Goal: Task Accomplishment & Management: Use online tool/utility

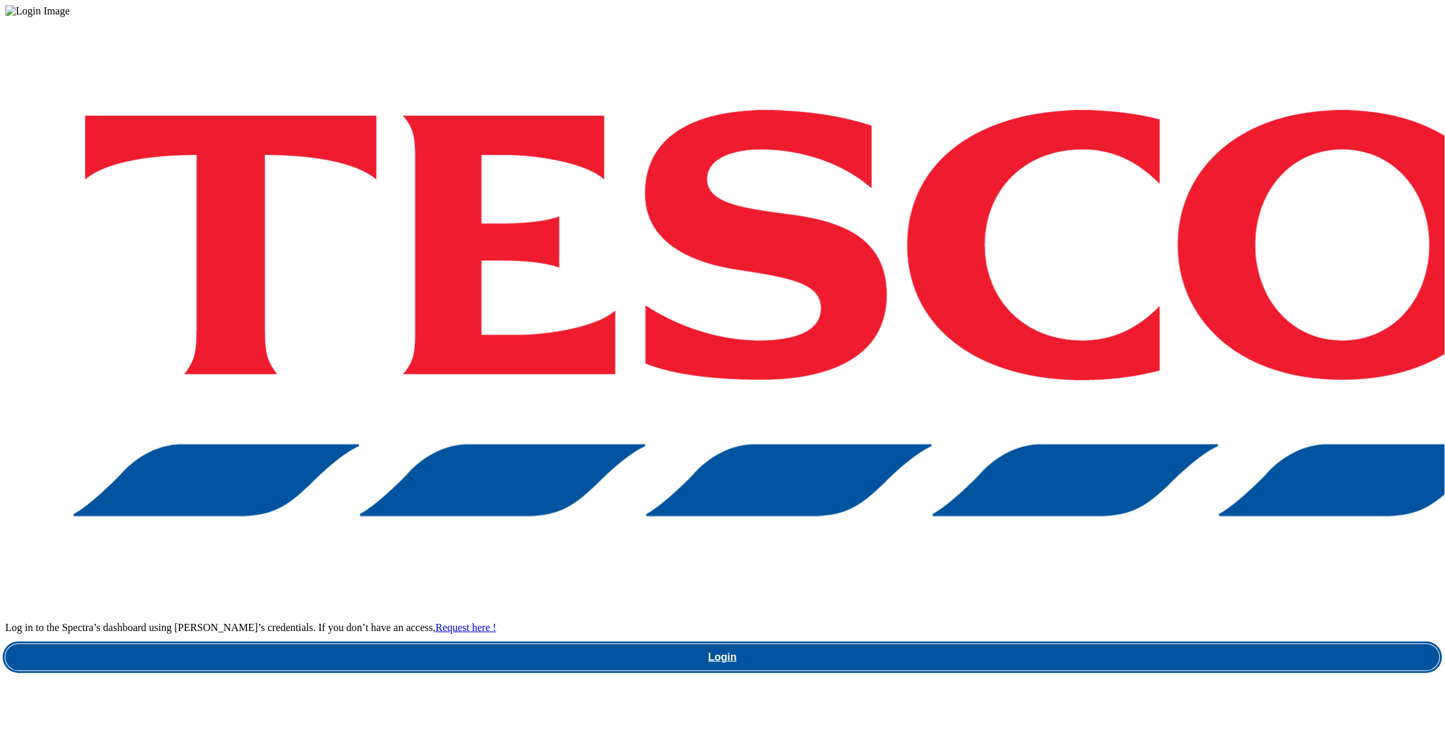
click at [1079, 644] on link "Login" at bounding box center [722, 657] width 1435 height 26
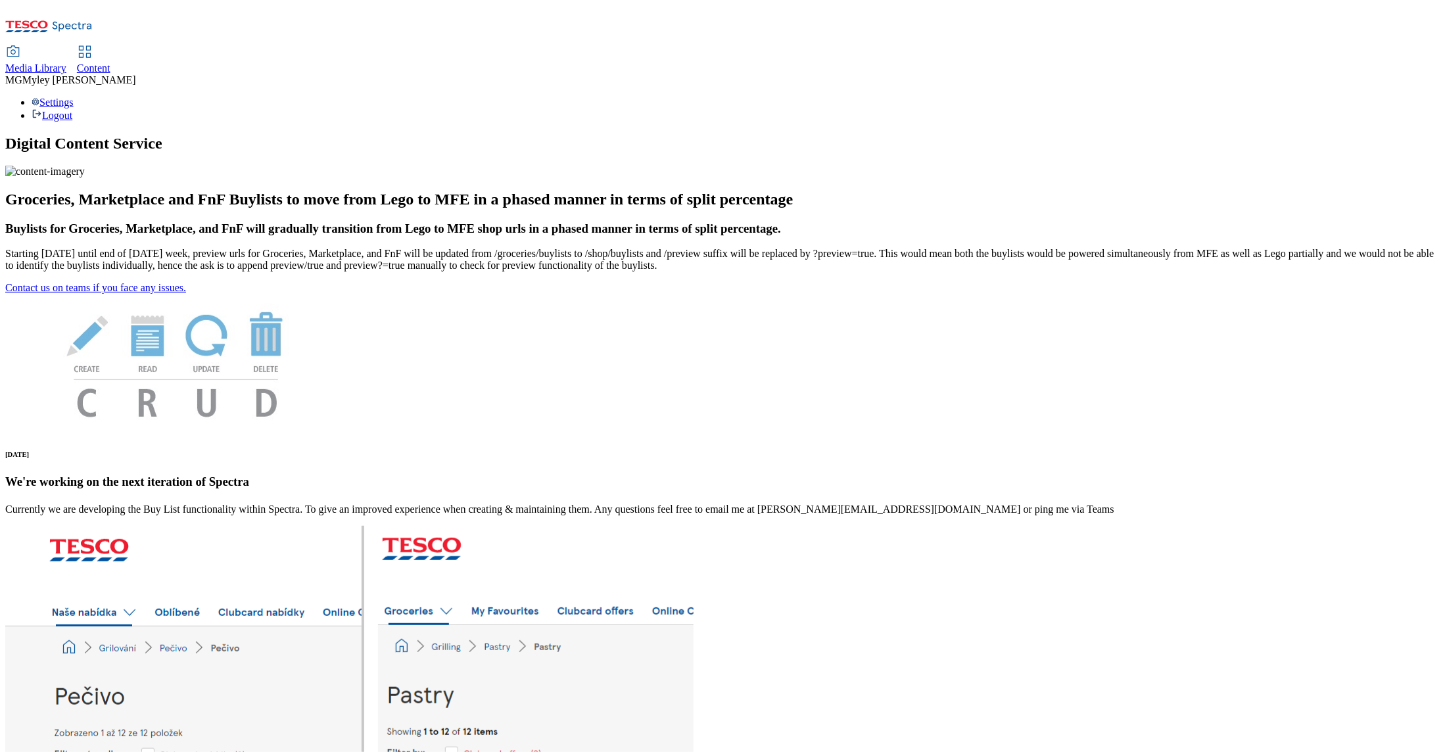
click at [66, 62] on span "Media Library" at bounding box center [35, 67] width 61 height 11
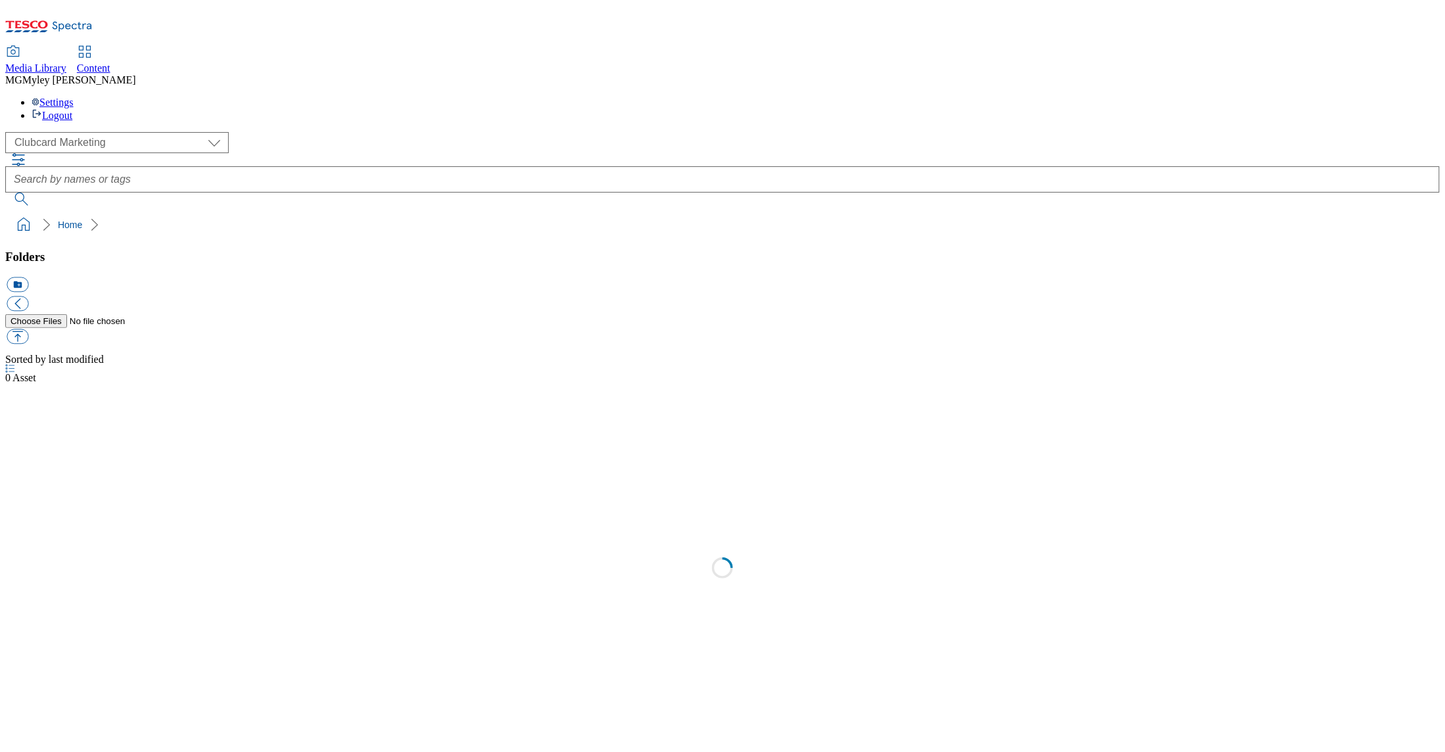
select select "flare-clubcard-mktg"
click at [110, 62] on span "Content" at bounding box center [94, 67] width 34 height 11
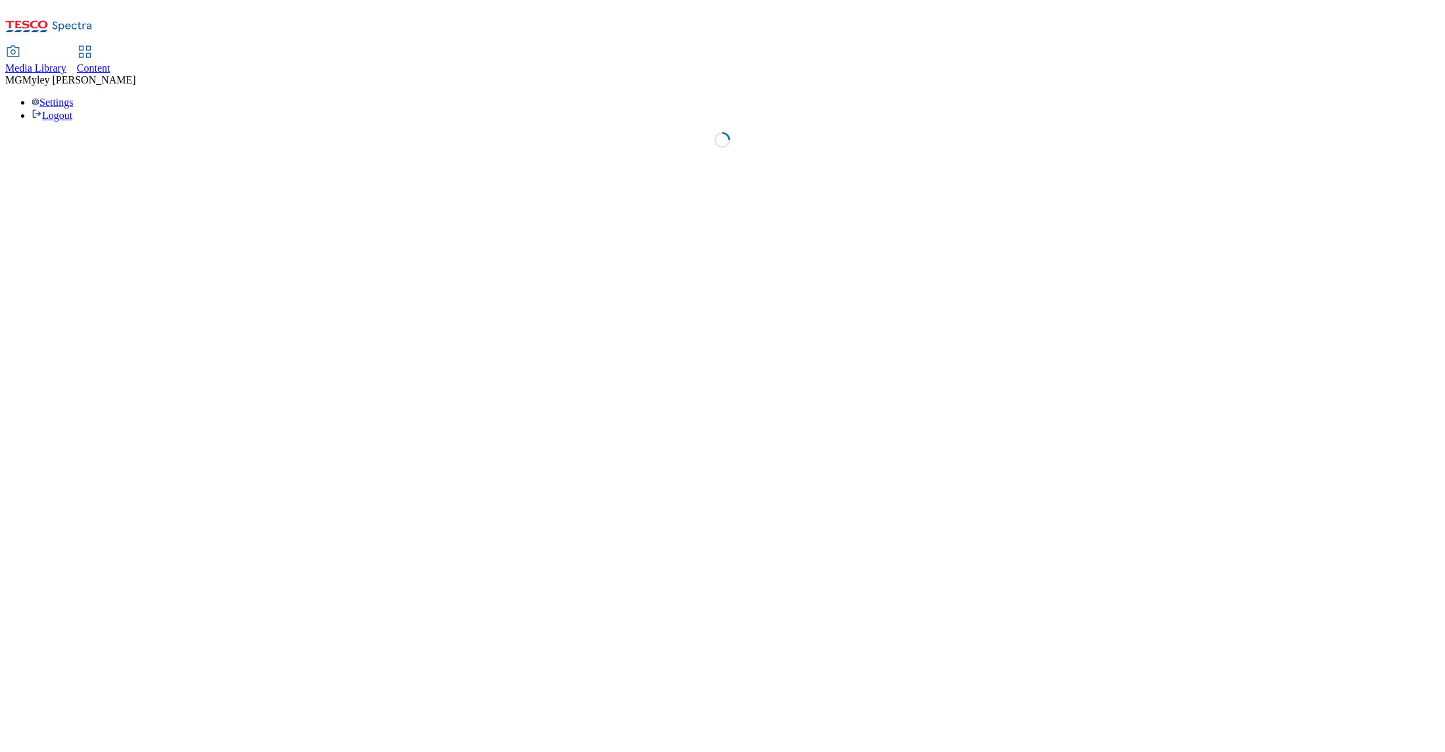
select select "ghs-[GEOGRAPHIC_DATA]"
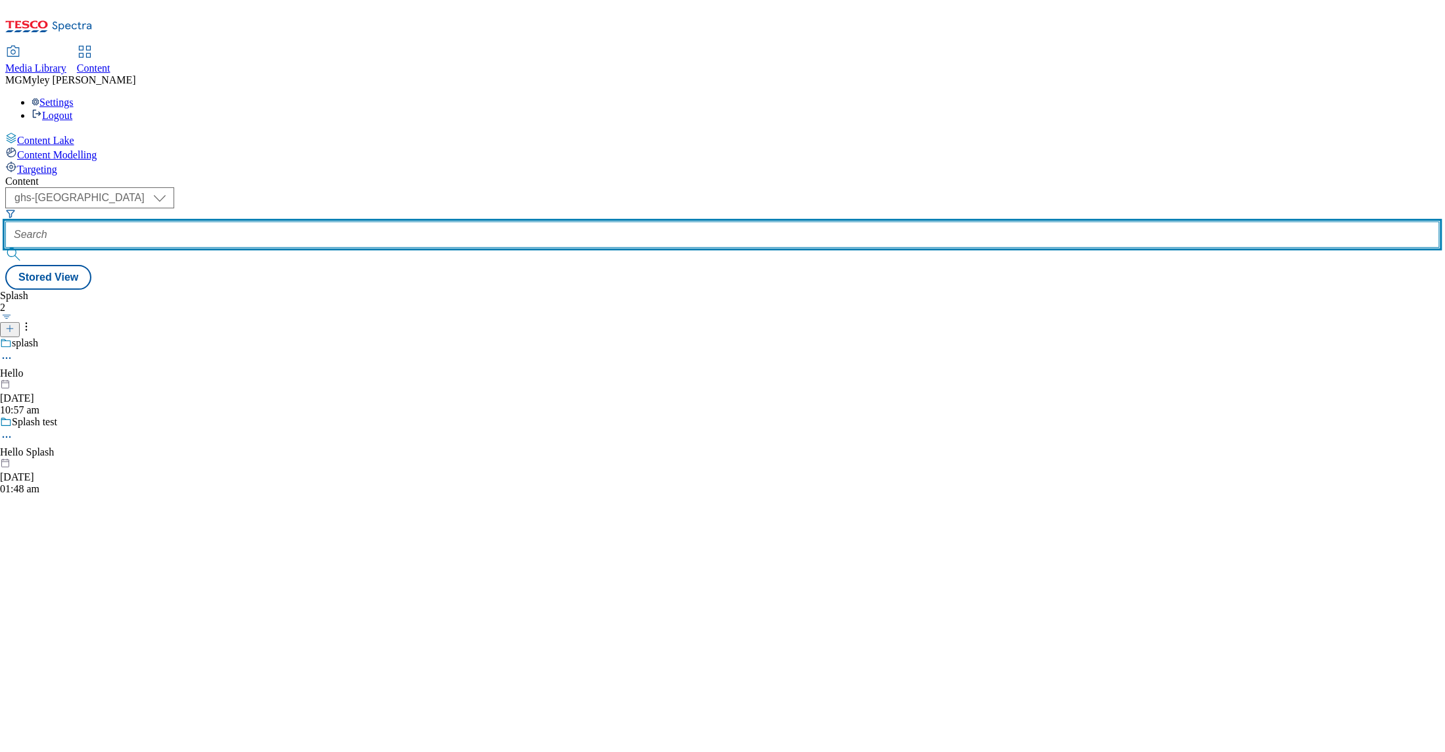
click at [297, 222] on input "text" at bounding box center [722, 235] width 1435 height 26
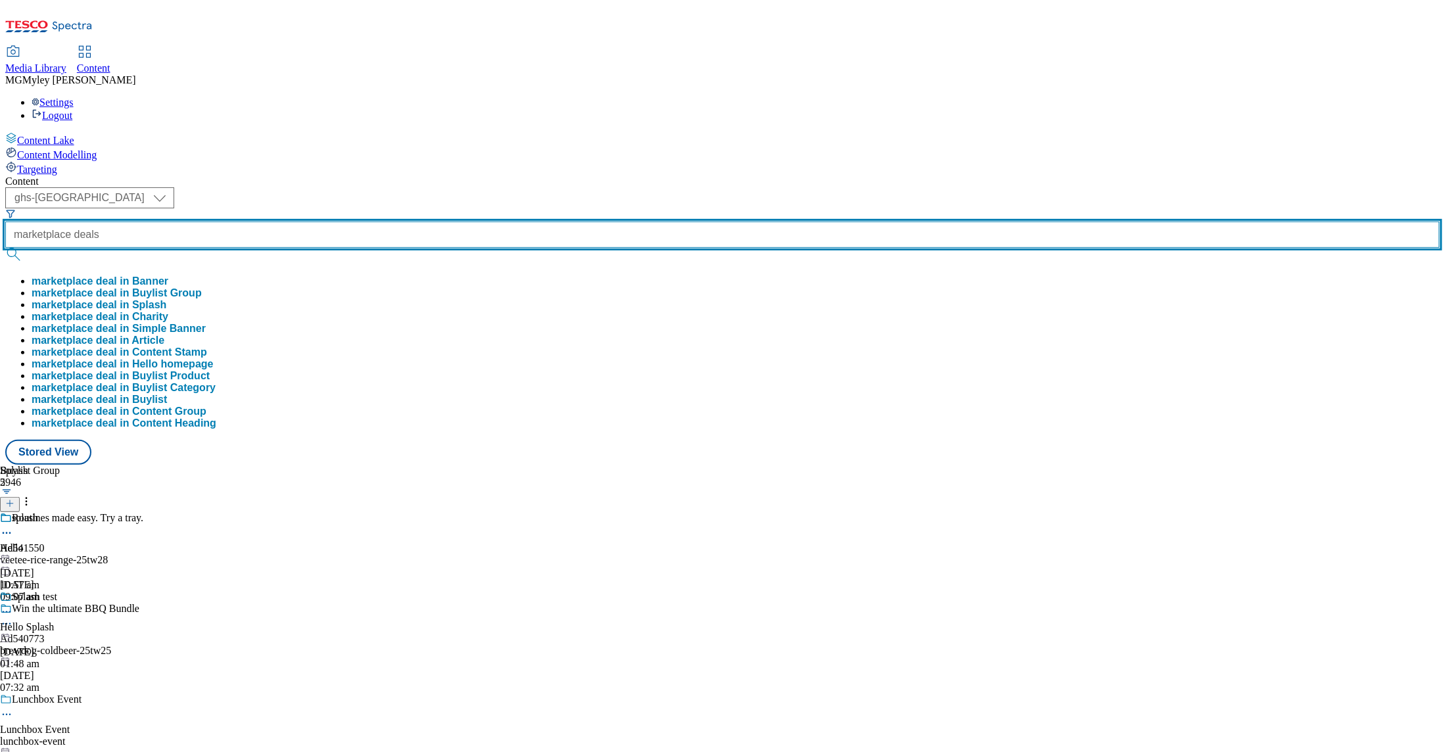
type input "marketplace deals"
click at [5, 248] on button "submit" at bounding box center [14, 254] width 18 height 13
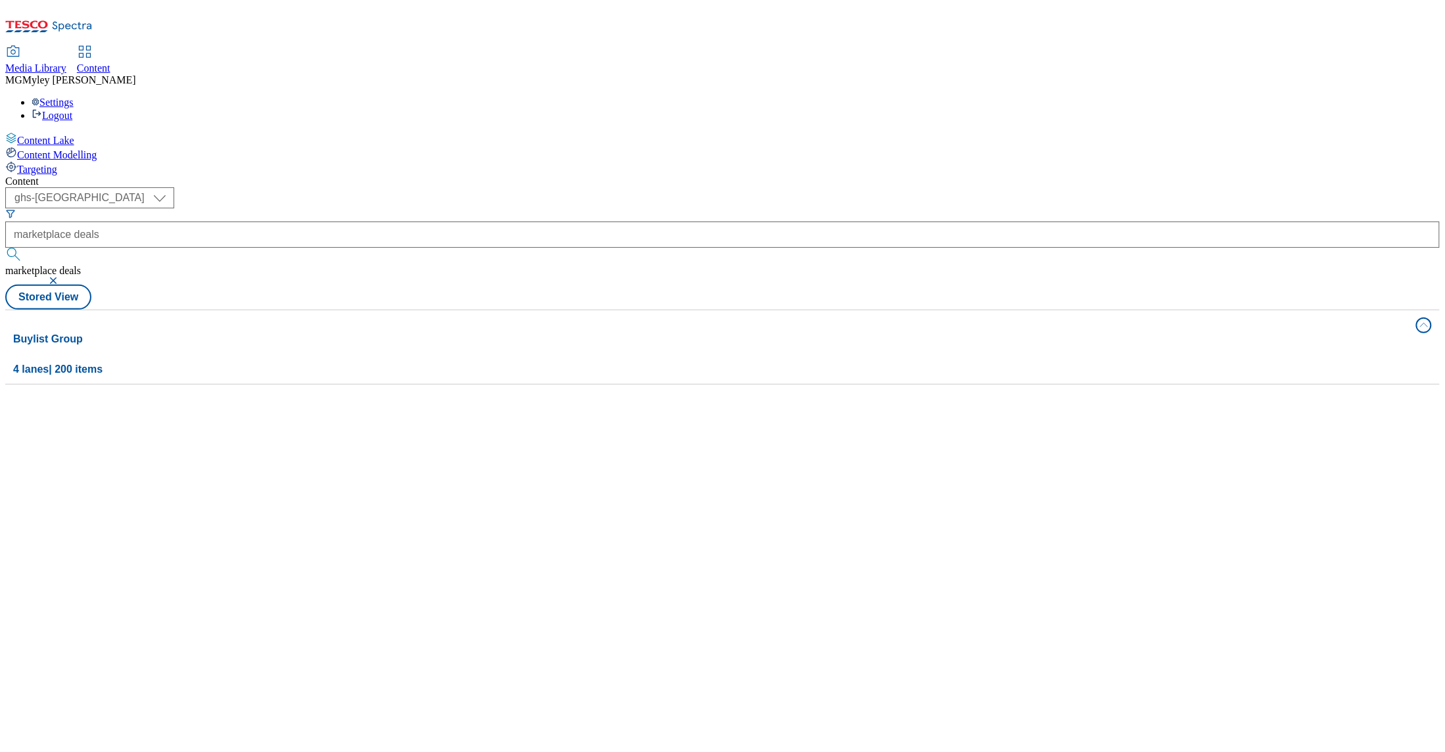
click at [457, 176] on div "Content ( optional ) ghs-roi ghs-uk ghs-uk marketplace deals marketplace deals …" at bounding box center [722, 280] width 1435 height 209
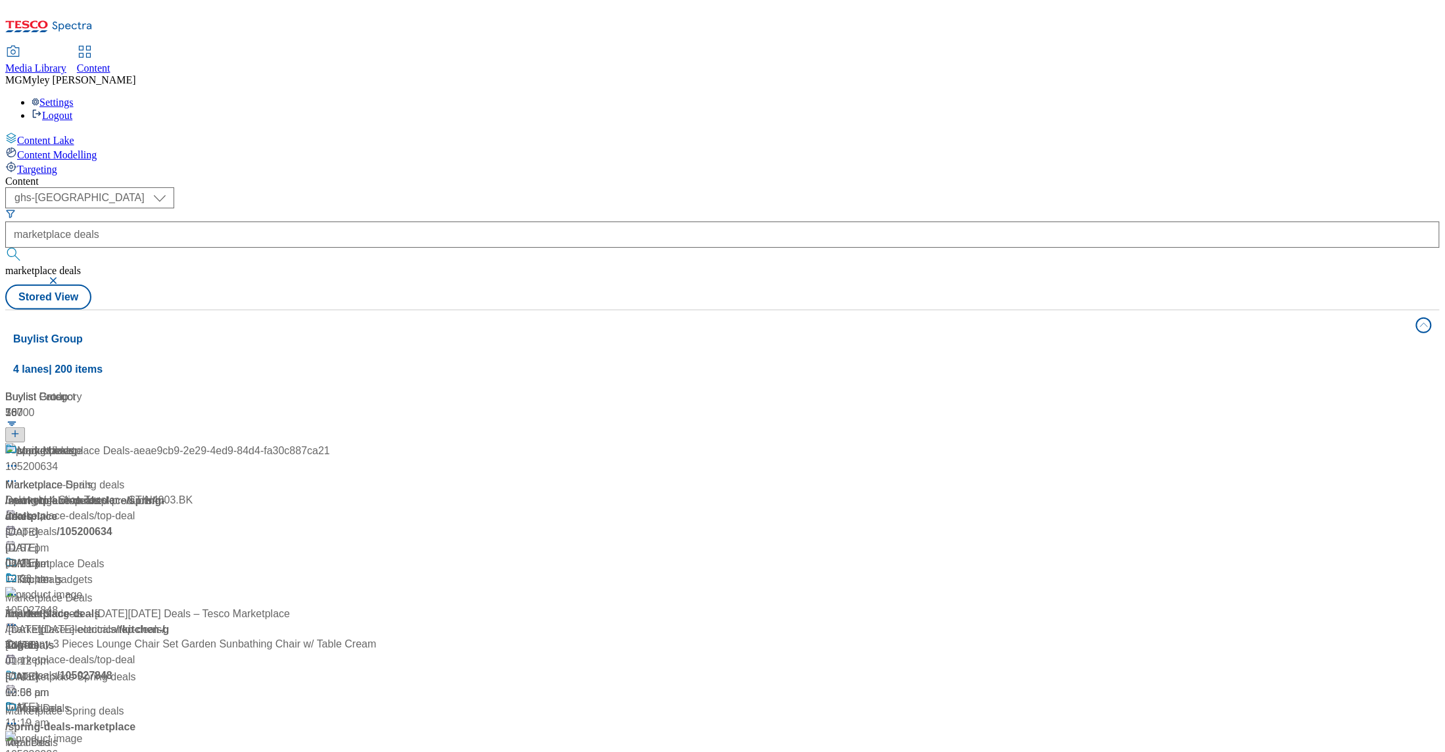
click at [330, 556] on div "Marketplace Deals" at bounding box center [167, 573] width 325 height 34
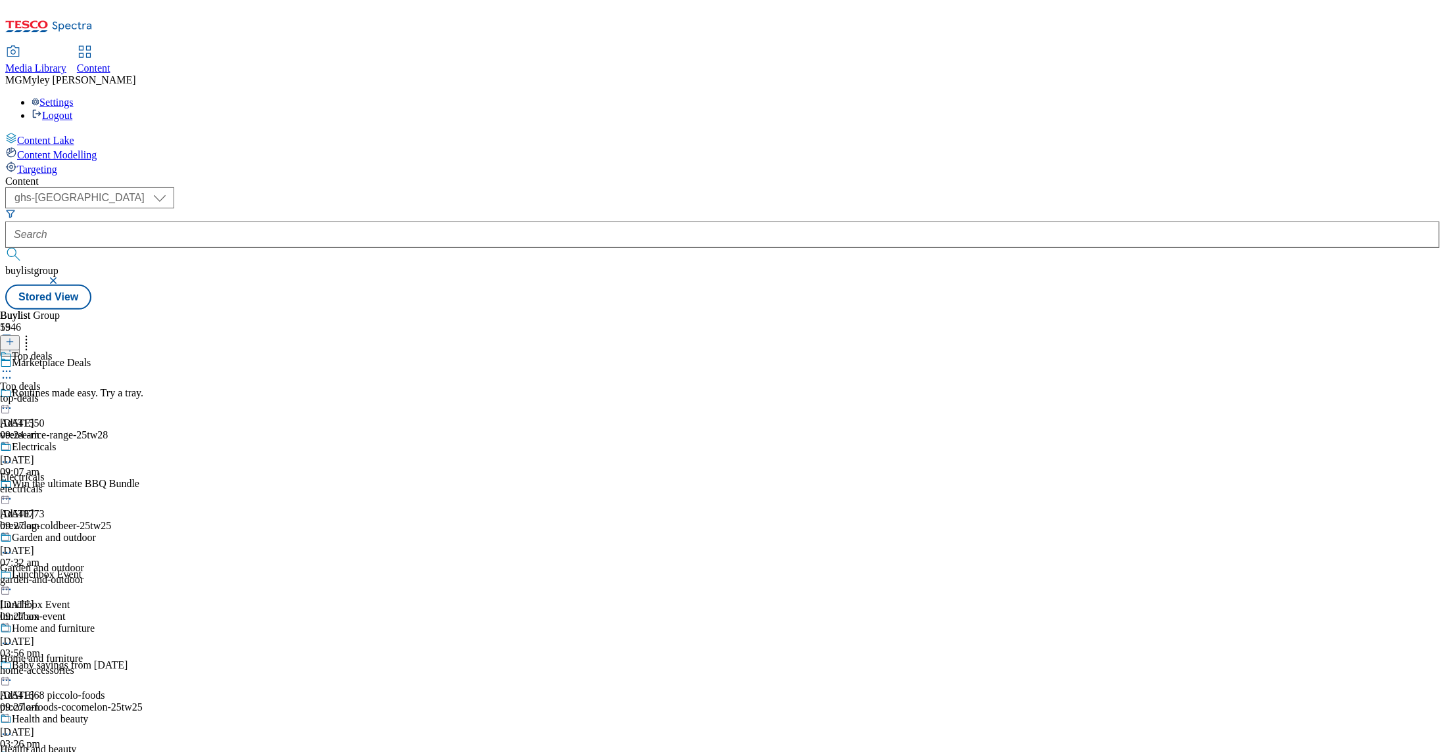
click at [103, 483] on div "electricals" at bounding box center [51, 489] width 103 height 12
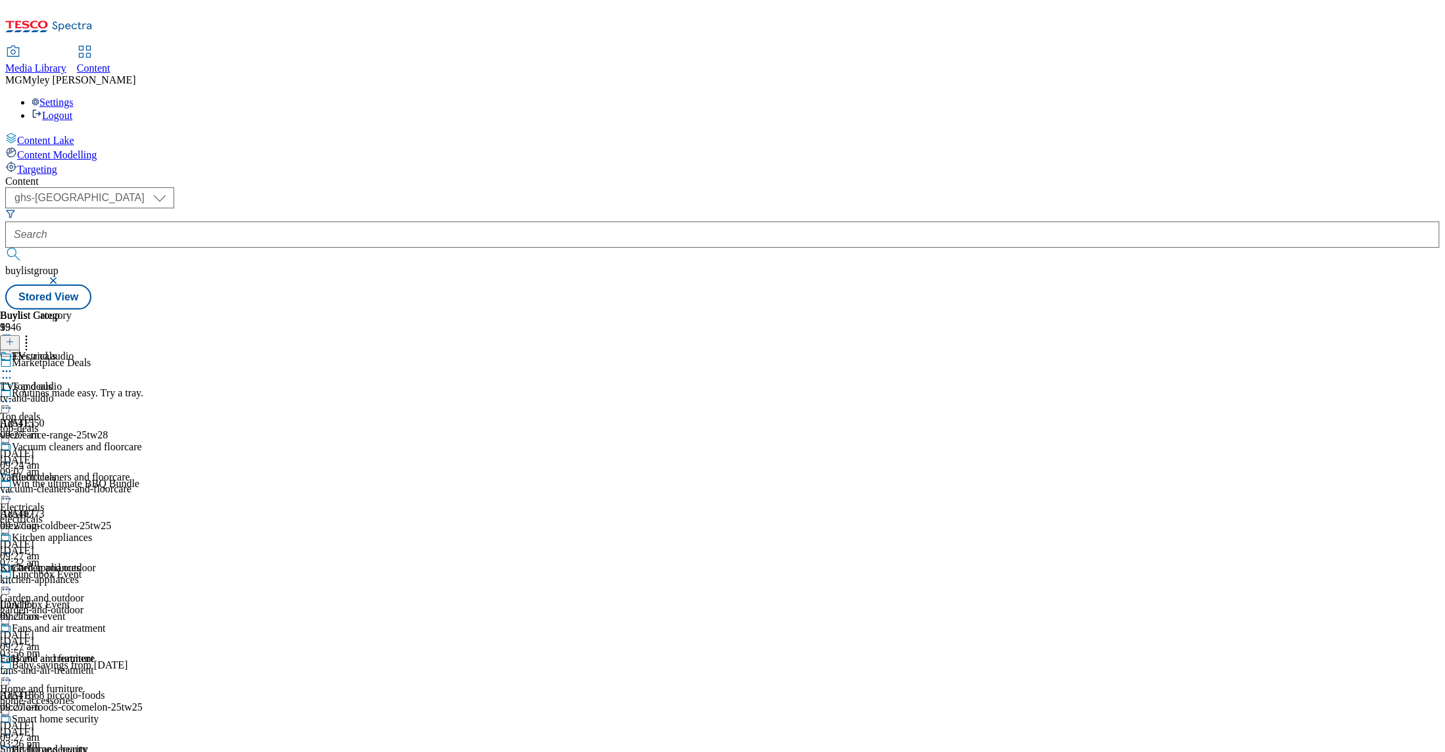
click at [13, 486] on icon at bounding box center [6, 492] width 13 height 13
click at [61, 512] on button "Edit" at bounding box center [43, 519] width 35 height 15
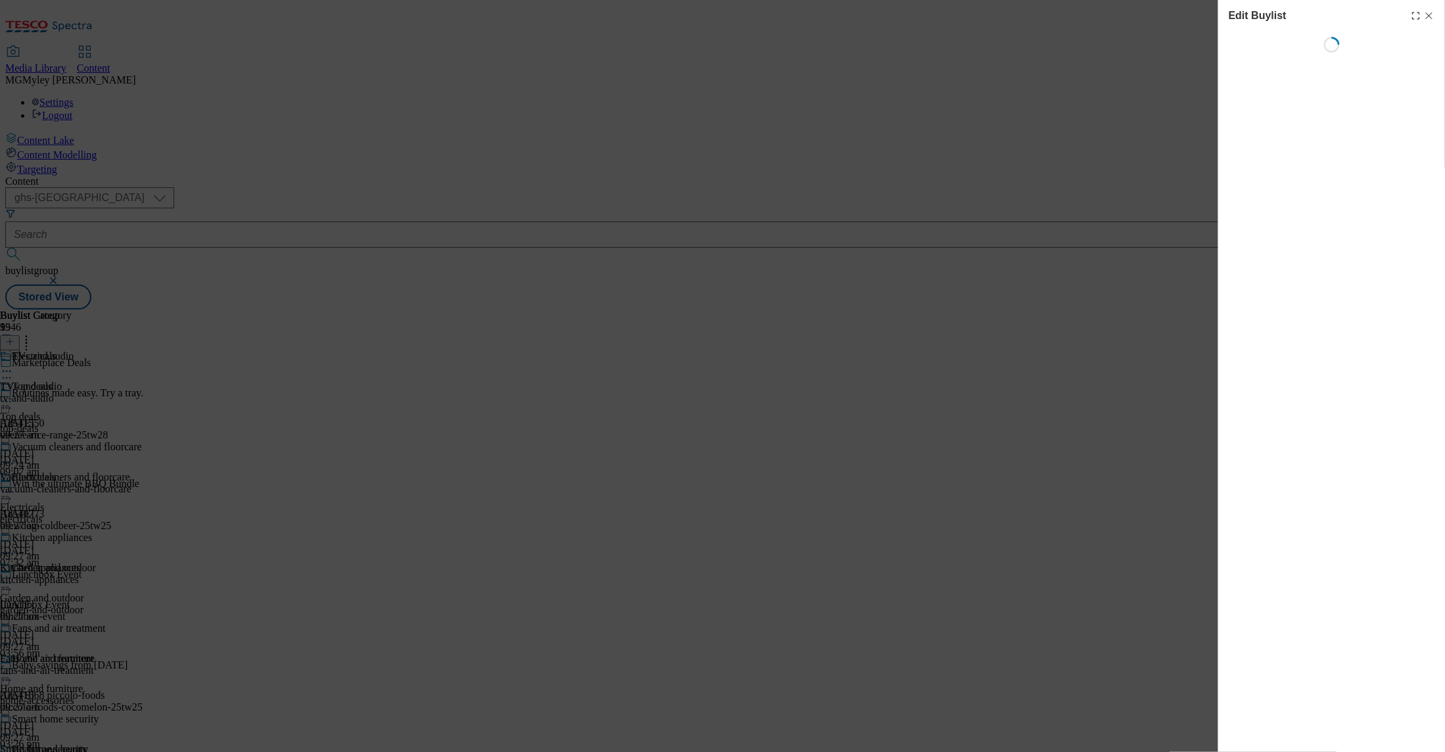
select select "evergreen"
select select "Banner"
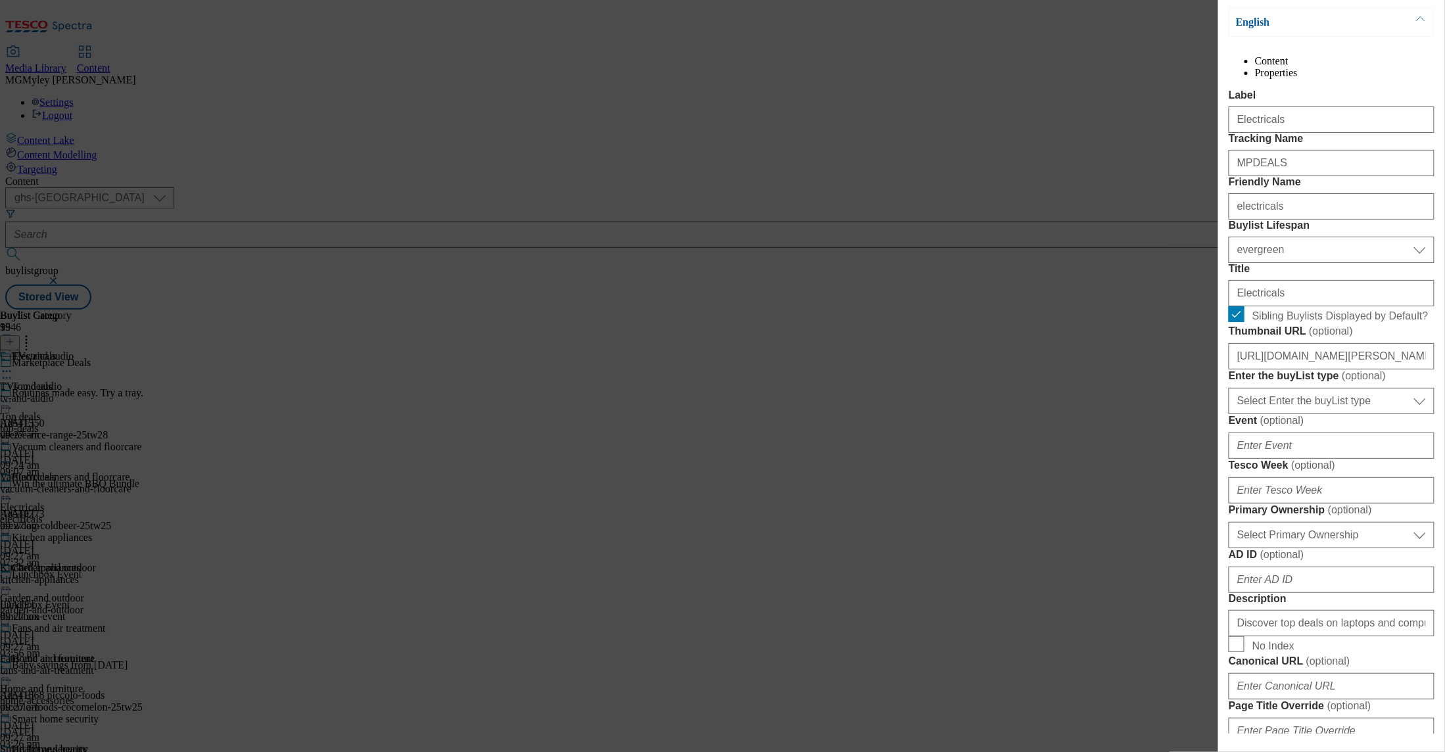
scroll to position [1150, 0]
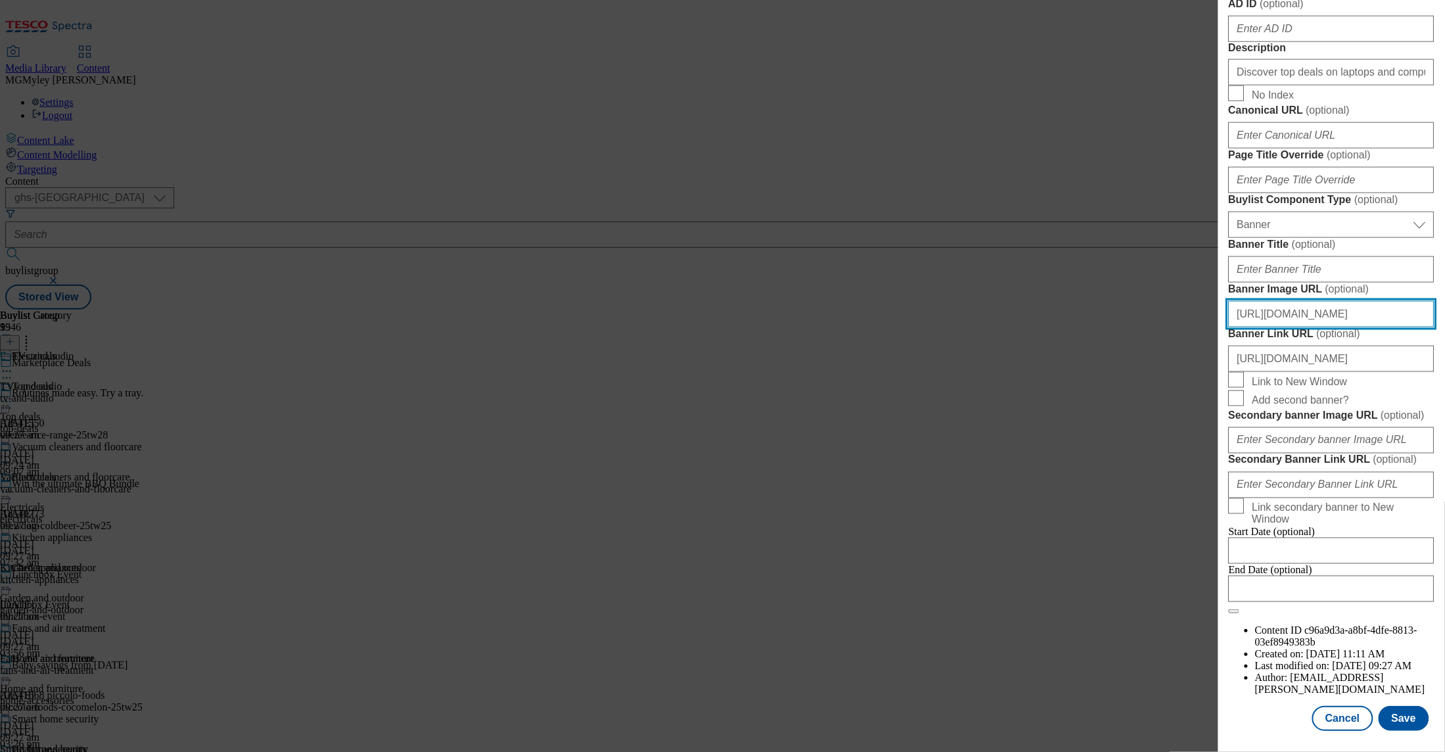
click at [1342, 301] on input "https://digitalcontent.api.tesco.com/v2/media/ghs-mktg/5e149244-7b79-477a-b749-…" at bounding box center [1332, 314] width 206 height 26
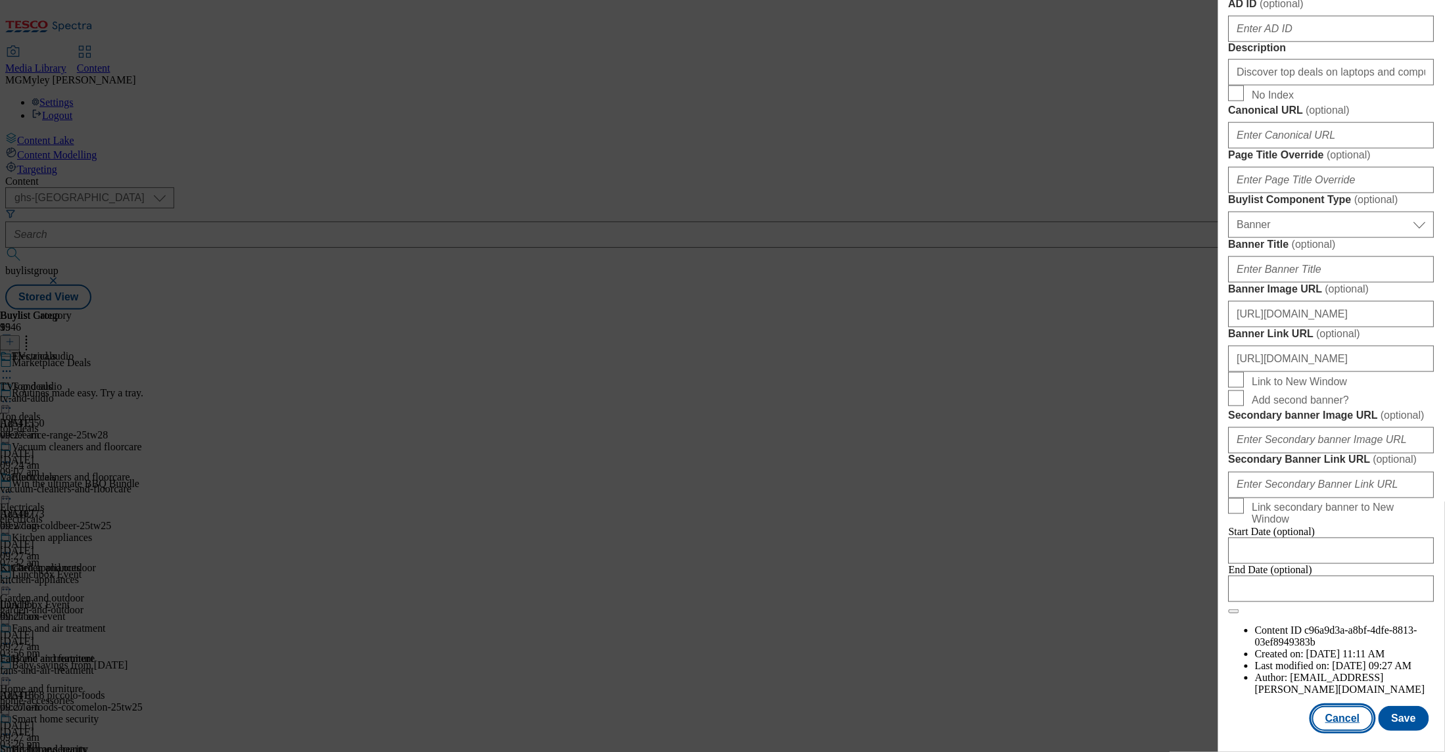
click at [1355, 725] on button "Cancel" at bounding box center [1343, 718] width 61 height 25
select select "evergreen"
select select "Banner"
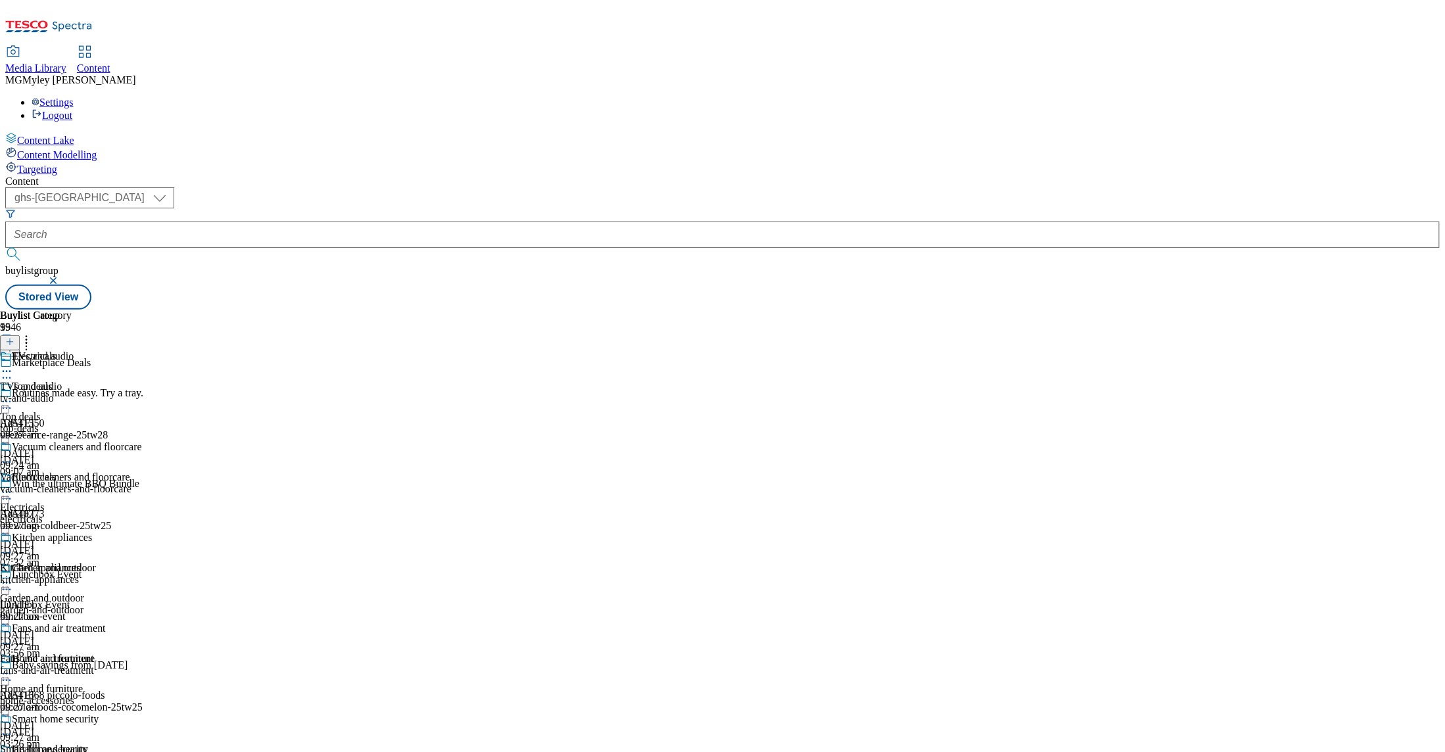
scroll to position [854, 0]
click at [53, 381] on span "Top deals" at bounding box center [32, 388] width 41 height 14
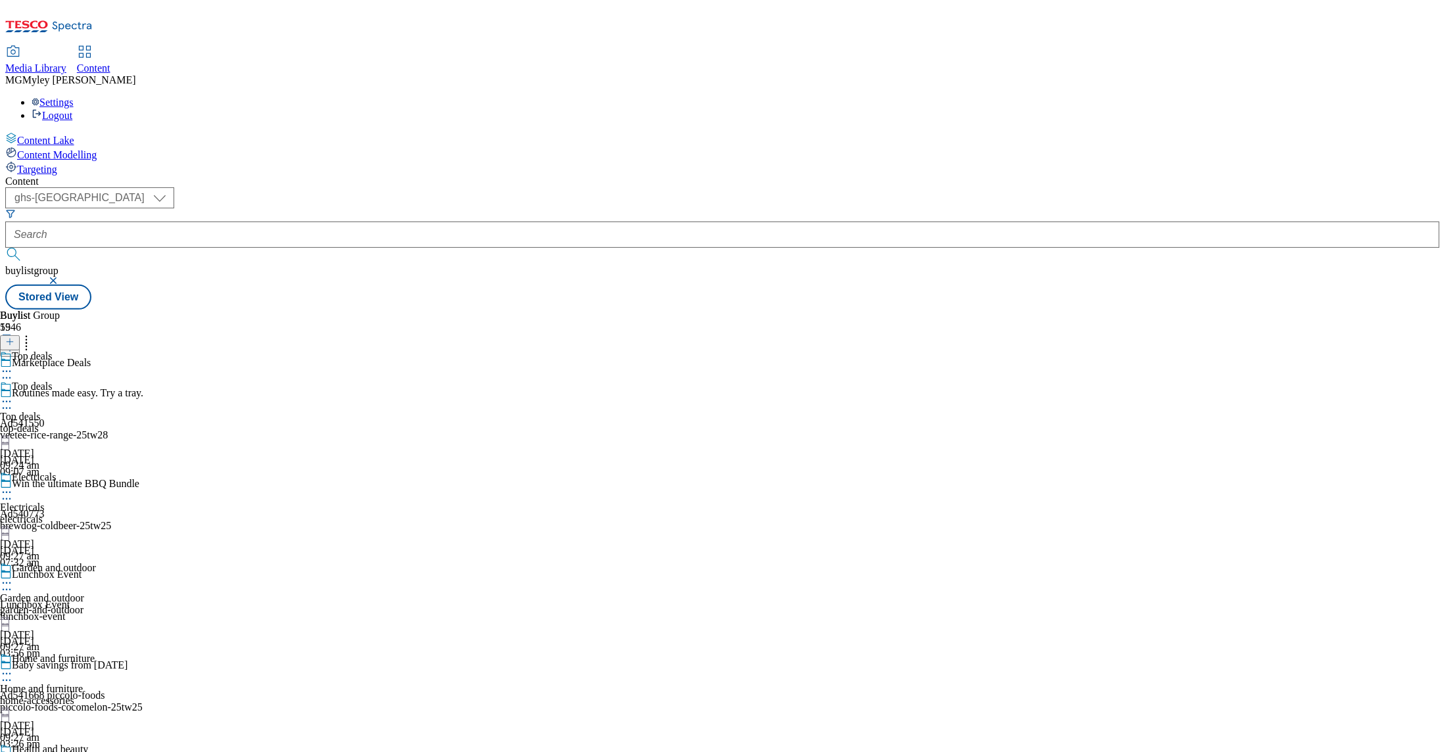
click at [13, 395] on icon at bounding box center [6, 401] width 13 height 13
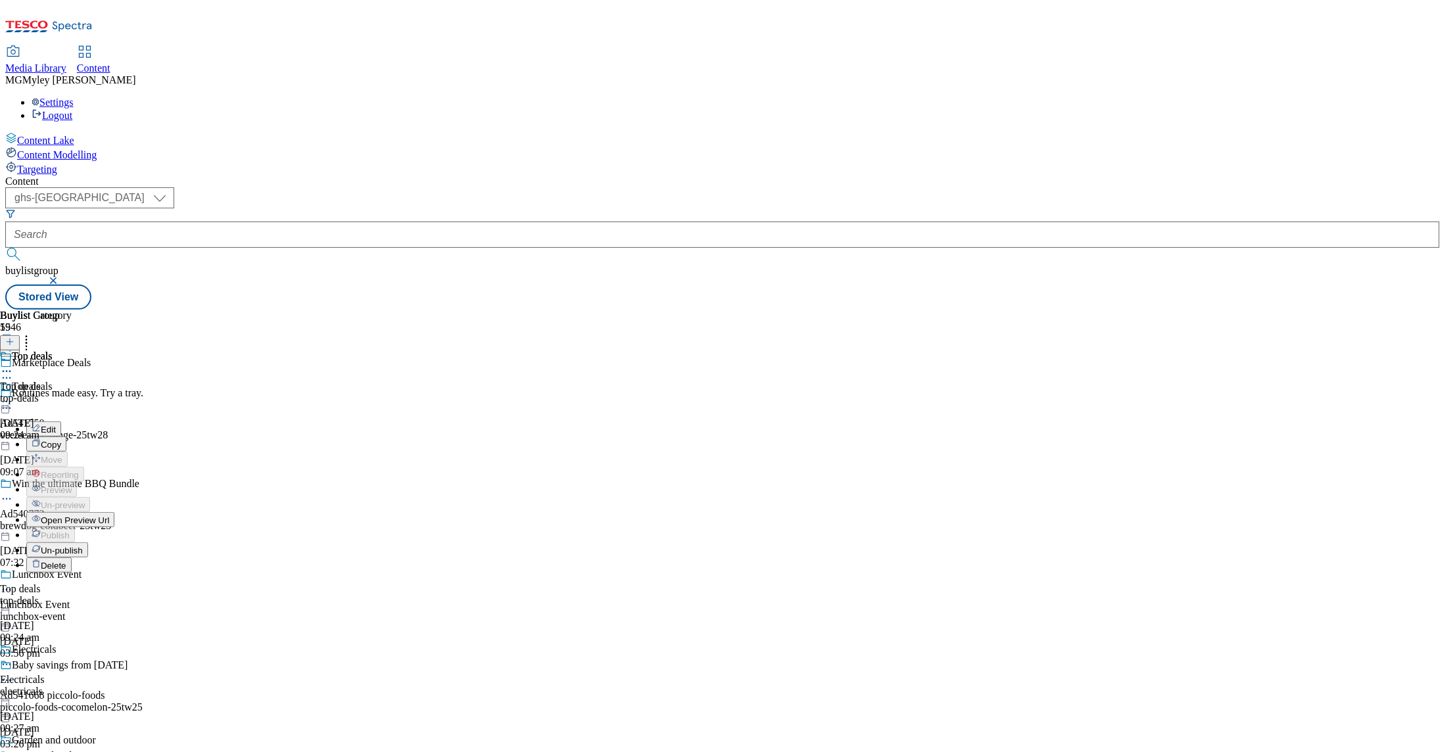
click at [61, 422] on button "Edit" at bounding box center [43, 429] width 35 height 15
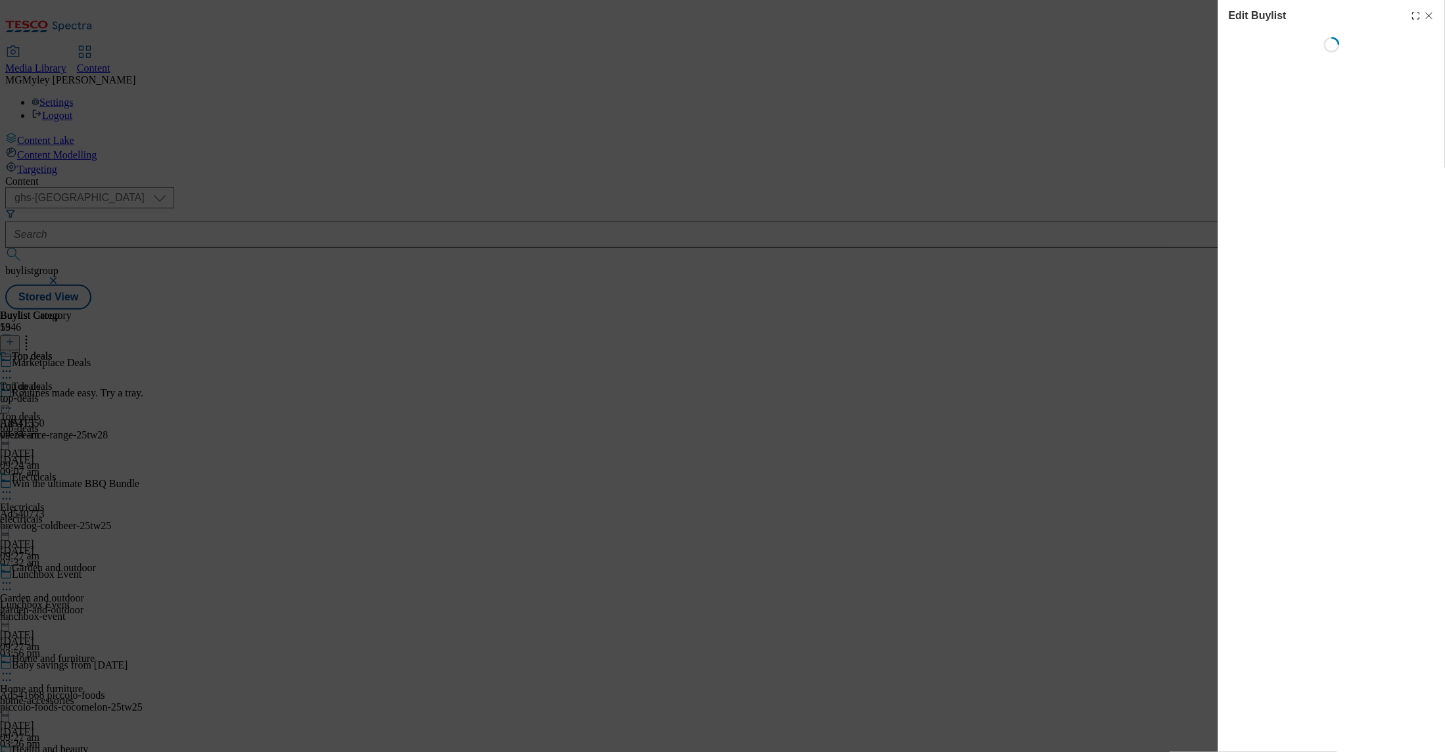
select select "evergreen"
select select "Banner"
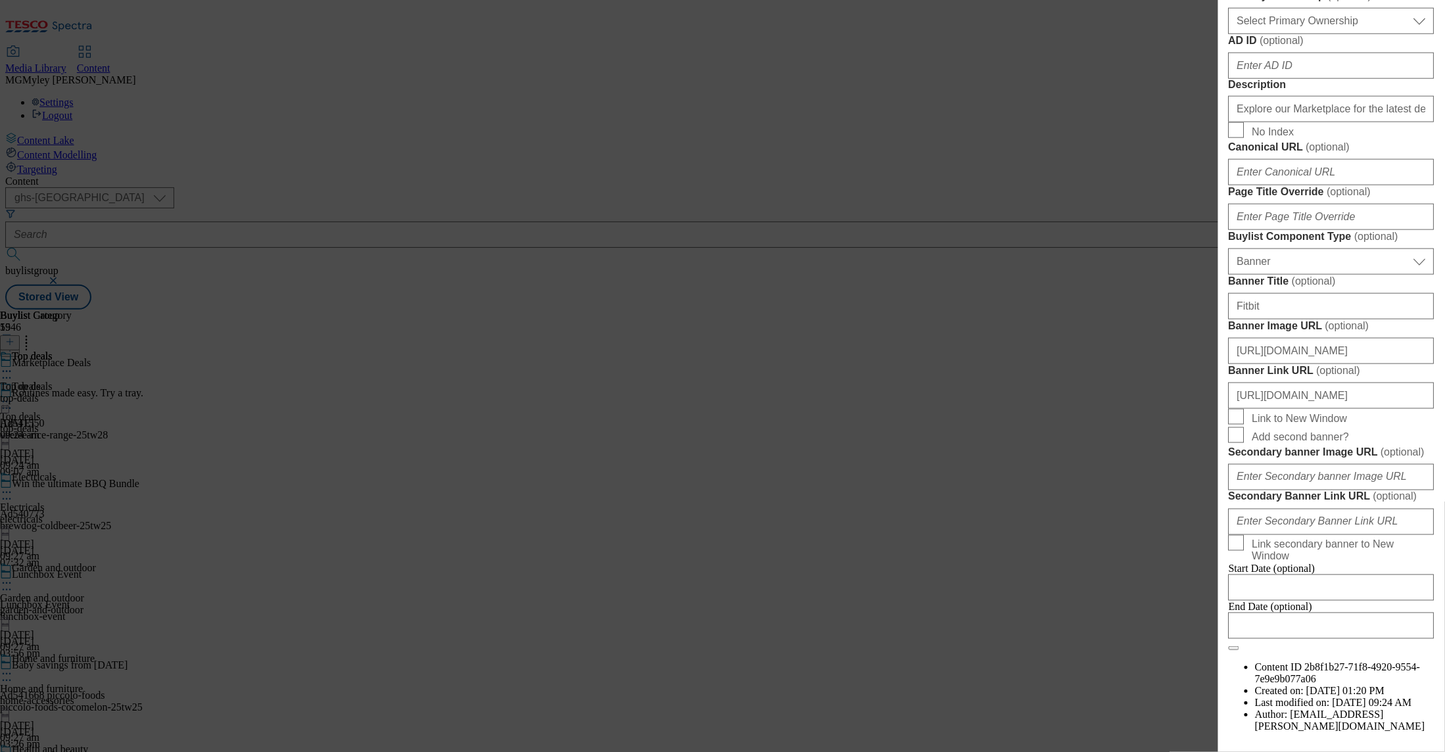
scroll to position [1150, 0]
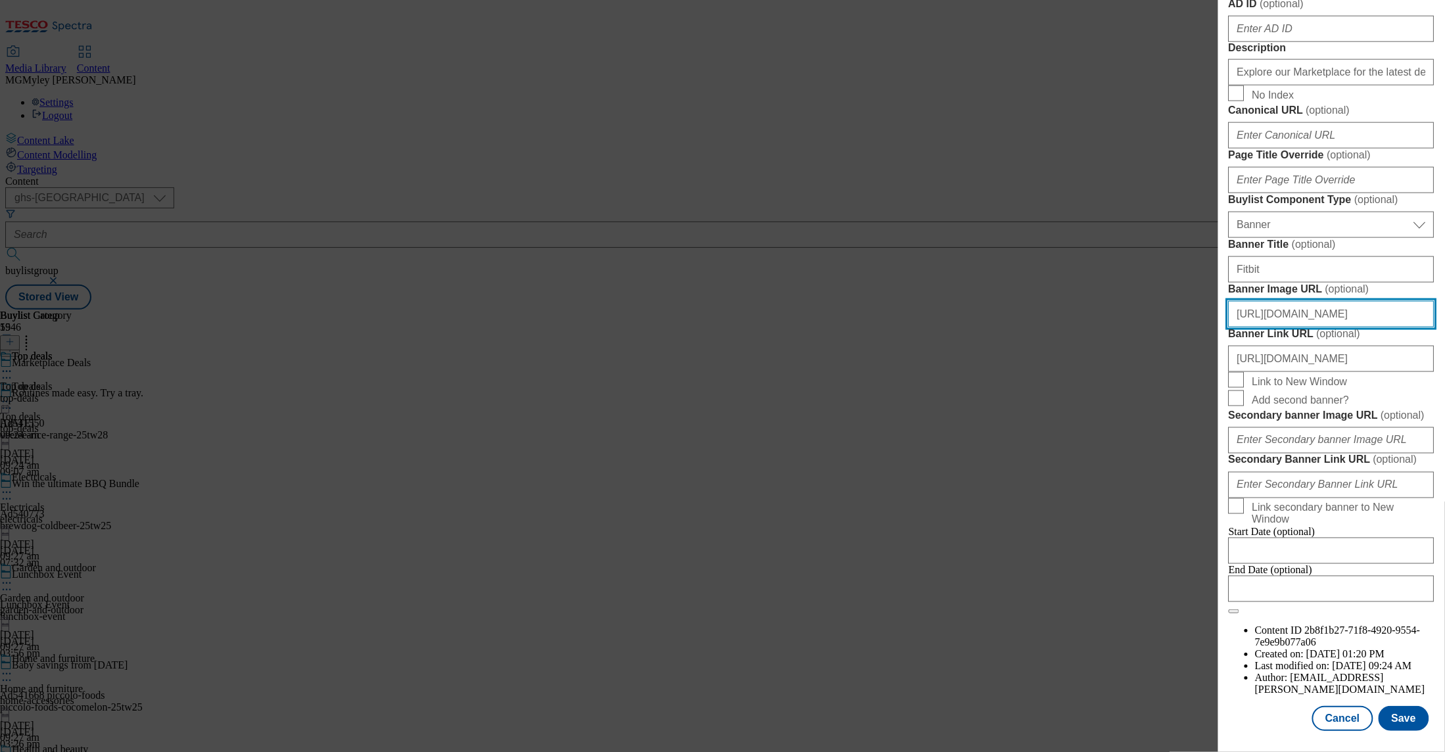
click at [1338, 301] on input "https://digitalcontent.api.tesco.com/v2/media/ghs-mktg/5e149244-7b79-477a-b749-…" at bounding box center [1332, 314] width 206 height 26
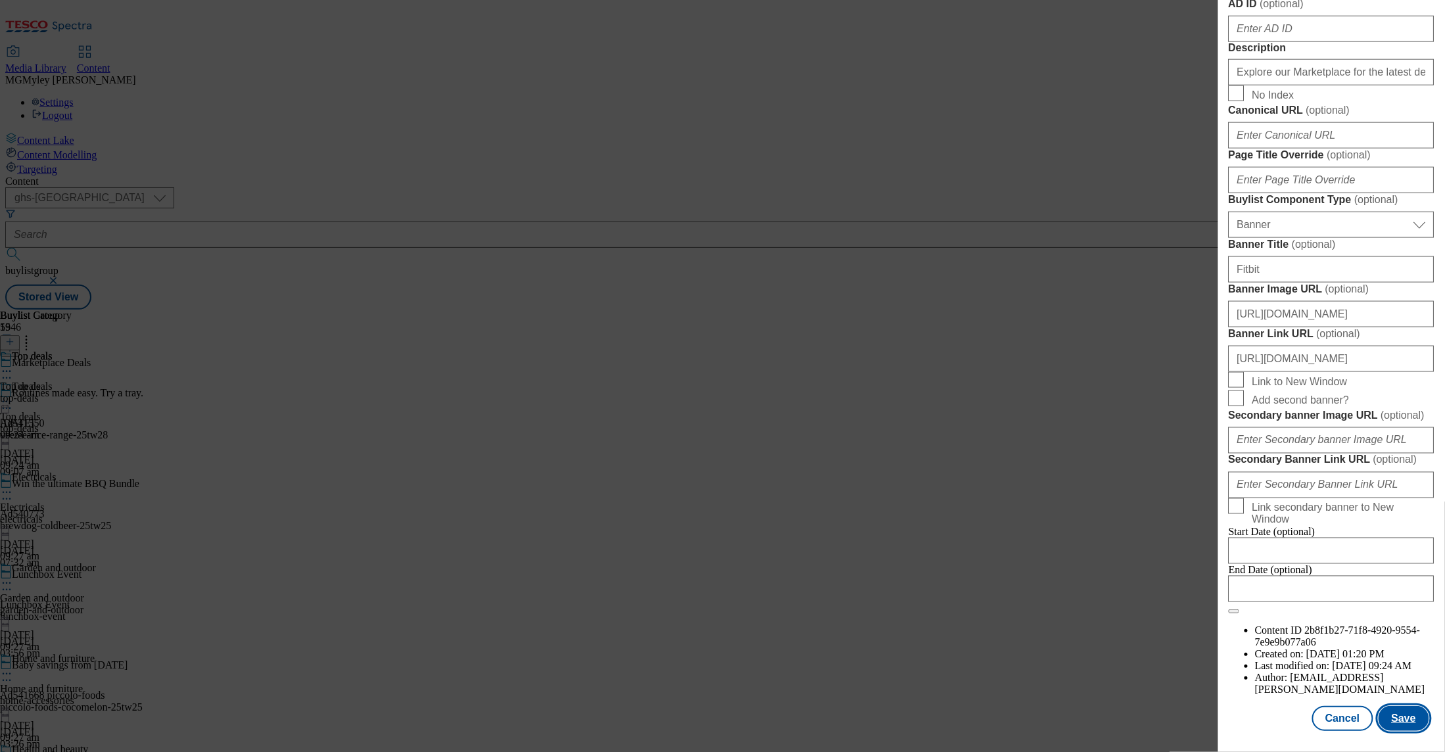
click at [1405, 725] on button "Save" at bounding box center [1404, 718] width 51 height 25
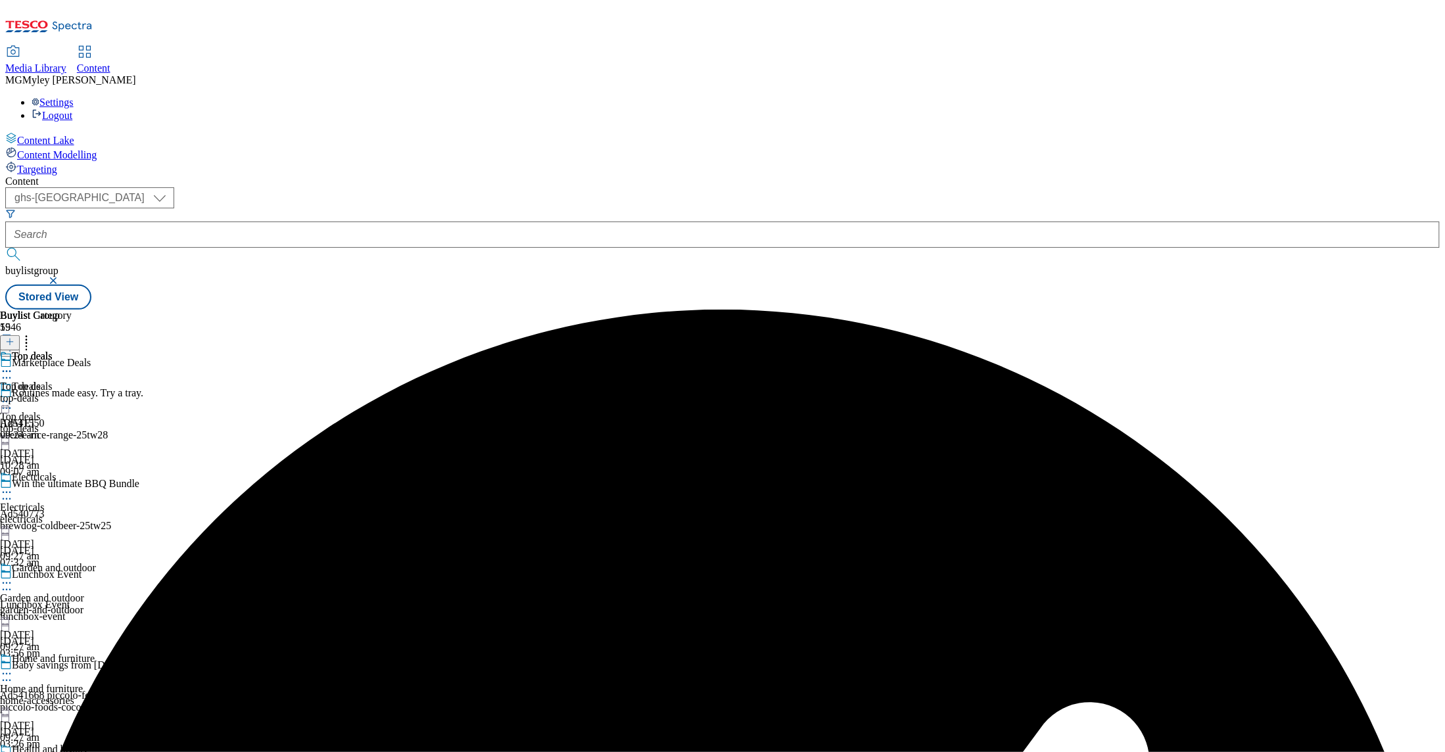
click at [13, 395] on icon at bounding box center [6, 401] width 13 height 13
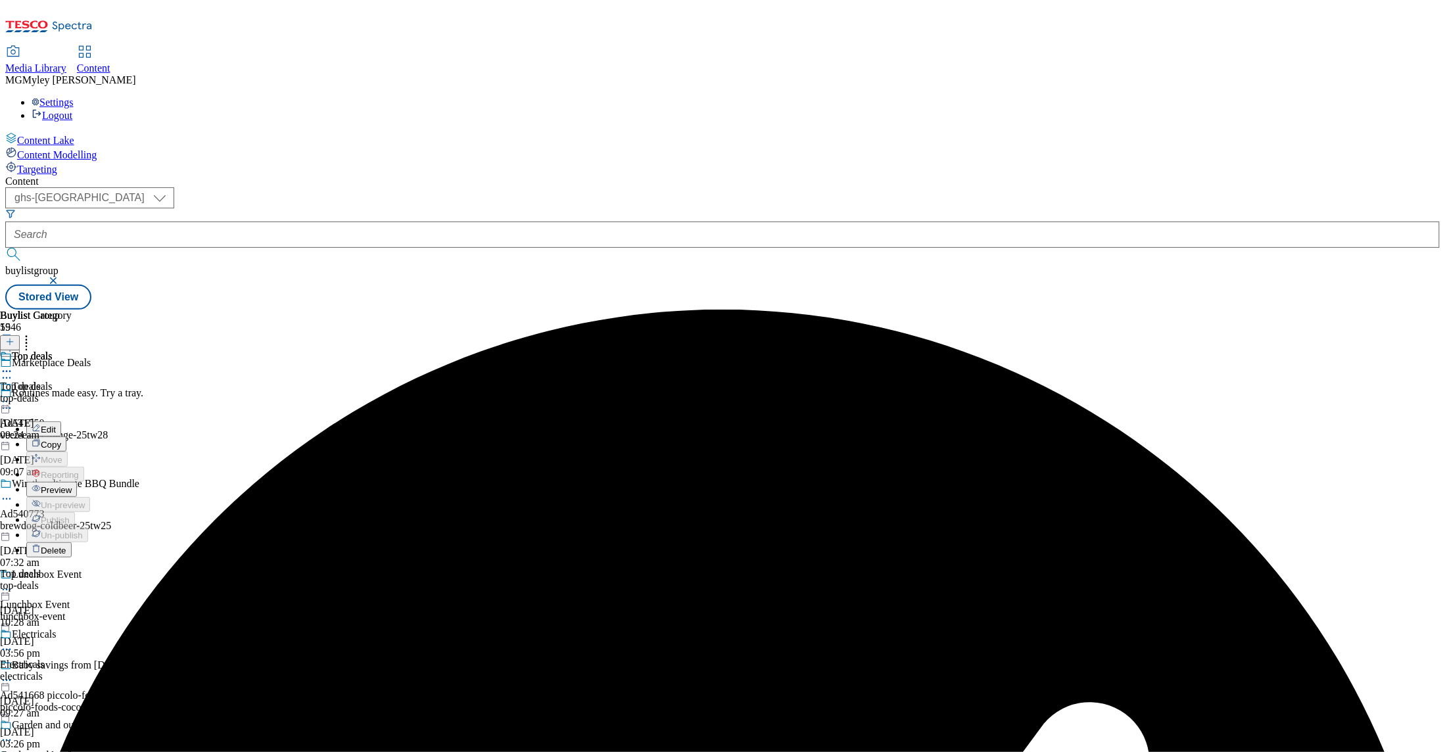
click at [77, 482] on button "Preview" at bounding box center [51, 489] width 51 height 15
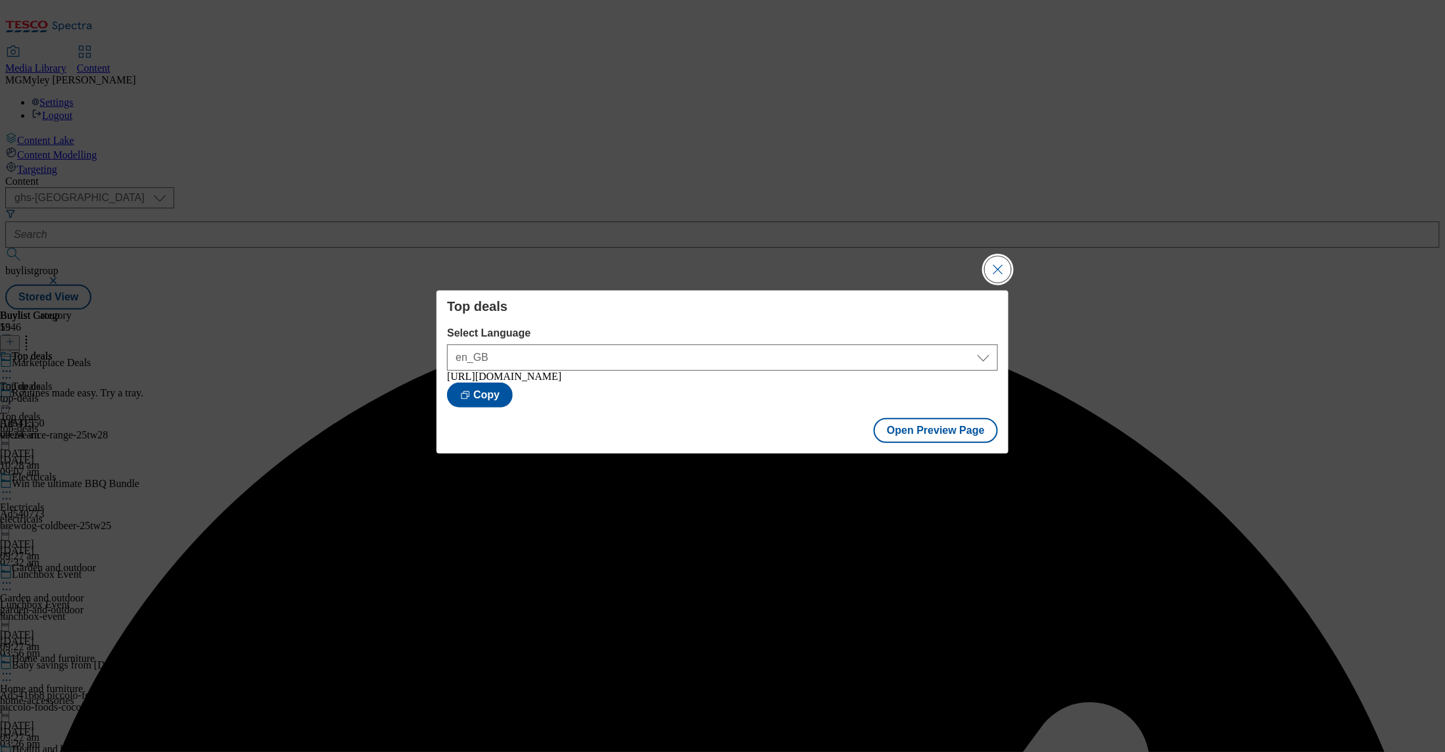
click at [999, 262] on button "Close Modal" at bounding box center [998, 269] width 26 height 26
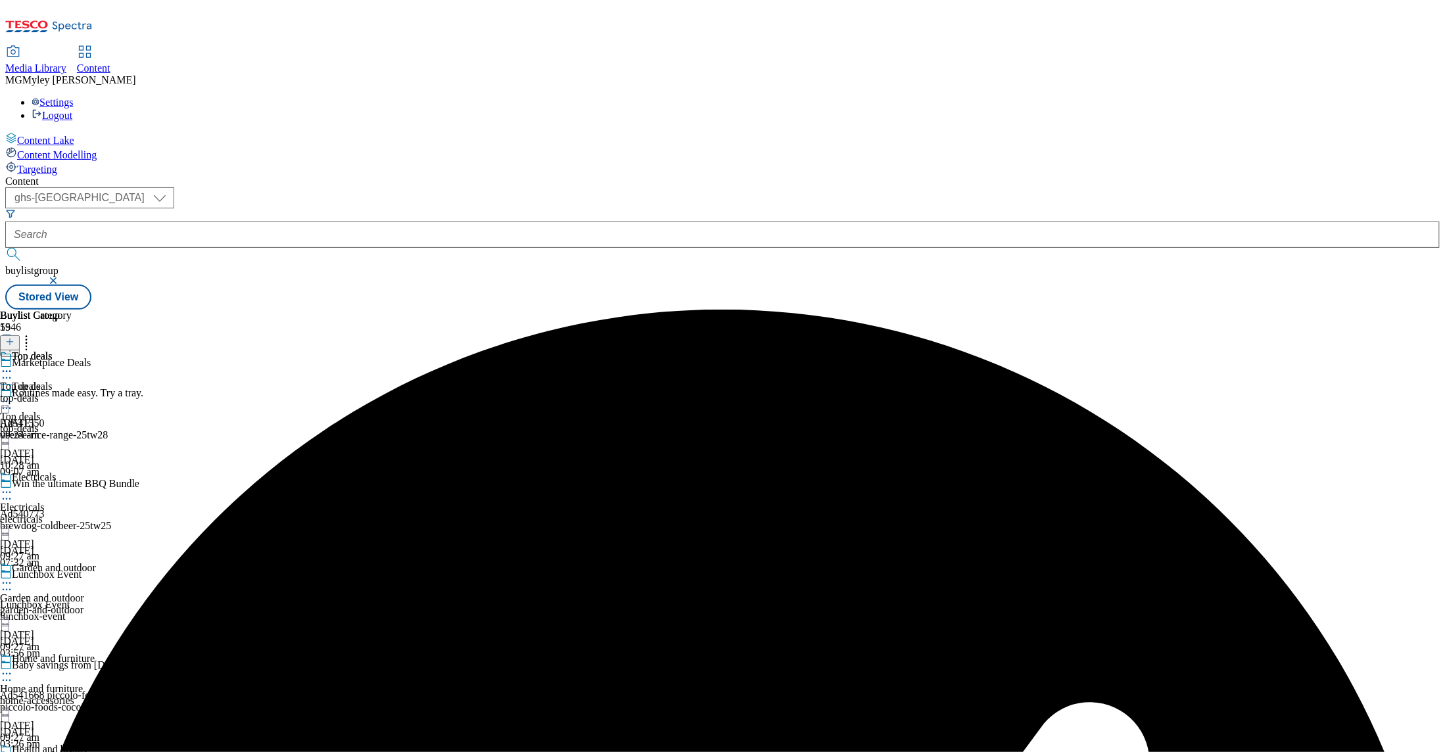
click at [13, 395] on icon at bounding box center [6, 401] width 13 height 13
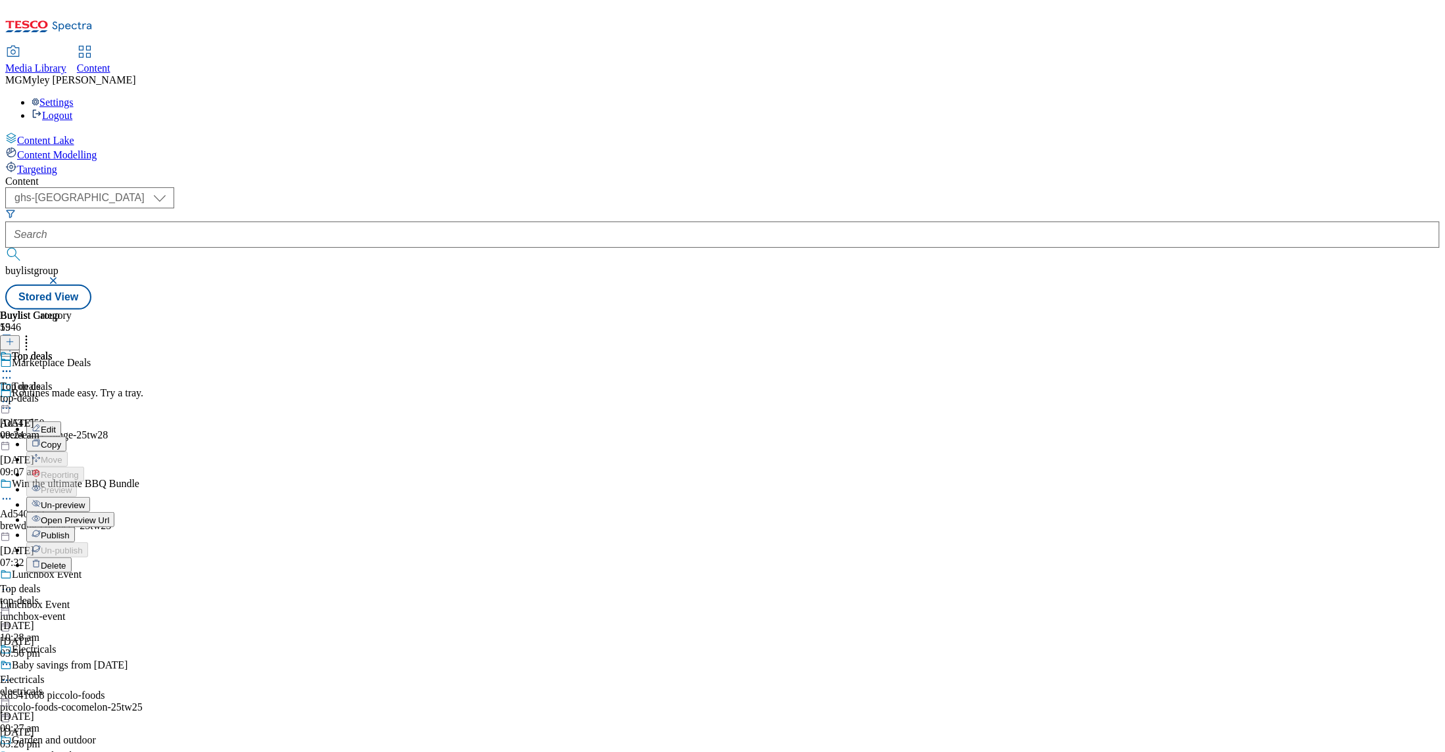
click at [70, 531] on span "Publish" at bounding box center [55, 536] width 29 height 10
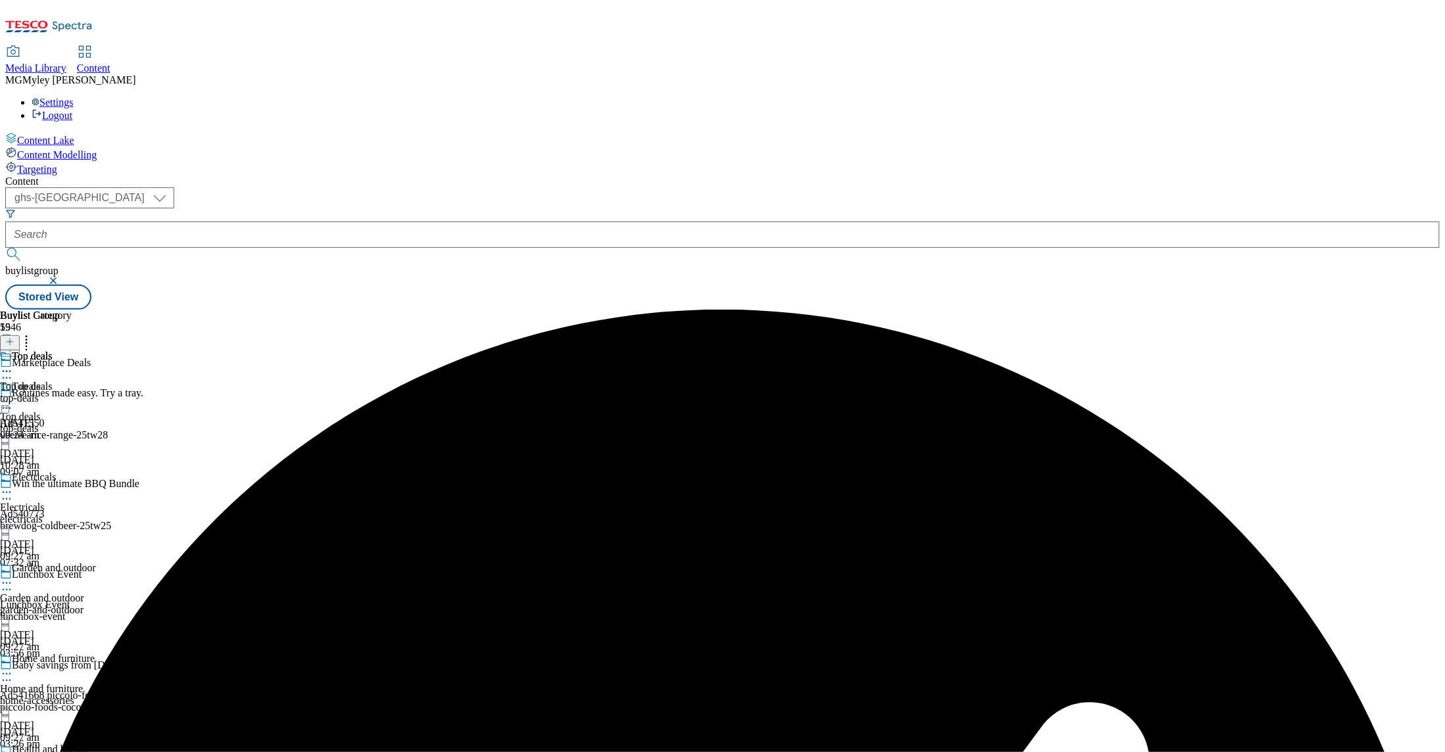
click at [72, 351] on div "Top deals Top deals top-deals 13 Aug 2025 09:24 am" at bounding box center [36, 396] width 72 height 91
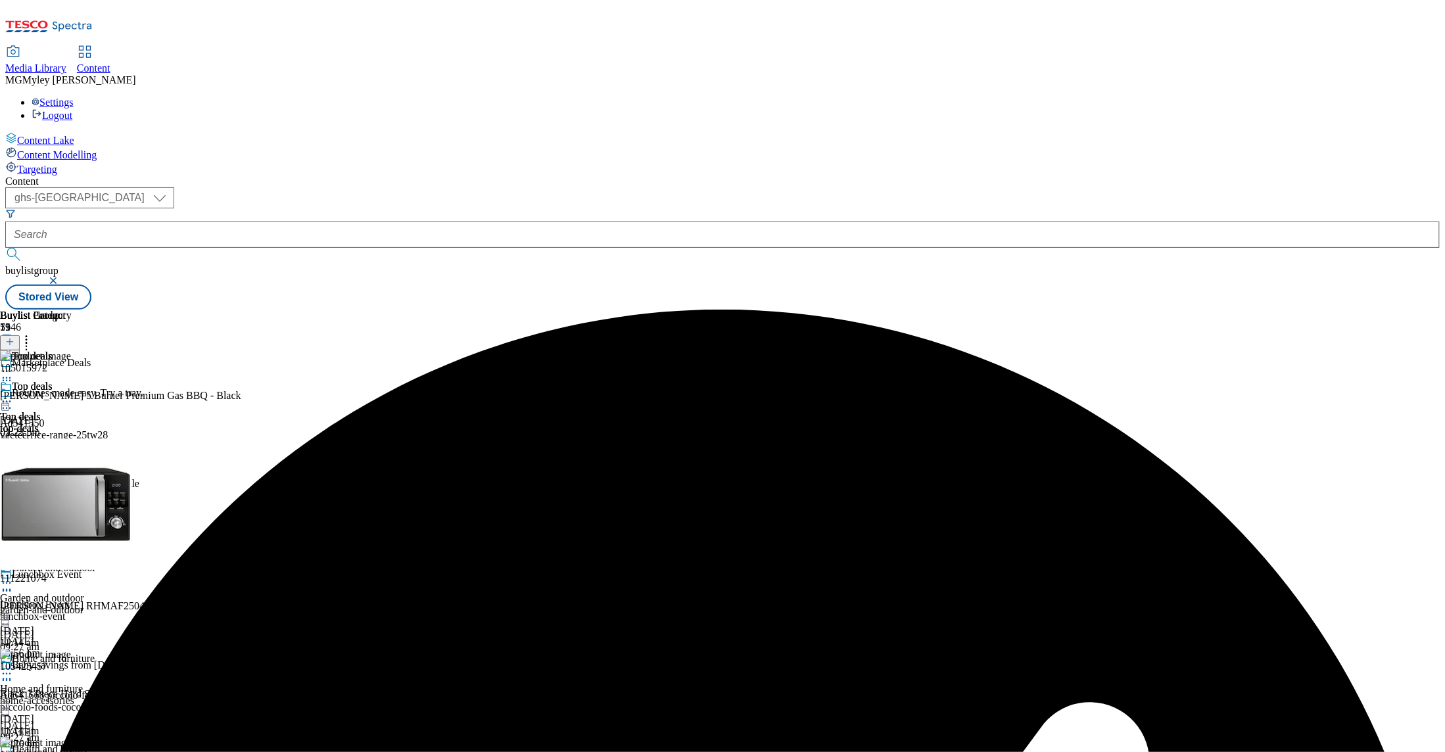
click at [13, 395] on icon at bounding box center [6, 401] width 13 height 13
click at [83, 546] on span "Un-publish" at bounding box center [62, 551] width 42 height 10
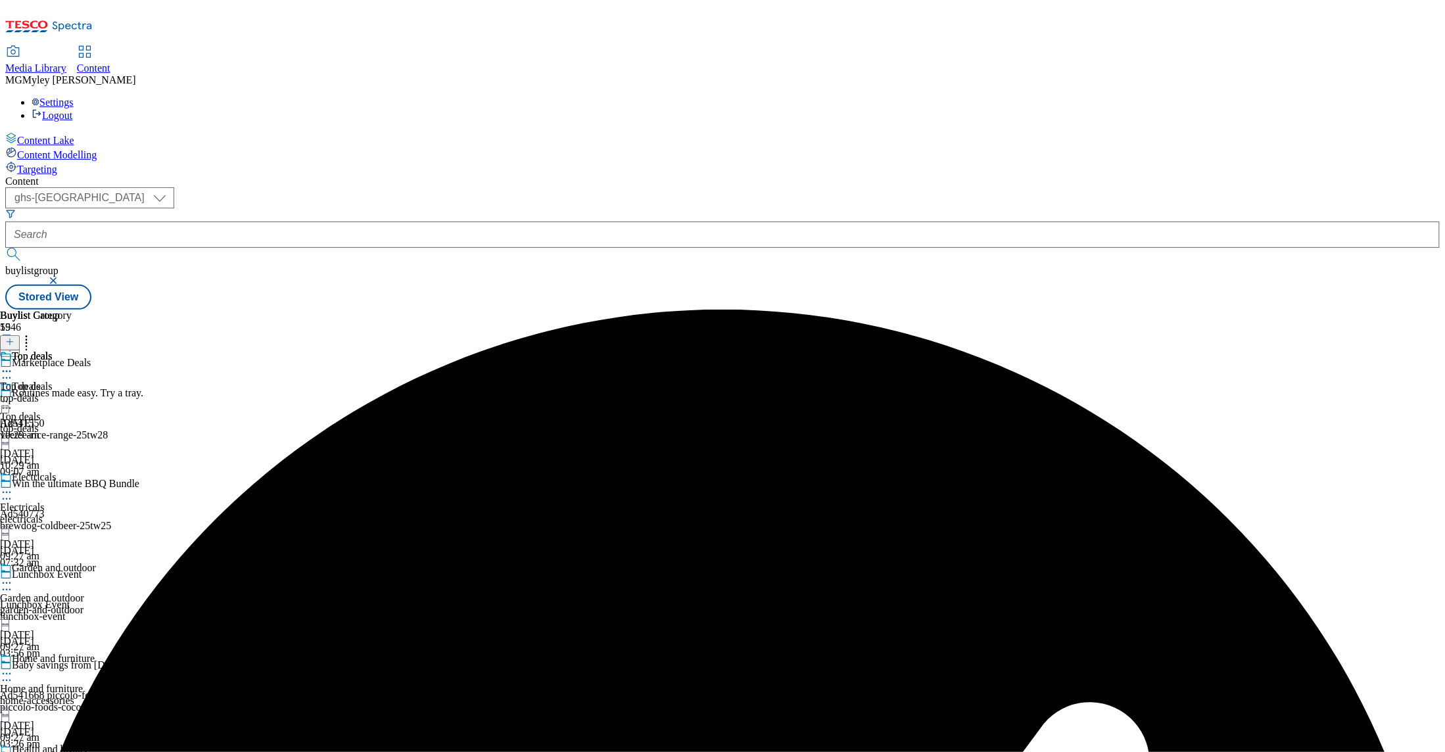
click at [13, 395] on icon at bounding box center [6, 401] width 13 height 13
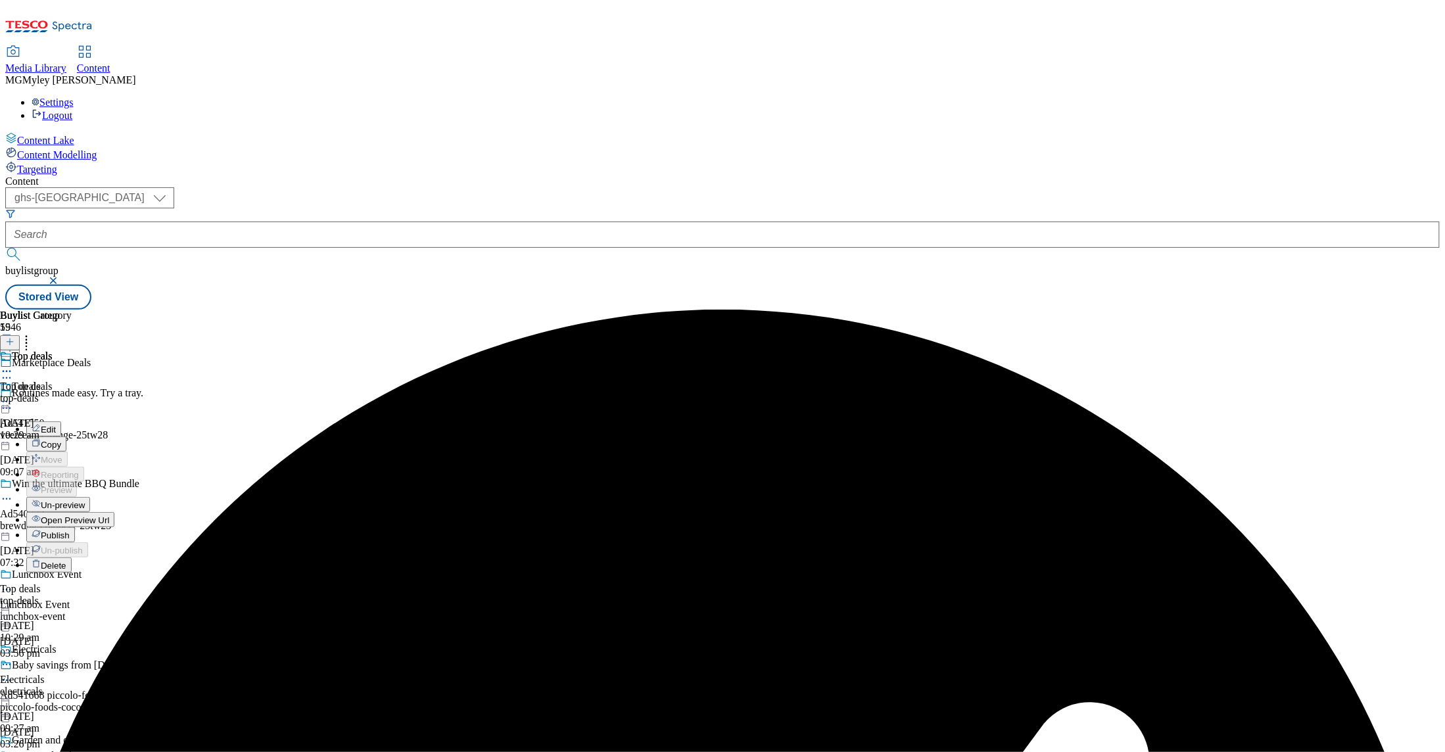
click at [85, 500] on span "Un-preview" at bounding box center [63, 505] width 44 height 10
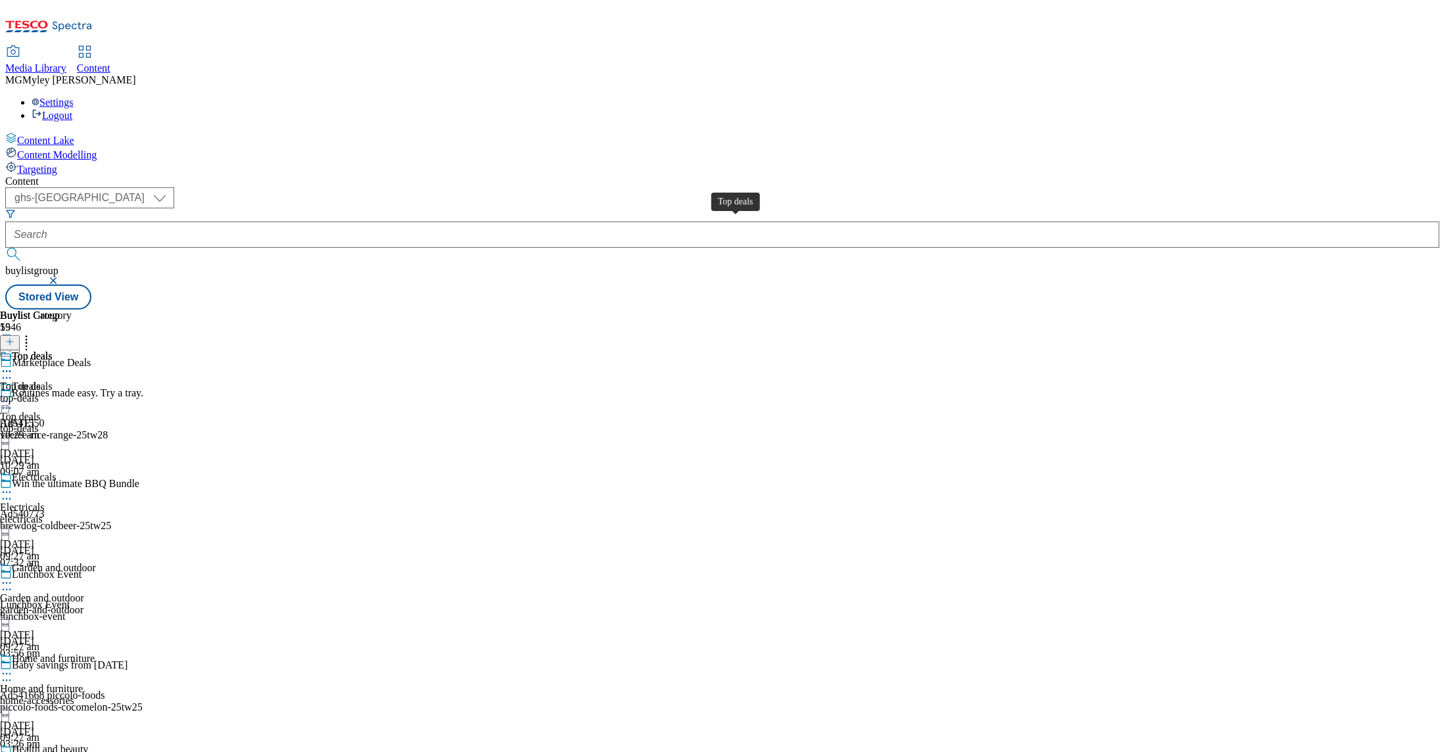
click at [41, 381] on div "Top deals" at bounding box center [20, 387] width 41 height 12
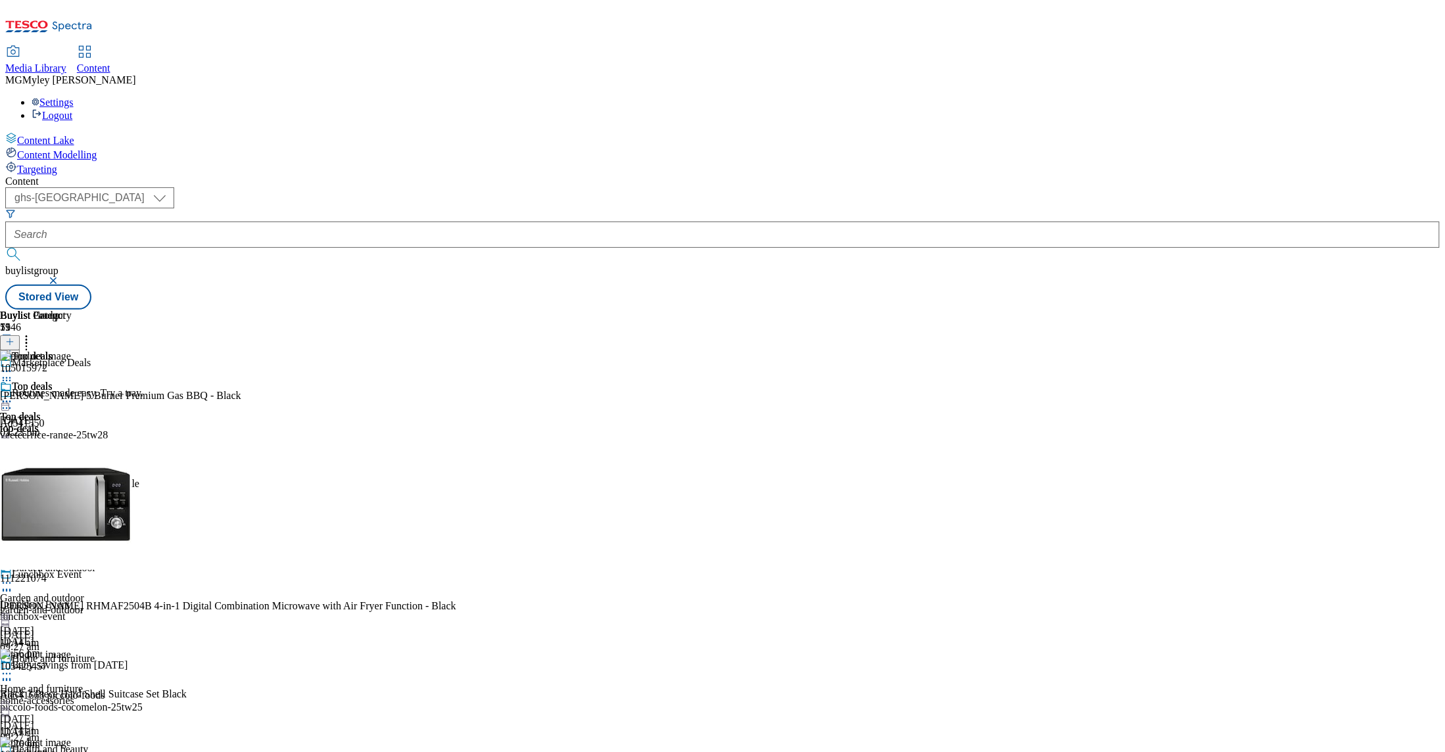
click at [33, 333] on icon at bounding box center [26, 339] width 13 height 13
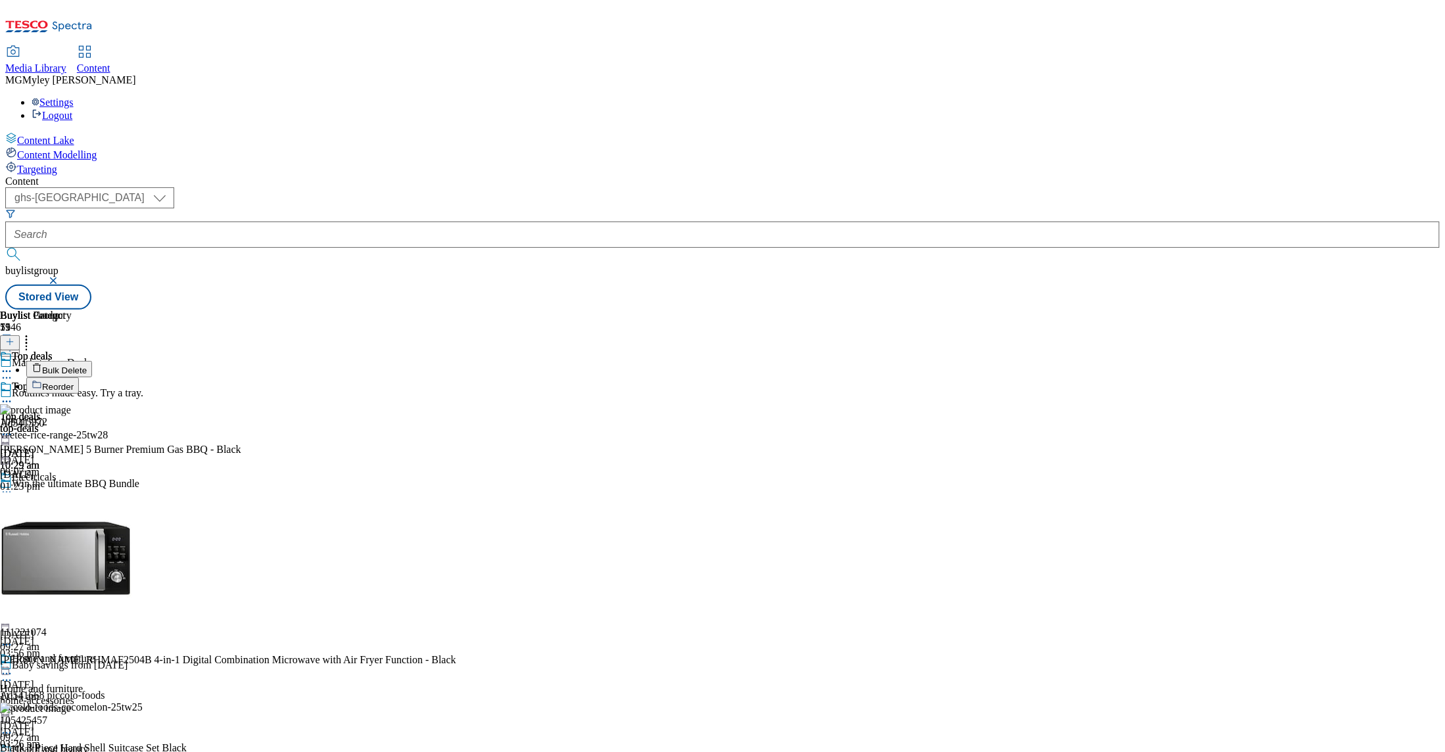
click at [87, 366] on span "Bulk Delete" at bounding box center [64, 371] width 45 height 10
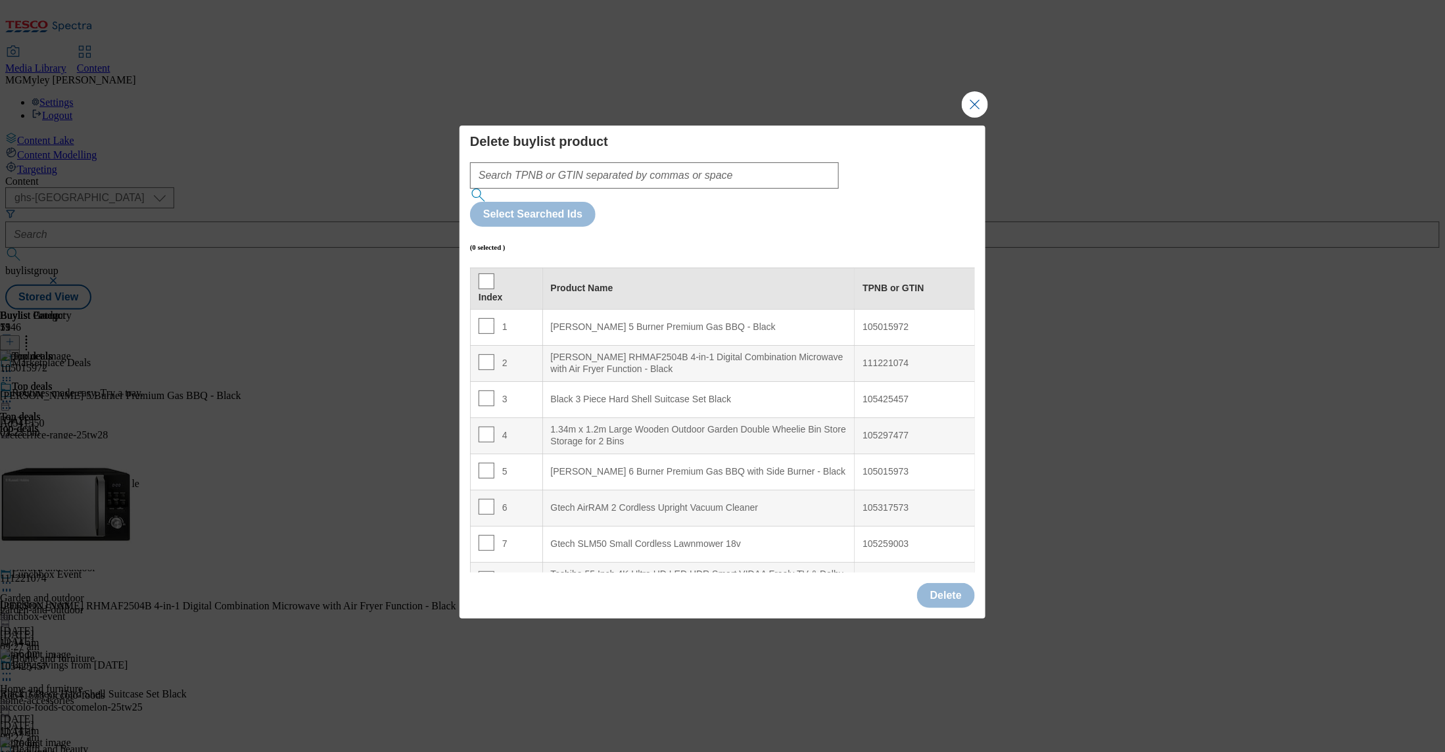
click at [493, 274] on div "Index" at bounding box center [507, 289] width 56 height 30
click at [486, 274] on input "Modal" at bounding box center [487, 282] width 16 height 16
checkbox input "true"
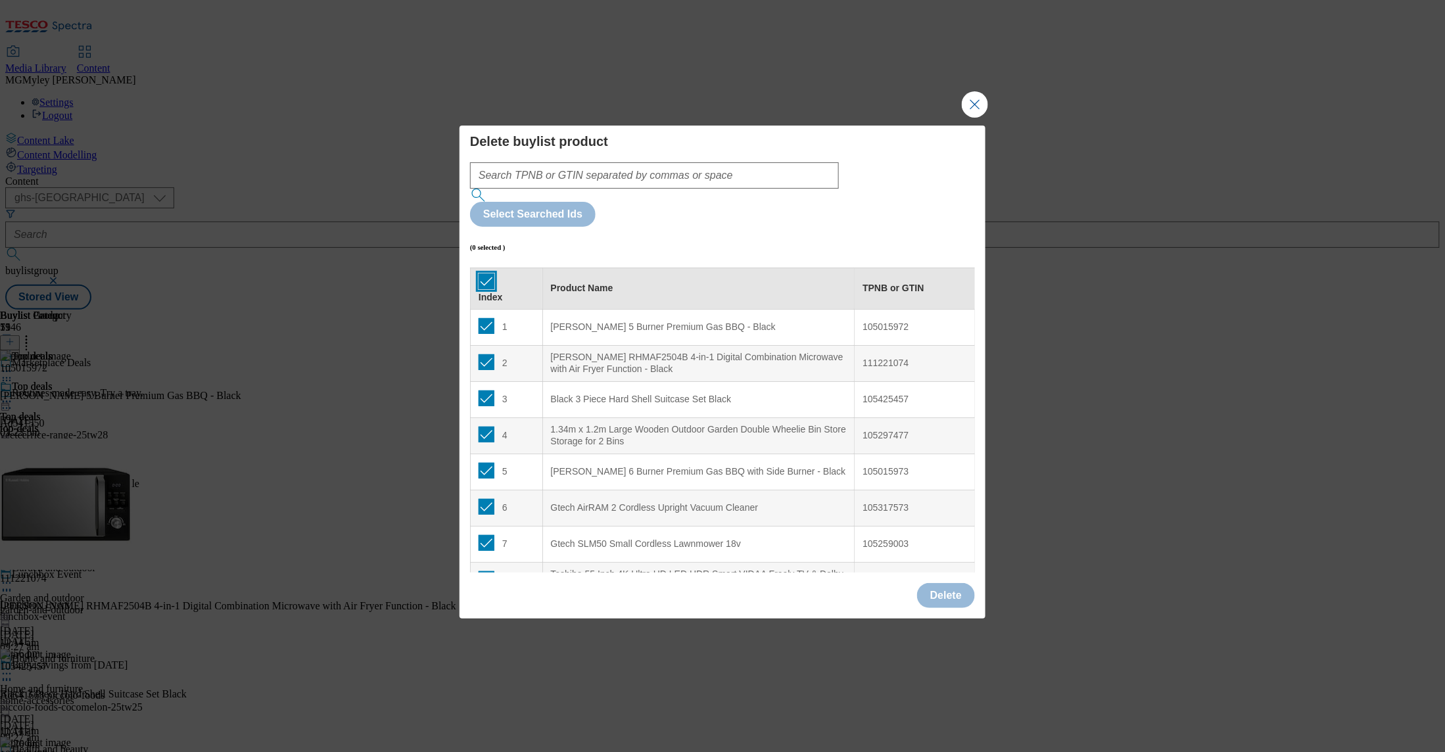
checkbox input "true"
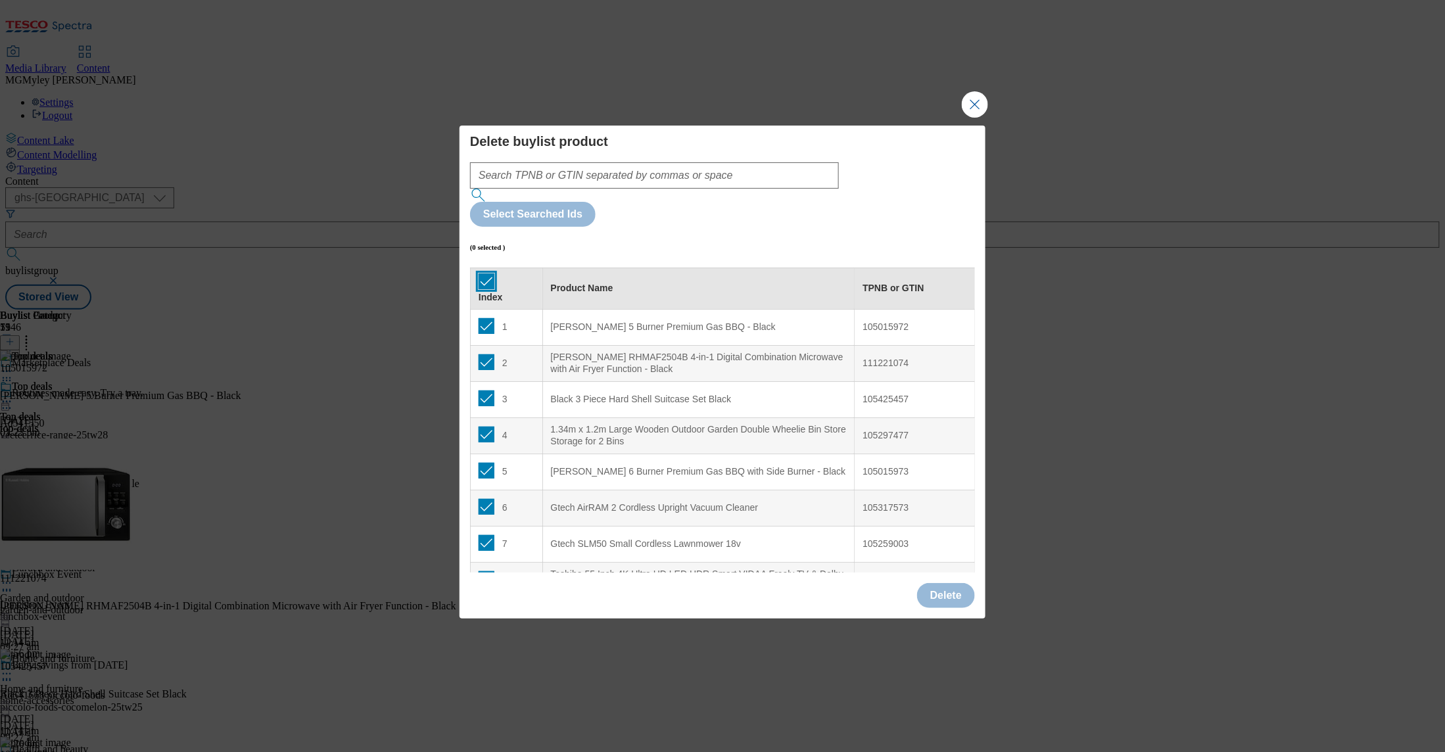
checkbox input "true"
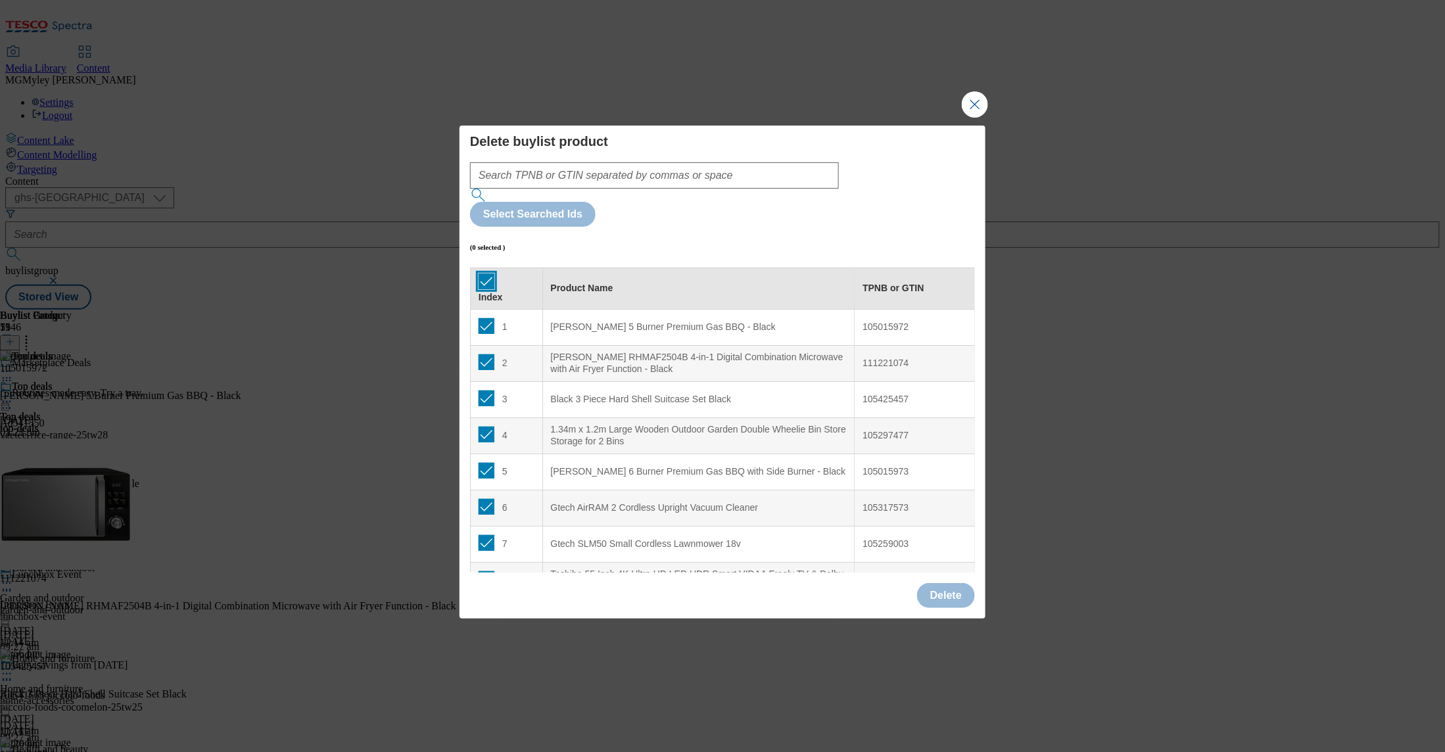
checkbox input "true"
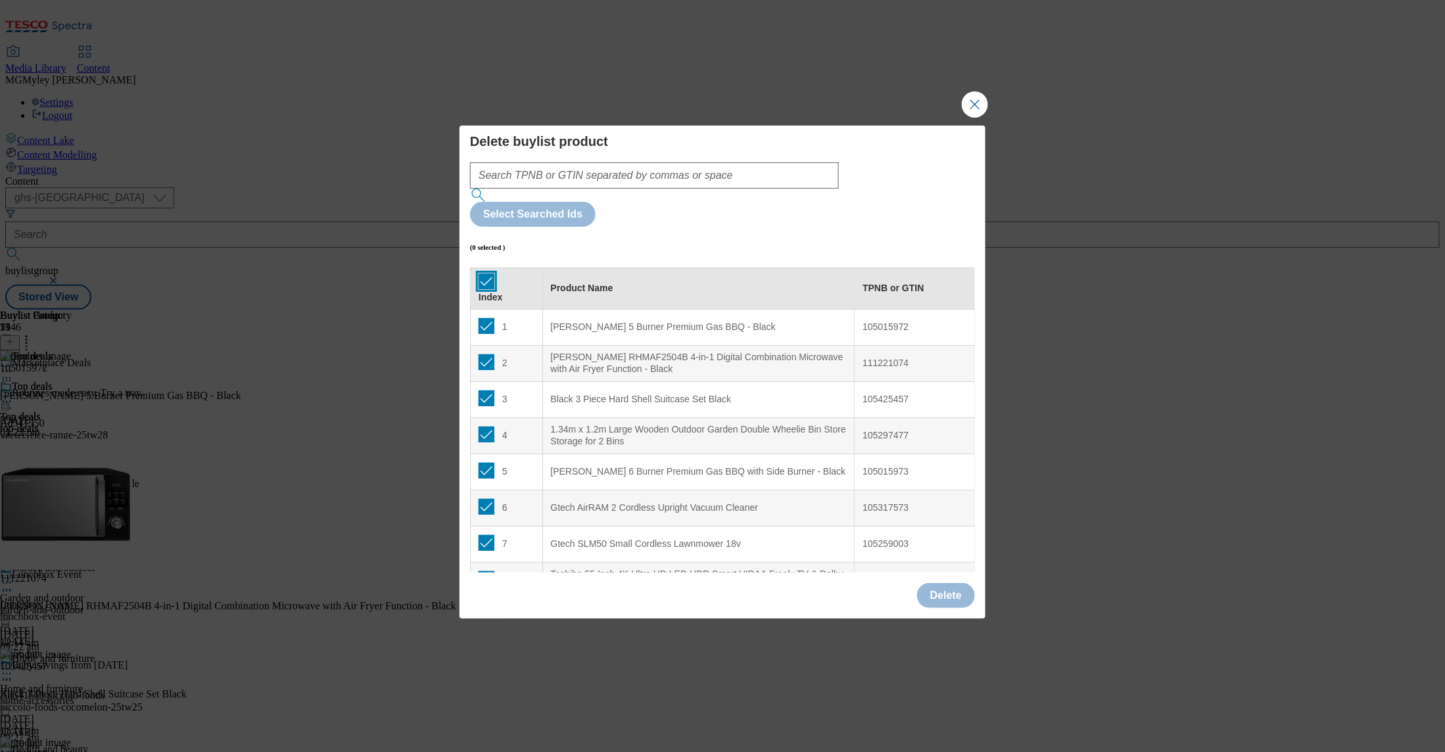
checkbox input "true"
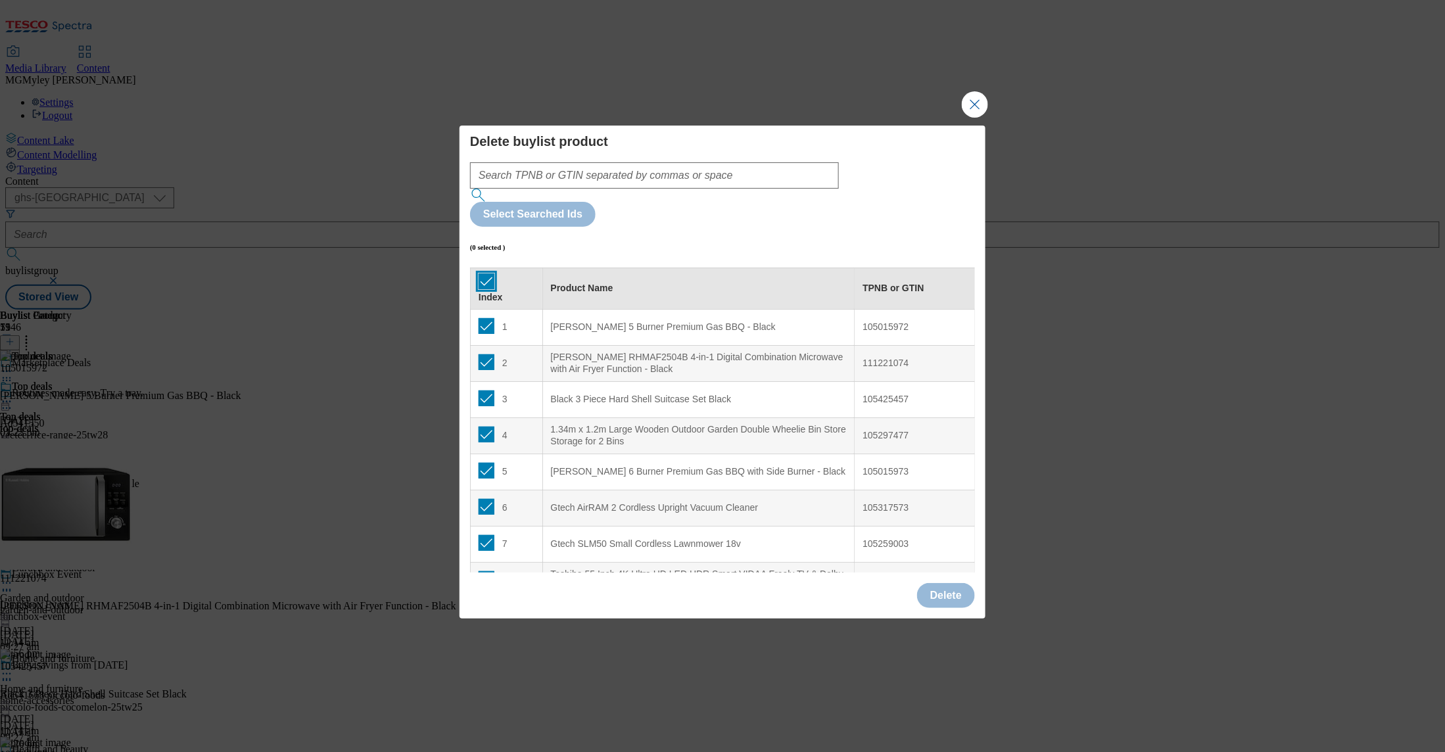
checkbox input "true"
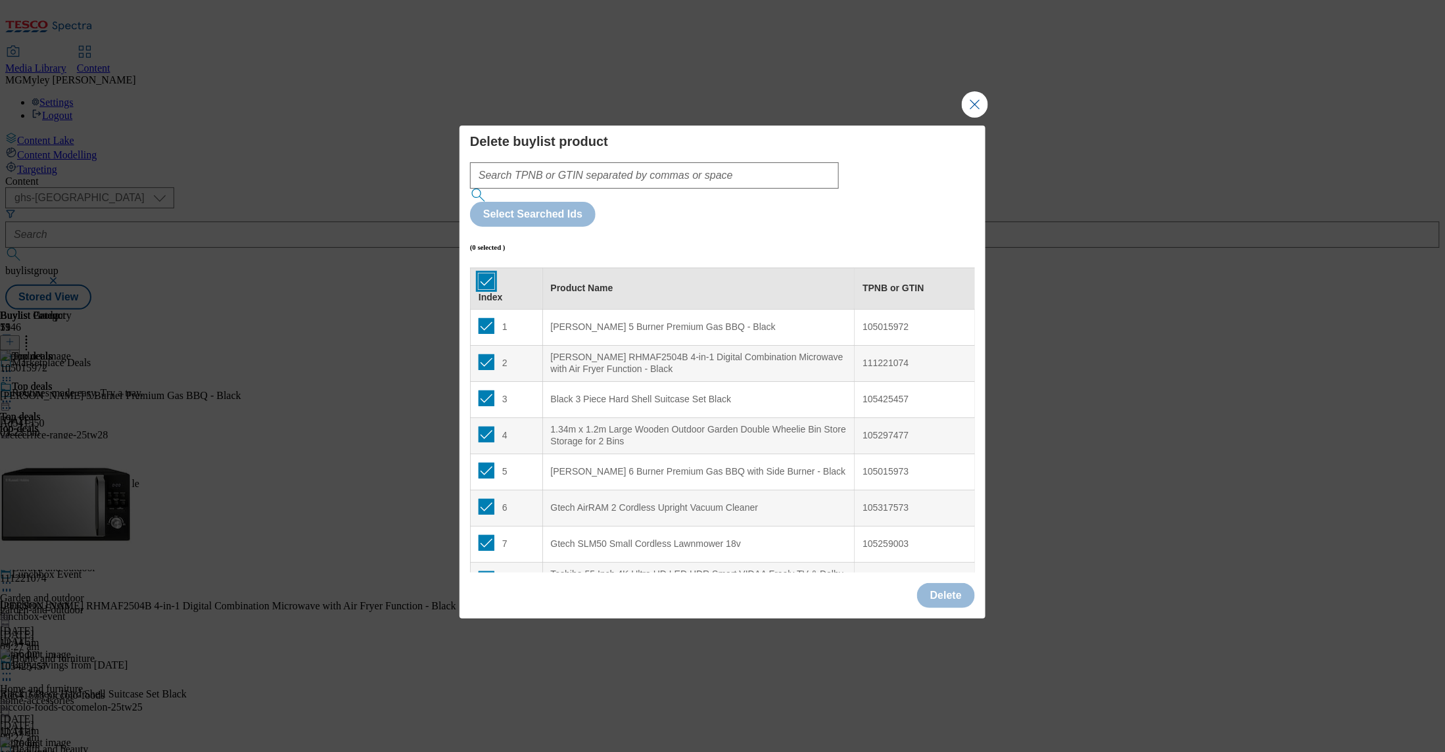
checkbox input "true"
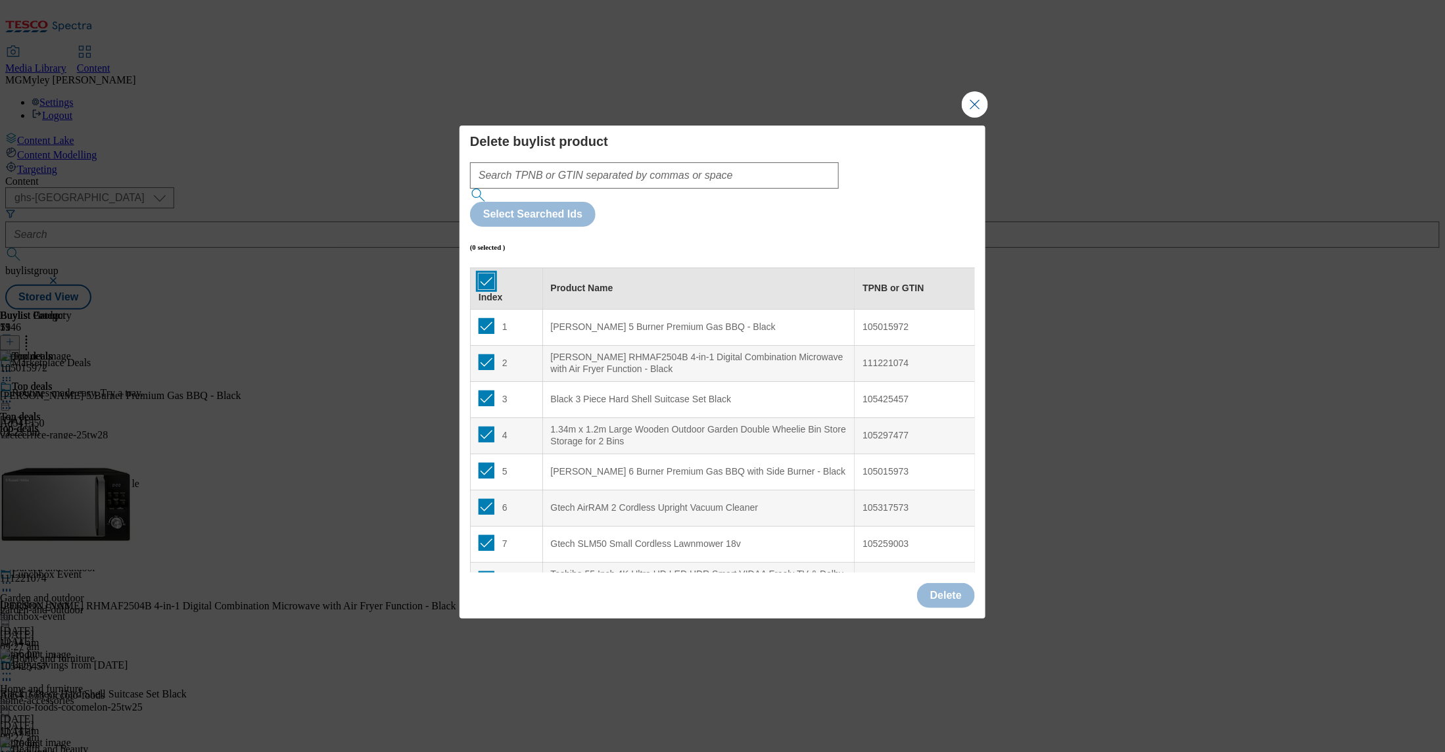
checkbox input "true"
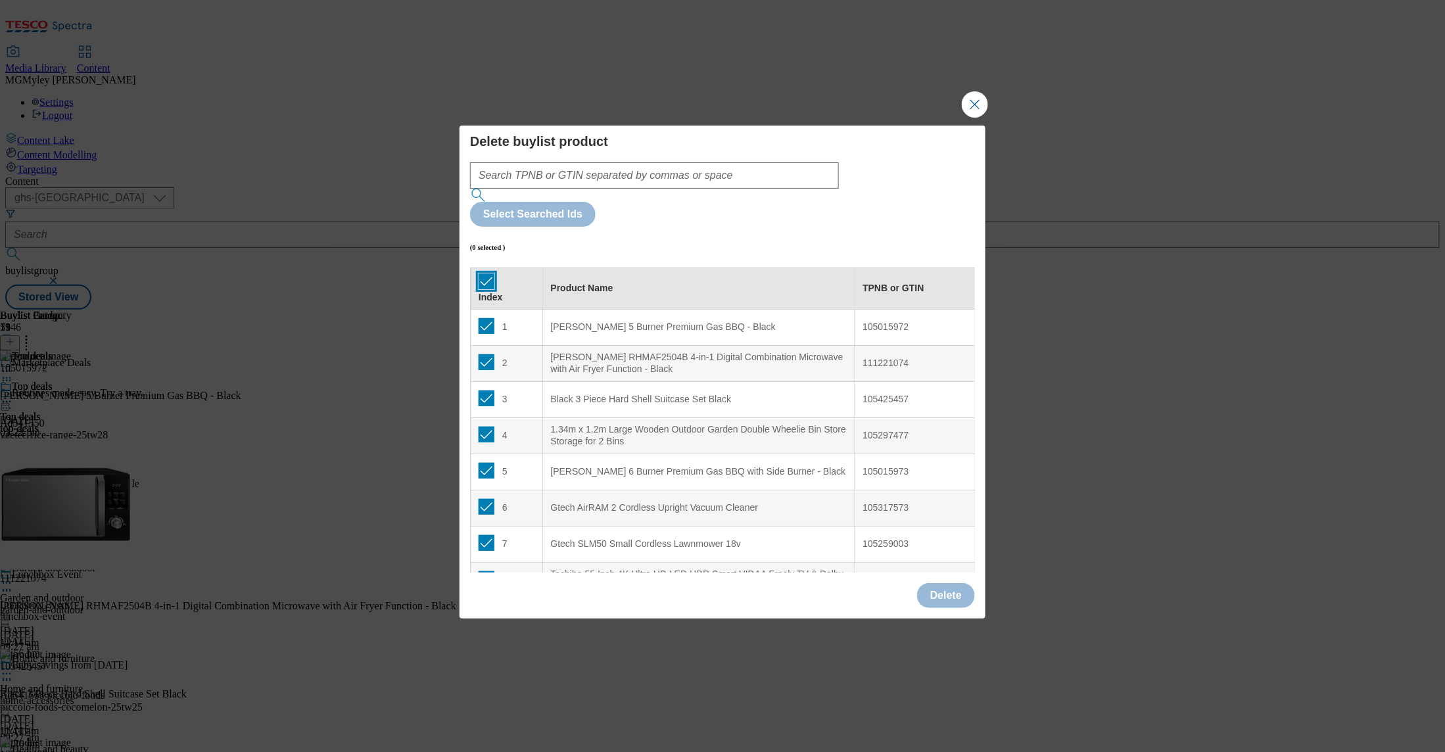
checkbox input "true"
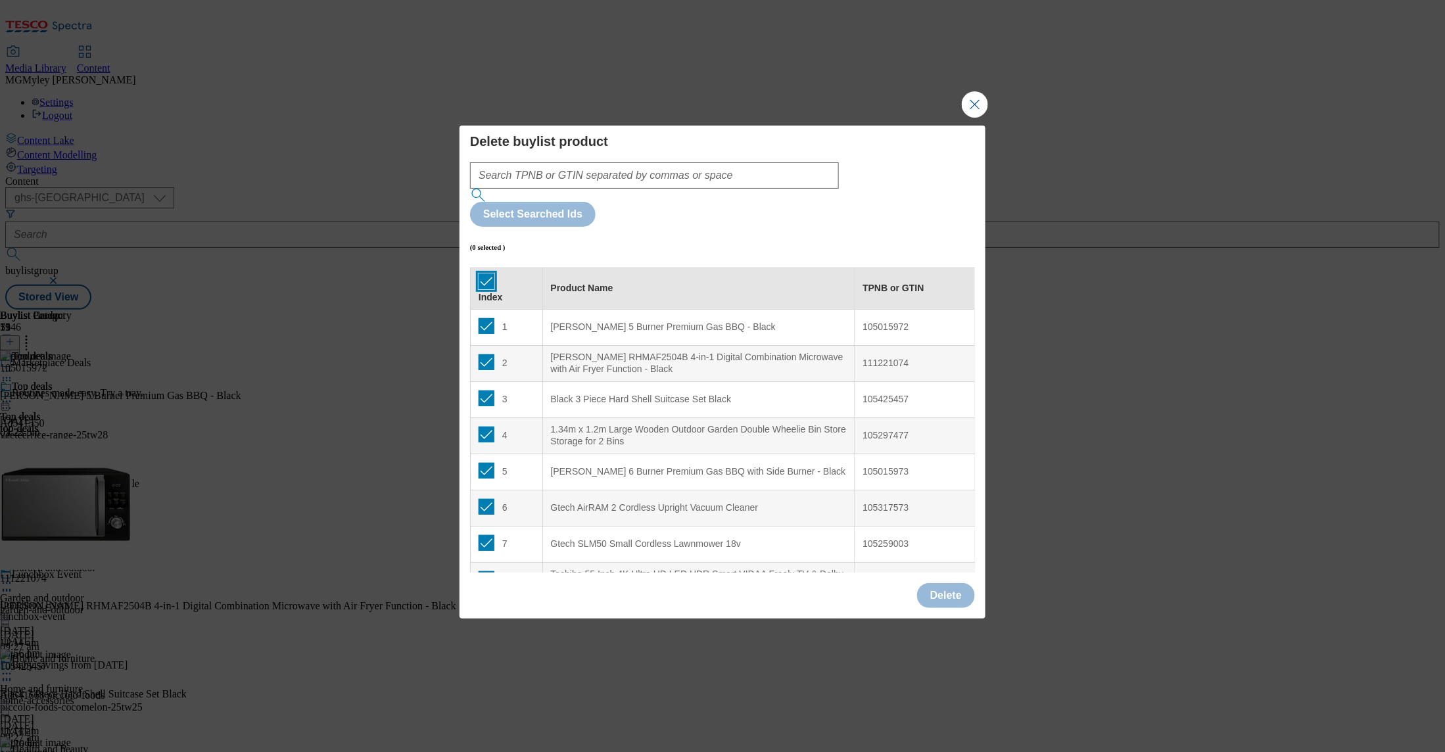
checkbox input "true"
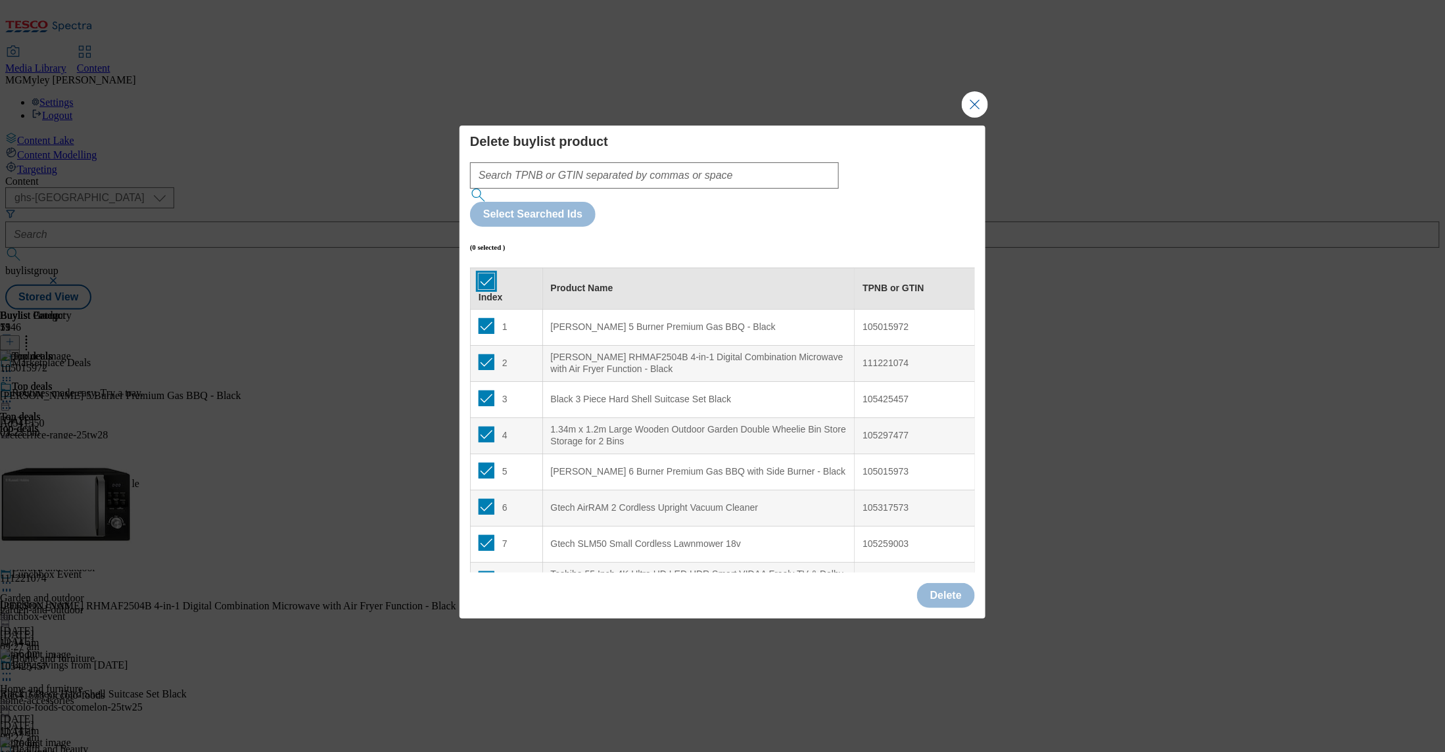
checkbox input "true"
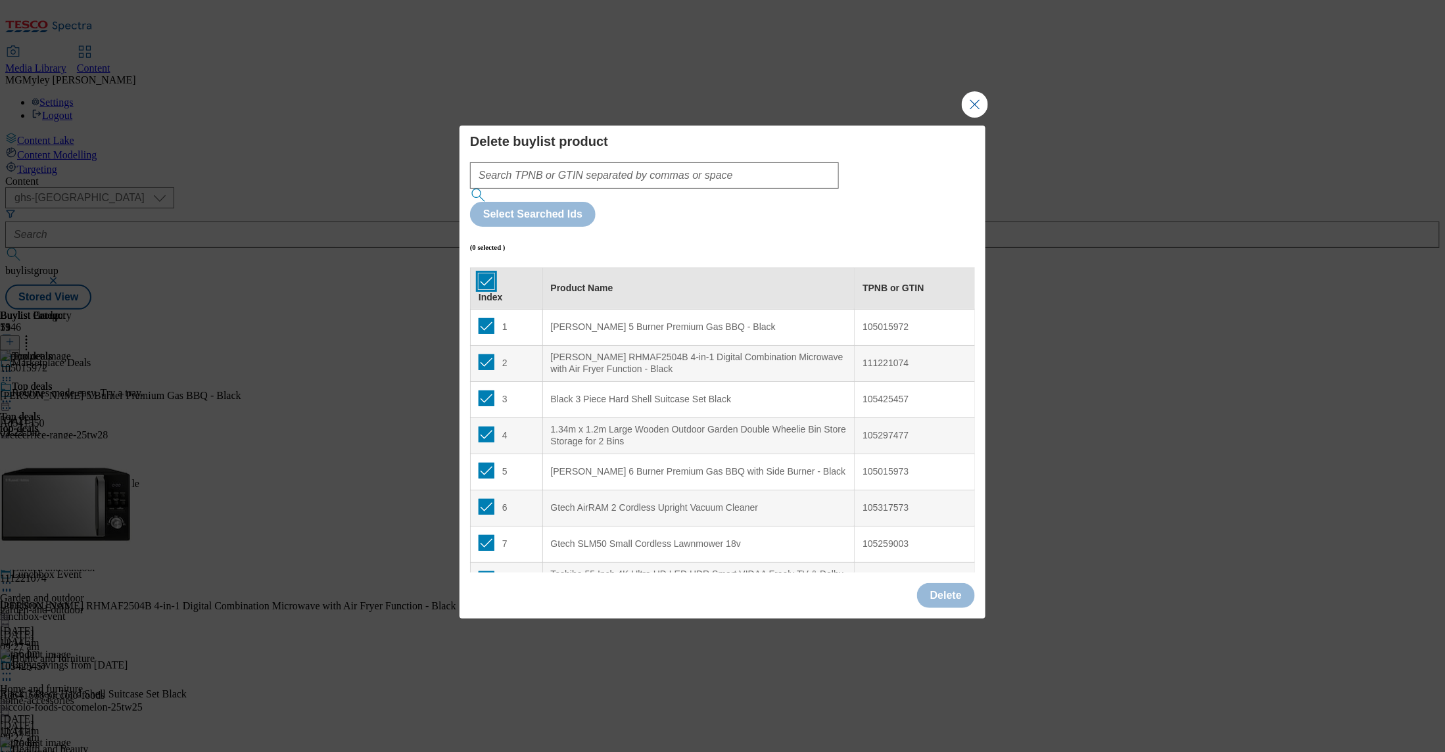
checkbox input "true"
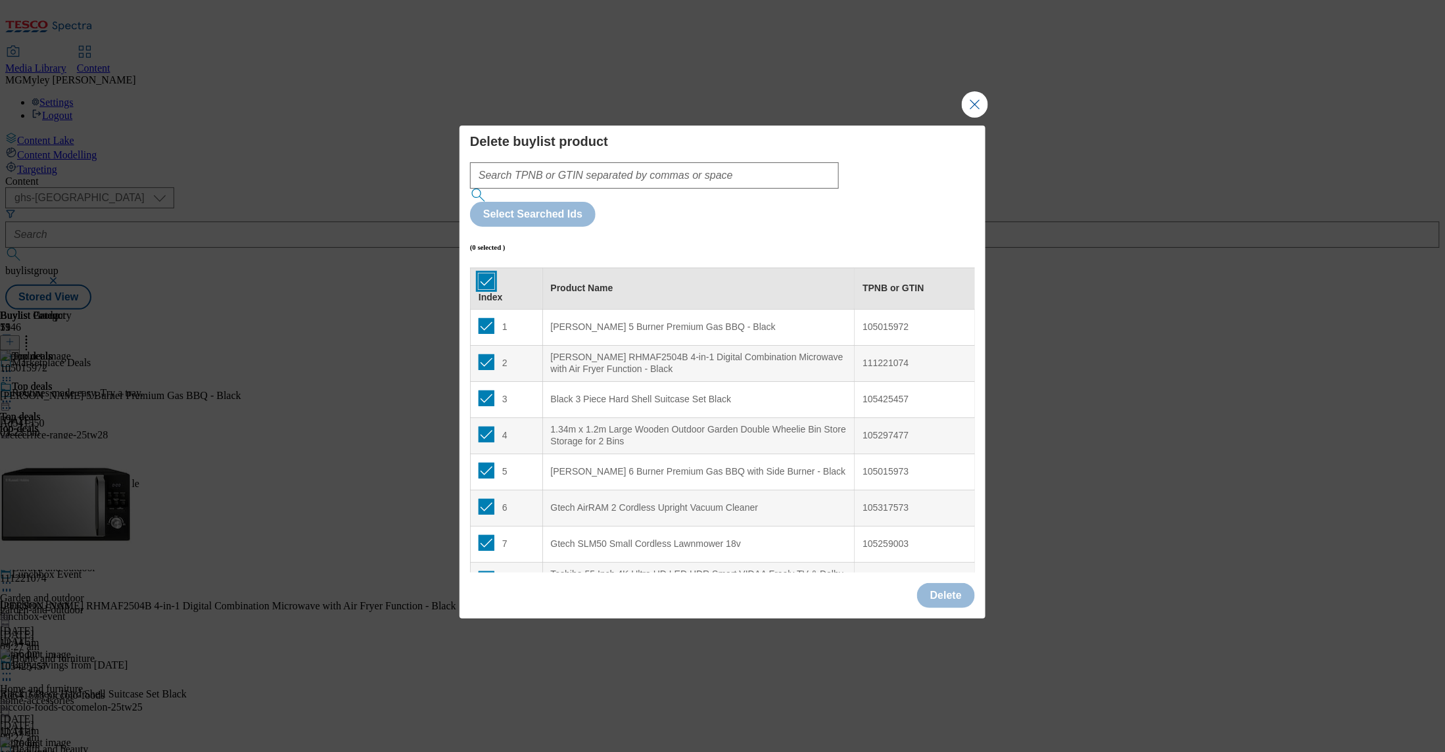
checkbox input "true"
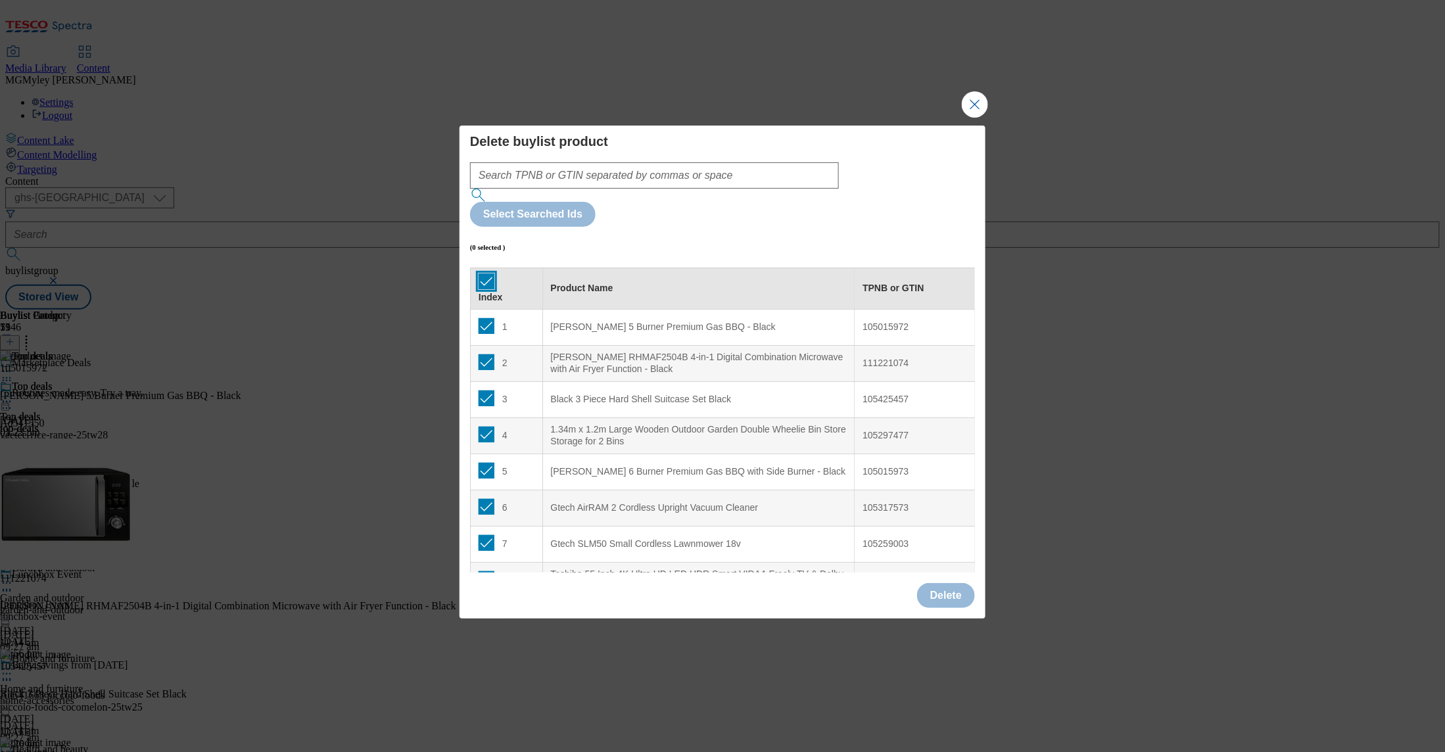
checkbox input "true"
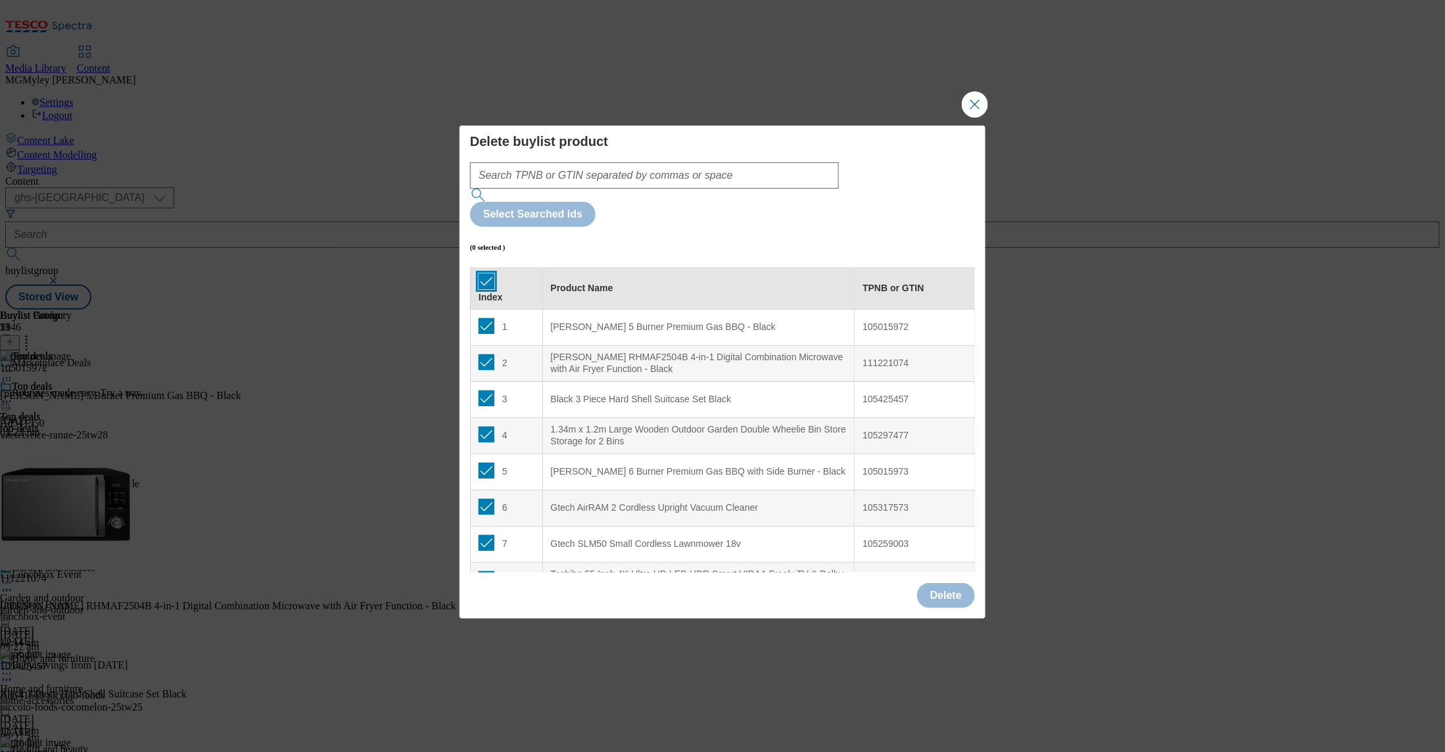
checkbox input "true"
click at [944, 583] on button "Delete" at bounding box center [946, 595] width 58 height 25
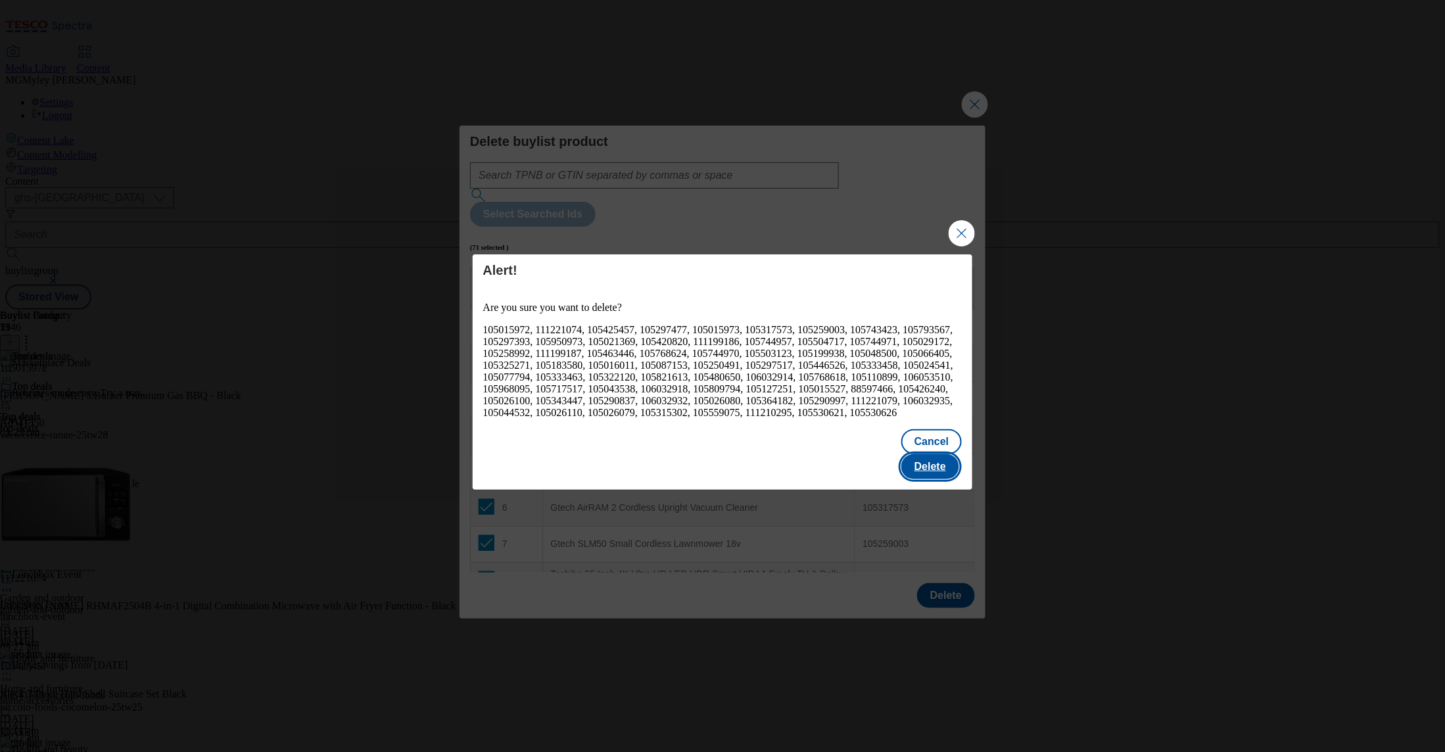
click at [934, 461] on button "Delete" at bounding box center [931, 466] width 58 height 25
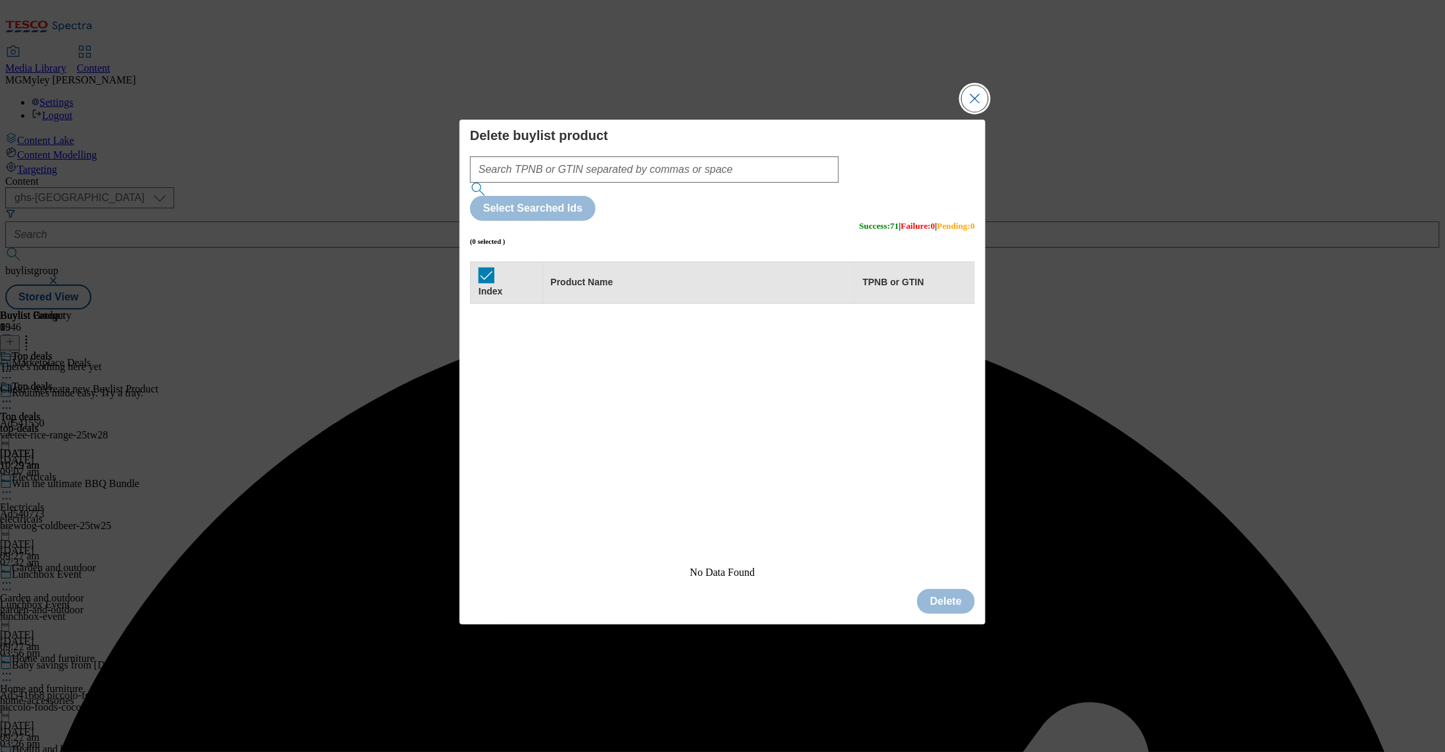
click at [974, 112] on button "Close Modal" at bounding box center [975, 98] width 26 height 26
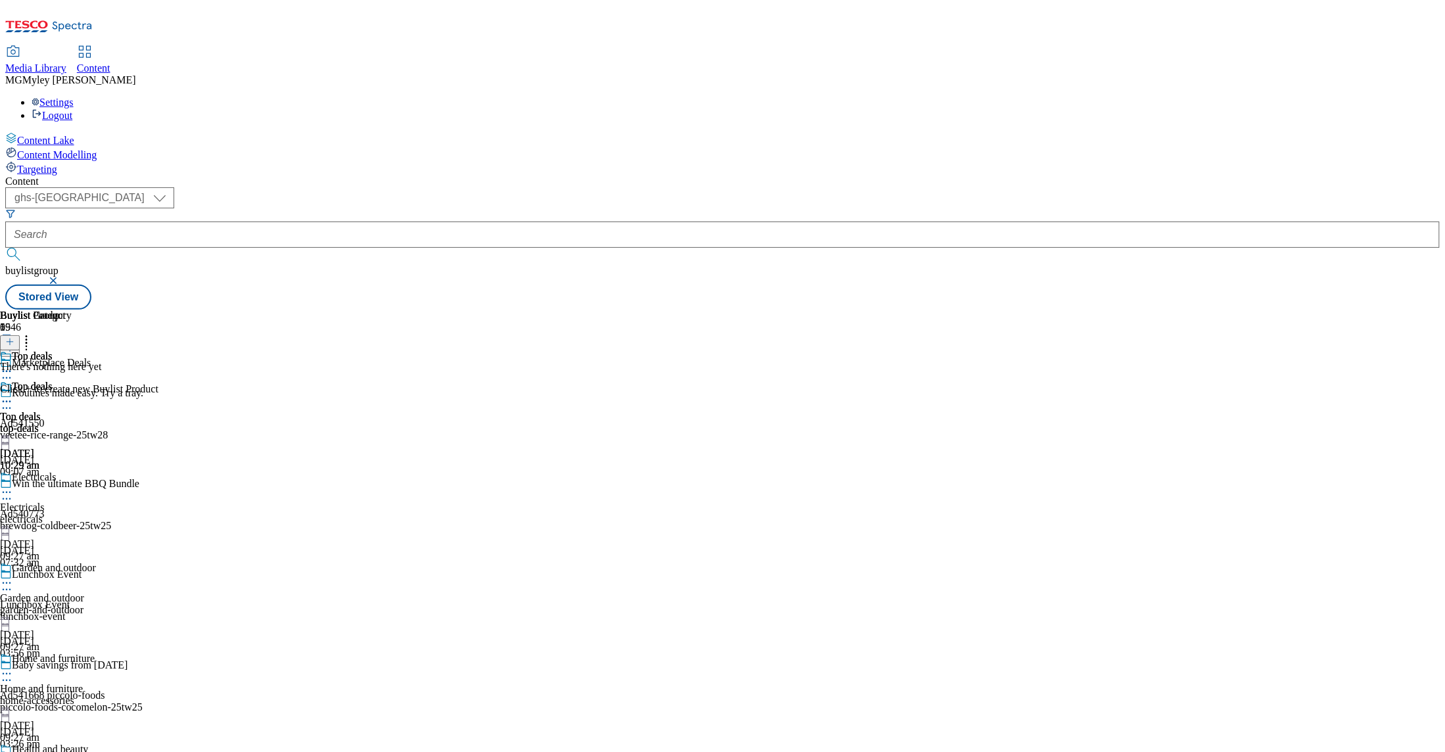
click at [14, 337] on icon at bounding box center [9, 341] width 9 height 9
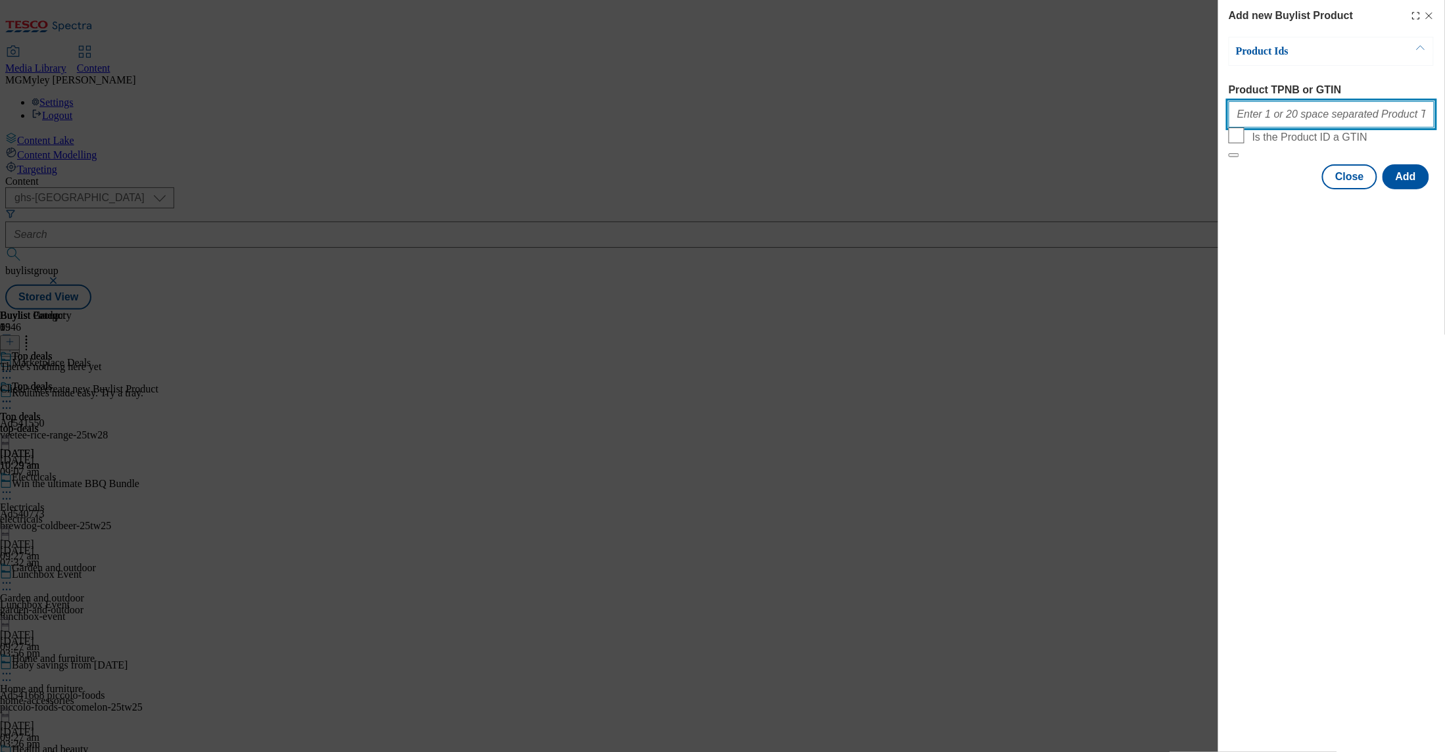
click at [1315, 126] on input "Product TPNB or GTIN" at bounding box center [1332, 114] width 206 height 26
paste input "105425479 111221074 105425457 105297477 105015973 105317573 105259003 105743423…"
type input "105425479 111221074 105425457 105297477 105015973 105317573 105259003 105743423…"
click at [1413, 189] on button "Add" at bounding box center [1406, 176] width 47 height 25
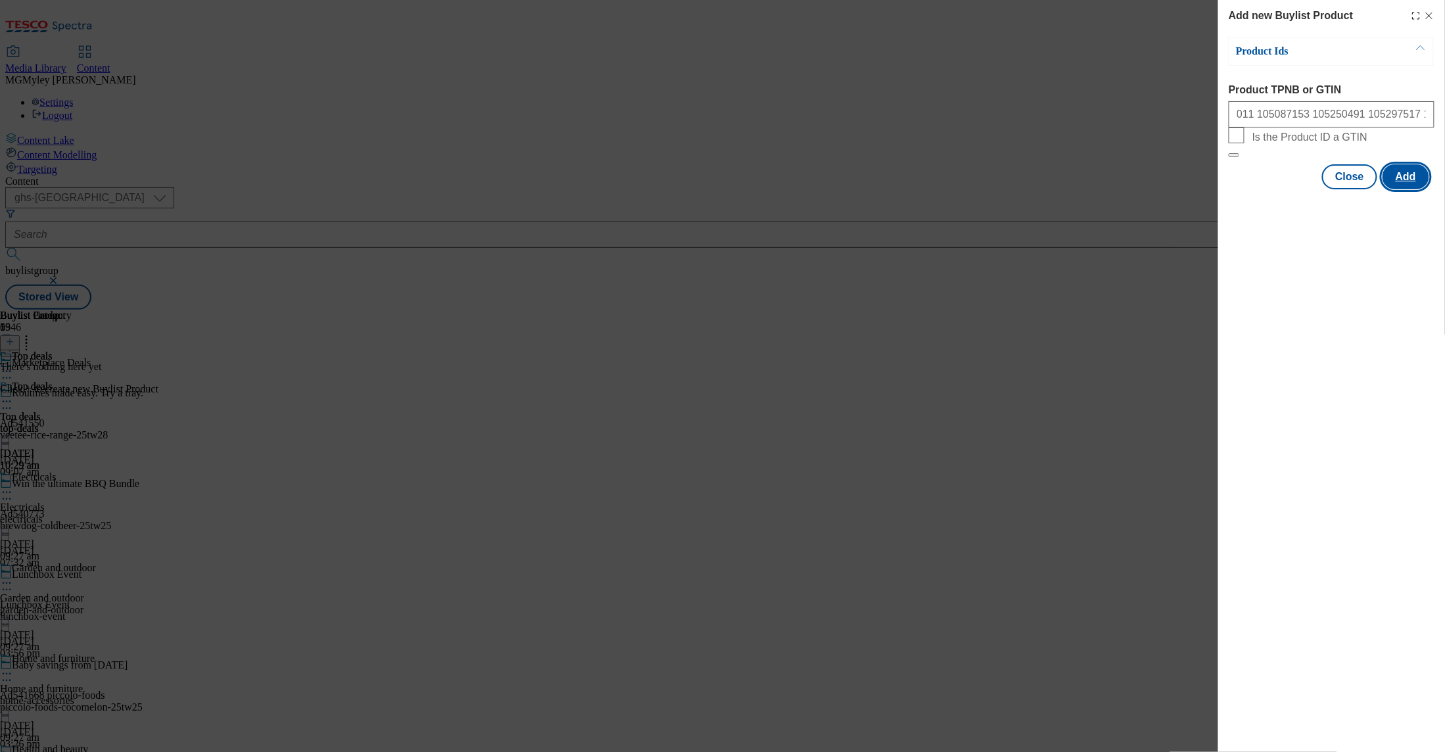
scroll to position [0, 0]
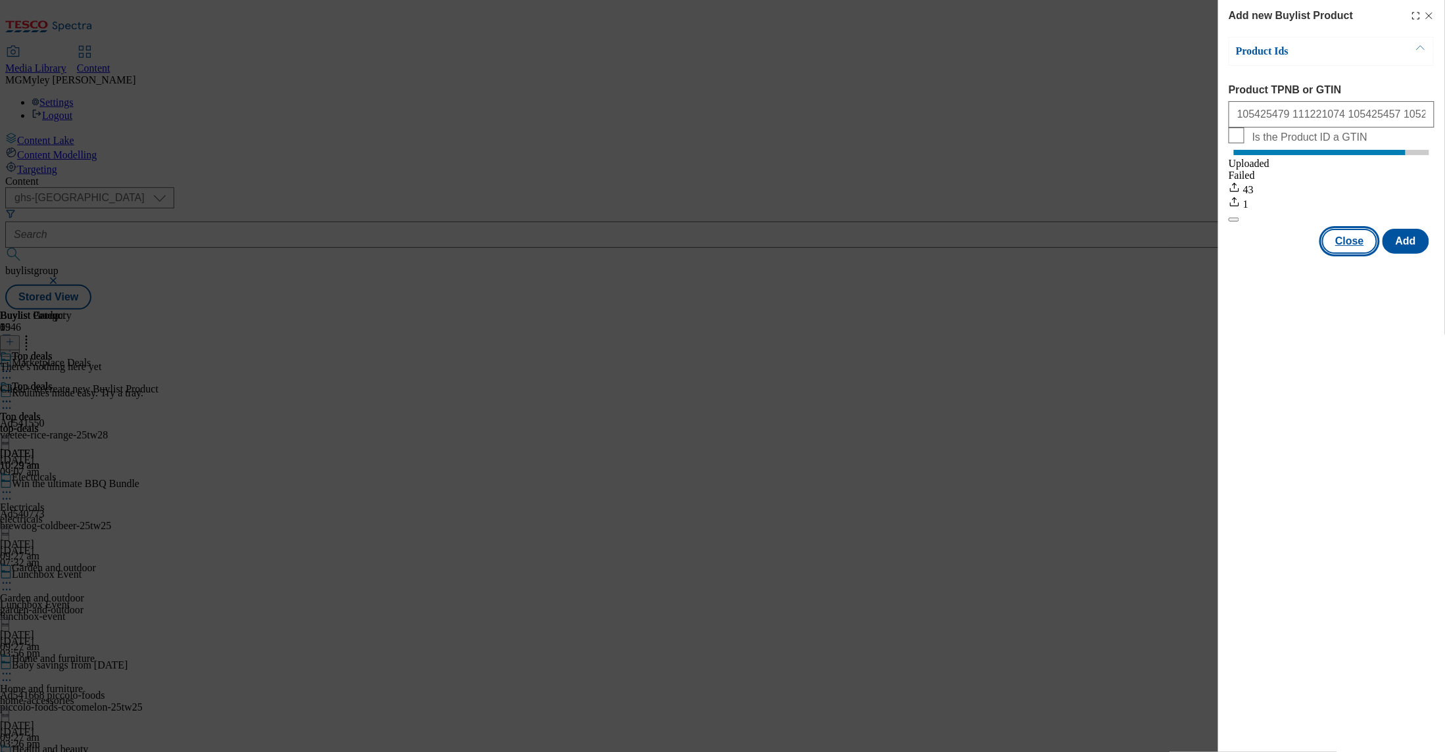
click at [1369, 254] on button "Close" at bounding box center [1350, 241] width 55 height 25
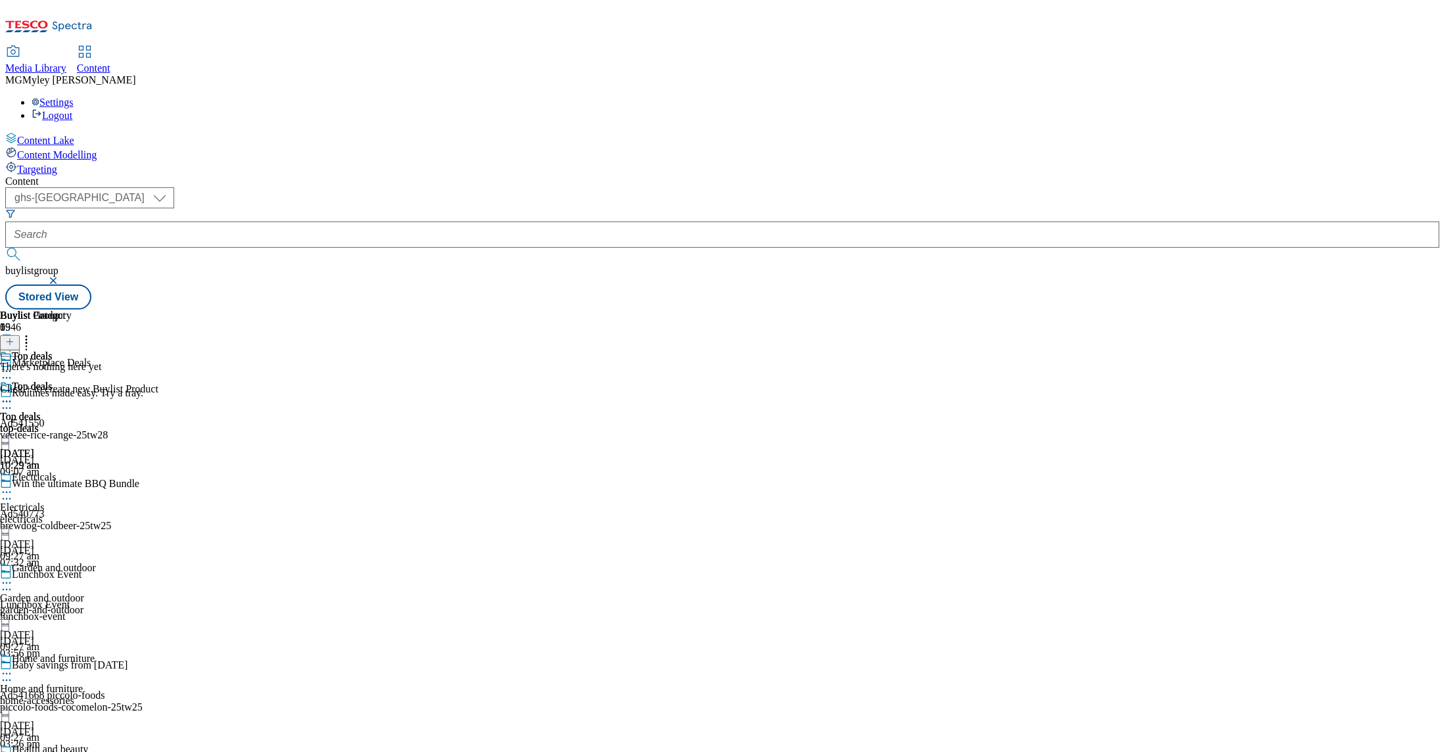
click at [13, 395] on icon at bounding box center [6, 401] width 13 height 13
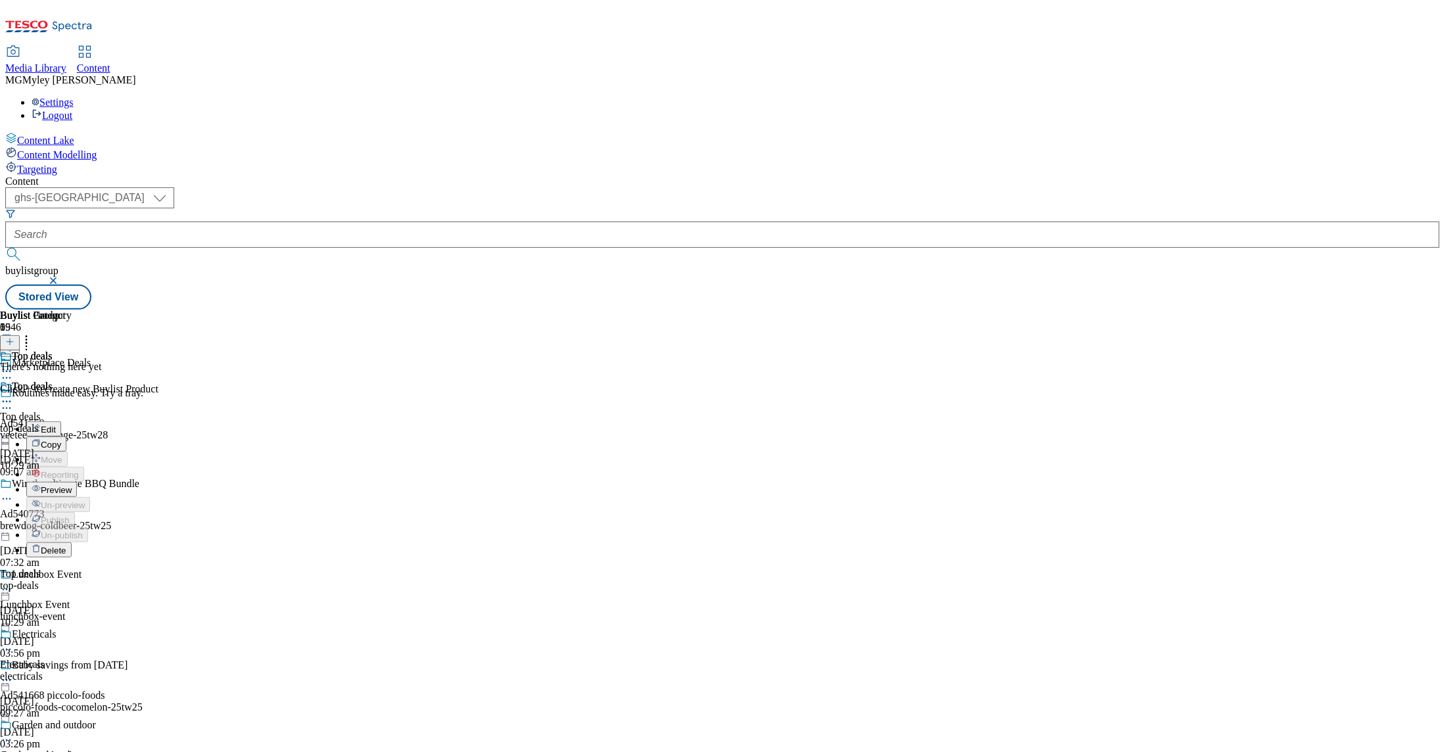
click at [72, 485] on span "Preview" at bounding box center [56, 490] width 31 height 10
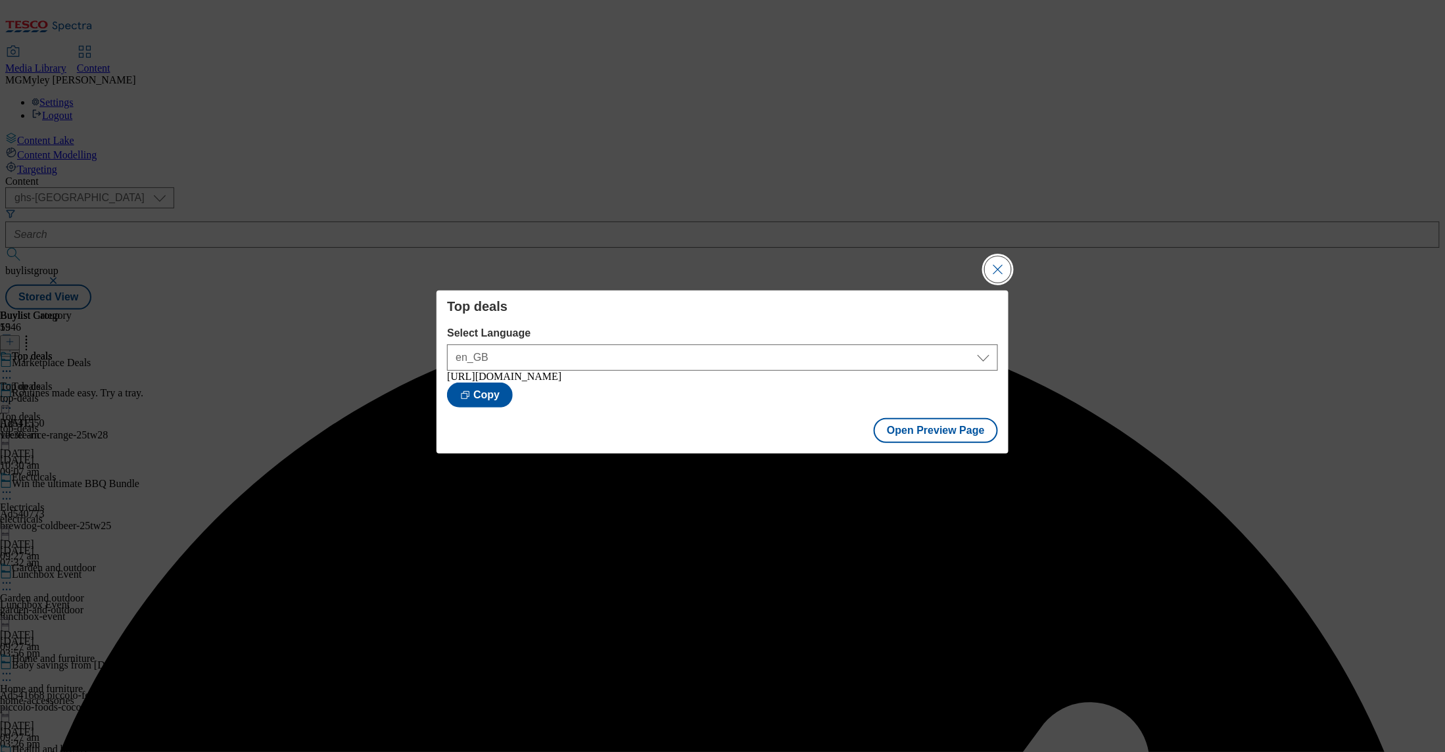
click at [997, 278] on button "Close Modal" at bounding box center [998, 269] width 26 height 26
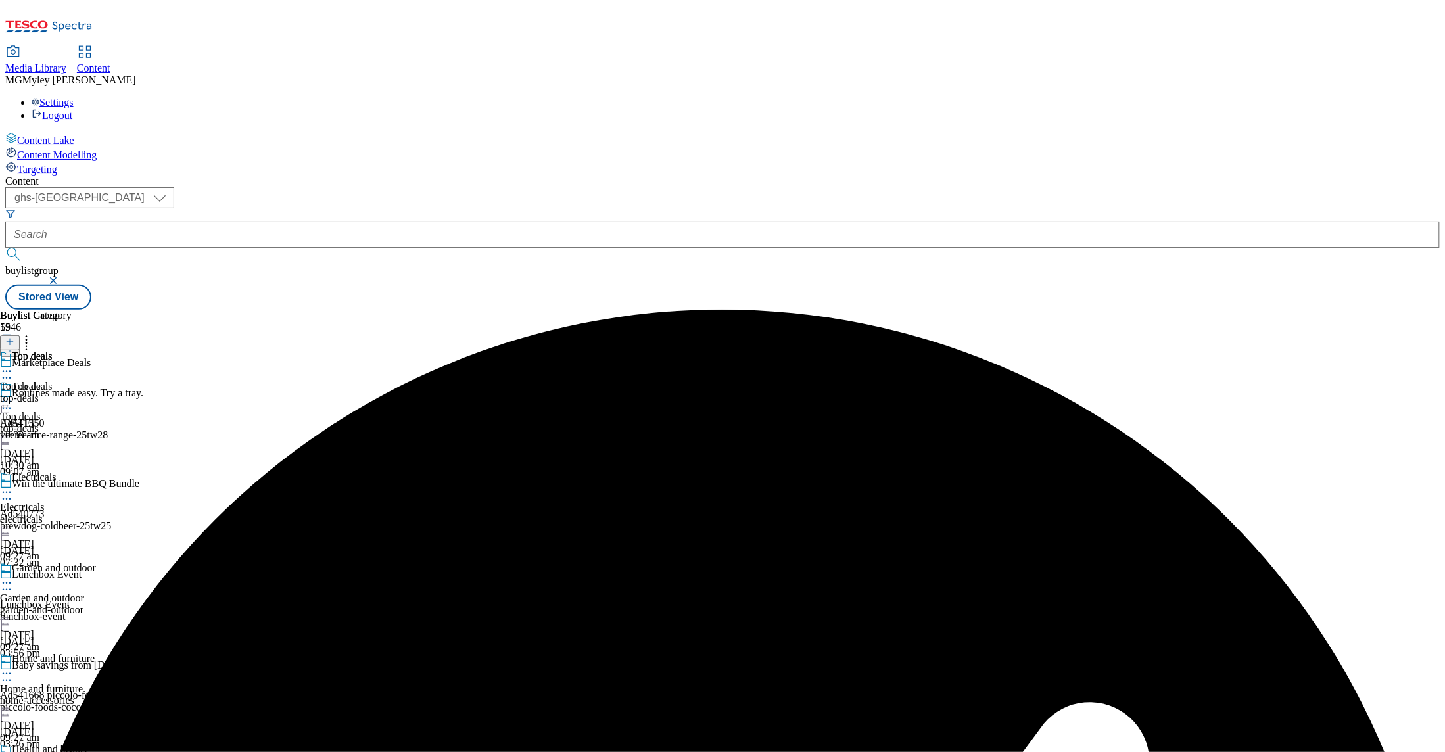
click at [13, 395] on icon at bounding box center [6, 401] width 13 height 13
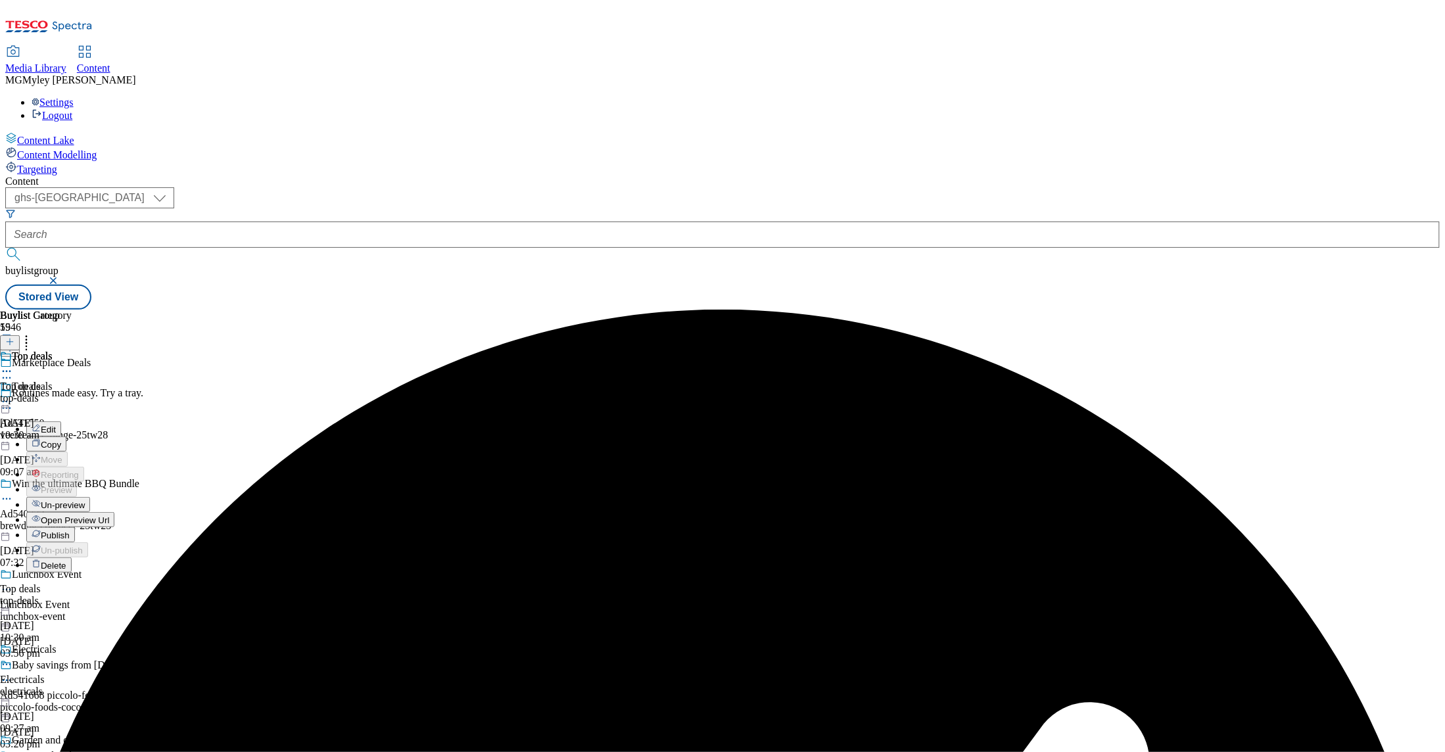
click at [70, 531] on span "Publish" at bounding box center [55, 536] width 29 height 10
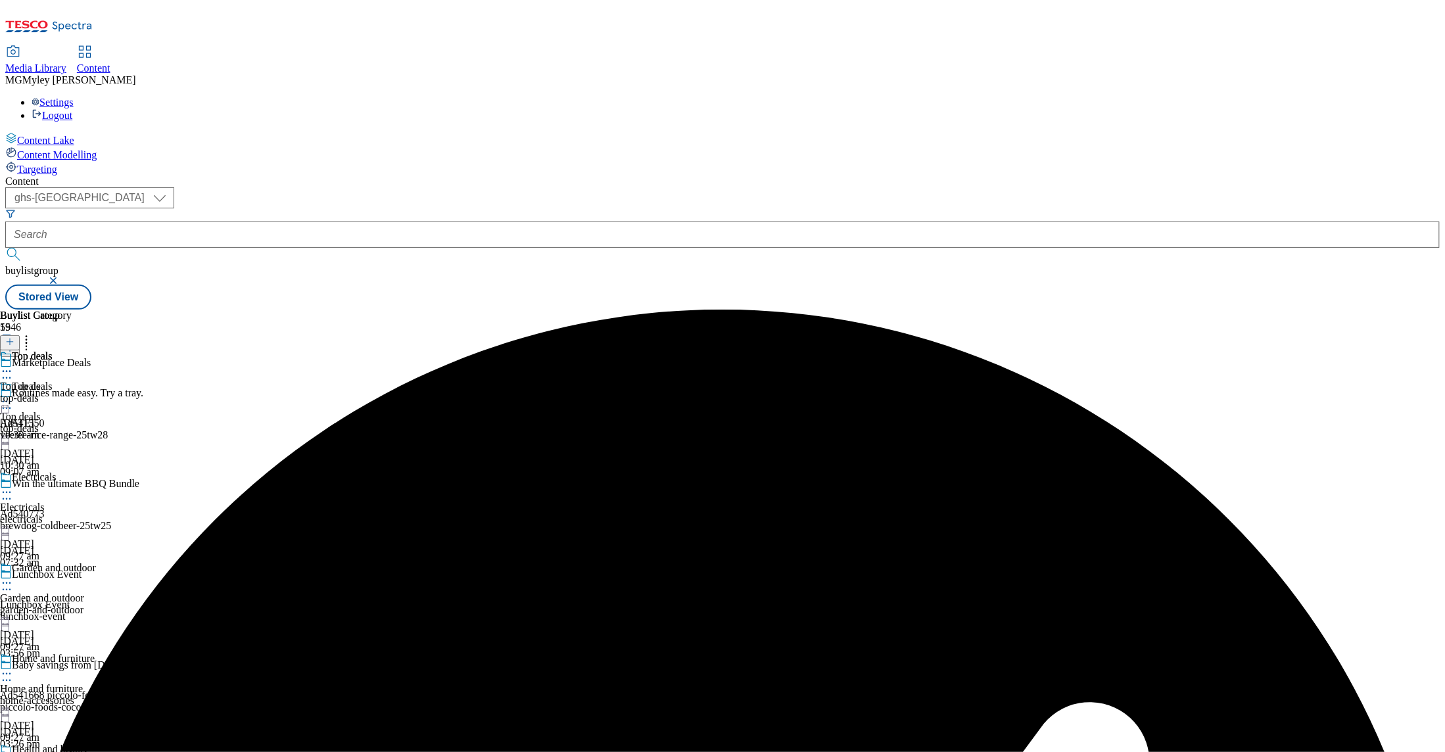
click at [103, 514] on div "electricals" at bounding box center [51, 520] width 103 height 12
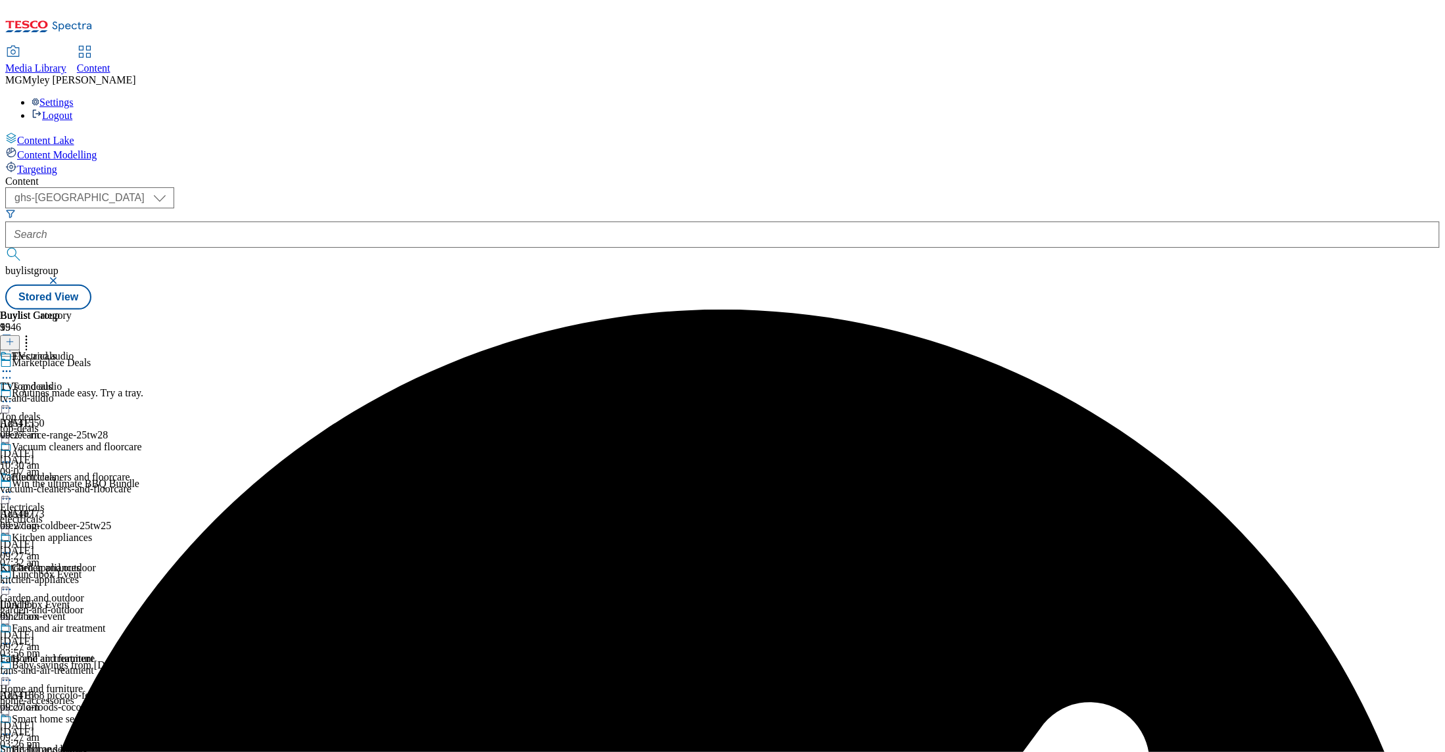
click at [13, 486] on icon at bounding box center [6, 492] width 13 height 13
click at [83, 637] on span "Un-publish" at bounding box center [62, 642] width 42 height 10
click at [13, 486] on icon at bounding box center [6, 492] width 13 height 13
click at [85, 591] on span "Un-preview" at bounding box center [63, 596] width 44 height 10
click at [142, 393] on div "tv-and-audio" at bounding box center [71, 399] width 142 height 12
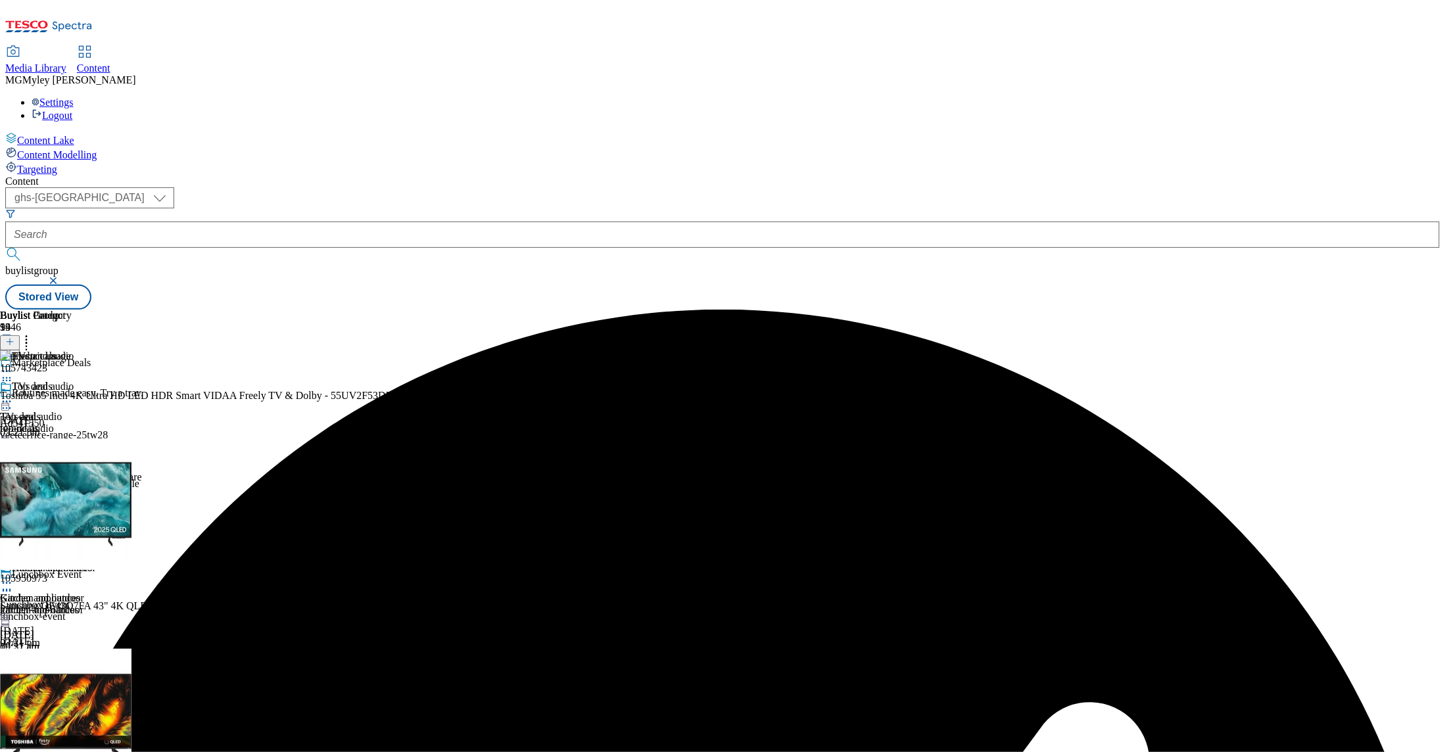
click at [33, 333] on icon at bounding box center [26, 339] width 13 height 13
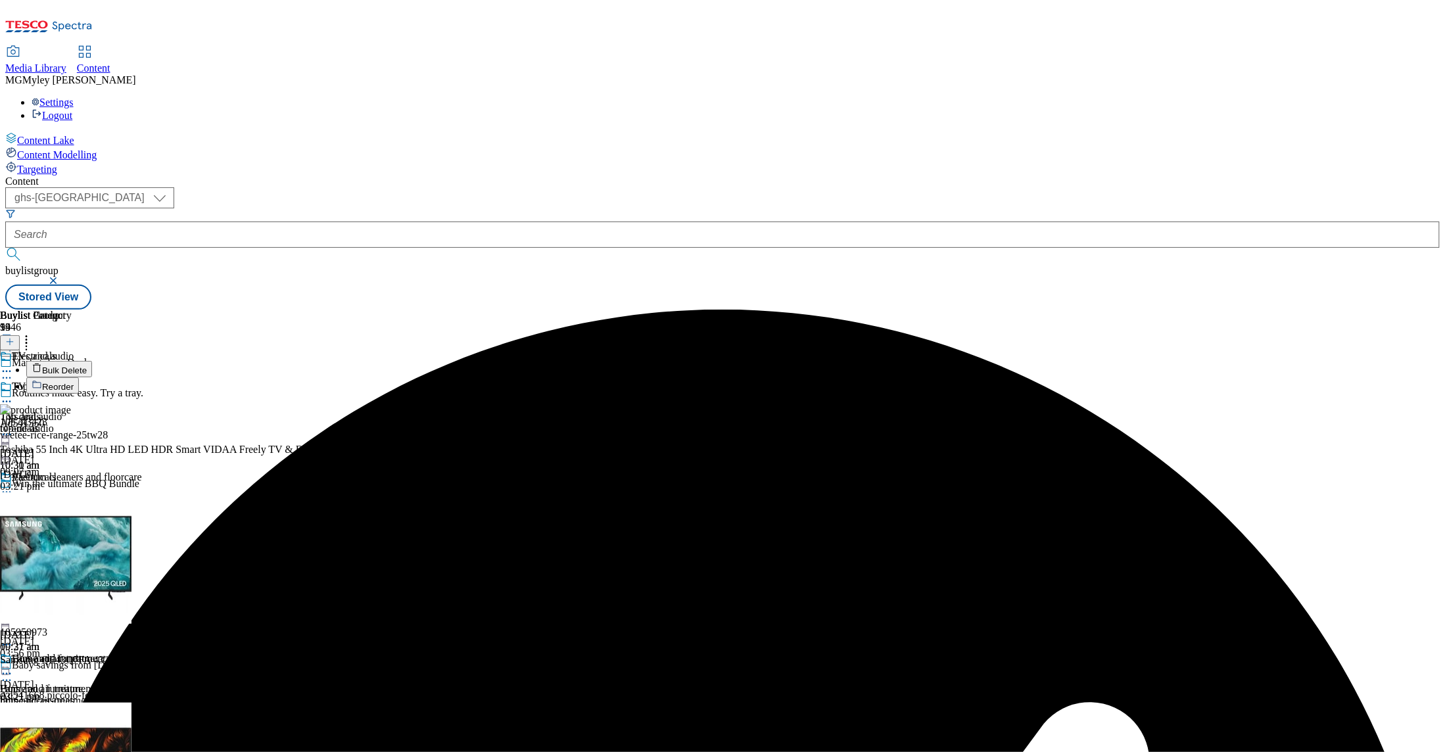
click at [87, 366] on span "Bulk Delete" at bounding box center [64, 371] width 45 height 10
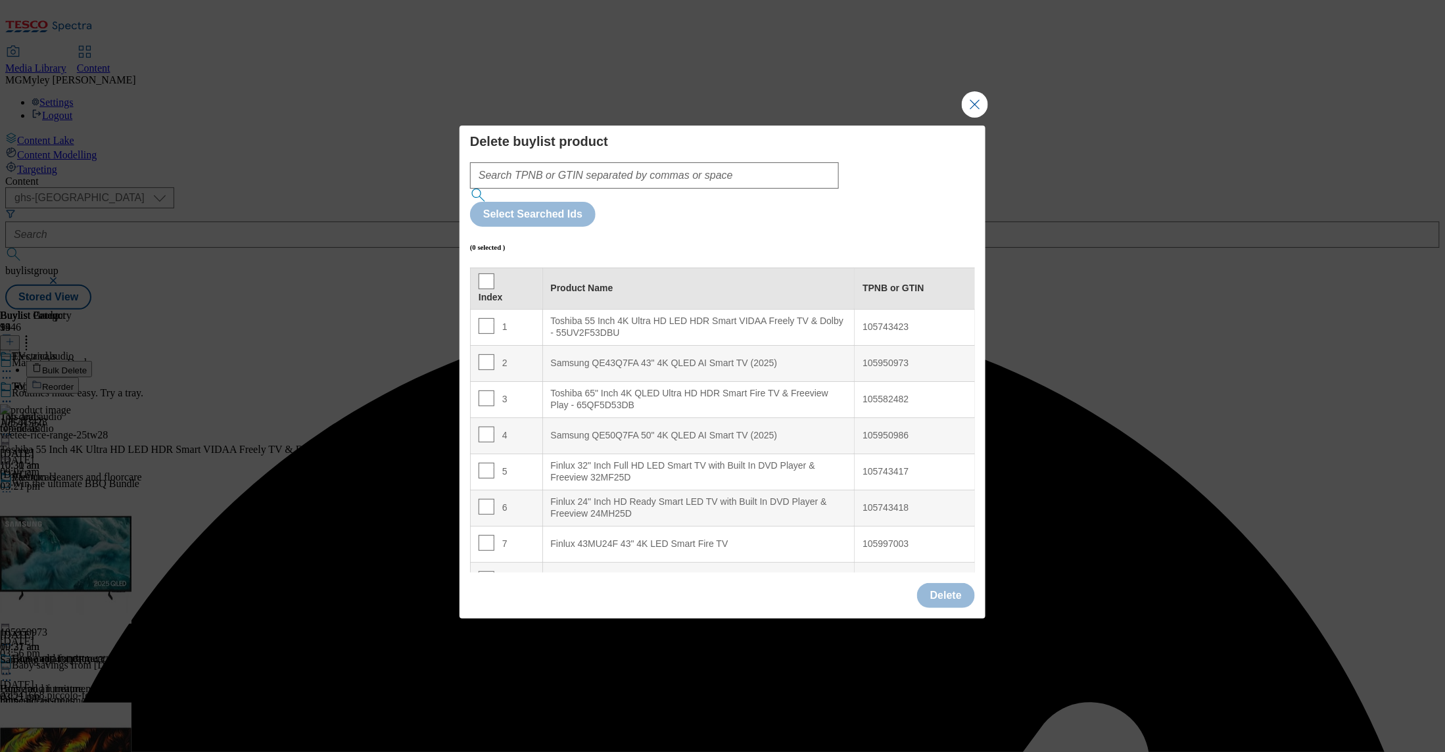
click at [493, 274] on div "Index" at bounding box center [507, 289] width 56 height 30
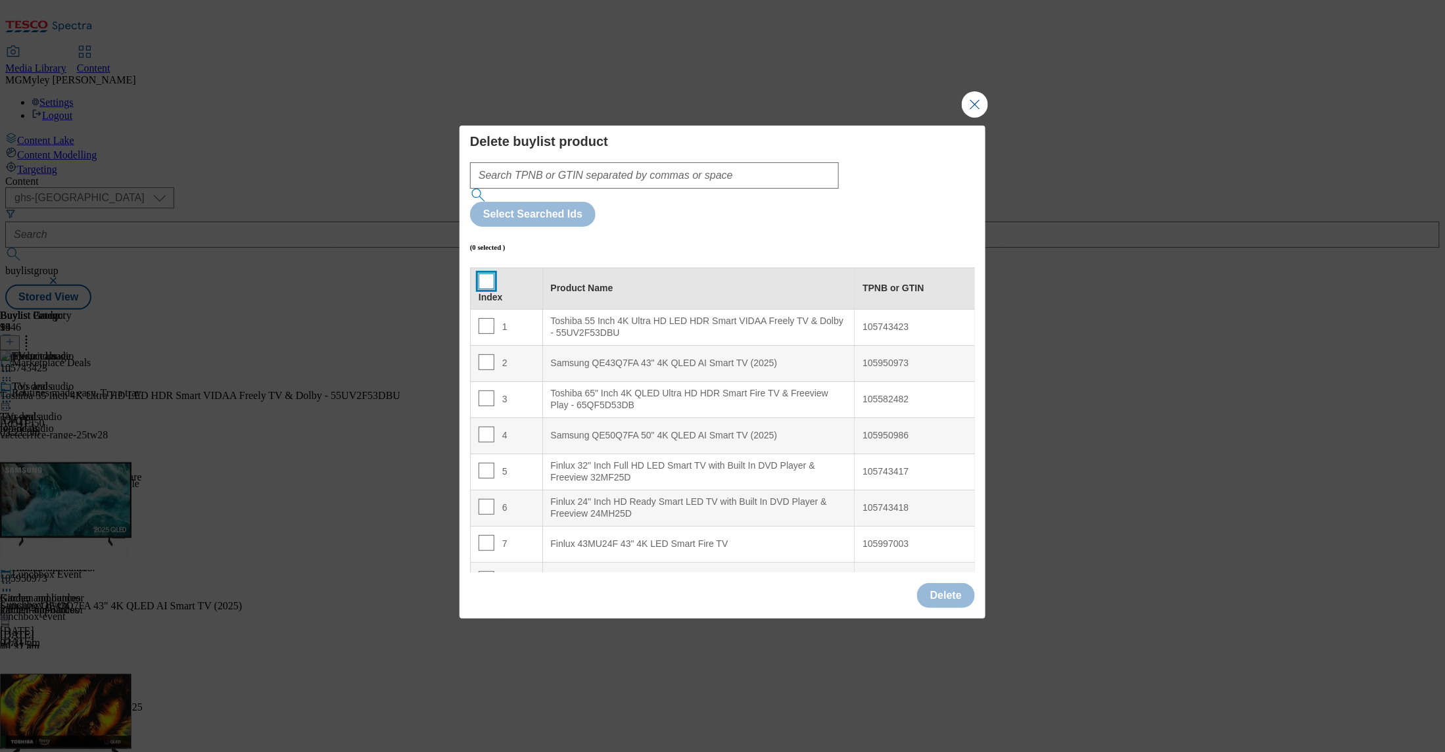
click at [489, 274] on input "Modal" at bounding box center [487, 282] width 16 height 16
checkbox input "true"
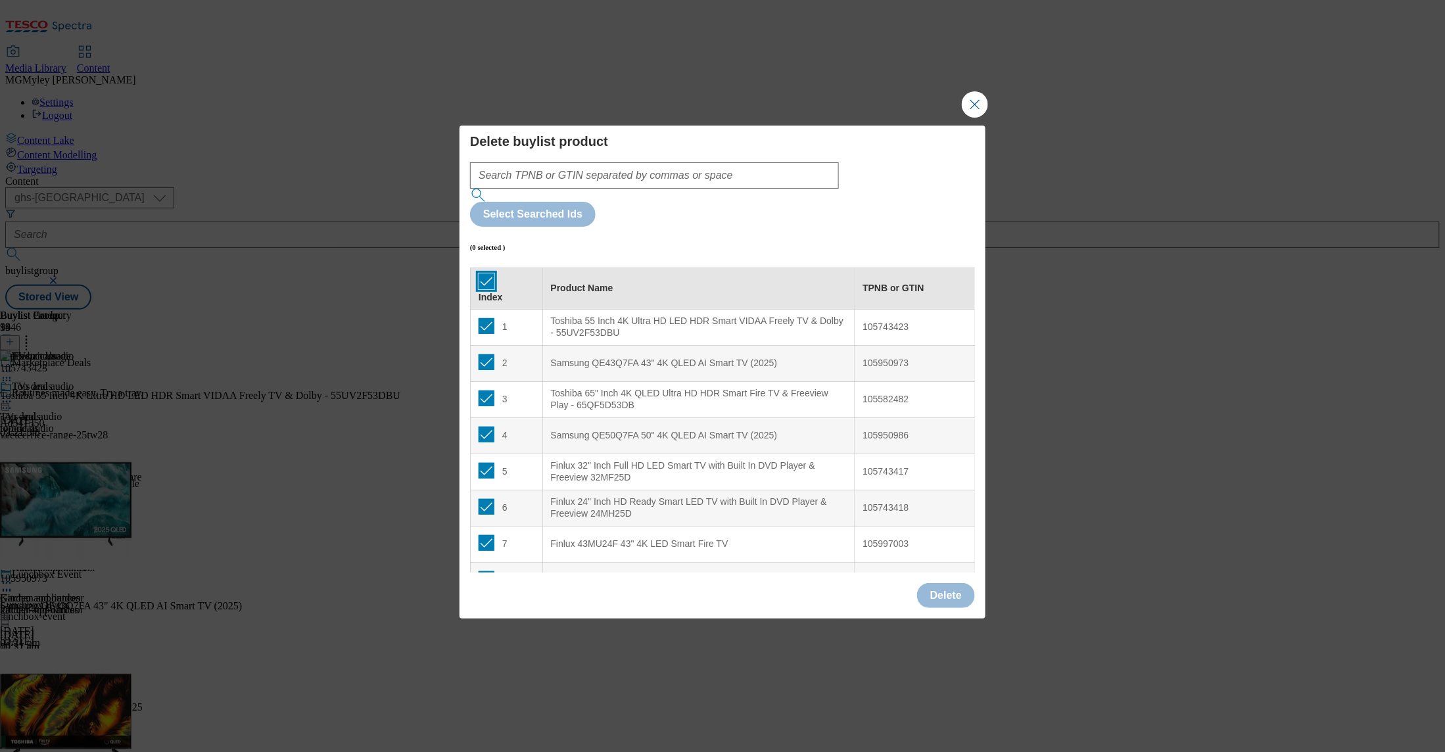
checkbox input "true"
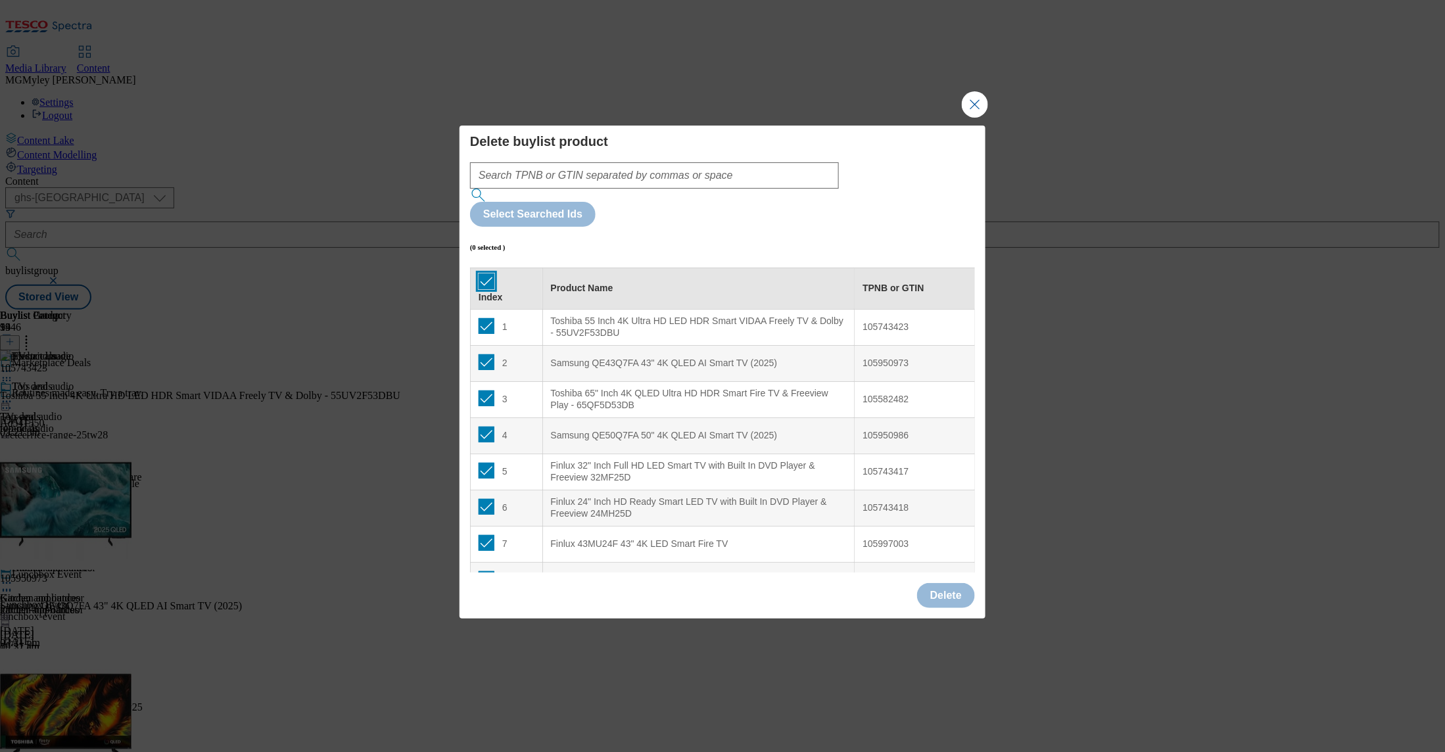
checkbox input "true"
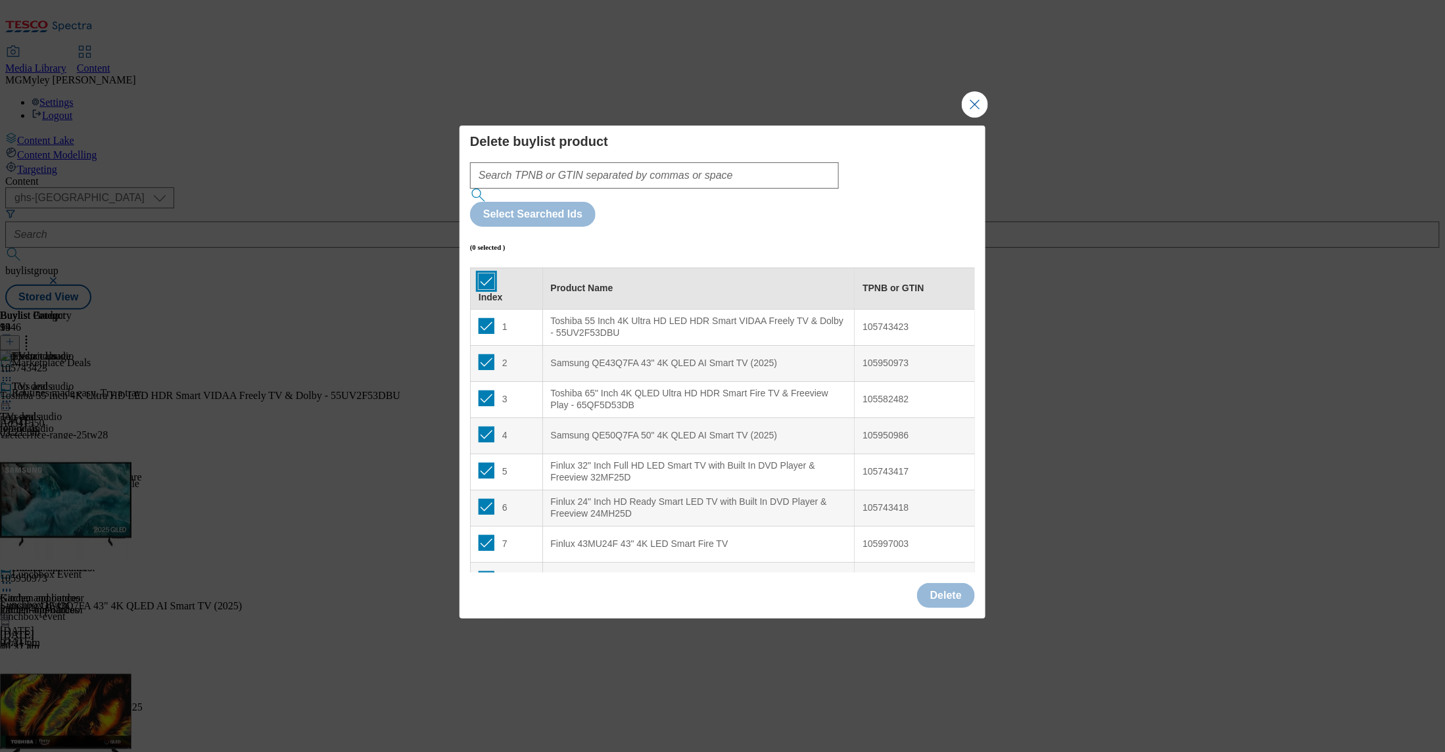
checkbox input "true"
click at [953, 583] on button "Delete" at bounding box center [946, 595] width 58 height 25
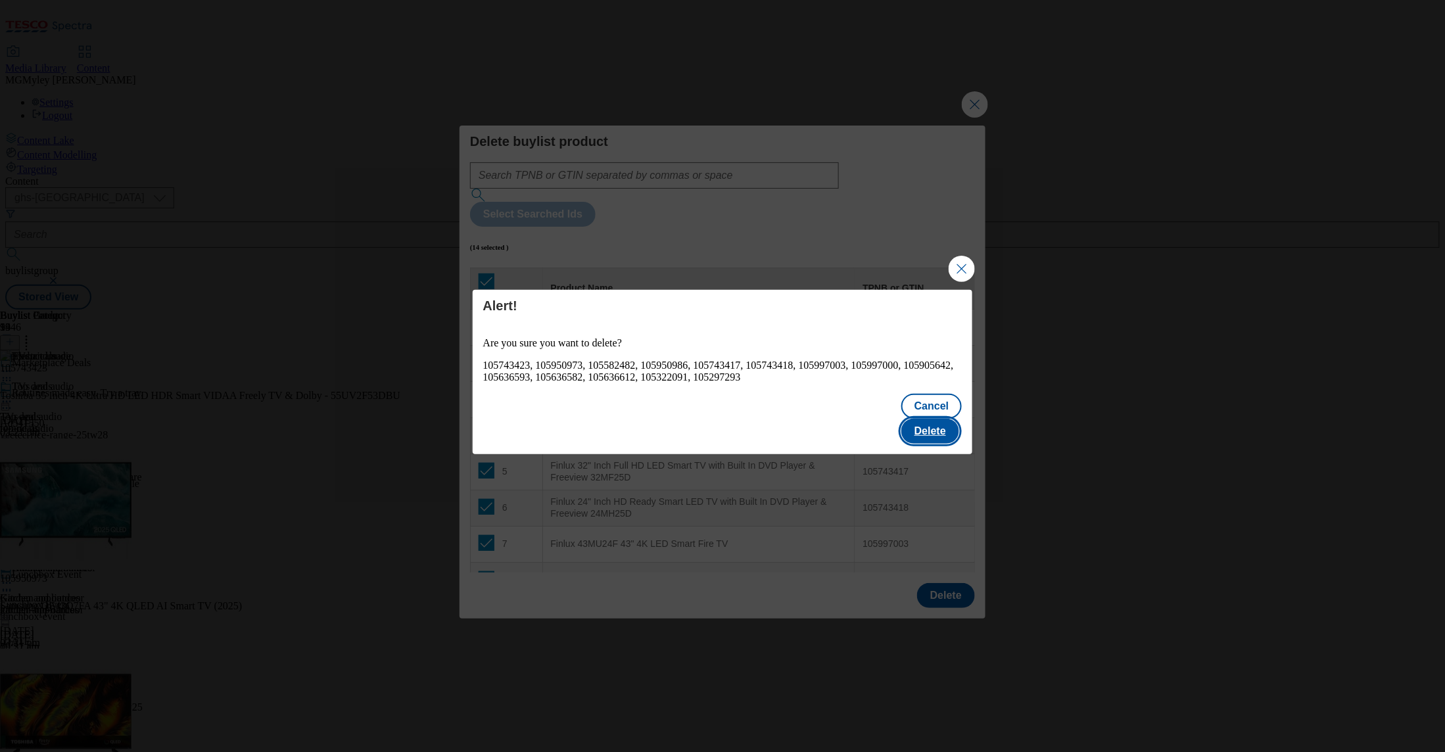
click at [924, 425] on button "Delete" at bounding box center [931, 431] width 58 height 25
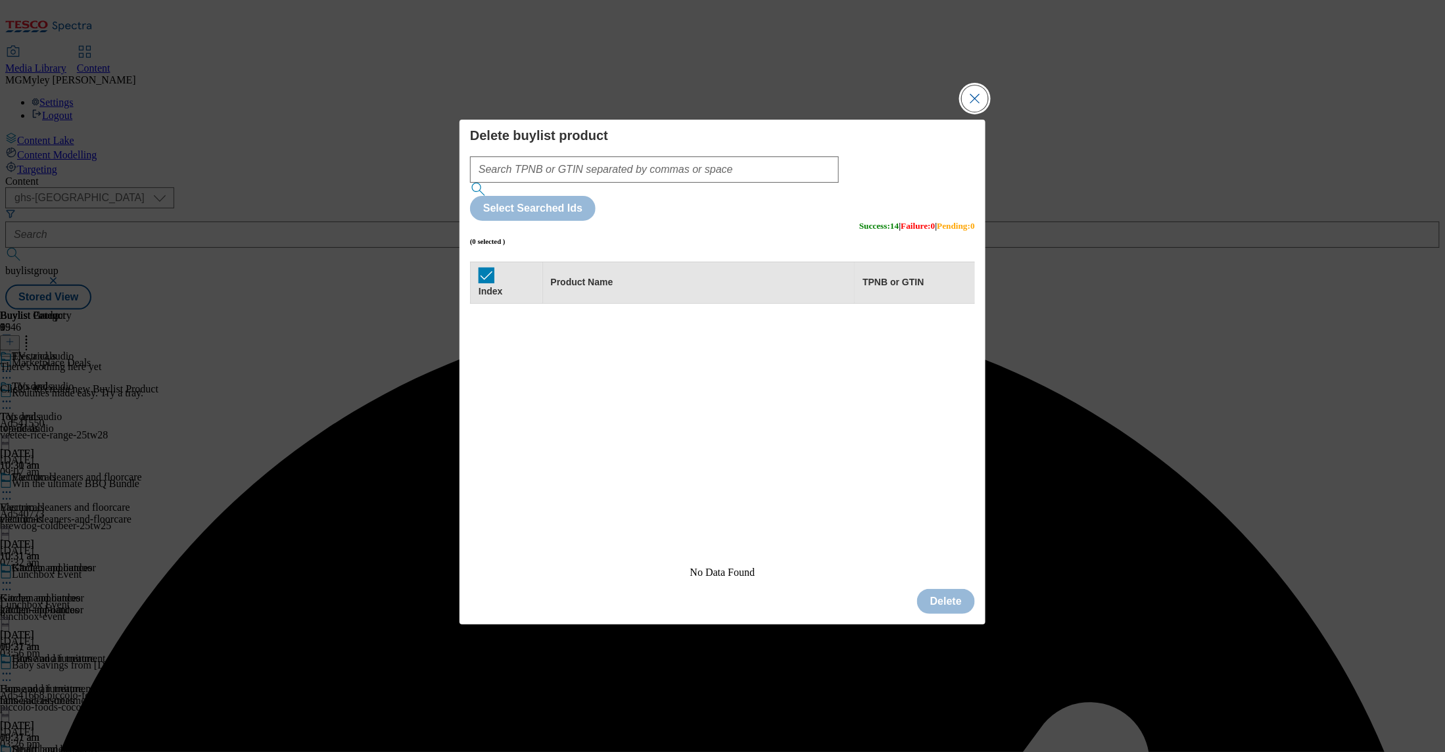
click at [977, 112] on button "Close Modal" at bounding box center [975, 98] width 26 height 26
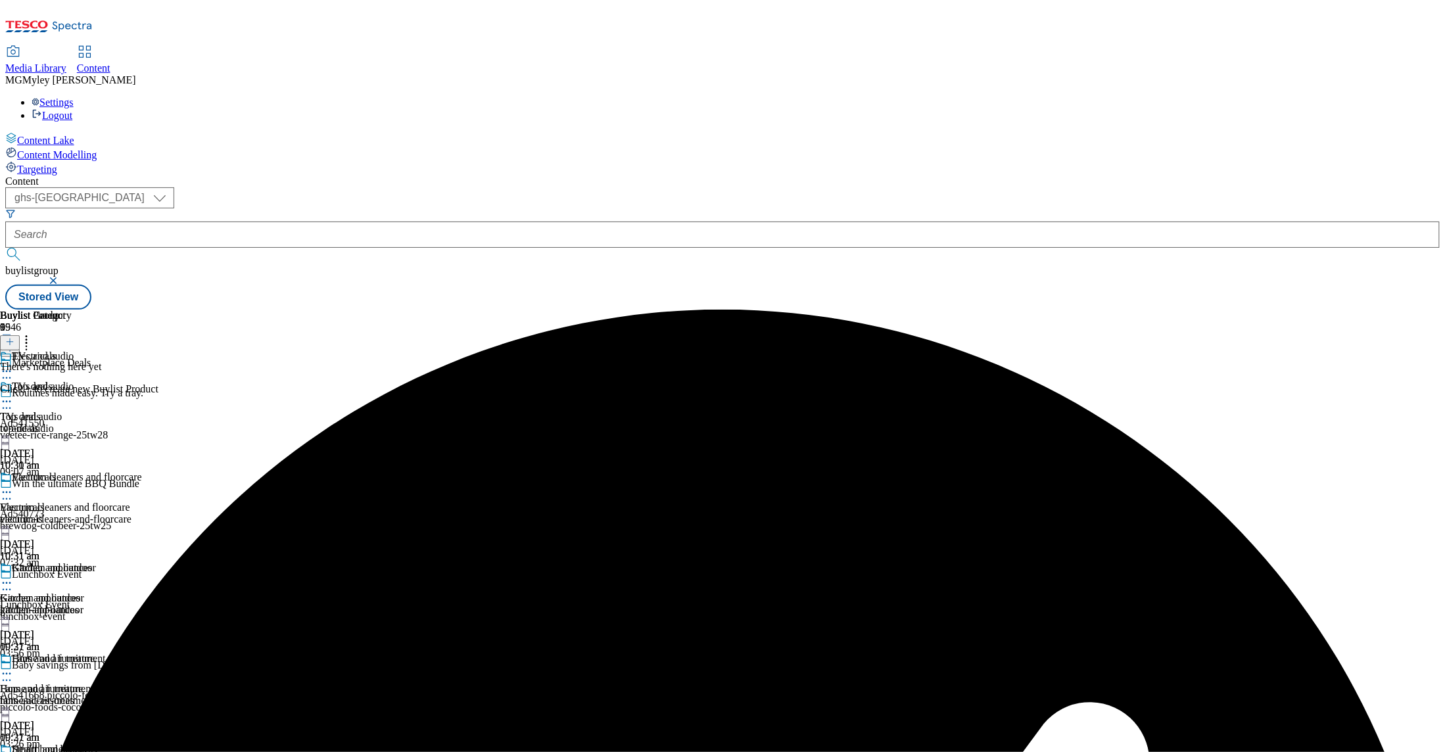
click at [158, 310] on header "Buylist Product 0" at bounding box center [79, 330] width 158 height 41
click at [14, 337] on icon at bounding box center [9, 341] width 9 height 9
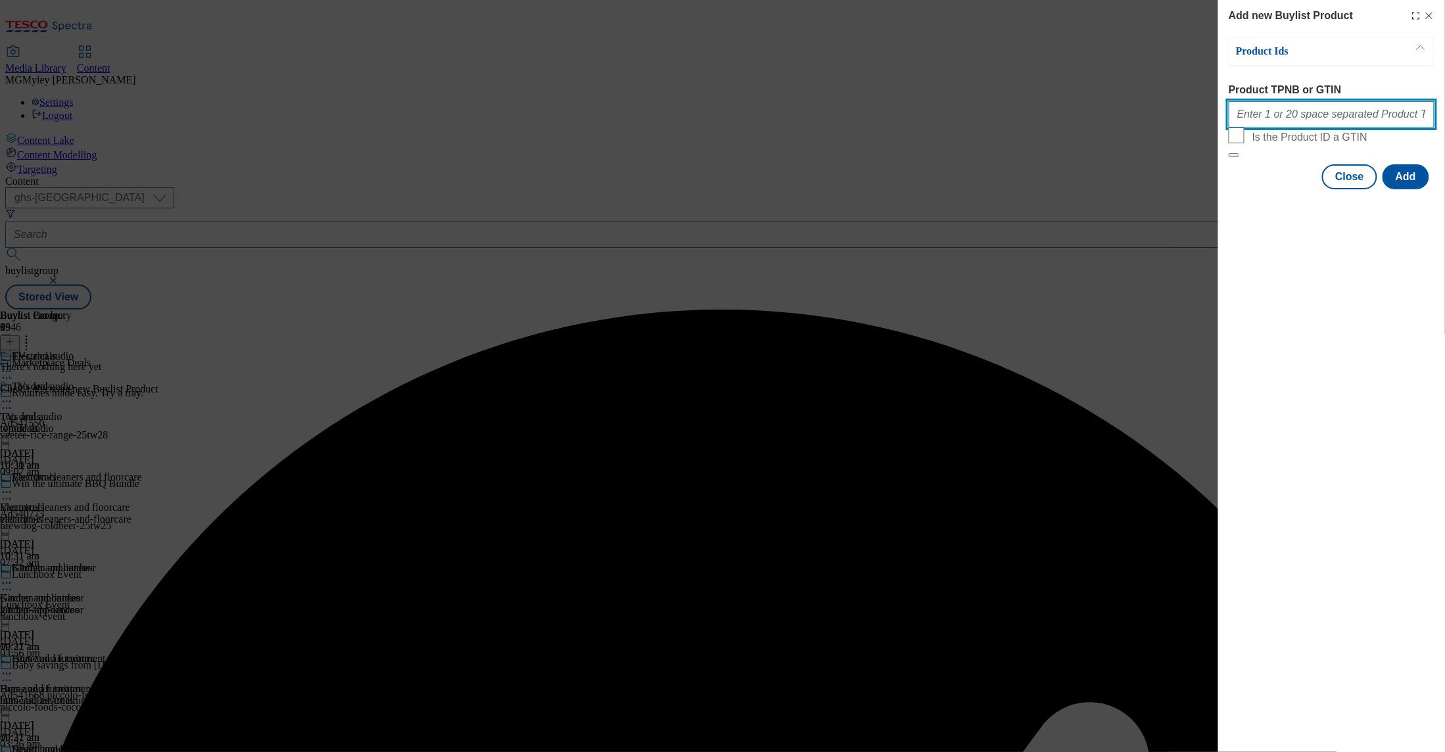
click at [1275, 124] on input "Product TPNB or GTIN" at bounding box center [1332, 114] width 206 height 26
paste input "105743423 105950973 105582482 105950986 105743417 105743418 105997003 105997000…"
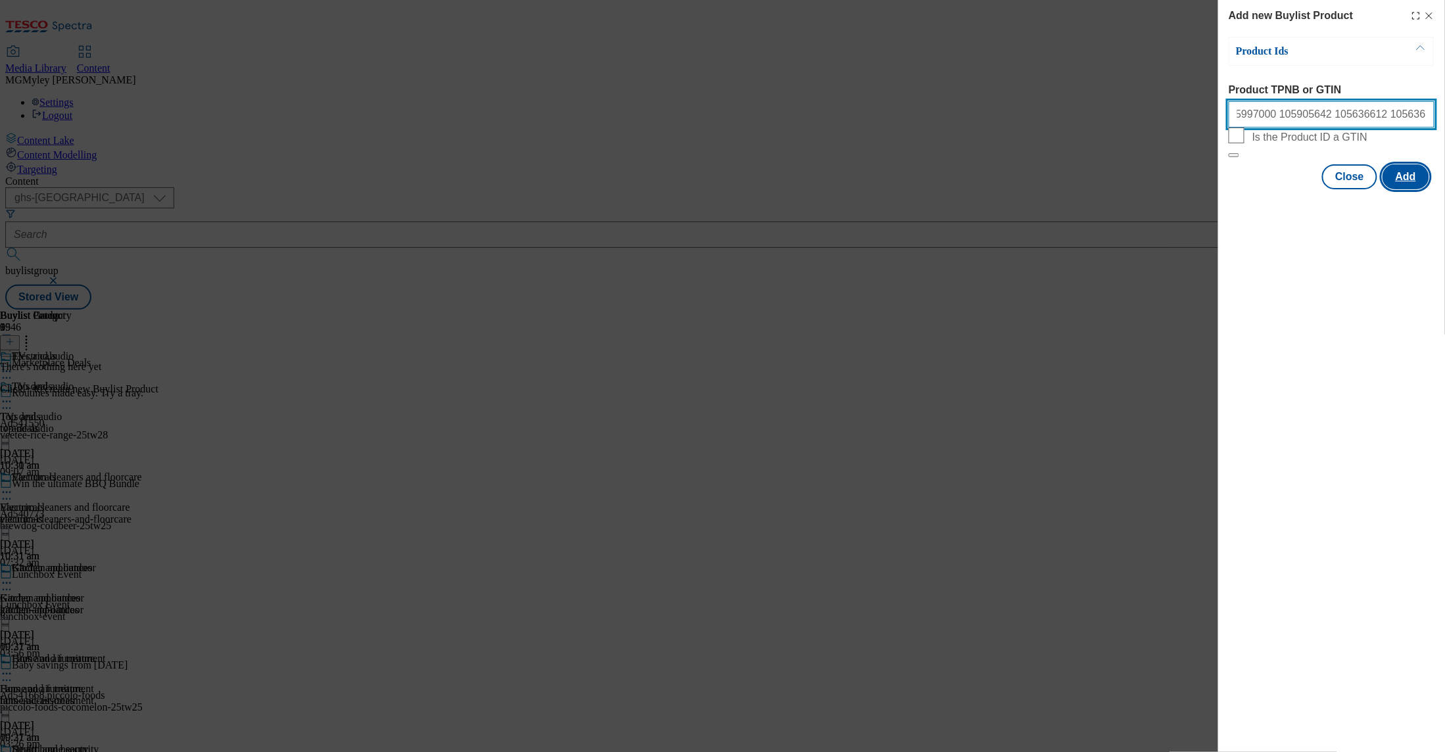
type input "105743423 105950973 105582482 105950986 105743417 105743418 105997003 105997000…"
click at [1413, 189] on button "Add" at bounding box center [1406, 176] width 47 height 25
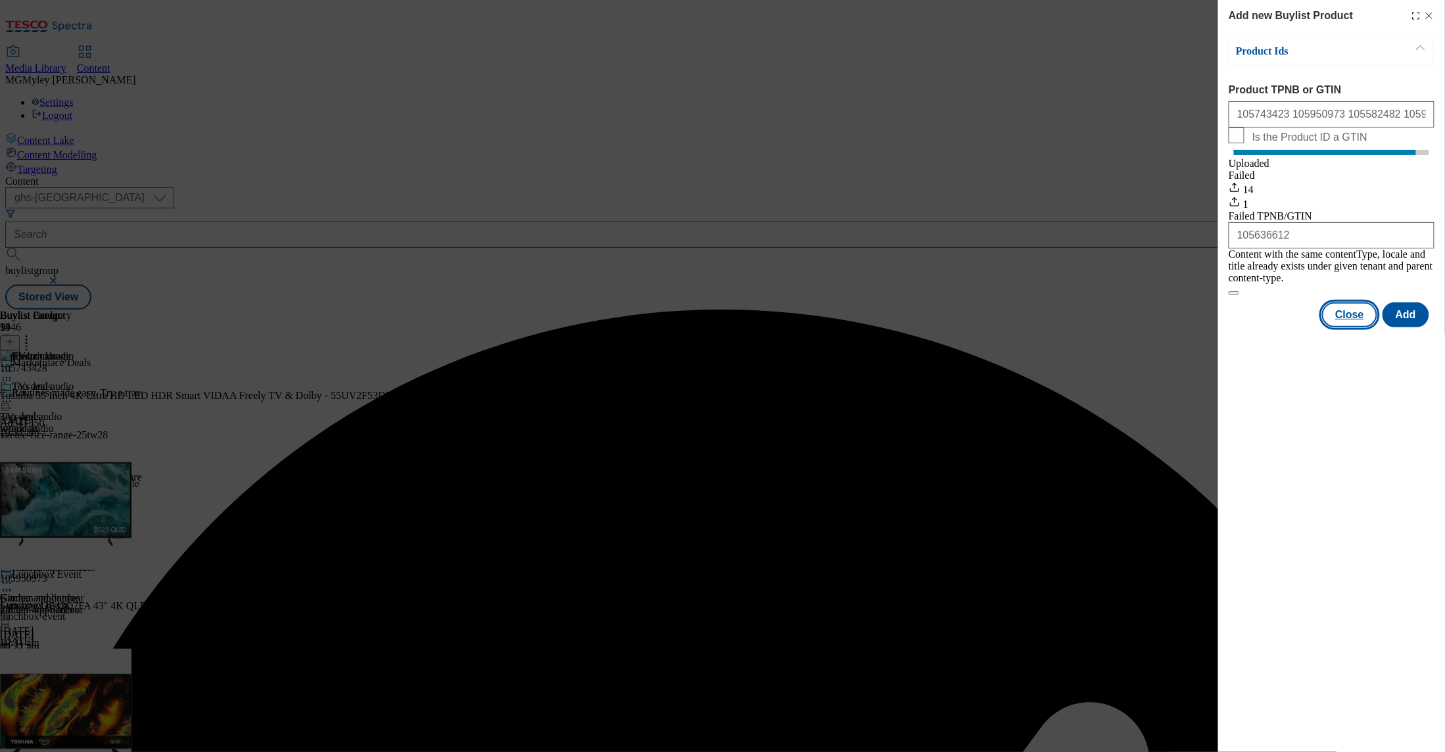
click at [1355, 312] on button "Close" at bounding box center [1350, 315] width 55 height 25
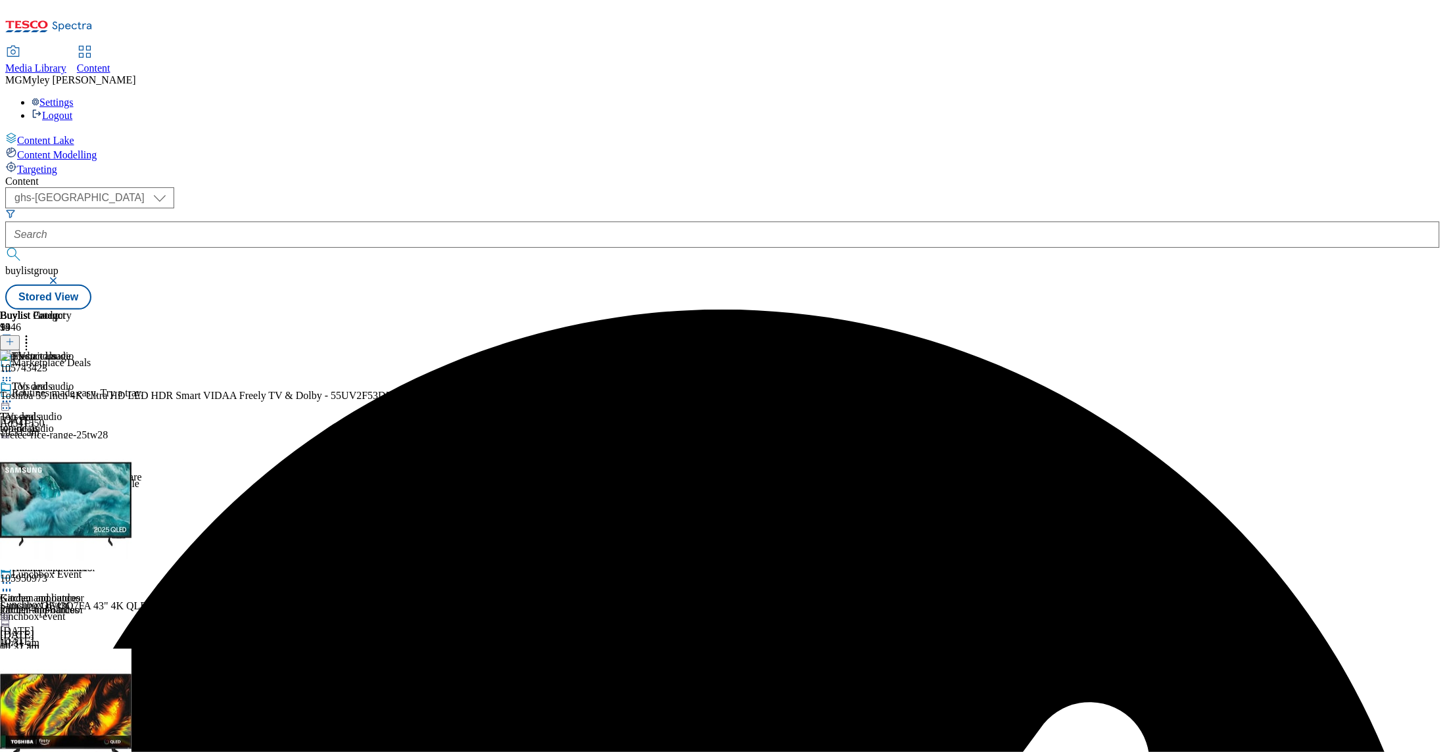
click at [142, 539] on div "[DATE]" at bounding box center [71, 545] width 142 height 12
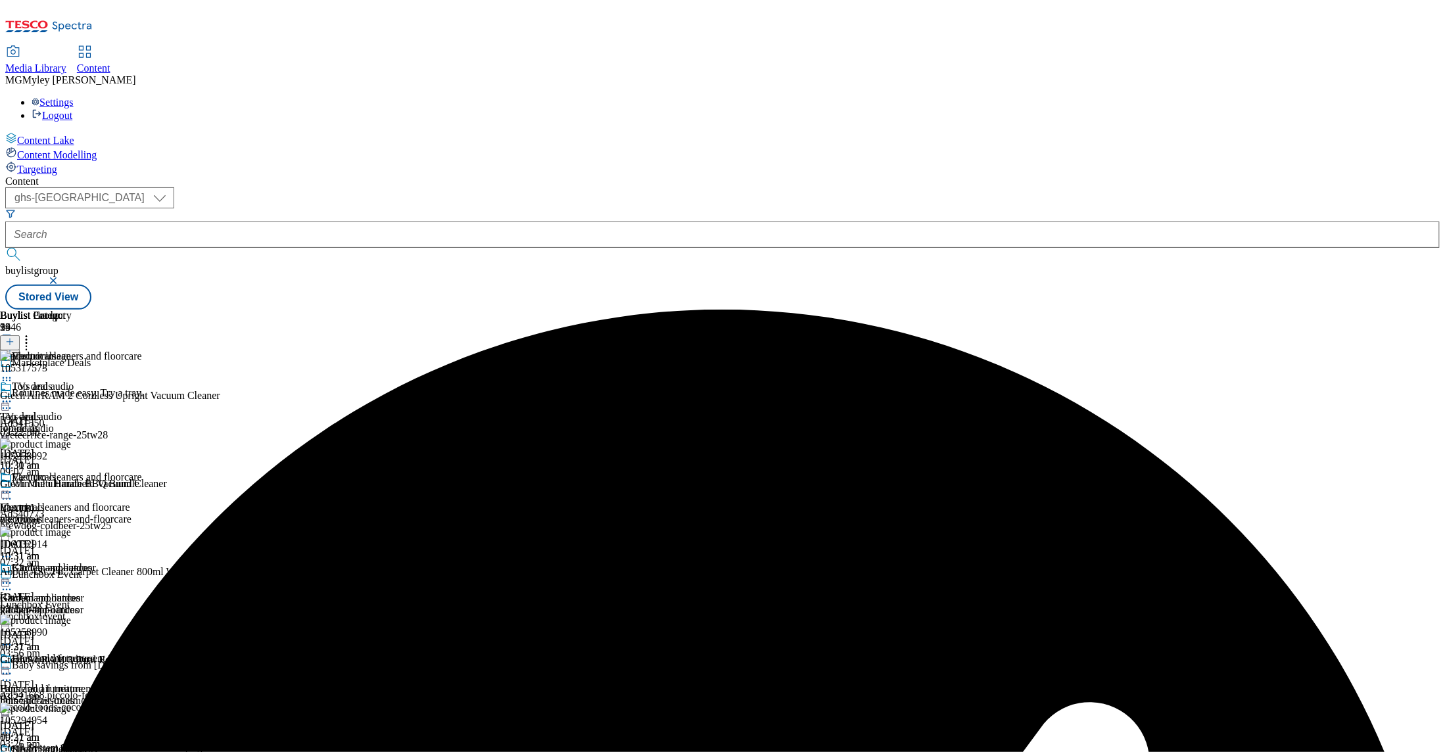
click at [33, 333] on icon at bounding box center [26, 339] width 13 height 13
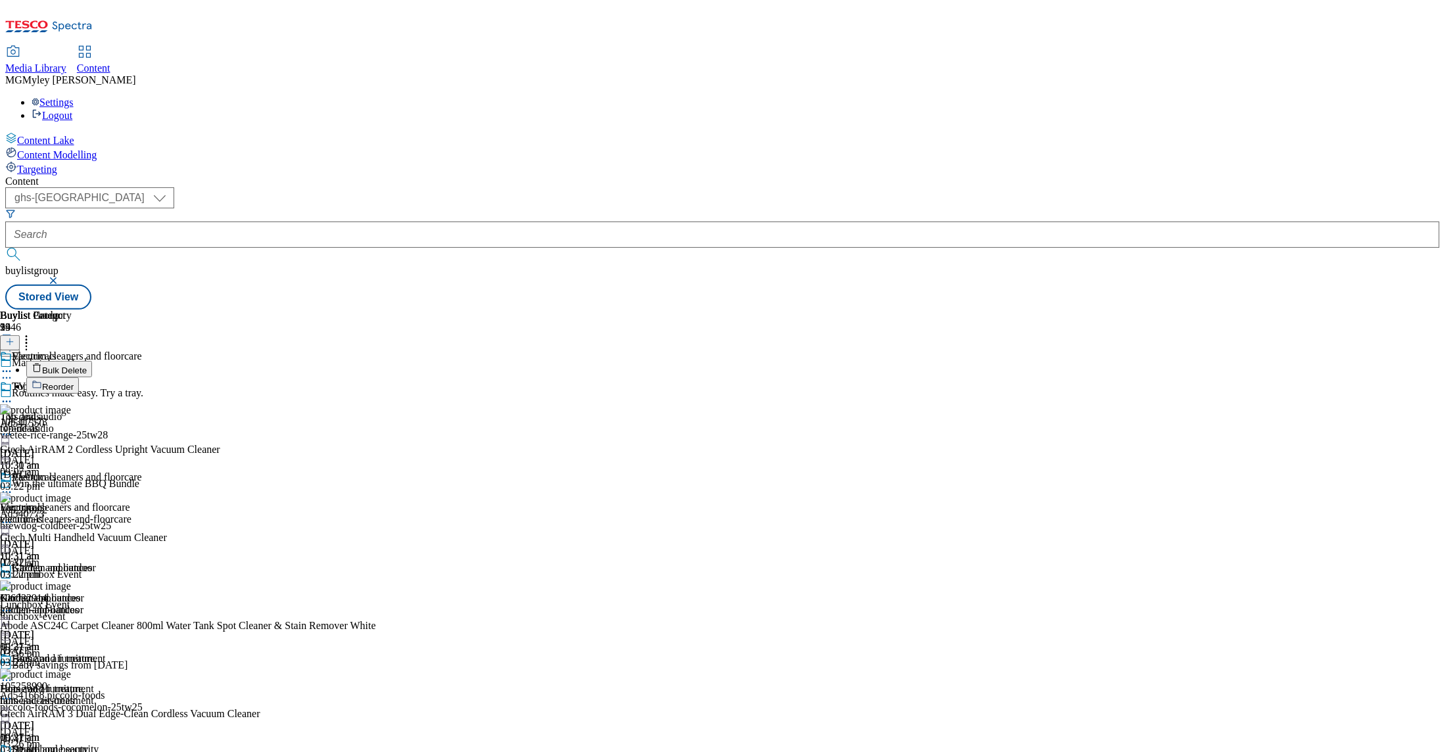
click at [87, 366] on span "Bulk Delete" at bounding box center [64, 371] width 45 height 10
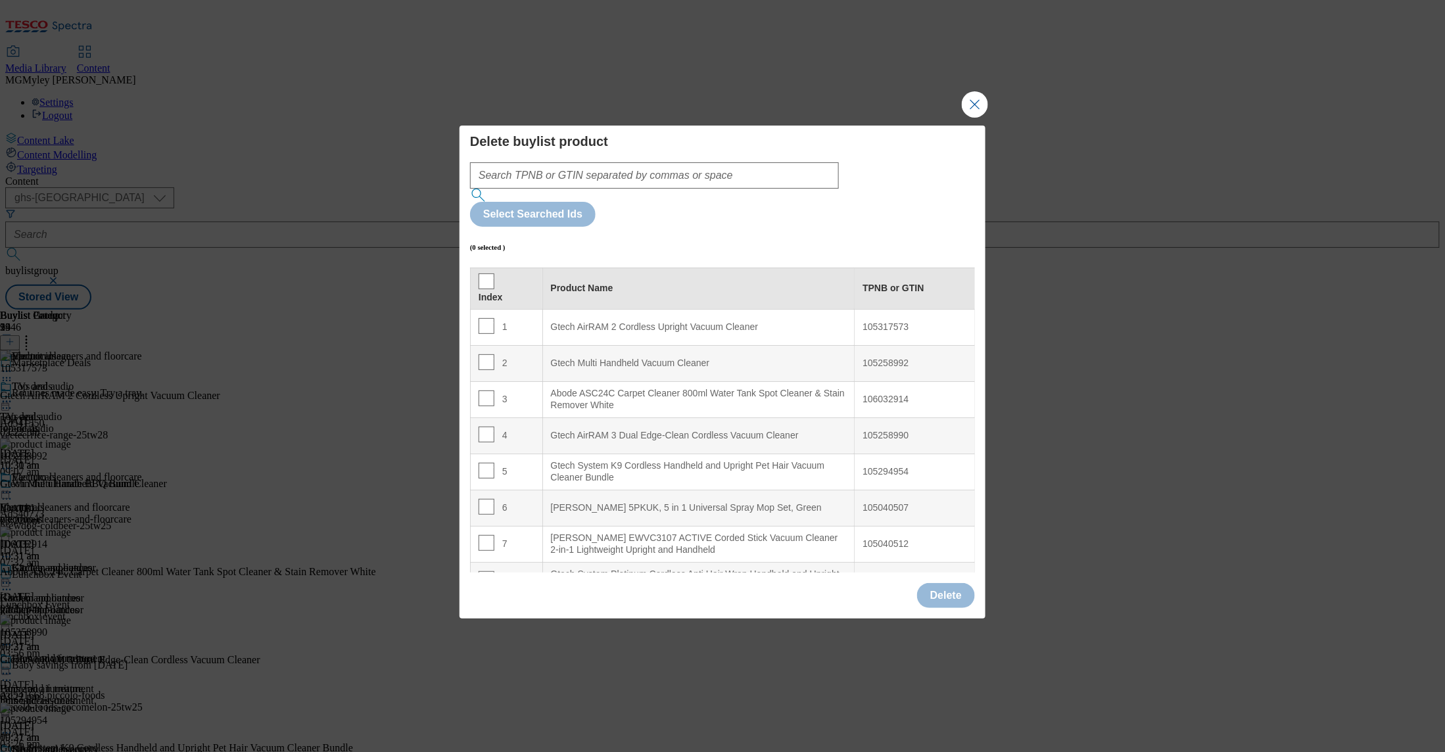
click at [493, 274] on div "Index" at bounding box center [507, 289] width 56 height 30
click at [487, 268] on th "Index" at bounding box center [507, 288] width 72 height 41
click at [487, 274] on input "Modal" at bounding box center [487, 282] width 16 height 16
checkbox input "true"
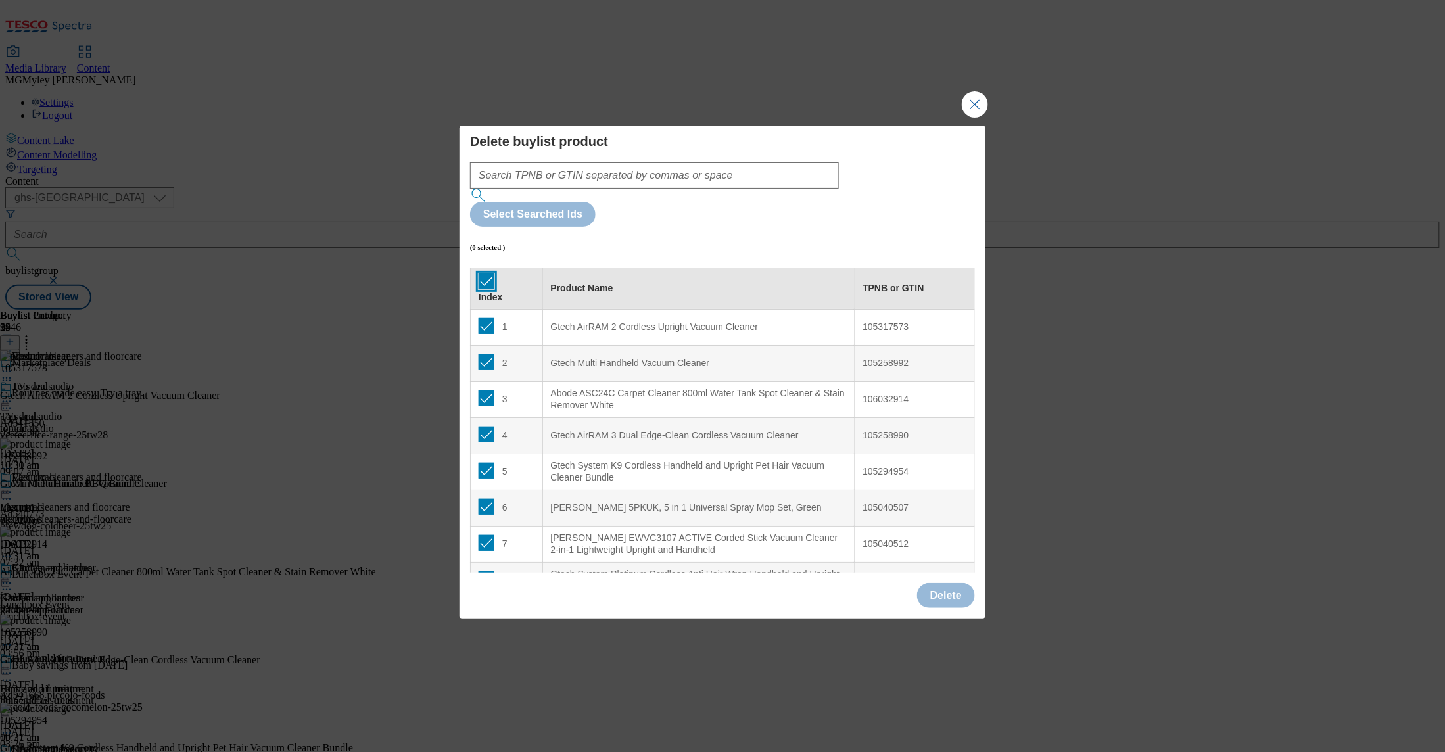
checkbox input "true"
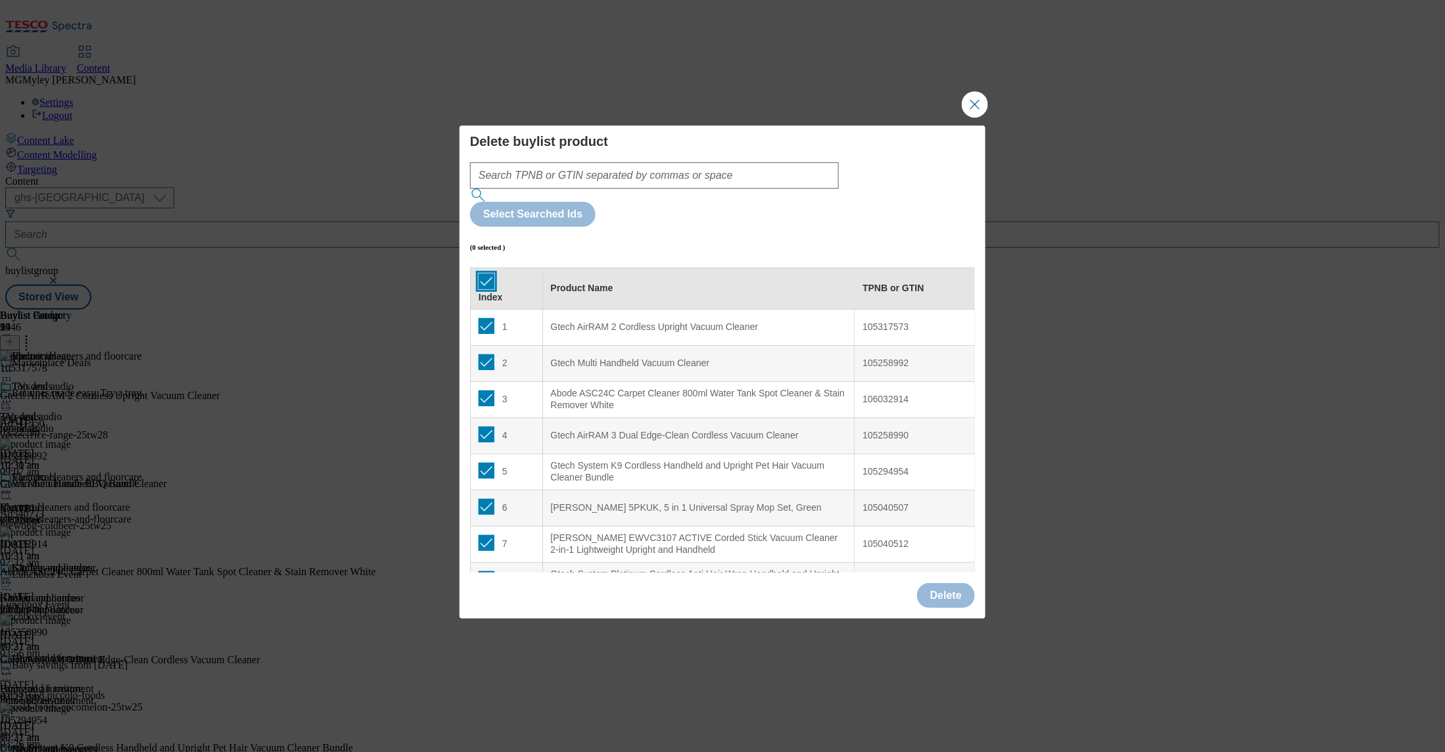
checkbox input "true"
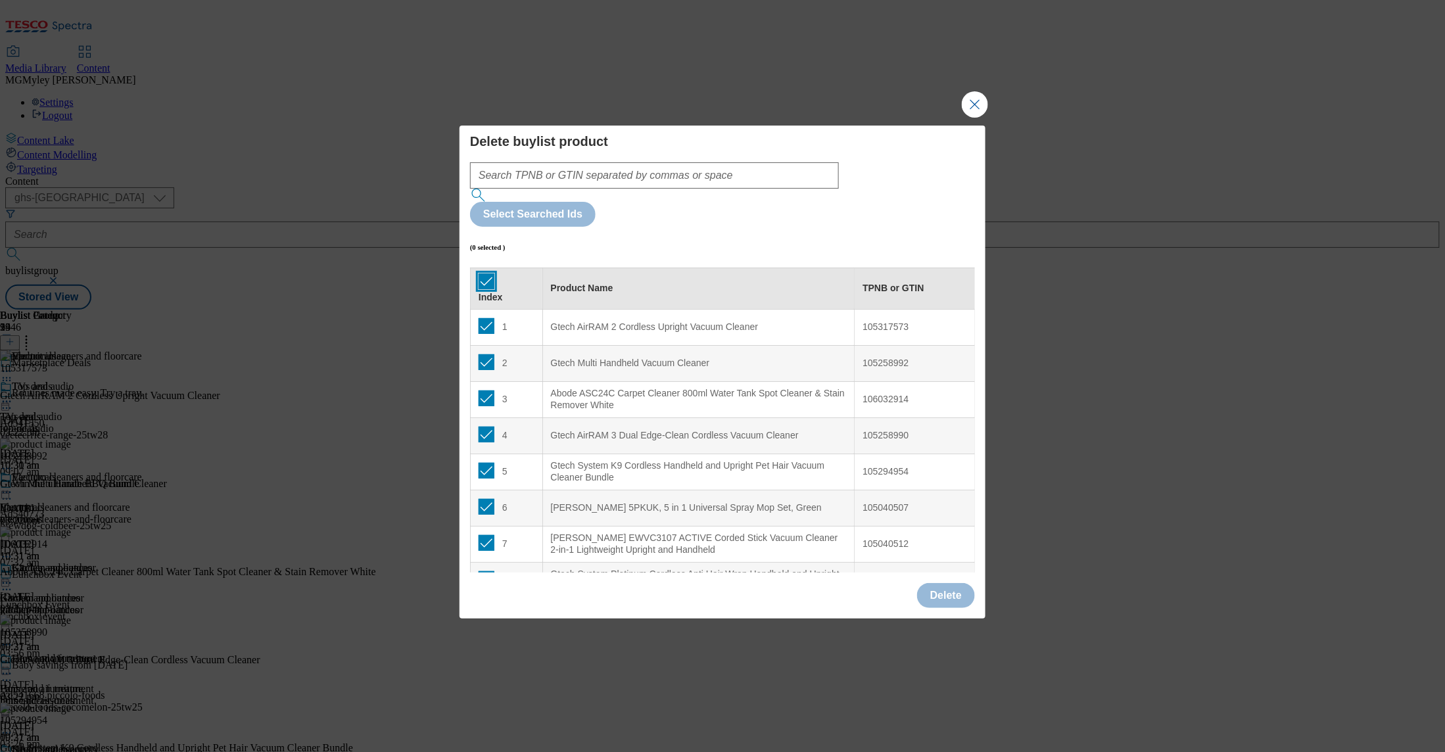
checkbox input "true"
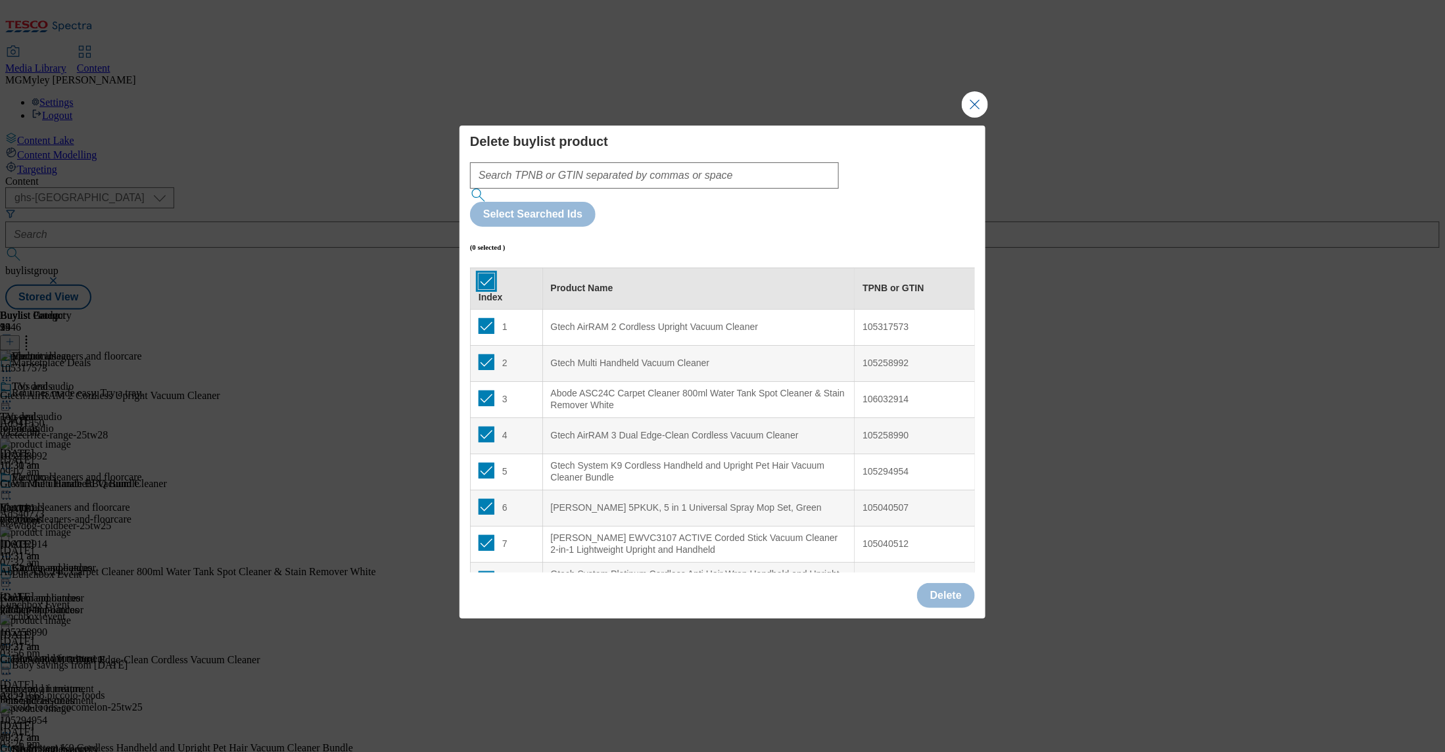
checkbox input "true"
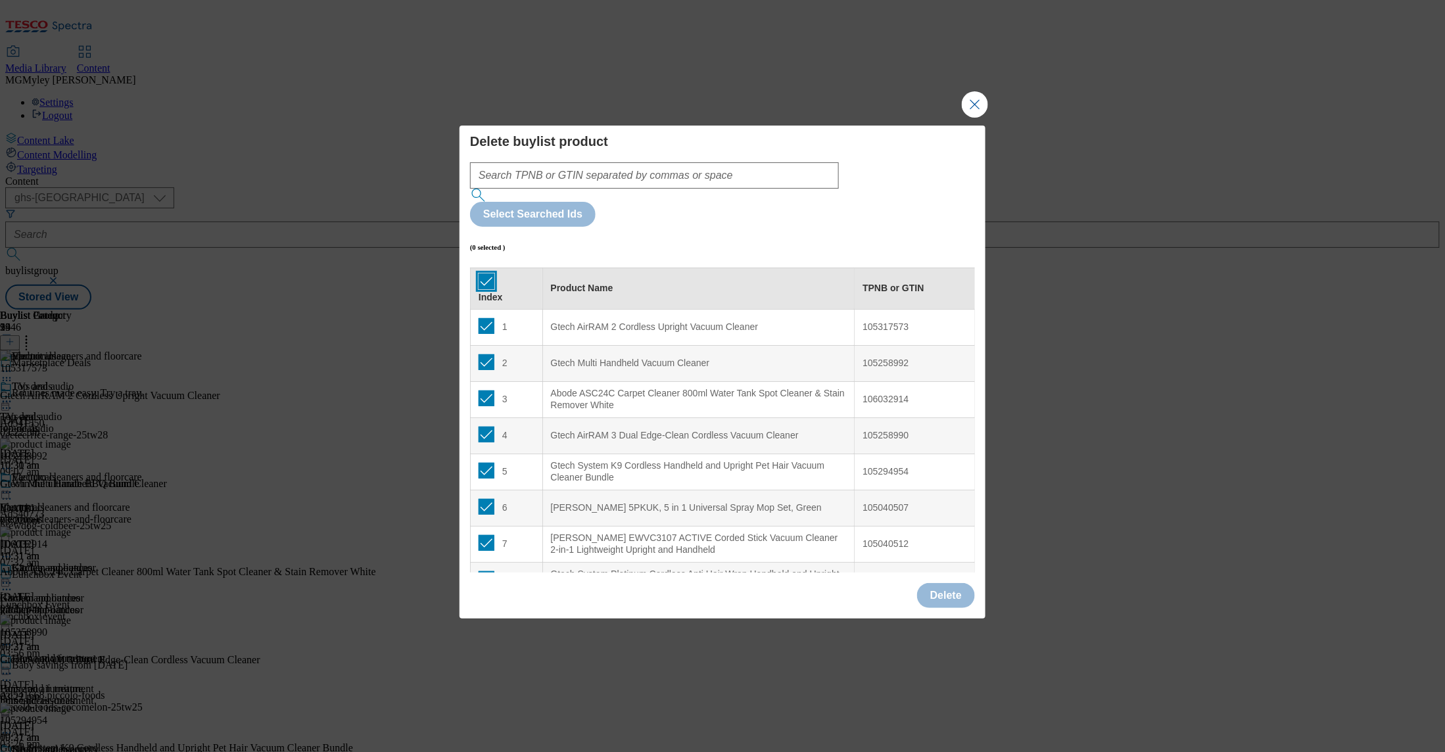
checkbox input "true"
click at [962, 583] on button "Delete" at bounding box center [946, 595] width 58 height 25
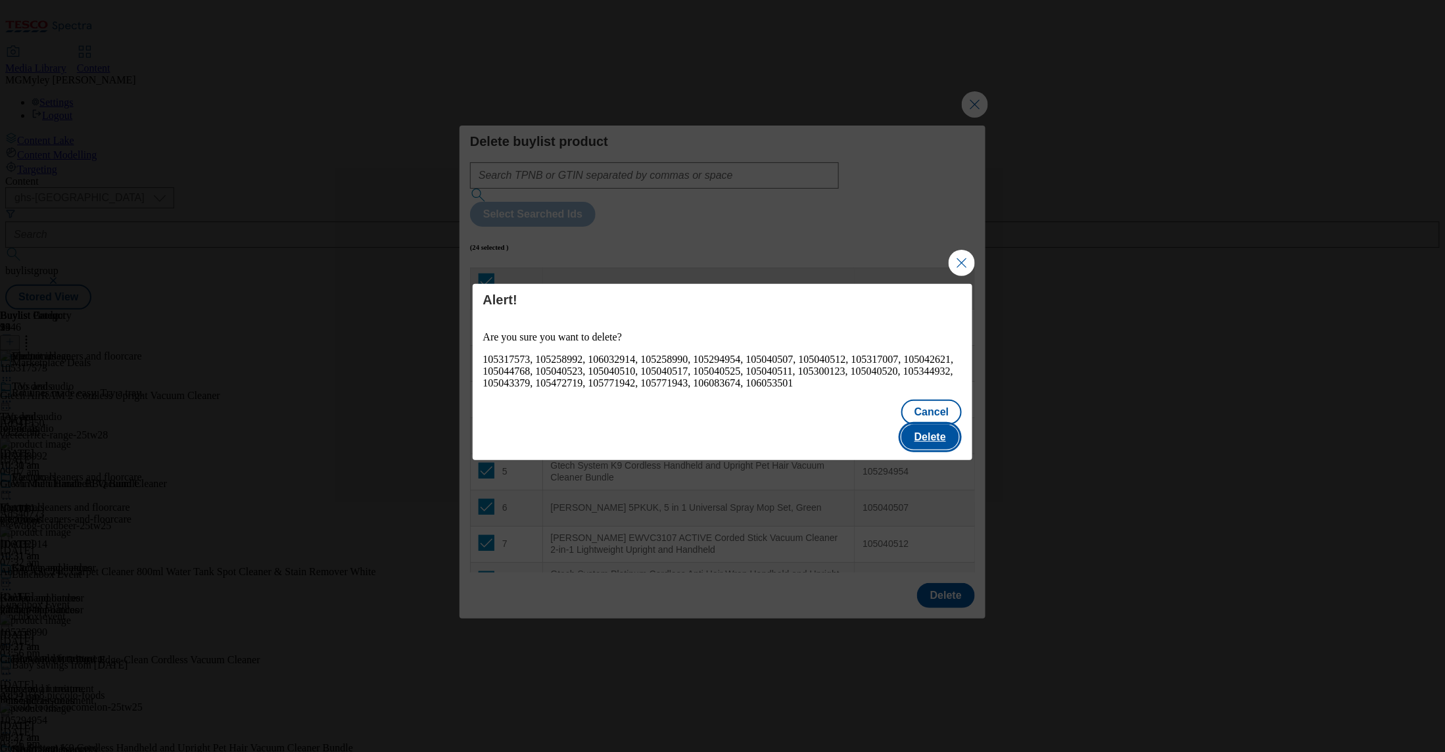
click at [931, 433] on button "Delete" at bounding box center [931, 437] width 58 height 25
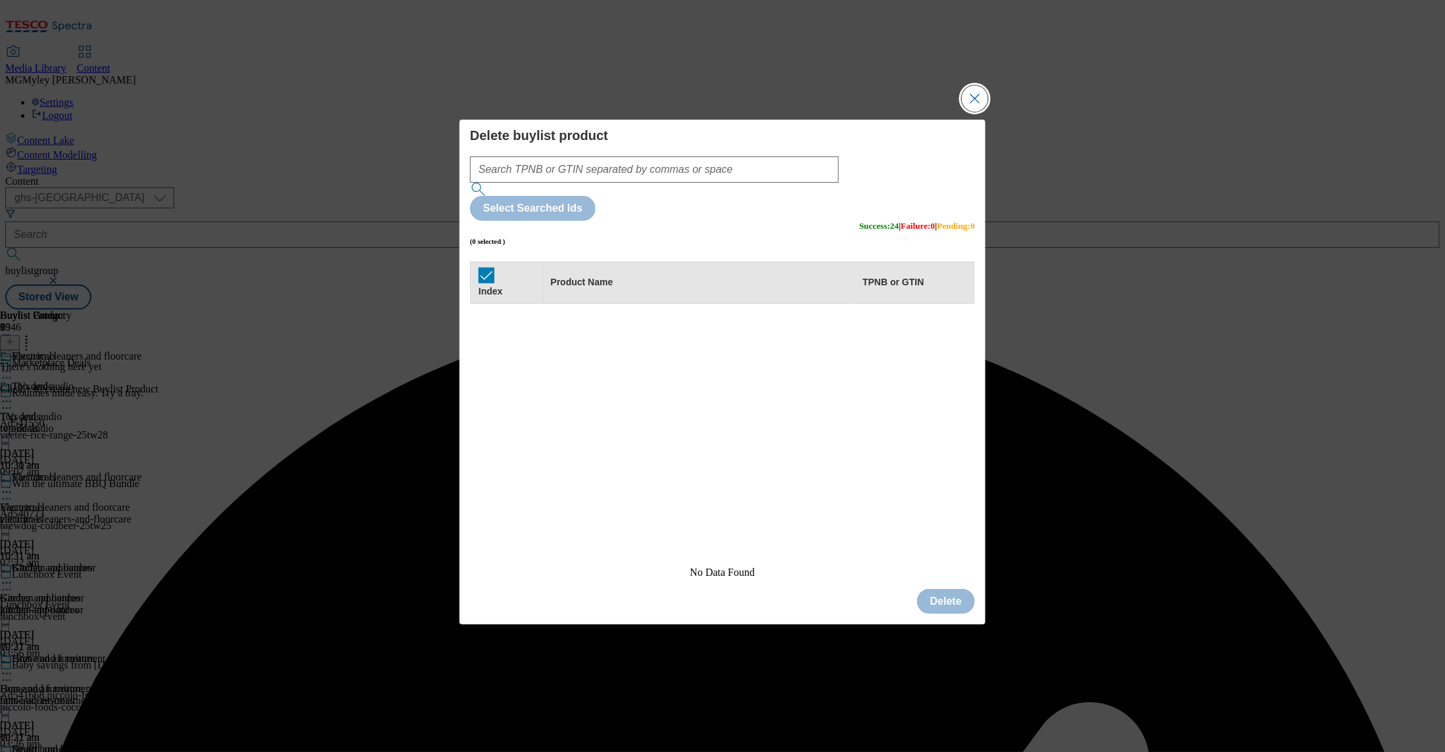
click at [973, 112] on button "Close Modal" at bounding box center [975, 98] width 26 height 26
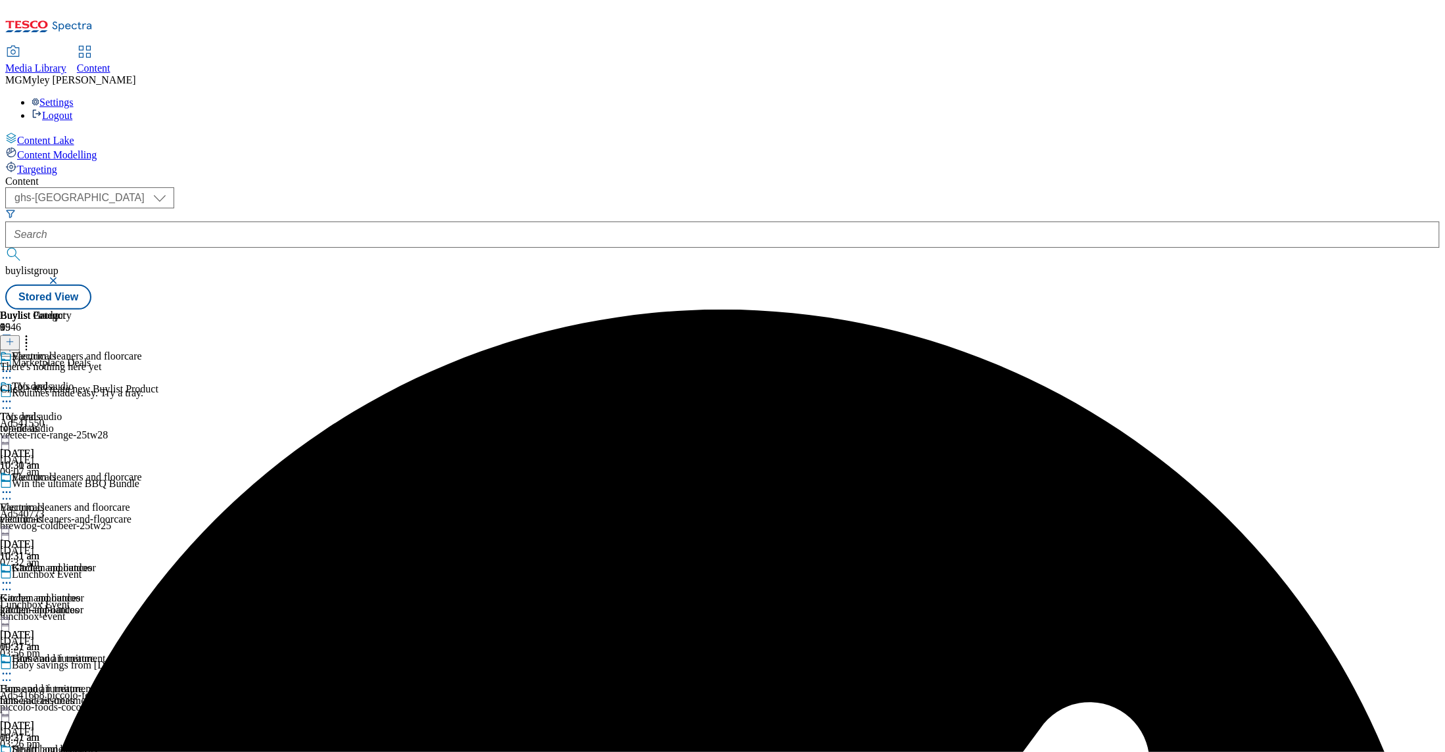
click at [14, 337] on icon at bounding box center [9, 341] width 9 height 9
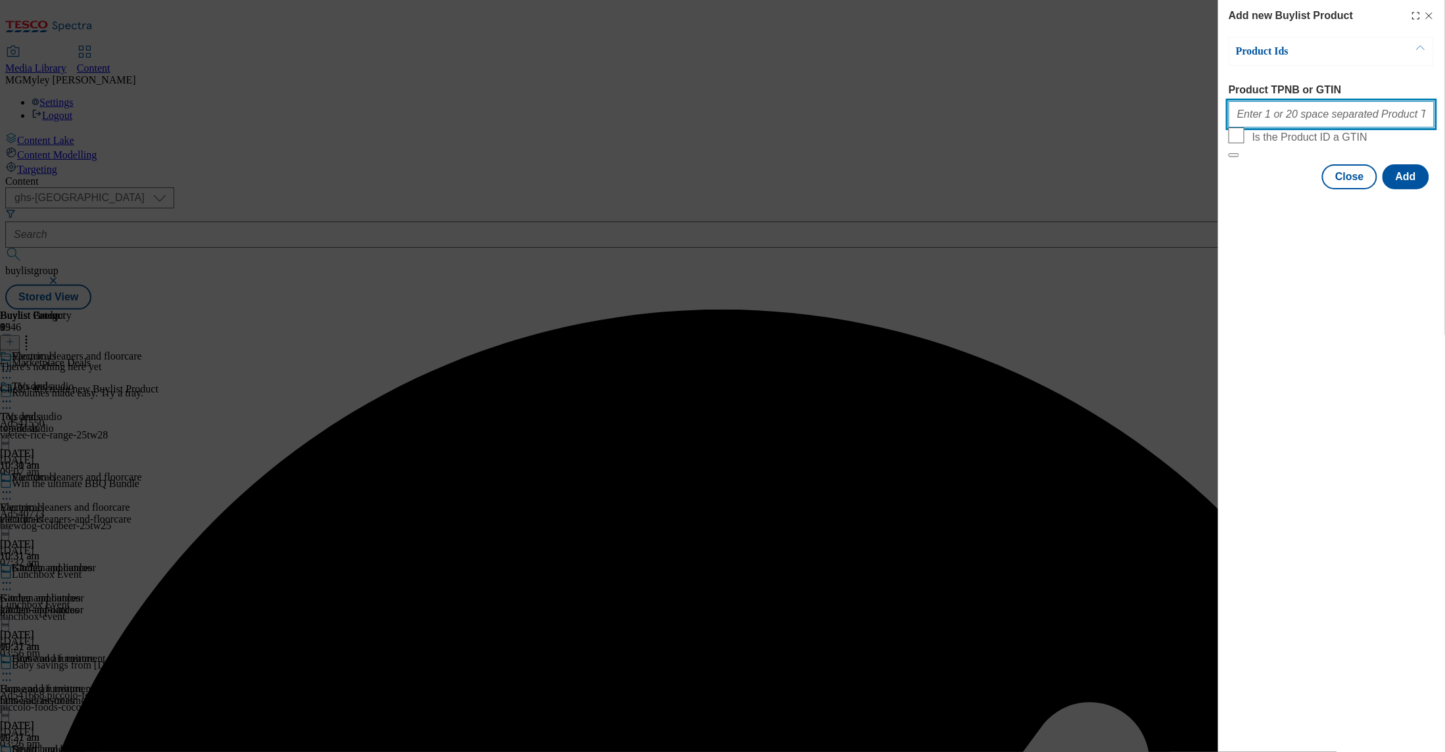
click at [1315, 114] on input "Product TPNB or GTIN" at bounding box center [1332, 114] width 206 height 26
paste input "105317573 105258992 106032914 105258990 105294954 105040507 105040512 105317007…"
type input "105317573 105258992 106032914 105258990 105294954 105040507 105040512 105317007…"
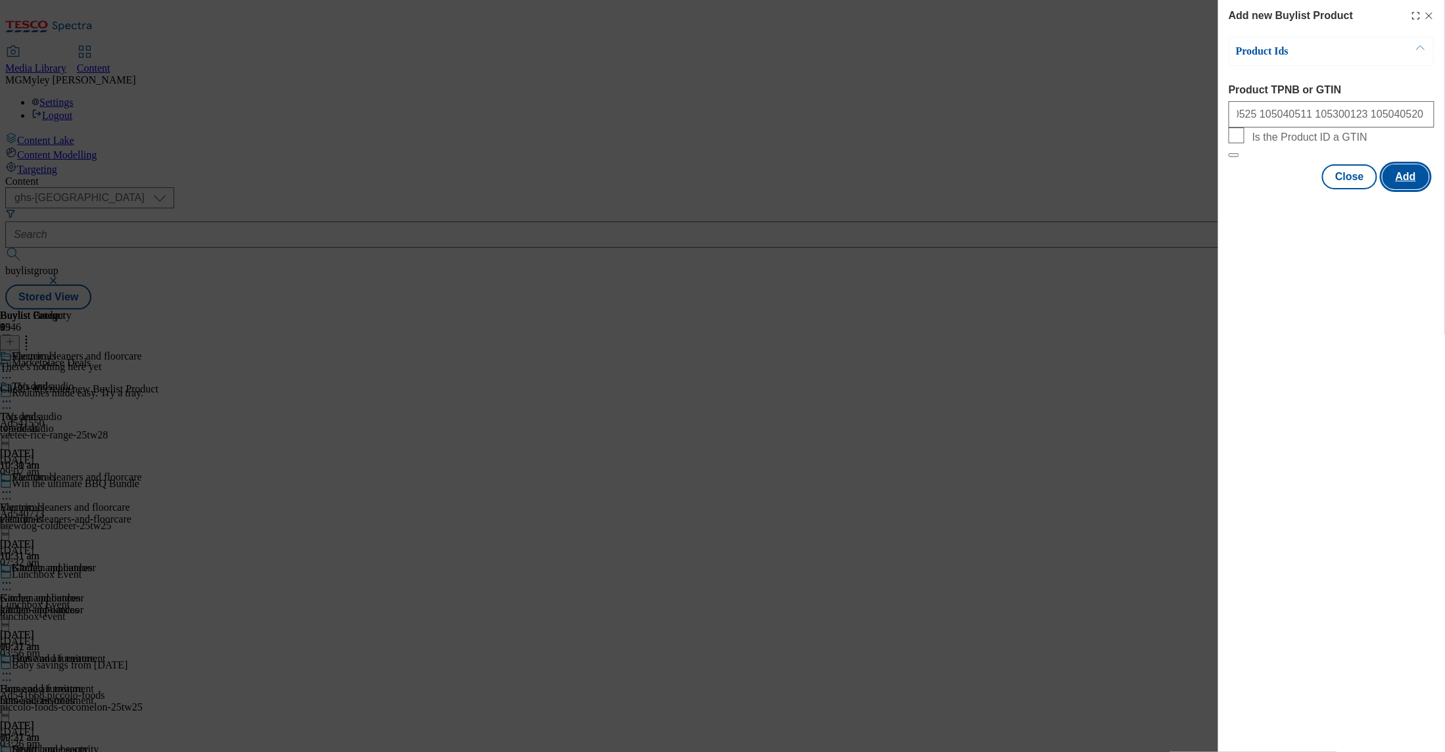
scroll to position [0, 0]
click at [1421, 189] on button "Add" at bounding box center [1406, 176] width 47 height 25
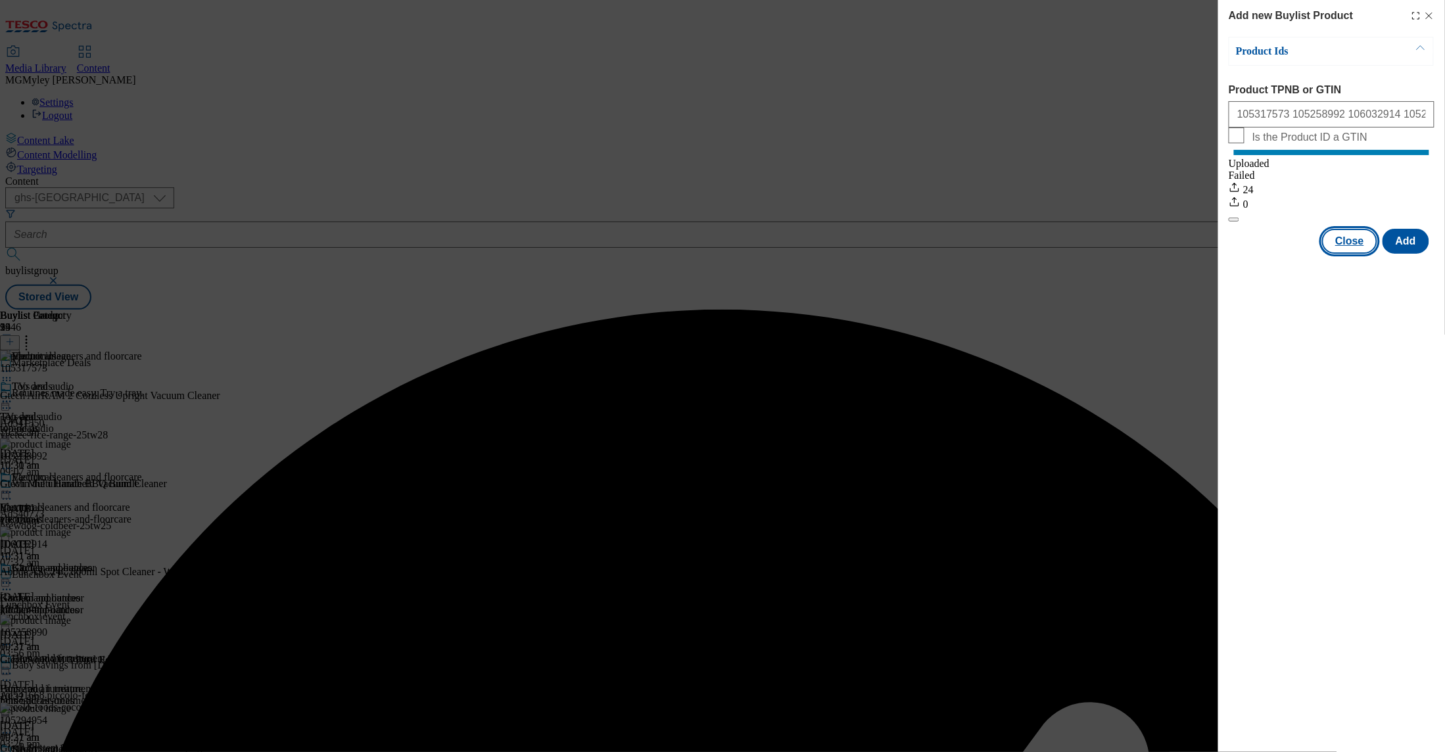
drag, startPoint x: 1366, startPoint y: 254, endPoint x: 1295, endPoint y: 273, distance: 73.5
click at [1366, 254] on button "Close" at bounding box center [1350, 241] width 55 height 25
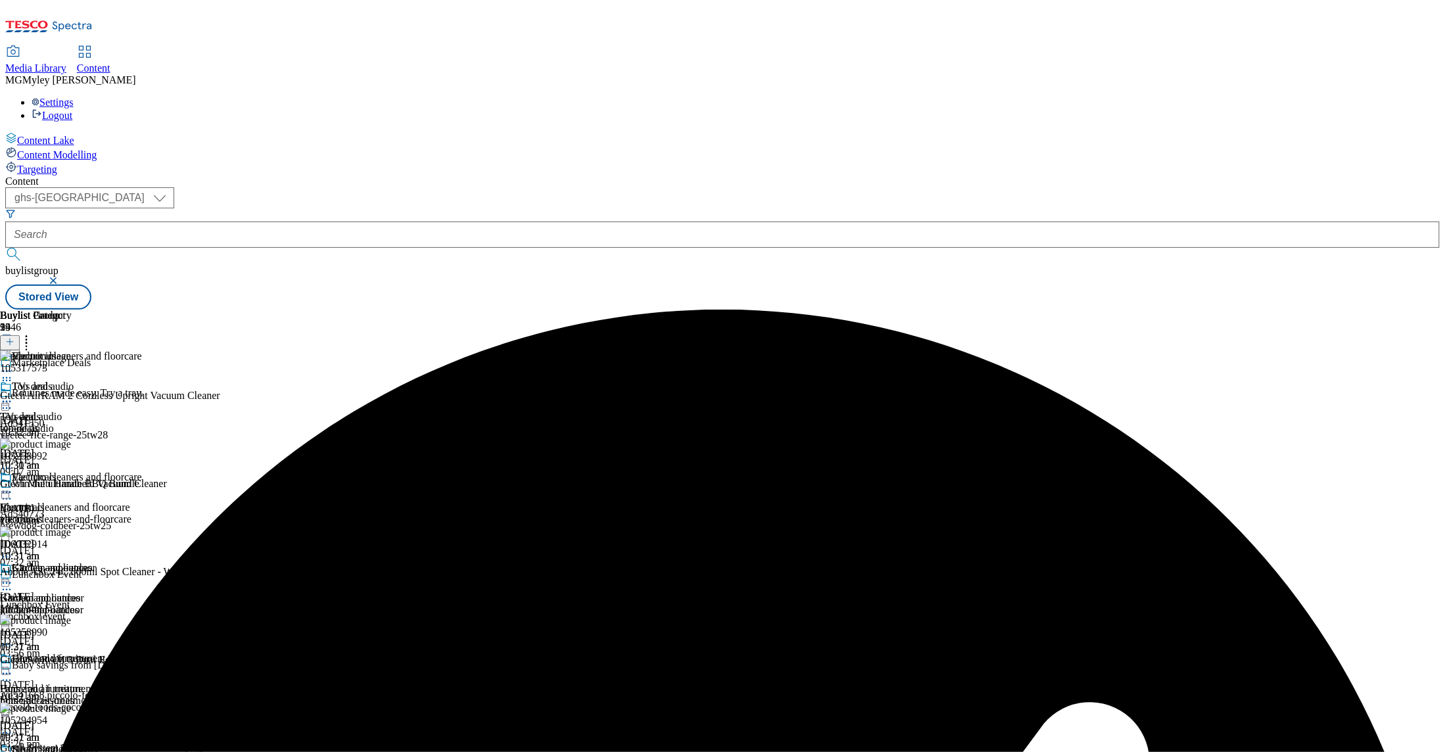
click at [142, 604] on div "kitchen-appliances" at bounding box center [71, 610] width 142 height 12
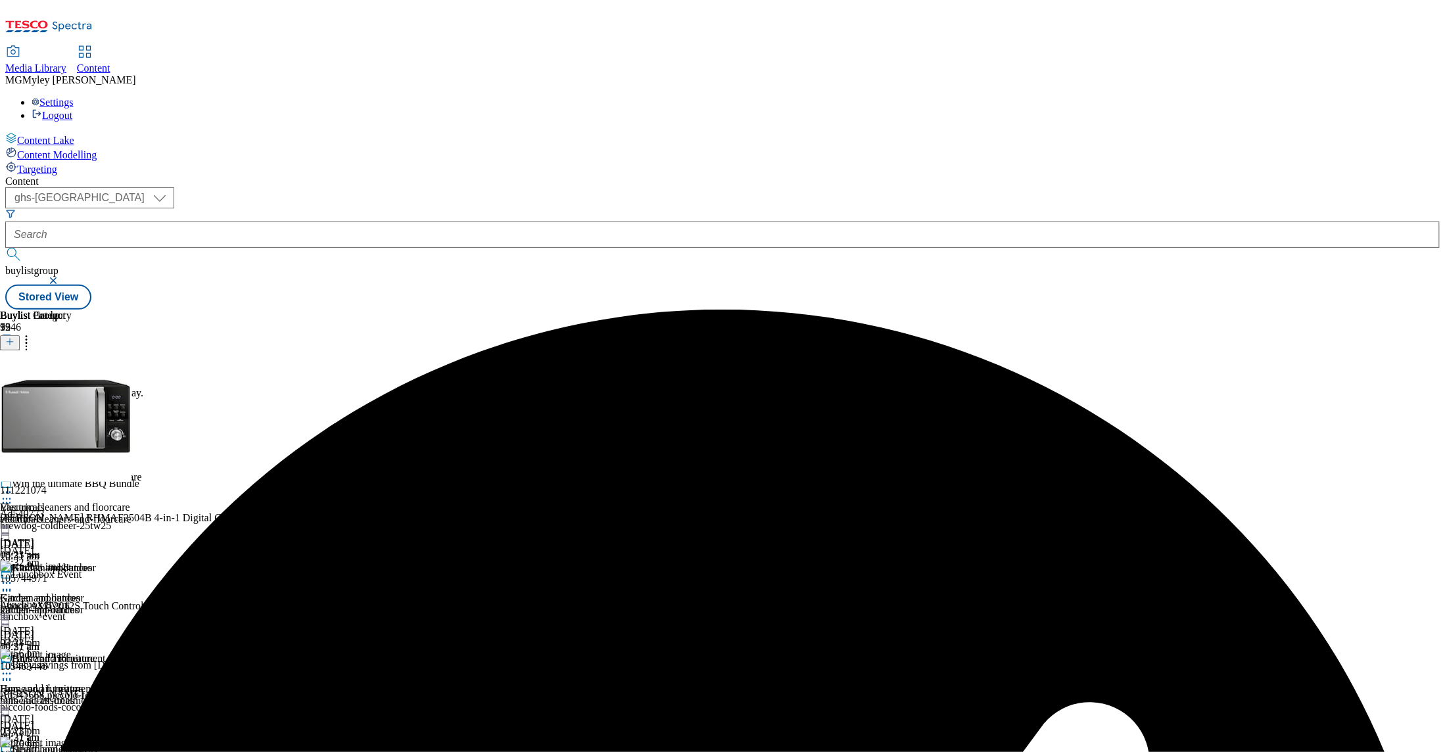
click at [33, 333] on icon at bounding box center [26, 339] width 13 height 13
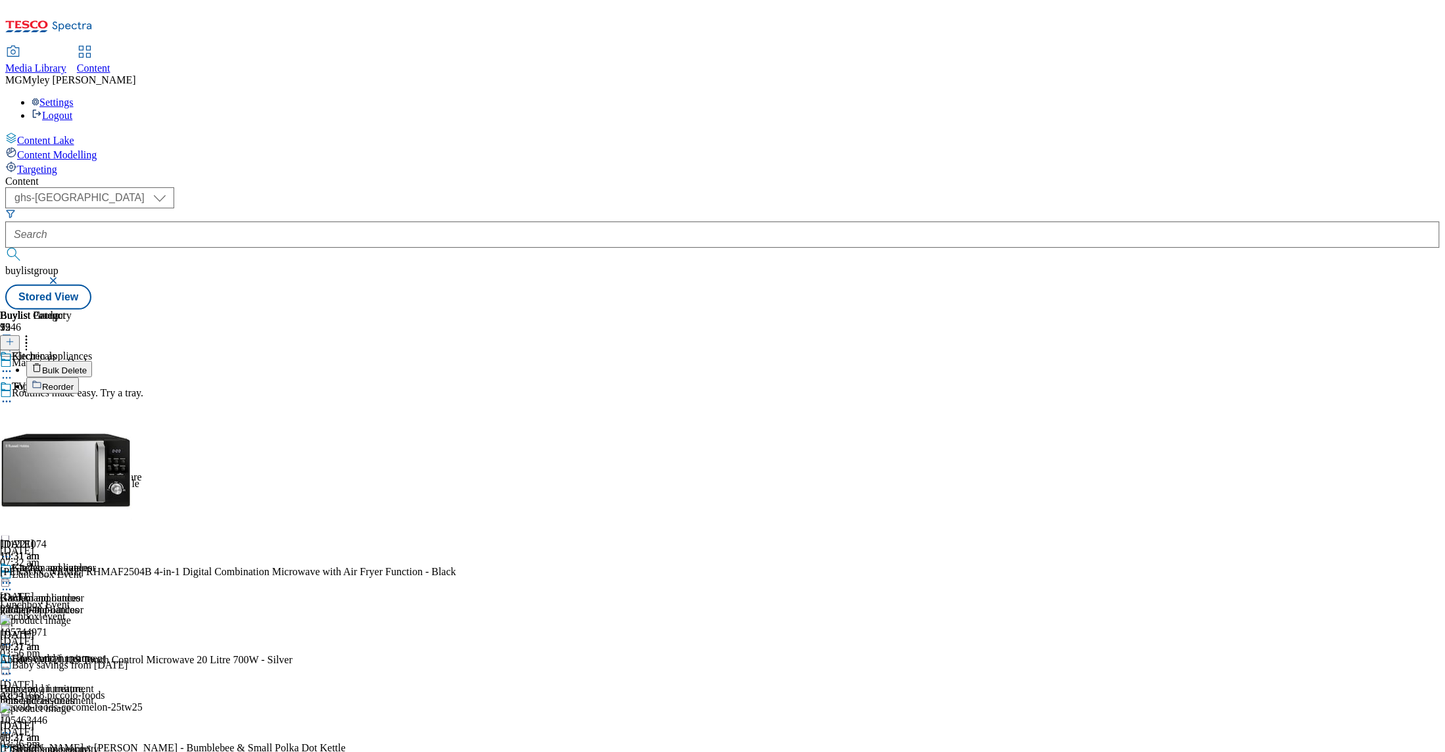
click at [92, 361] on button "Bulk Delete" at bounding box center [59, 369] width 66 height 16
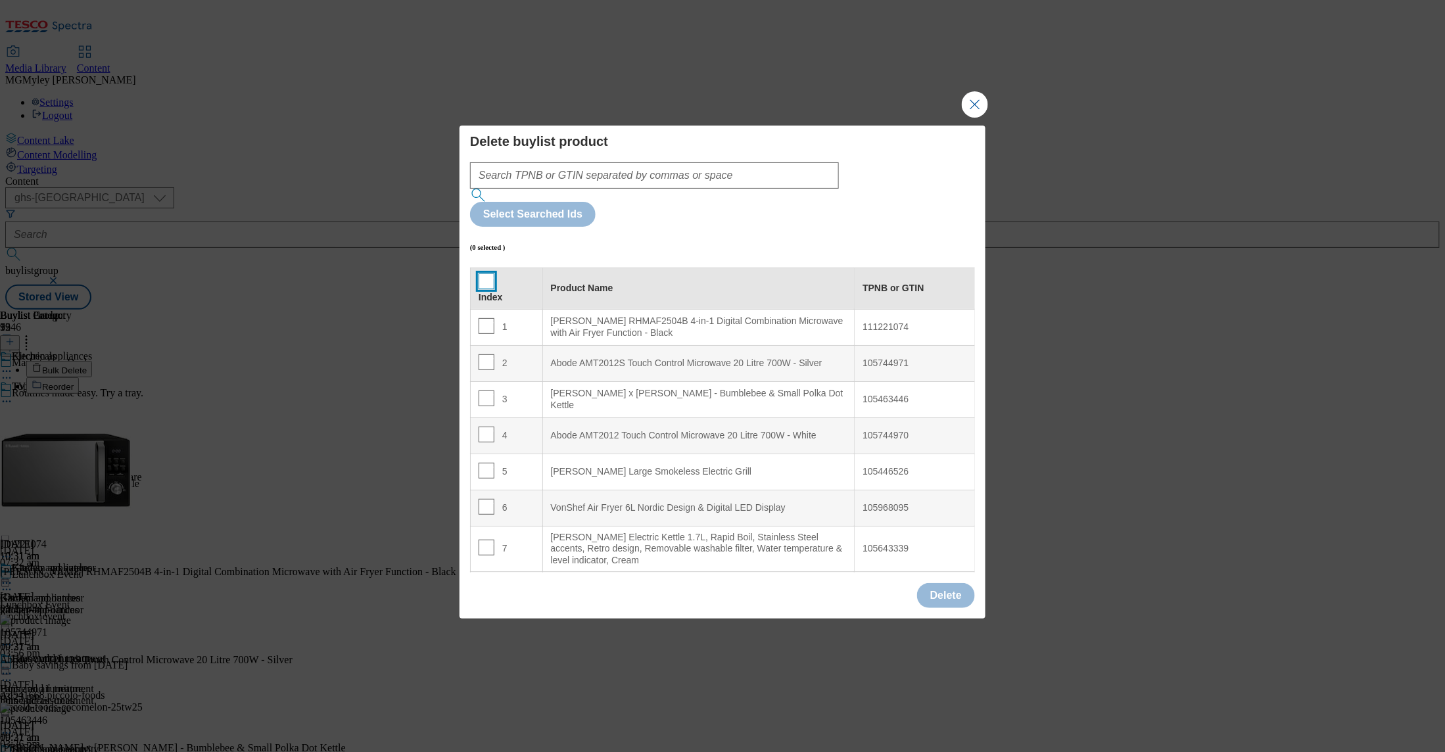
click at [489, 274] on input "Modal" at bounding box center [487, 282] width 16 height 16
checkbox input "true"
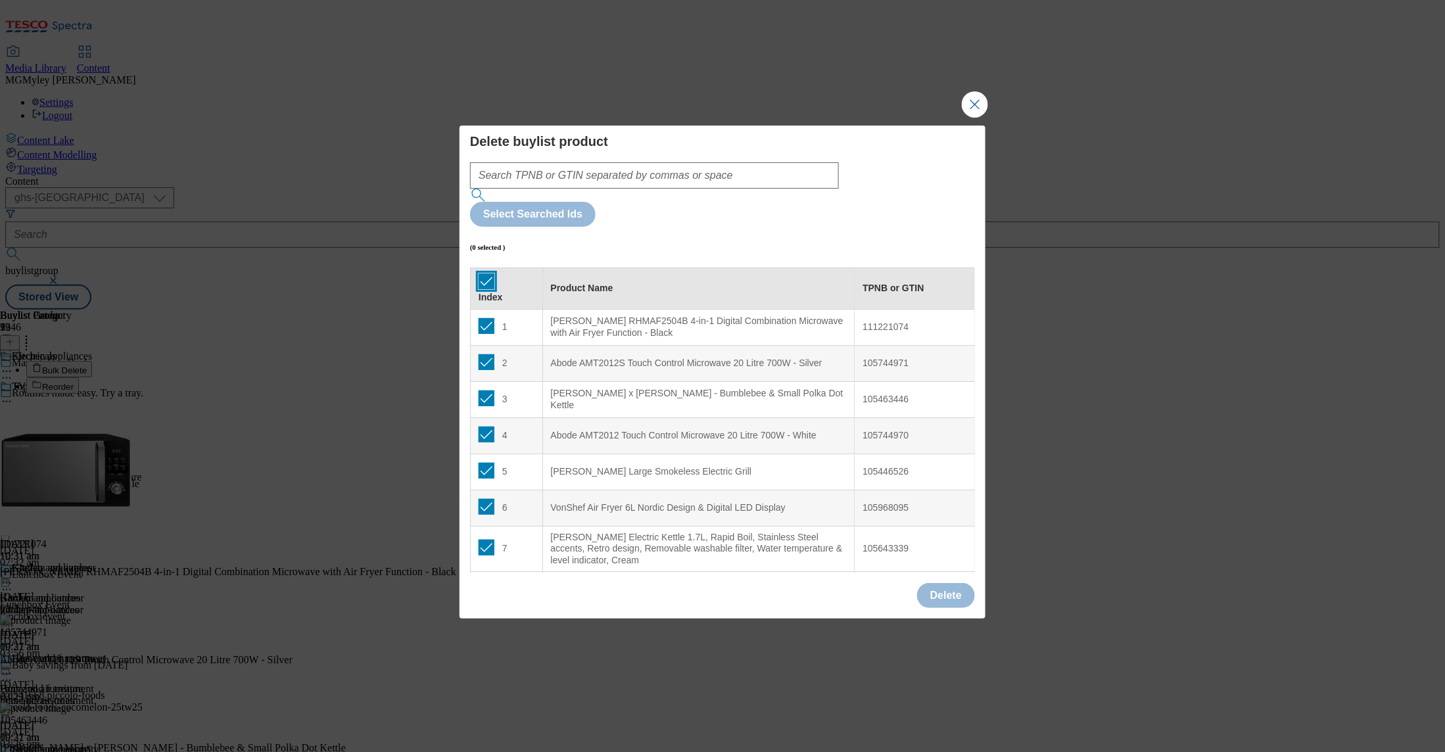
checkbox input "true"
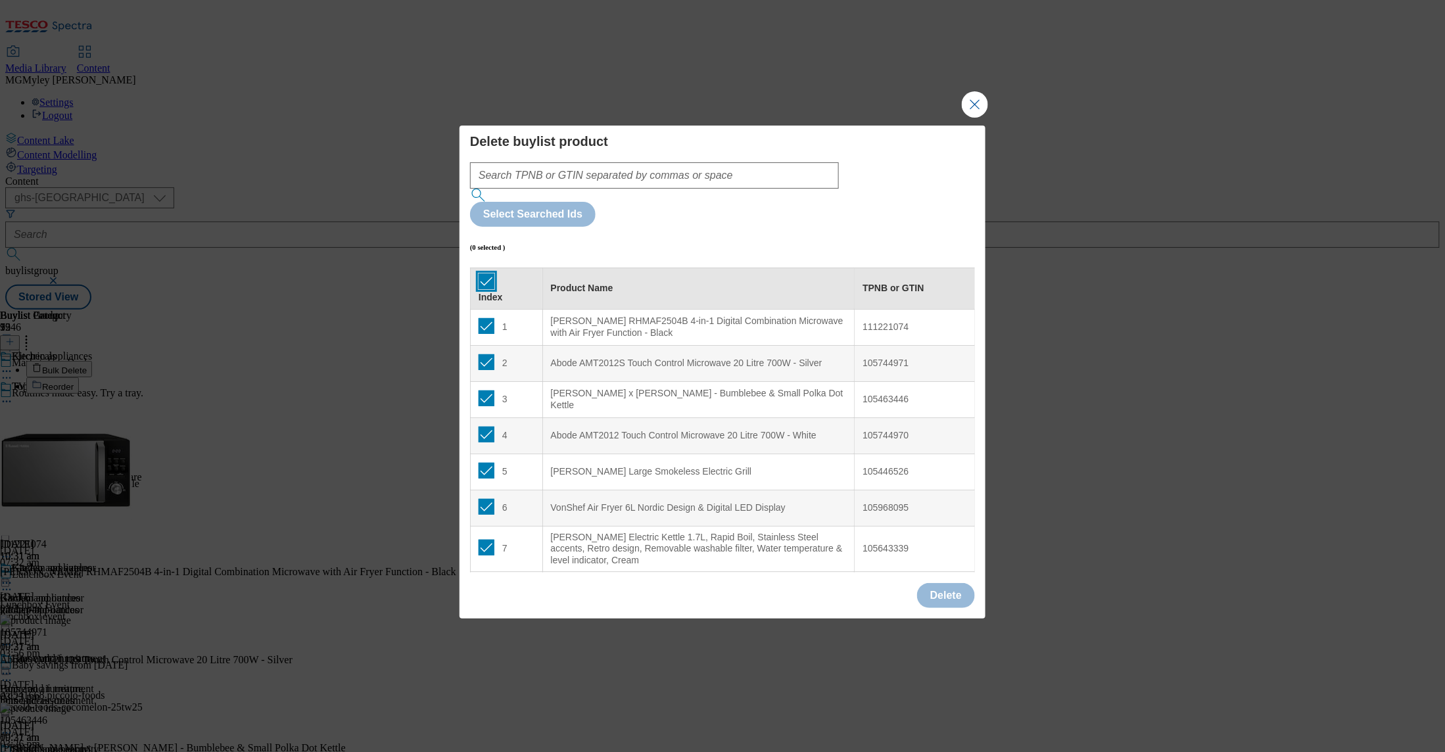
checkbox input "true"
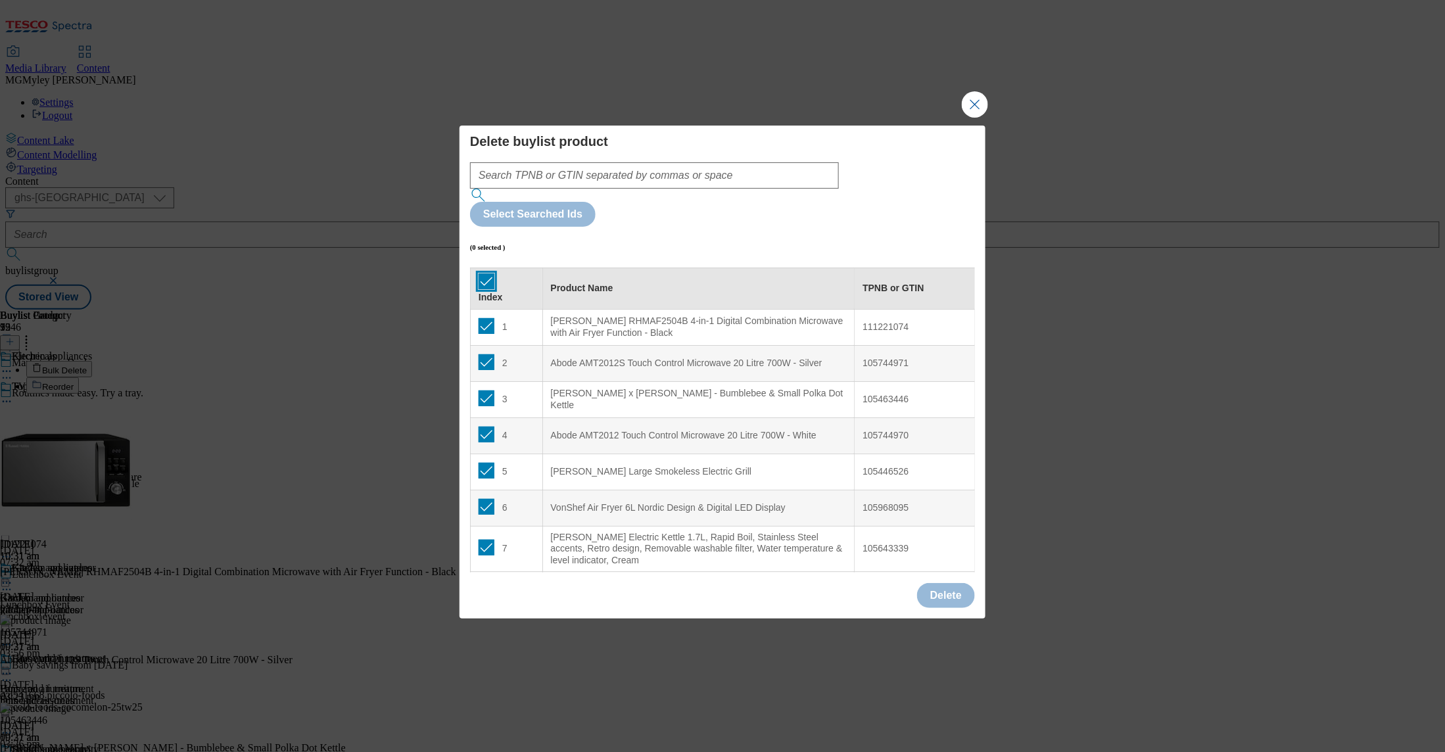
checkbox input "true"
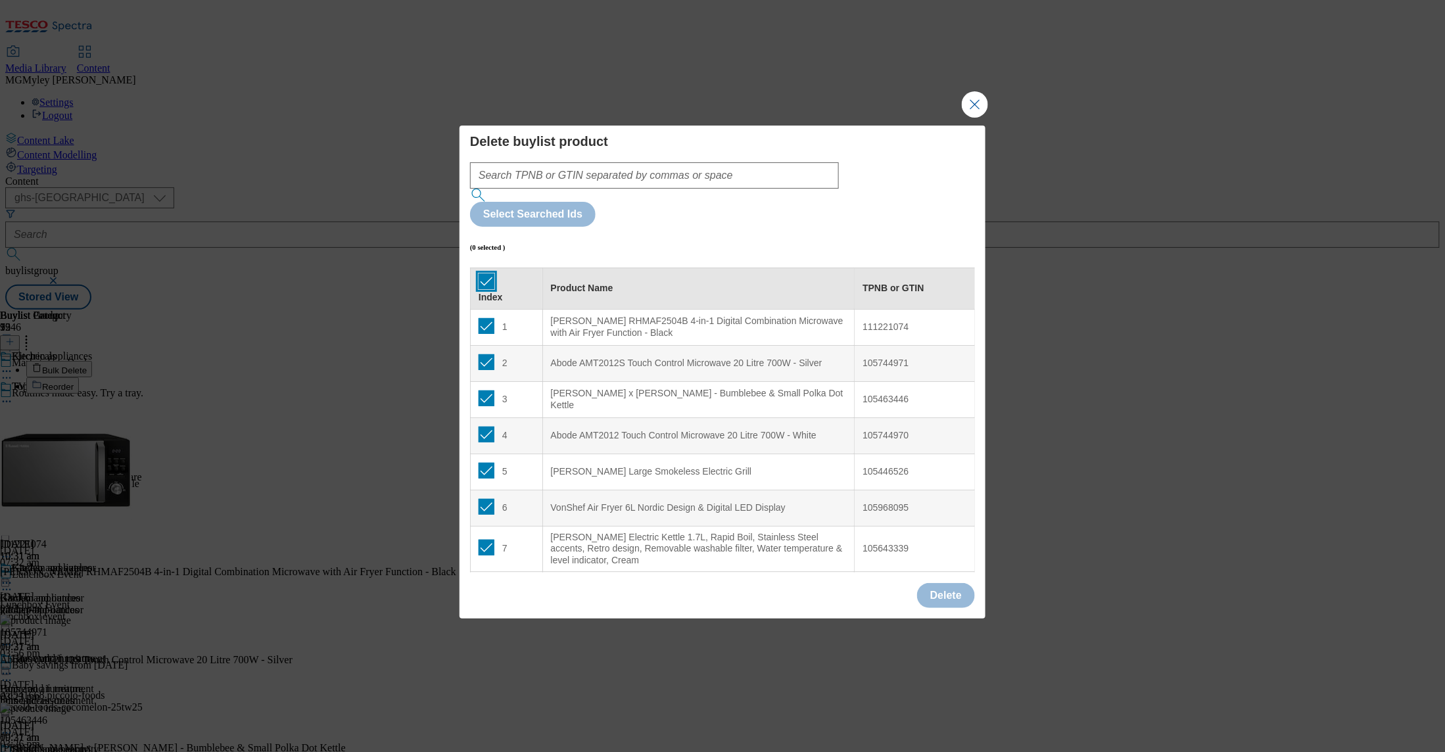
checkbox input "true"
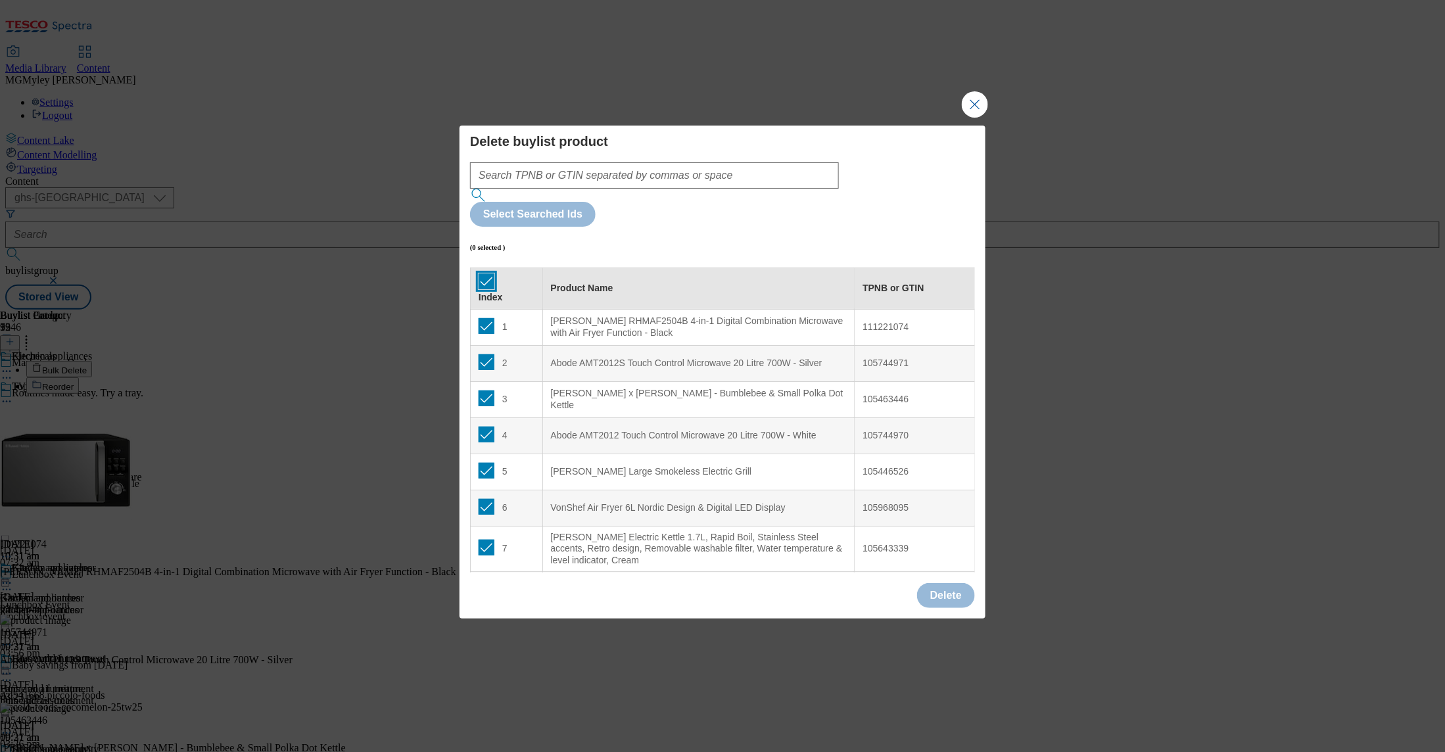
checkbox input "true"
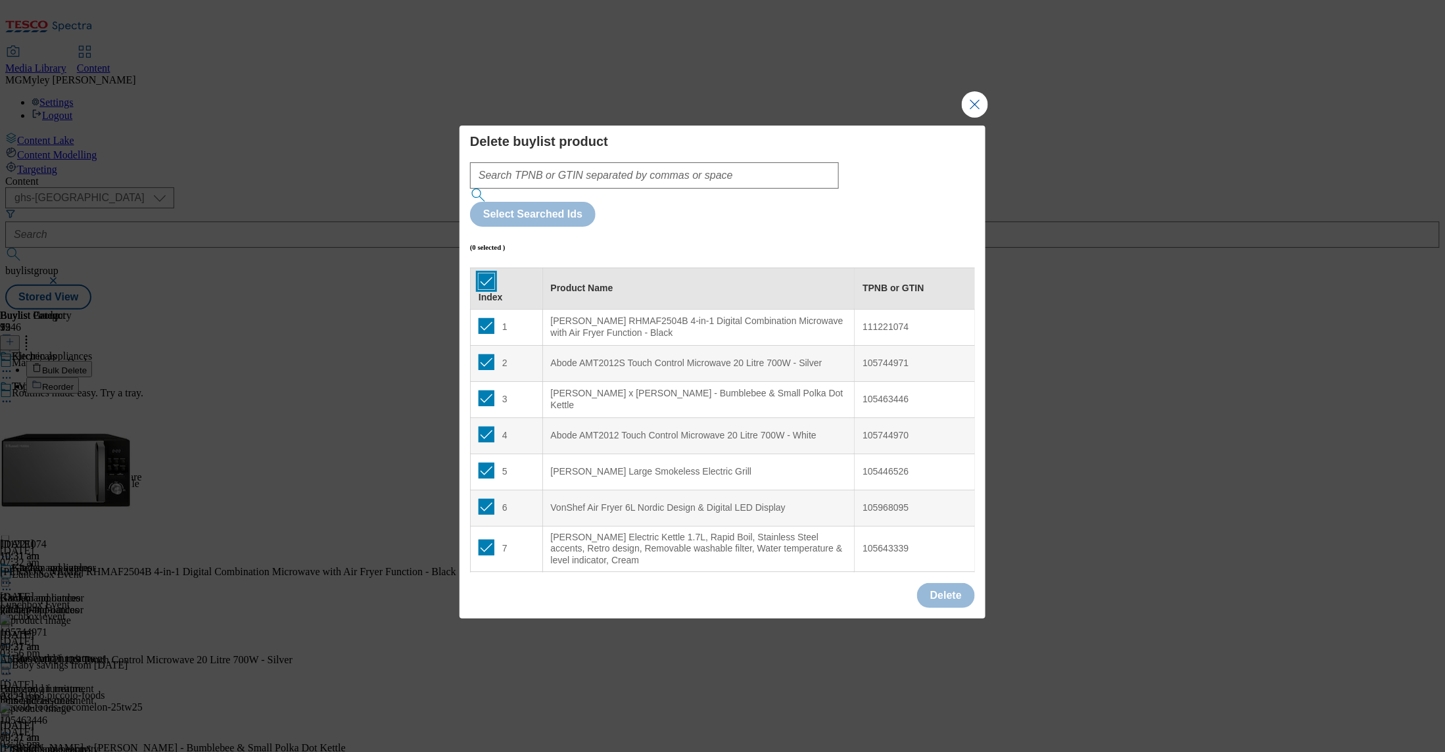
checkbox input "true"
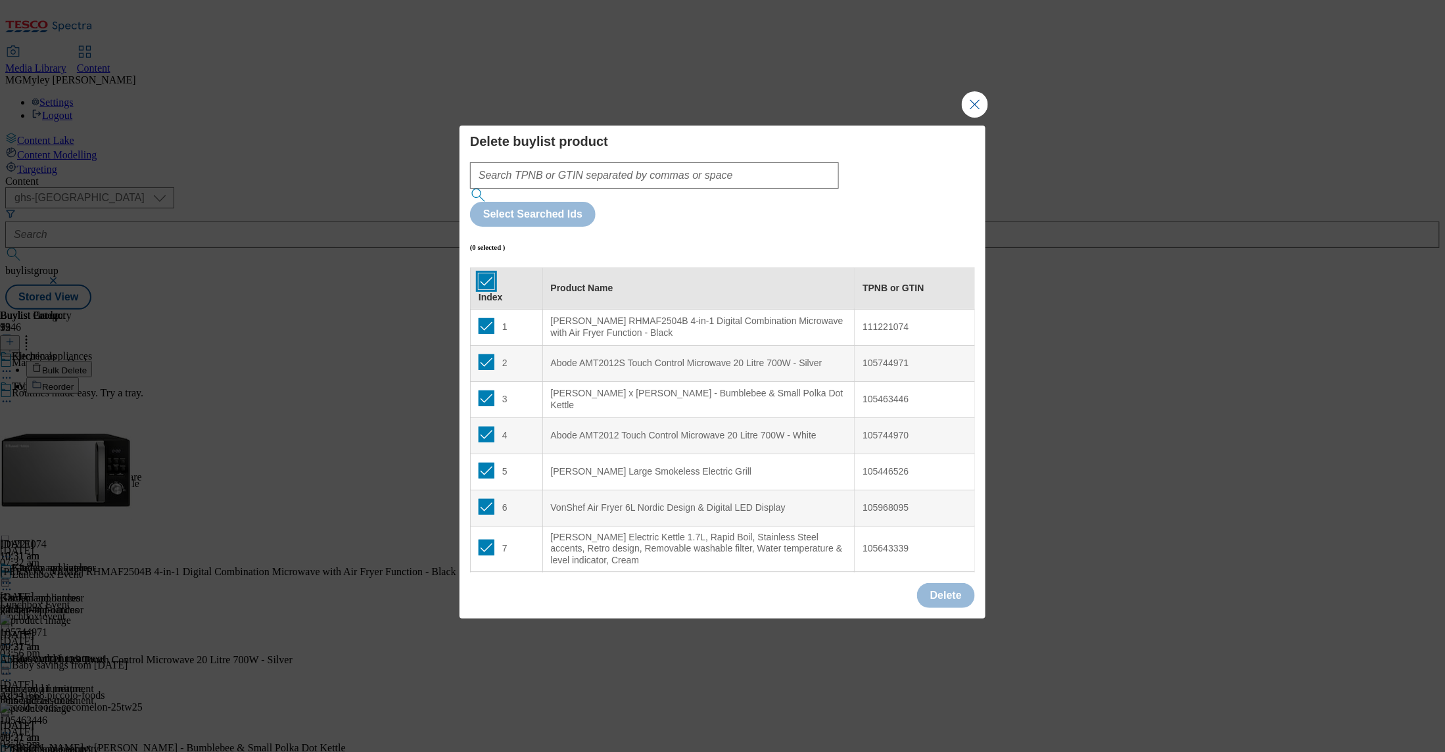
checkbox input "true"
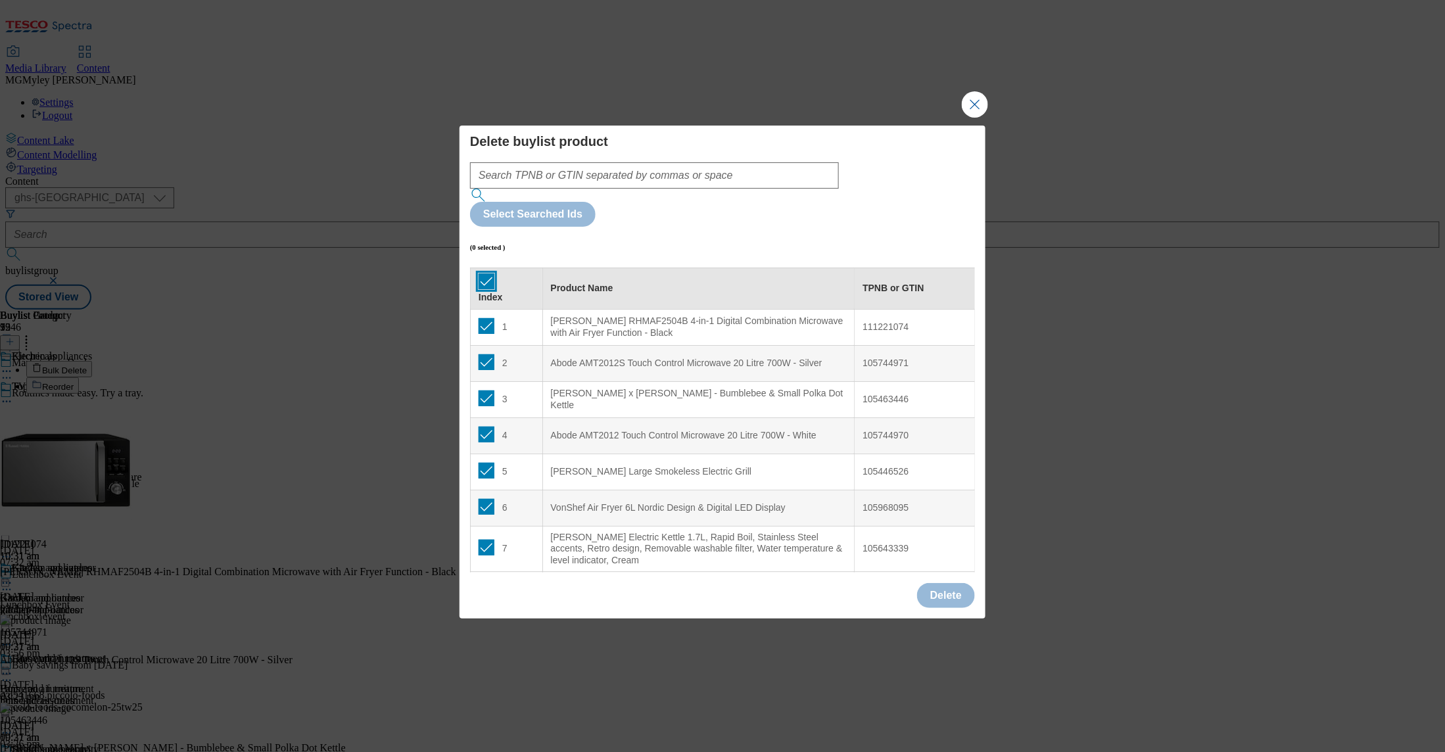
checkbox input "true"
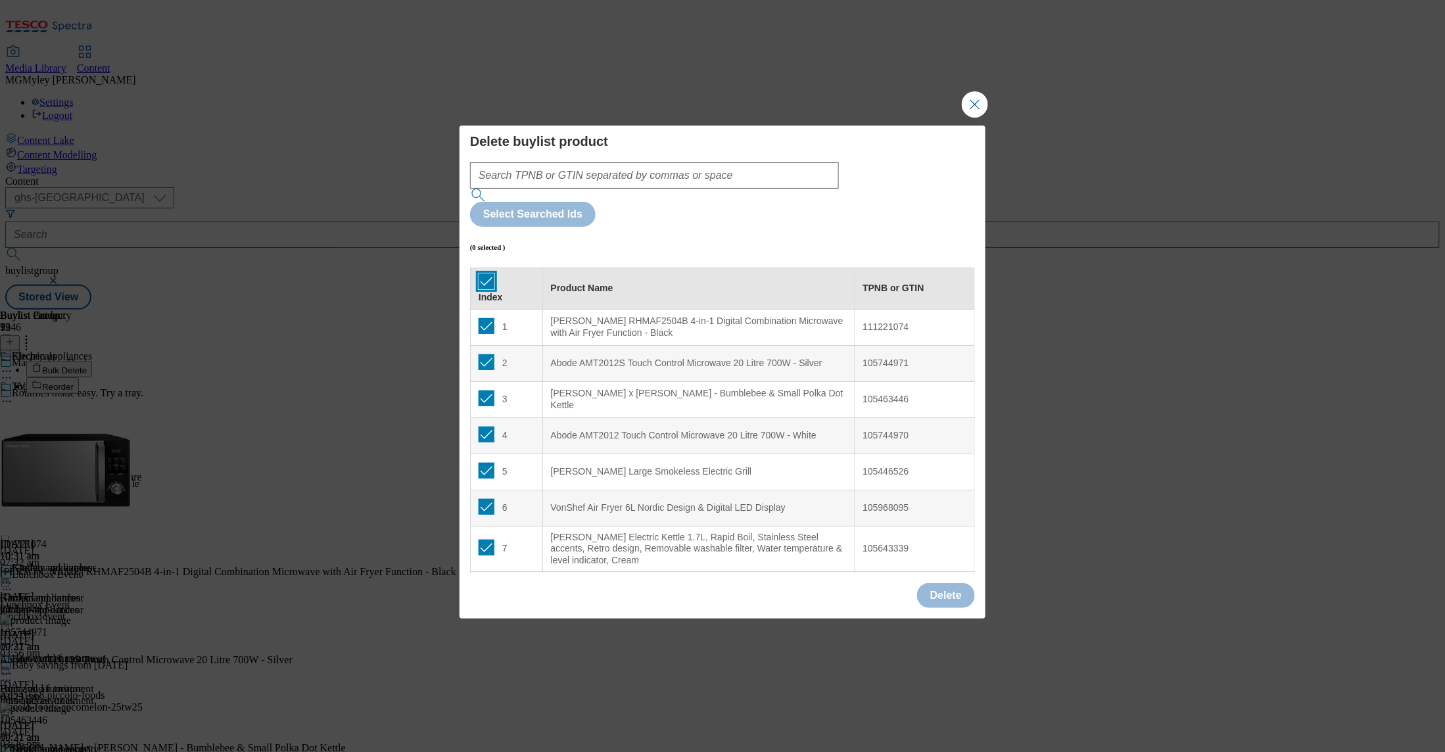
checkbox input "true"
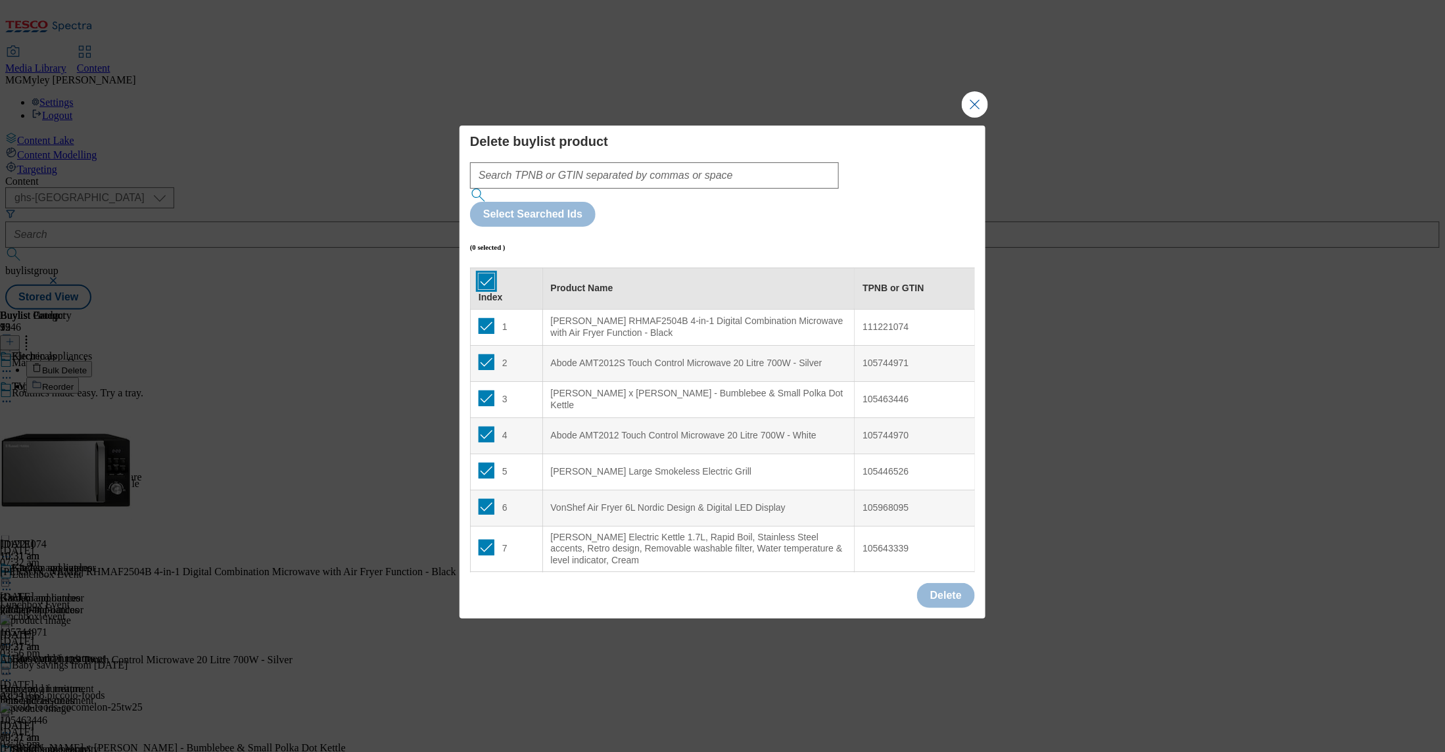
checkbox input "true"
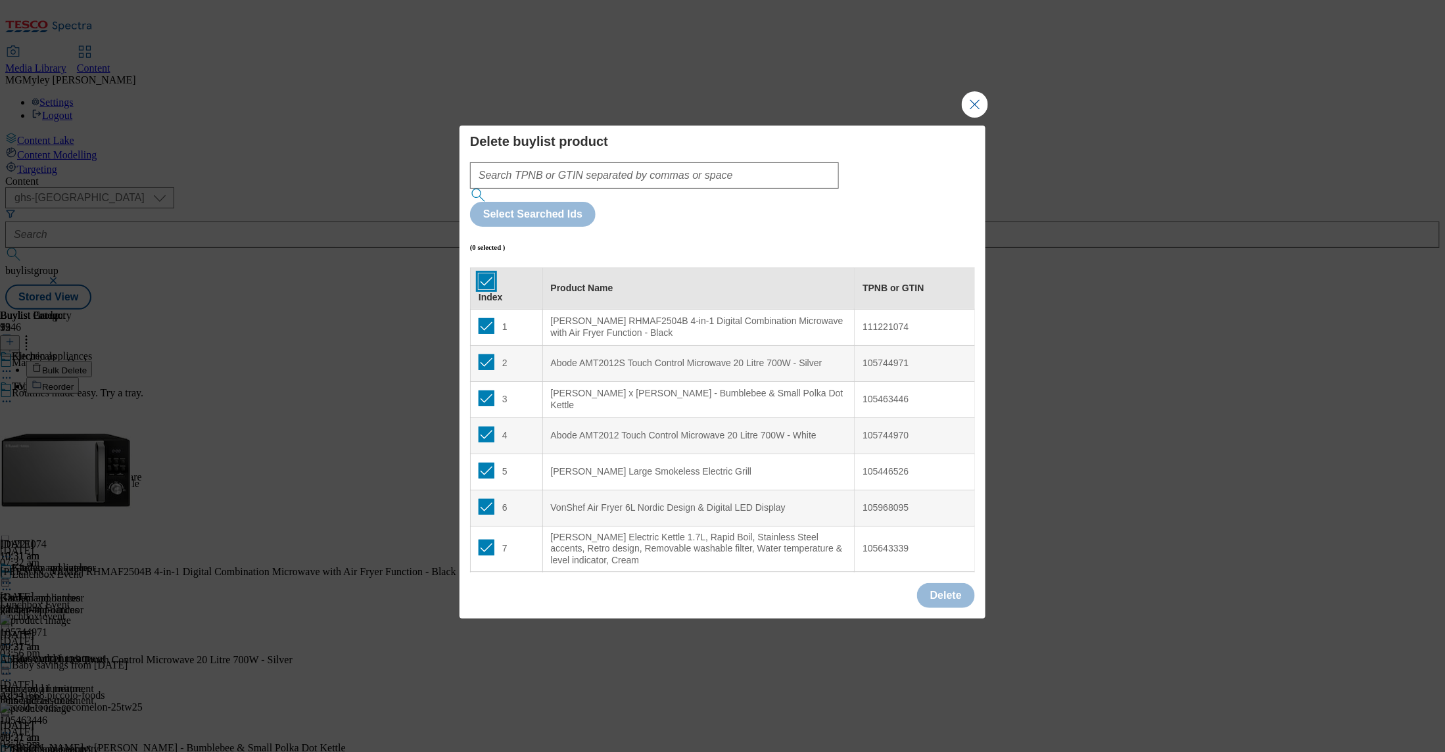
checkbox input "true"
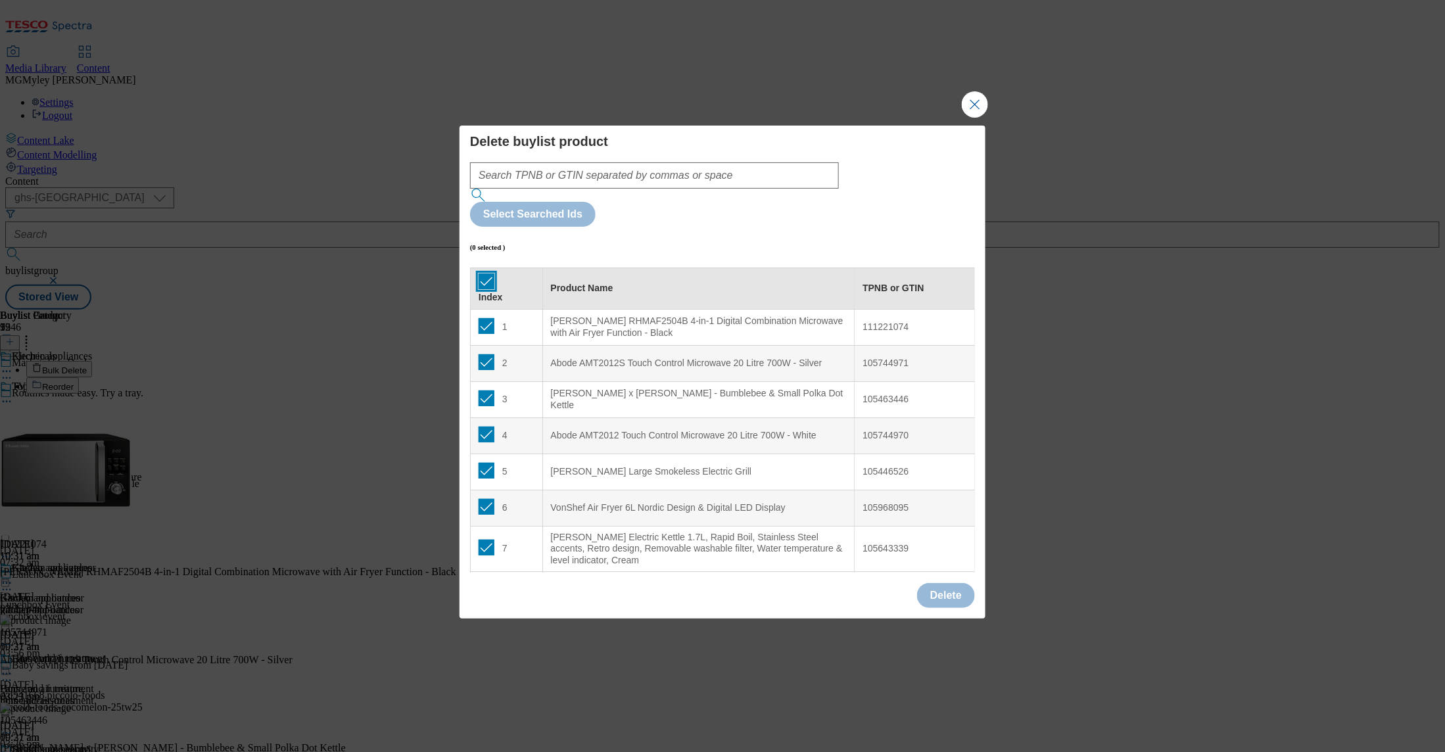
checkbox input "true"
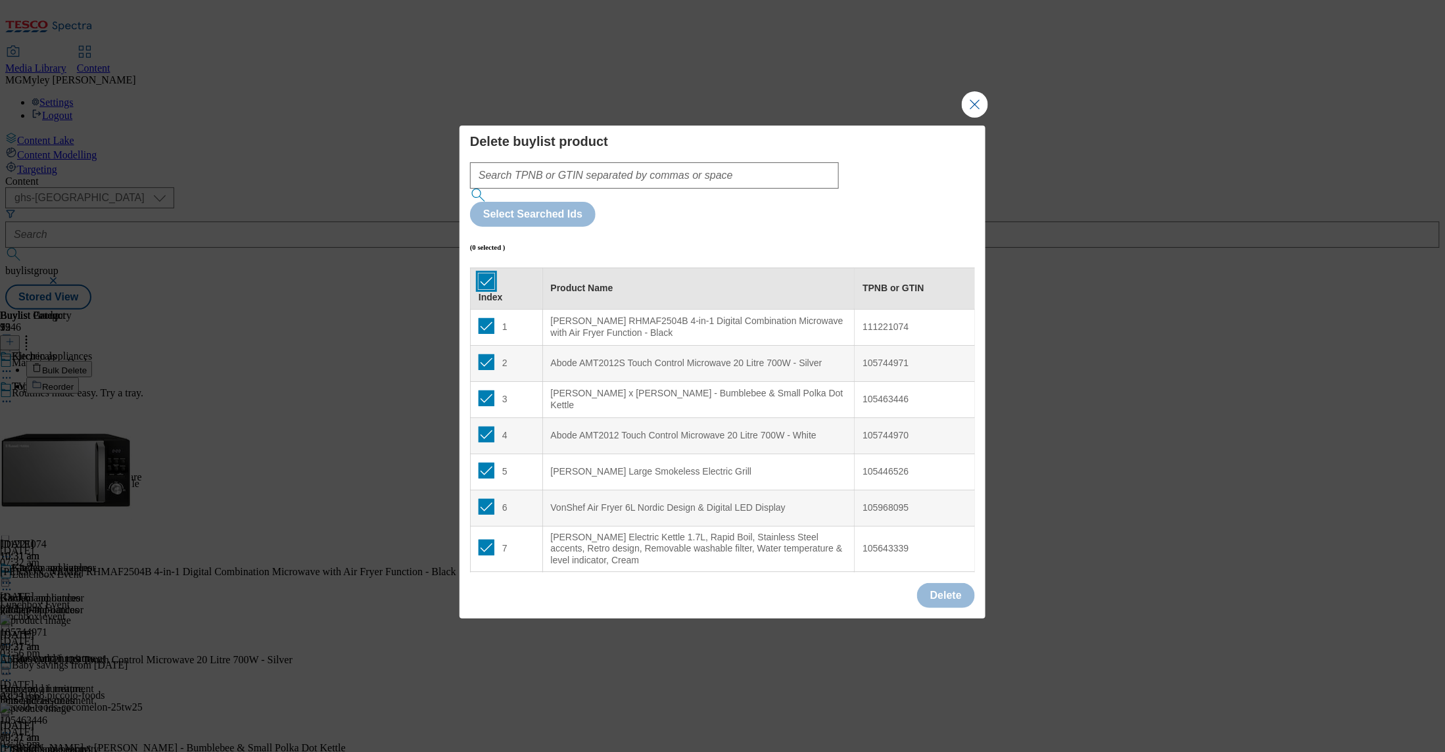
checkbox input "true"
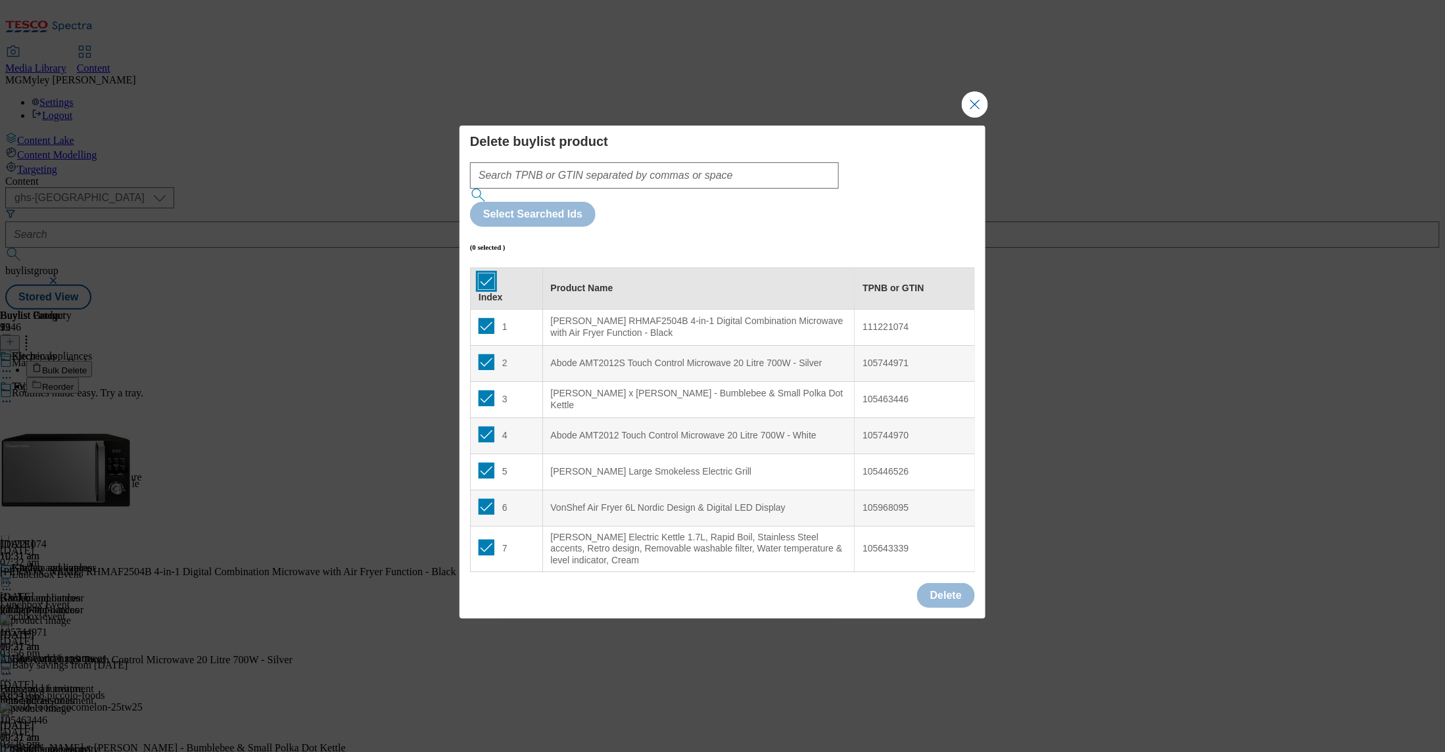
checkbox input "true"
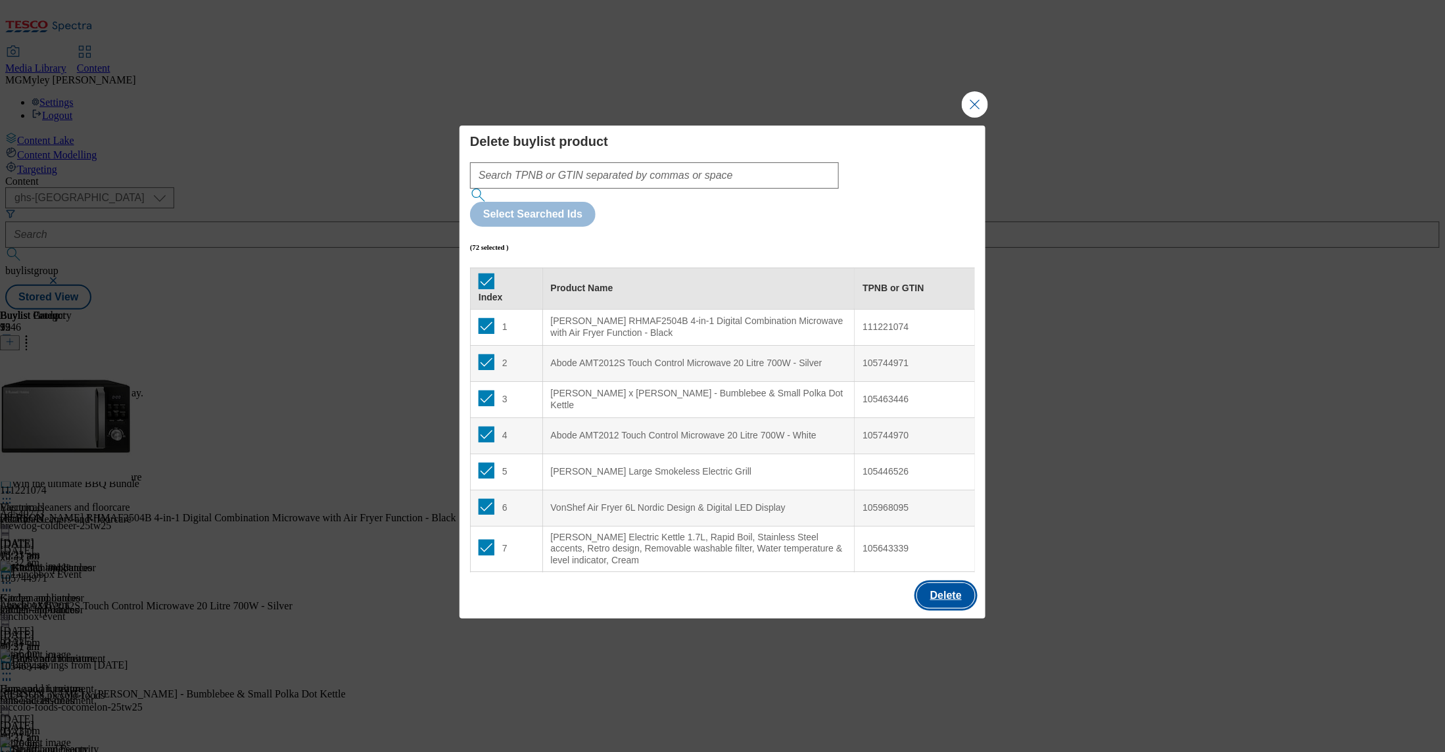
click at [956, 583] on button "Delete" at bounding box center [946, 595] width 58 height 25
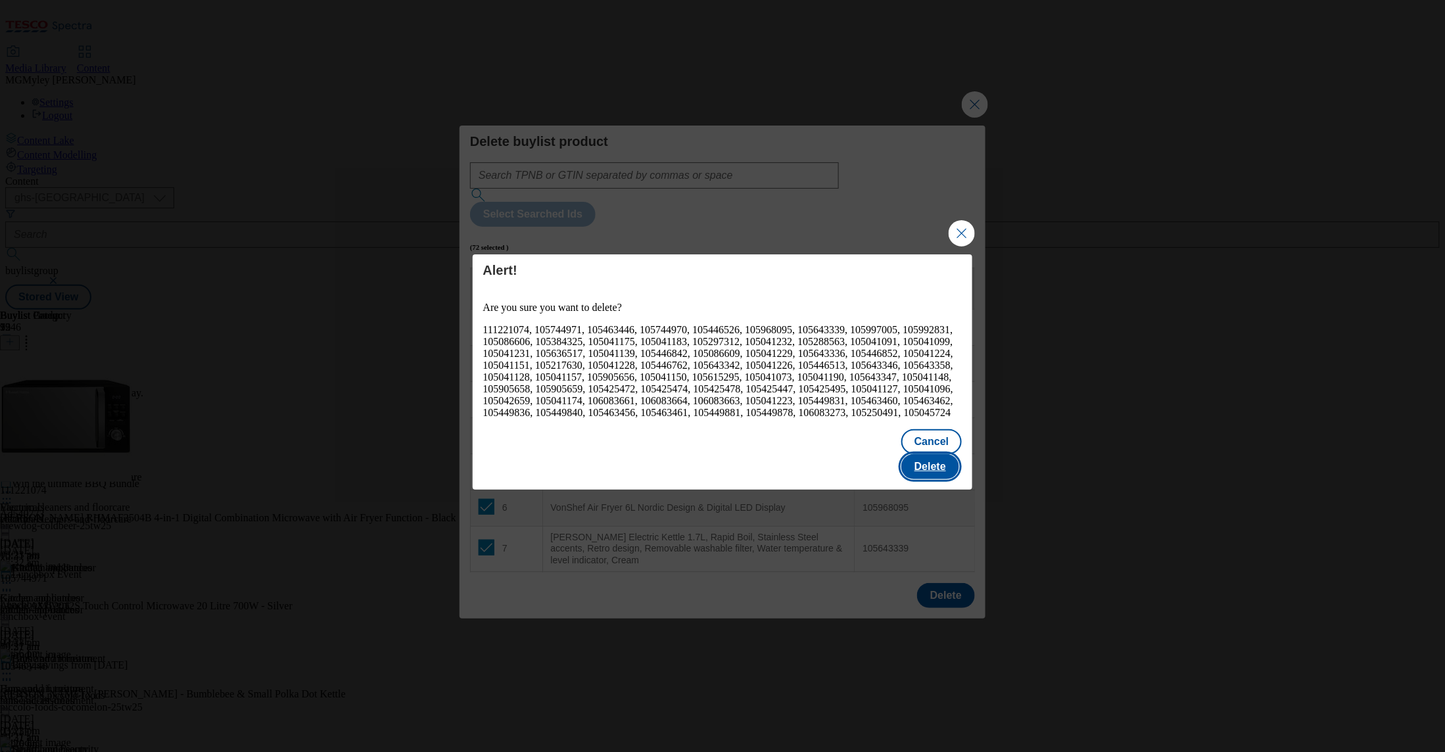
click at [938, 468] on button "Delete" at bounding box center [931, 466] width 58 height 25
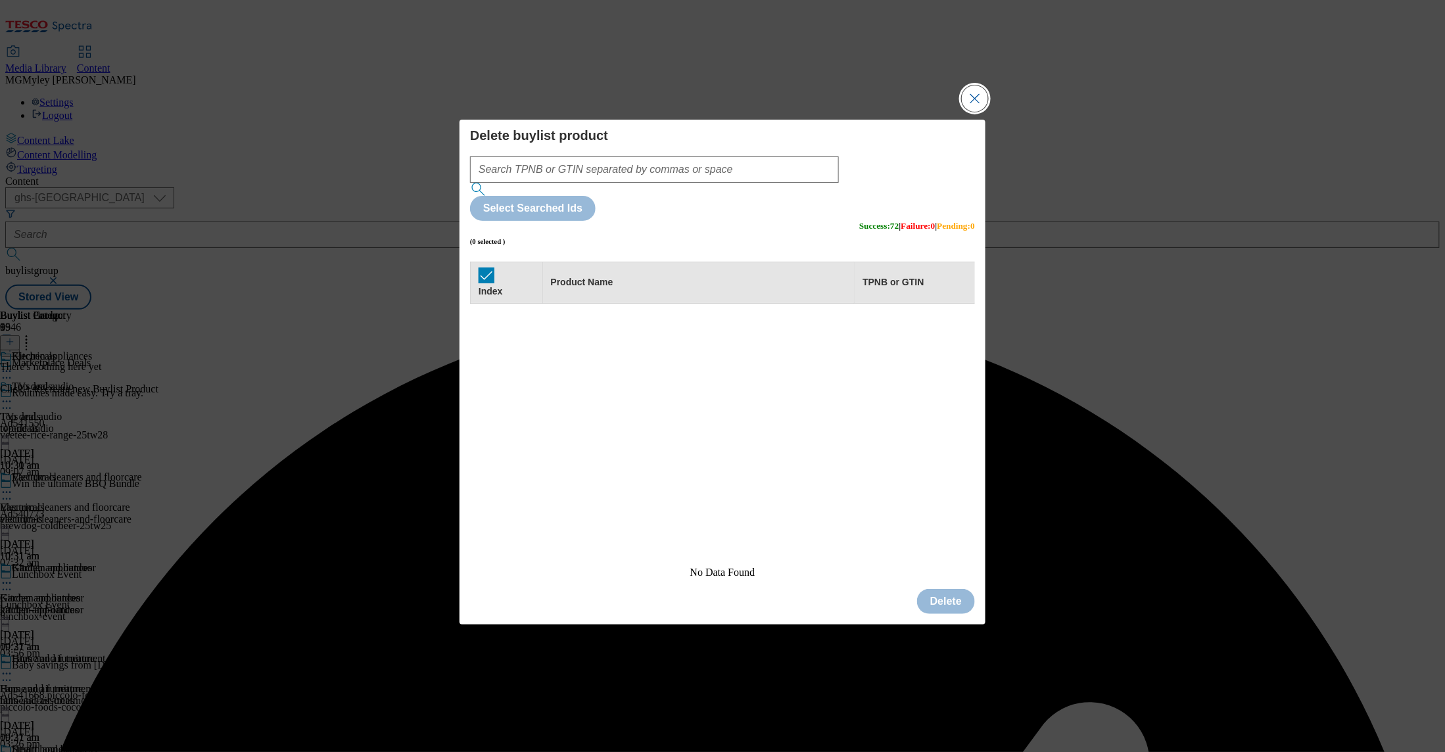
click at [969, 112] on button "Close Modal" at bounding box center [975, 98] width 26 height 26
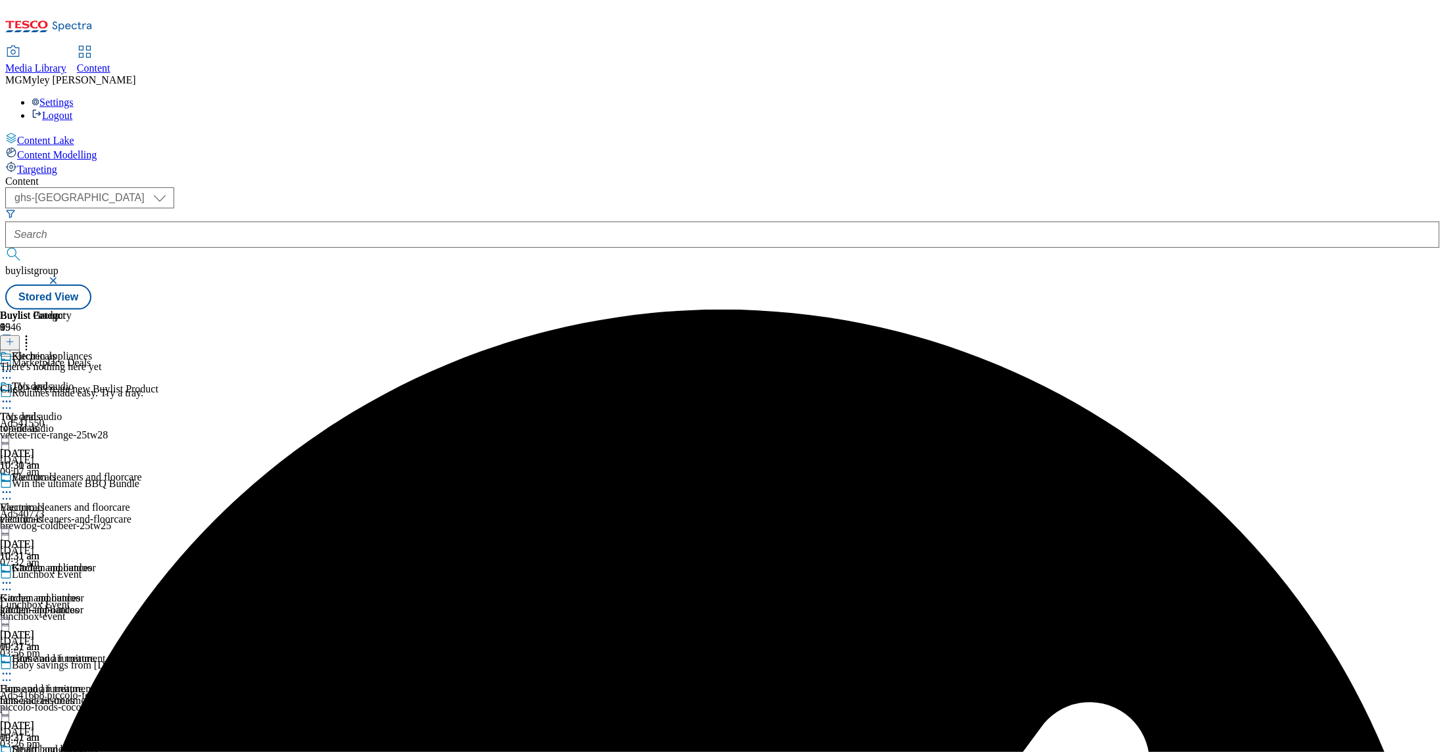
click at [14, 337] on icon at bounding box center [9, 341] width 9 height 9
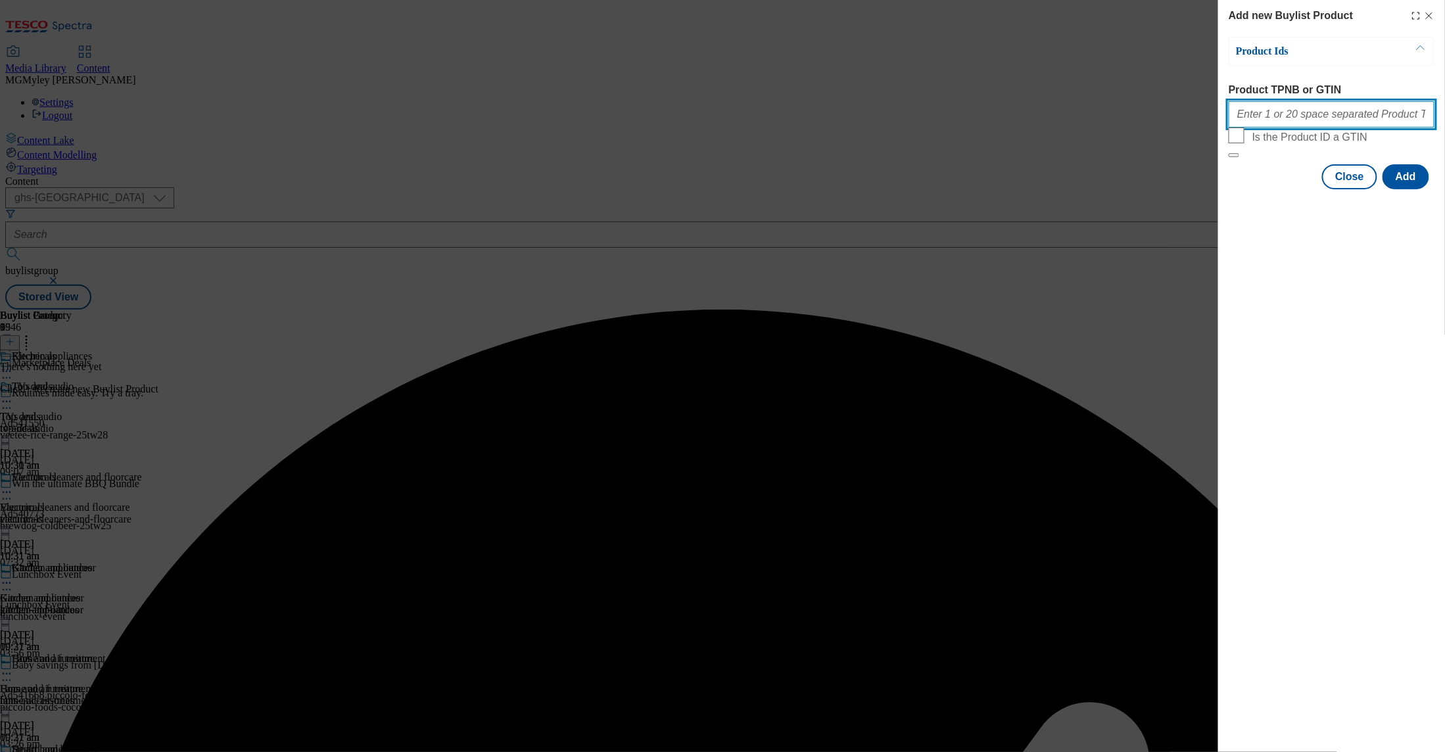
click at [1264, 126] on input "Product TPNB or GTIN" at bounding box center [1332, 114] width 206 height 26
paste input "111221074 105744971 105463446 105744970 105446526 105968095 105643339 105997005…"
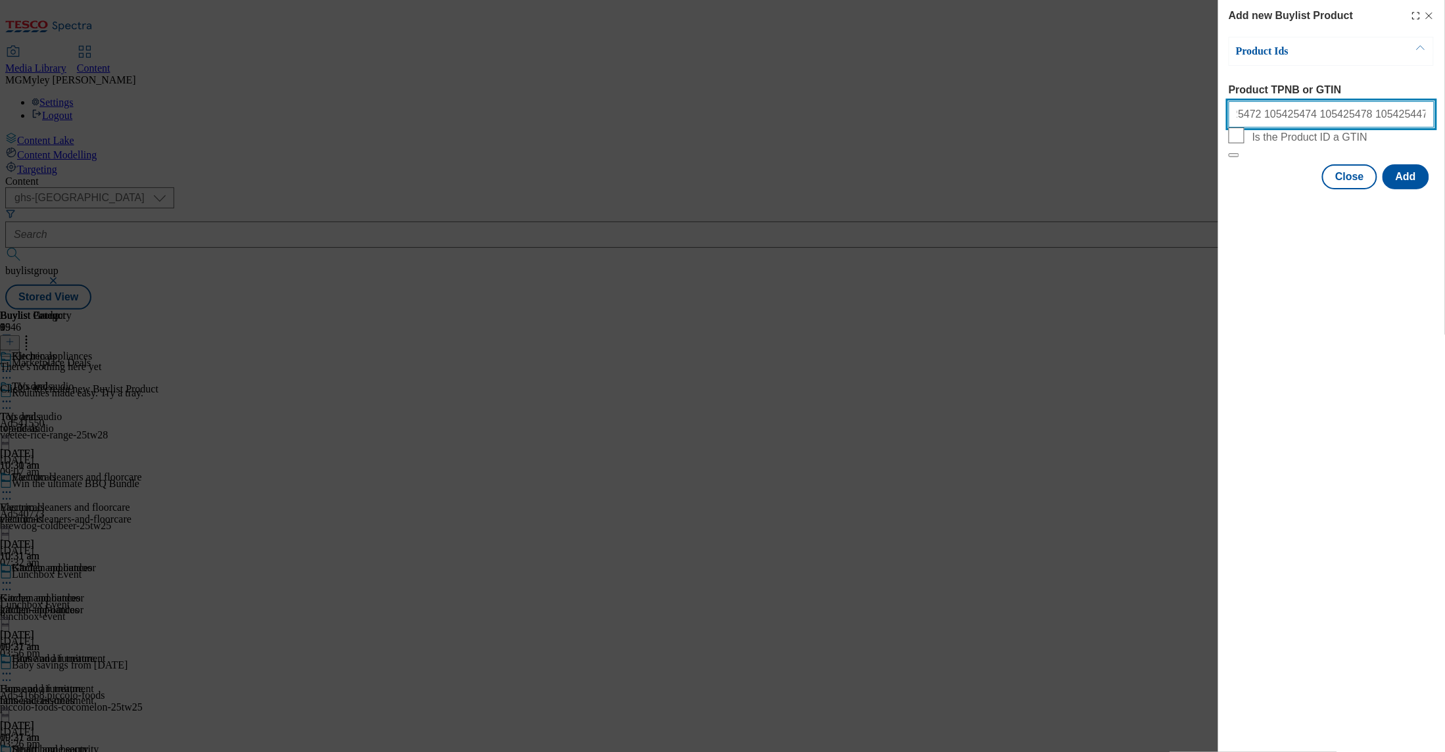
type input "111221074 105744971 105463446 105744970 105446526 105968095 105643339 105997005…"
click at [1430, 124] on input "111221074 105744971 105463446 105744970 105446526 105968095 105643339 105997005…" at bounding box center [1332, 114] width 206 height 26
click at [1412, 189] on button "Add" at bounding box center [1406, 176] width 47 height 25
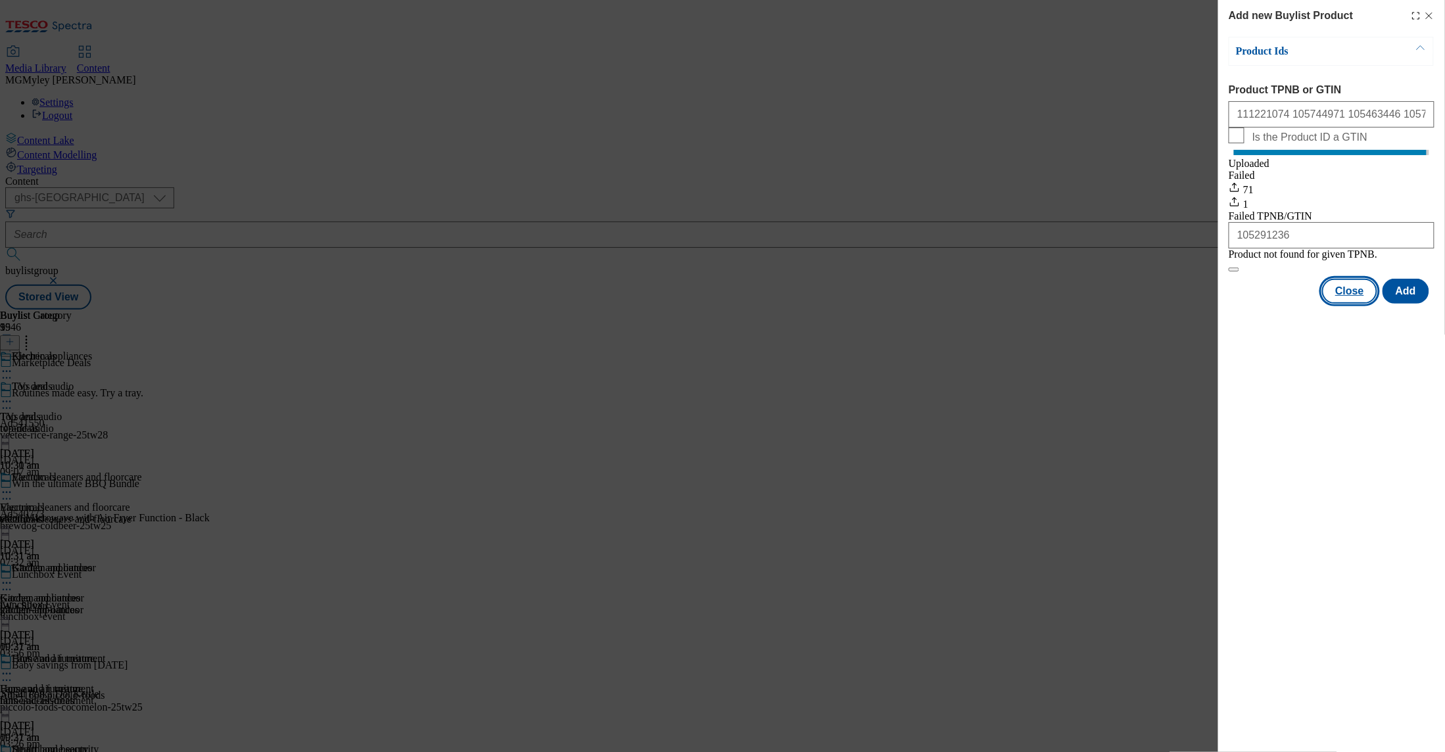
click at [1351, 304] on button "Close" at bounding box center [1350, 291] width 55 height 25
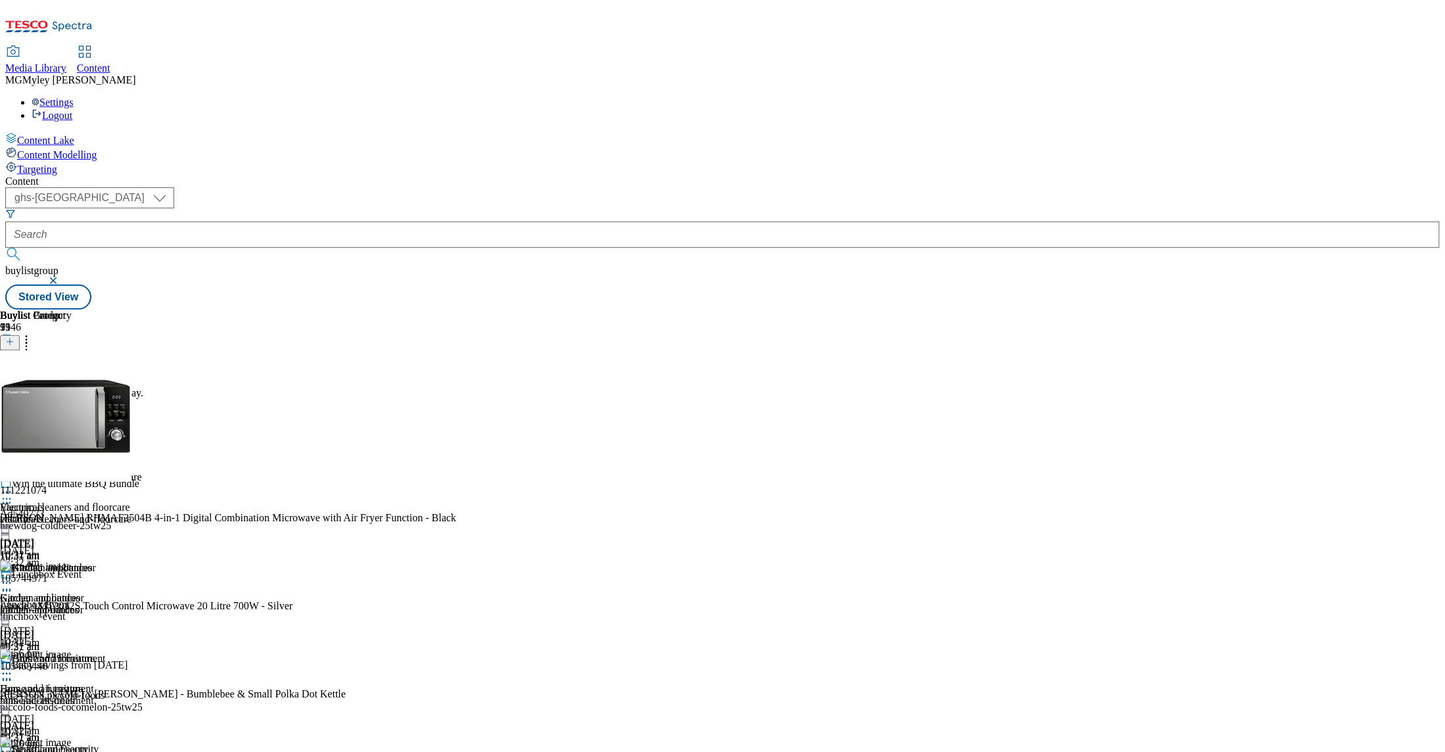
click at [14, 337] on icon at bounding box center [9, 341] width 9 height 9
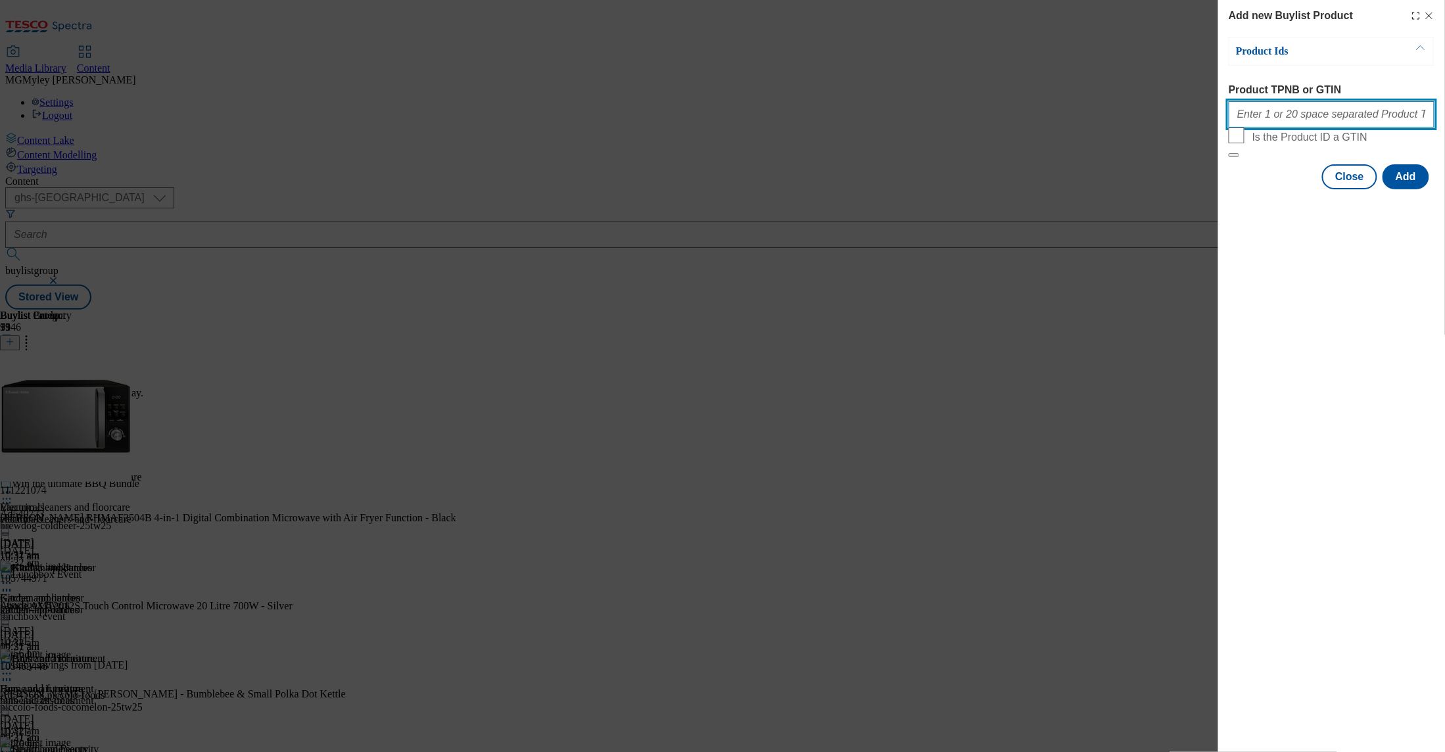
click at [1288, 124] on input "Product TPNB or GTIN" at bounding box center [1332, 114] width 206 height 26
paste input "105045724"
type input "105045724"
click at [1405, 189] on button "Add" at bounding box center [1406, 176] width 47 height 25
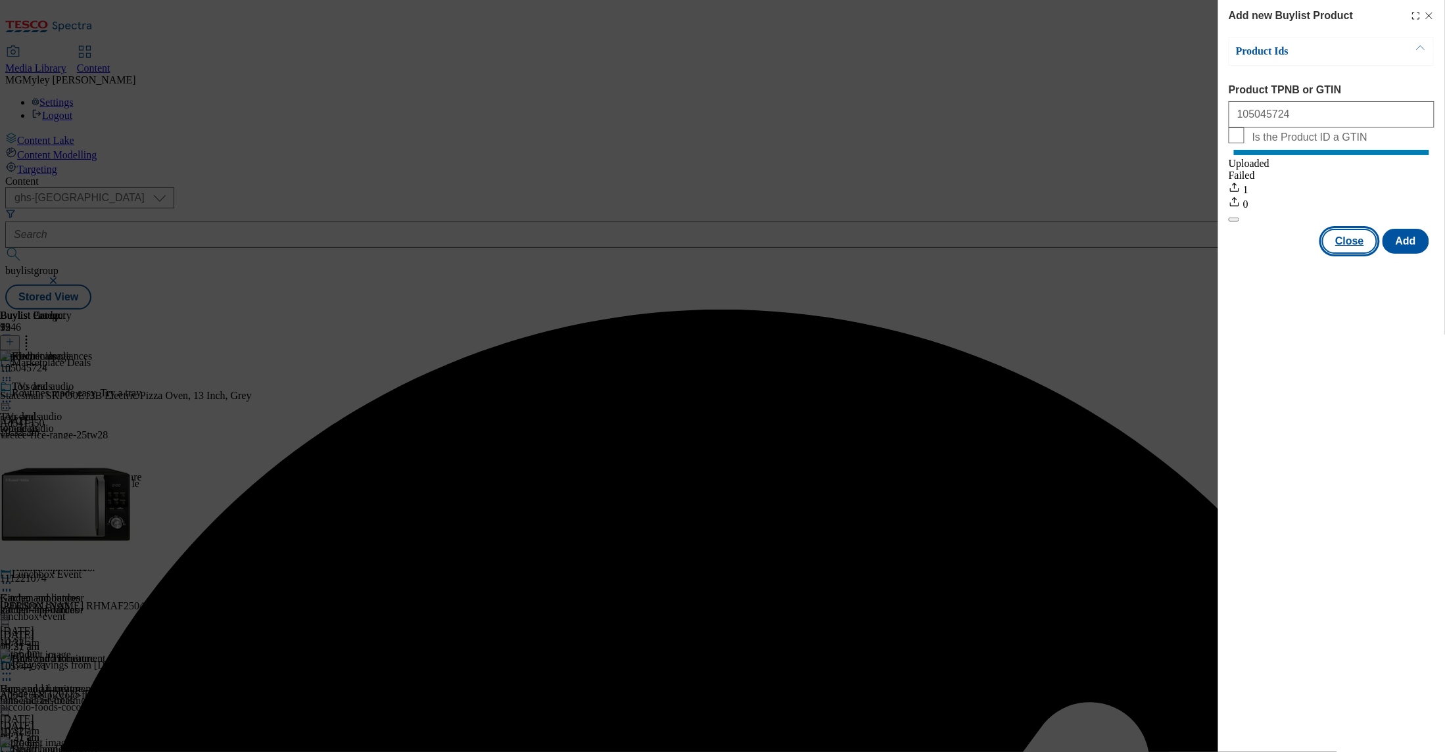
click at [1355, 253] on button "Close" at bounding box center [1350, 241] width 55 height 25
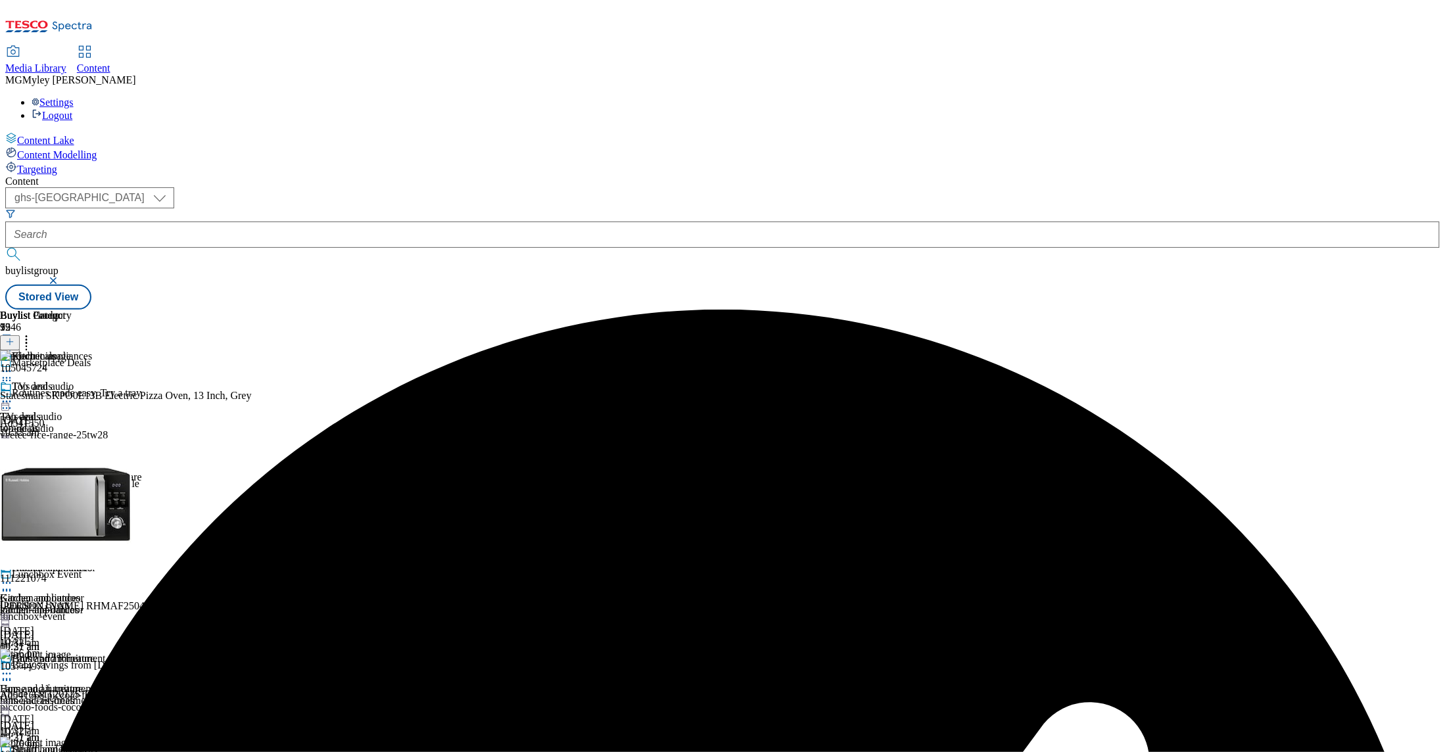
scroll to position [311, 0]
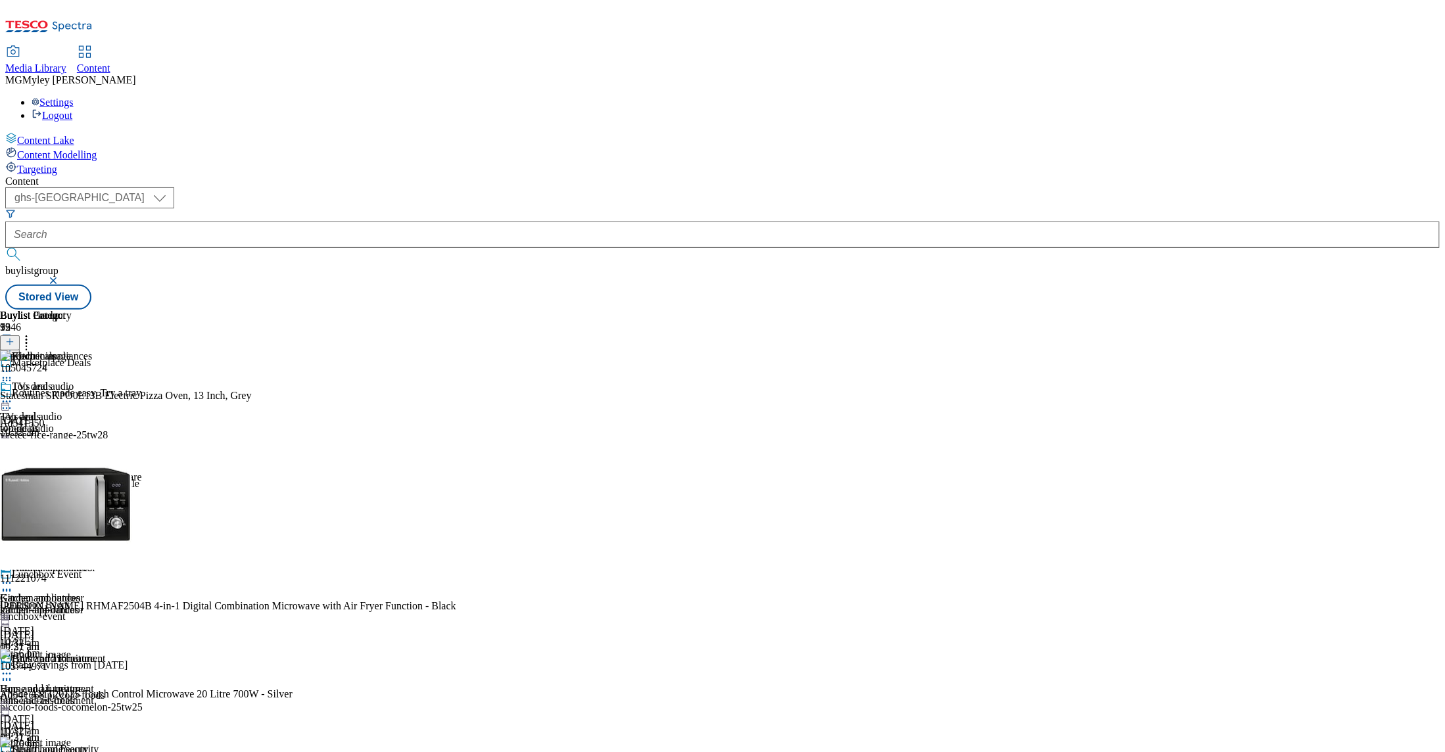
click at [142, 653] on div "Fans and air treatment Fans and air treatment fans-and-air-treatment 13 Aug 202…" at bounding box center [71, 698] width 142 height 91
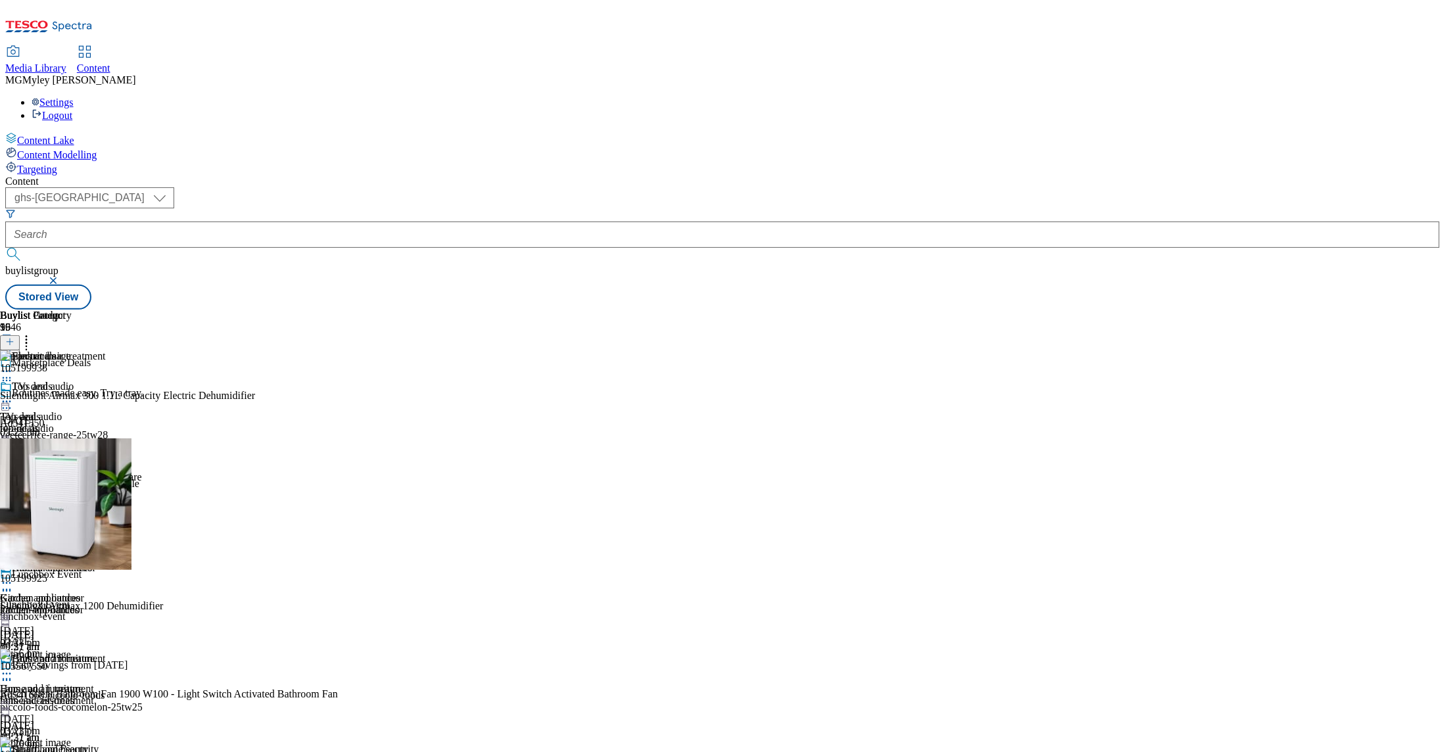
click at [33, 333] on icon at bounding box center [26, 339] width 13 height 13
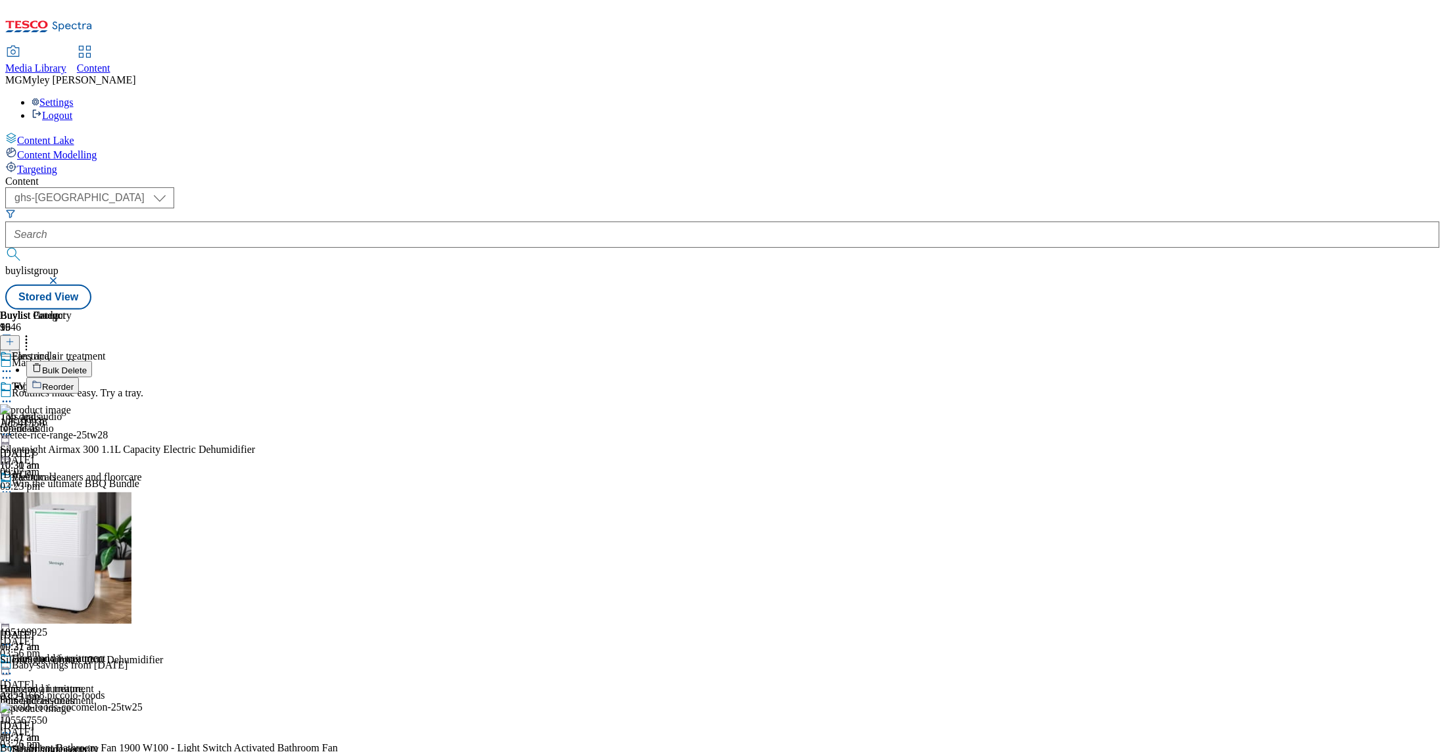
click at [87, 366] on span "Bulk Delete" at bounding box center [64, 371] width 45 height 10
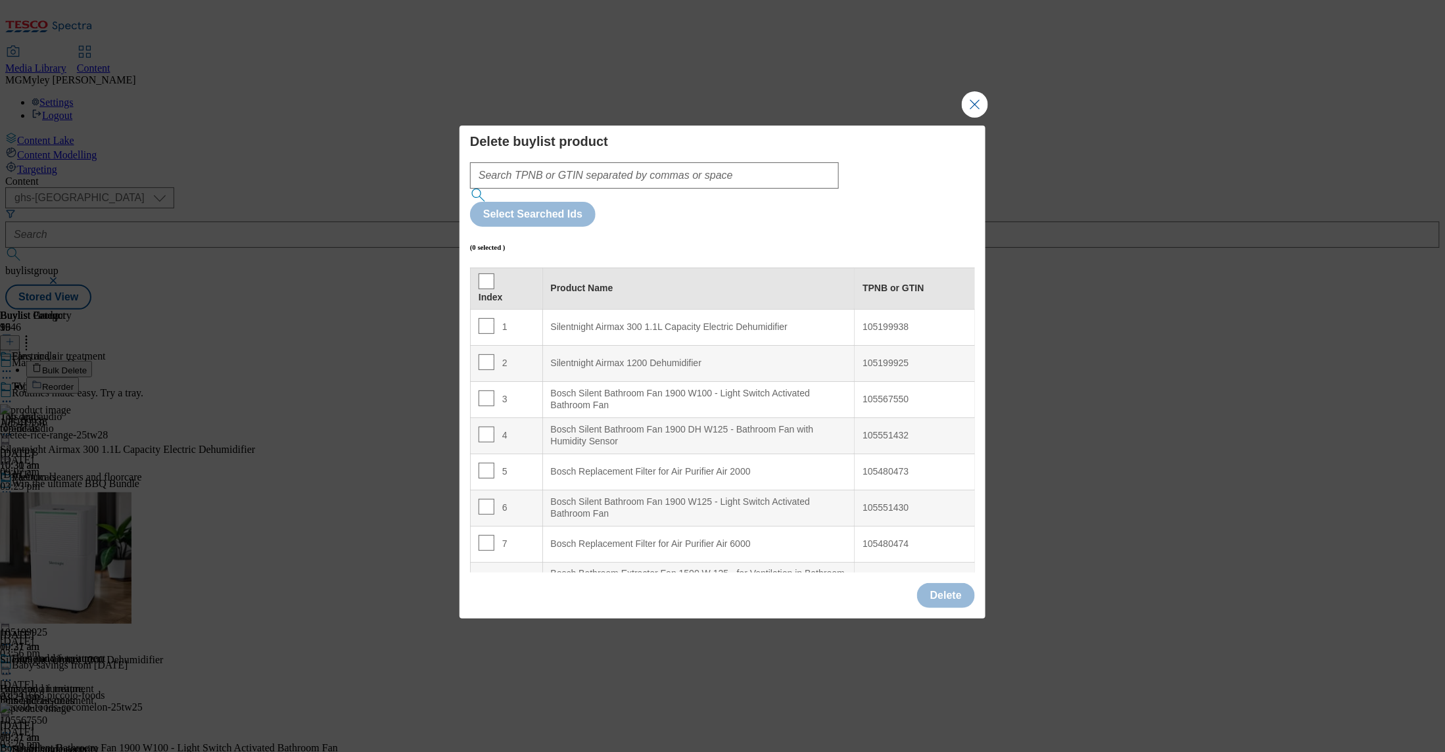
click at [487, 268] on th "Index" at bounding box center [507, 288] width 72 height 41
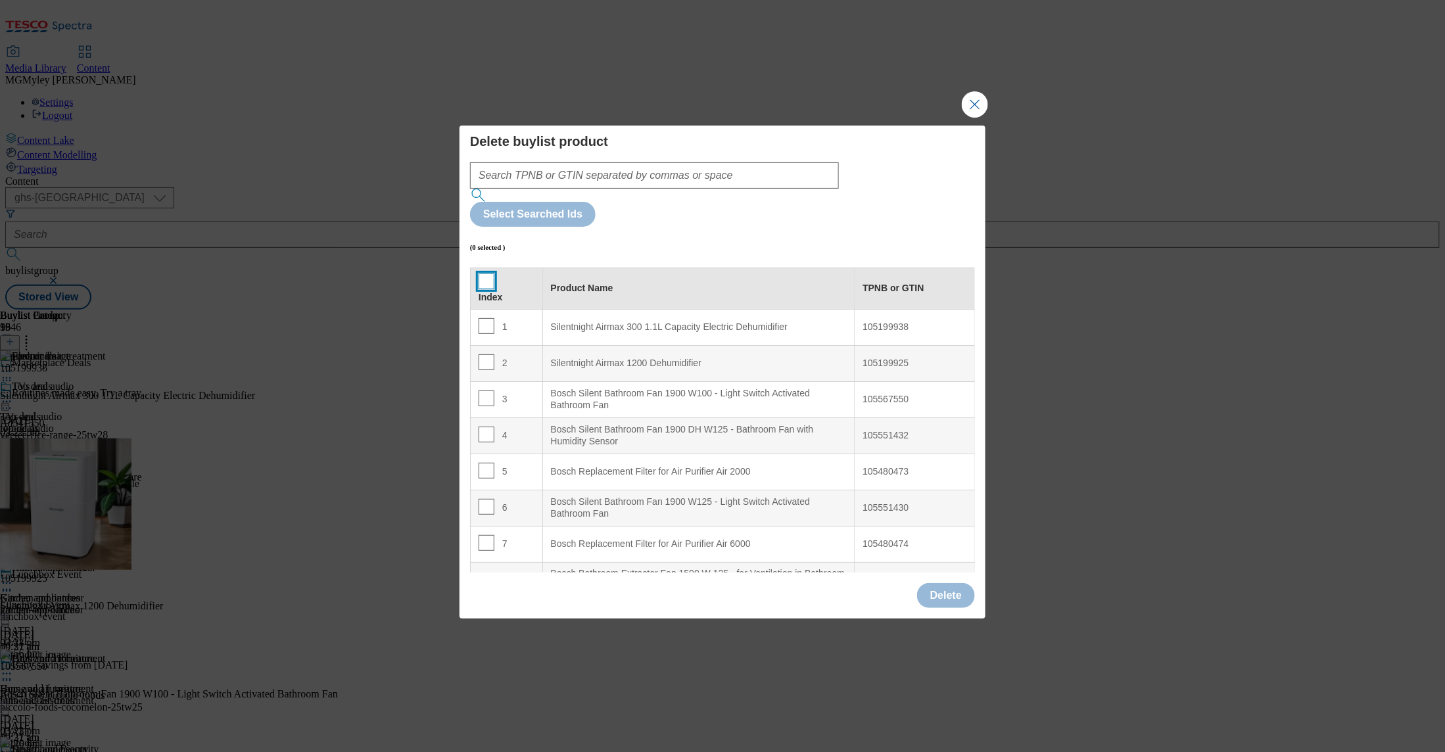
click at [487, 274] on input "Modal" at bounding box center [487, 282] width 16 height 16
click at [965, 583] on button "Delete" at bounding box center [946, 595] width 58 height 25
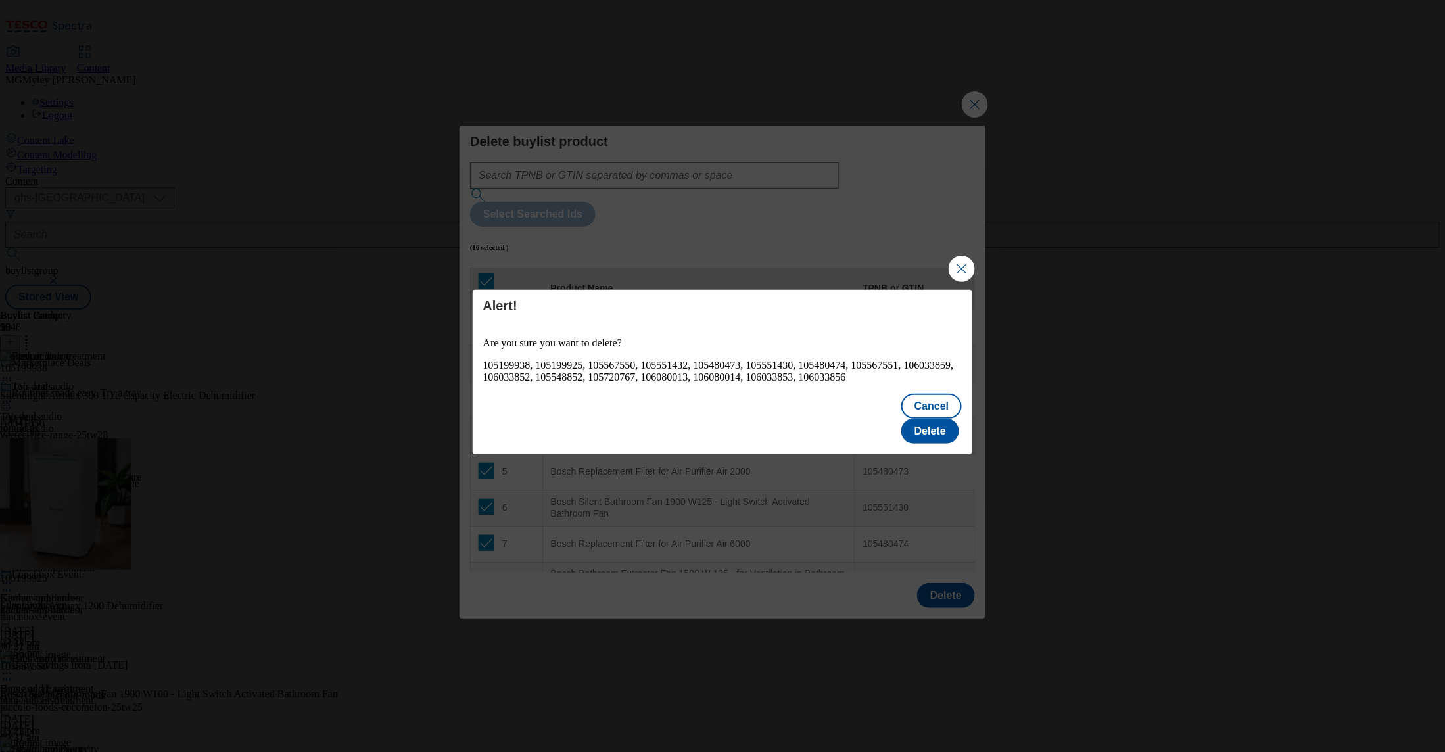
click at [955, 403] on div "Cancel Delete" at bounding box center [723, 420] width 500 height 68
click at [952, 419] on button "Delete" at bounding box center [931, 431] width 58 height 25
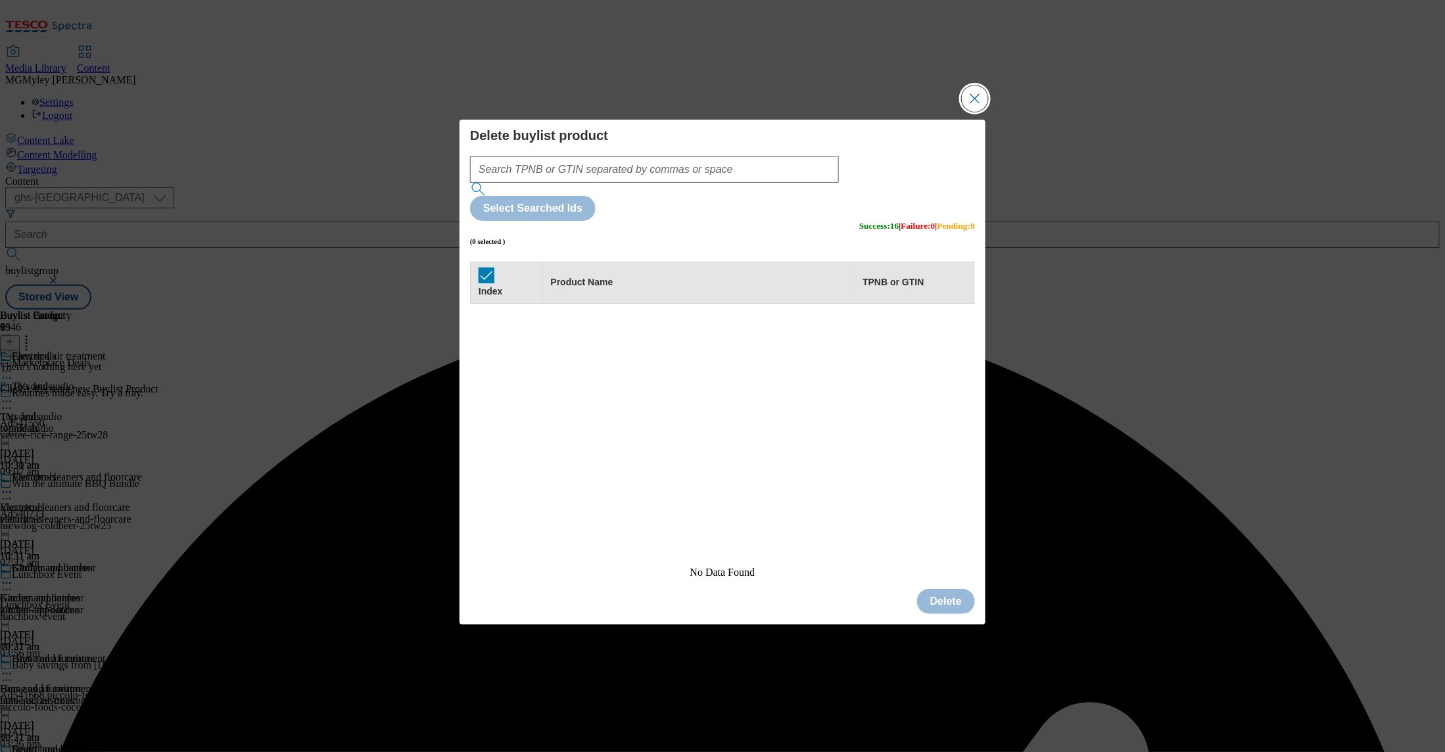
click at [975, 112] on button "Close Modal" at bounding box center [975, 98] width 26 height 26
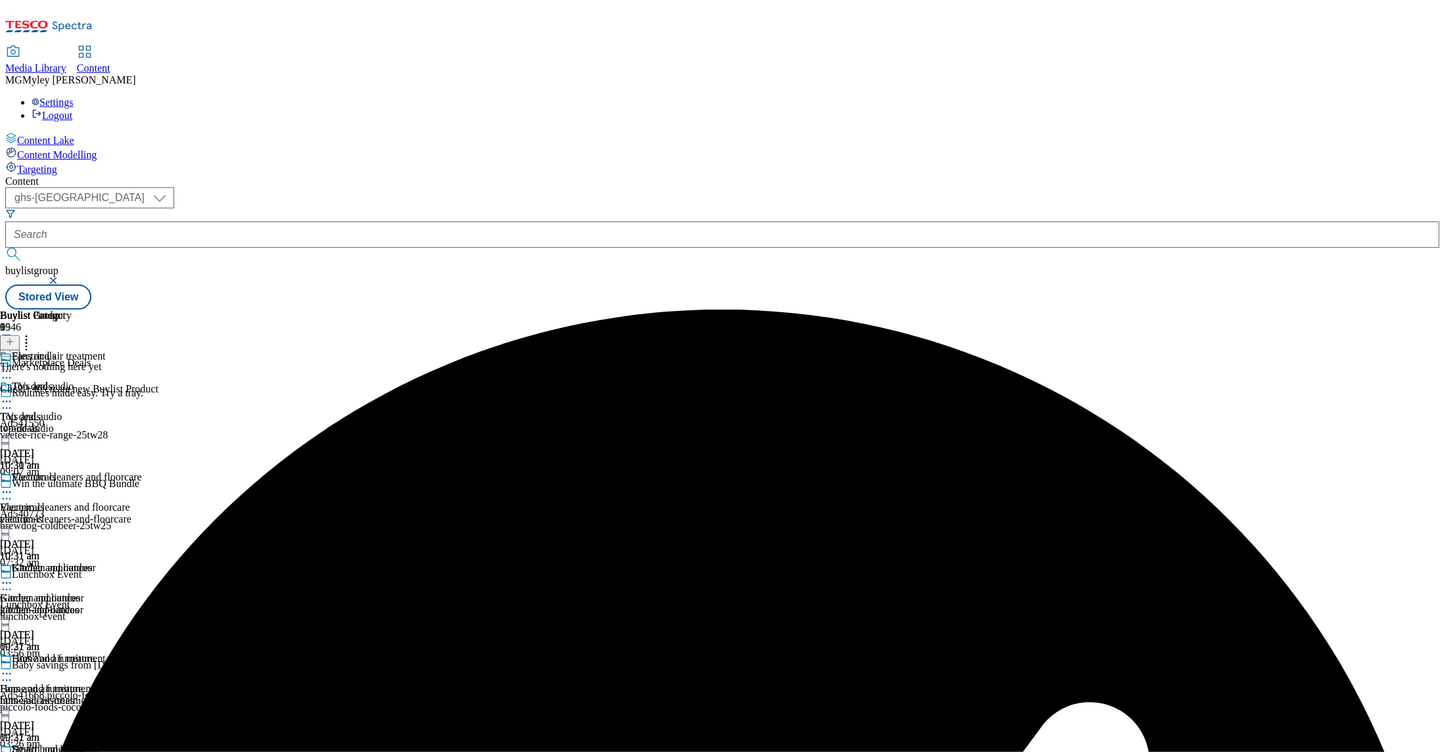
click at [158, 310] on header "Buylist Product 0" at bounding box center [79, 330] width 158 height 41
click at [14, 337] on icon at bounding box center [9, 341] width 9 height 9
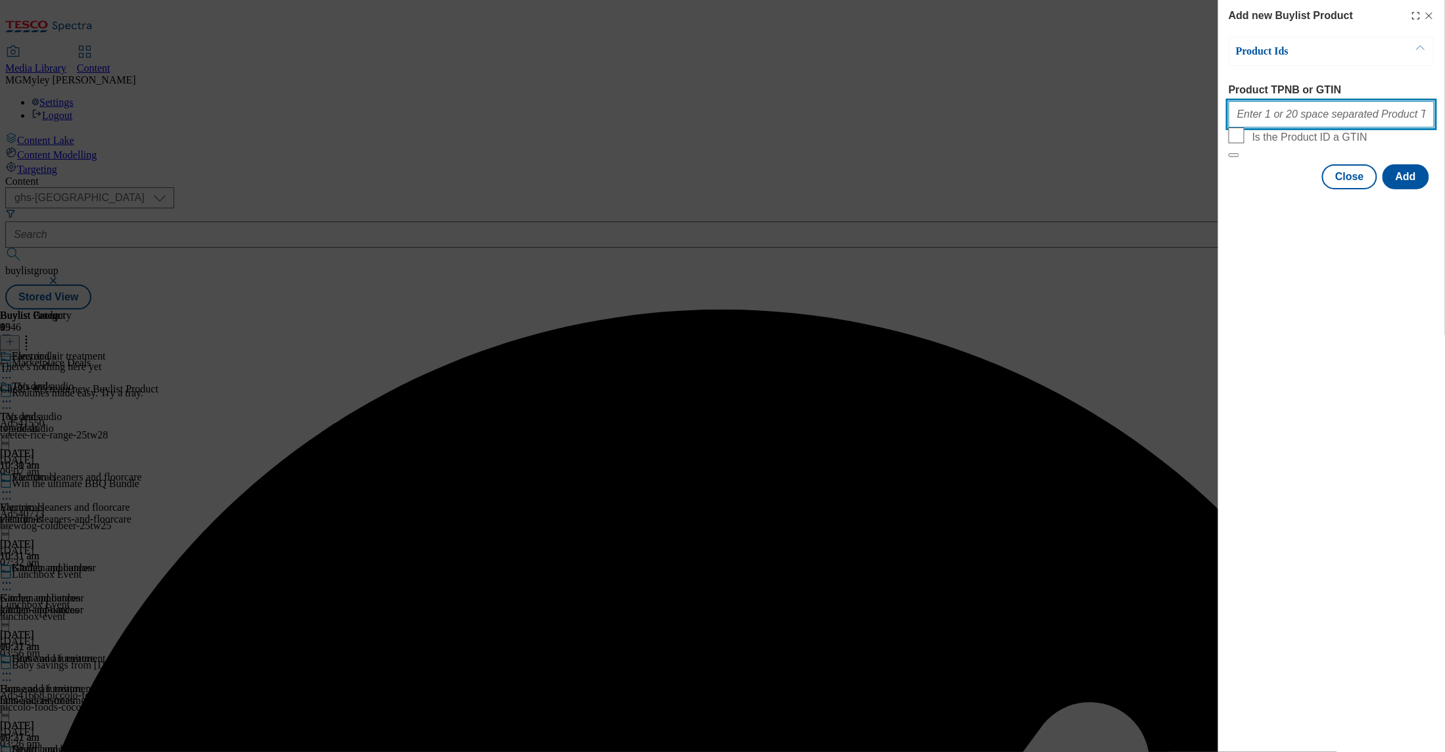
click at [1288, 120] on input "Product TPNB or GTIN" at bounding box center [1332, 114] width 206 height 26
paste input "105199938 105199925 105567550 105551432 105480473 105551430 105480474 105567551…"
click at [1419, 189] on button "Add" at bounding box center [1406, 176] width 47 height 25
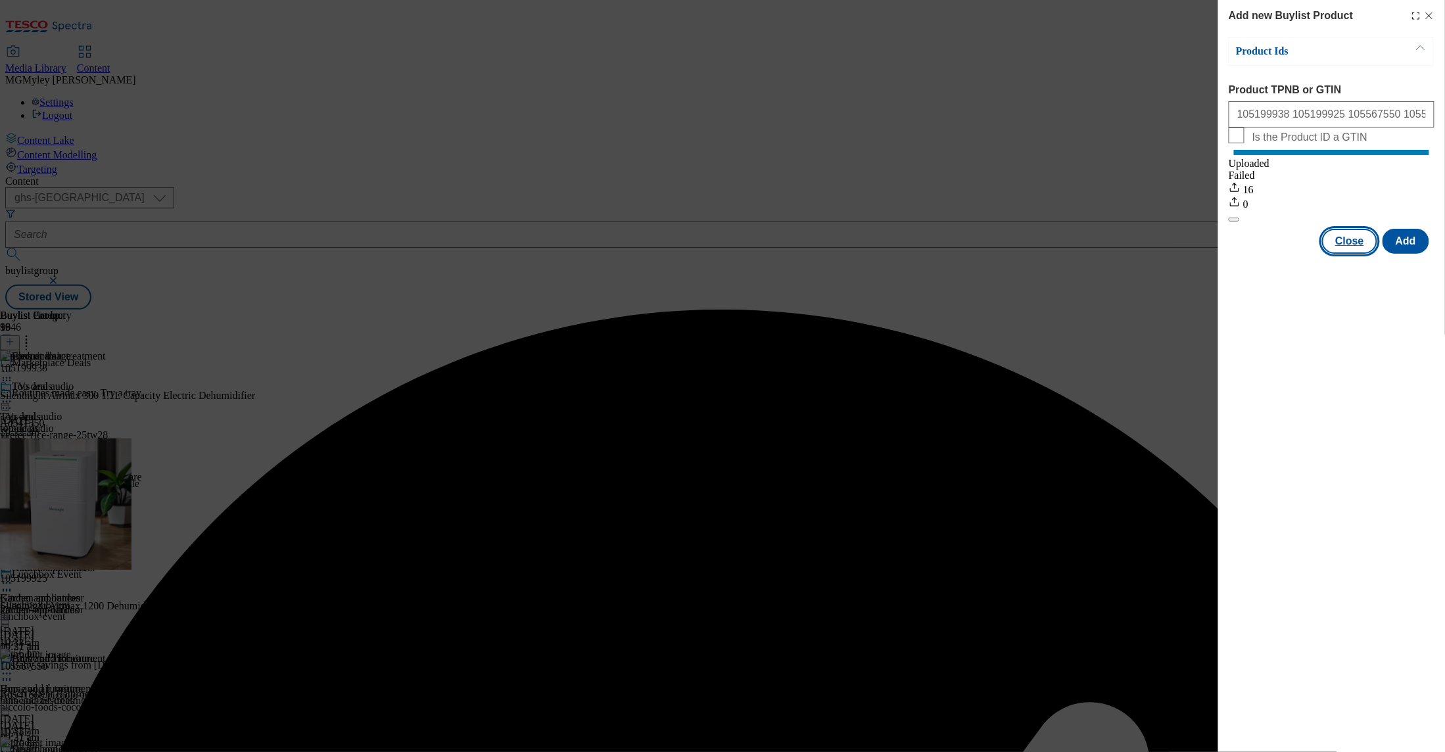
click at [1369, 254] on button "Close" at bounding box center [1350, 241] width 55 height 25
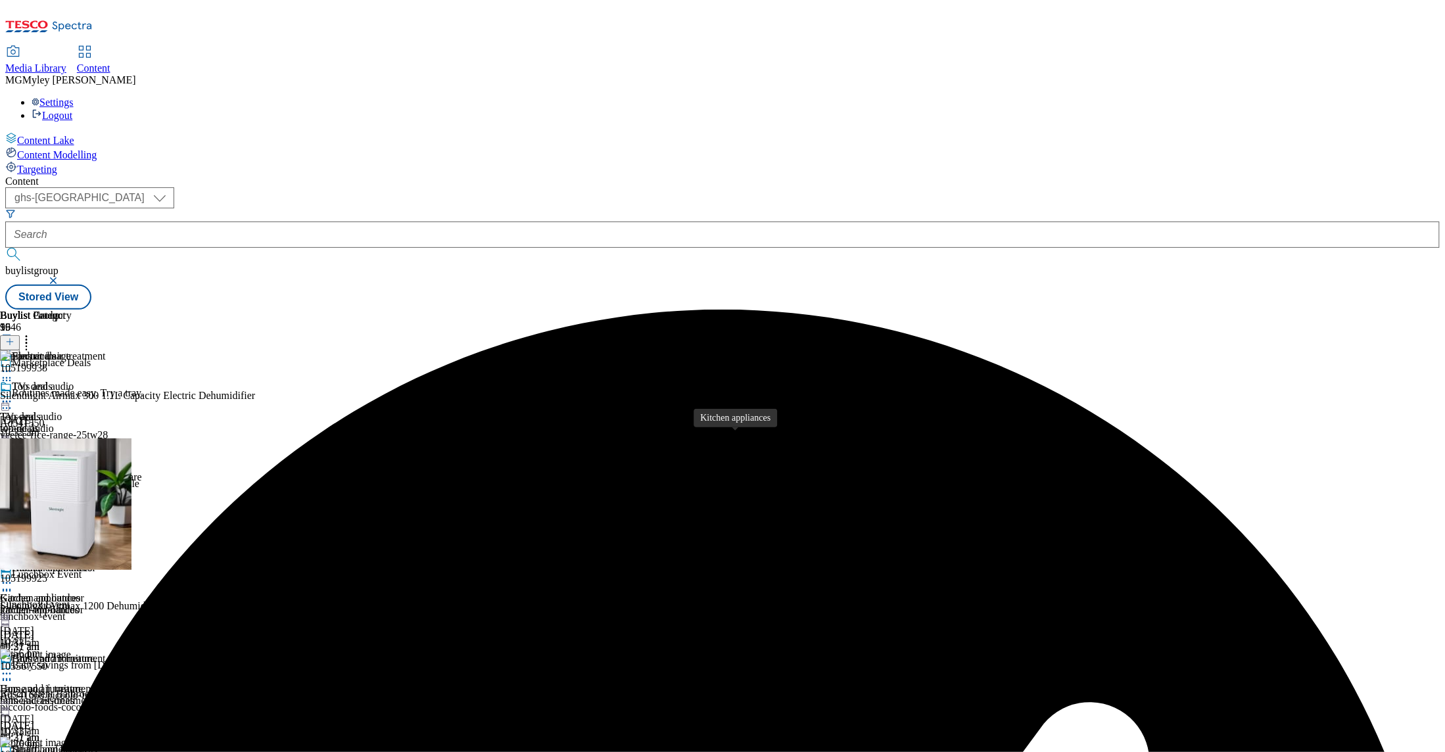
scroll to position [295, 0]
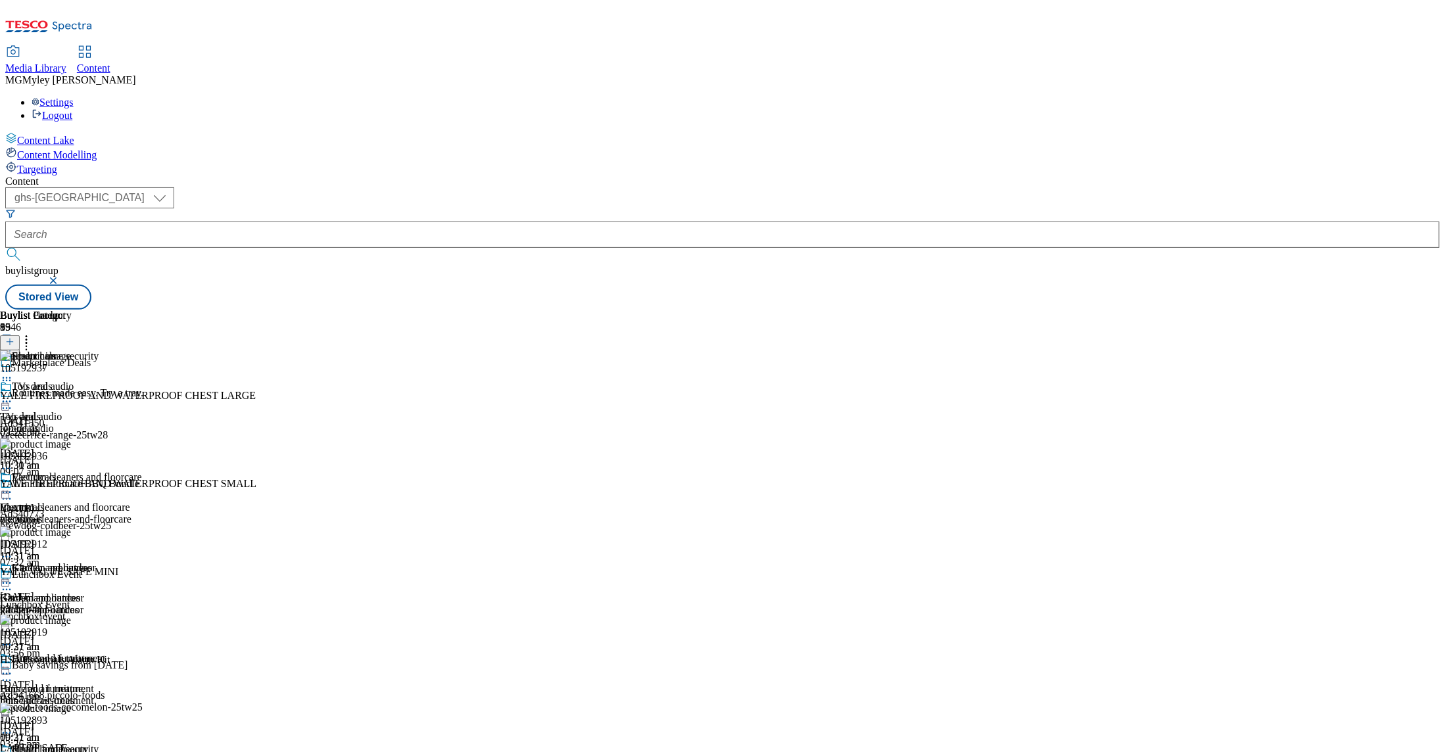
scroll to position [425, 0]
click at [13, 486] on icon at bounding box center [6, 492] width 13 height 13
click at [72, 576] on span "Preview" at bounding box center [56, 581] width 31 height 10
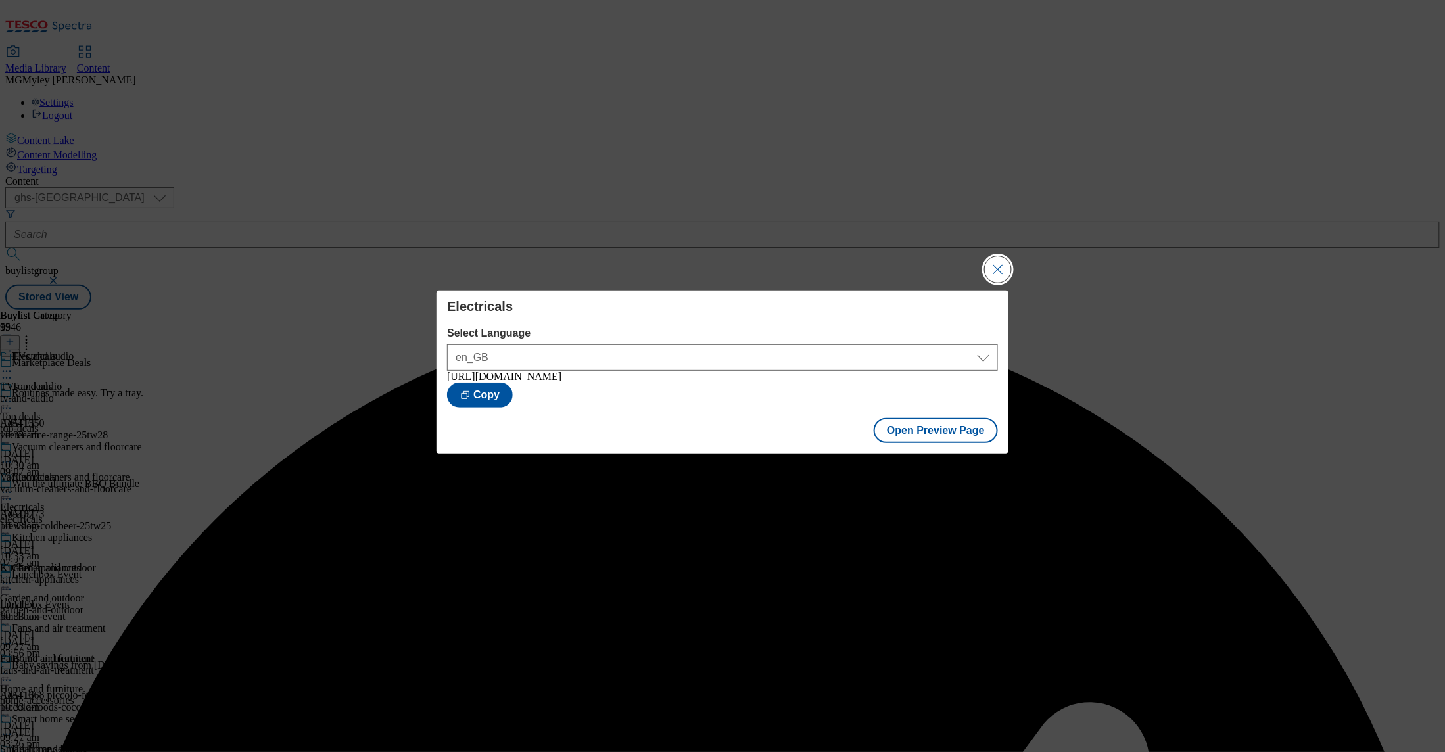
click at [997, 270] on button "Close Modal" at bounding box center [998, 269] width 26 height 26
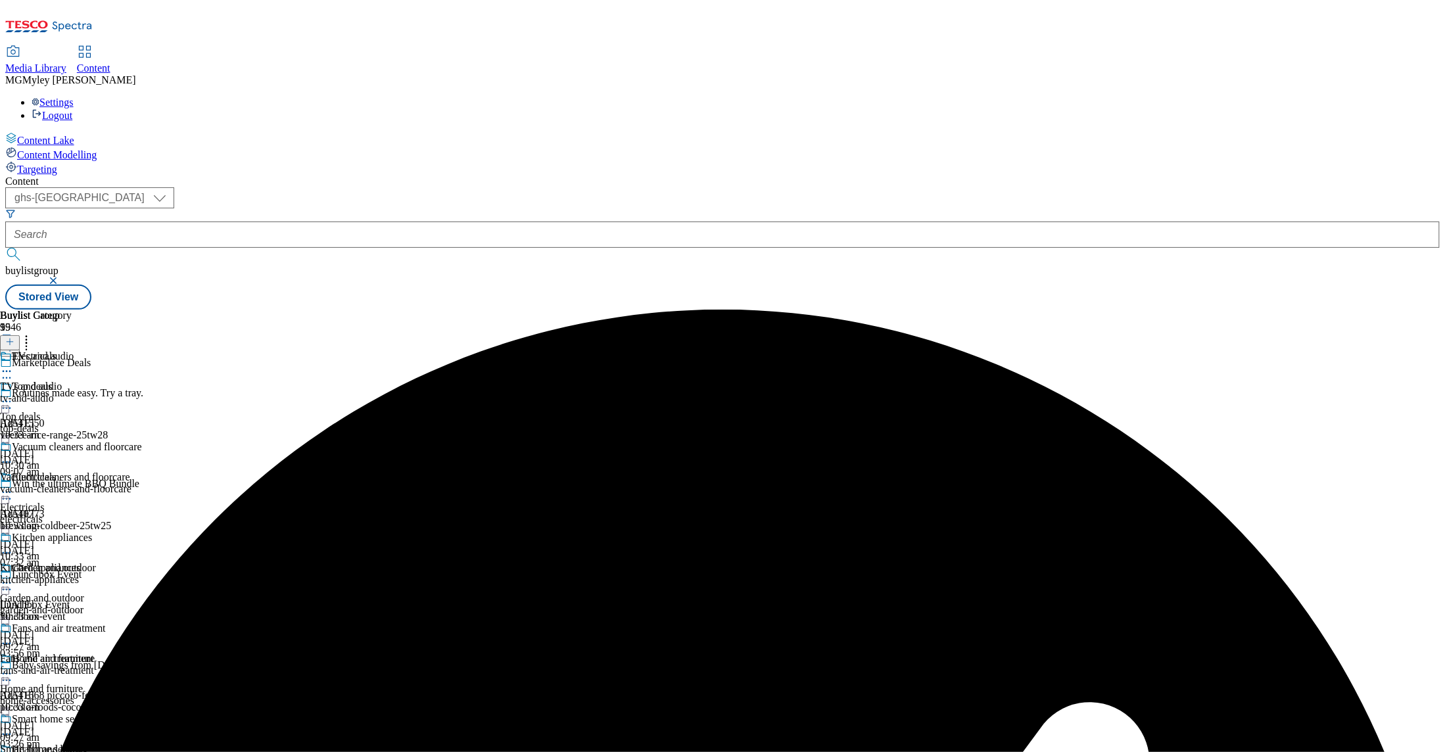
click at [13, 486] on icon at bounding box center [6, 492] width 13 height 13
click at [70, 621] on span "Publish" at bounding box center [55, 626] width 29 height 10
click at [84, 593] on div "Garden and outdoor" at bounding box center [42, 599] width 84 height 12
click at [13, 577] on icon at bounding box center [6, 583] width 13 height 13
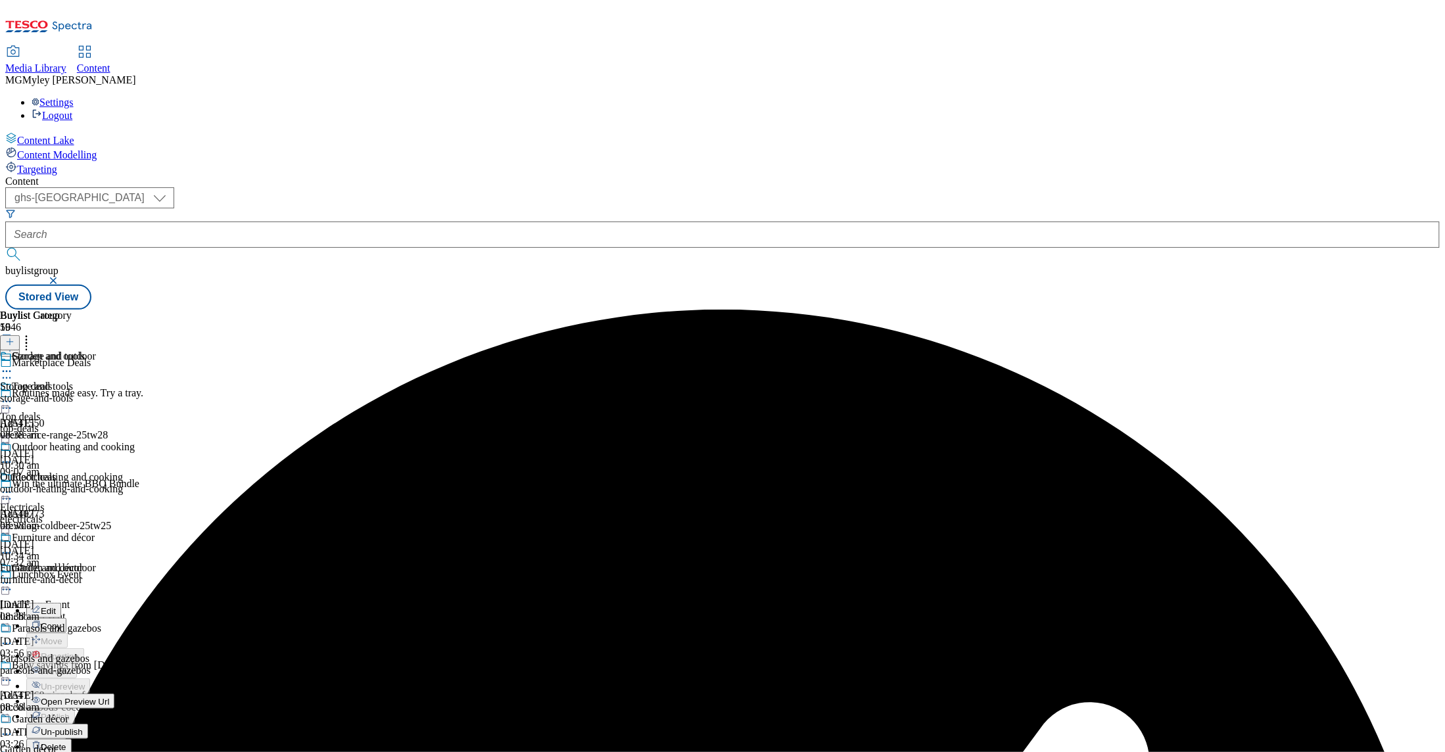
scroll to position [233, 0]
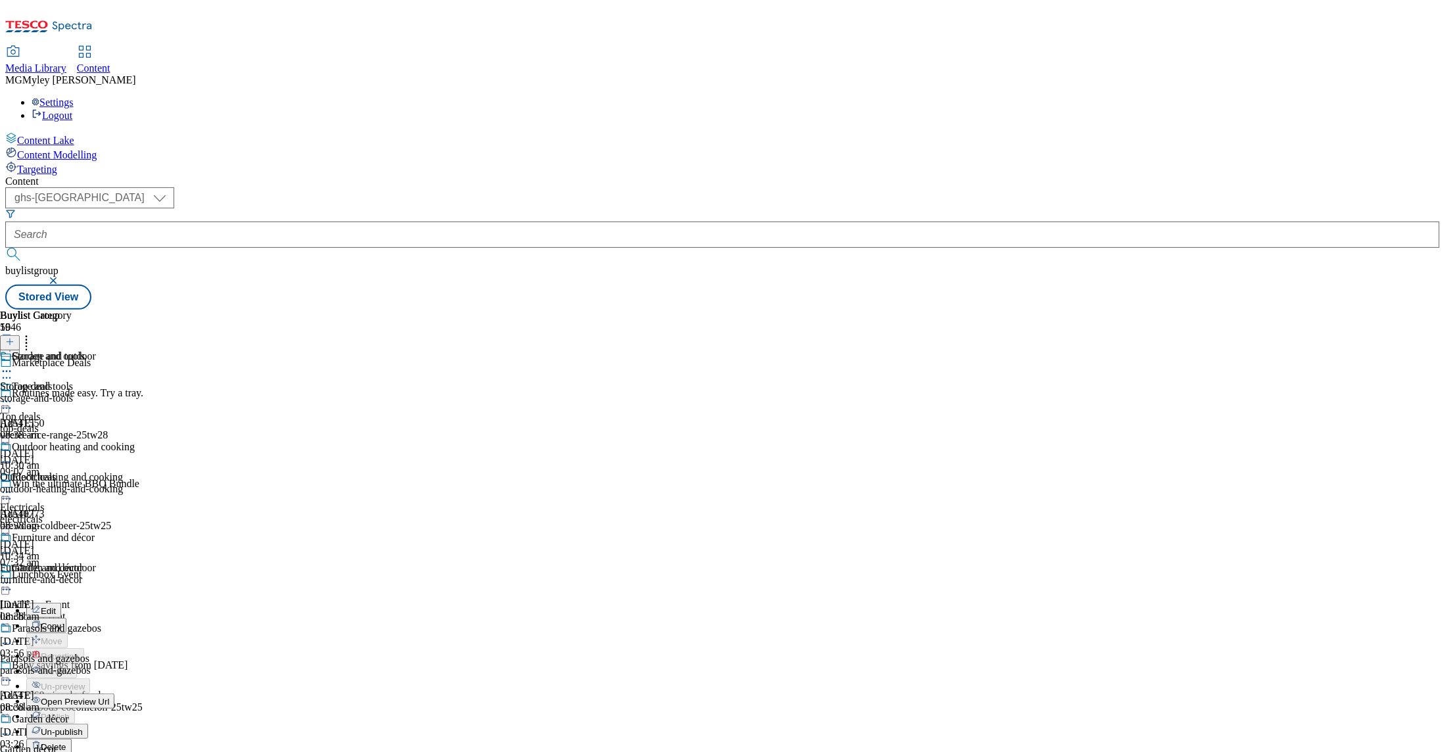
click at [83, 727] on span "Un-publish" at bounding box center [62, 732] width 42 height 10
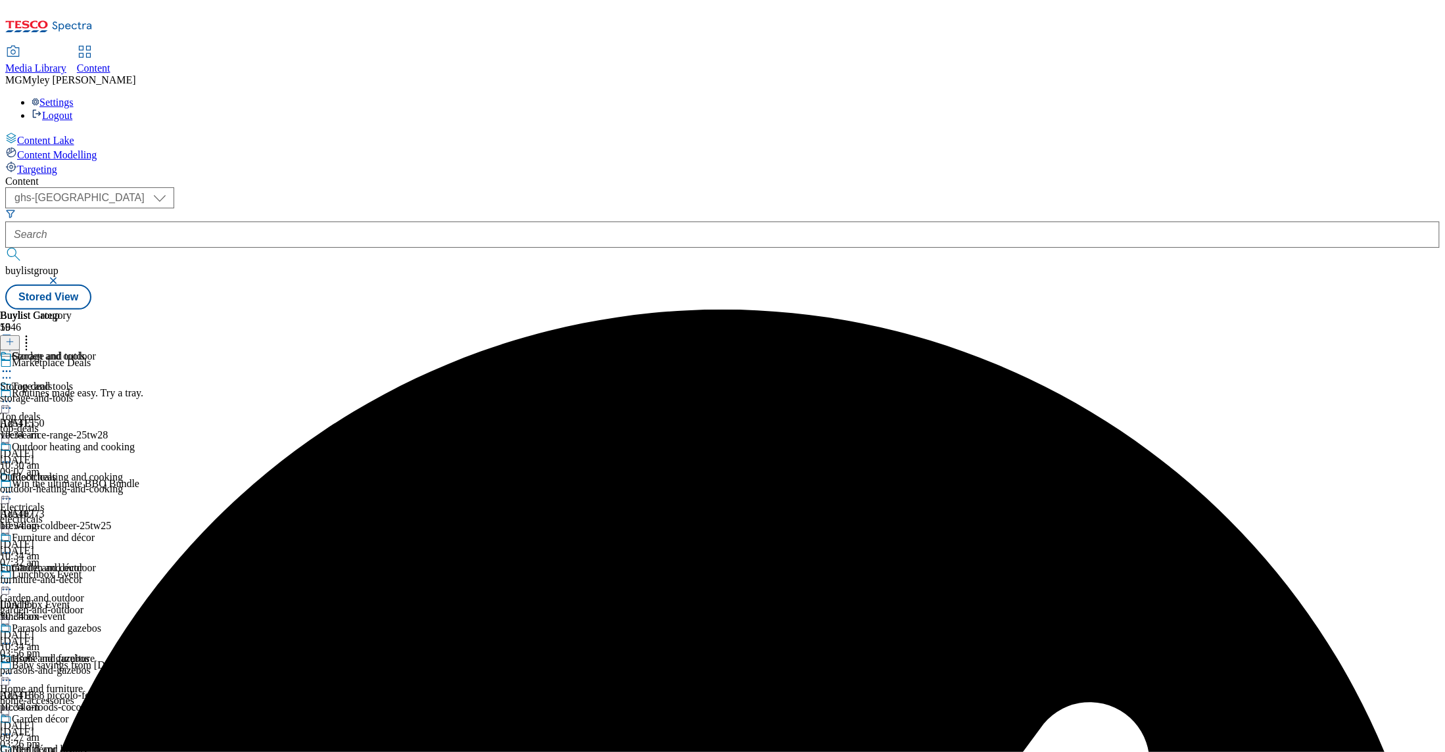
click at [13, 577] on icon at bounding box center [6, 583] width 13 height 13
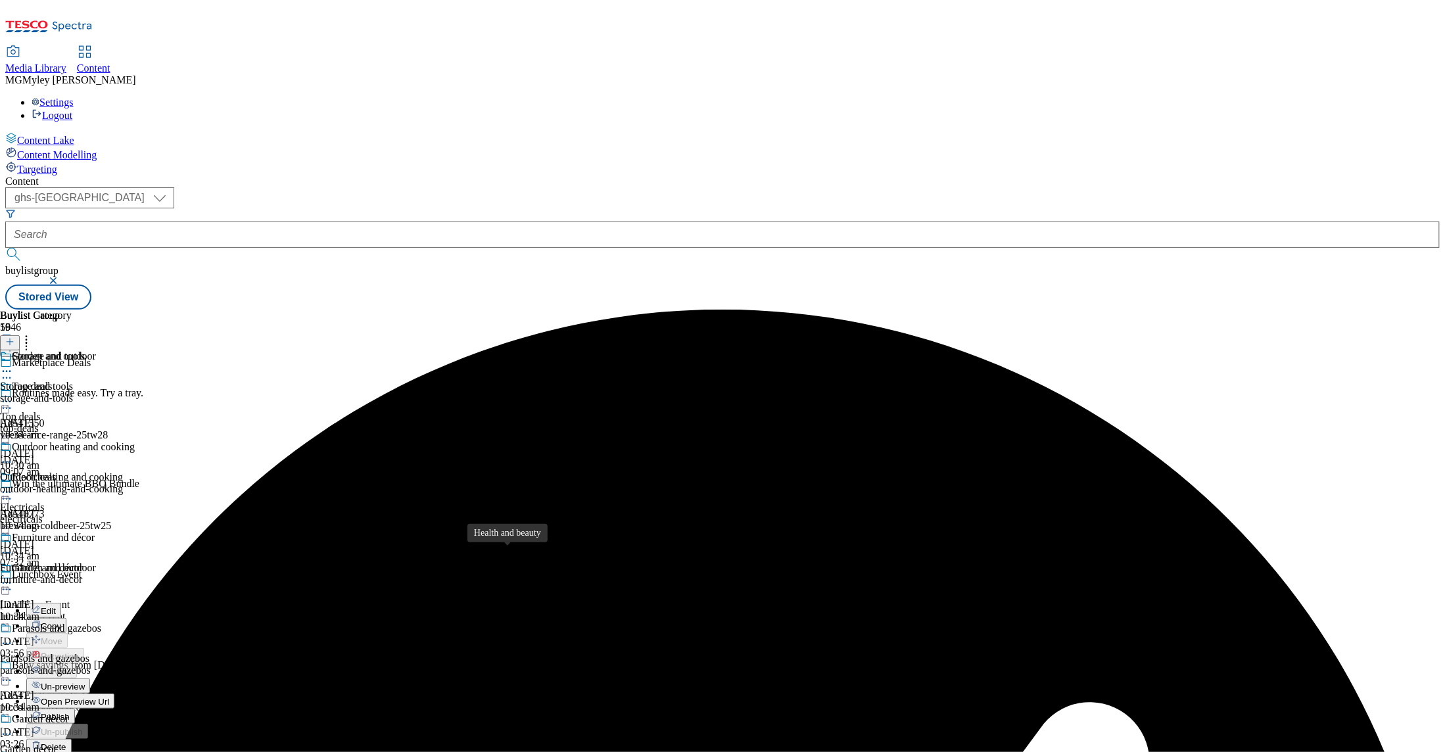
scroll to position [195, 0]
click at [85, 682] on span "Un-preview" at bounding box center [63, 687] width 44 height 10
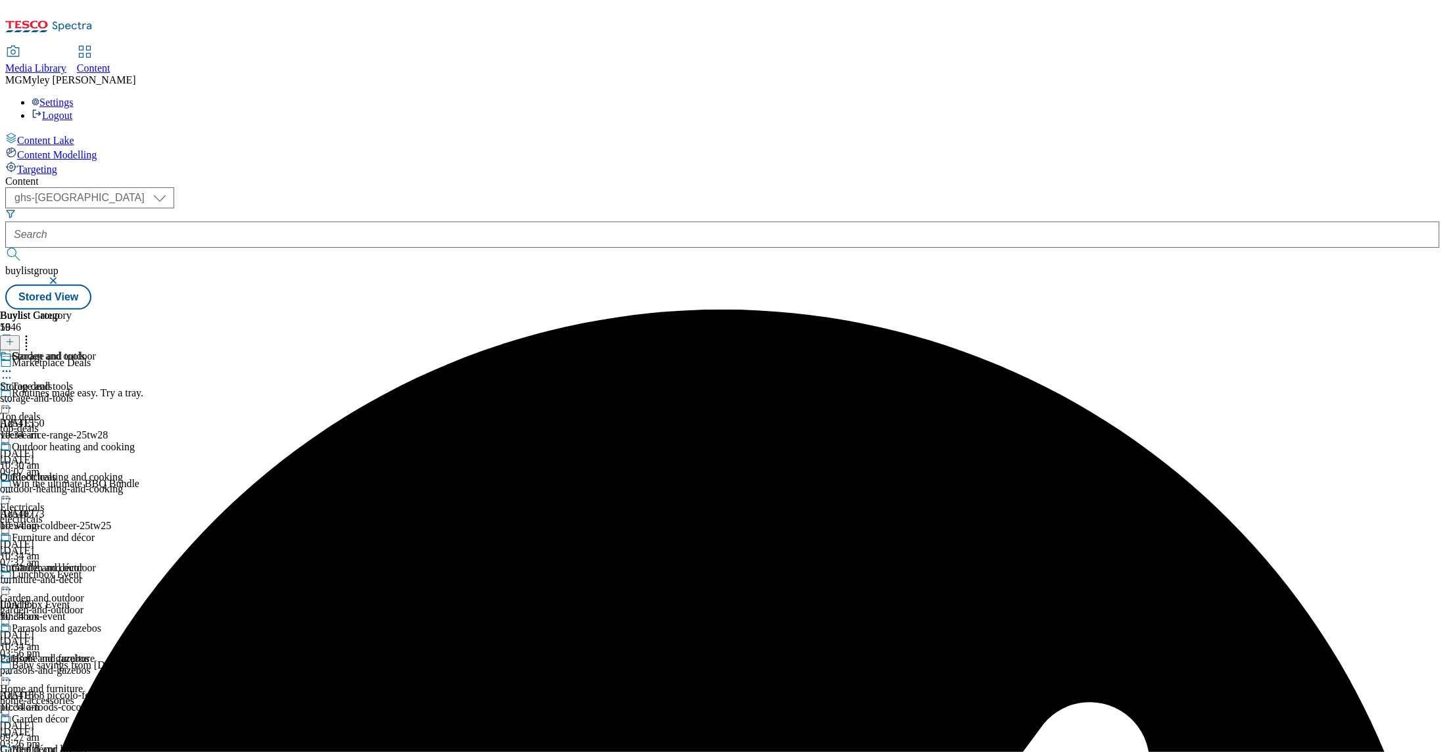
click at [135, 393] on div "storage-and-tools" at bounding box center [67, 399] width 135 height 12
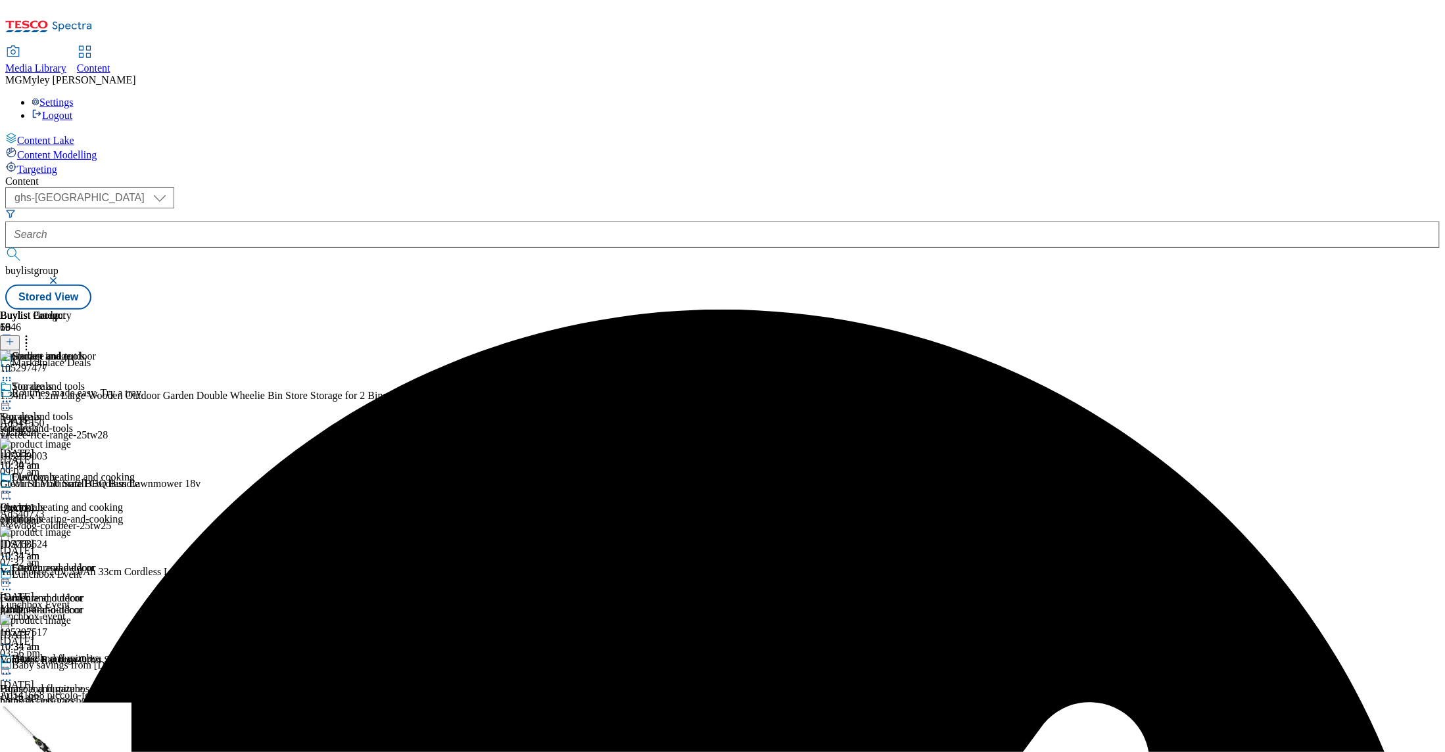
scroll to position [262, 0]
click at [33, 333] on icon at bounding box center [26, 339] width 13 height 13
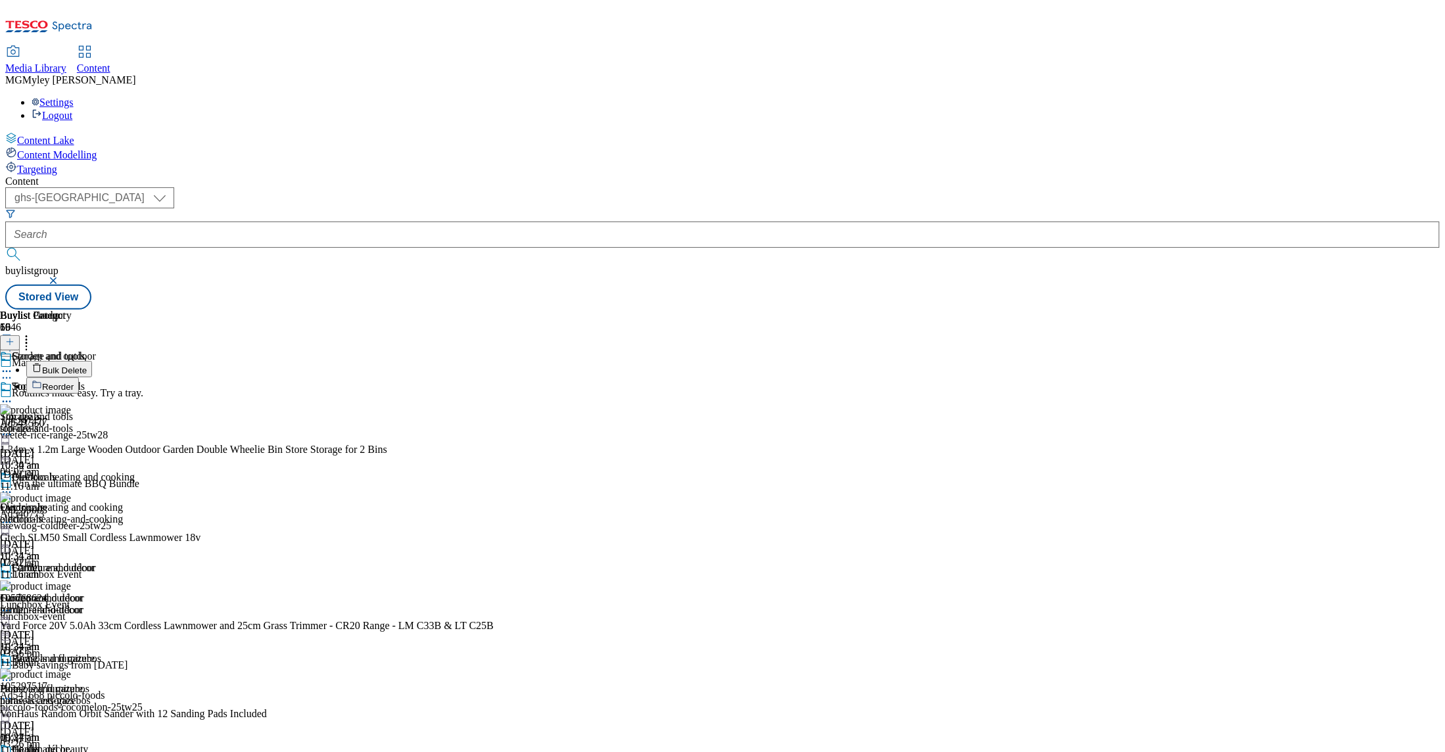
click at [87, 366] on span "Bulk Delete" at bounding box center [64, 371] width 45 height 10
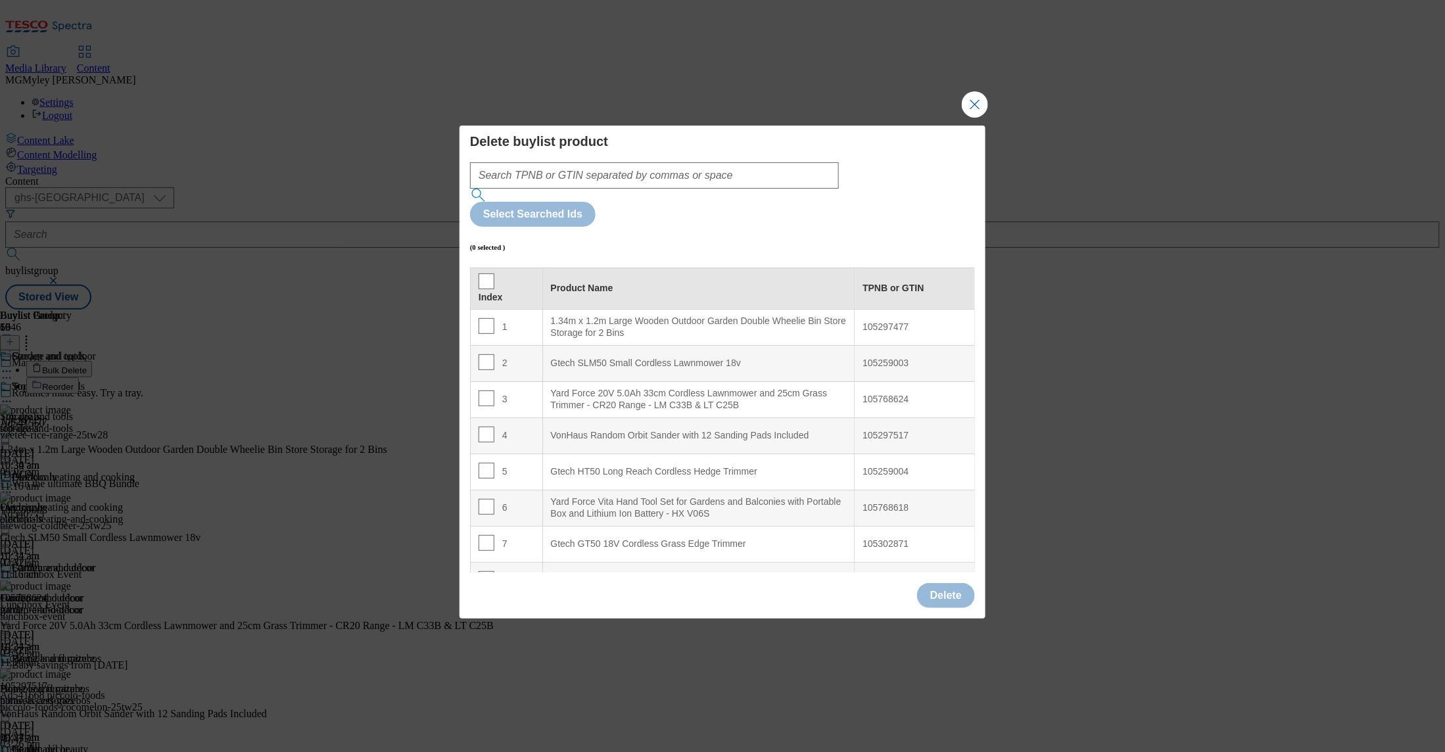
click at [493, 274] on div "Index" at bounding box center [507, 289] width 56 height 30
click at [487, 274] on input "Modal" at bounding box center [487, 282] width 16 height 16
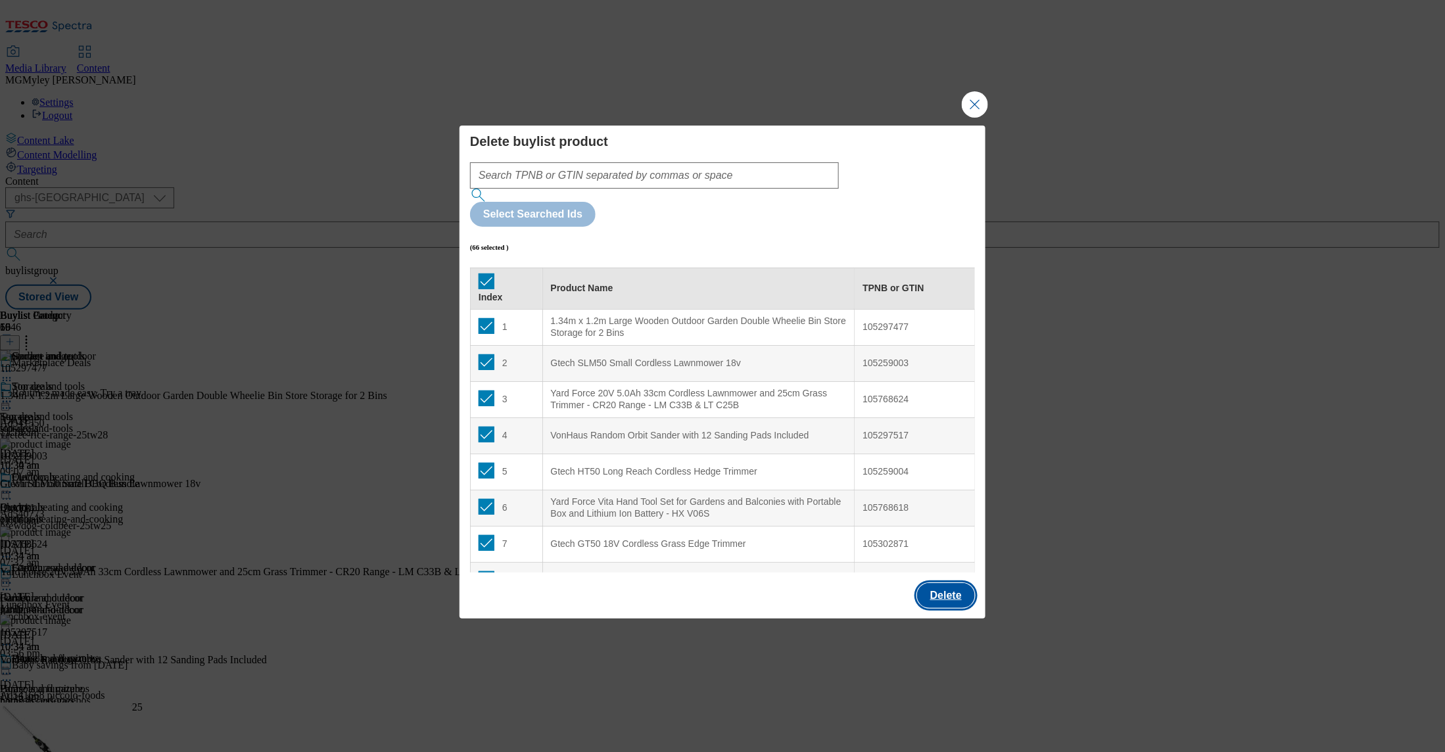
click at [944, 583] on button "Delete" at bounding box center [946, 595] width 58 height 25
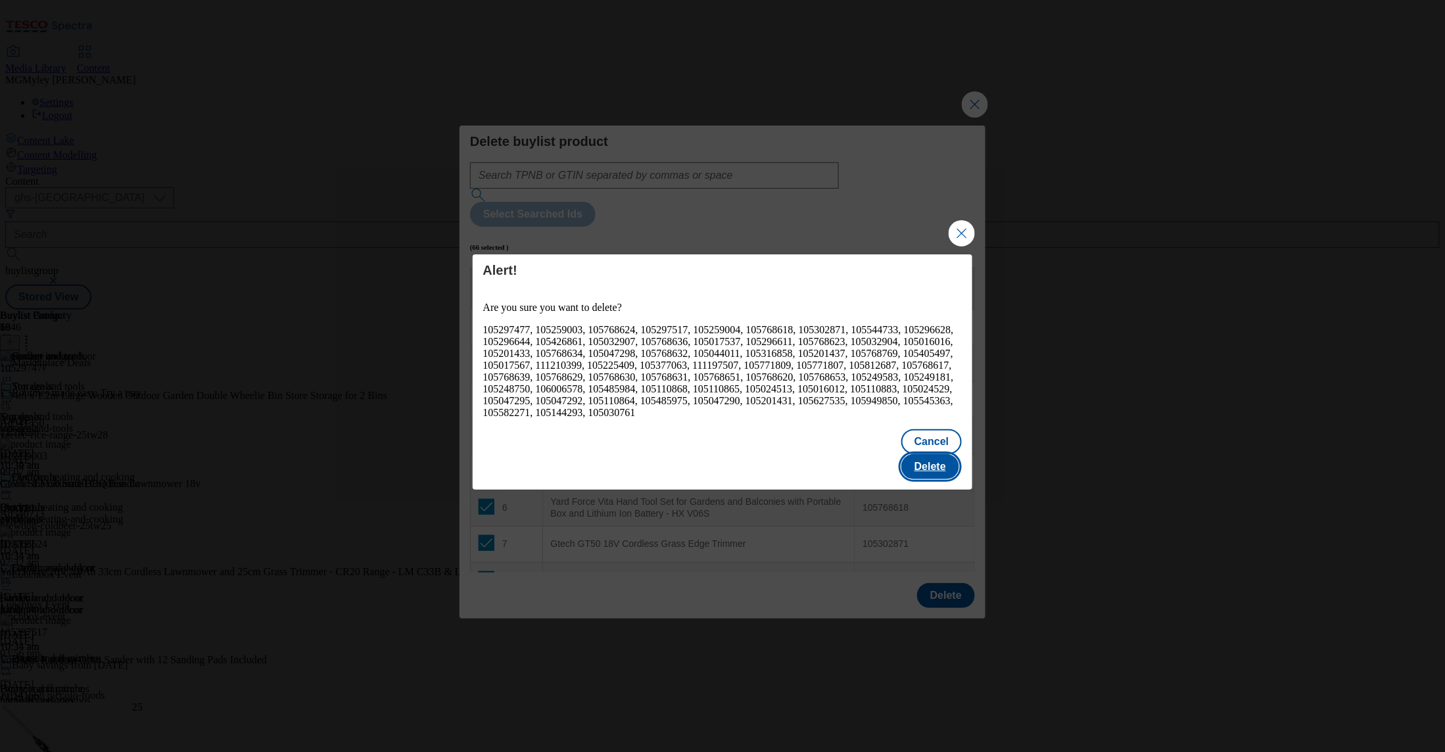
click at [940, 454] on button "Delete" at bounding box center [931, 466] width 58 height 25
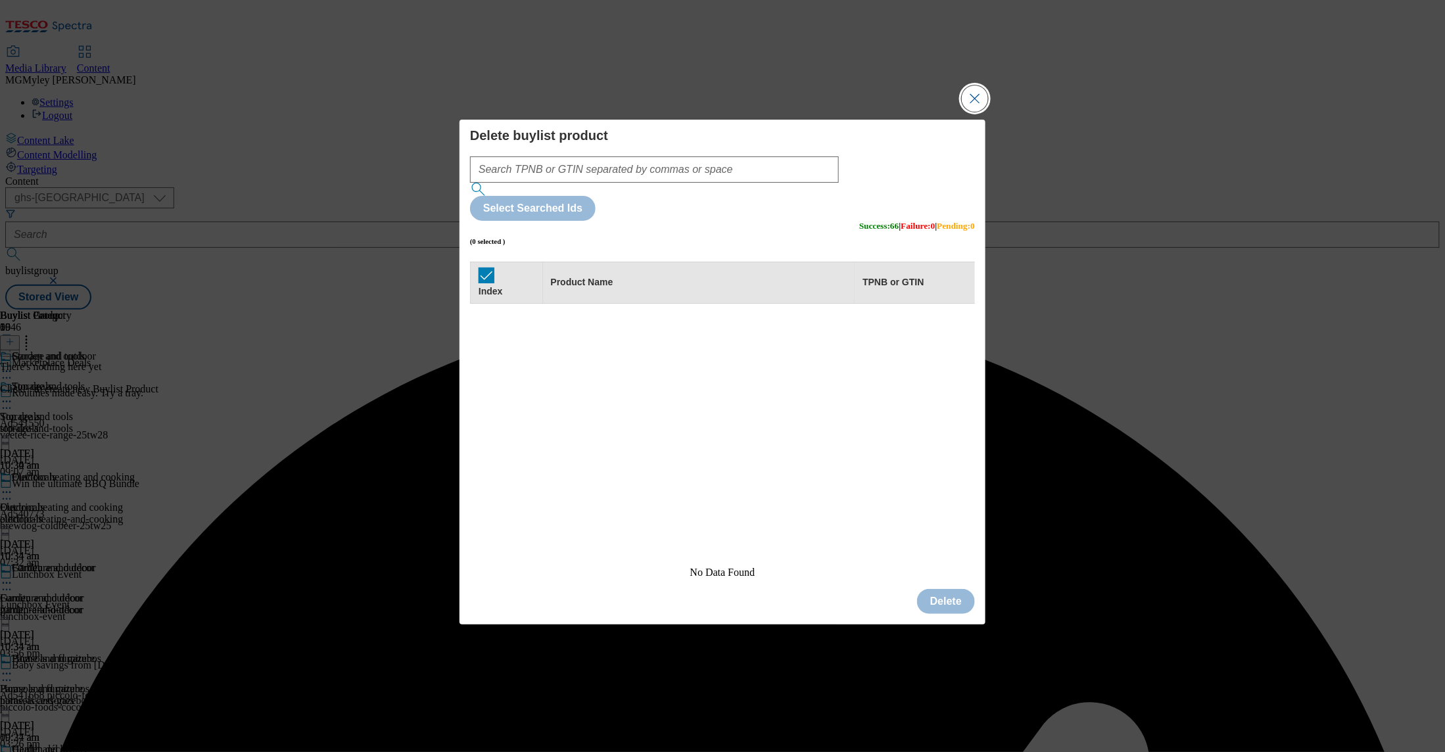
click at [973, 112] on button "Close Modal" at bounding box center [975, 98] width 26 height 26
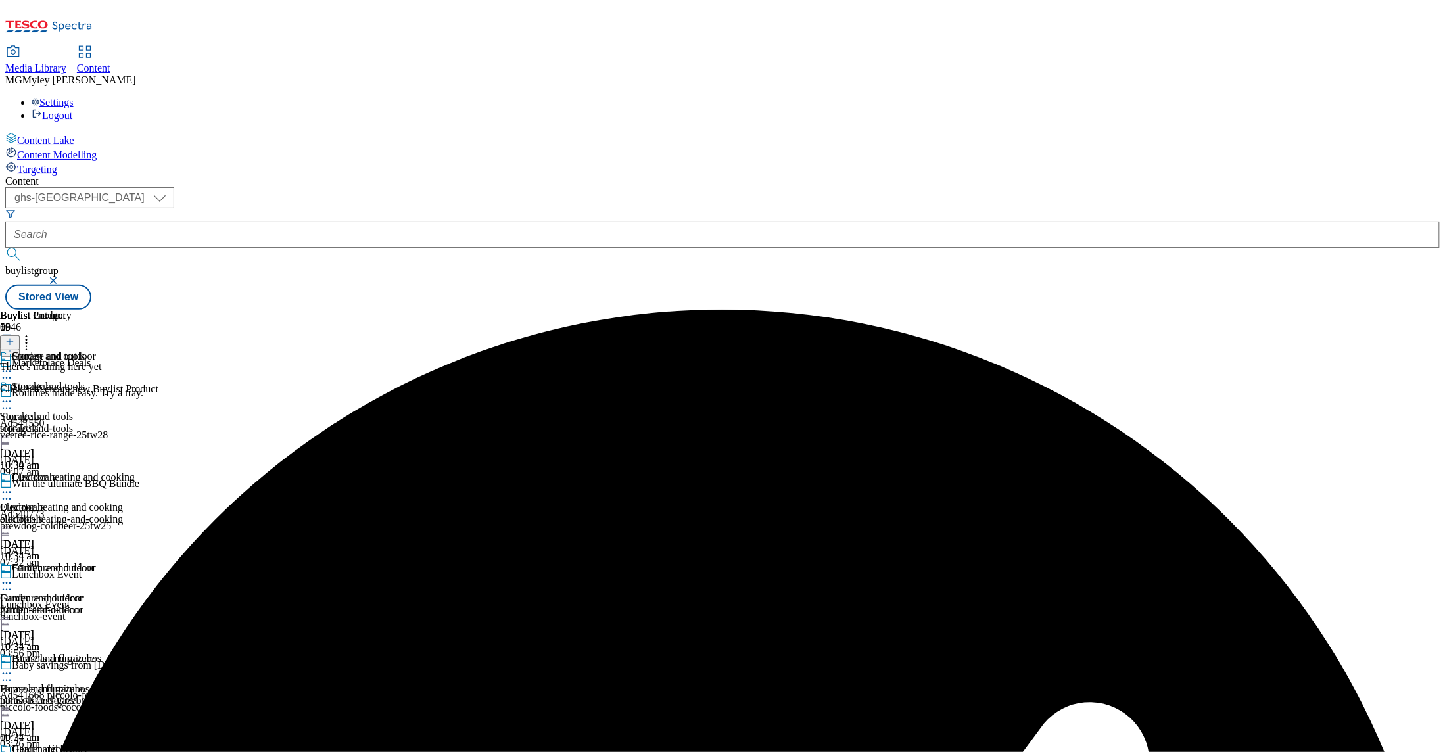
click at [14, 337] on icon at bounding box center [9, 341] width 9 height 9
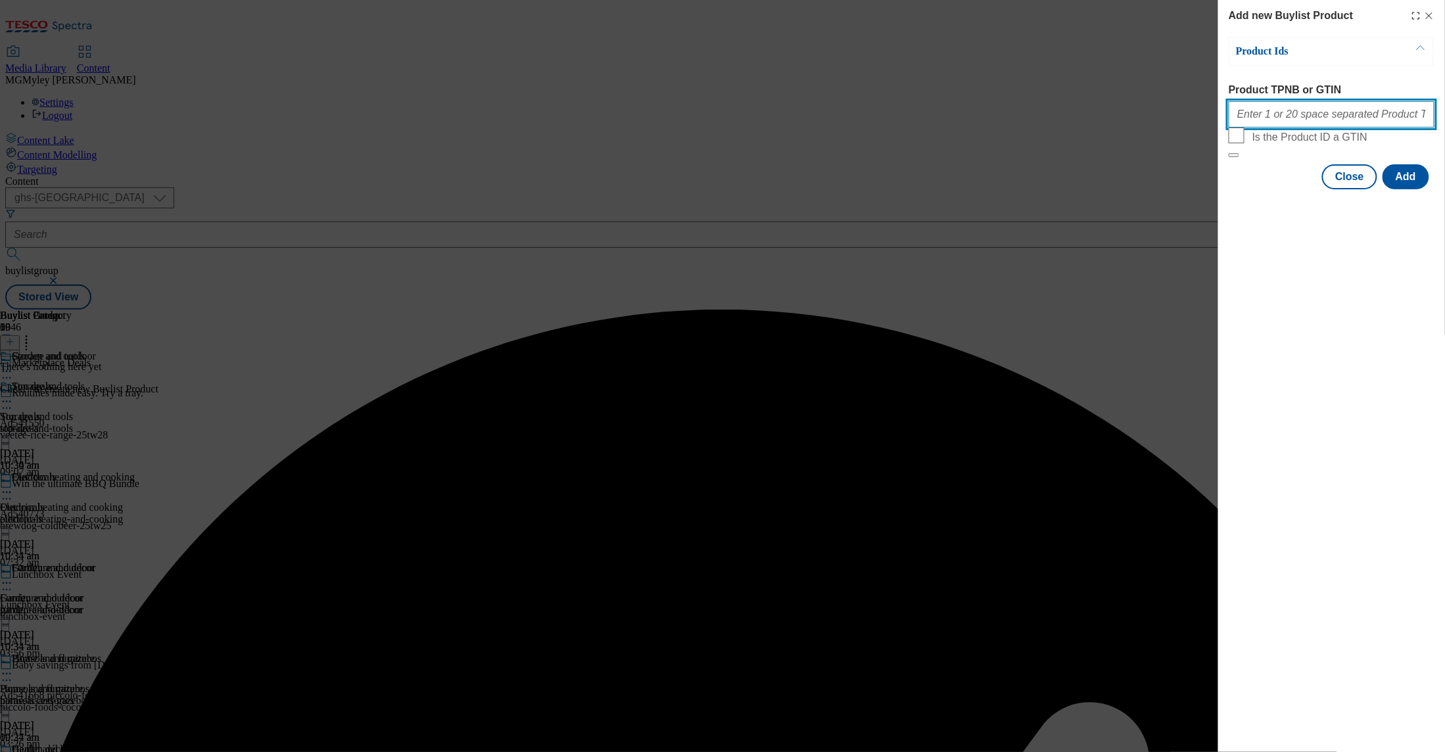
click at [1289, 118] on input "Product TPNB or GTIN" at bounding box center [1332, 114] width 206 height 26
paste input "105297477 105259003 105768624 105297517 105259004 105768618 105302871 105544733…"
click at [1405, 189] on button "Add" at bounding box center [1406, 176] width 47 height 25
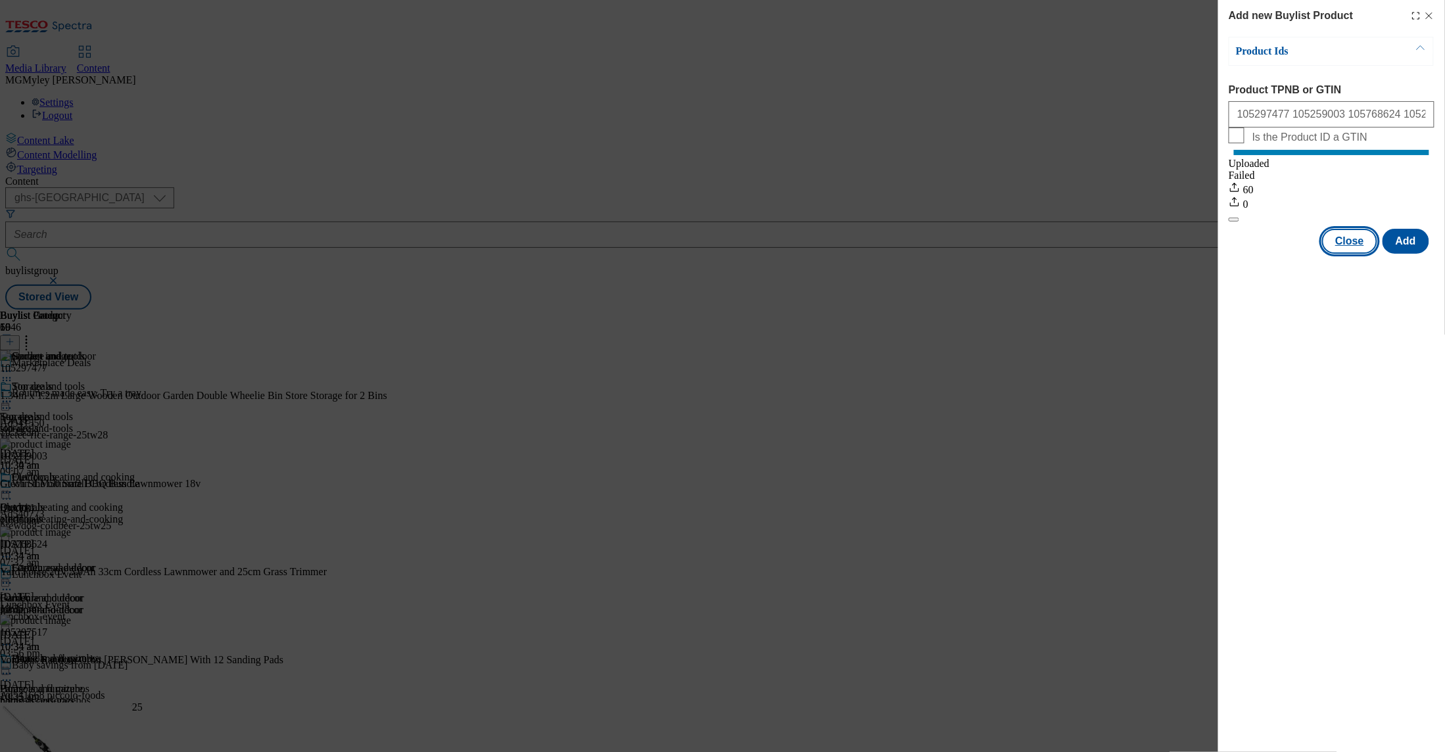
click at [1345, 254] on button "Close" at bounding box center [1350, 241] width 55 height 25
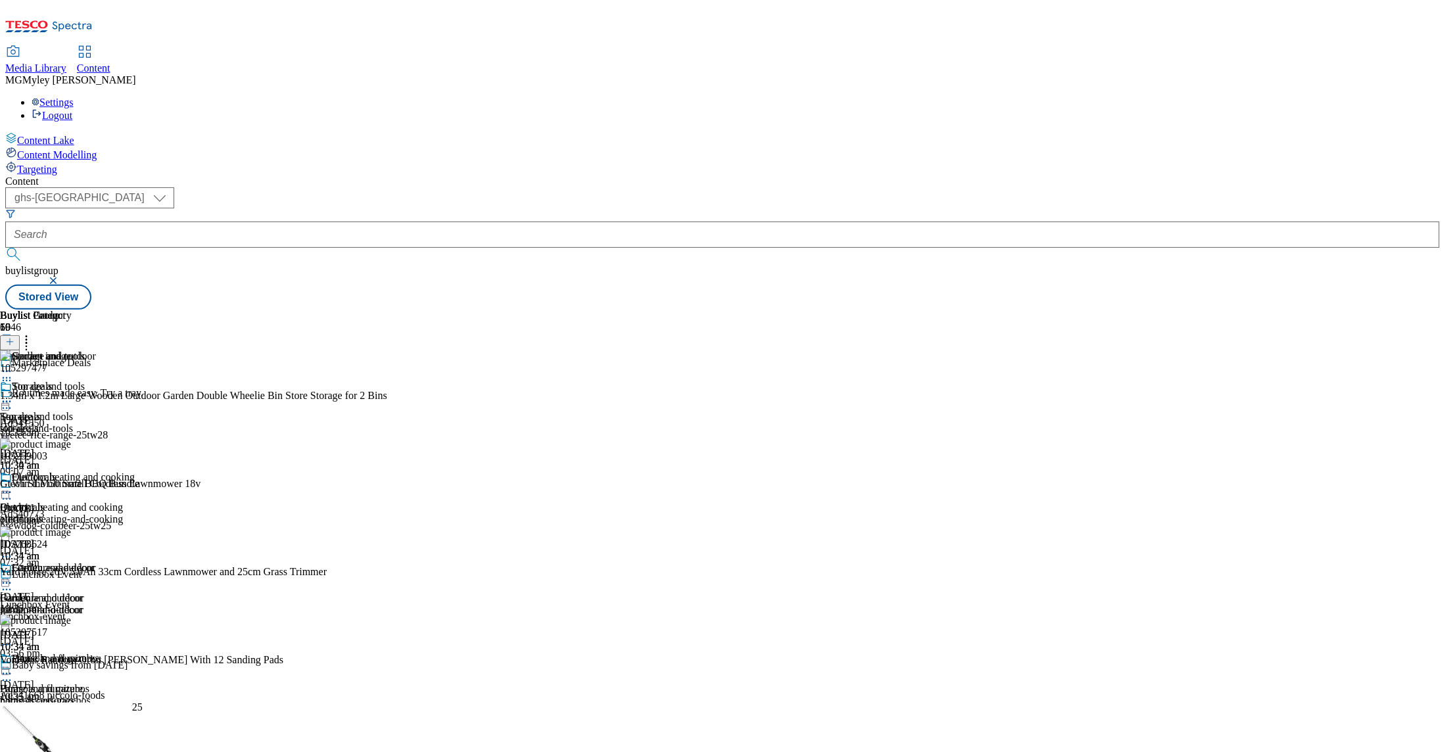
click at [135, 514] on div "outdoor-heating-and-cooking" at bounding box center [67, 520] width 135 height 12
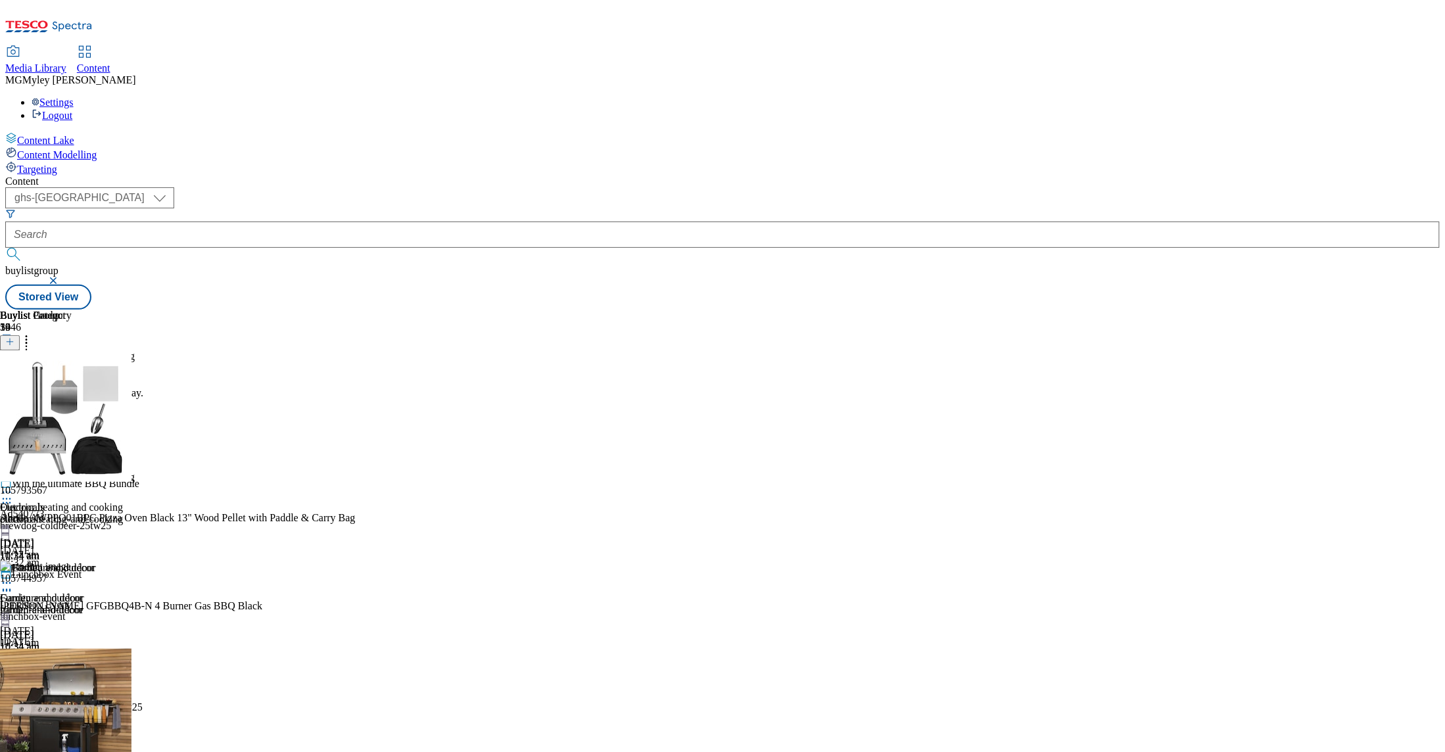
click at [33, 333] on icon at bounding box center [26, 339] width 13 height 13
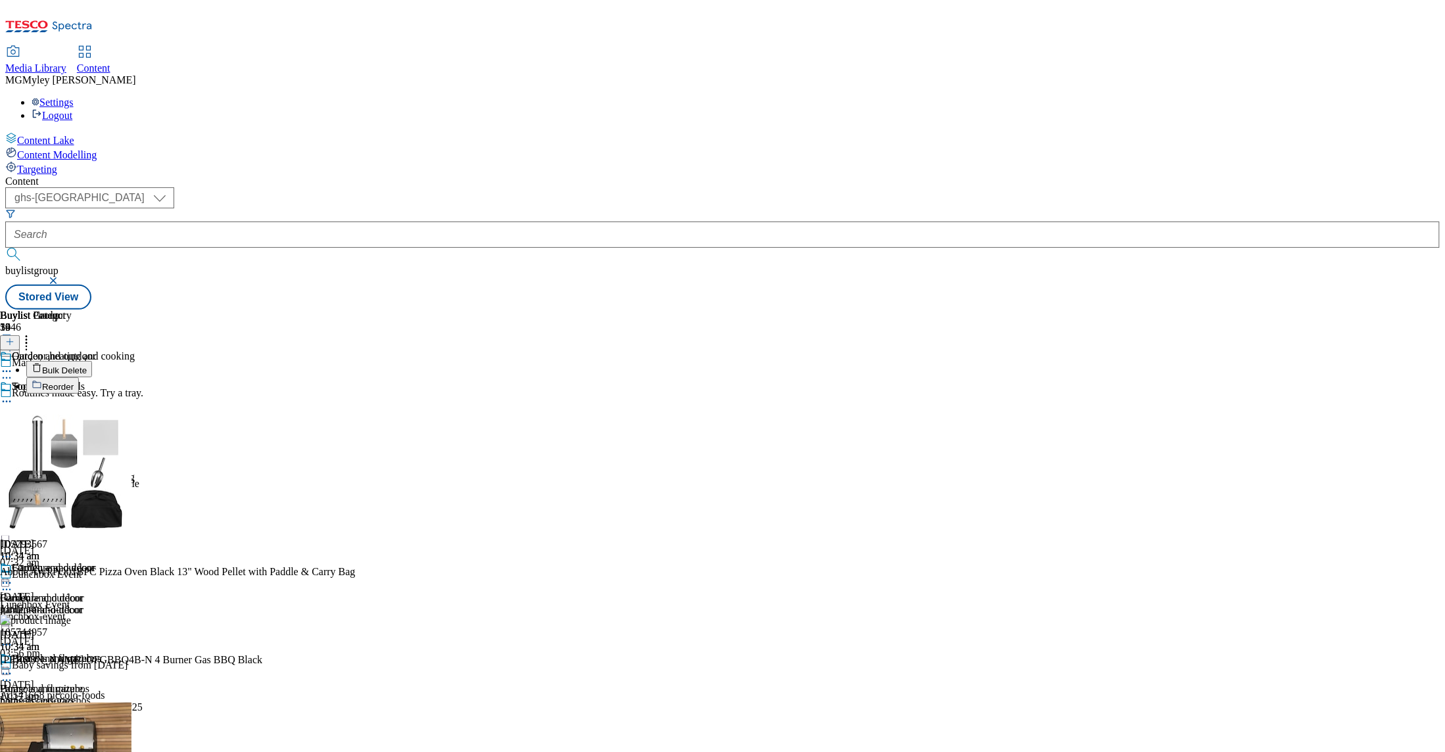
click at [87, 366] on span "Bulk Delete" at bounding box center [64, 371] width 45 height 10
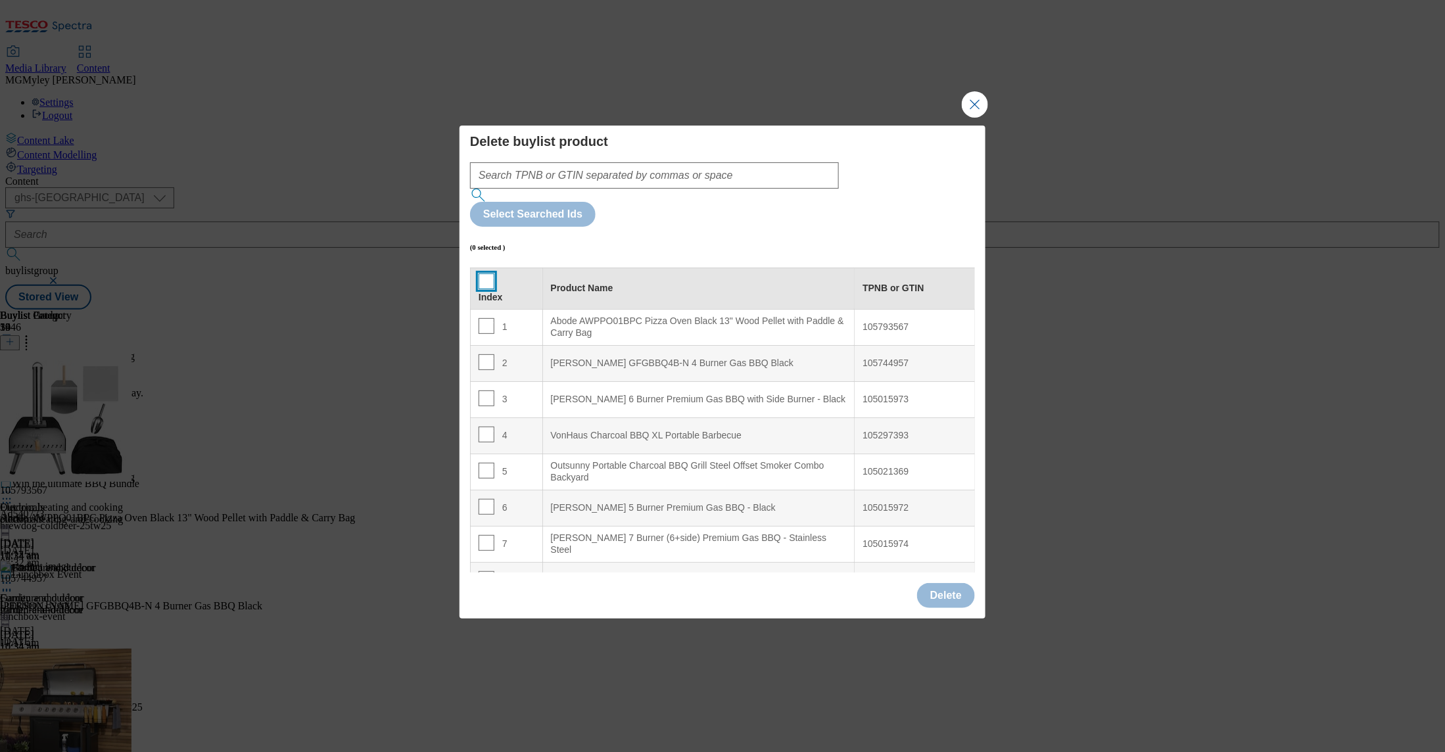
click at [485, 274] on input "Modal" at bounding box center [487, 282] width 16 height 16
click at [945, 583] on button "Delete" at bounding box center [946, 595] width 58 height 25
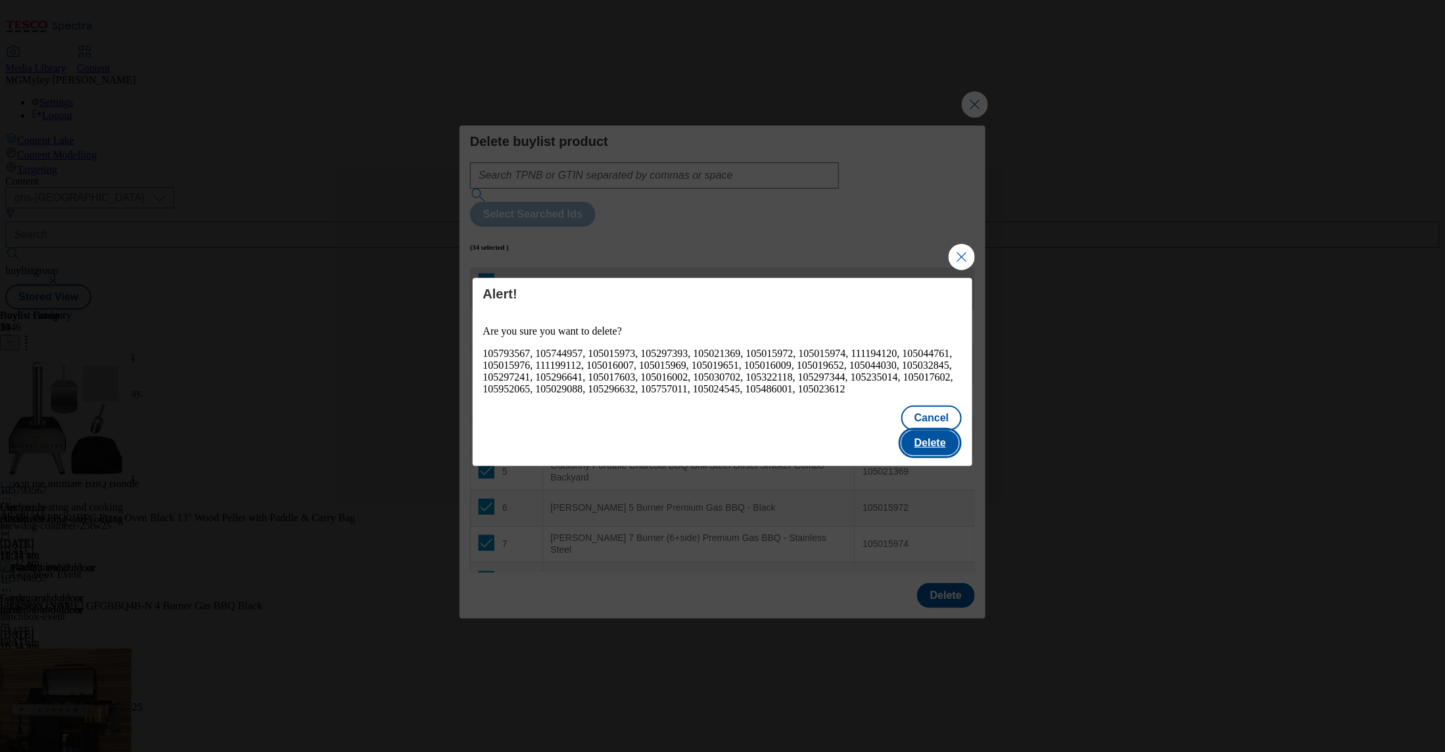
click at [936, 433] on button "Delete" at bounding box center [931, 443] width 58 height 25
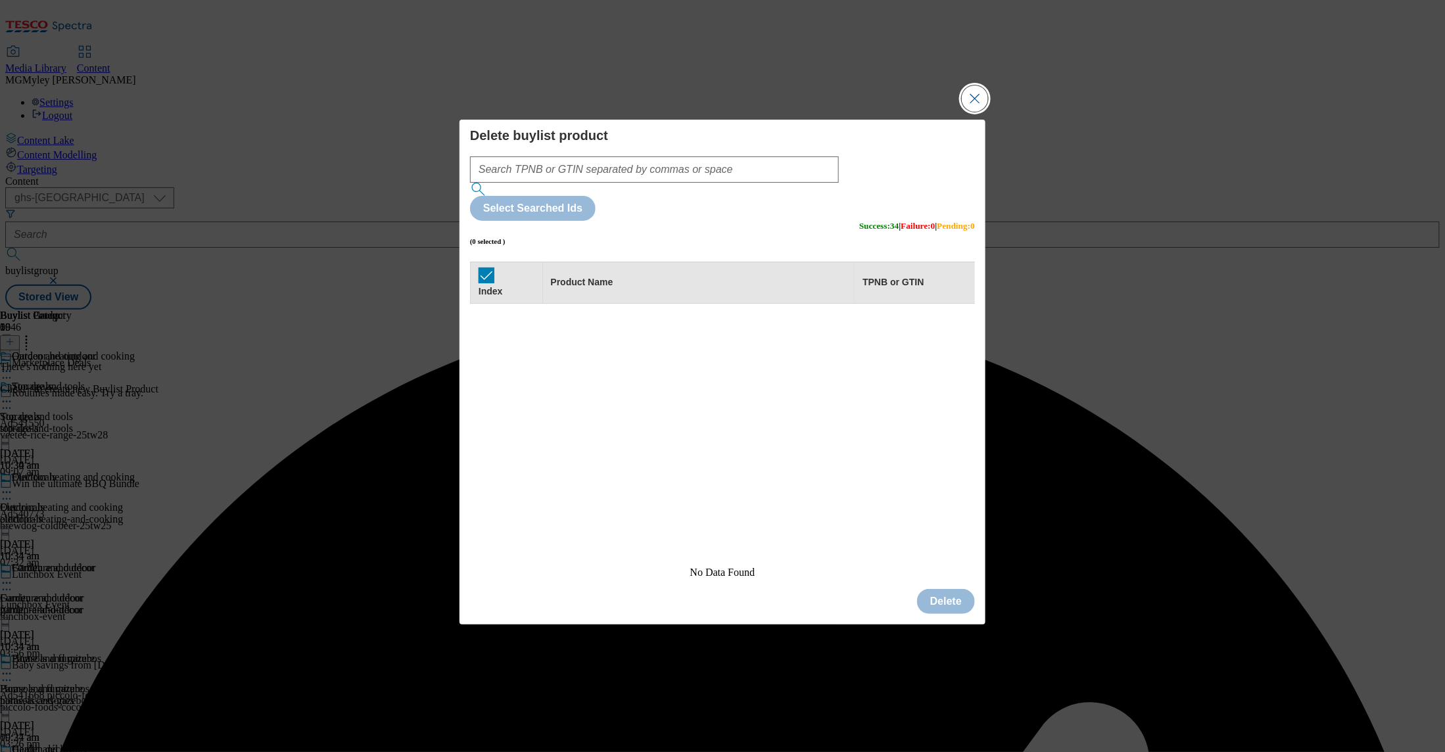
click at [971, 112] on button "Close Modal" at bounding box center [975, 98] width 26 height 26
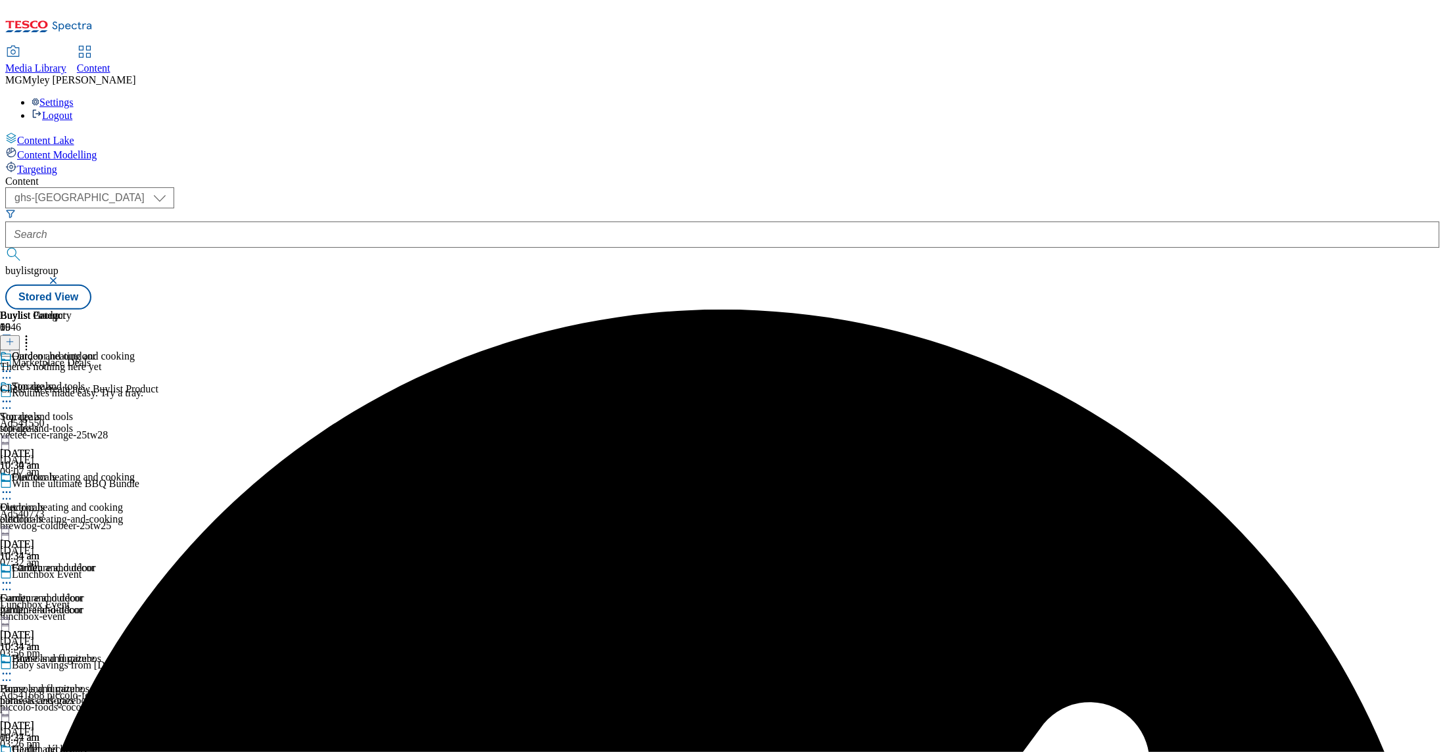
click at [14, 337] on icon at bounding box center [9, 341] width 9 height 9
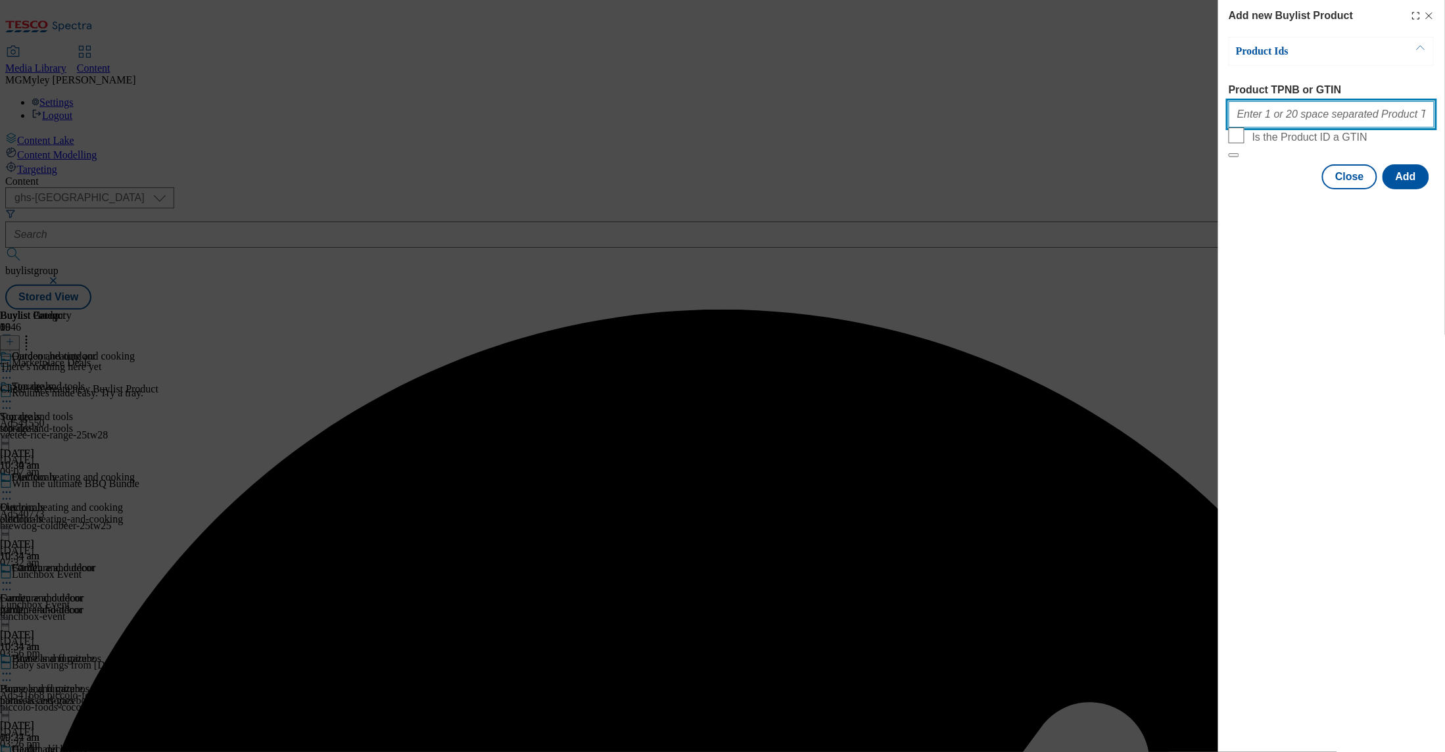
click at [1255, 128] on input "Product TPNB or GTIN" at bounding box center [1332, 114] width 206 height 26
paste input "105793567 105744957 105015973 105297393 105021369 105015972 105015974 111194120…"
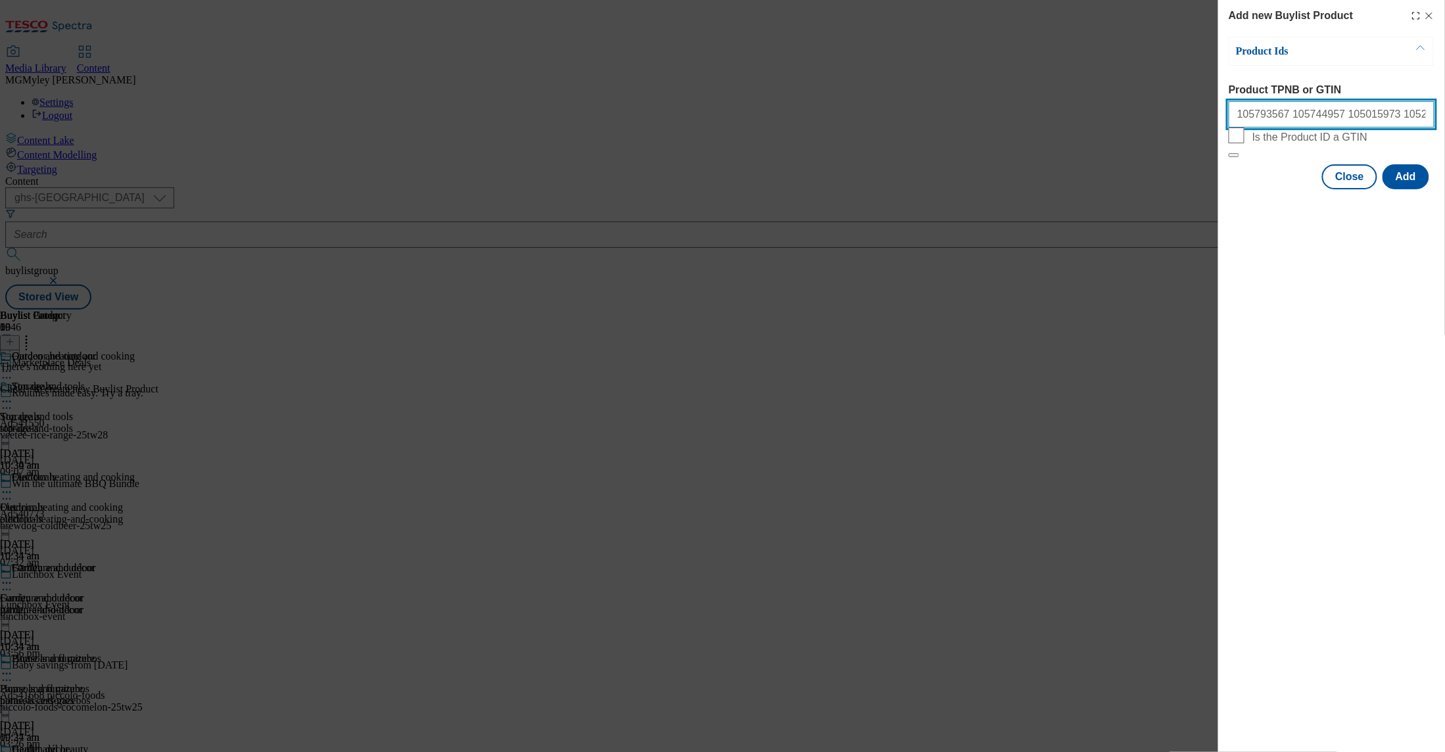
scroll to position [0, 1087]
click at [1409, 189] on button "Add" at bounding box center [1406, 176] width 47 height 25
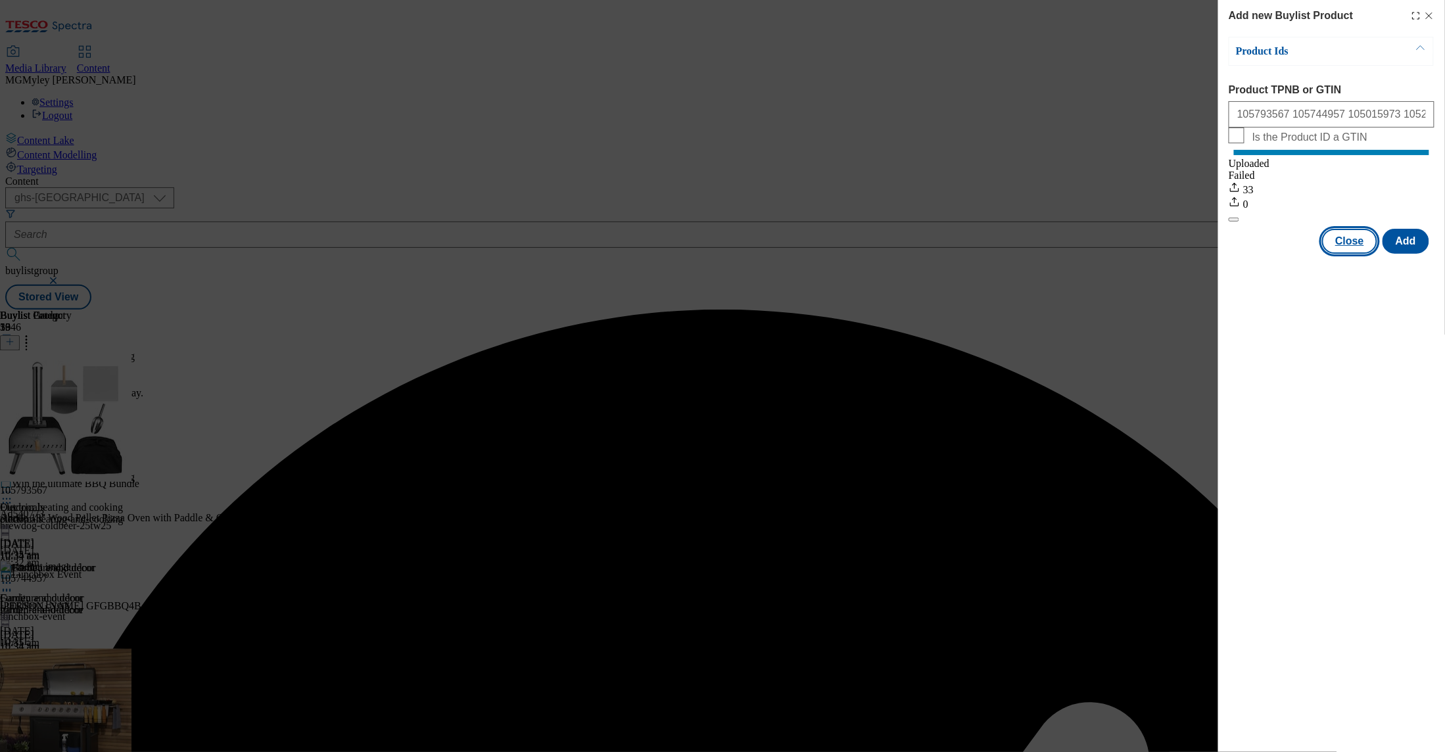
click at [1344, 254] on button "Close" at bounding box center [1350, 241] width 55 height 25
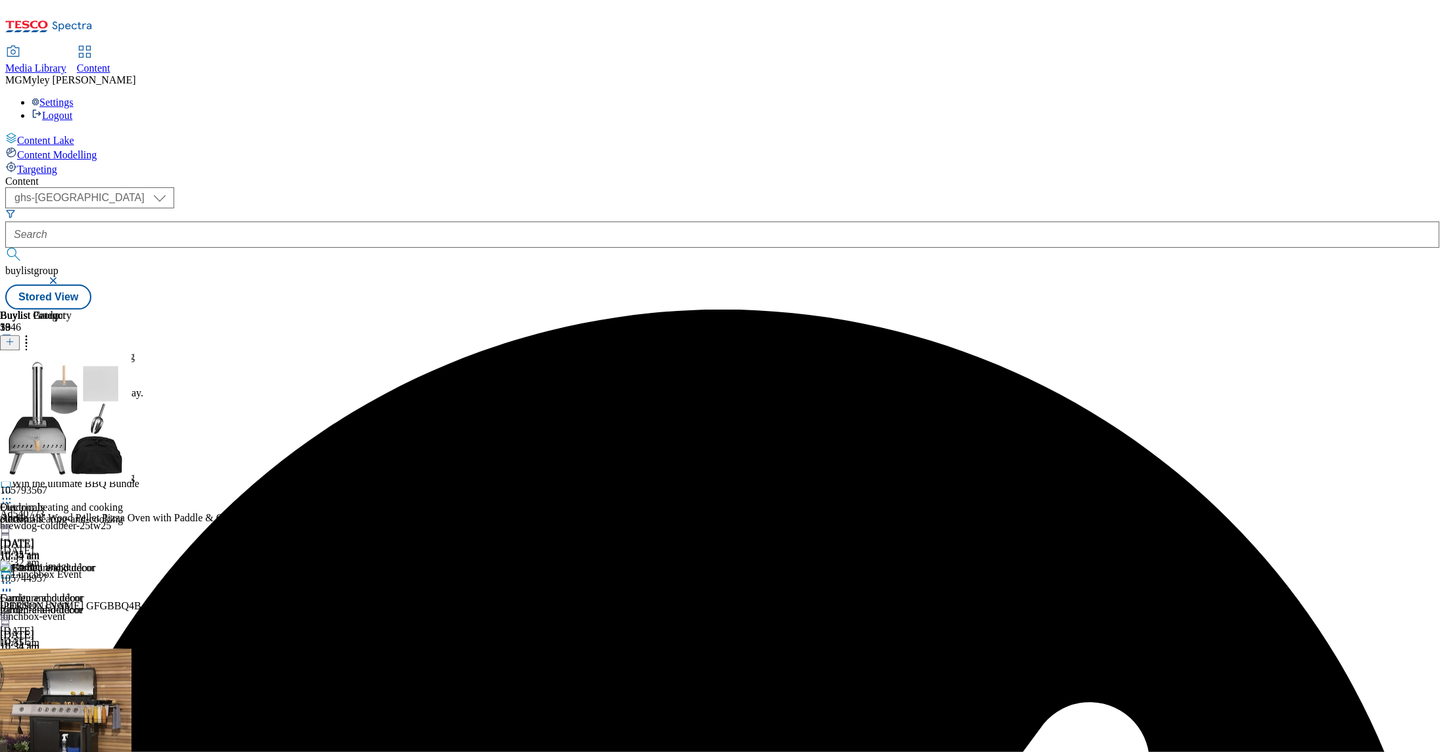
click at [135, 604] on div "furniture-and-décor" at bounding box center [67, 610] width 135 height 12
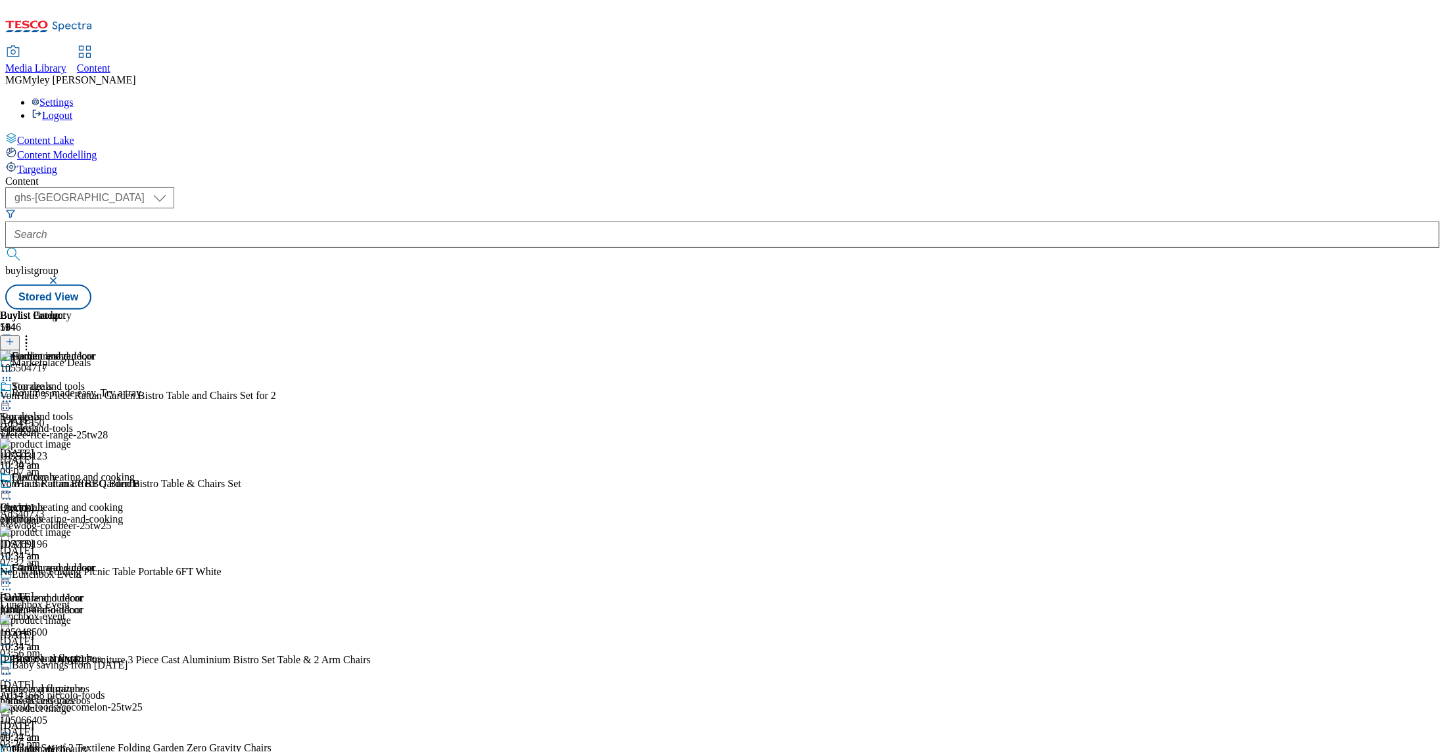
scroll to position [281, 0]
click at [13, 577] on icon at bounding box center [6, 583] width 13 height 13
click at [72, 667] on span "Preview" at bounding box center [56, 672] width 31 height 10
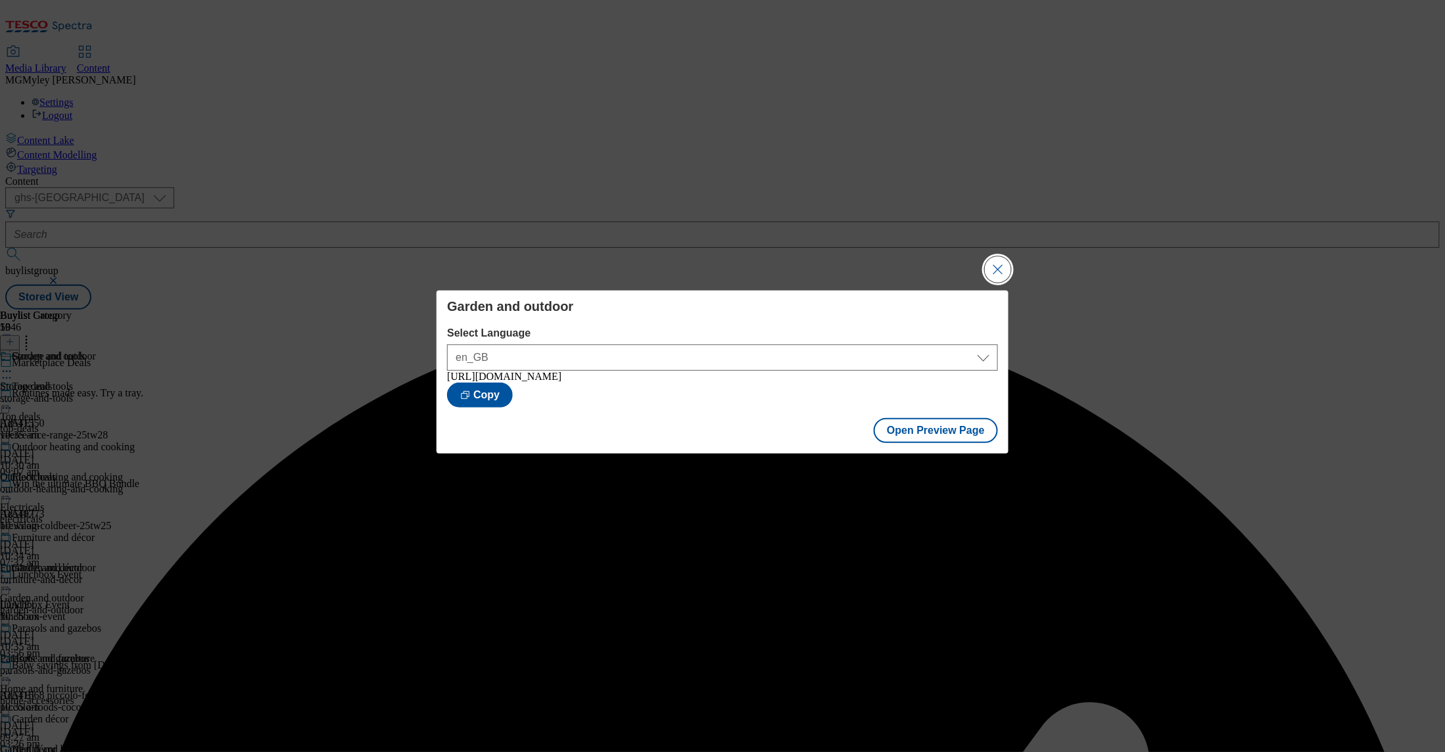
click at [1003, 260] on button "Close Modal" at bounding box center [998, 269] width 26 height 26
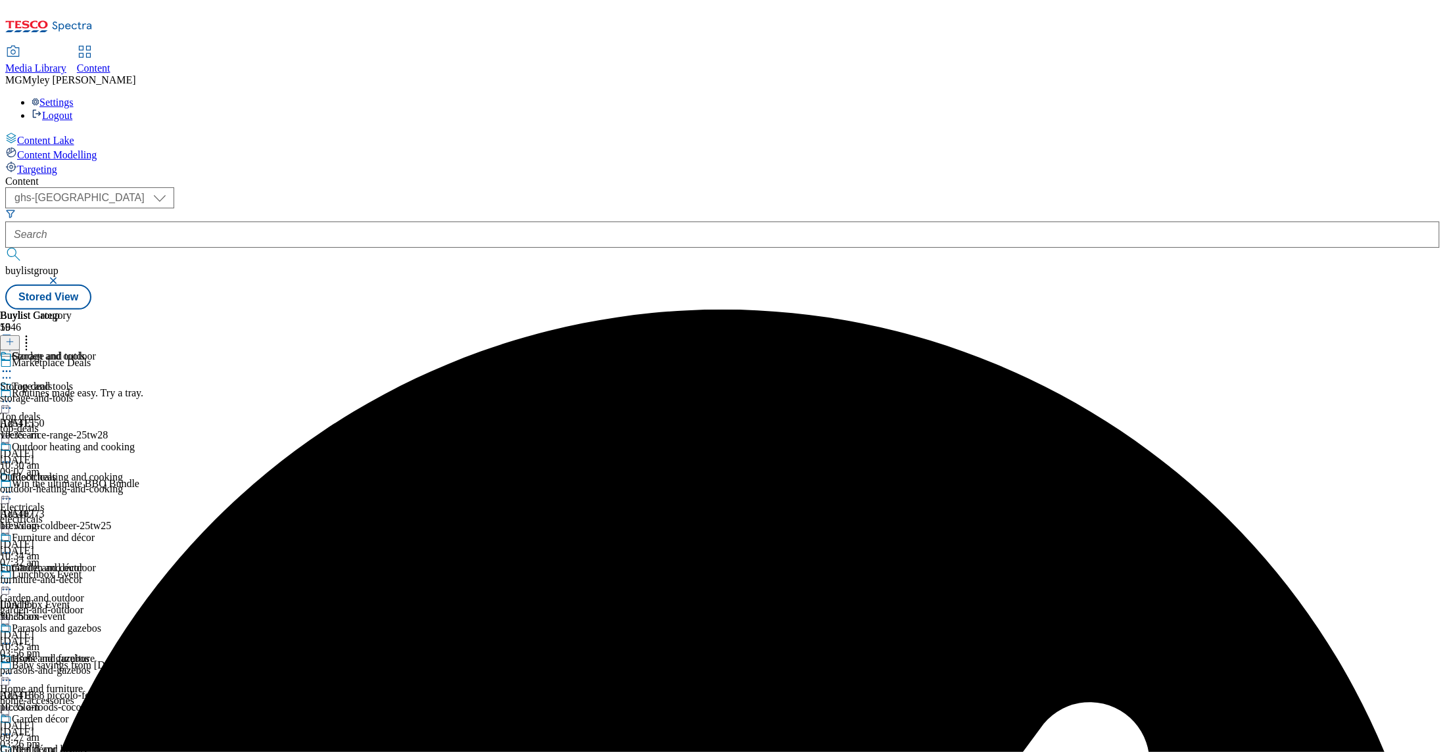
click at [13, 577] on icon at bounding box center [6, 583] width 13 height 13
click at [70, 712] on span "Publish" at bounding box center [55, 717] width 29 height 10
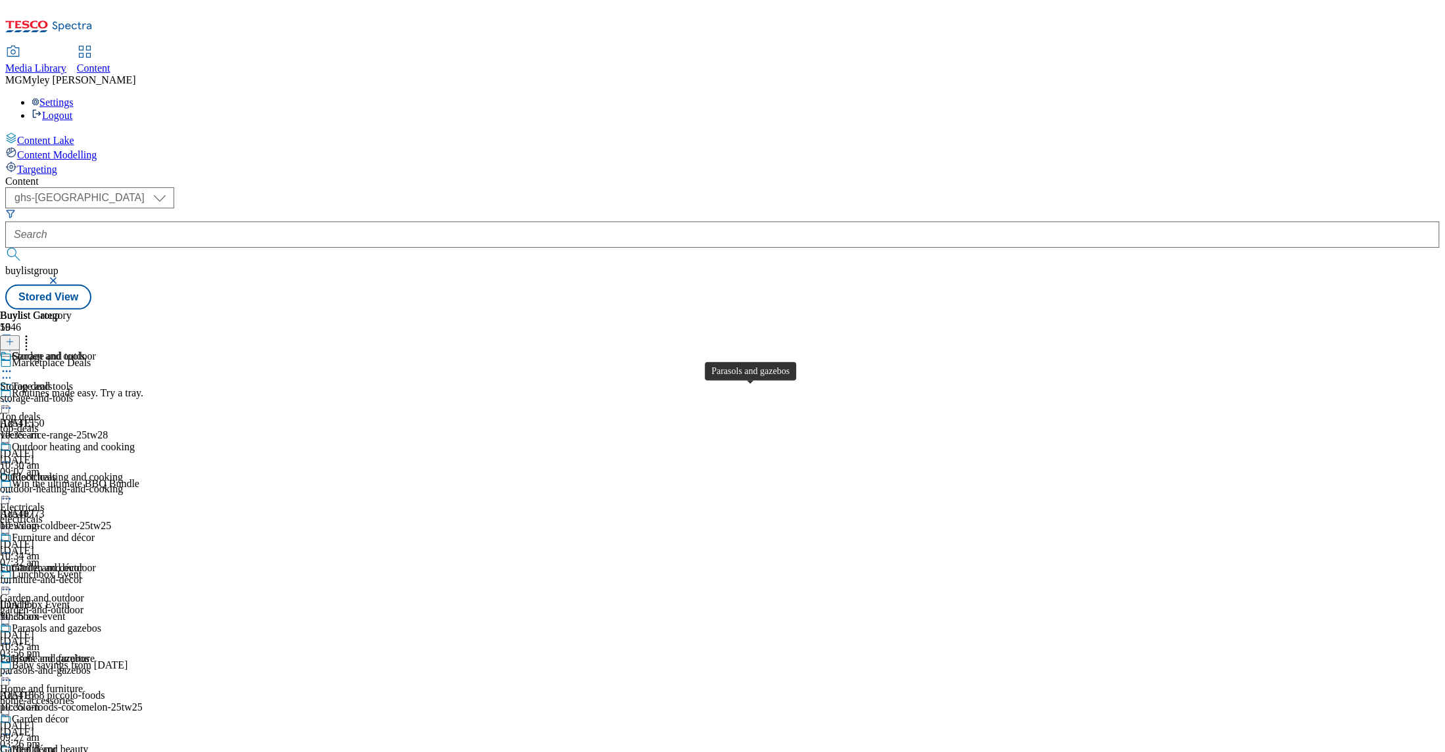
scroll to position [219, 0]
click at [135, 623] on div "Parasols and gazebos Parasols and gazebos parasols-and-gazebos 13 Aug 2025 10:3…" at bounding box center [67, 668] width 135 height 91
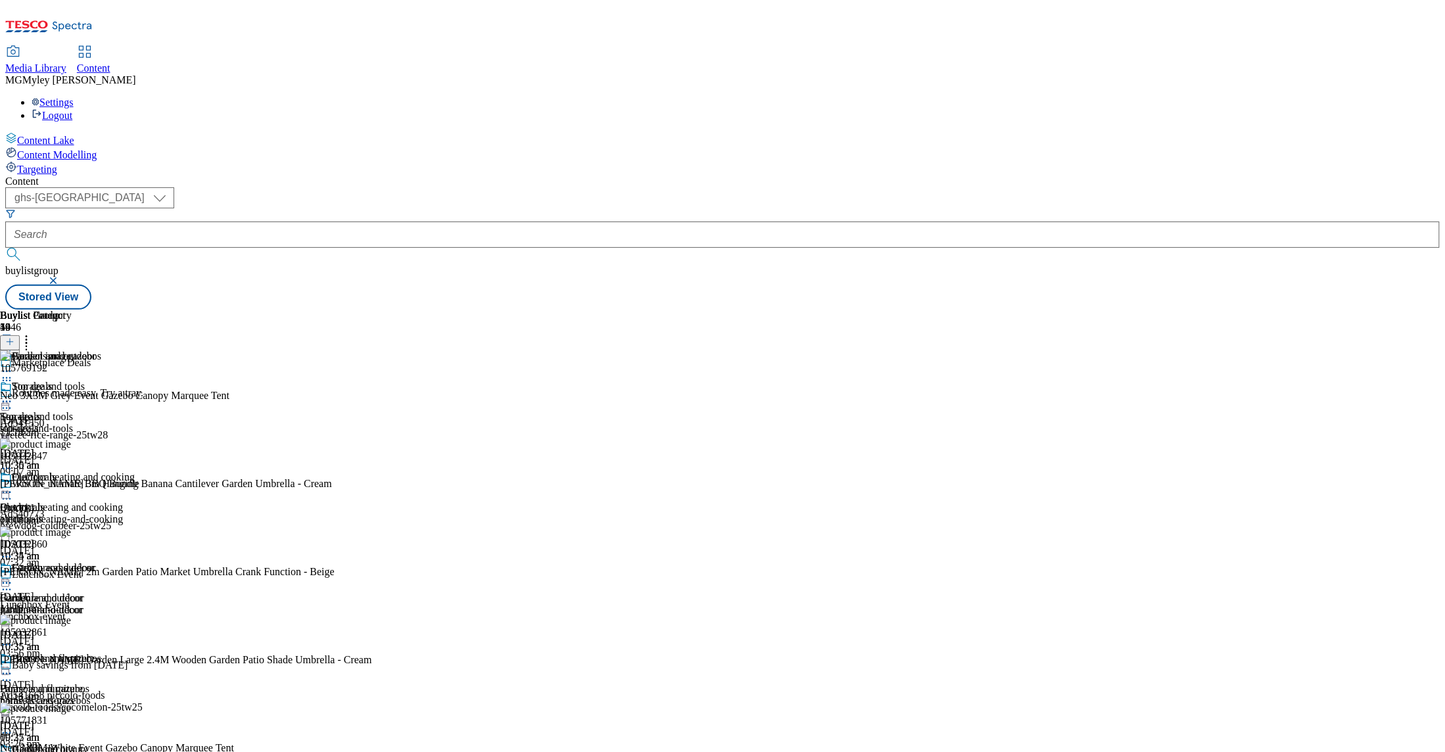
scroll to position [242, 0]
click at [13, 577] on icon at bounding box center [6, 583] width 13 height 13
click at [83, 727] on span "Un-publish" at bounding box center [62, 732] width 42 height 10
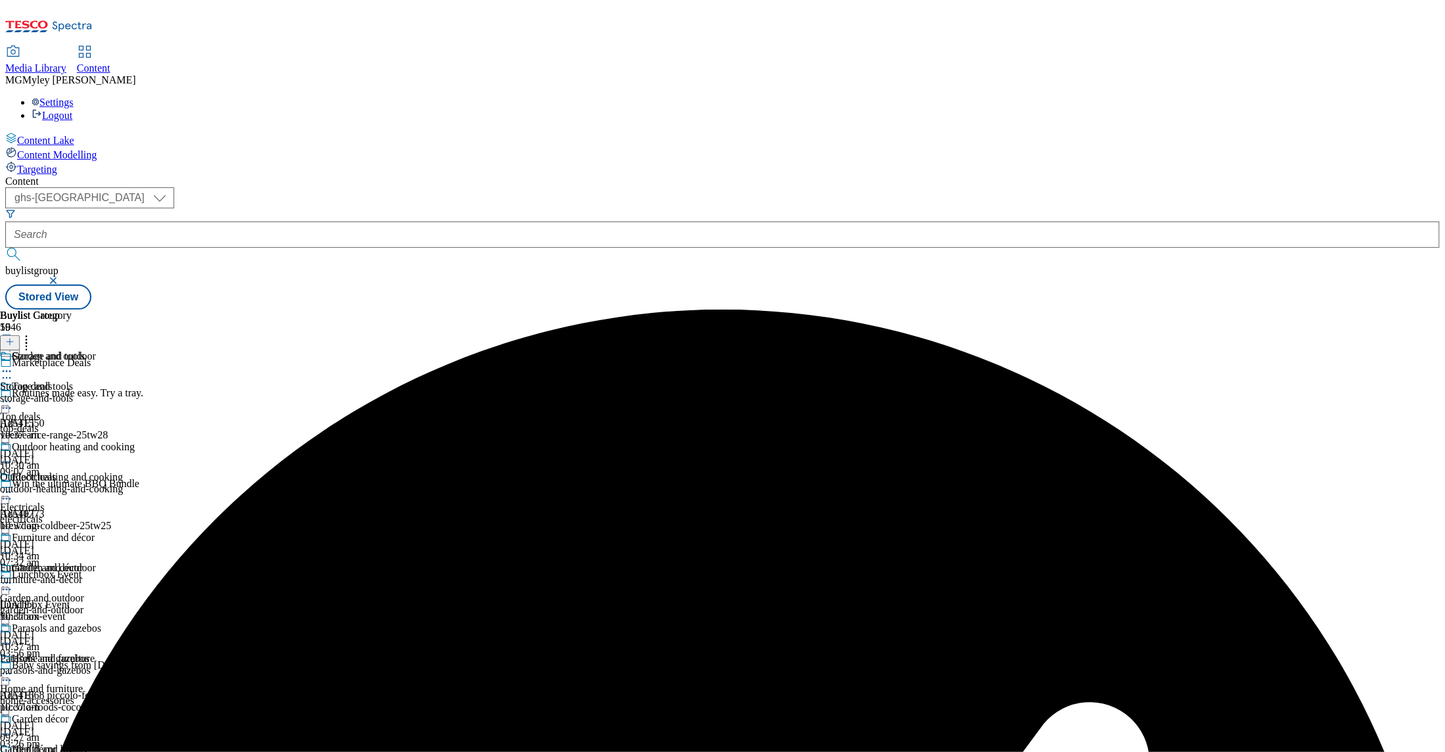
click at [13, 577] on icon at bounding box center [6, 583] width 13 height 13
click at [85, 682] on span "Un-preview" at bounding box center [63, 687] width 44 height 10
click at [135, 665] on div "parasols-and-gazebos" at bounding box center [67, 671] width 135 height 12
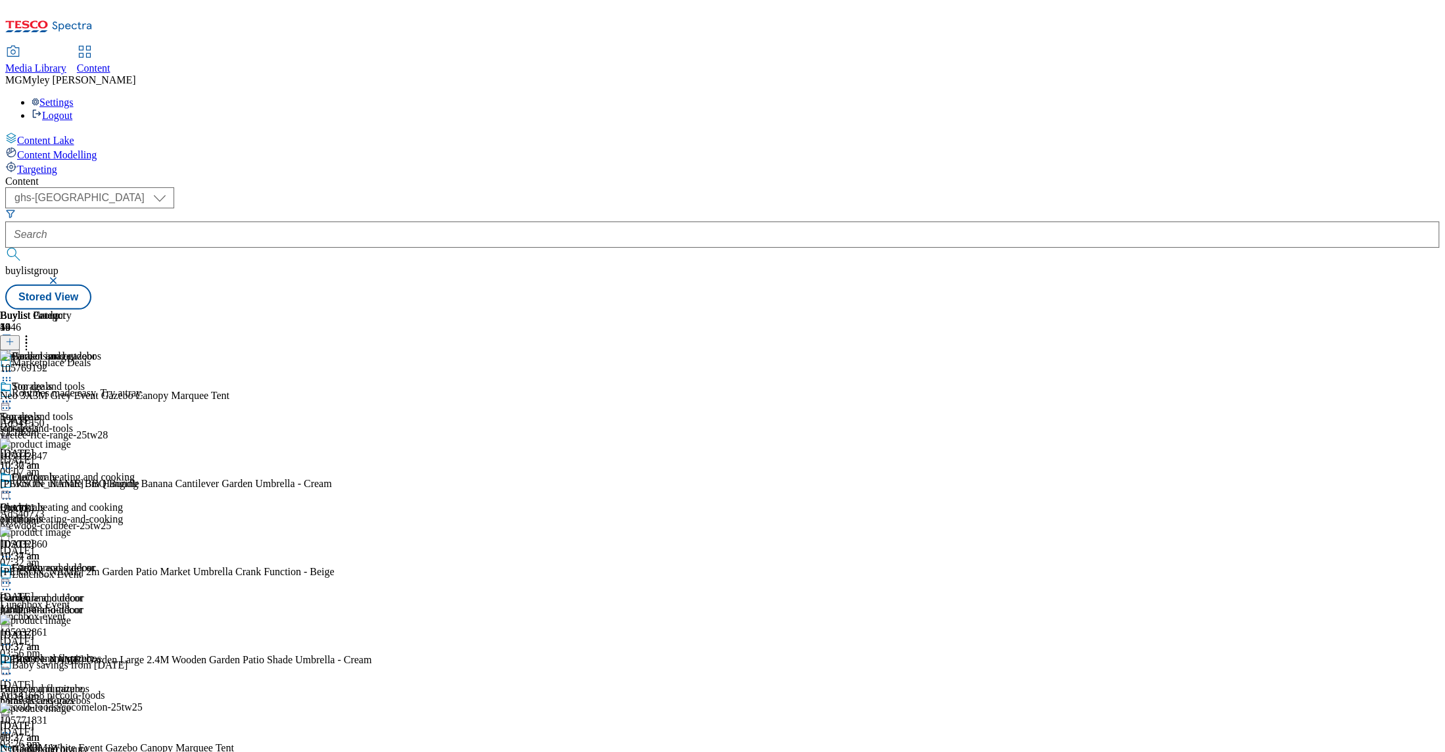
click at [33, 333] on icon at bounding box center [26, 339] width 13 height 13
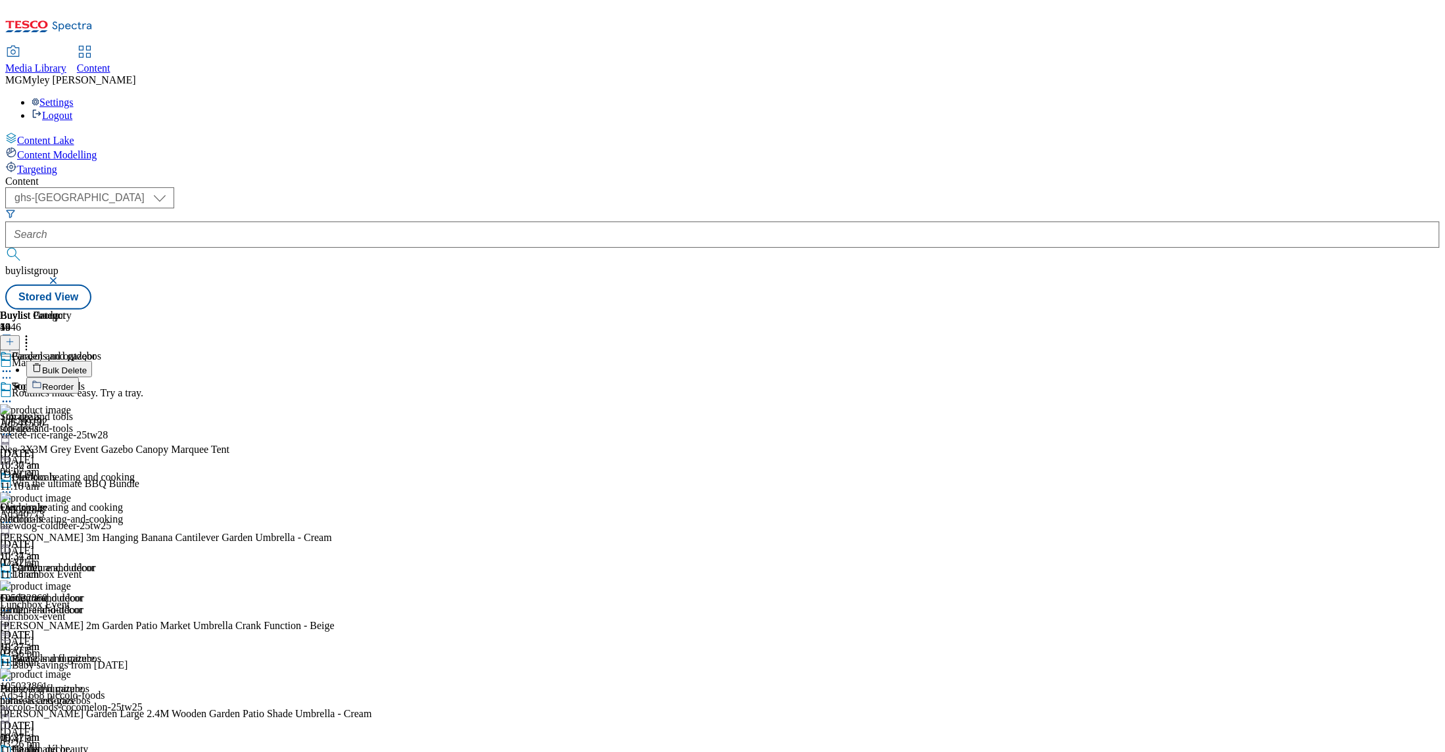
click at [13, 577] on icon at bounding box center [6, 583] width 13 height 13
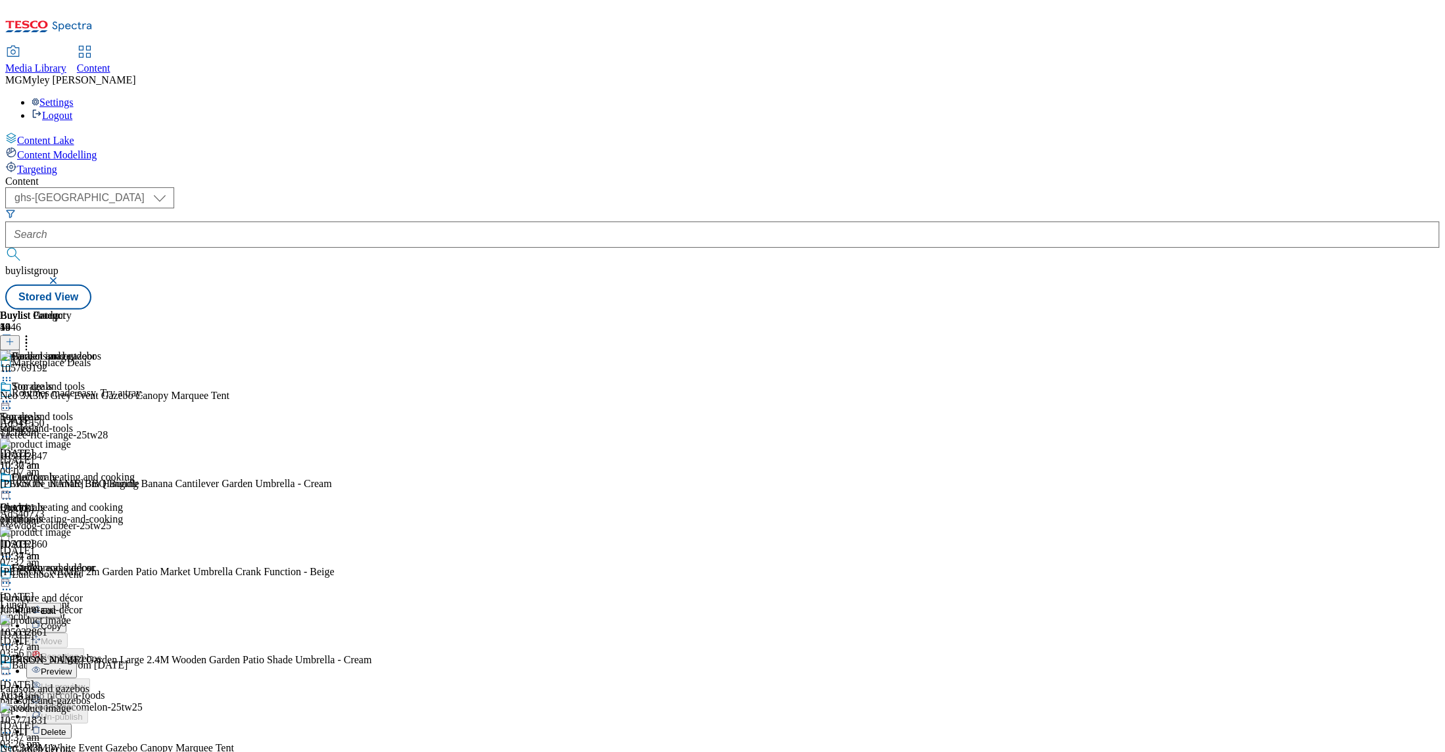
scroll to position [106, 0]
click at [33, 333] on icon at bounding box center [26, 339] width 13 height 13
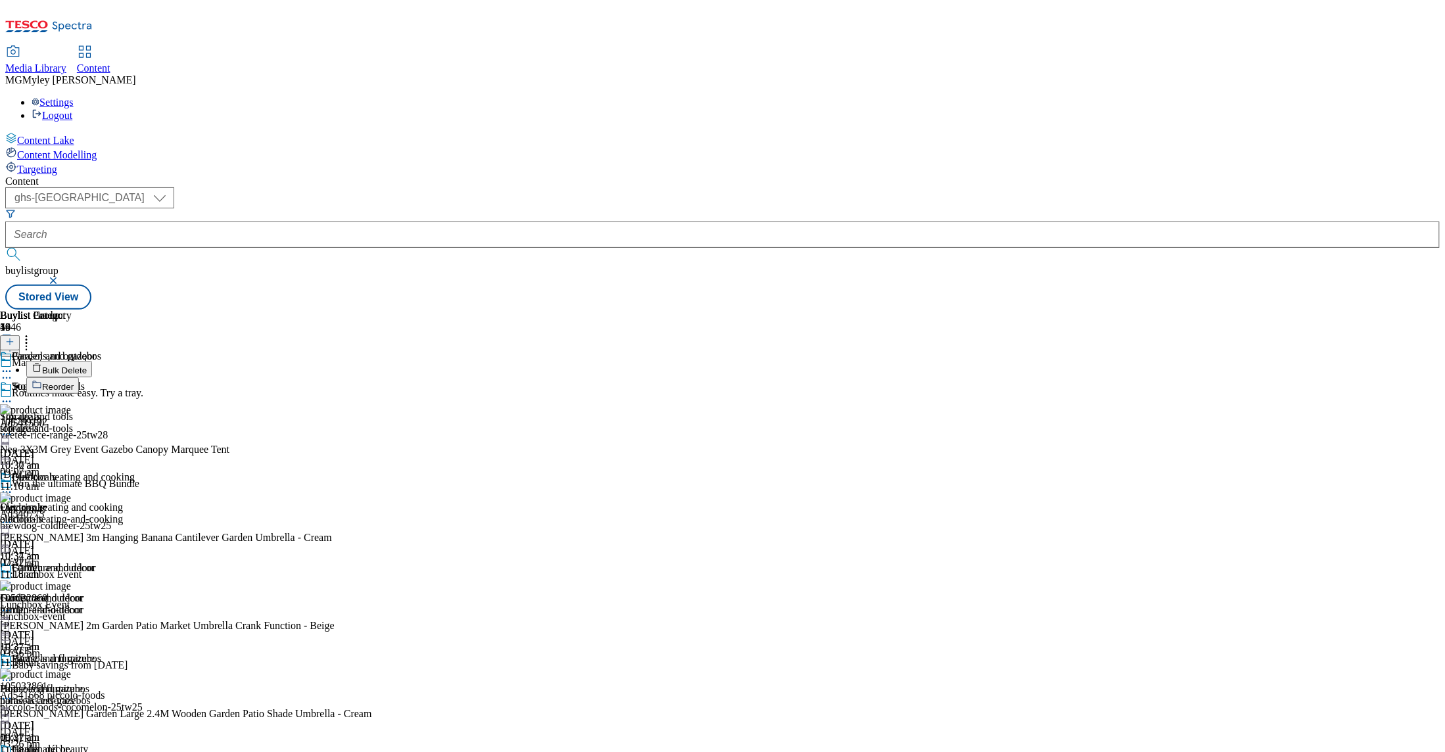
click at [87, 366] on span "Bulk Delete" at bounding box center [64, 371] width 45 height 10
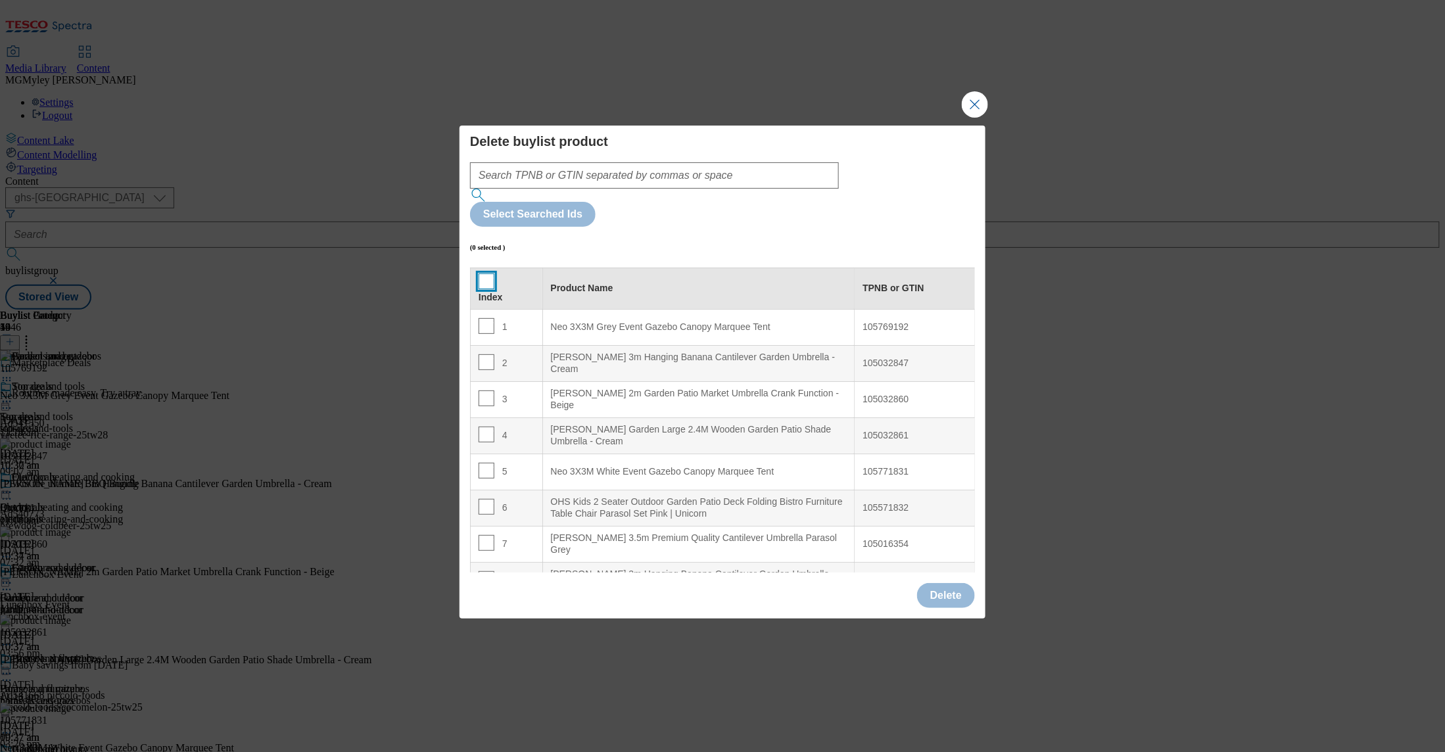
click at [483, 274] on input "Modal" at bounding box center [487, 282] width 16 height 16
click at [947, 583] on button "Delete" at bounding box center [946, 595] width 58 height 25
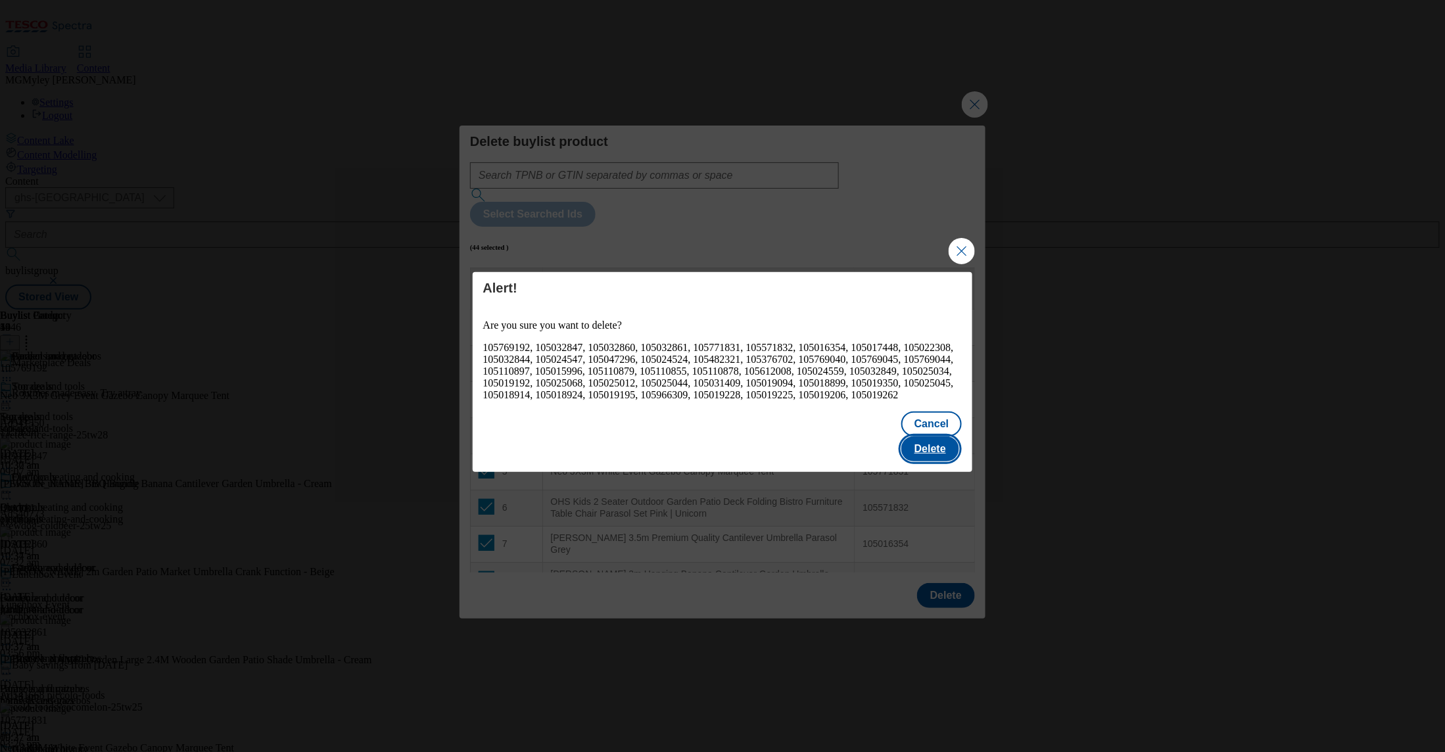
click at [933, 445] on button "Delete" at bounding box center [931, 449] width 58 height 25
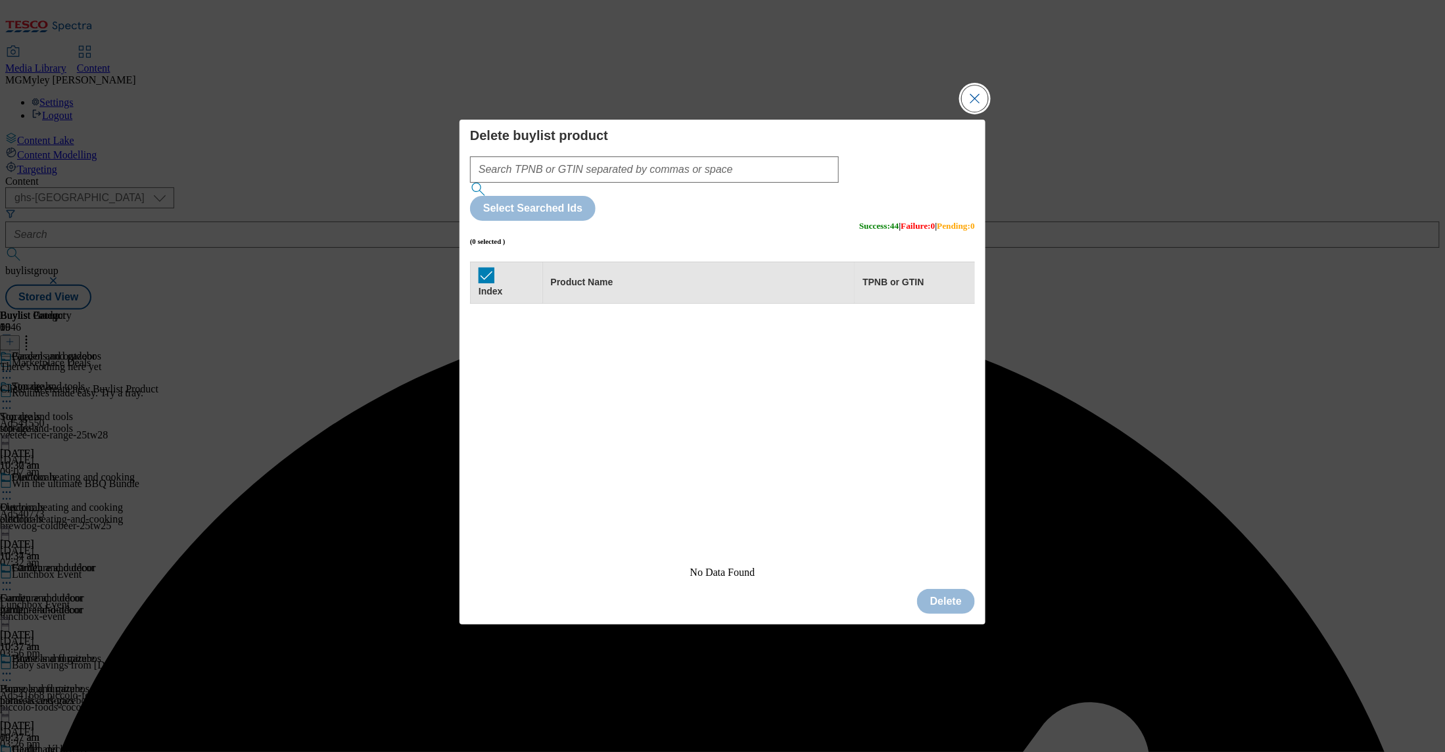
click at [981, 112] on button "Close Modal" at bounding box center [975, 98] width 26 height 26
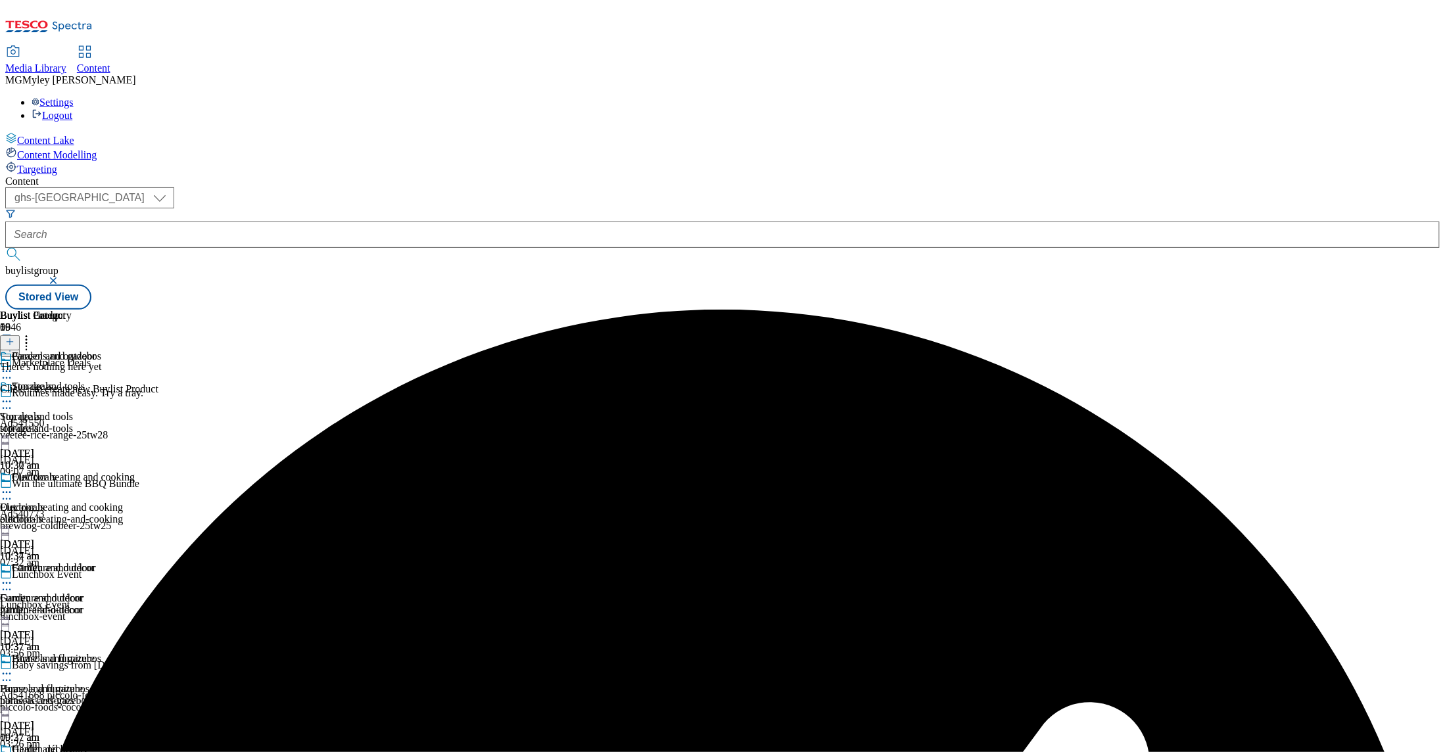
click at [14, 337] on icon at bounding box center [9, 341] width 9 height 9
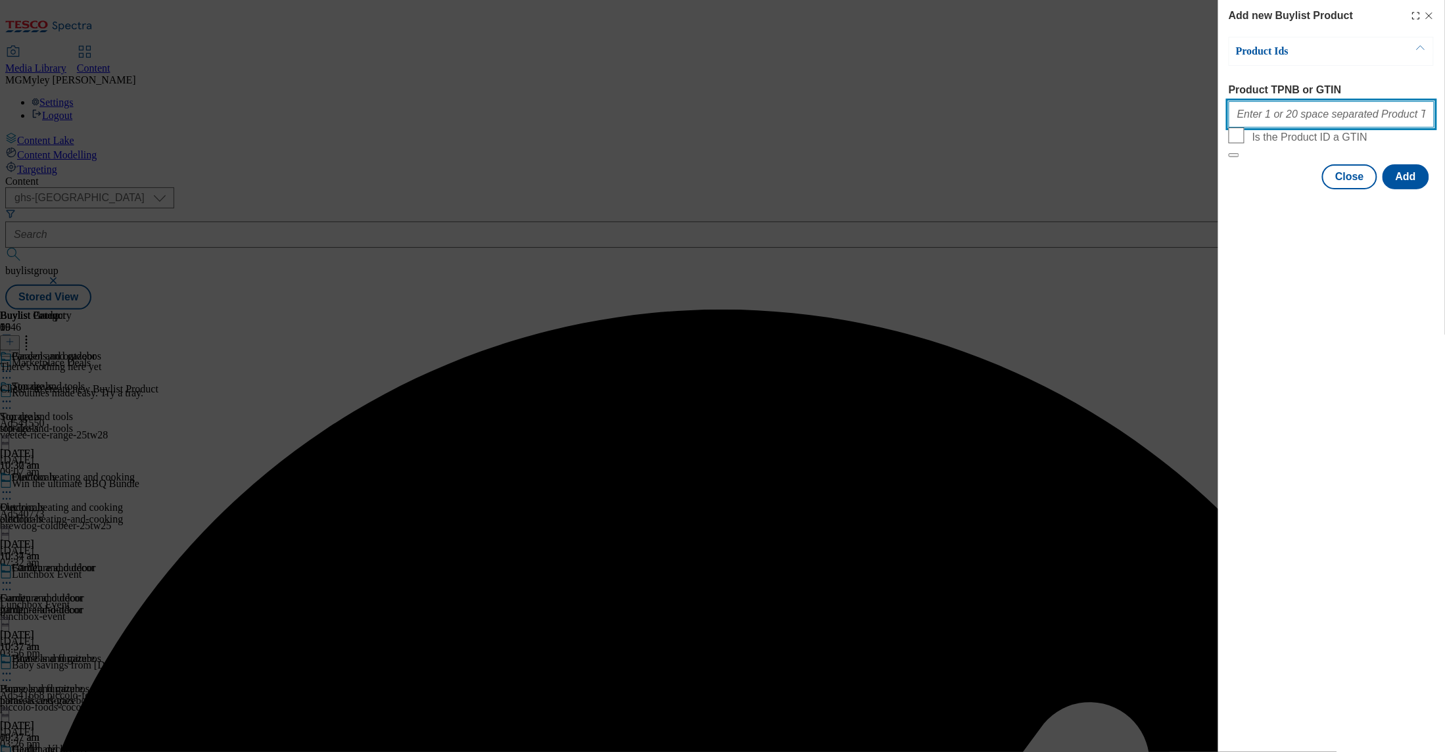
click at [1305, 123] on input "Product TPNB or GTIN" at bounding box center [1332, 114] width 206 height 26
paste input "105032849 105769192 105032847 105032860 105032861 105771831 105571832 105016354…"
click at [1417, 189] on button "Add" at bounding box center [1406, 176] width 47 height 25
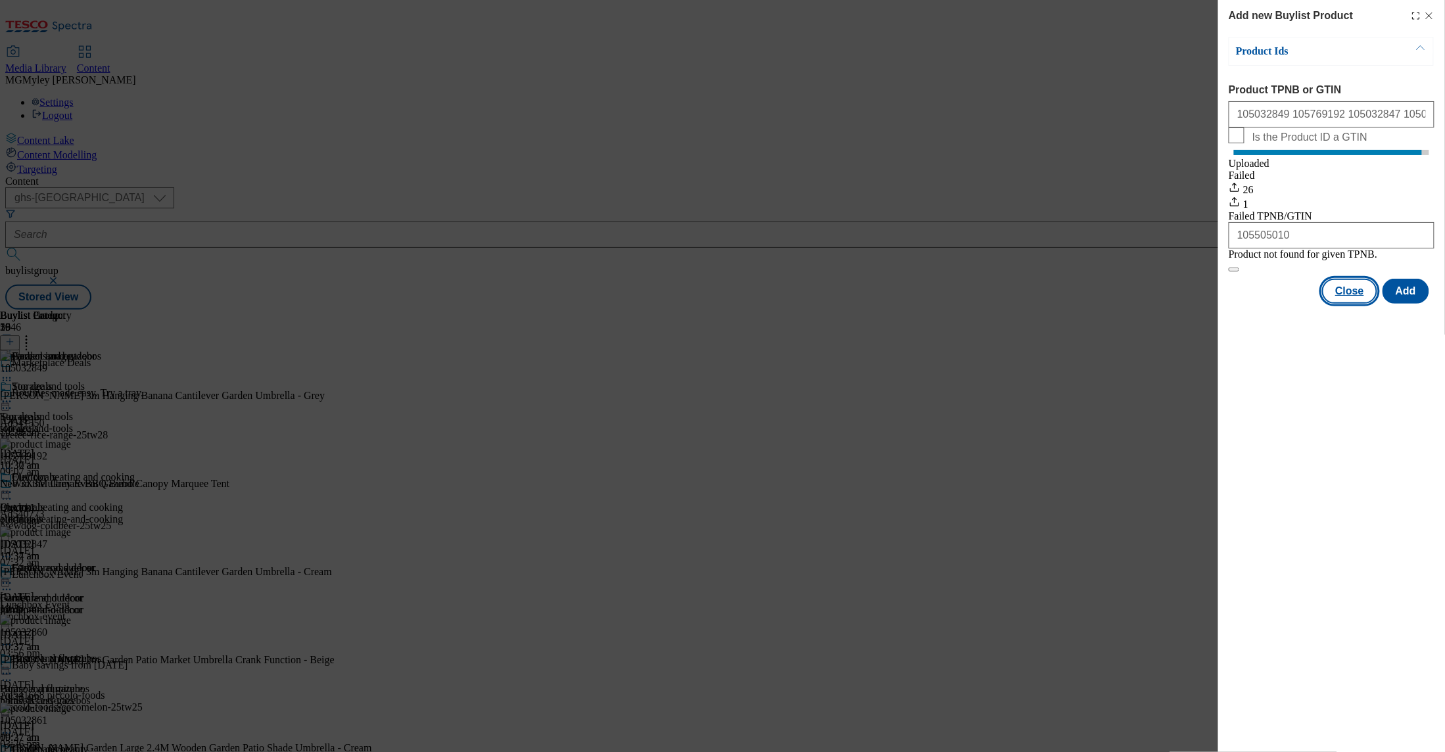
click at [1362, 304] on button "Close" at bounding box center [1350, 291] width 55 height 25
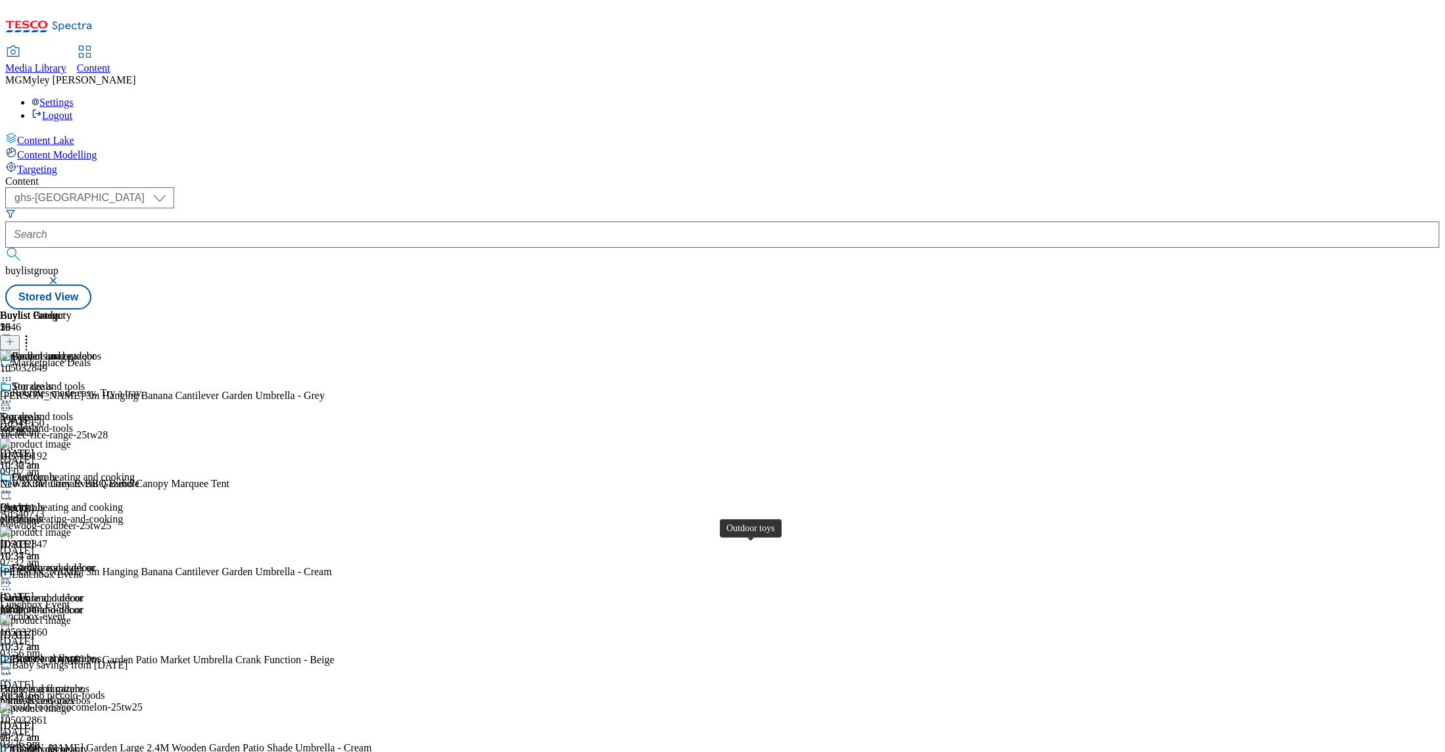
scroll to position [366, 0]
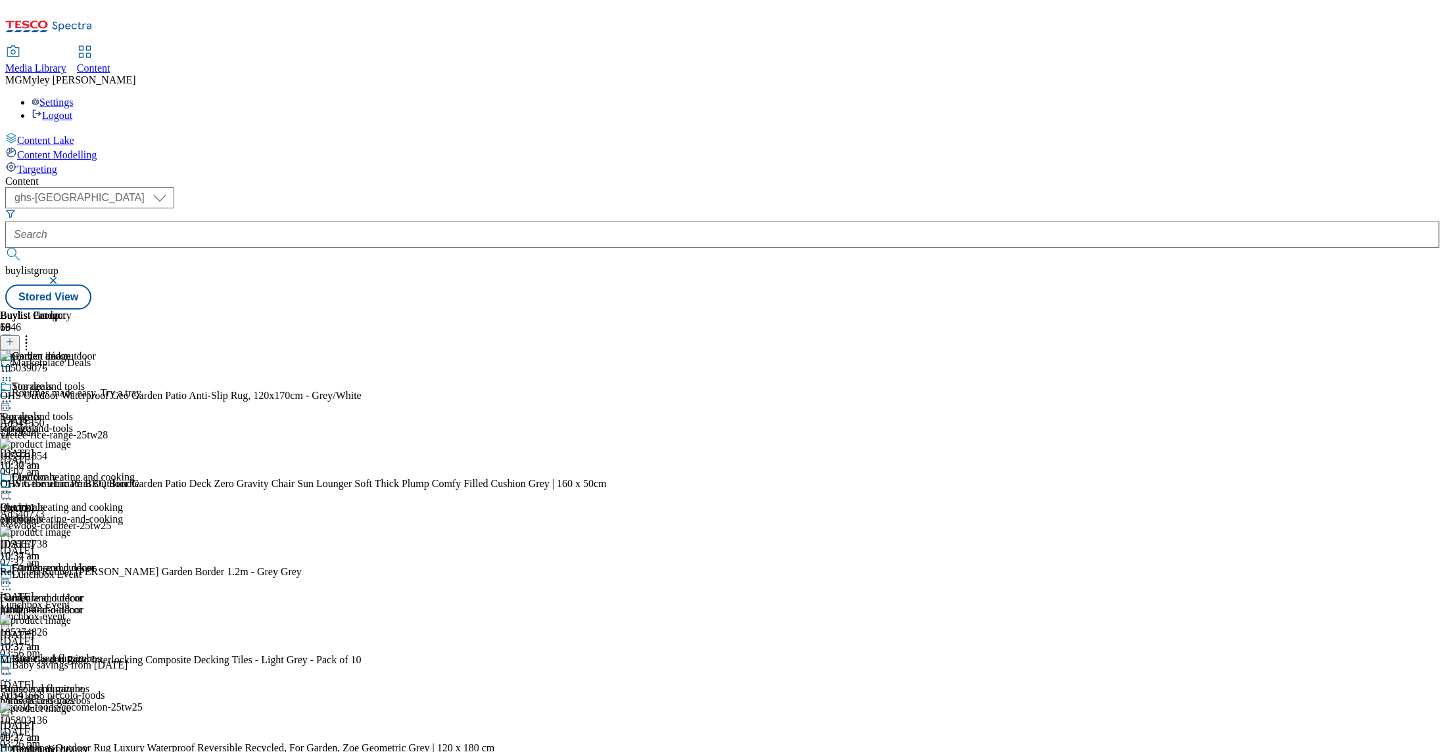
click at [33, 333] on icon at bounding box center [26, 339] width 13 height 13
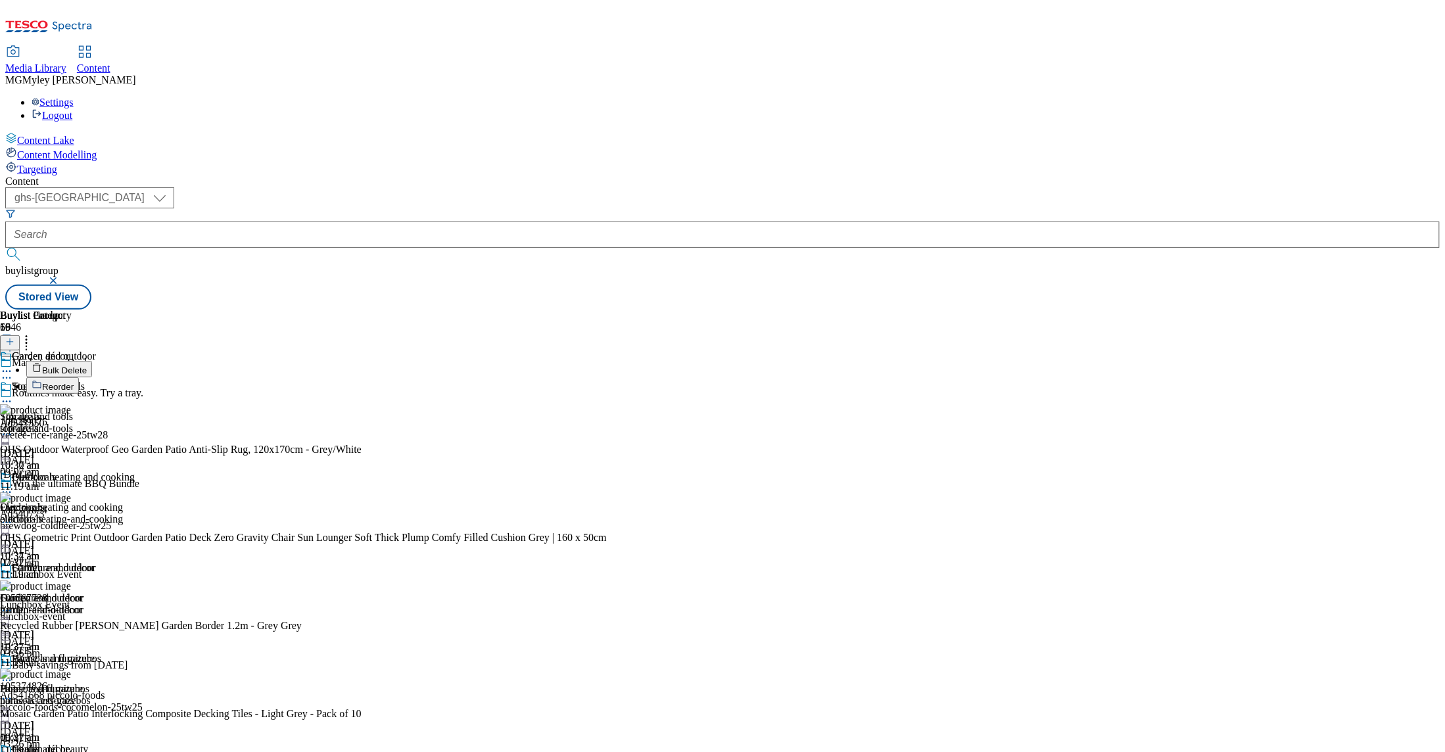
click at [92, 361] on button "Bulk Delete" at bounding box center [59, 369] width 66 height 16
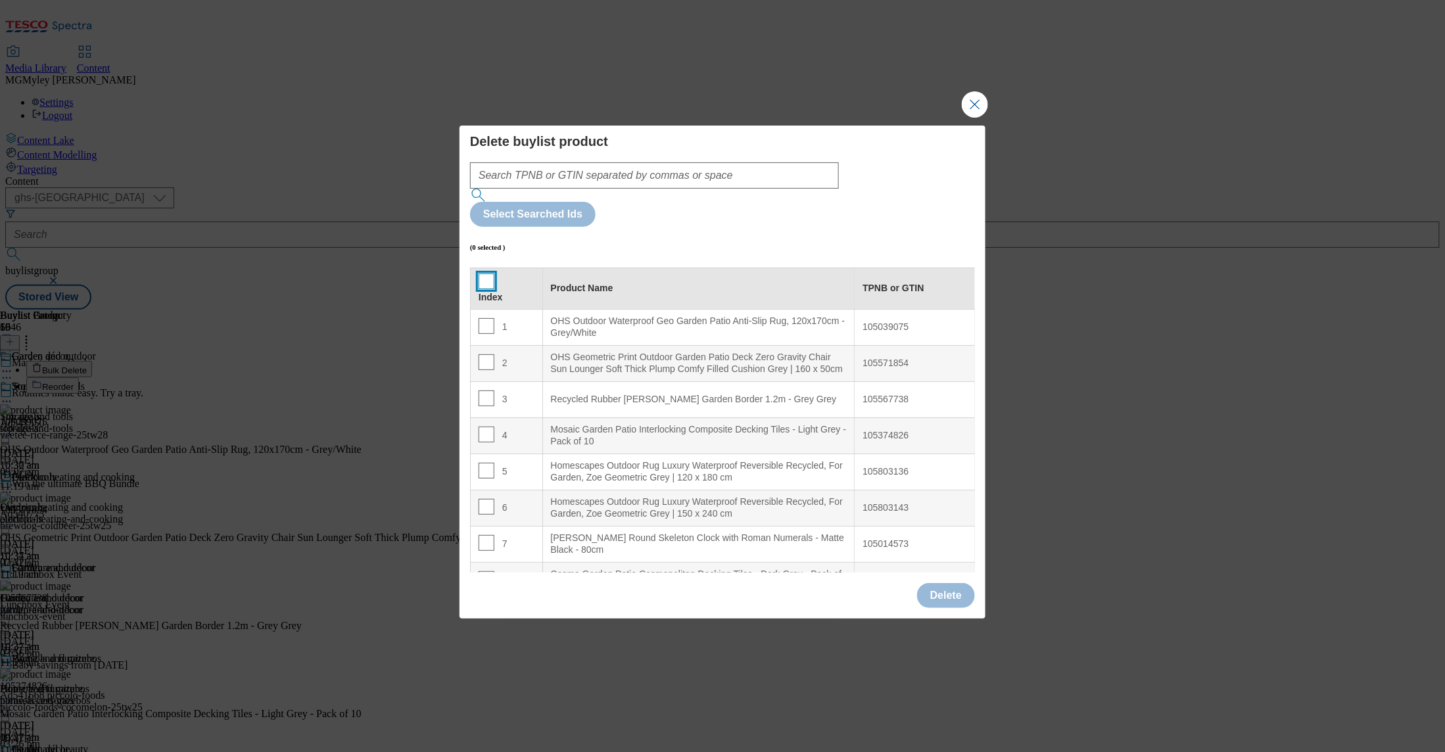
click at [485, 274] on input "Modal" at bounding box center [487, 282] width 16 height 16
click at [944, 583] on div "Delete" at bounding box center [946, 595] width 58 height 25
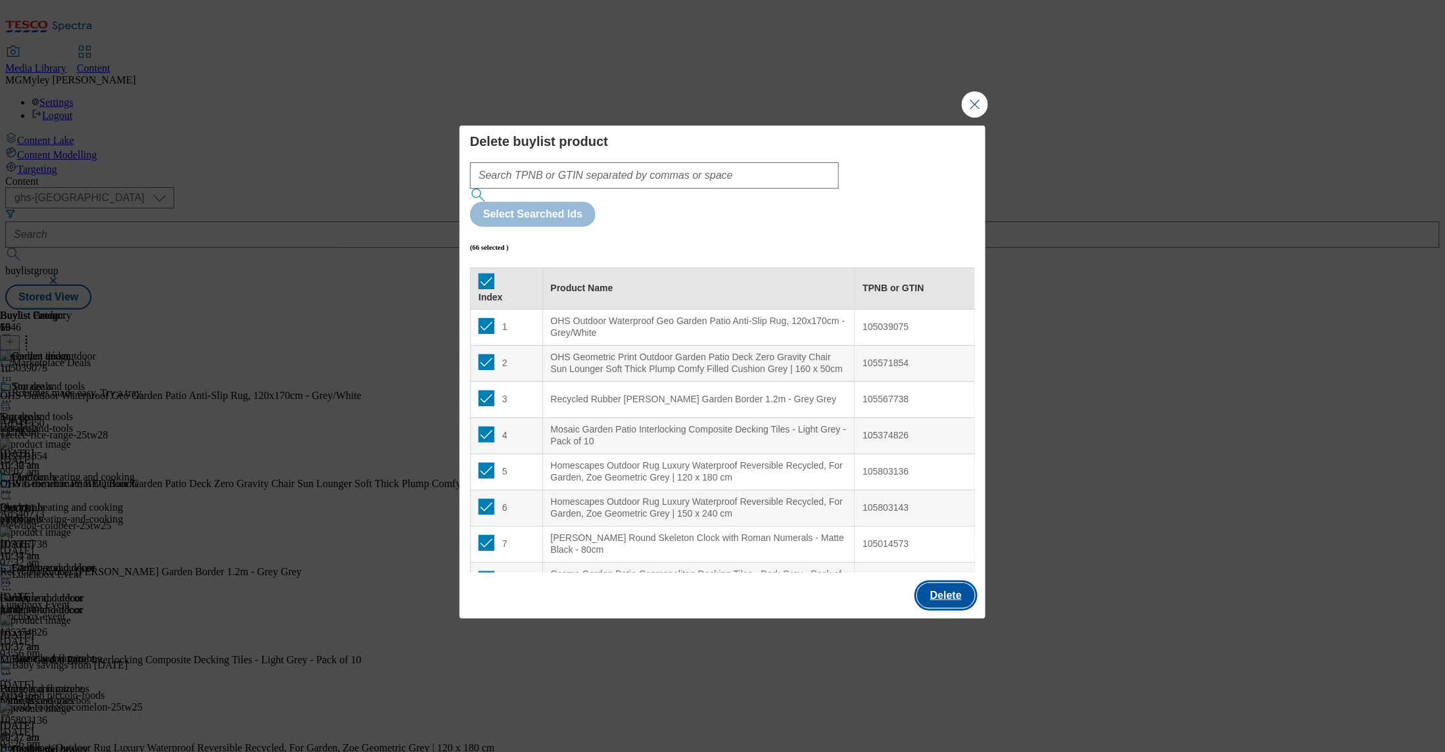
click at [943, 583] on button "Delete" at bounding box center [946, 595] width 58 height 25
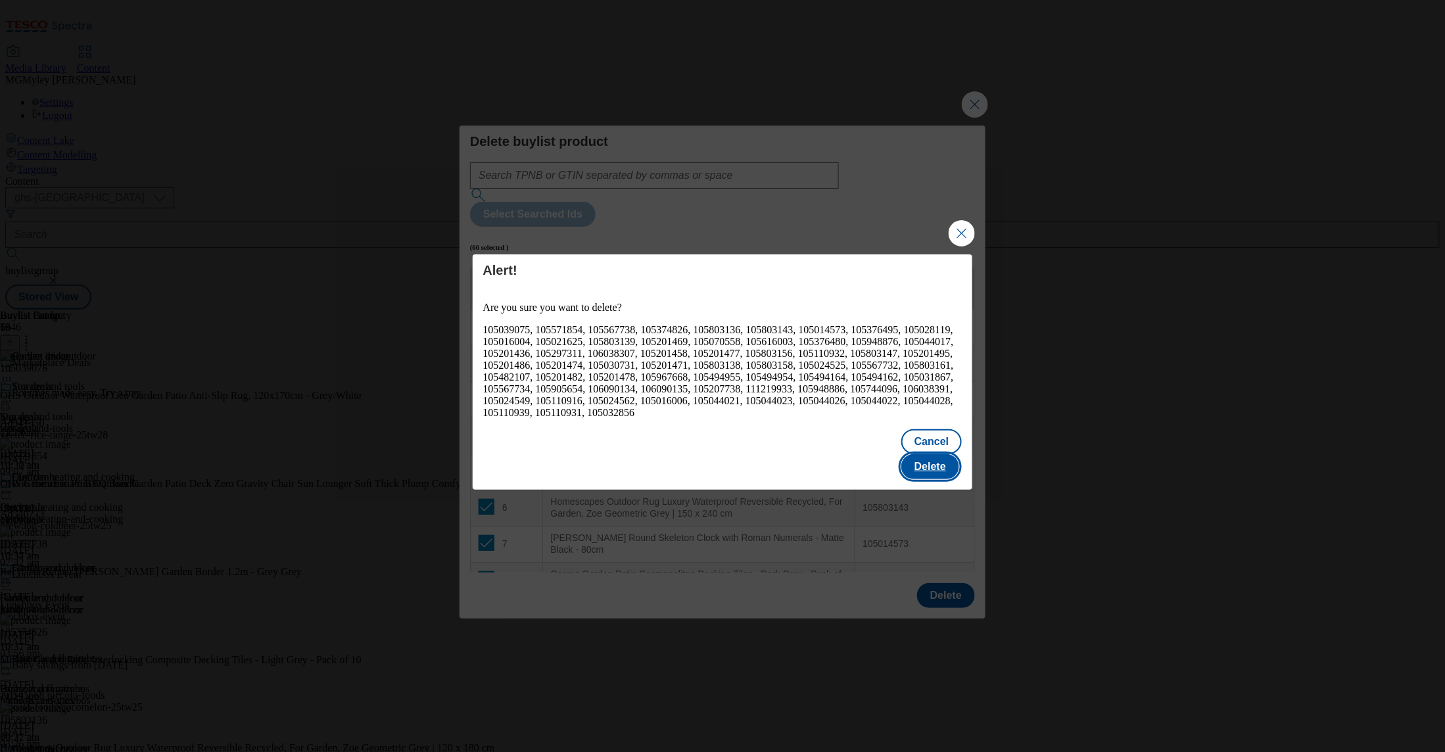
click at [939, 458] on button "Delete" at bounding box center [931, 466] width 58 height 25
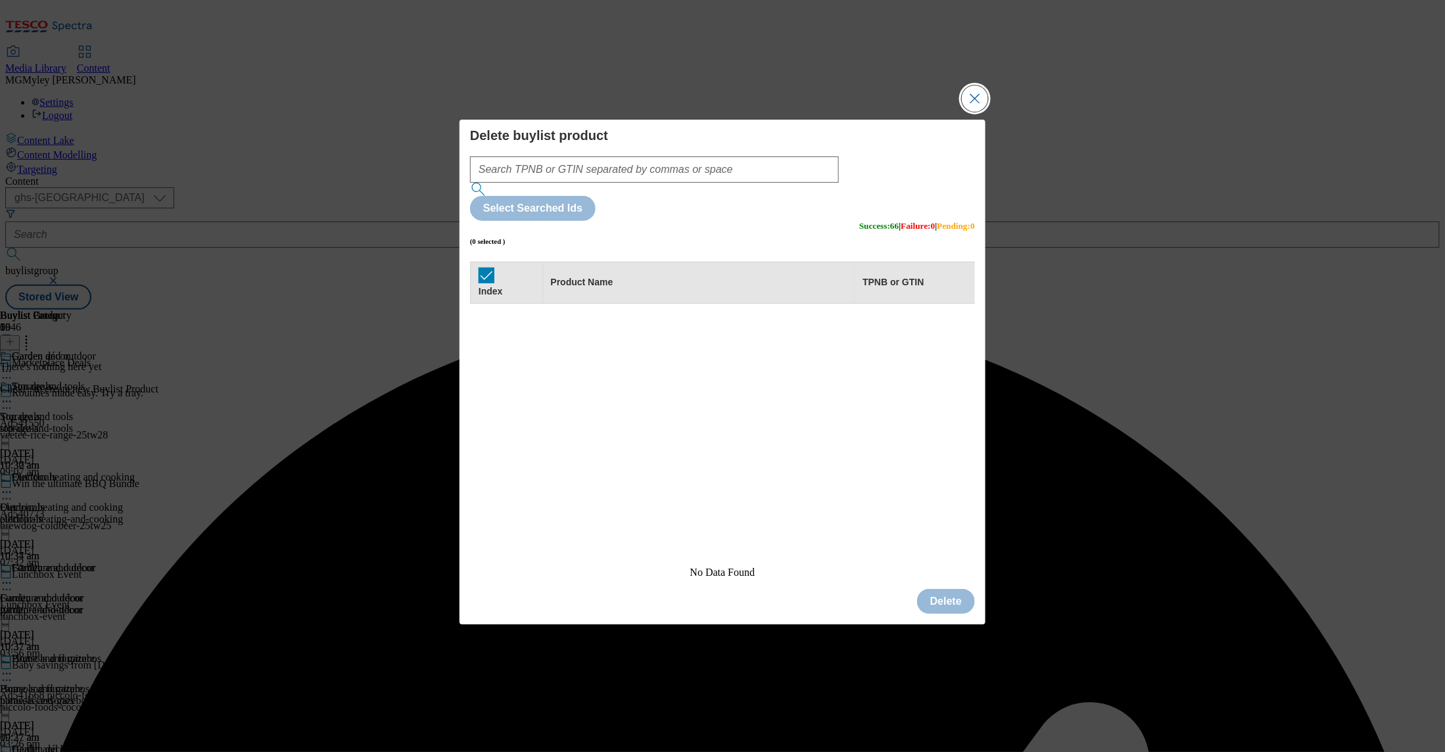
click at [979, 112] on button "Close Modal" at bounding box center [975, 98] width 26 height 26
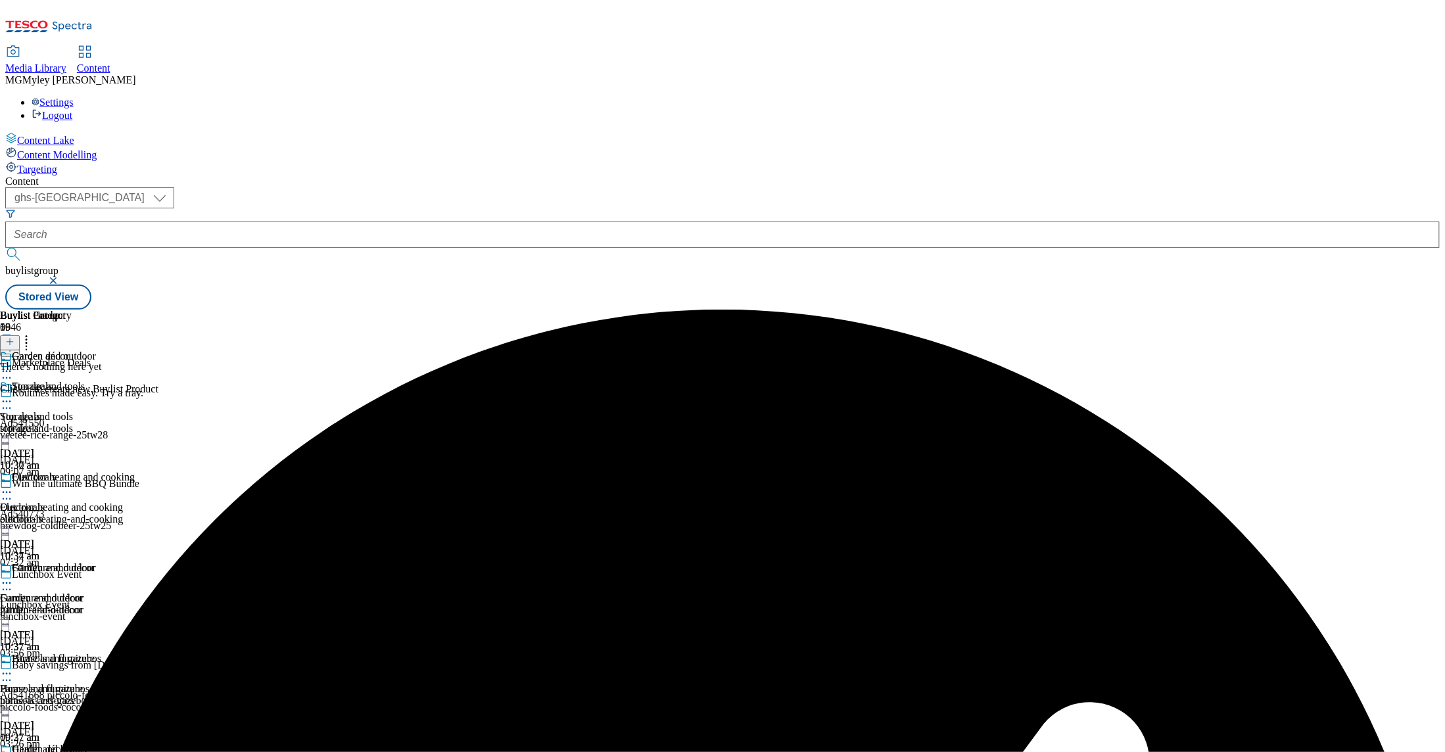
click at [14, 337] on icon at bounding box center [9, 341] width 9 height 9
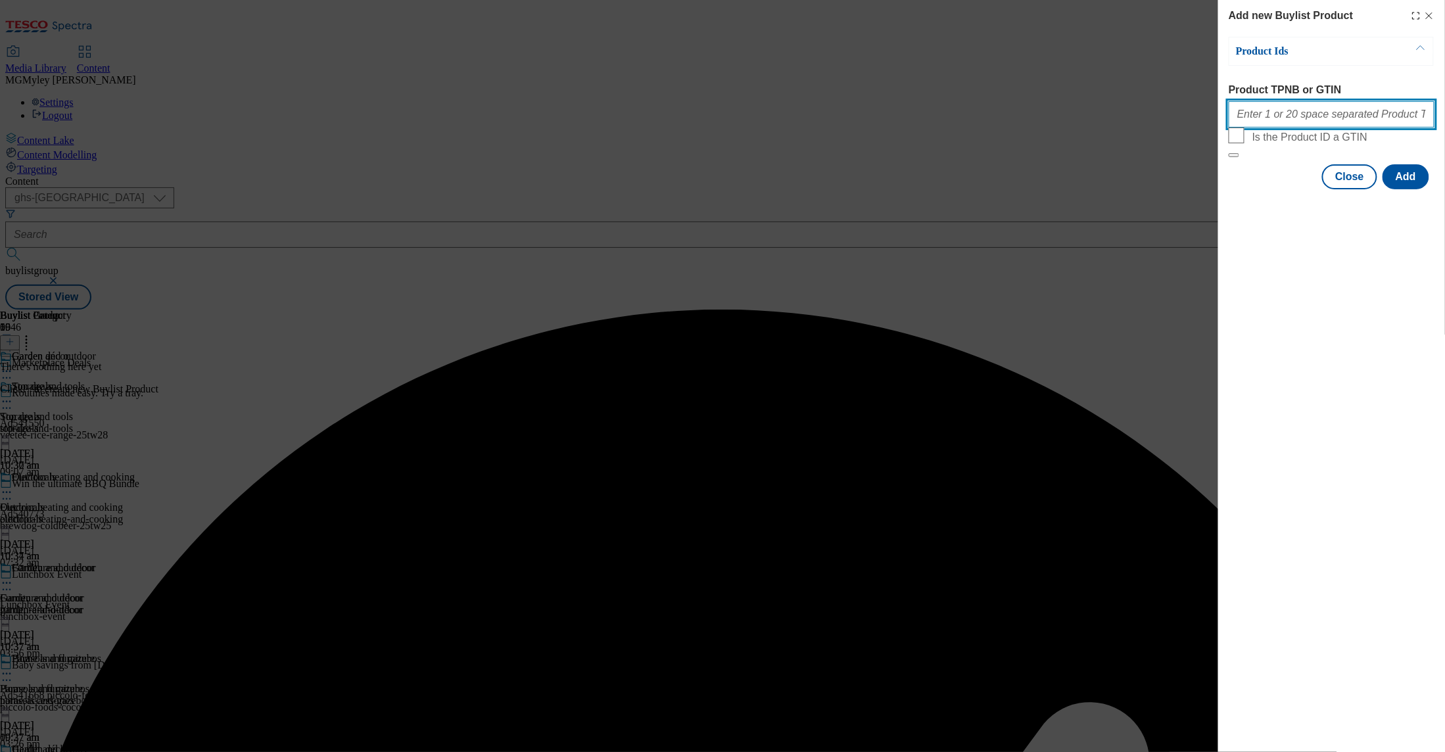
click at [1290, 124] on input "Product TPNB or GTIN" at bounding box center [1332, 114] width 206 height 26
paste input "105039075 105571854 105567738 105374826 105803136 105803143 105014573 105376495…"
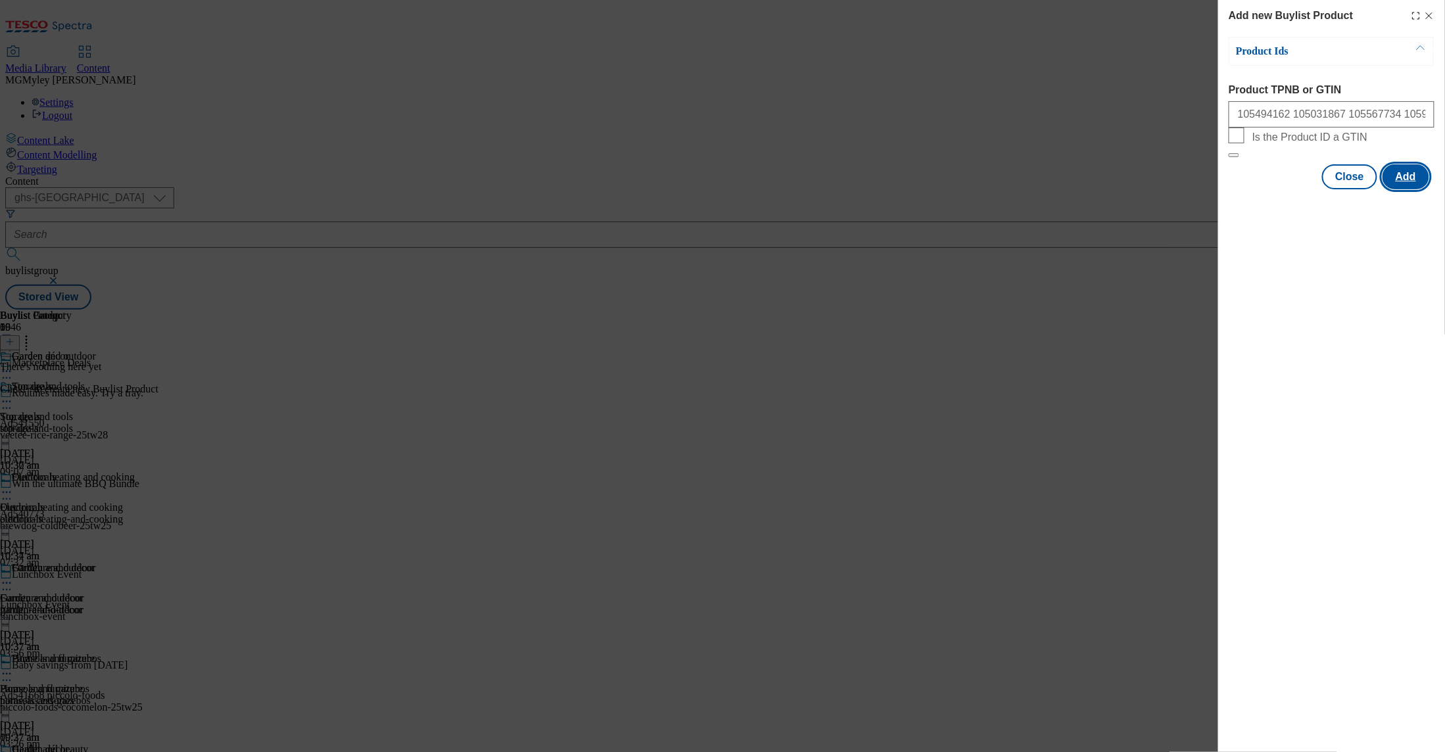
click at [1421, 189] on button "Add" at bounding box center [1406, 176] width 47 height 25
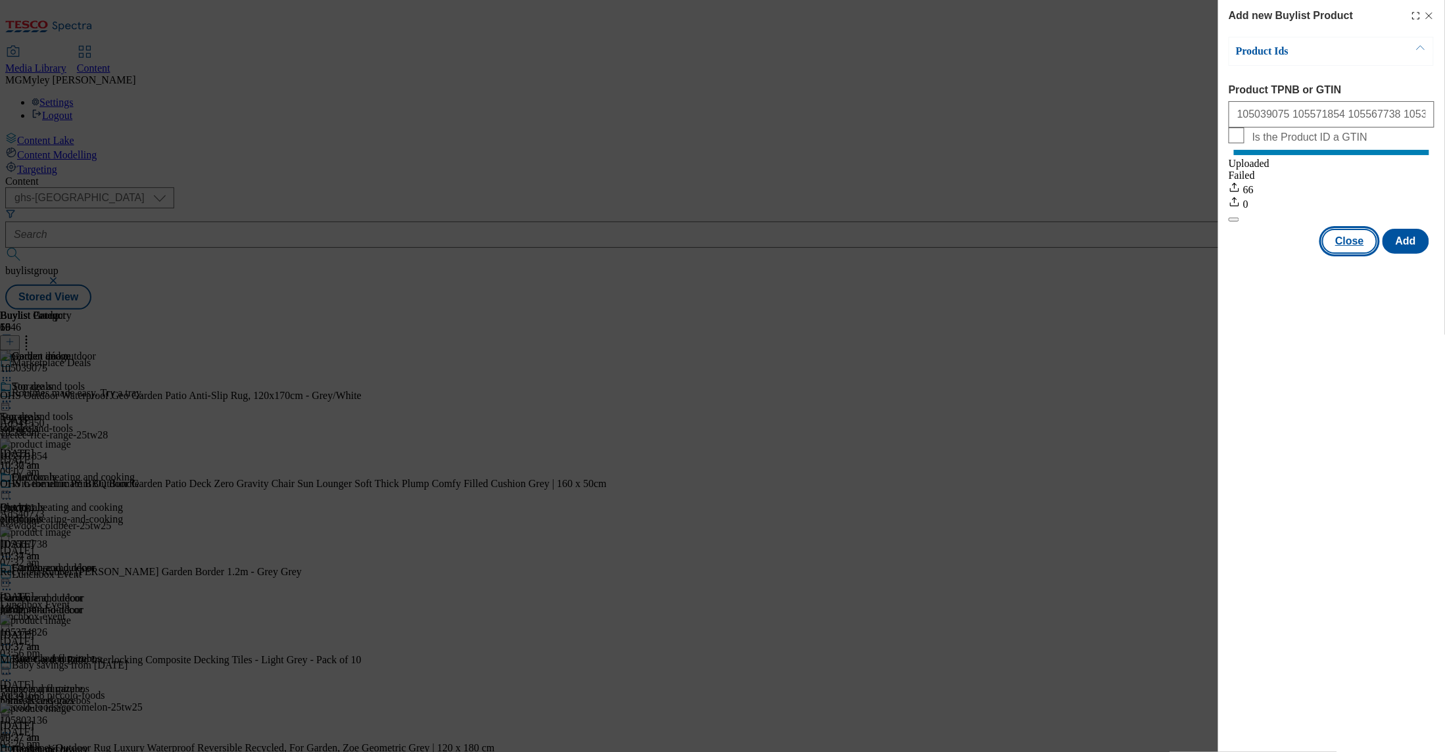
click at [1361, 254] on button "Close" at bounding box center [1350, 241] width 55 height 25
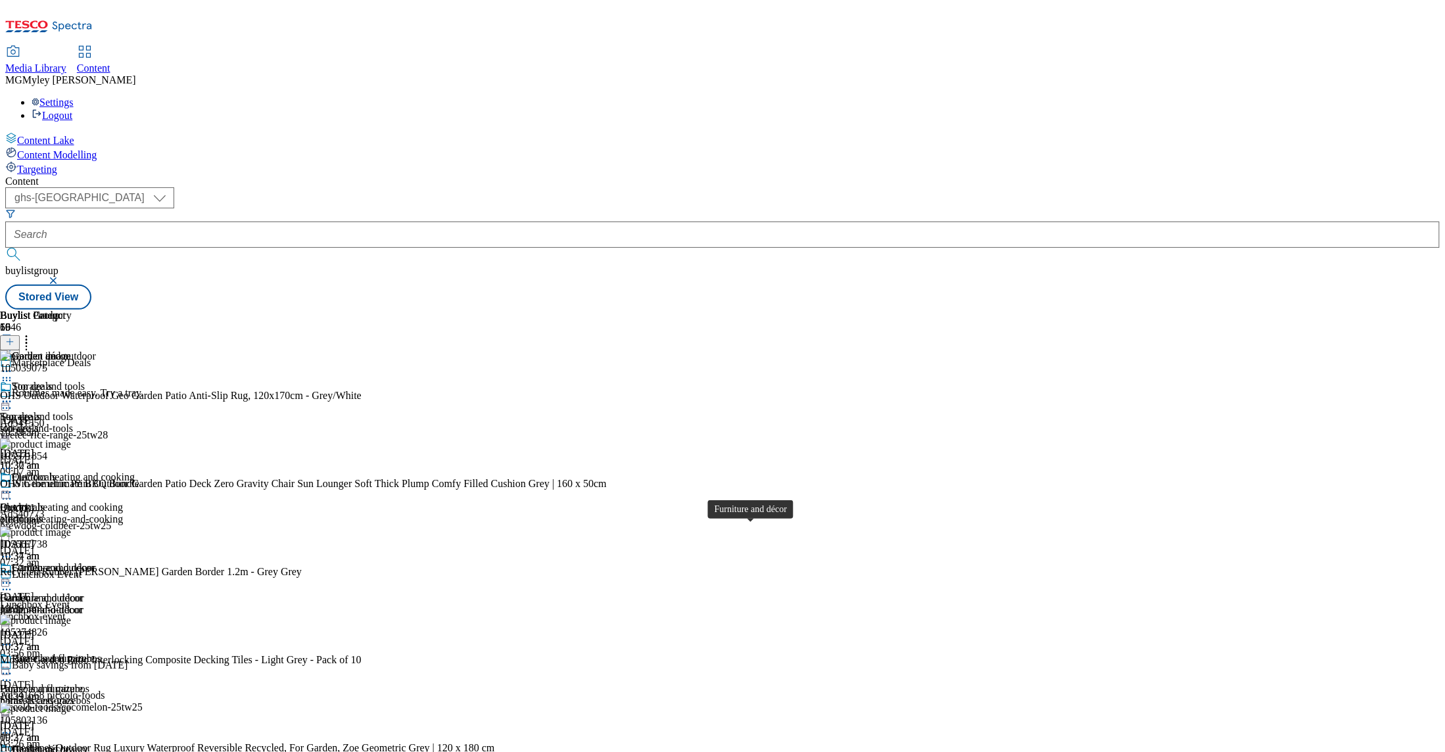
scroll to position [671, 0]
click at [13, 577] on icon at bounding box center [6, 583] width 13 height 13
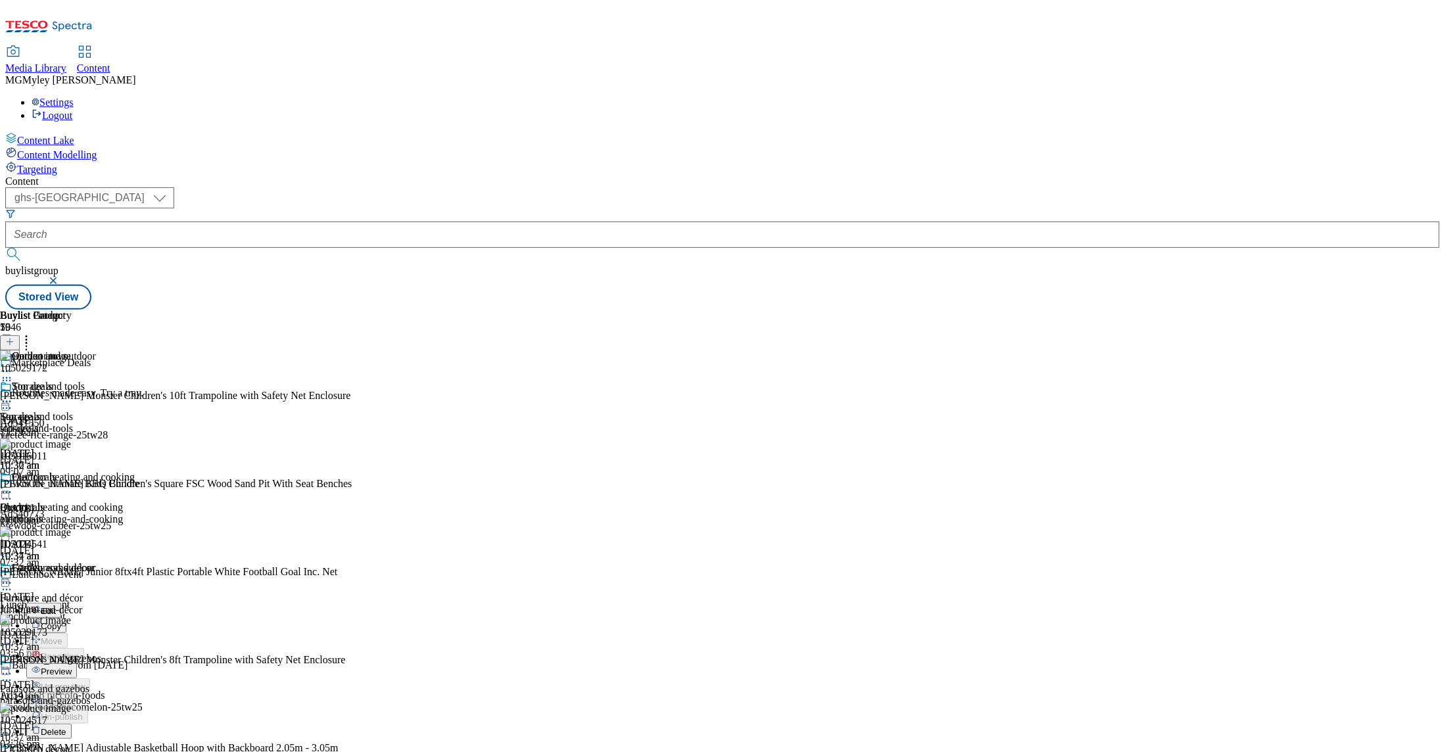
scroll to position [76, 0]
click at [72, 667] on span "Preview" at bounding box center [56, 672] width 31 height 10
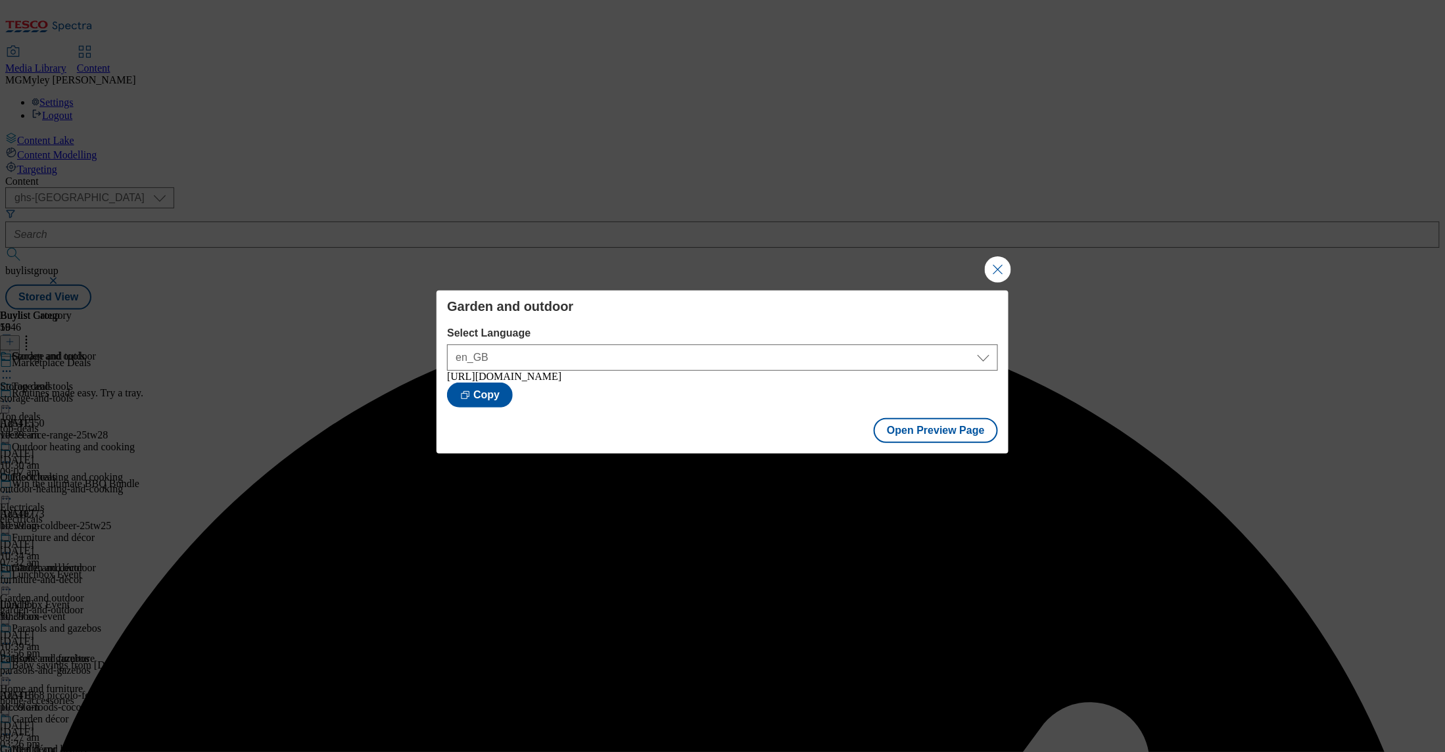
click at [996, 264] on button "Close Modal" at bounding box center [998, 269] width 26 height 26
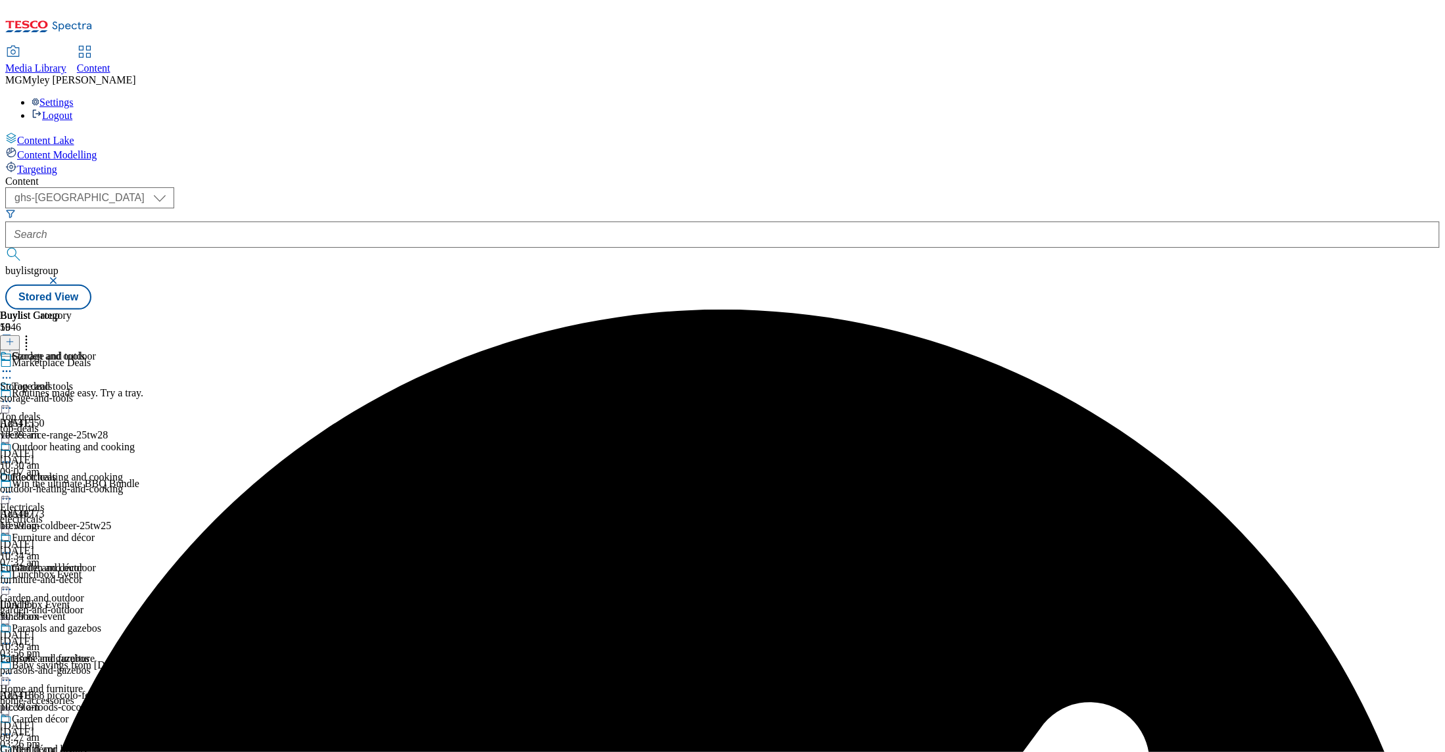
scroll to position [120, 0]
click at [13, 577] on icon at bounding box center [6, 583] width 13 height 13
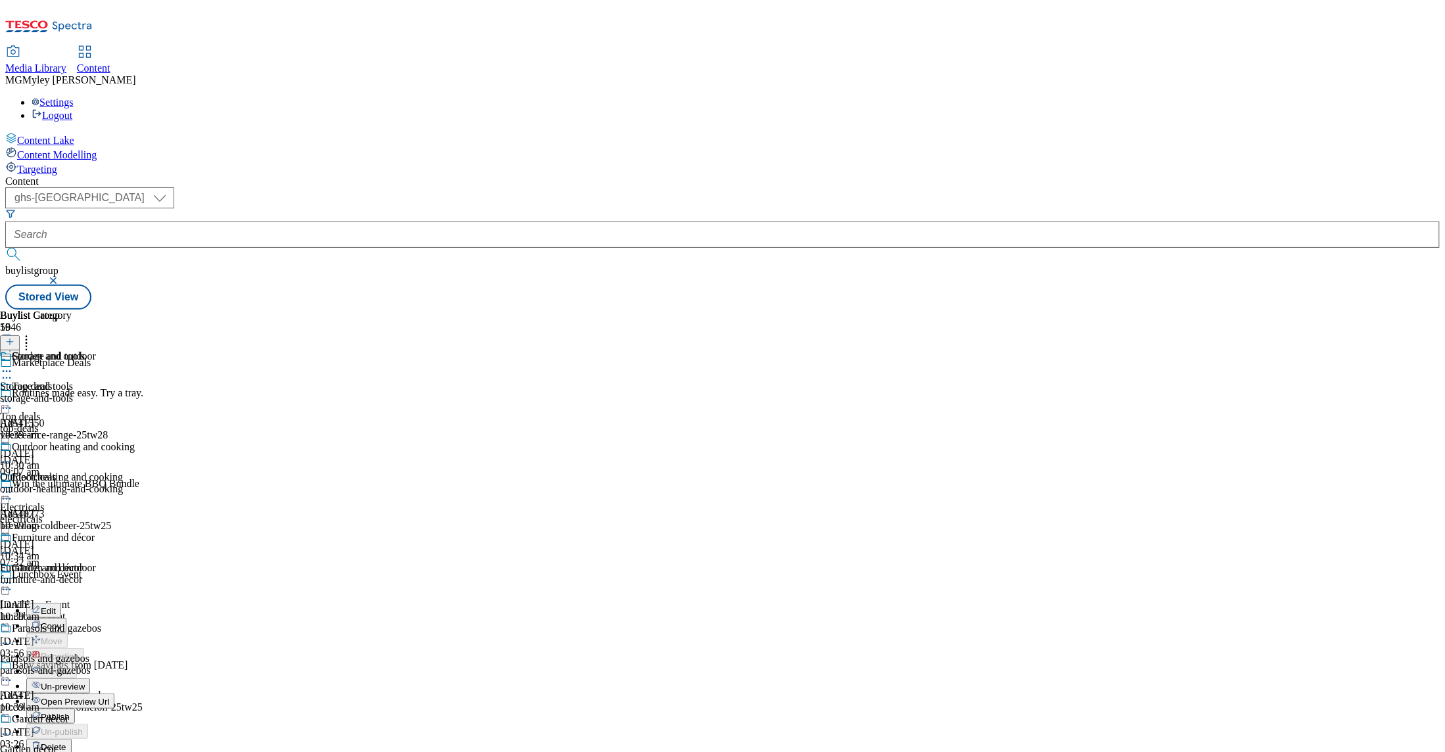
click at [75, 709] on button "Publish" at bounding box center [50, 716] width 49 height 15
click at [83, 683] on span "Home and furniture" at bounding box center [41, 689] width 83 height 12
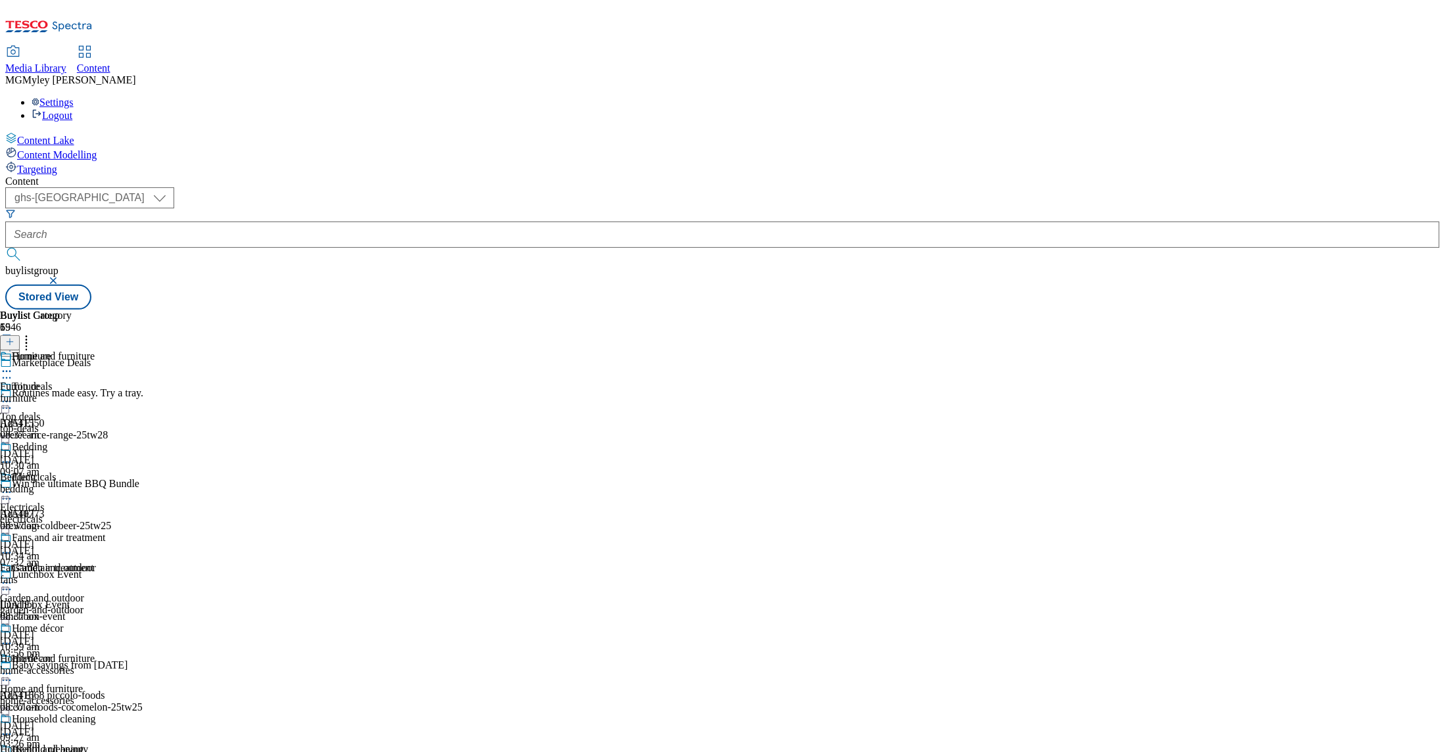
click at [13, 668] on icon at bounding box center [6, 674] width 13 height 13
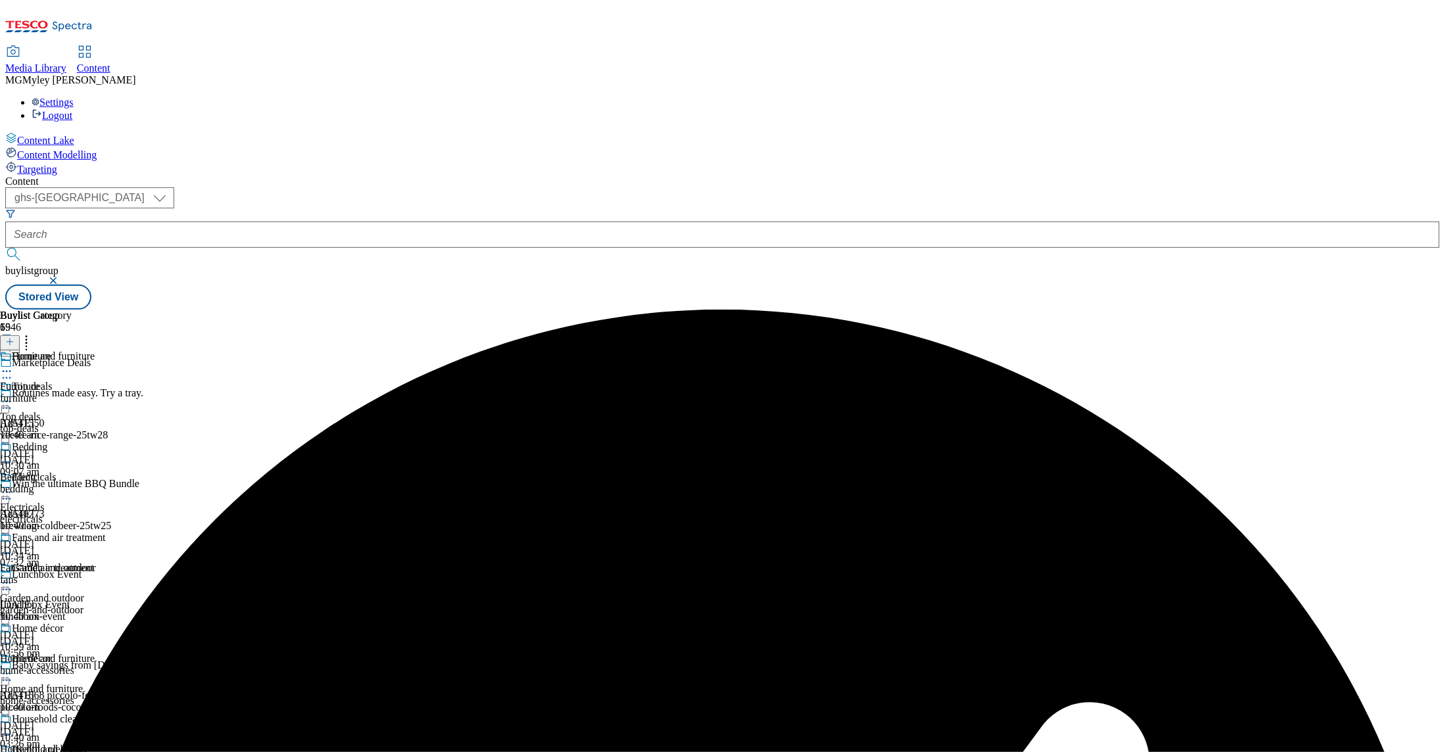
scroll to position [367, 0]
click at [13, 668] on icon at bounding box center [6, 674] width 13 height 13
click at [39, 381] on span "Furniture" at bounding box center [19, 387] width 39 height 12
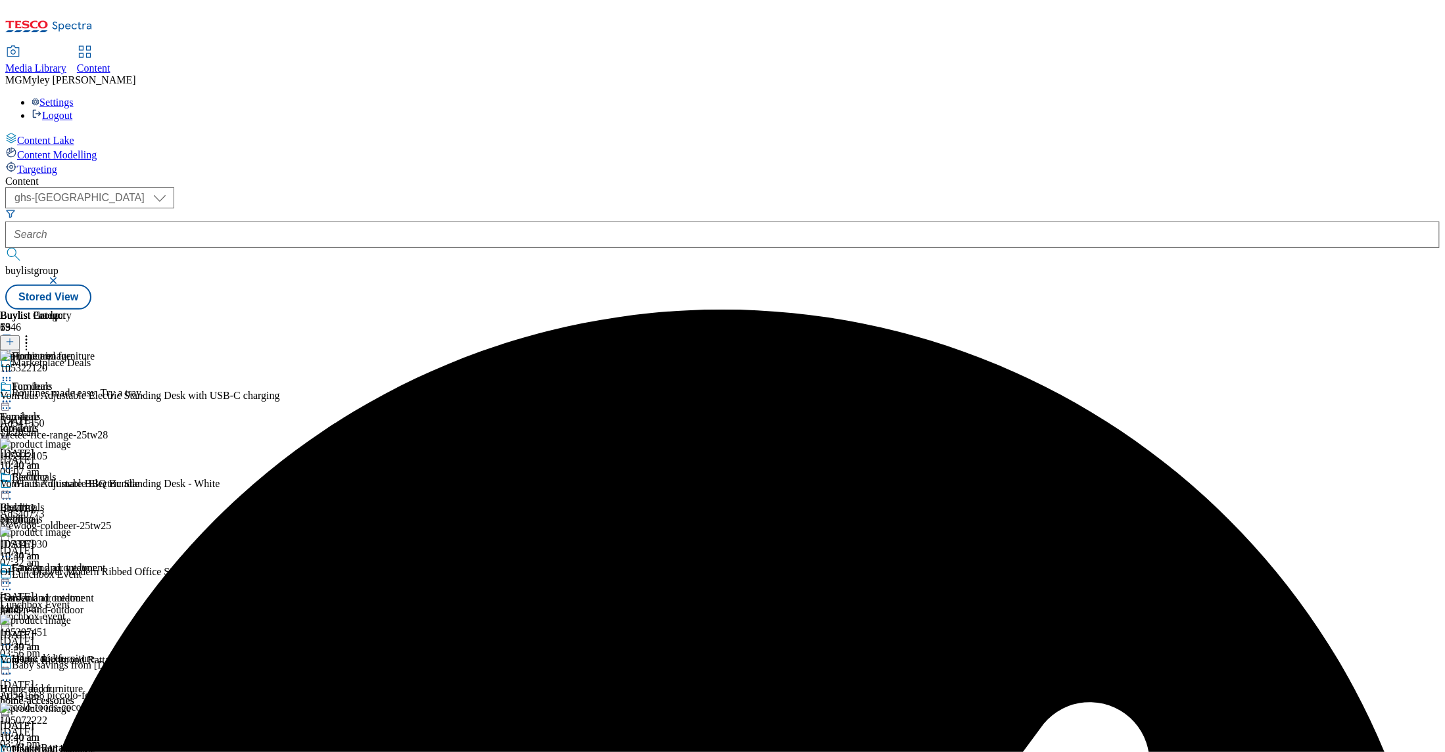
click at [33, 333] on icon at bounding box center [26, 339] width 13 height 13
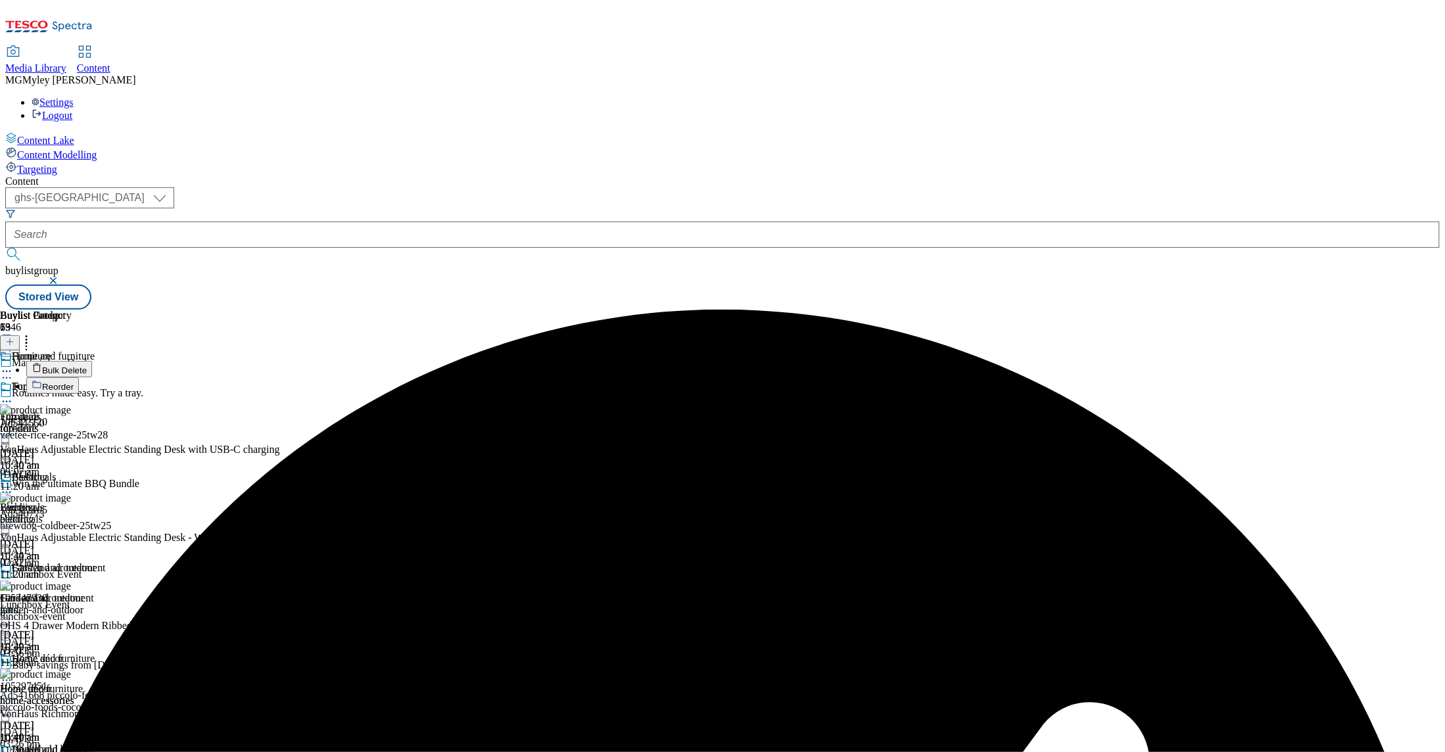
click at [87, 366] on span "Bulk Delete" at bounding box center [64, 371] width 45 height 10
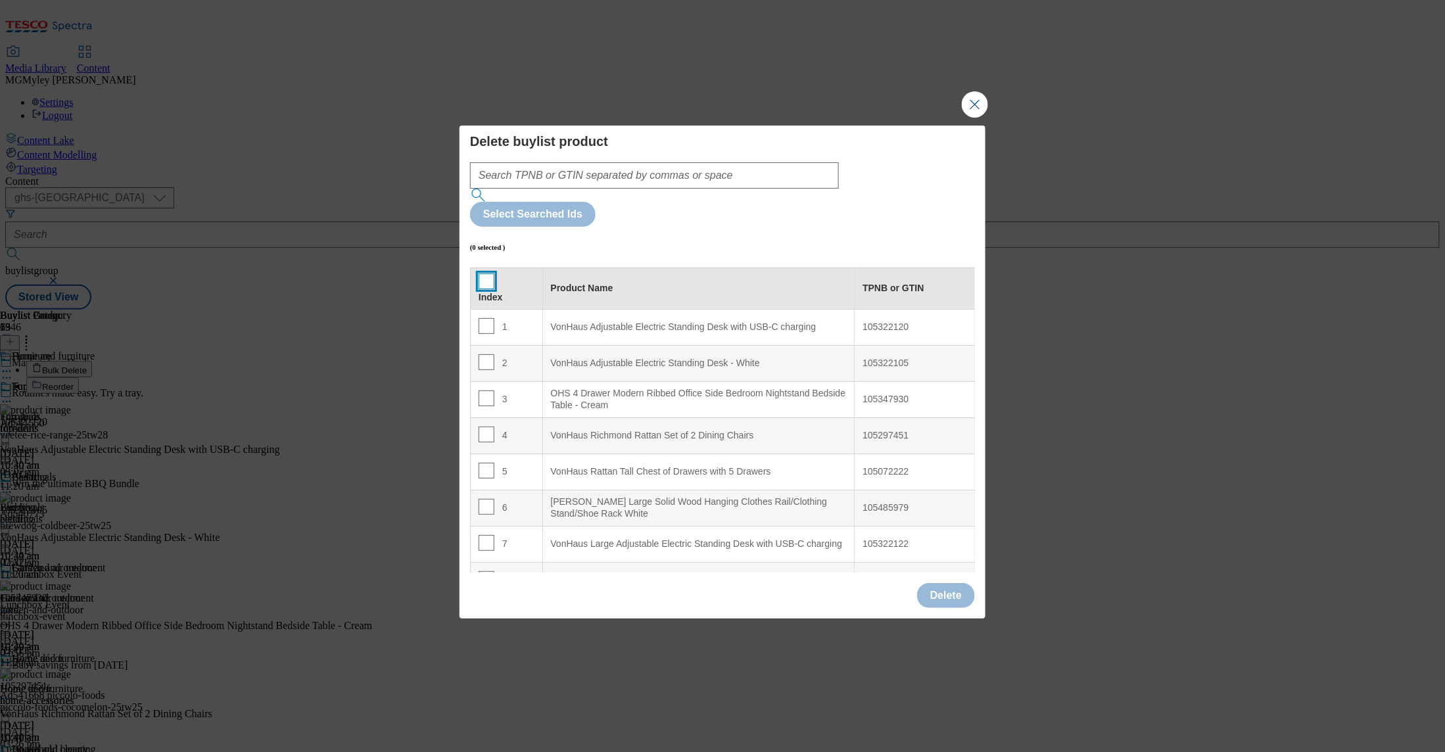
click at [487, 274] on input "Modal" at bounding box center [487, 282] width 16 height 16
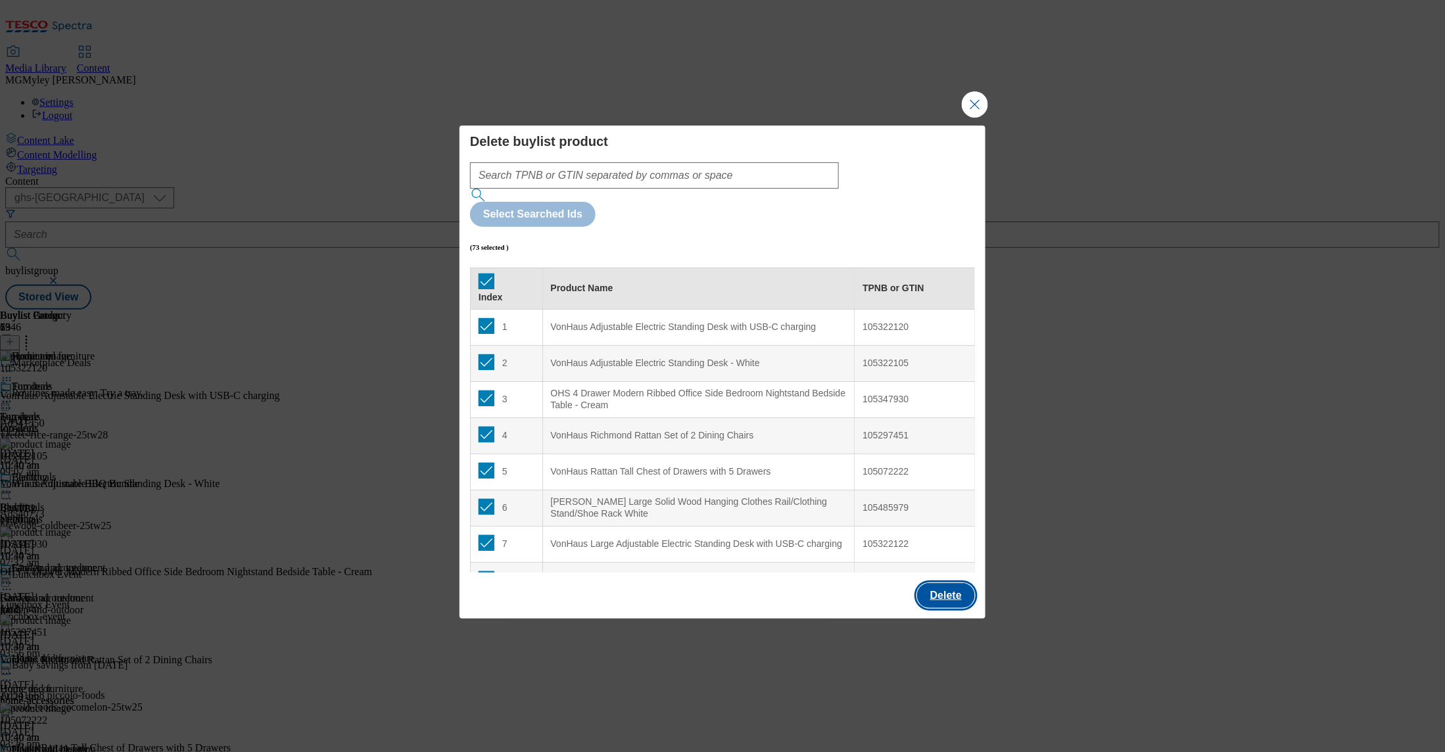
click at [944, 583] on button "Delete" at bounding box center [946, 595] width 58 height 25
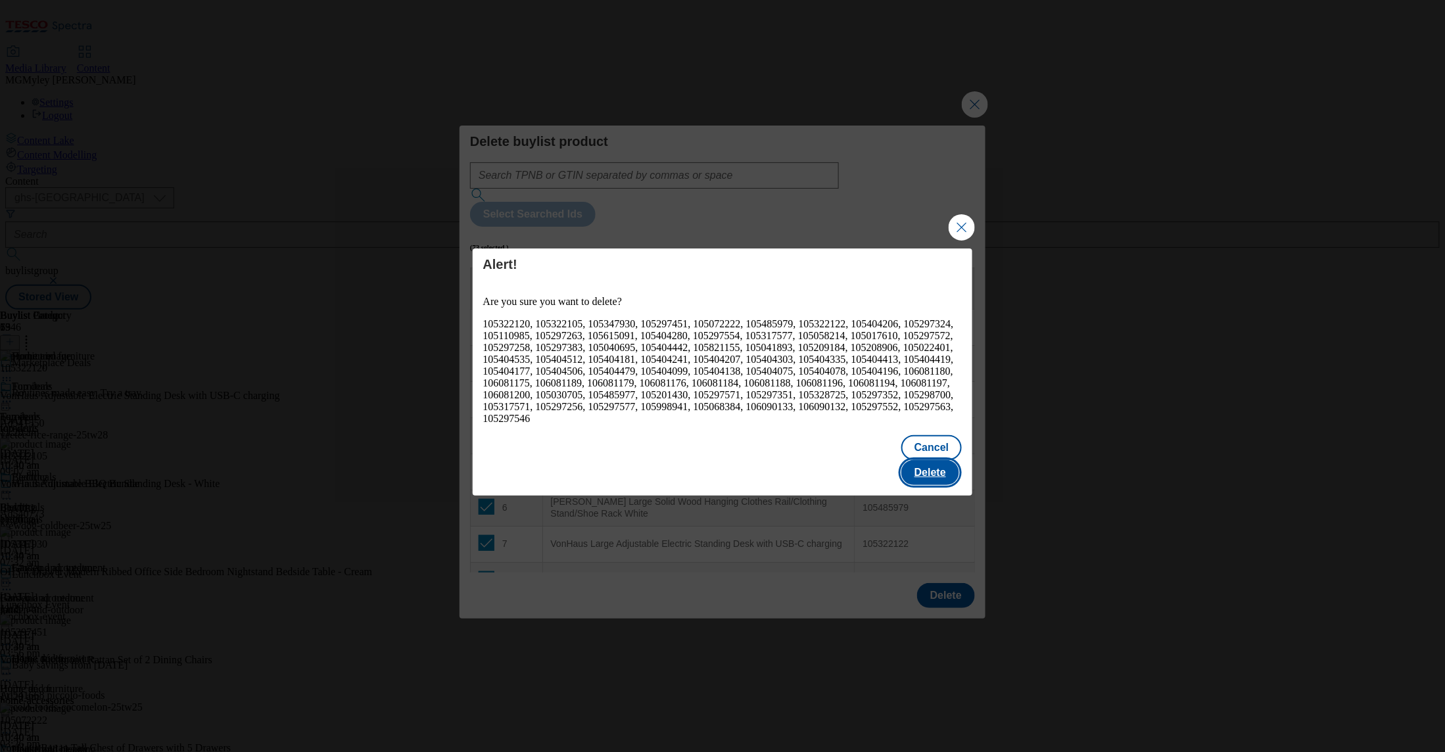
click at [935, 470] on button "Delete" at bounding box center [931, 472] width 58 height 25
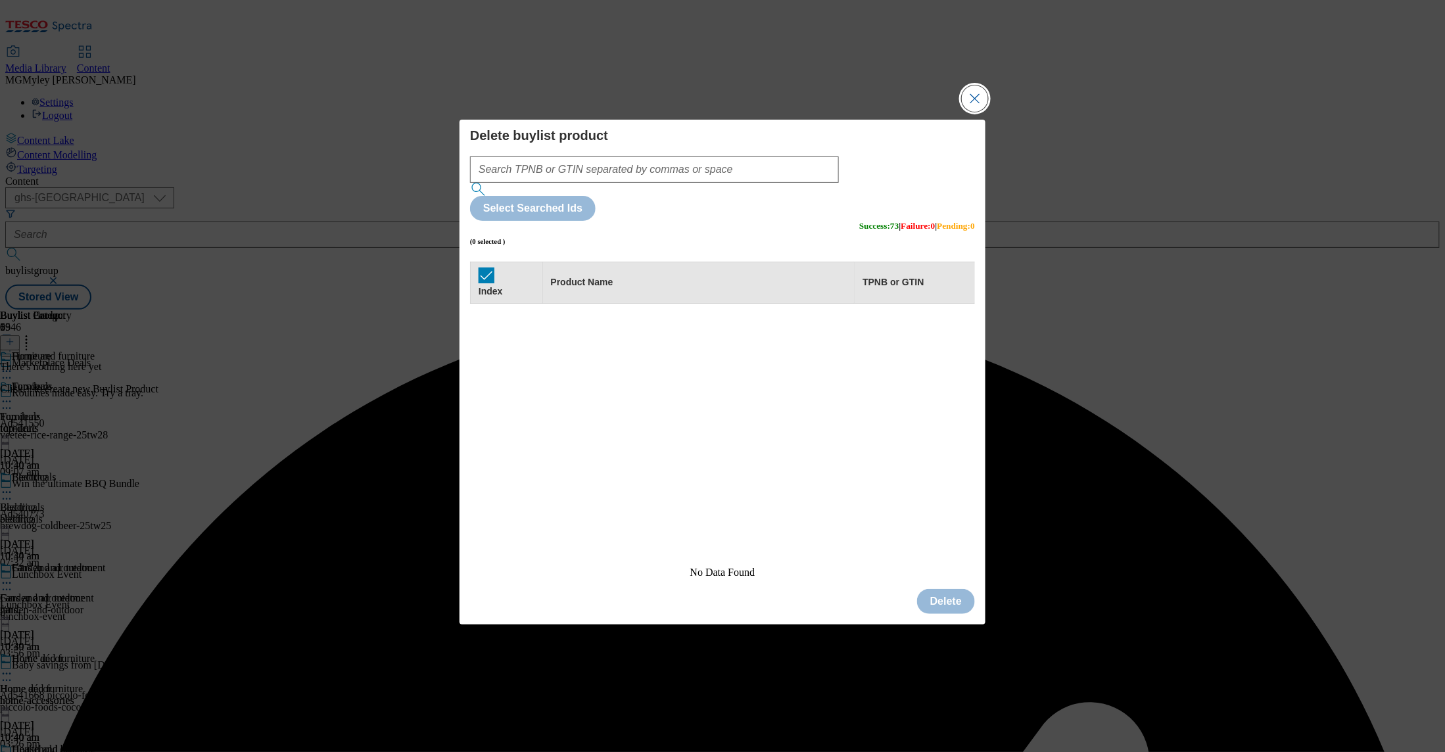
click at [973, 112] on button "Close Modal" at bounding box center [975, 98] width 26 height 26
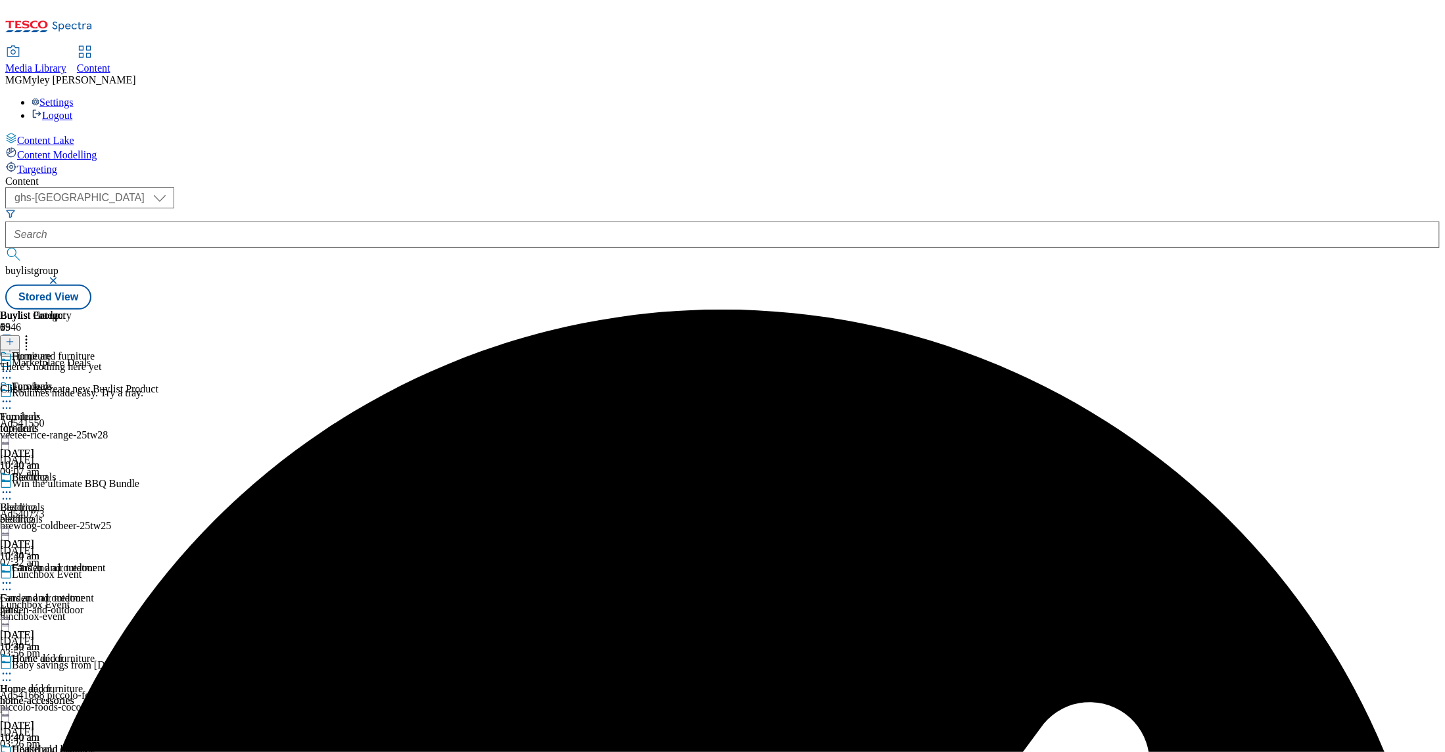
click at [14, 337] on icon at bounding box center [9, 341] width 9 height 9
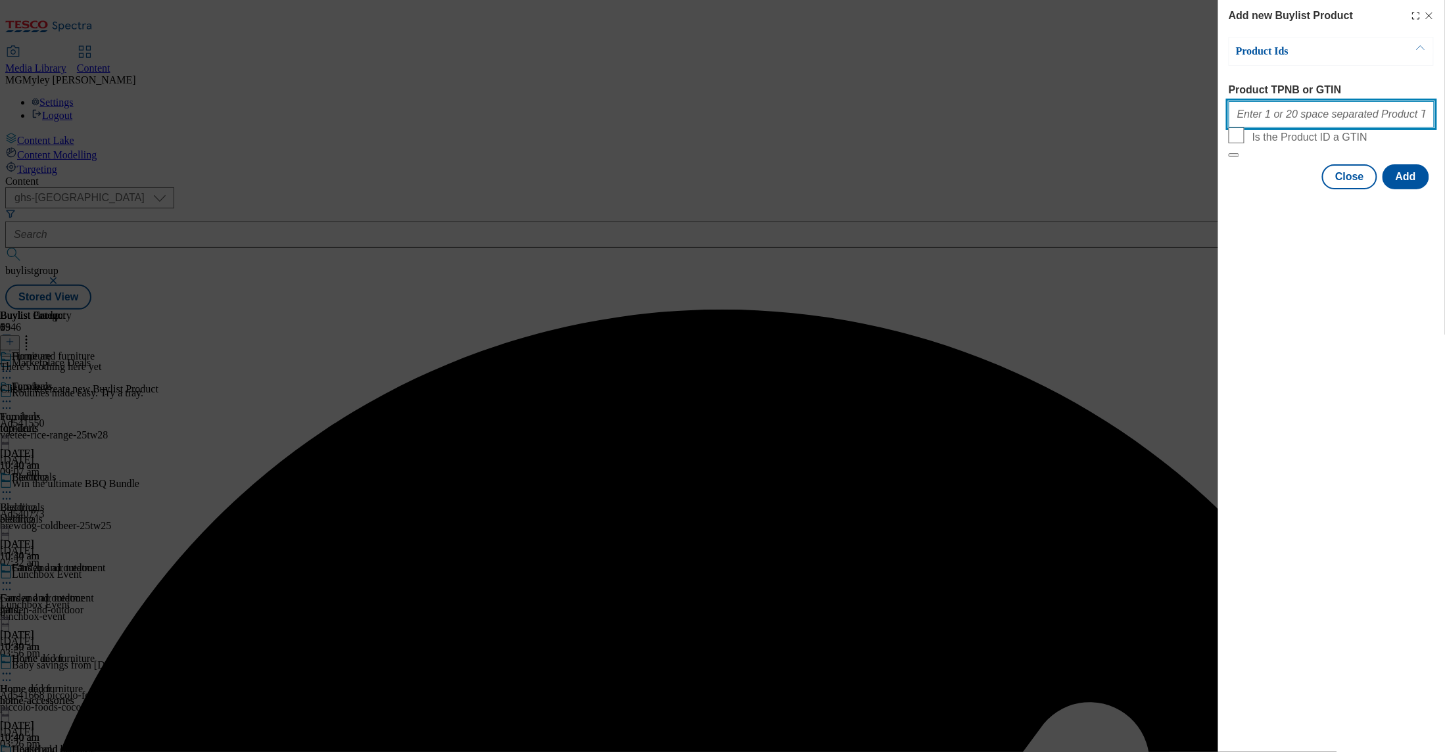
click at [1300, 128] on input "Product TPNB or GTIN" at bounding box center [1332, 114] width 206 height 26
paste input "105322120 105322105 105047557 105347930 105297451 105072222 105485979 105322122…"
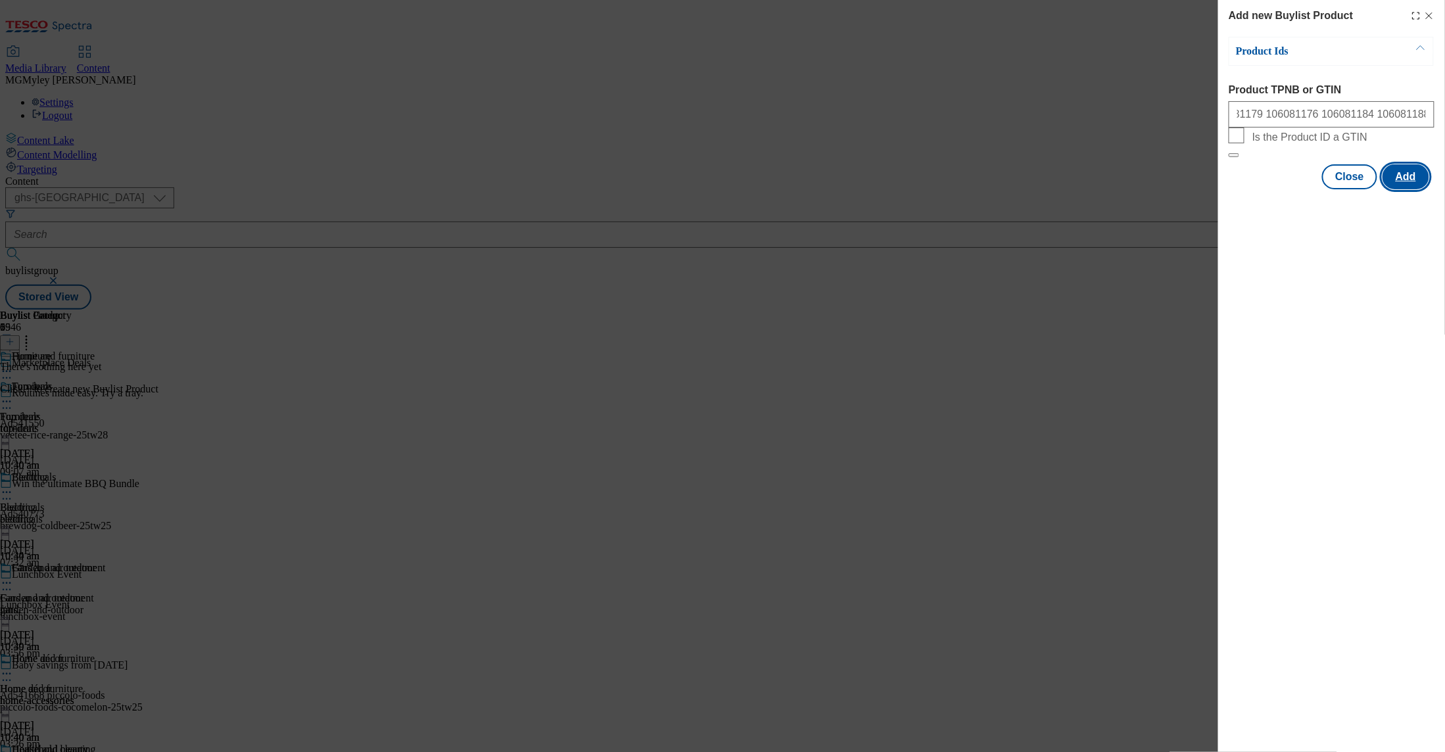
click at [1415, 189] on button "Add" at bounding box center [1406, 176] width 47 height 25
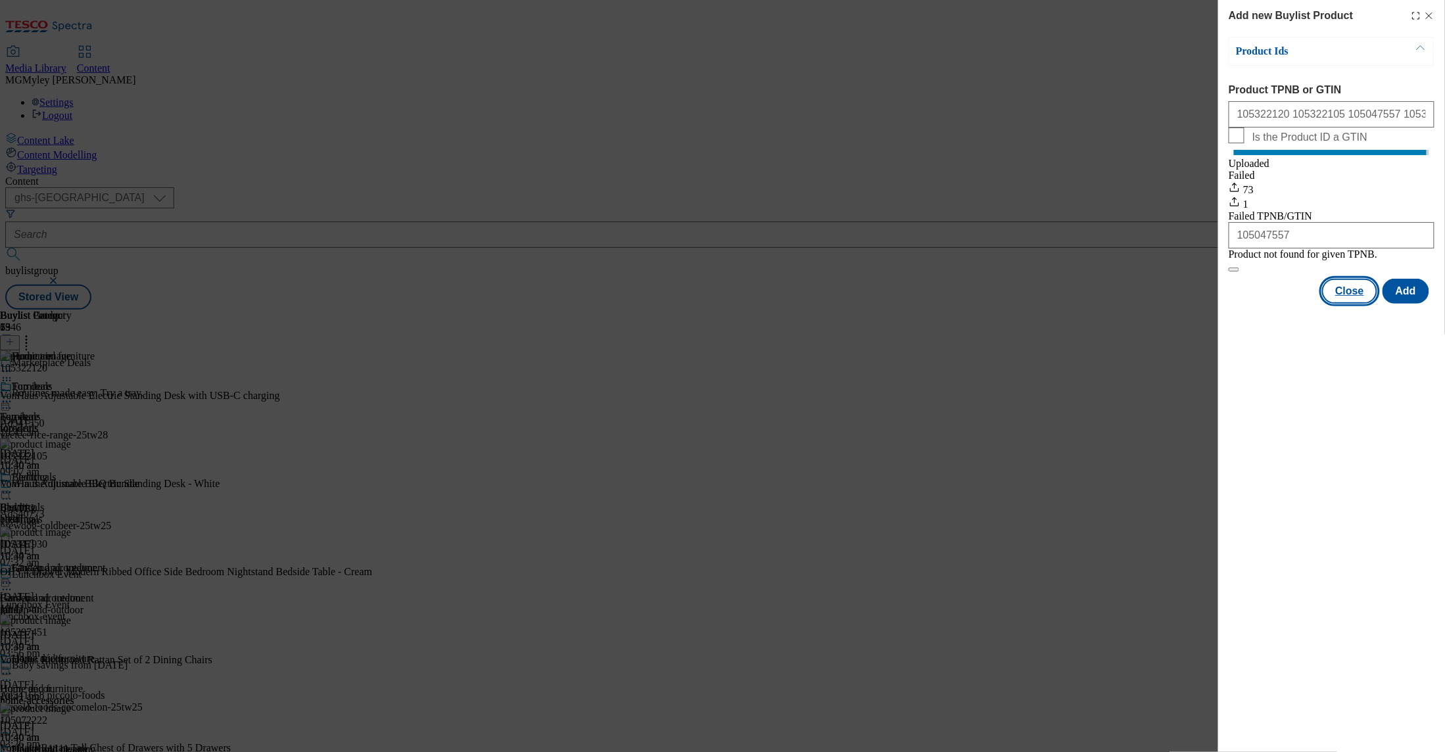
click at [1343, 304] on button "Close" at bounding box center [1350, 291] width 55 height 25
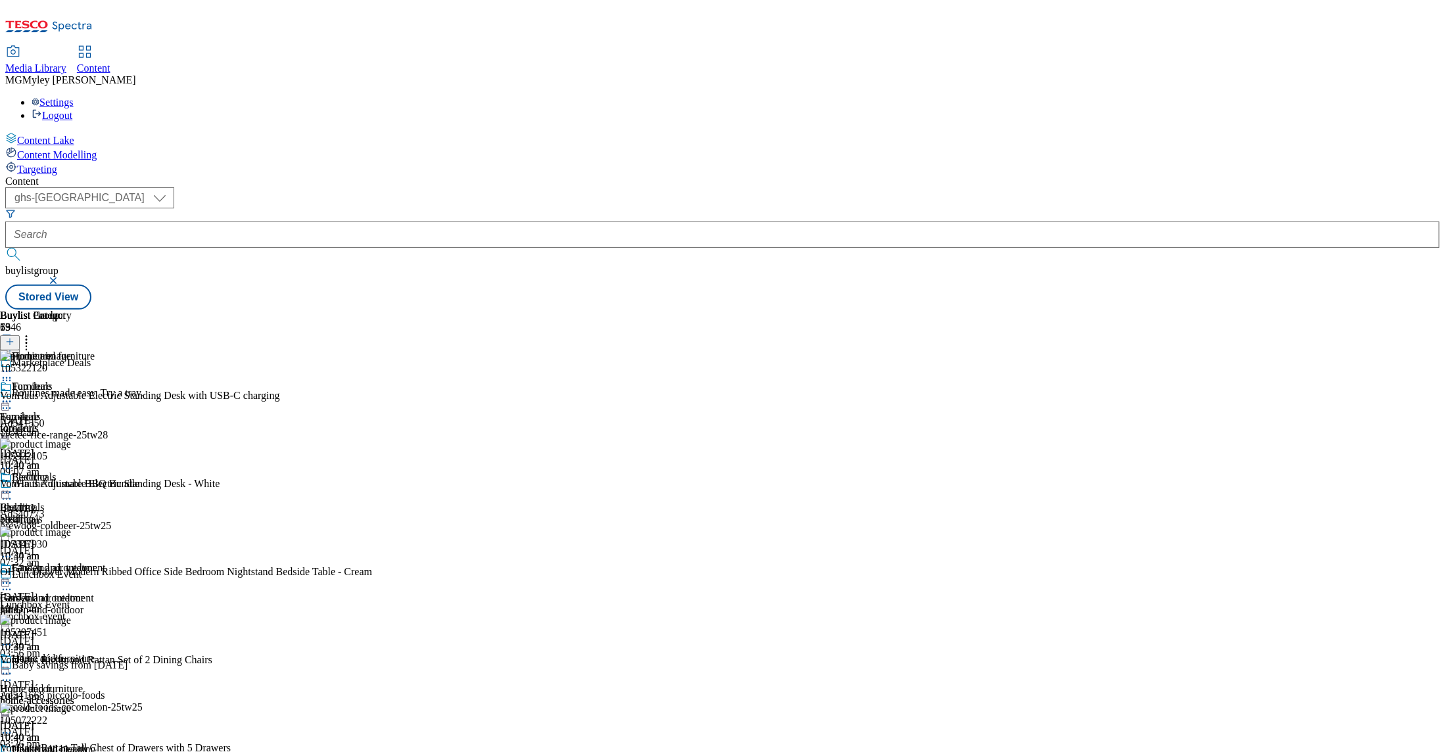
click at [106, 514] on div "bedding" at bounding box center [53, 520] width 106 height 12
click at [33, 333] on icon at bounding box center [26, 339] width 13 height 13
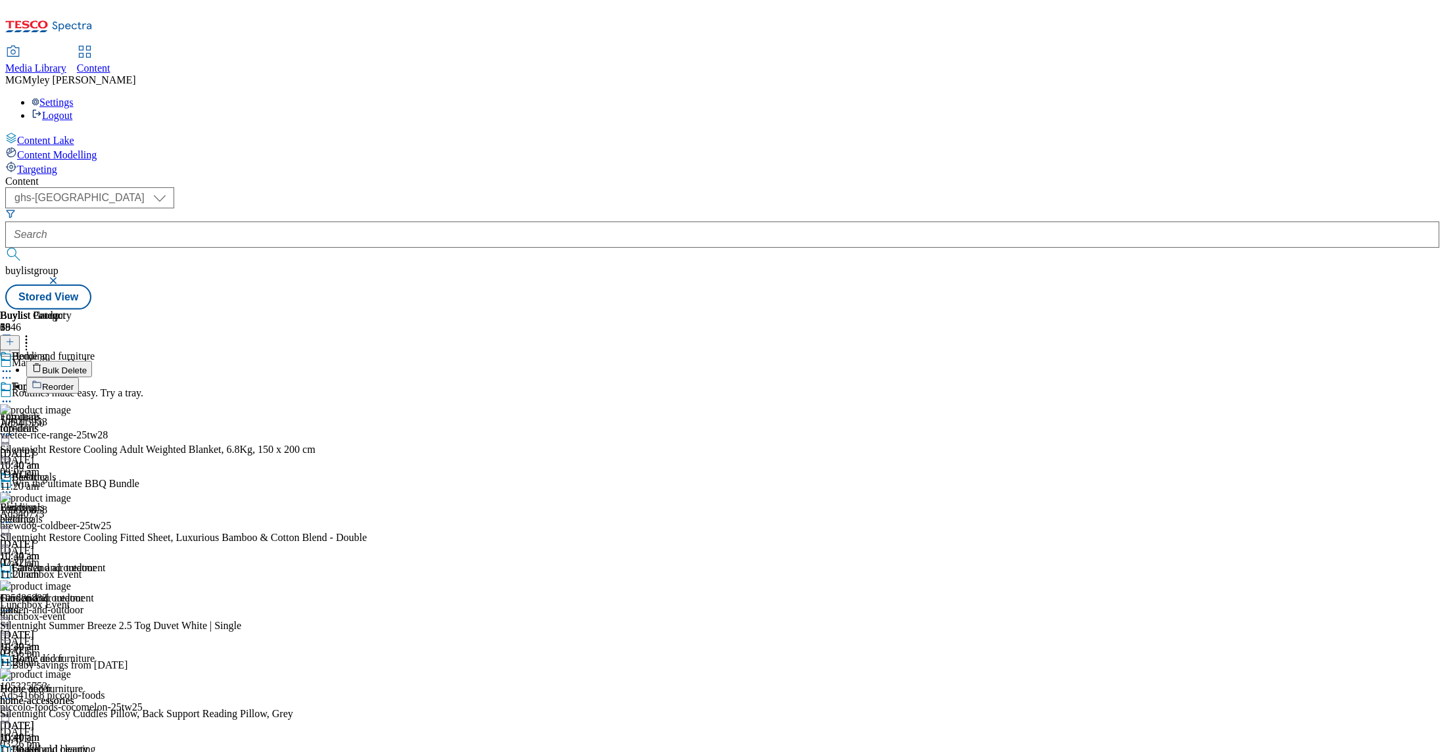
click at [87, 366] on span "Bulk Delete" at bounding box center [64, 371] width 45 height 10
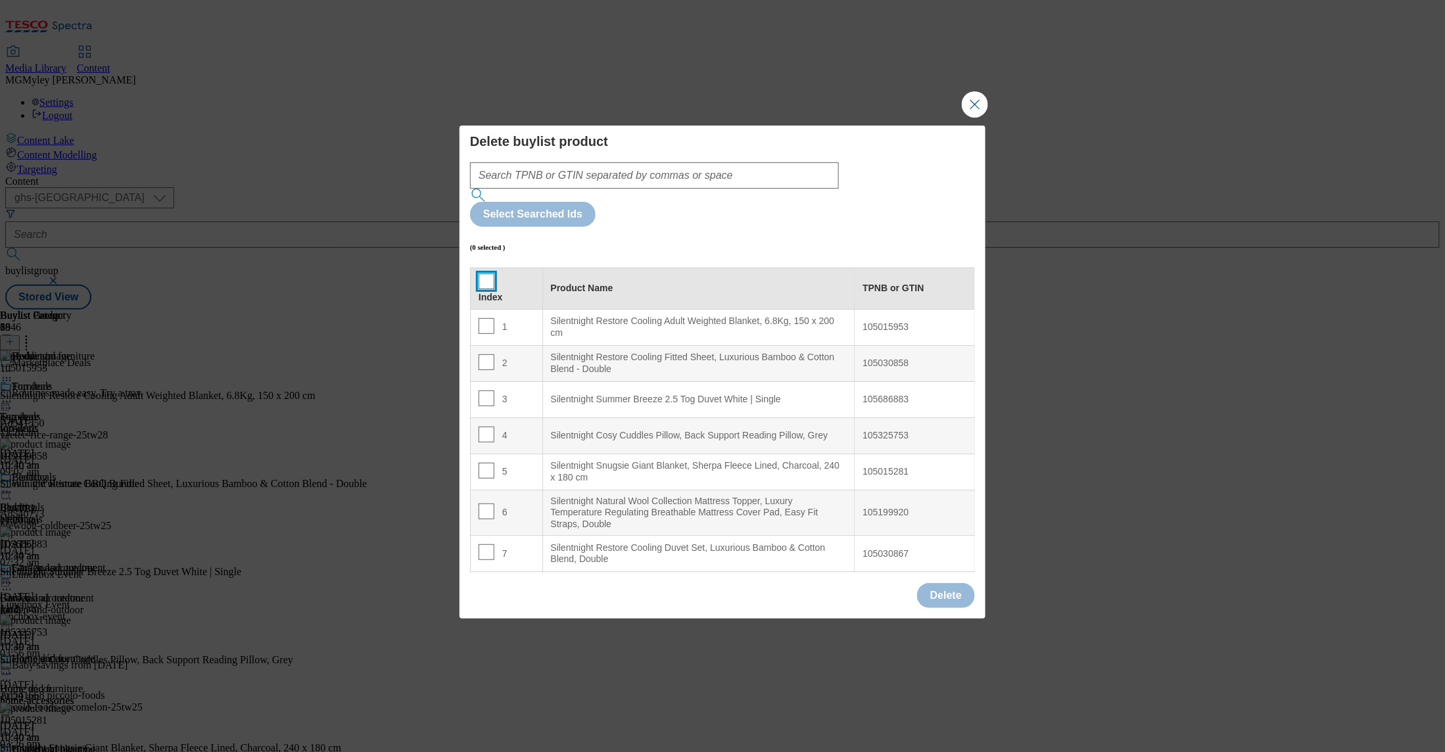
click at [487, 274] on input "Modal" at bounding box center [487, 282] width 16 height 16
click at [938, 583] on button "Delete" at bounding box center [946, 595] width 58 height 25
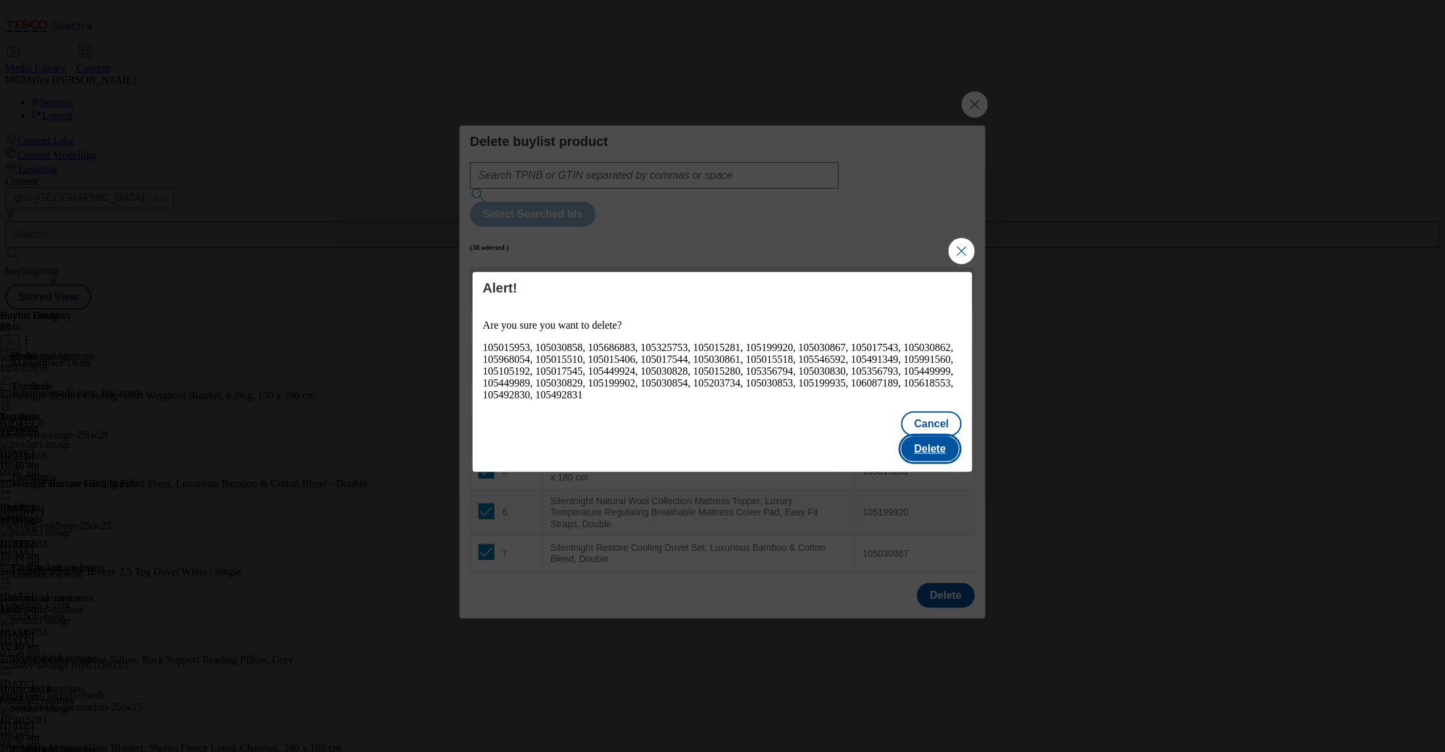
click at [933, 439] on button "Delete" at bounding box center [931, 449] width 58 height 25
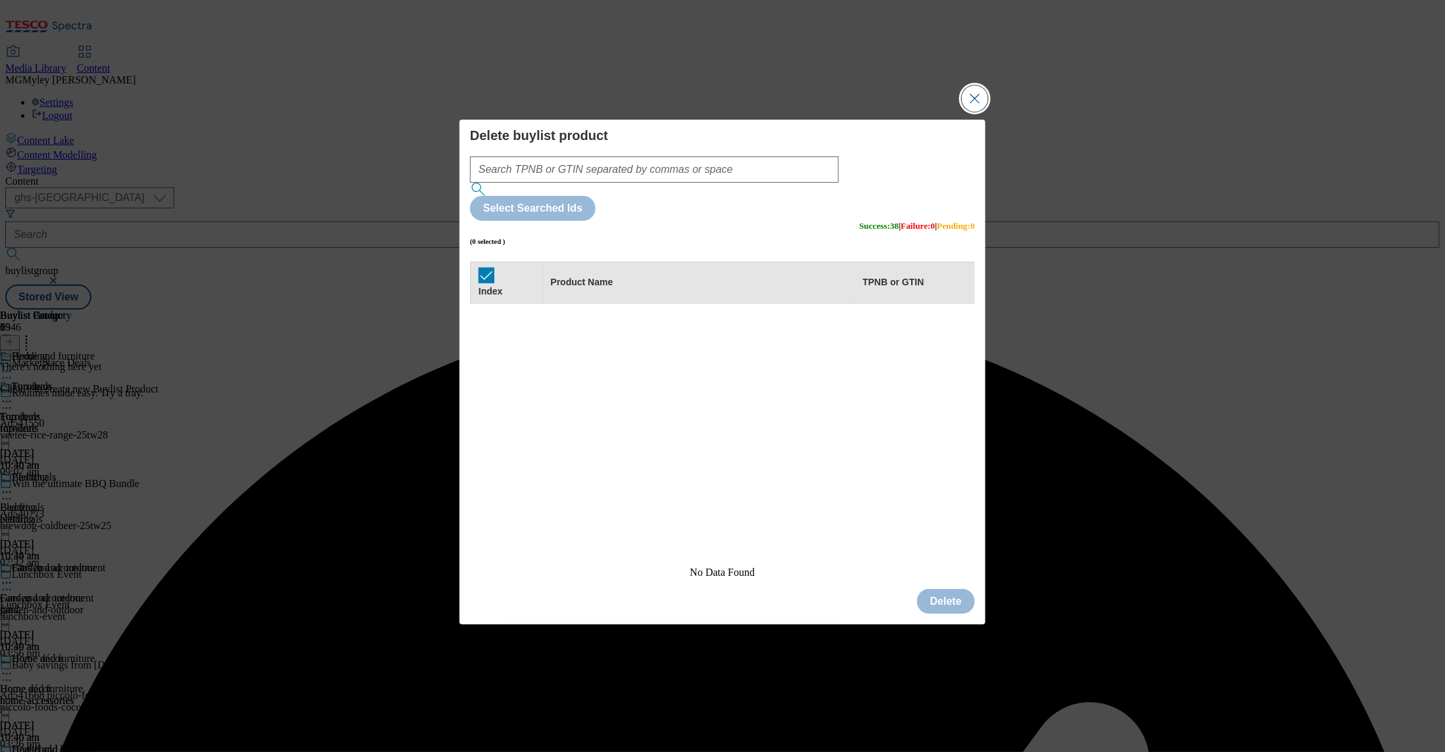
click at [975, 112] on button "Close Modal" at bounding box center [975, 98] width 26 height 26
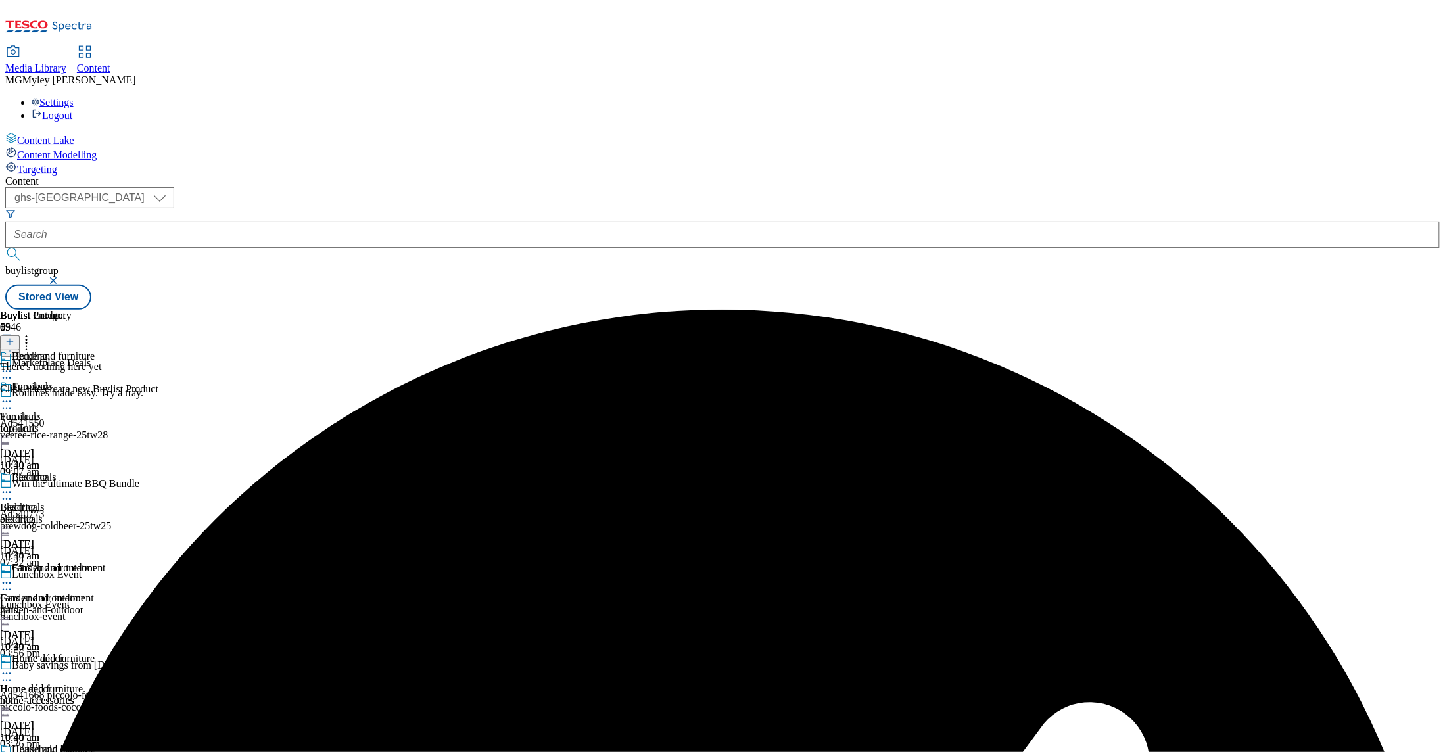
click at [14, 337] on icon at bounding box center [9, 341] width 9 height 9
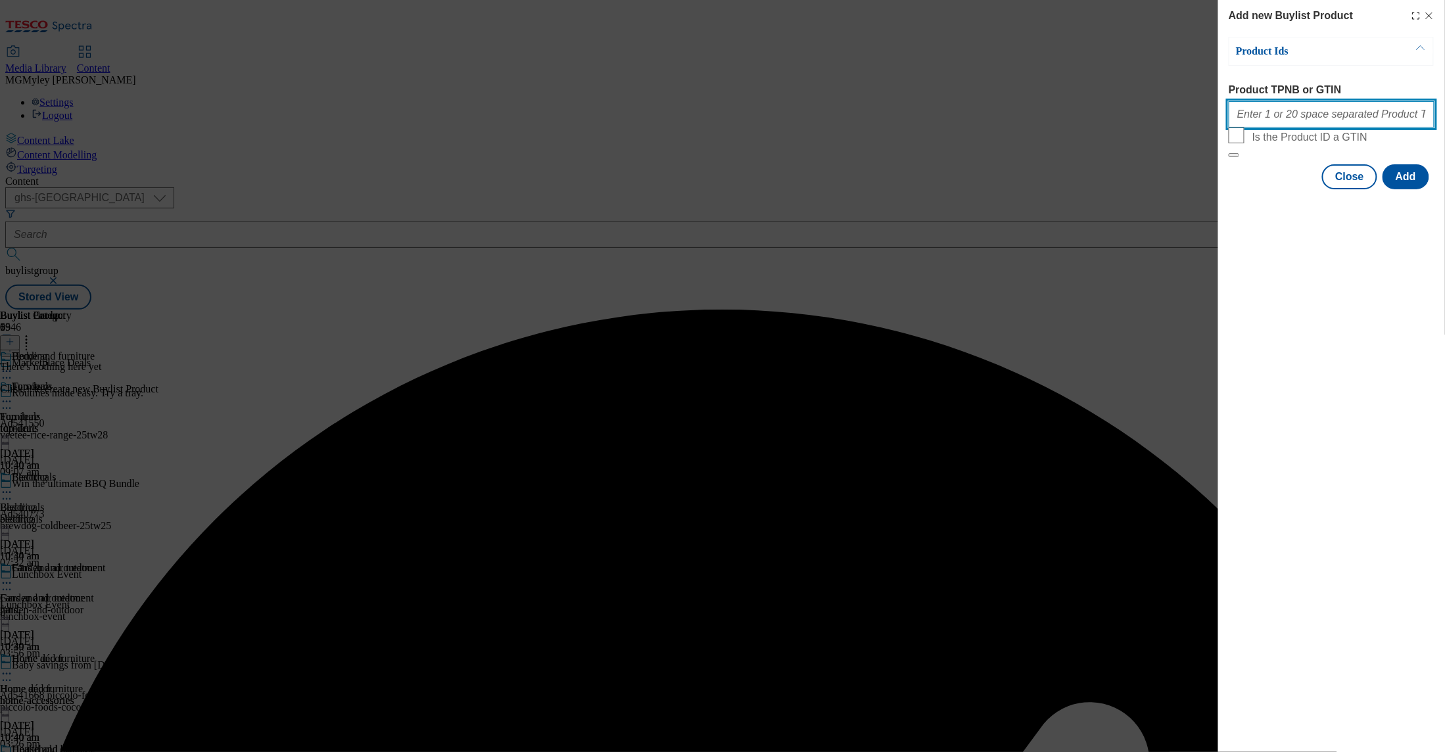
click at [1341, 126] on input "Product TPNB or GTIN" at bounding box center [1332, 114] width 206 height 26
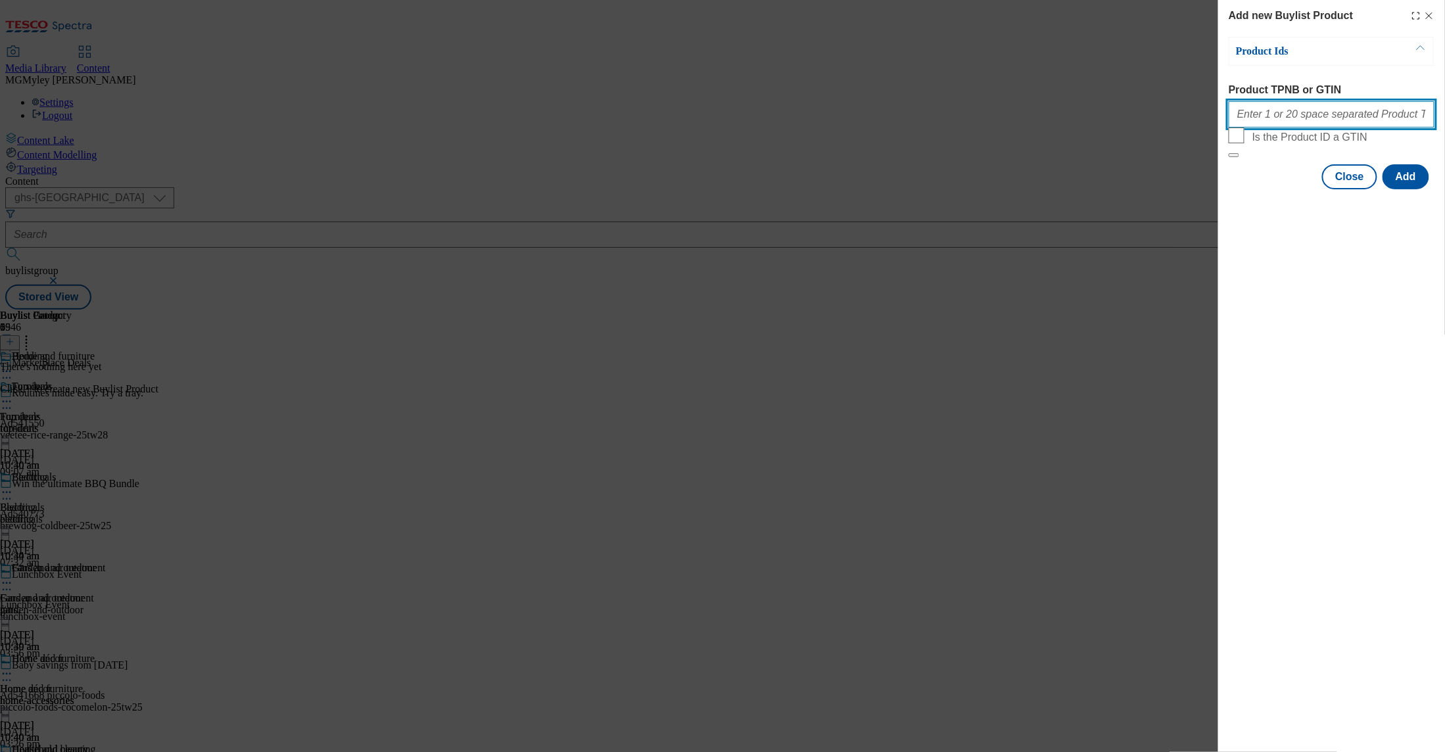
paste input "105015953 105030858 105686883 105325753 105015281 105199920 105030867 105017543…"
click at [1409, 189] on button "Add" at bounding box center [1406, 176] width 47 height 25
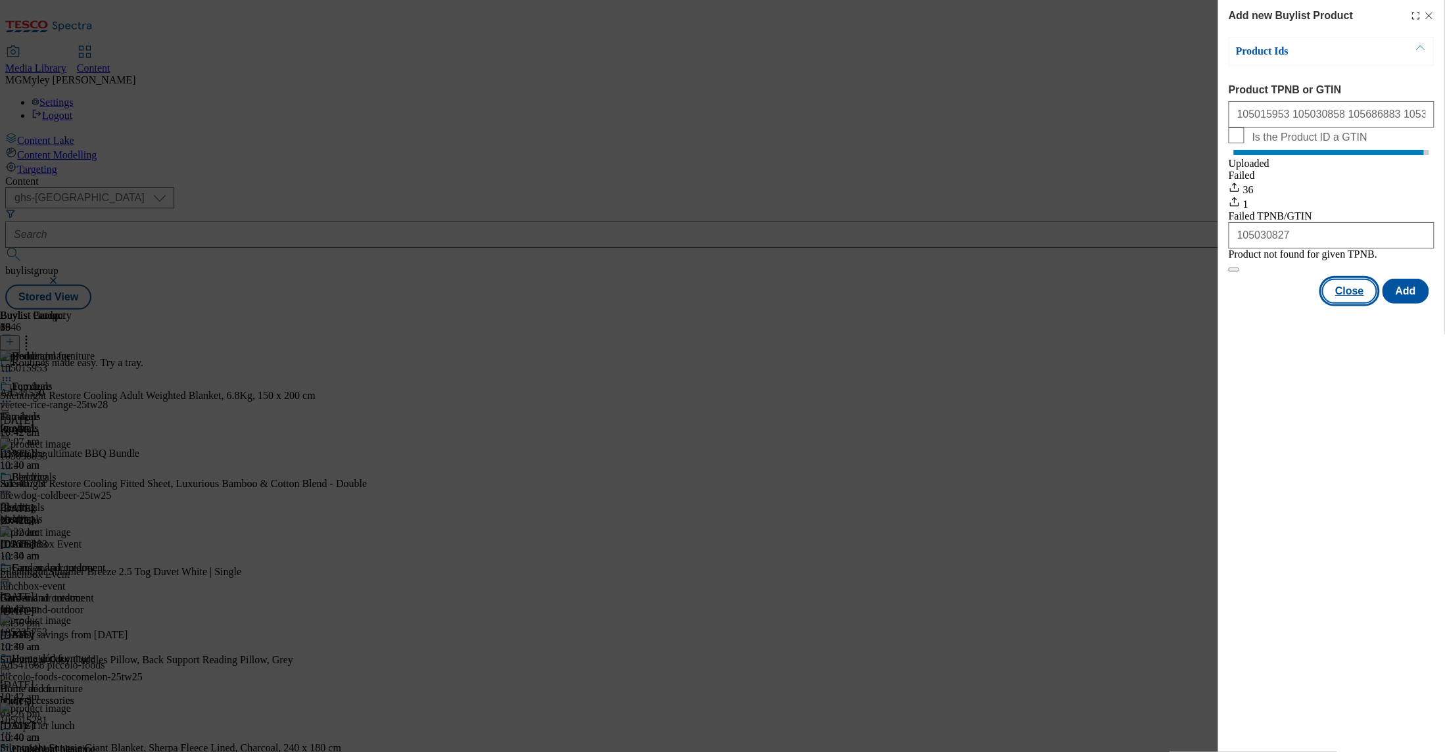
click at [1361, 304] on button "Close" at bounding box center [1350, 291] width 55 height 25
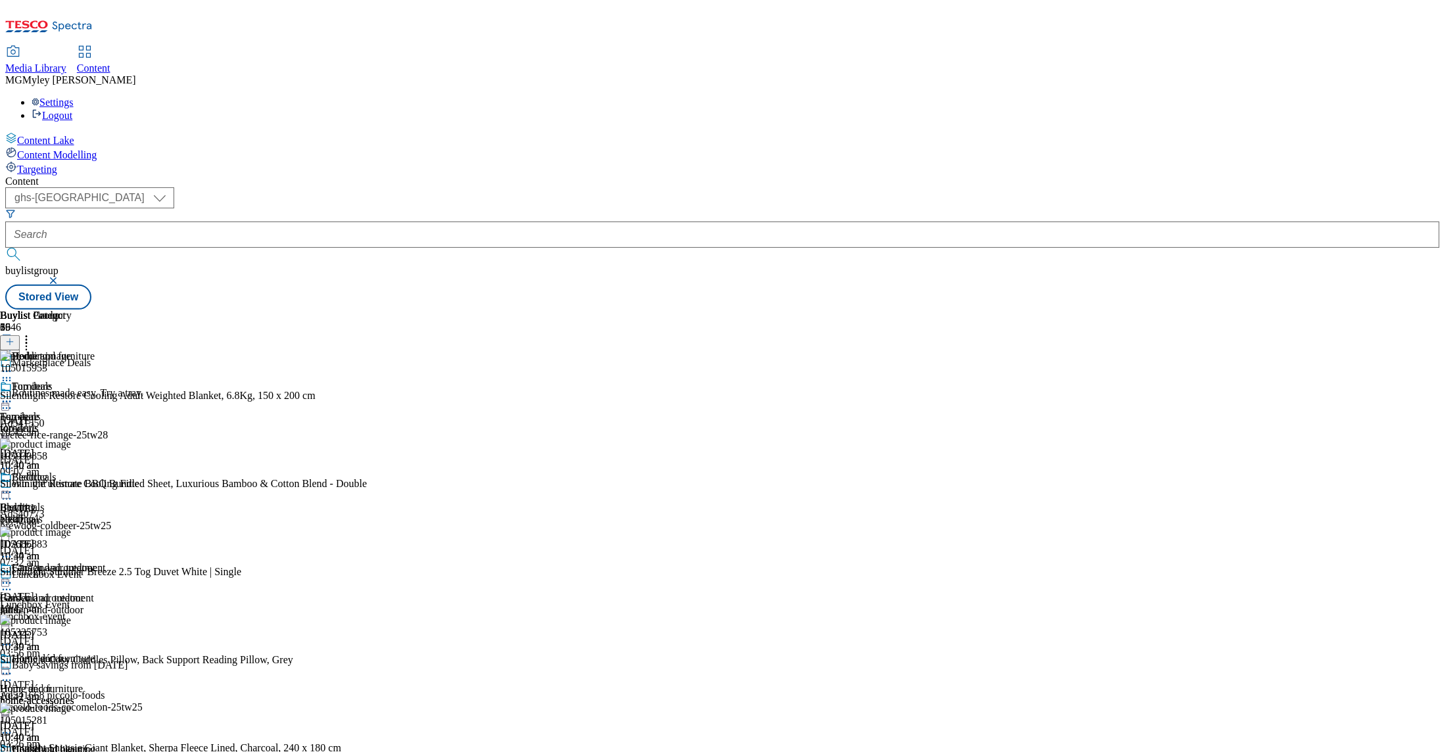
scroll to position [161, 0]
click at [106, 604] on div "fans" at bounding box center [53, 610] width 106 height 12
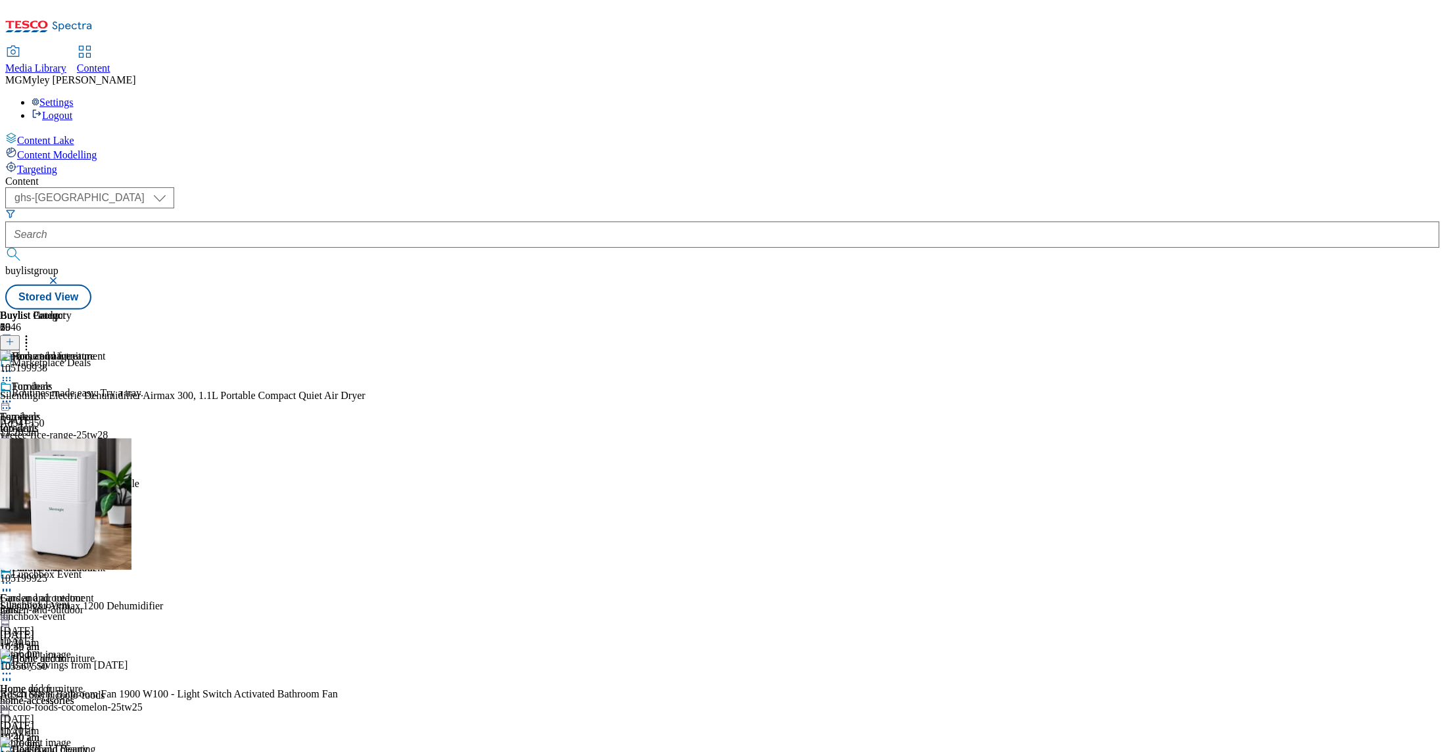
click at [33, 333] on icon at bounding box center [26, 339] width 13 height 13
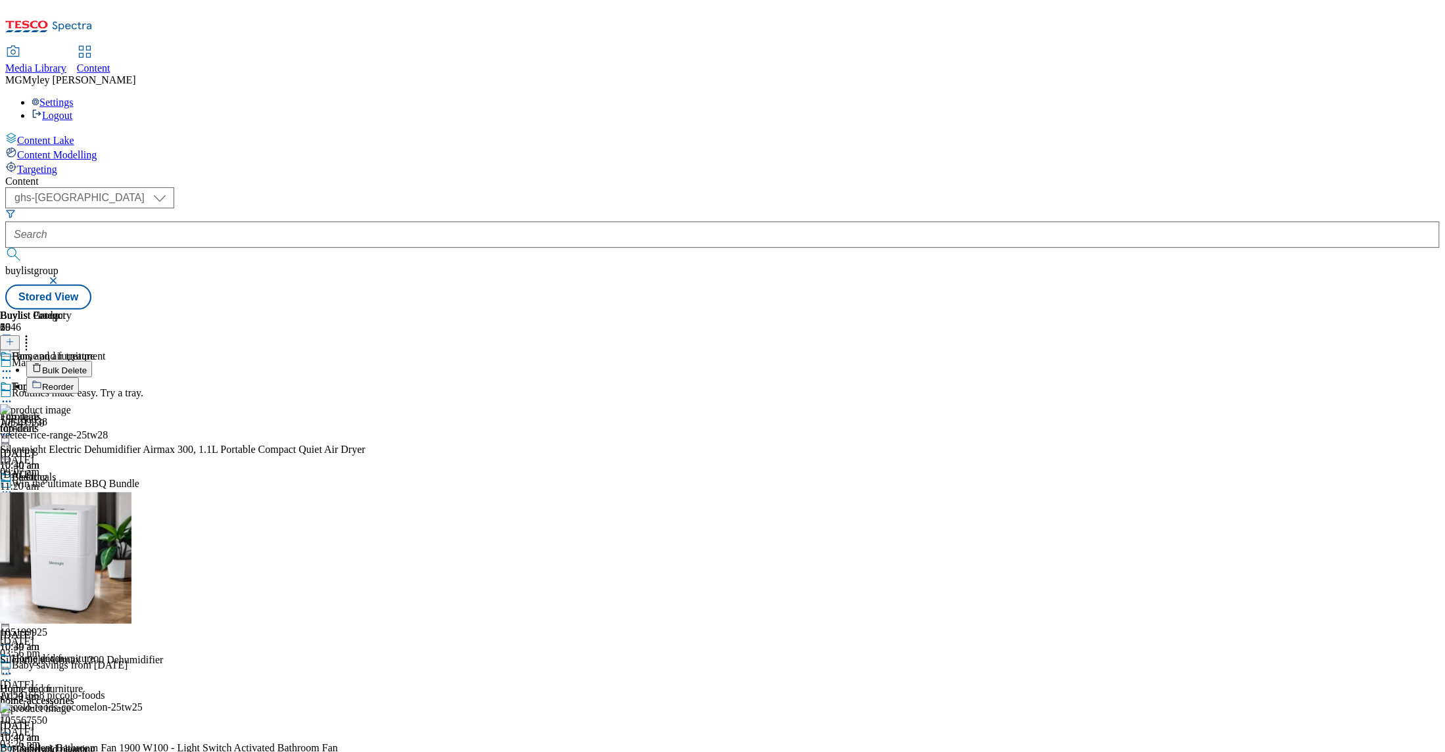
click at [87, 366] on span "Bulk Delete" at bounding box center [64, 371] width 45 height 10
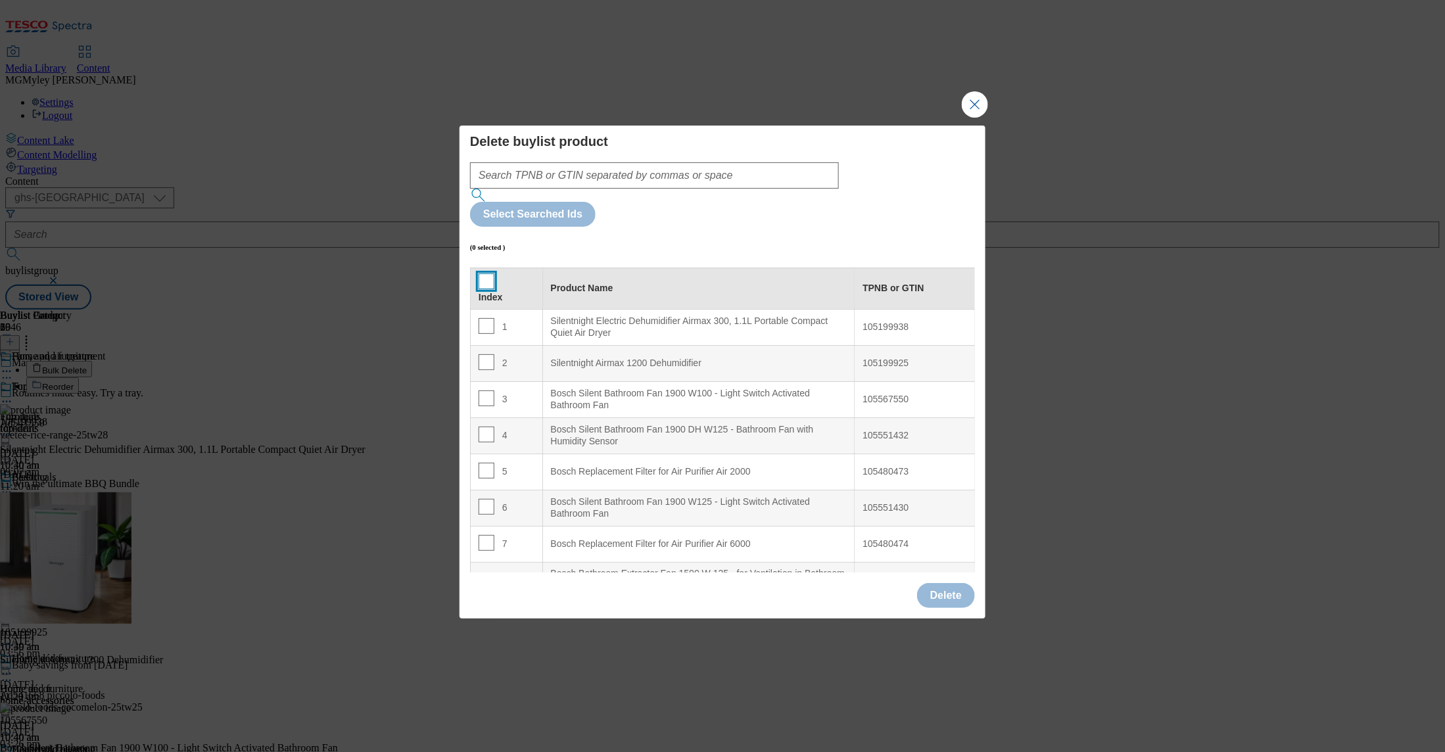
click at [487, 274] on input "Modal" at bounding box center [487, 282] width 16 height 16
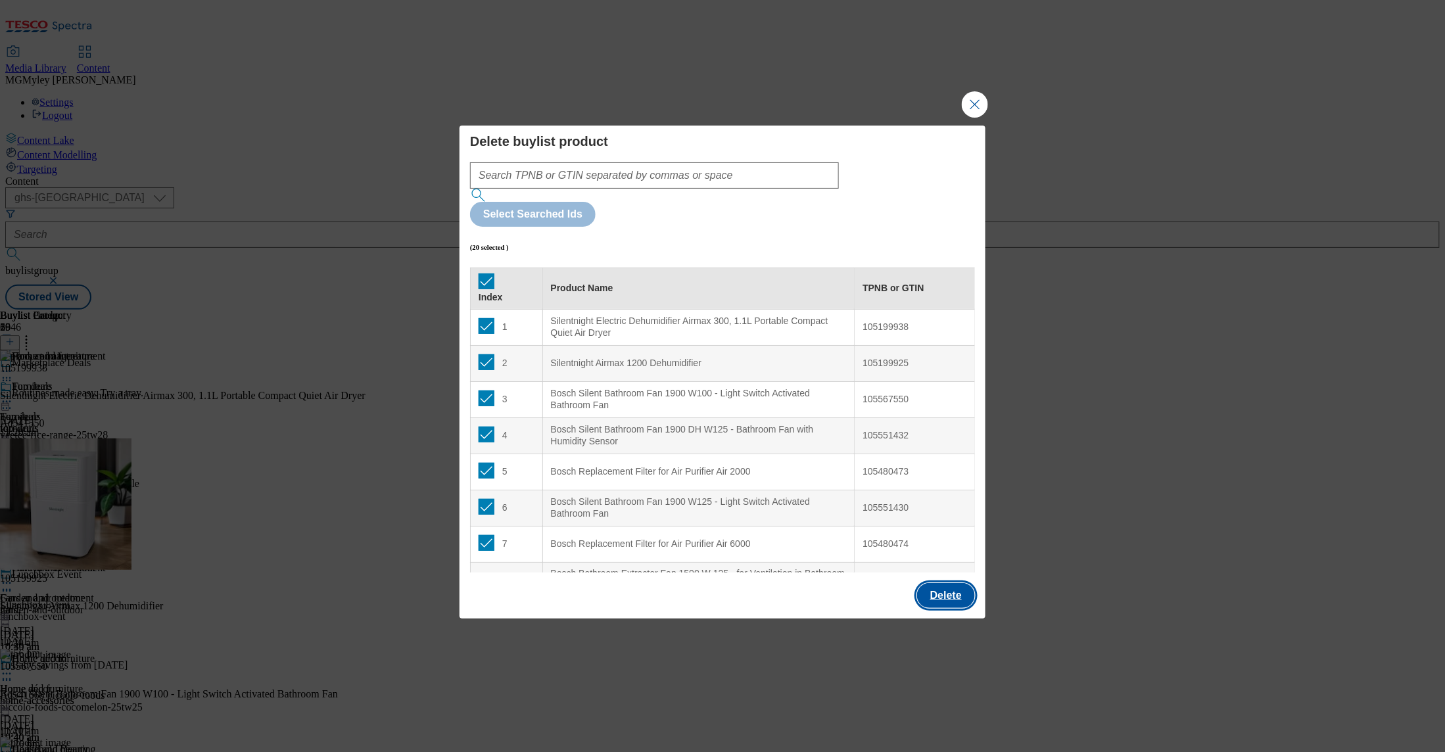
click at [963, 583] on button "Delete" at bounding box center [946, 595] width 58 height 25
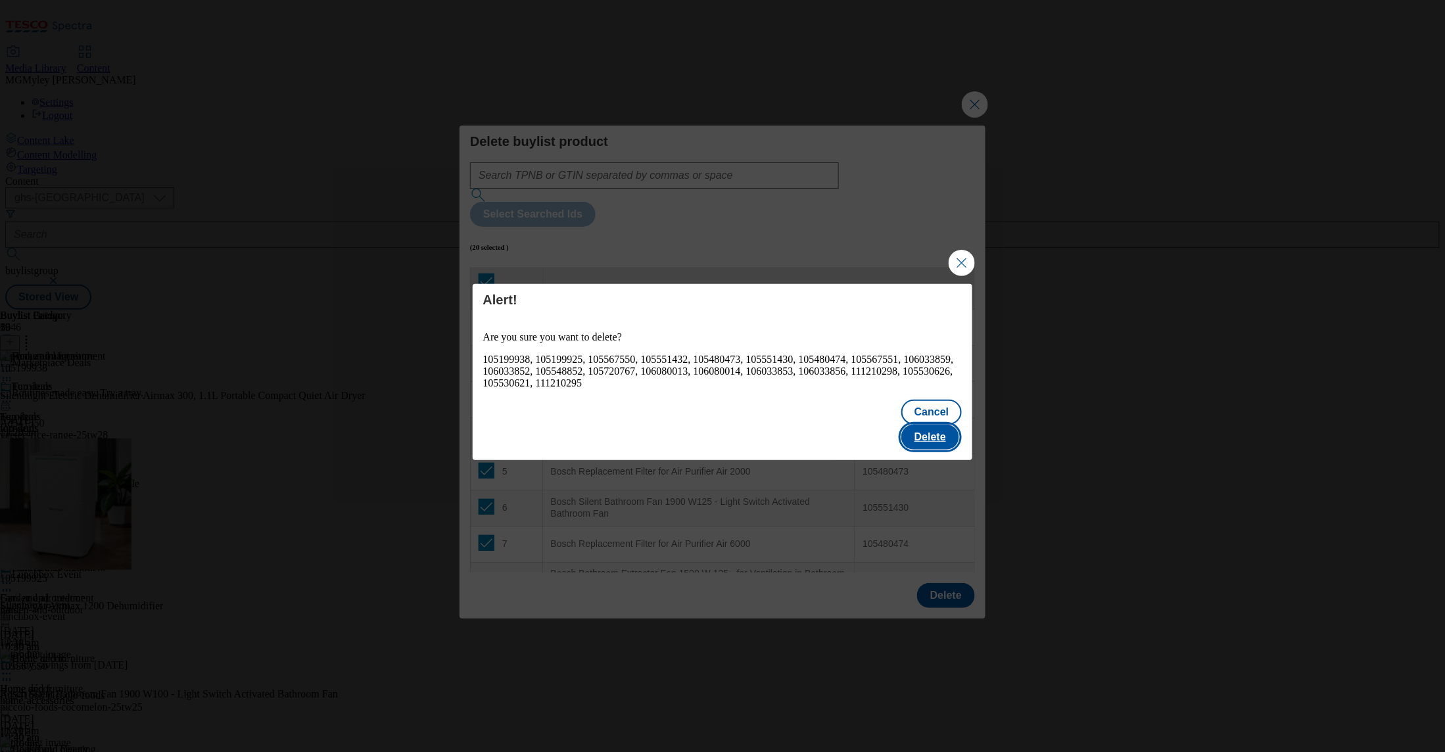
click at [940, 425] on button "Delete" at bounding box center [931, 437] width 58 height 25
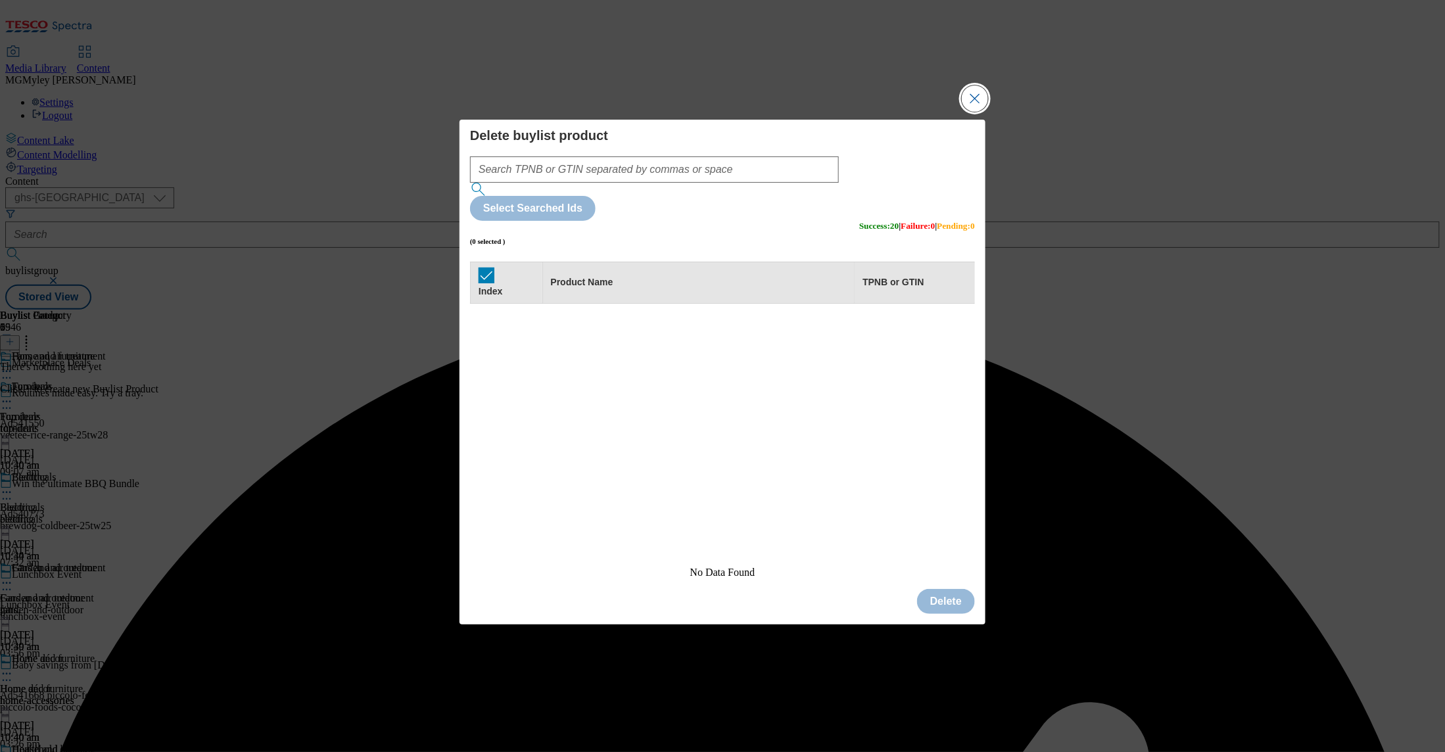
click at [966, 112] on button "Close Modal" at bounding box center [975, 98] width 26 height 26
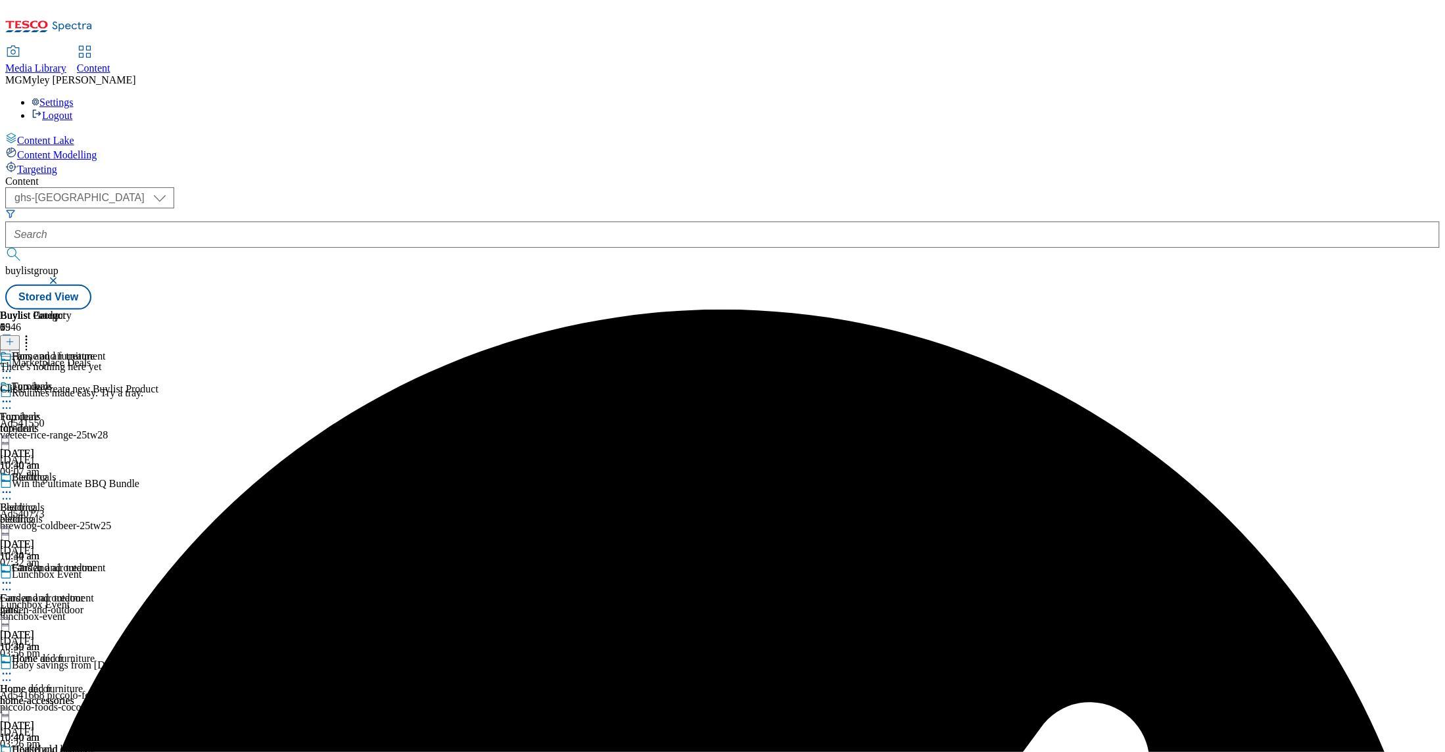
click at [14, 337] on icon at bounding box center [9, 341] width 9 height 9
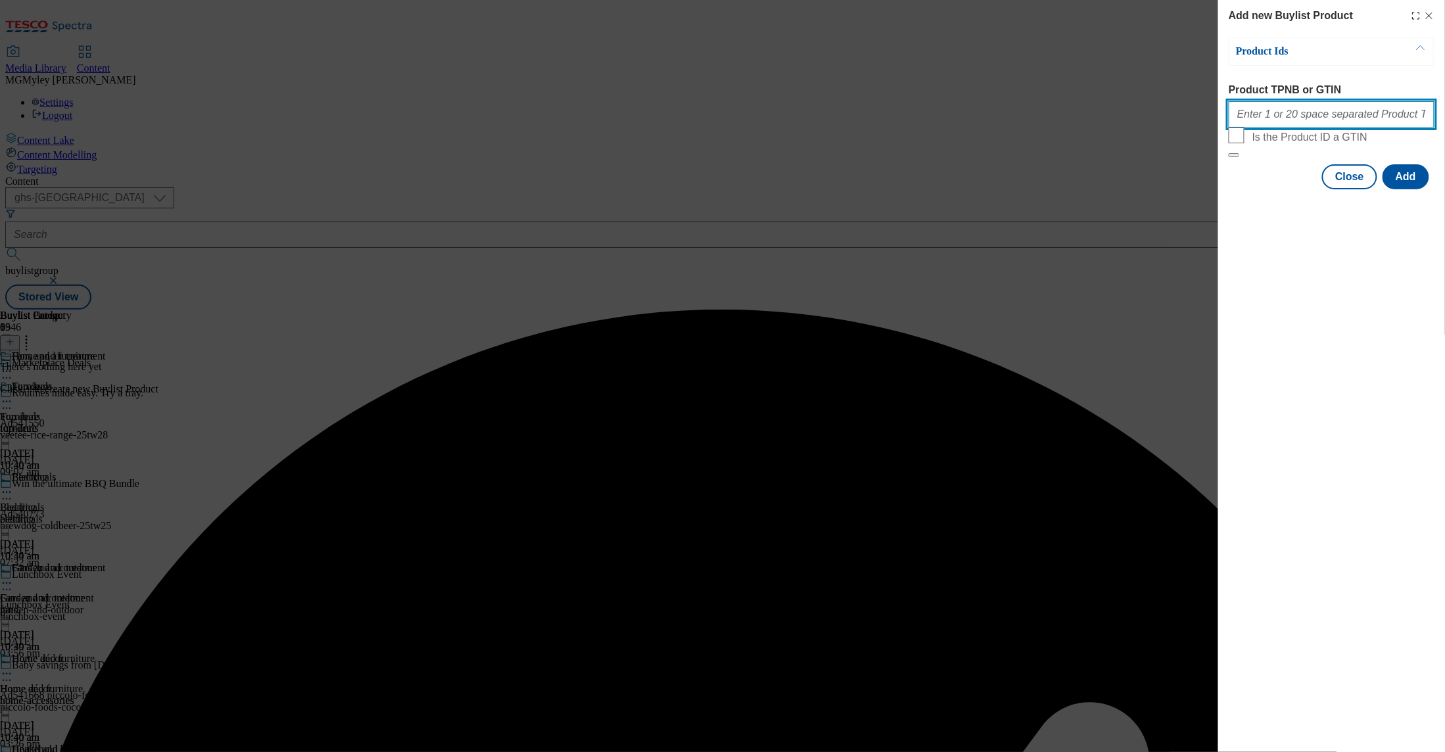
click at [1288, 121] on input "Product TPNB or GTIN" at bounding box center [1332, 114] width 206 height 26
paste input "105199938 105199925 105567550 105551432 105480473 105551430 105480474 105567551…"
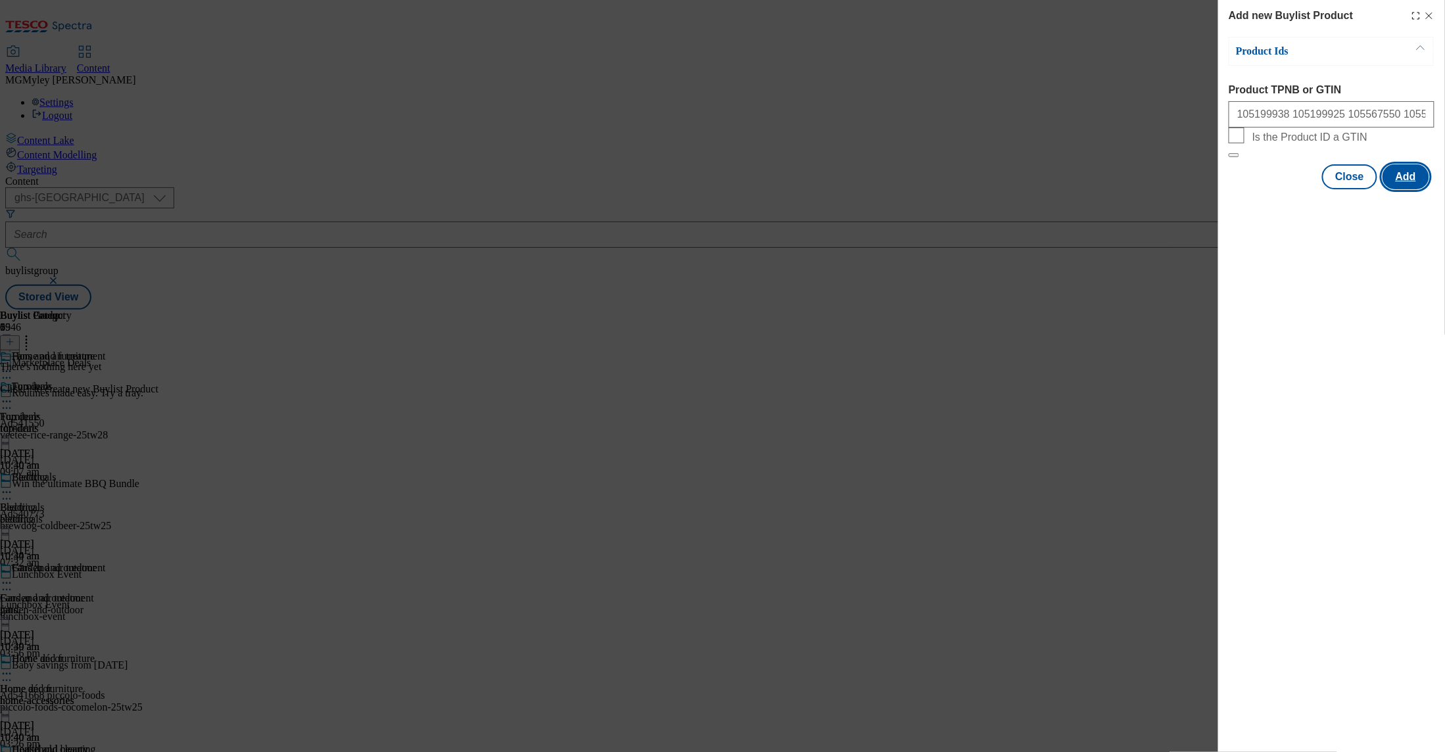
click at [1410, 189] on button "Add" at bounding box center [1406, 176] width 47 height 25
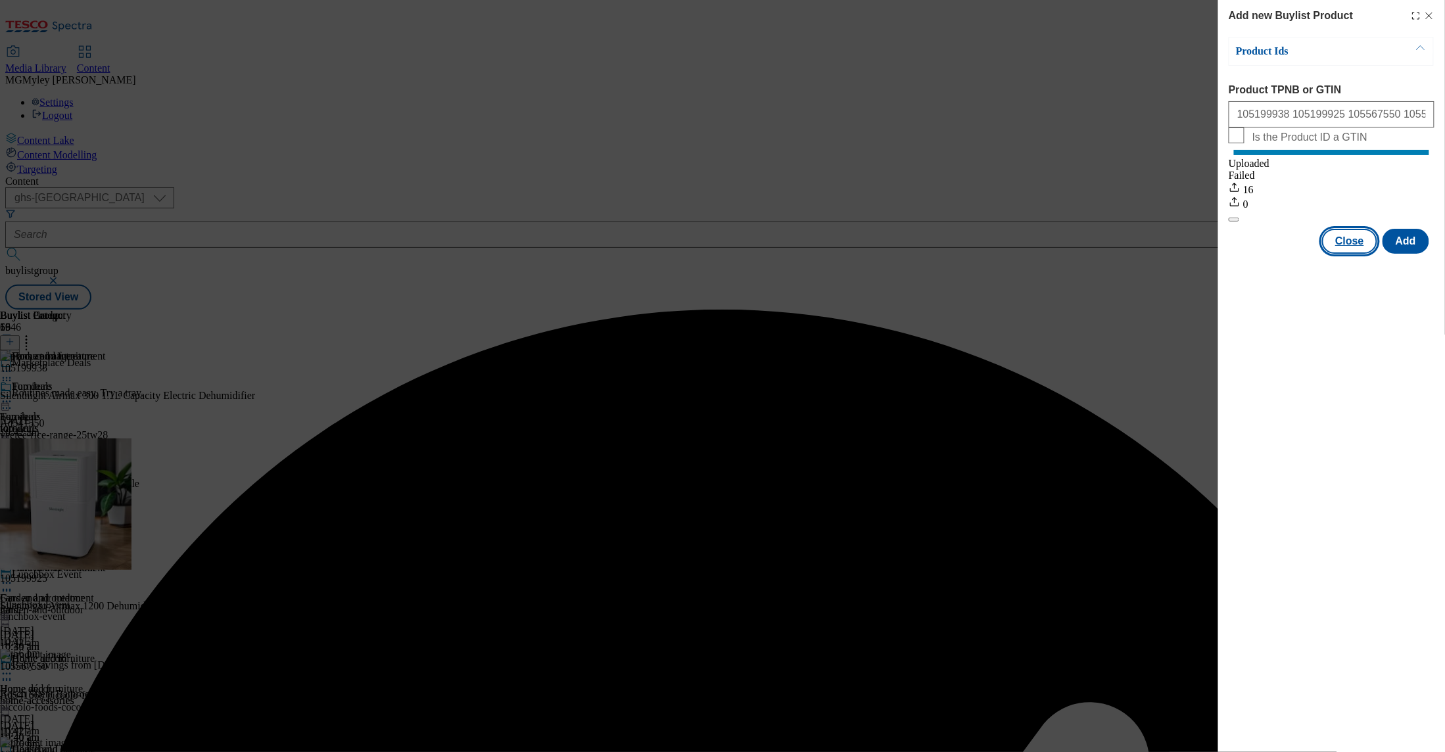
click at [1363, 254] on button "Close" at bounding box center [1350, 241] width 55 height 25
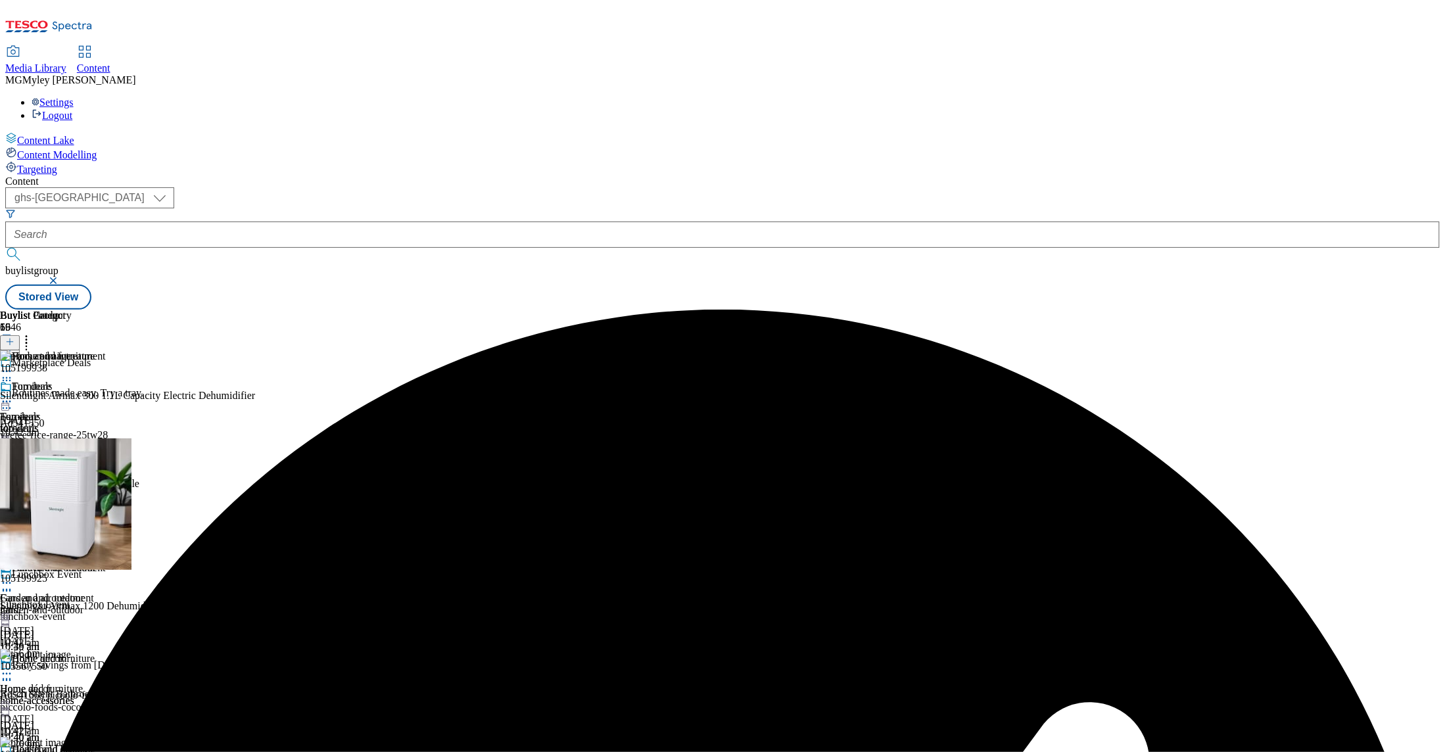
scroll to position [234, 0]
click at [106, 695] on div "home-accessories" at bounding box center [53, 701] width 106 height 12
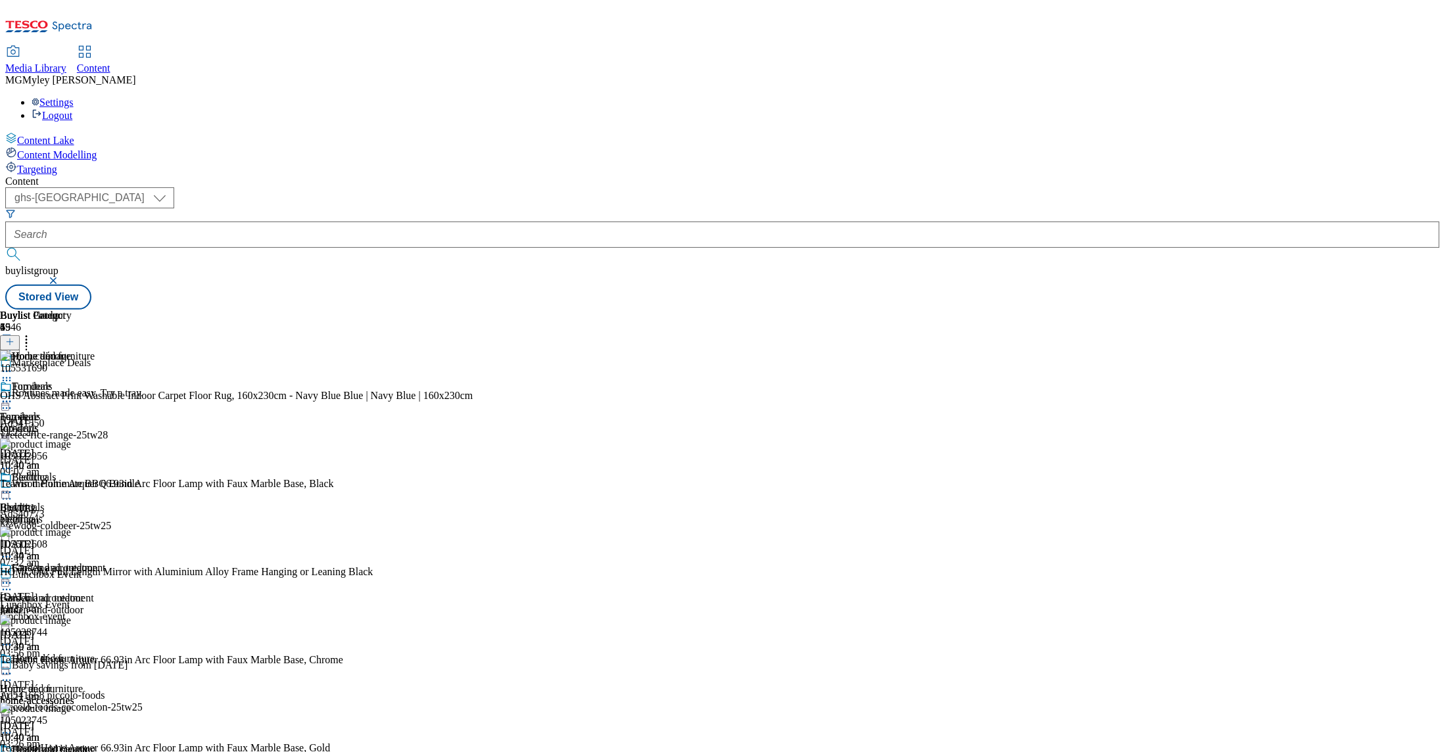
click at [33, 333] on icon at bounding box center [26, 339] width 13 height 13
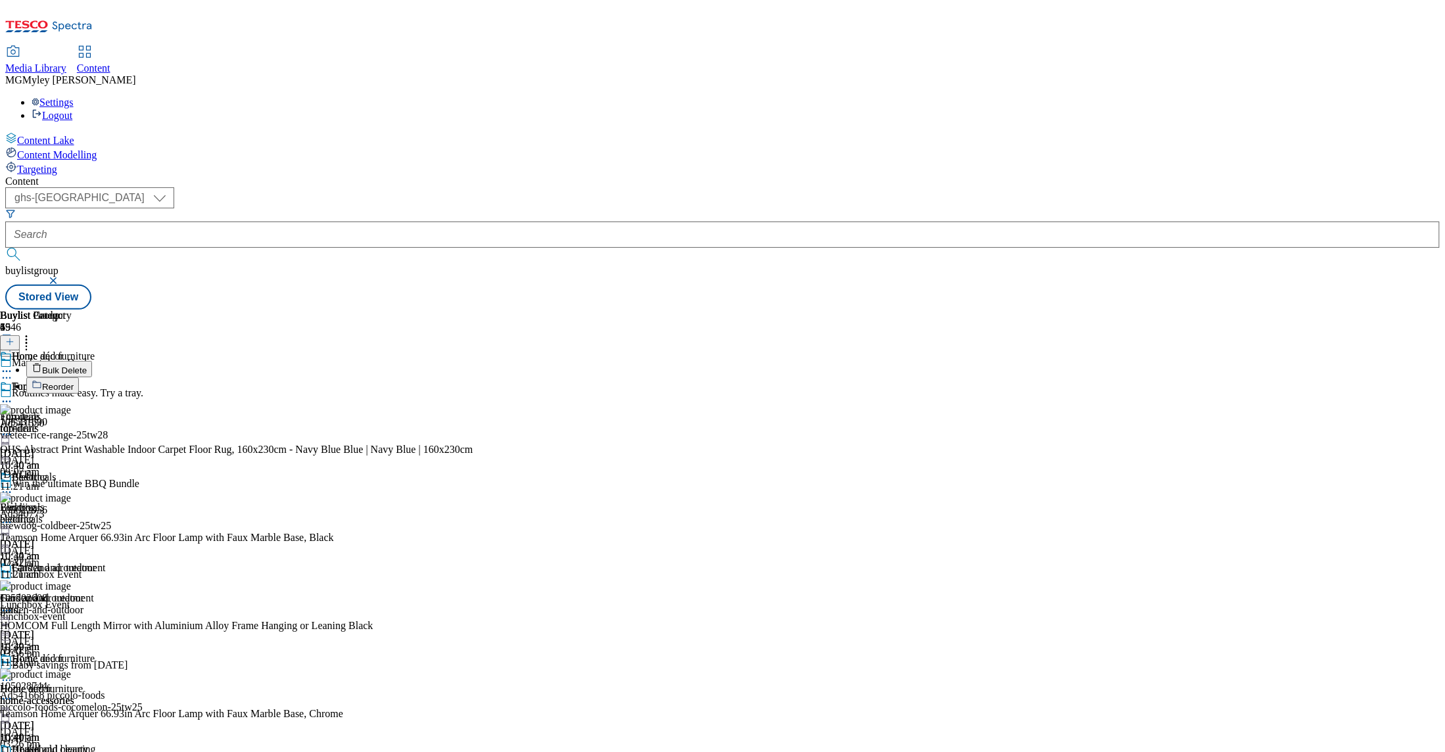
click at [87, 366] on span "Bulk Delete" at bounding box center [64, 371] width 45 height 10
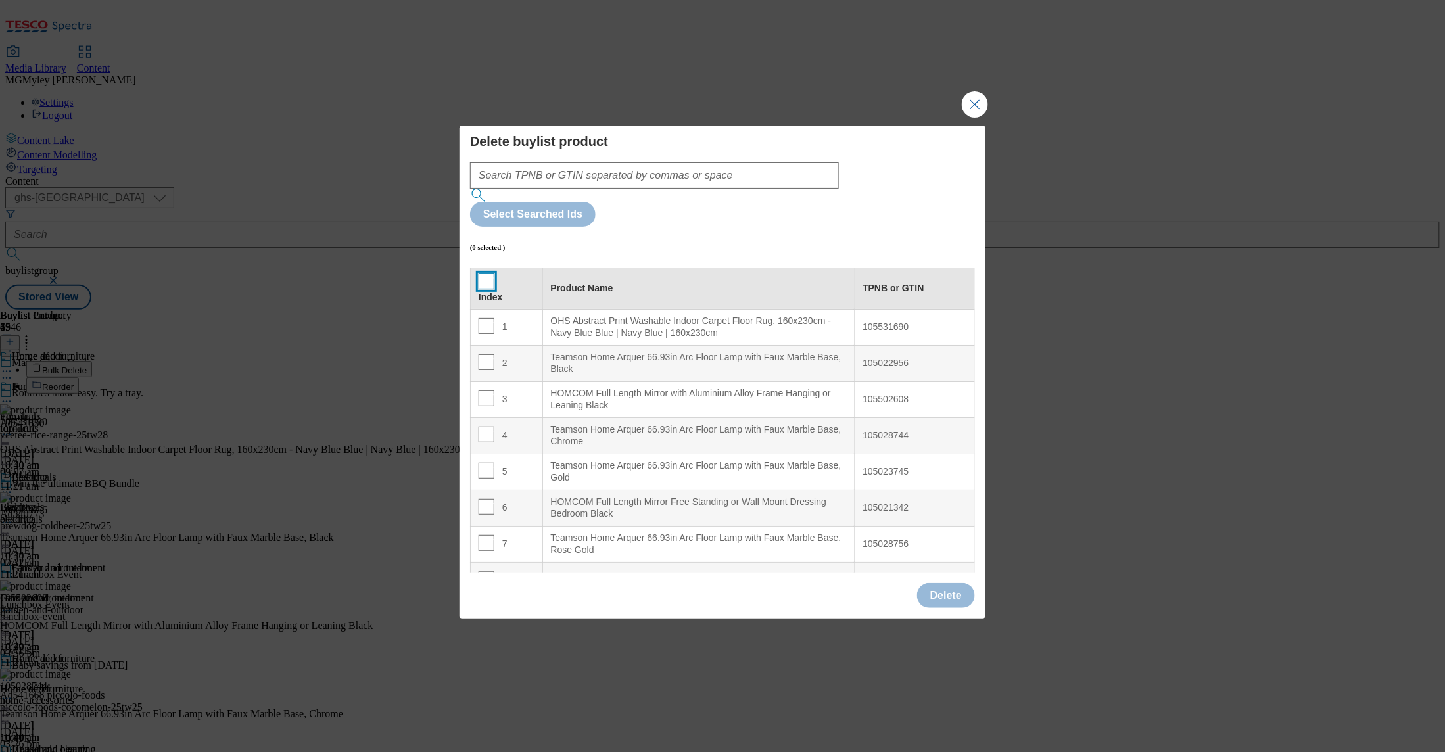
click at [489, 274] on input "Modal" at bounding box center [487, 282] width 16 height 16
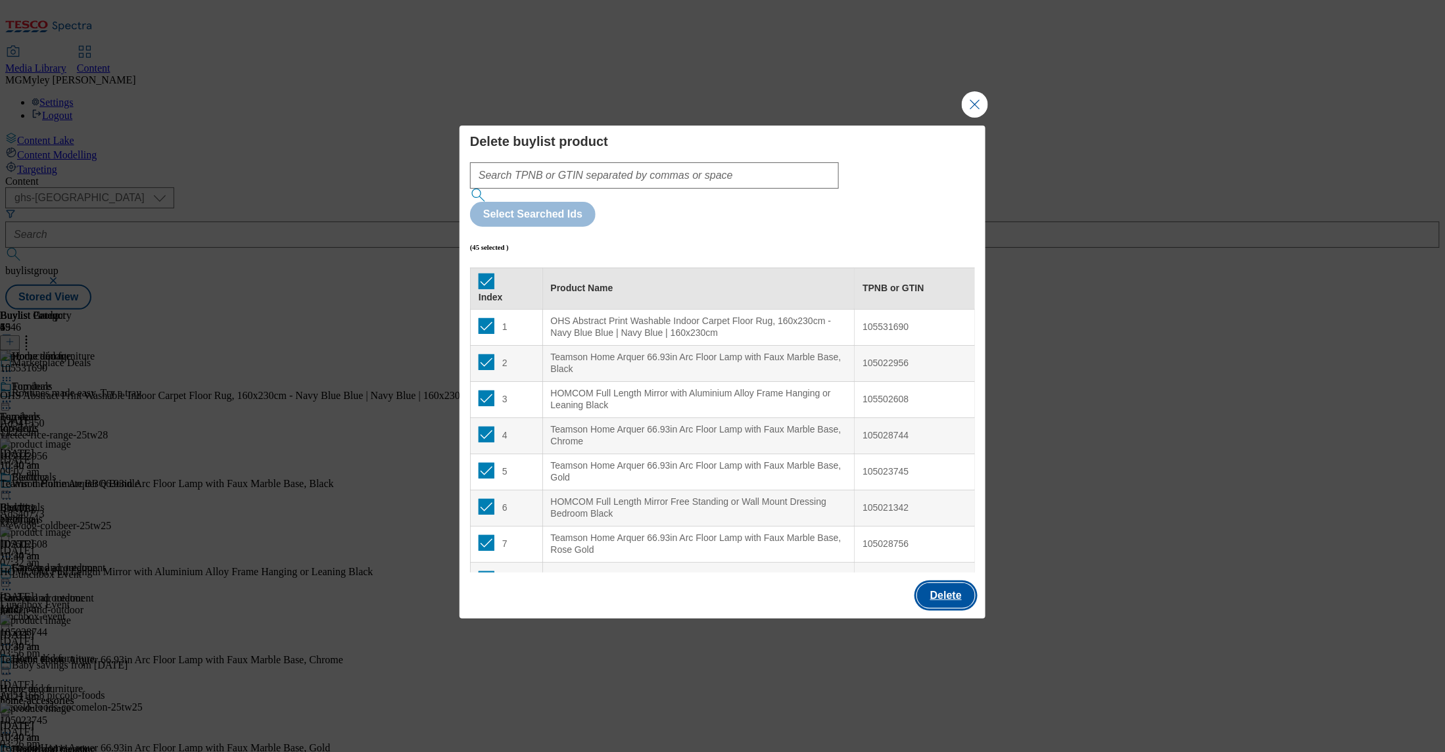
click at [963, 583] on button "Delete" at bounding box center [946, 595] width 58 height 25
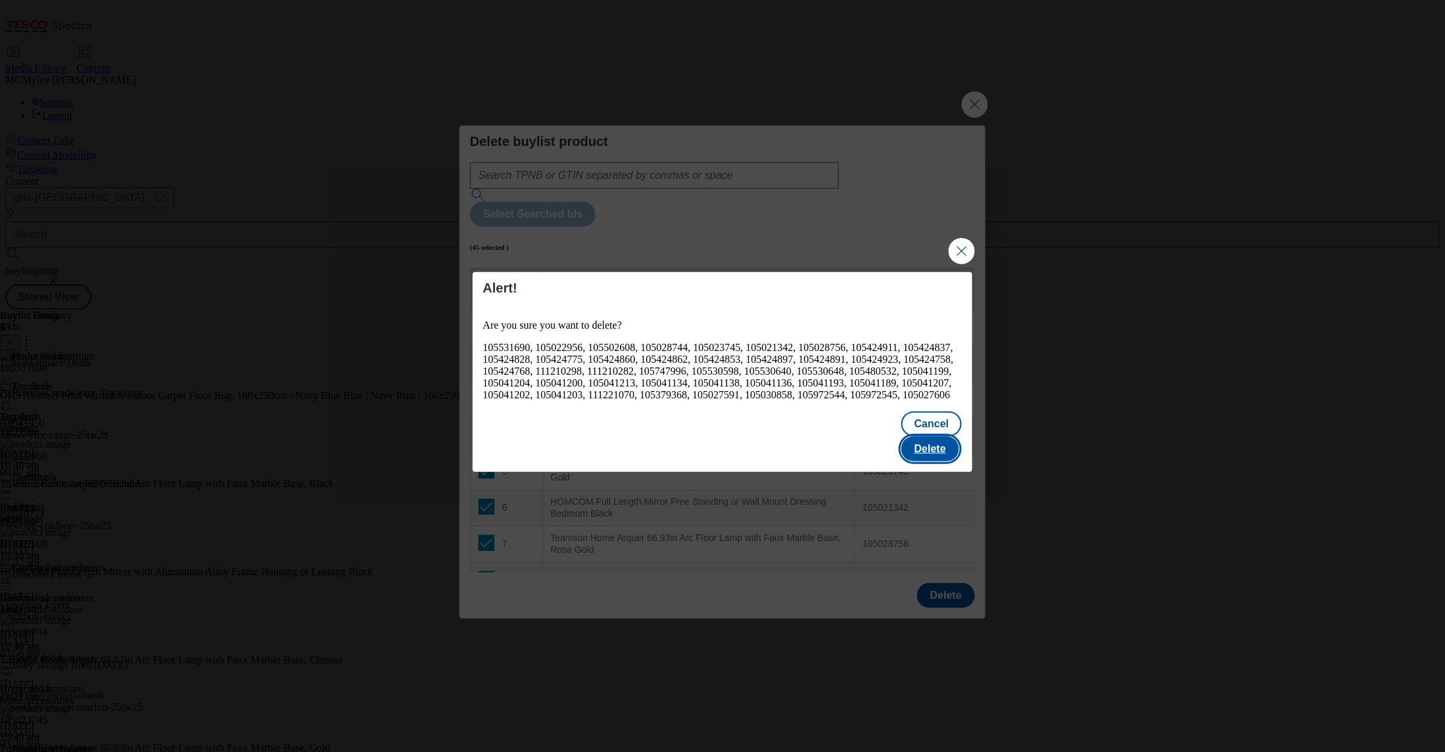
click at [945, 437] on button "Delete" at bounding box center [931, 449] width 58 height 25
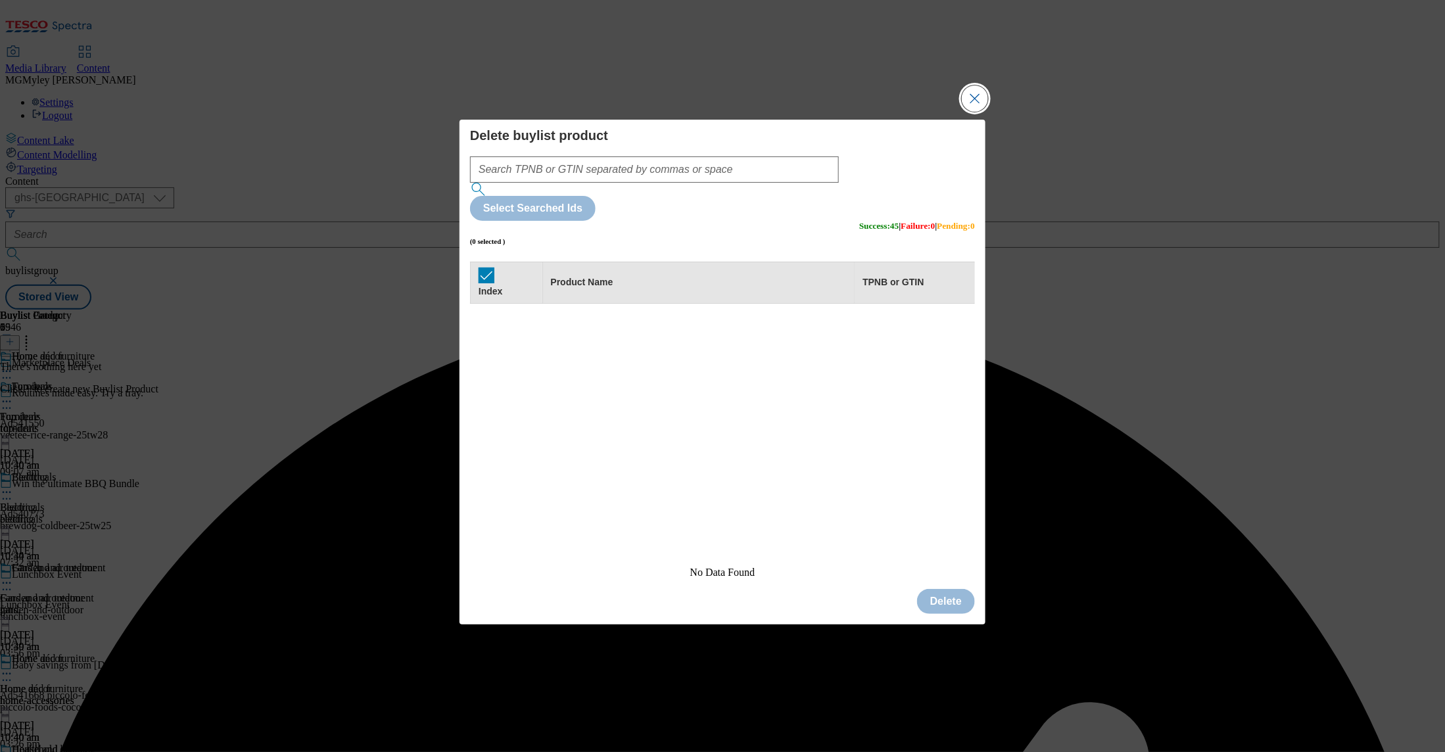
click at [962, 112] on button "Close Modal" at bounding box center [975, 98] width 26 height 26
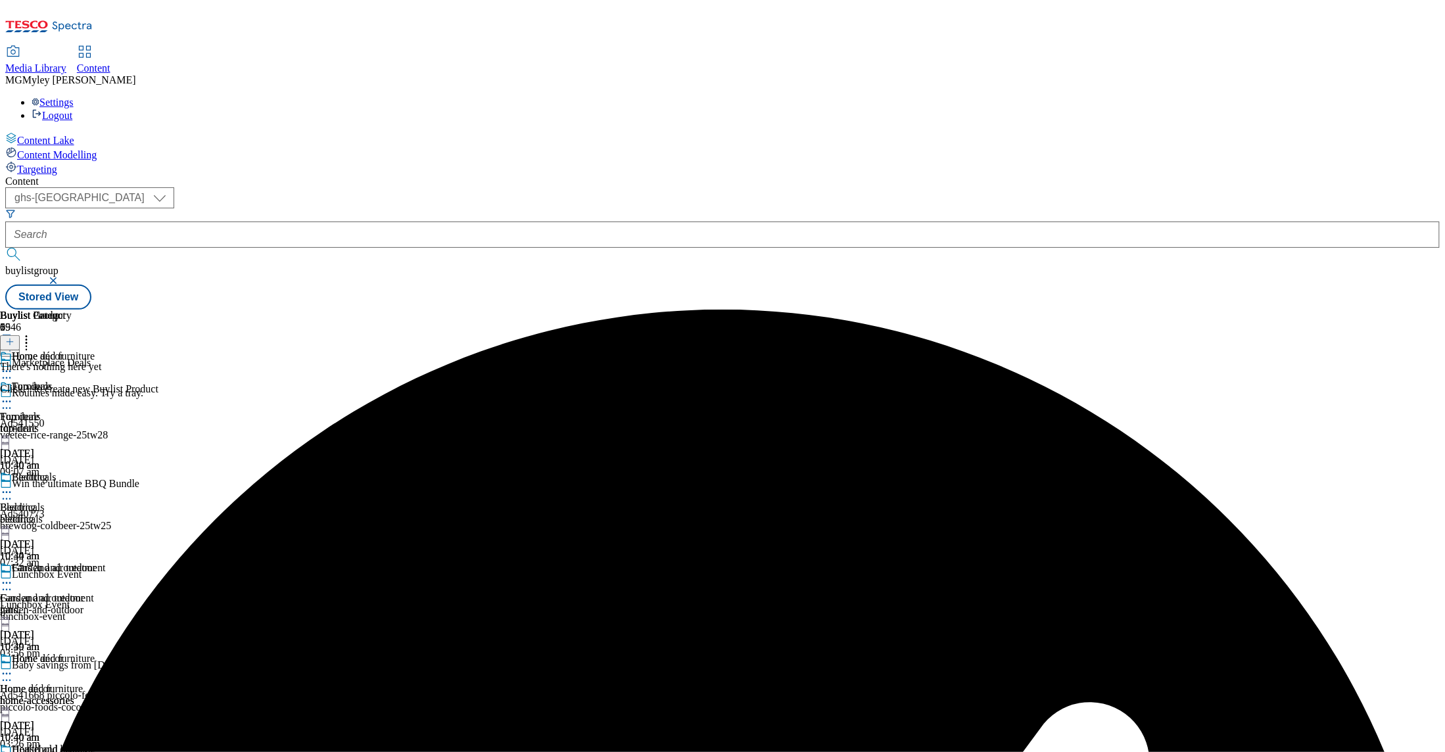
click at [13, 342] on line at bounding box center [10, 342] width 7 height 0
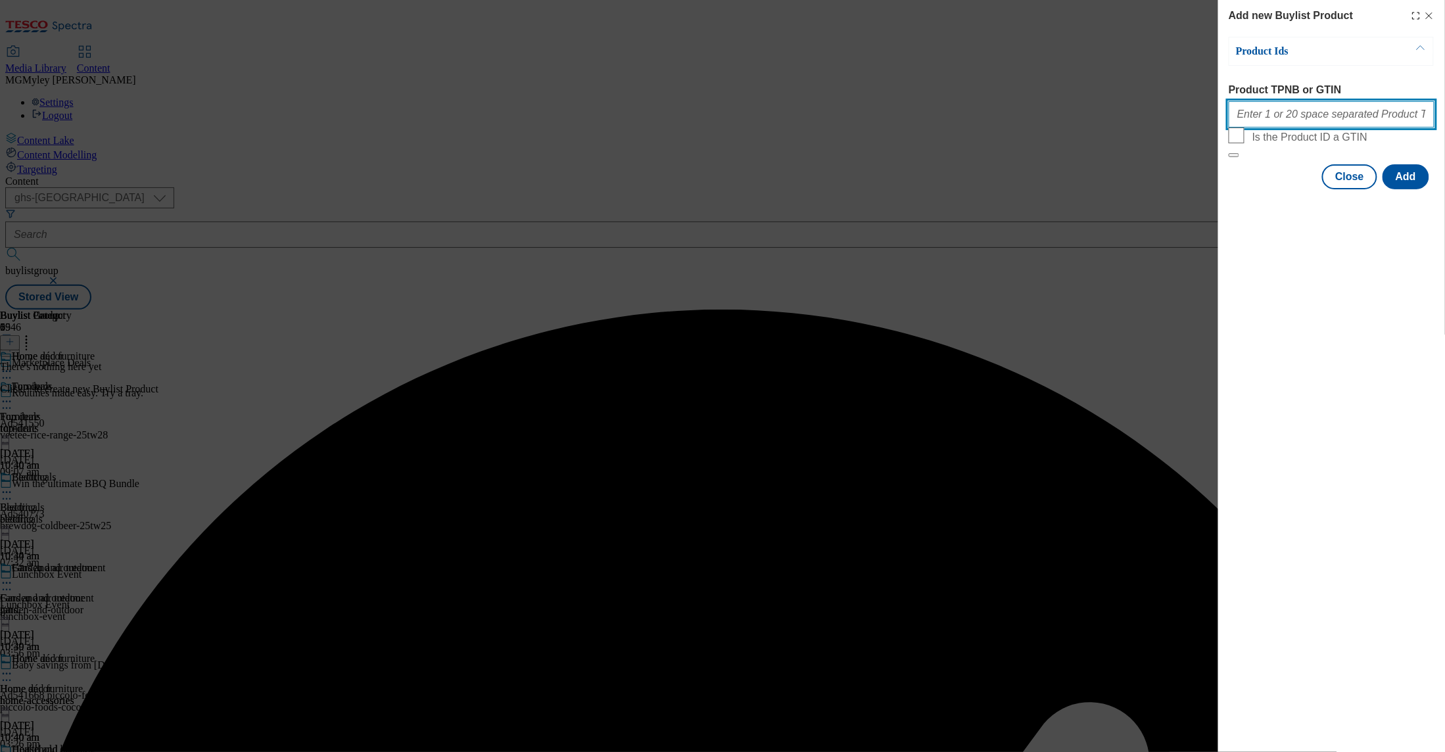
click at [1303, 120] on input "Product TPNB or GTIN" at bounding box center [1332, 114] width 206 height 26
paste input "105531690 105022956 105502608 105028744 105023745 105021342 105028756 105424833…"
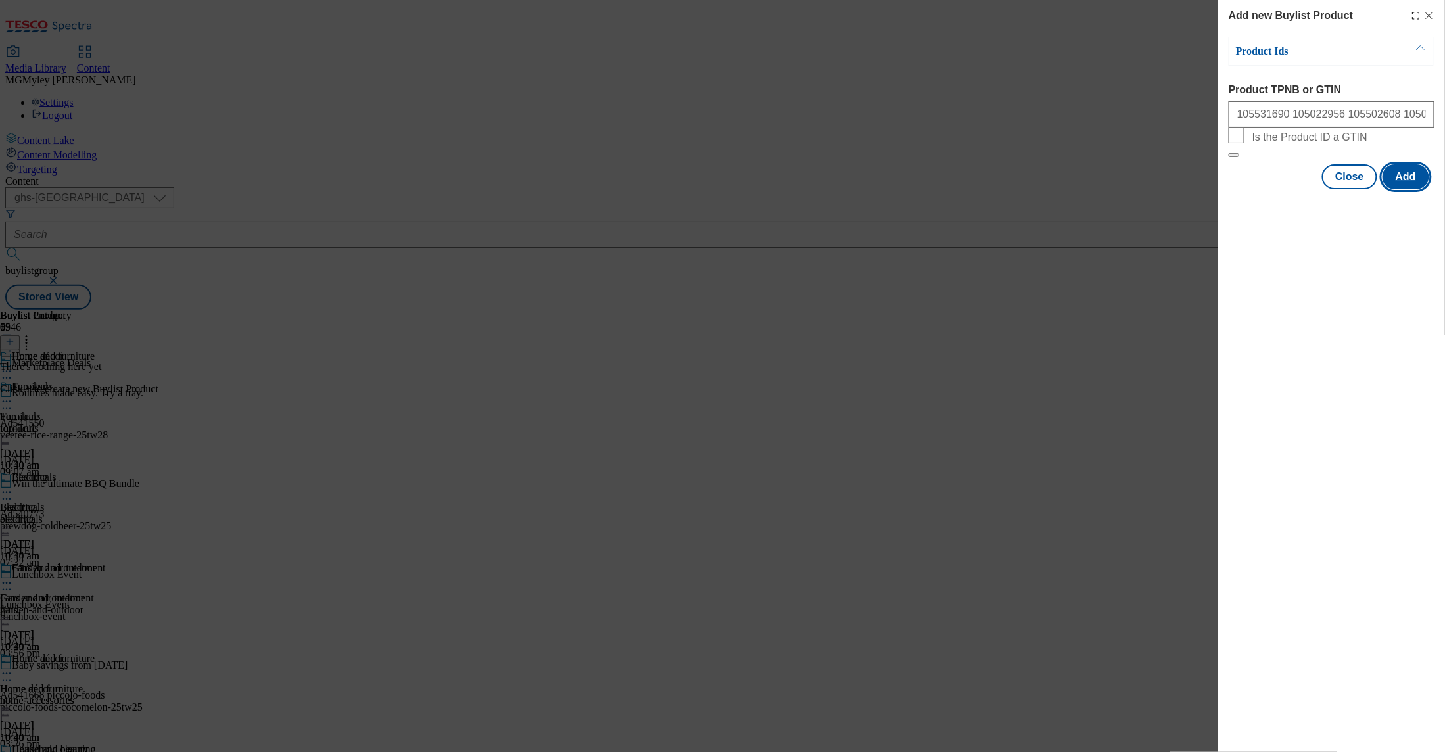
click at [1401, 189] on button "Add" at bounding box center [1406, 176] width 47 height 25
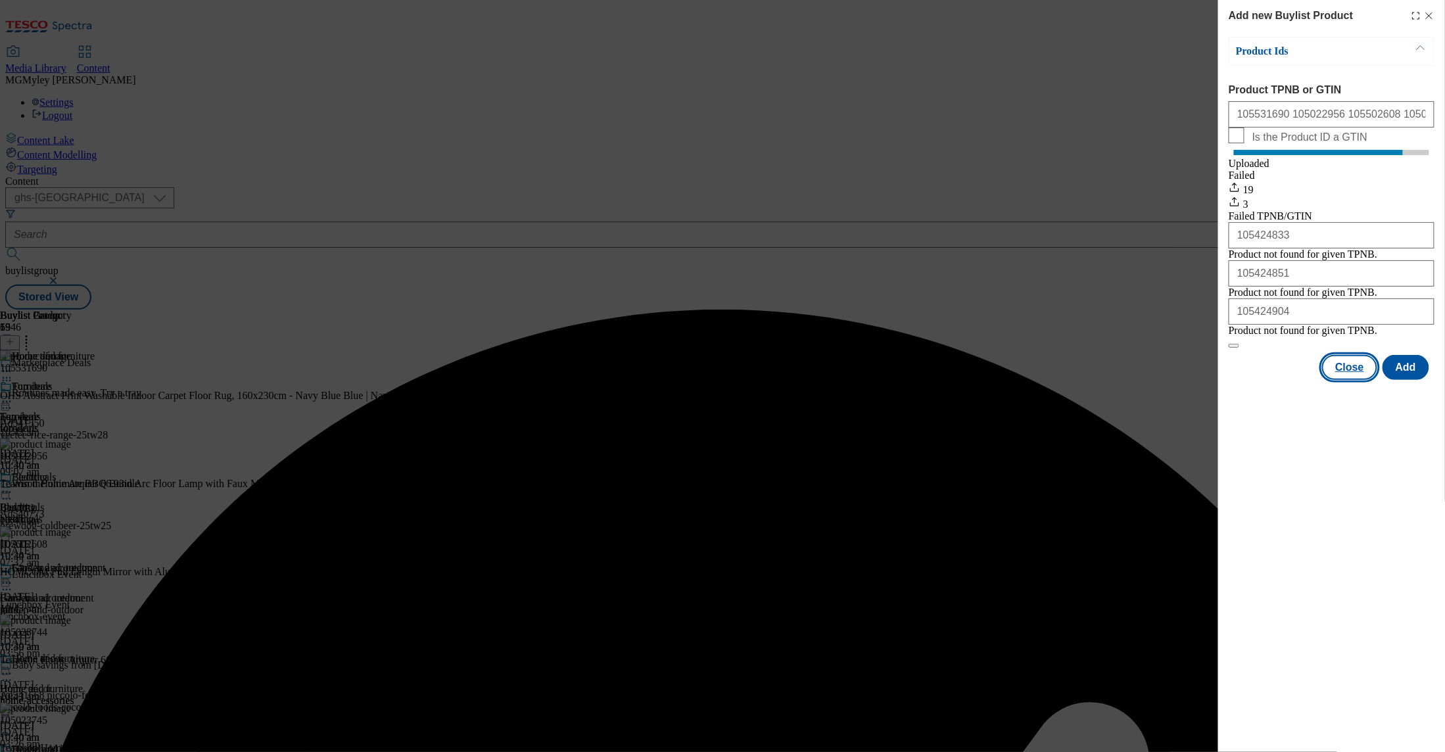
click at [1365, 380] on button "Close" at bounding box center [1350, 367] width 55 height 25
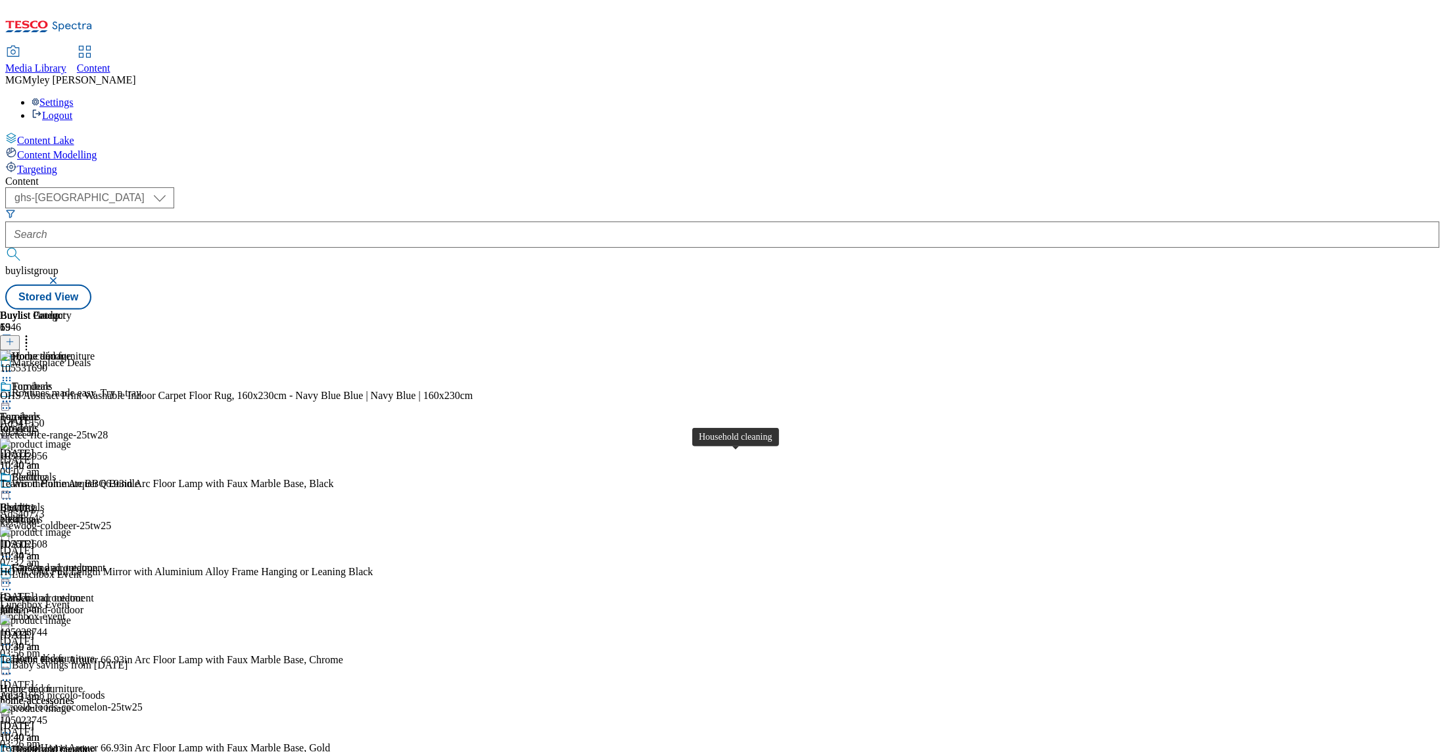
scroll to position [367, 0]
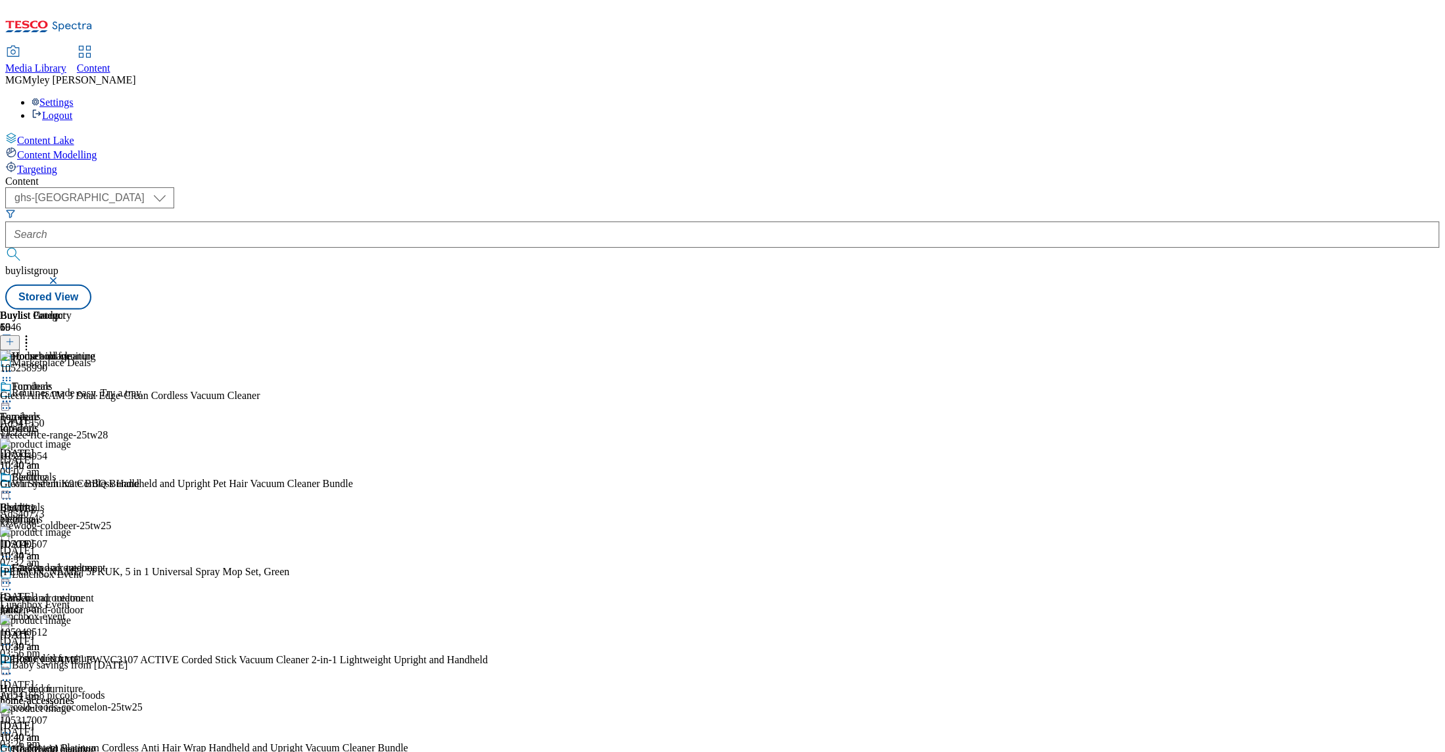
click at [33, 333] on icon at bounding box center [26, 339] width 13 height 13
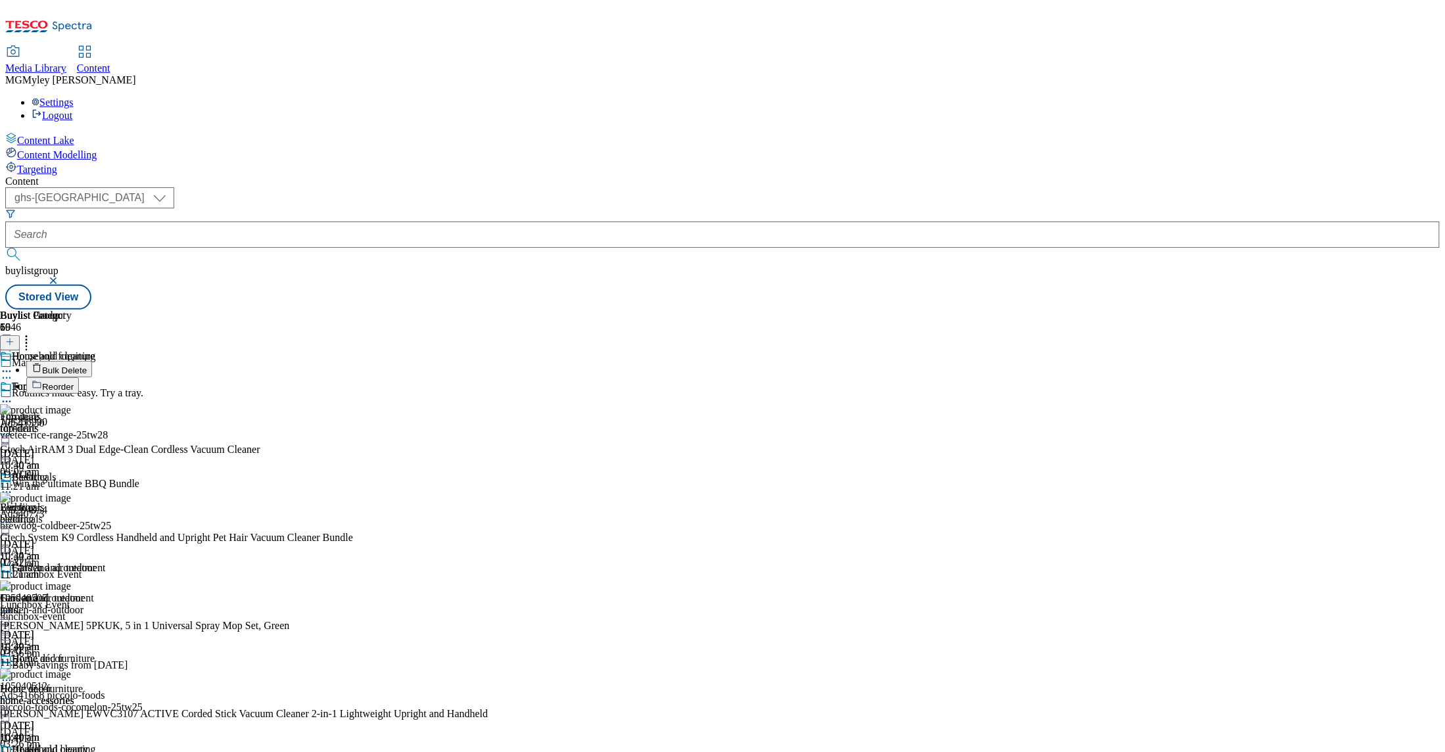
click at [87, 366] on span "Bulk Delete" at bounding box center [64, 371] width 45 height 10
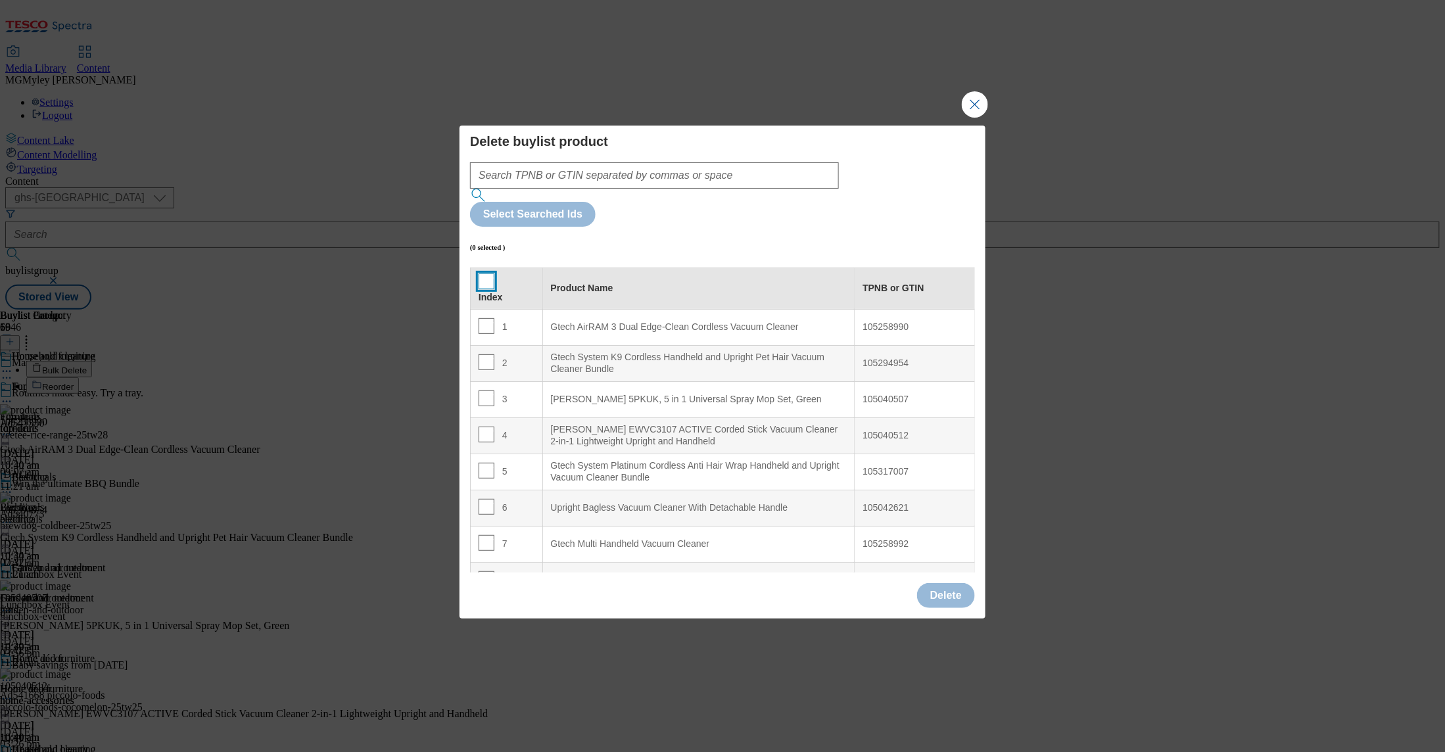
click at [481, 274] on input "Modal" at bounding box center [487, 282] width 16 height 16
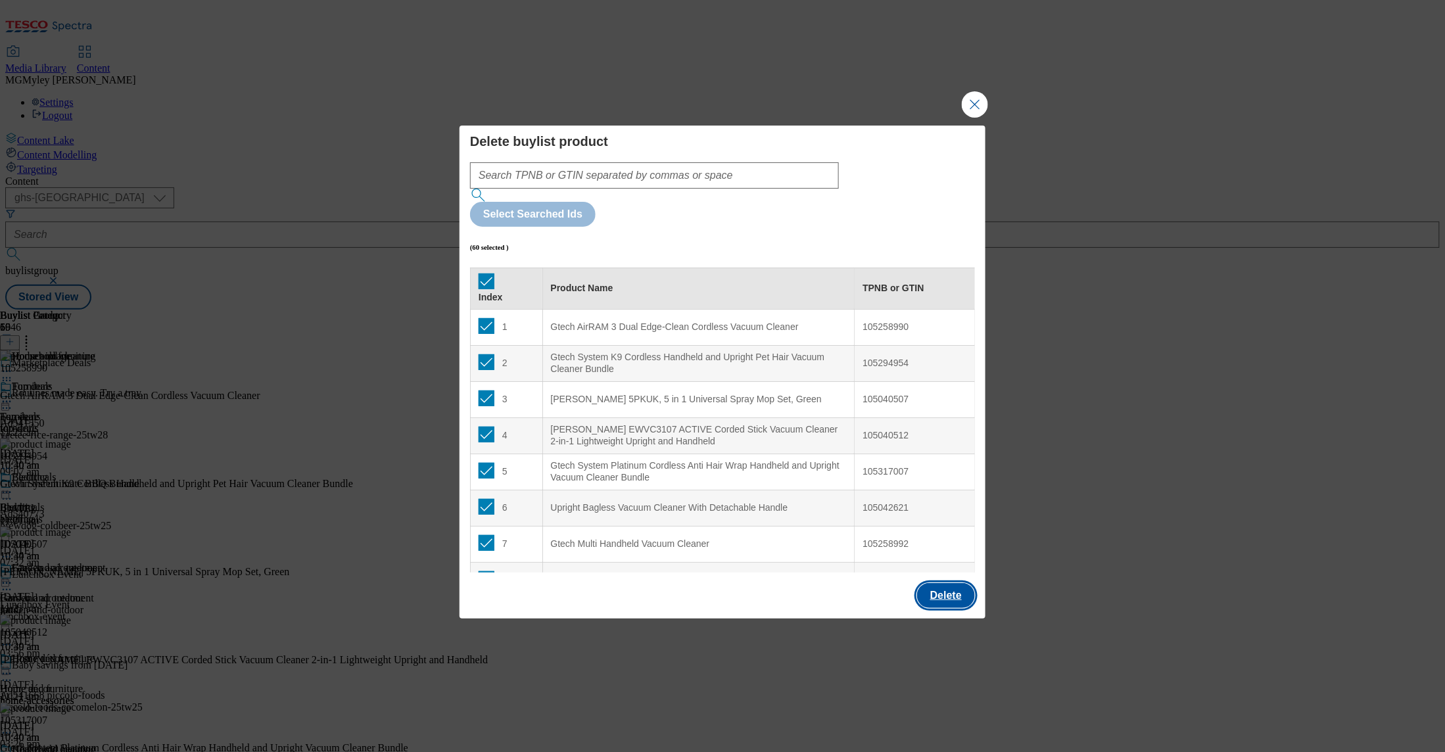
click at [946, 583] on button "Delete" at bounding box center [946, 595] width 58 height 25
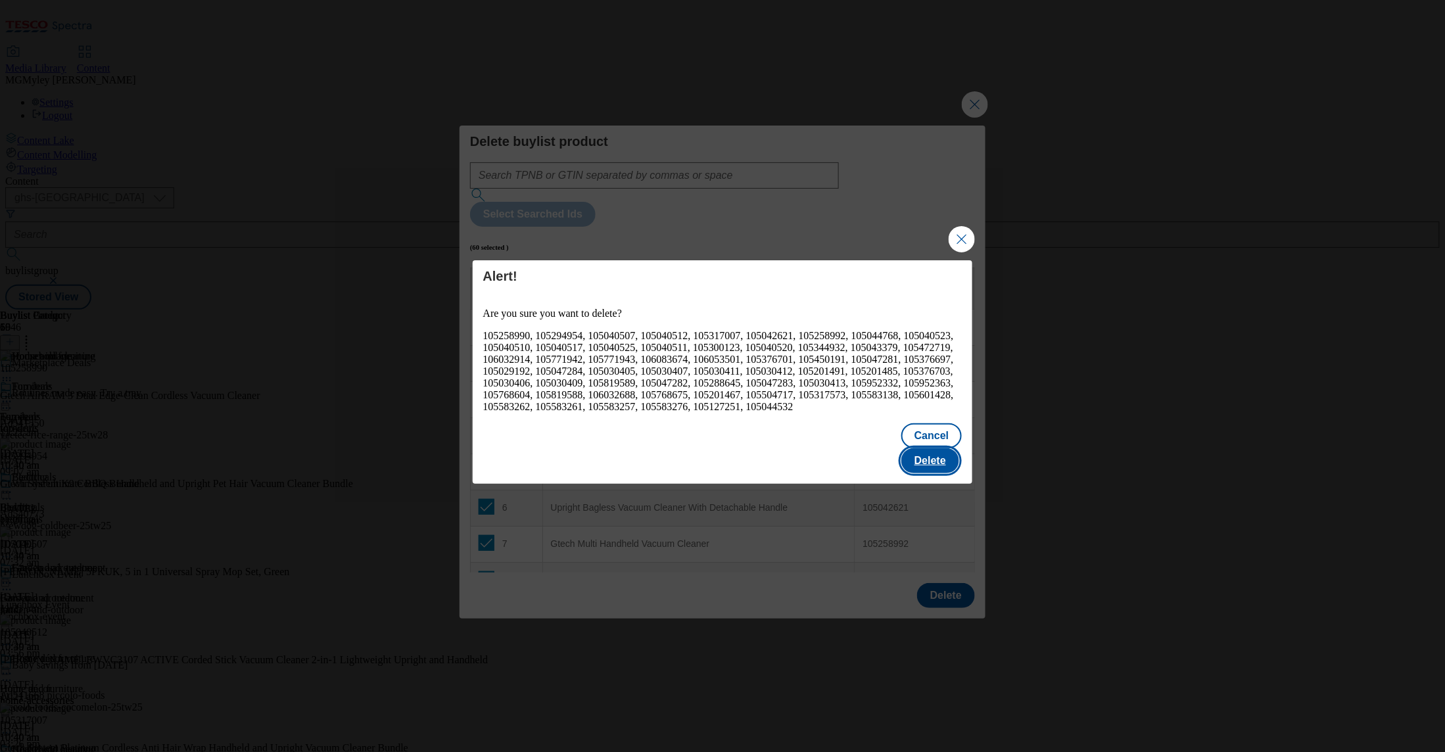
click at [937, 458] on button "Delete" at bounding box center [931, 461] width 58 height 25
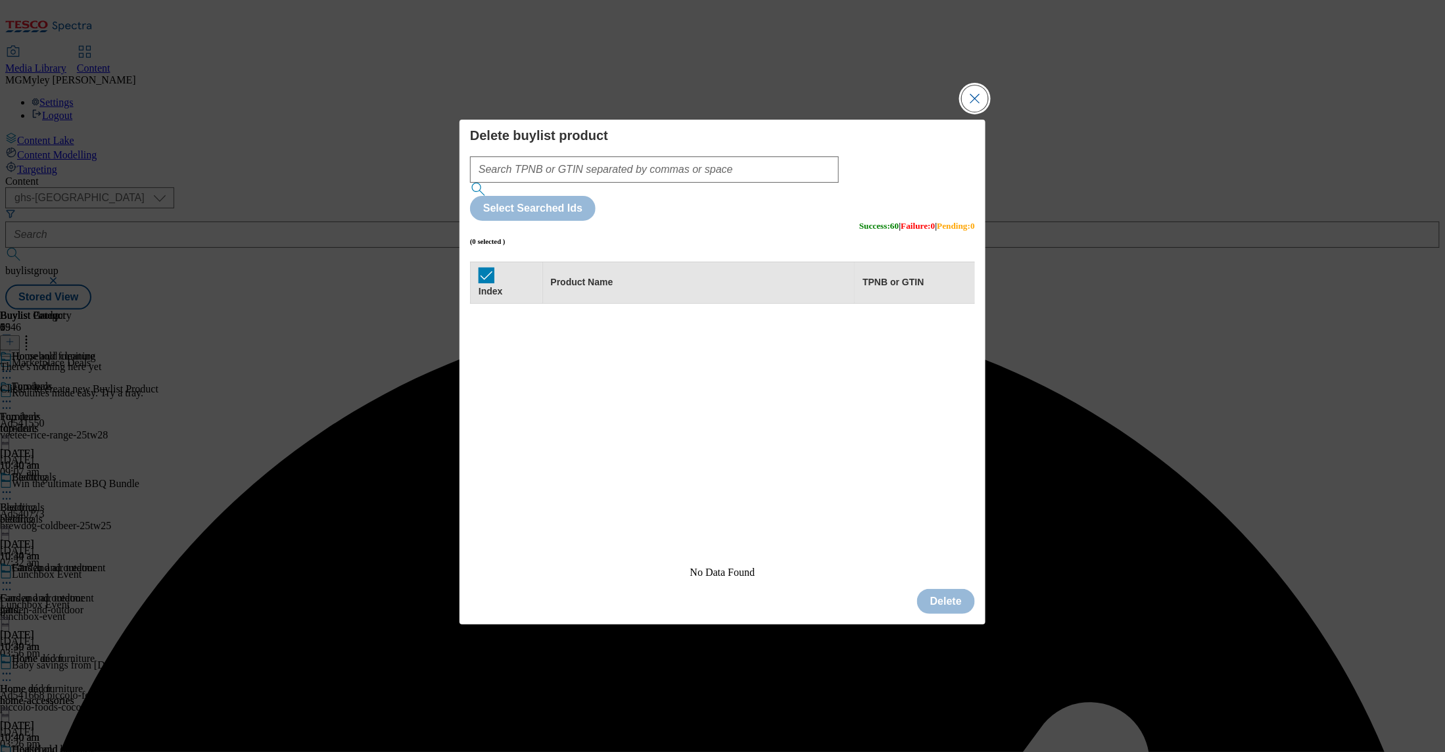
click at [979, 112] on button "Close Modal" at bounding box center [975, 98] width 26 height 26
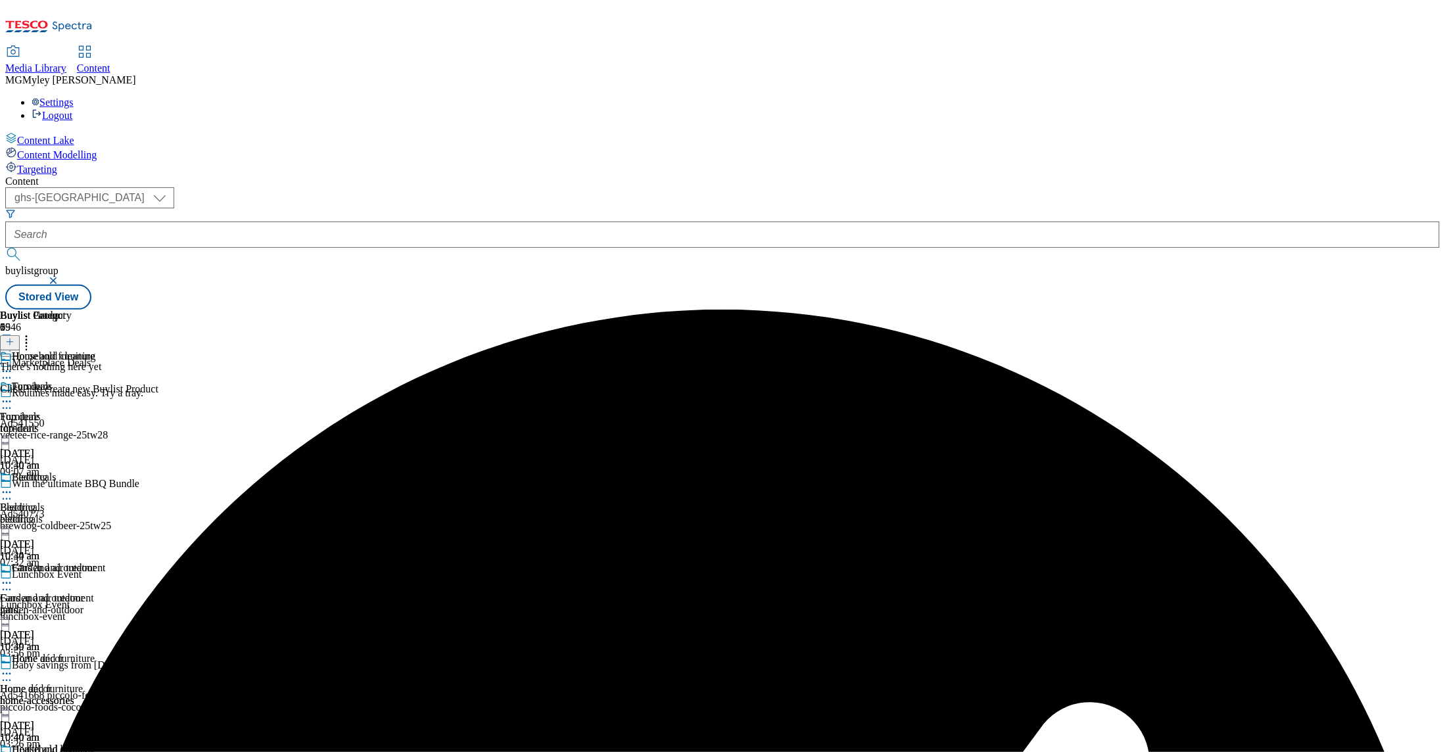
click at [14, 337] on icon at bounding box center [9, 341] width 9 height 9
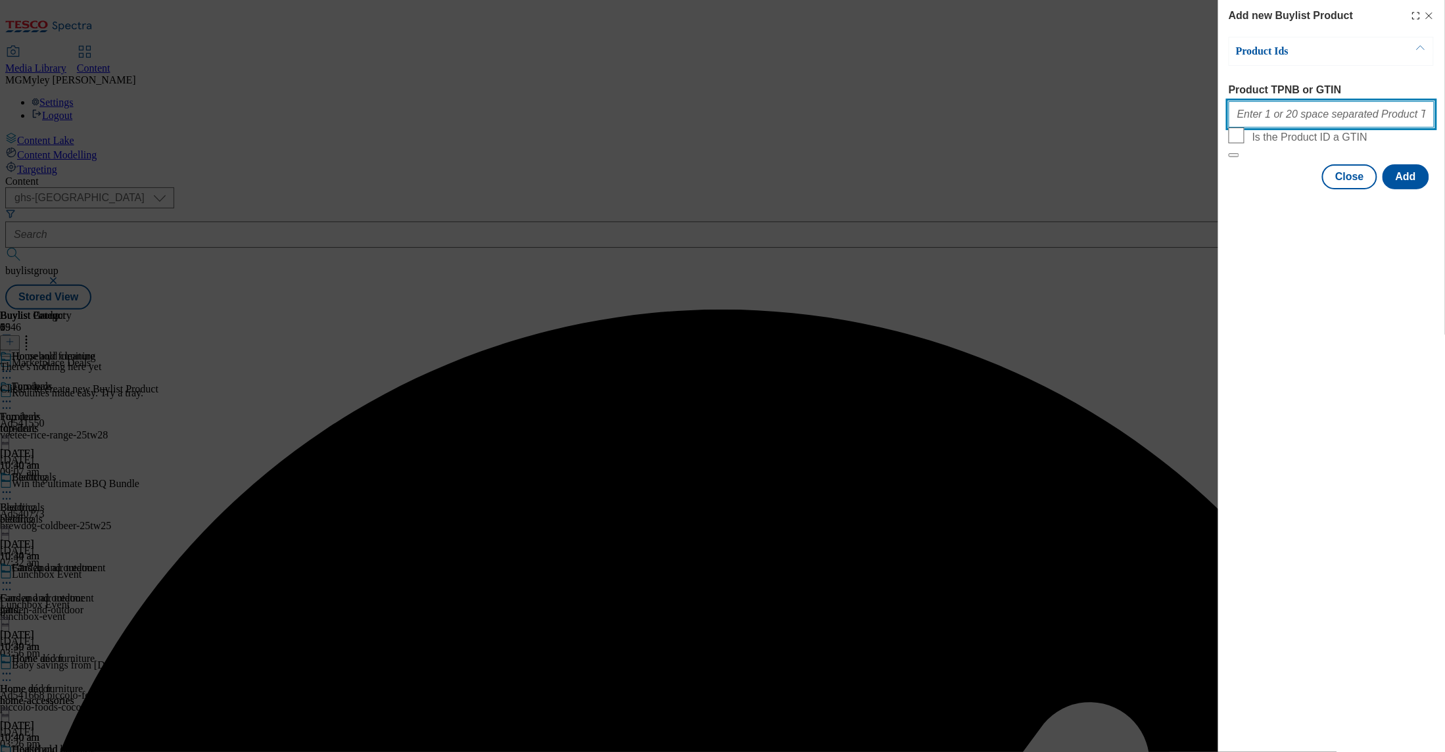
click at [1320, 118] on input "Product TPNB or GTIN" at bounding box center [1332, 114] width 206 height 26
paste input "105317573 105258990 105294954 105040507 105040512 105317007 105042621 105258992…"
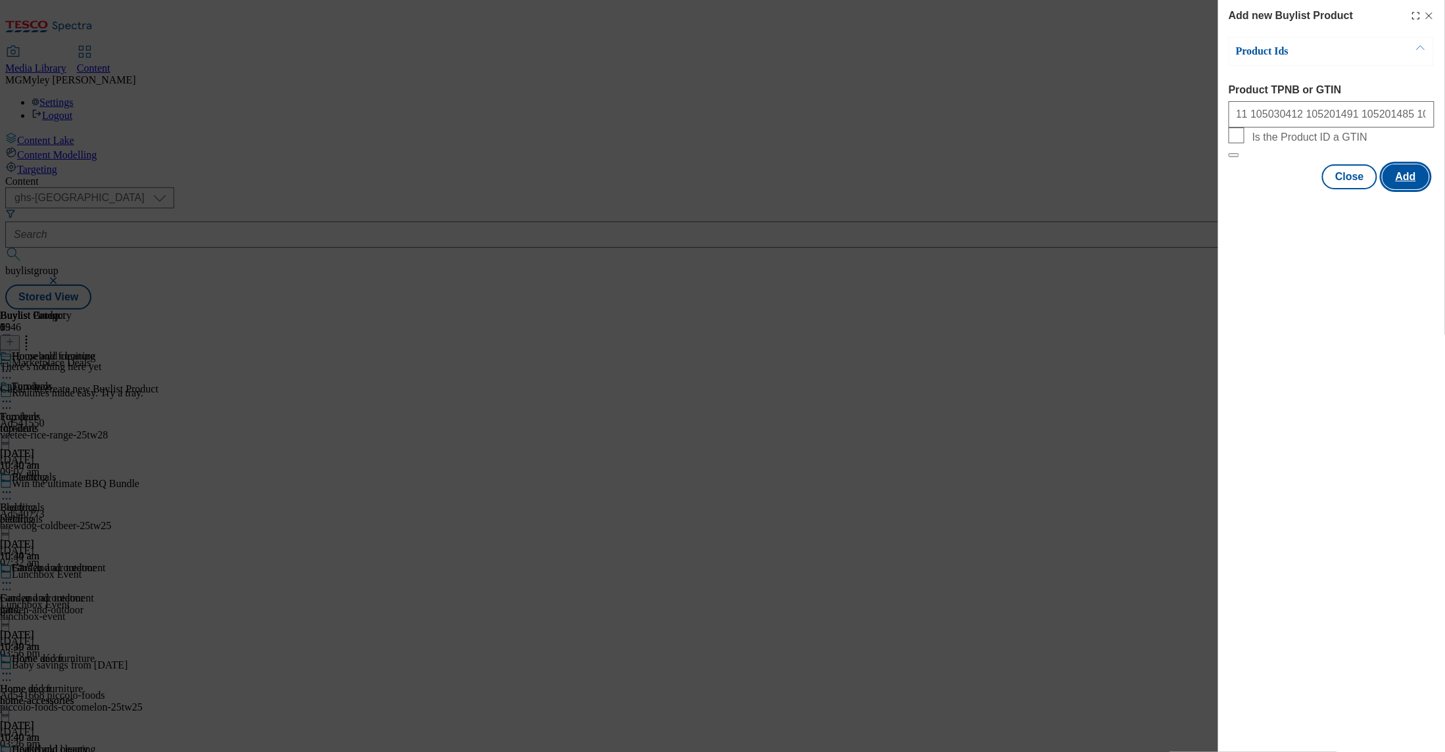
click at [1406, 189] on button "Add" at bounding box center [1406, 176] width 47 height 25
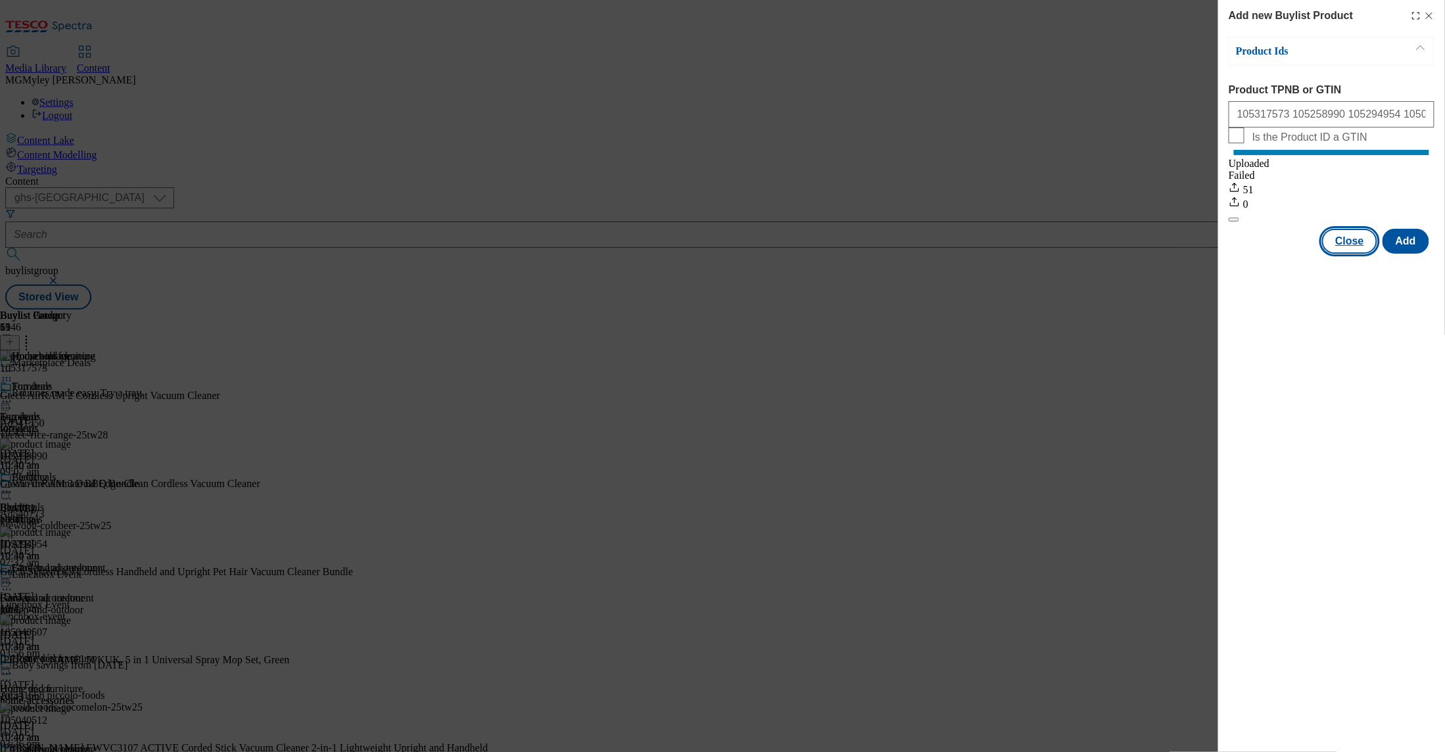
click at [1368, 254] on button "Close" at bounding box center [1350, 241] width 55 height 25
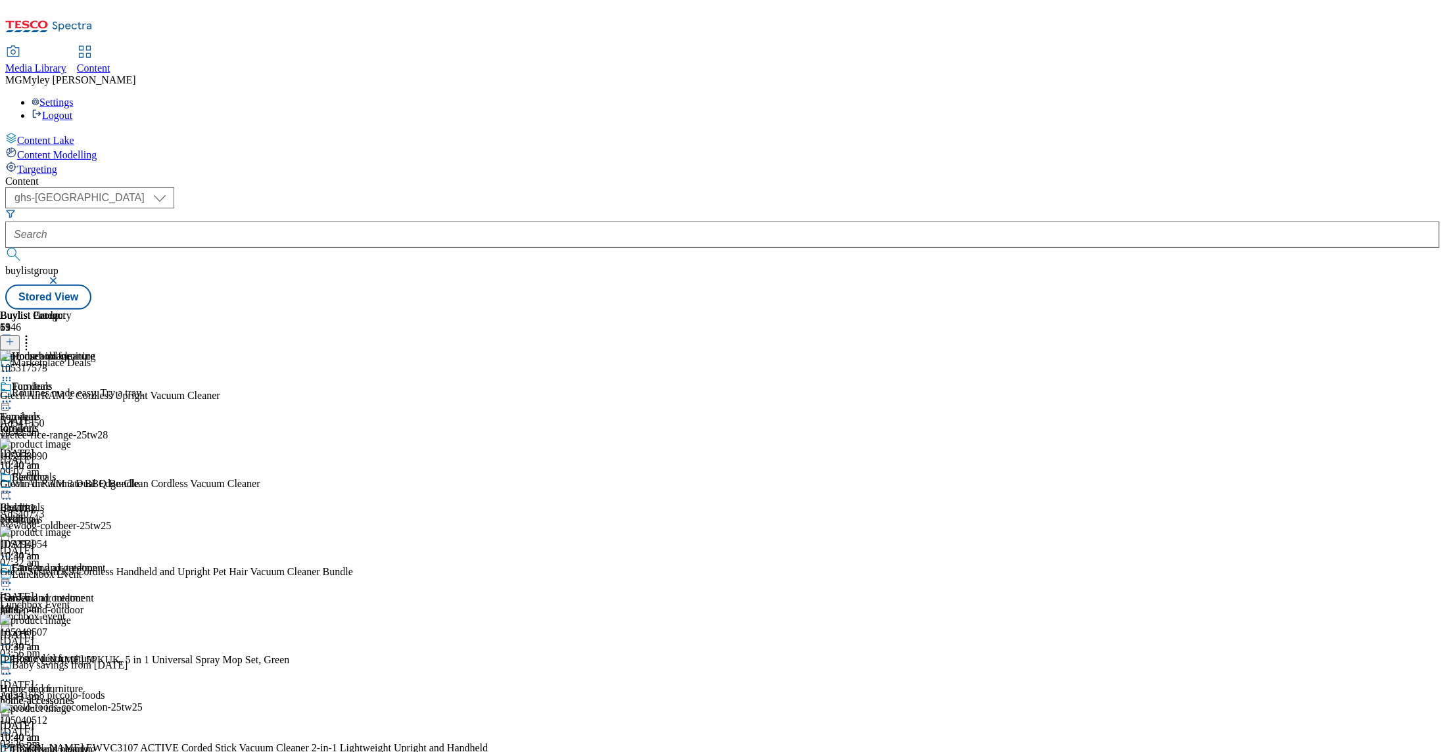
scroll to position [403, 0]
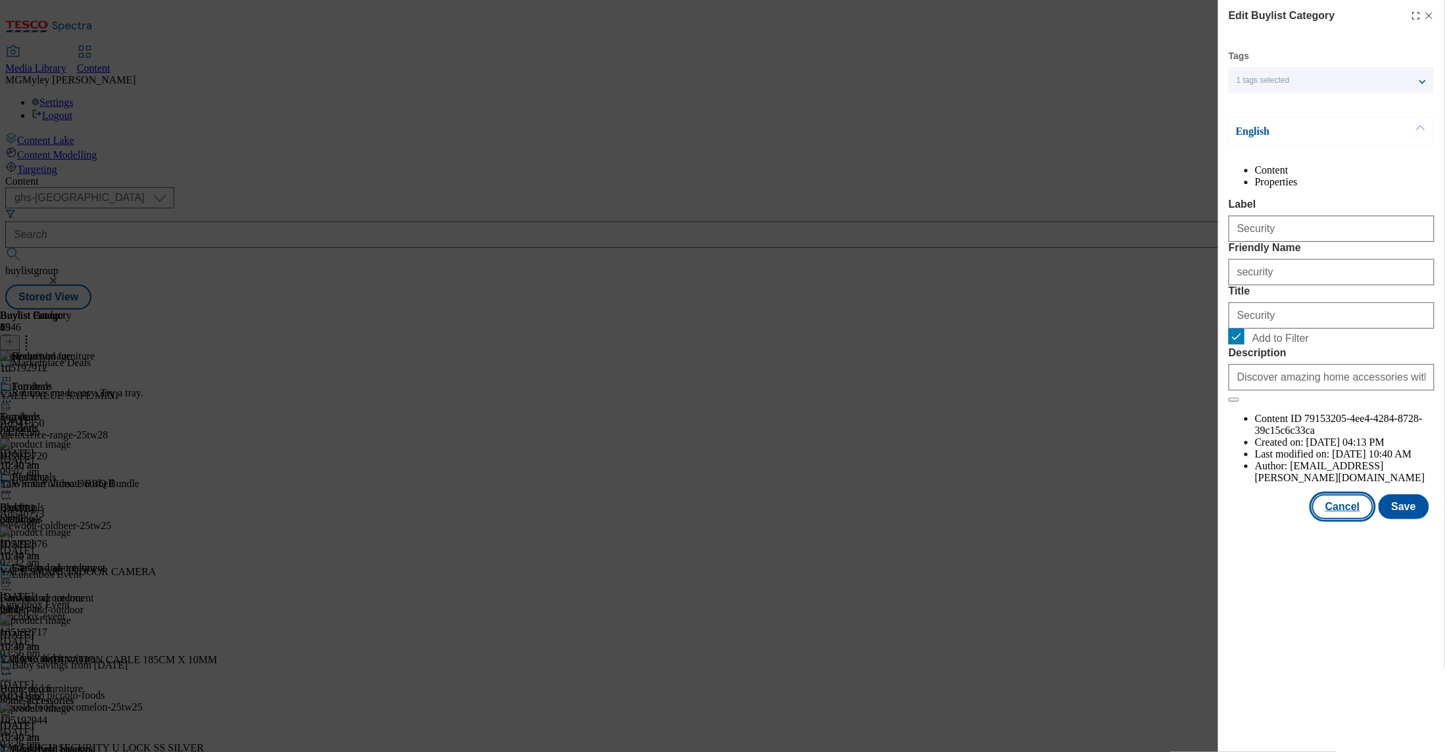
click at [1342, 520] on button "Cancel" at bounding box center [1343, 507] width 61 height 25
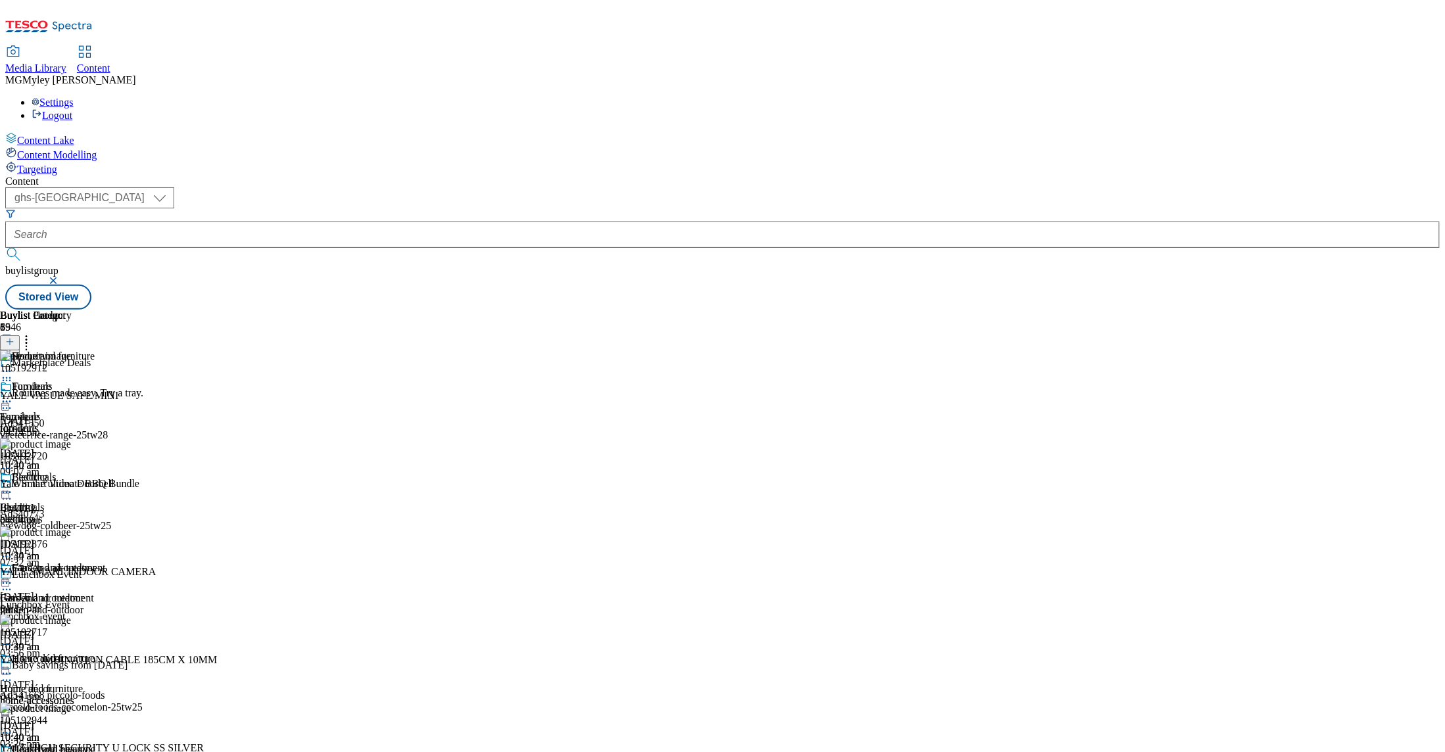
scroll to position [364, 0]
click at [13, 668] on icon at bounding box center [6, 674] width 13 height 13
click at [72, 752] on span "Preview" at bounding box center [56, 763] width 31 height 10
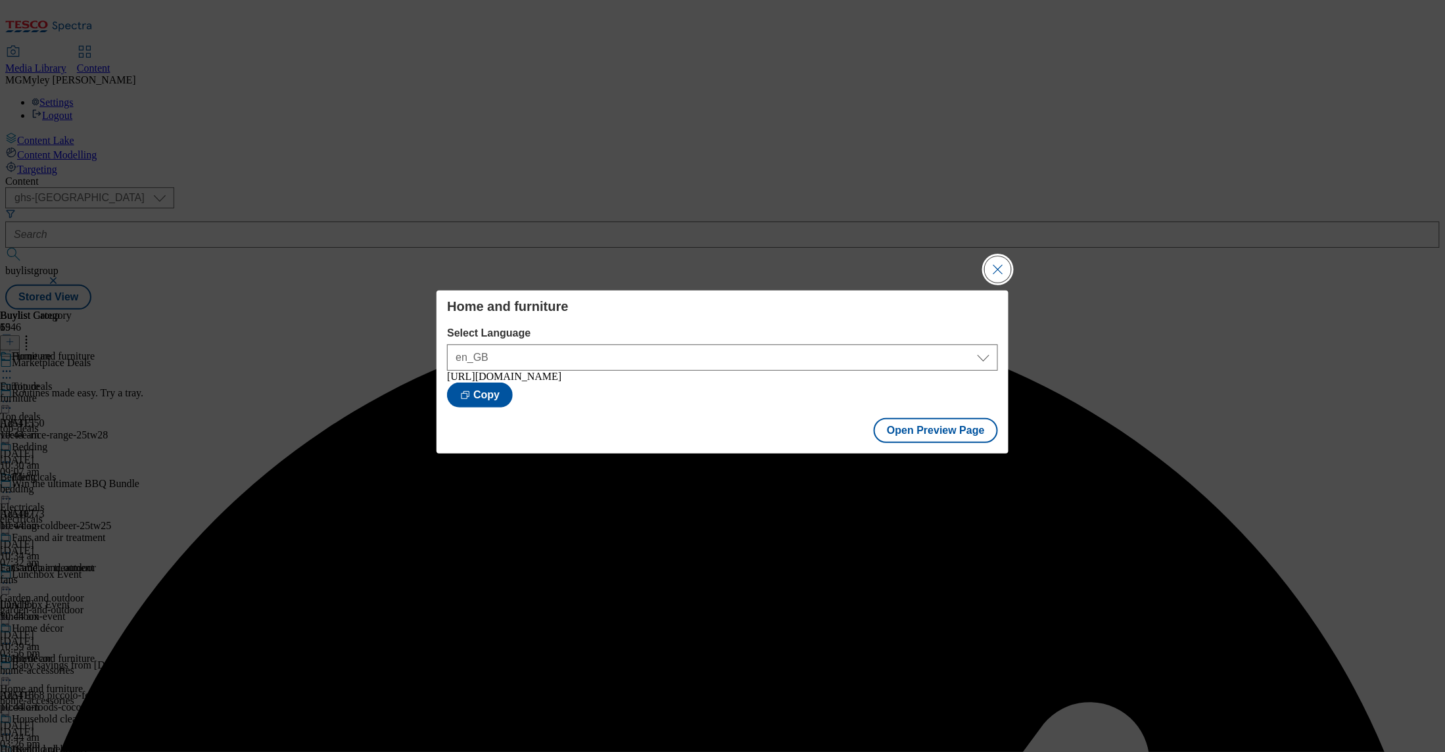
click at [991, 271] on button "Close Modal" at bounding box center [998, 269] width 26 height 26
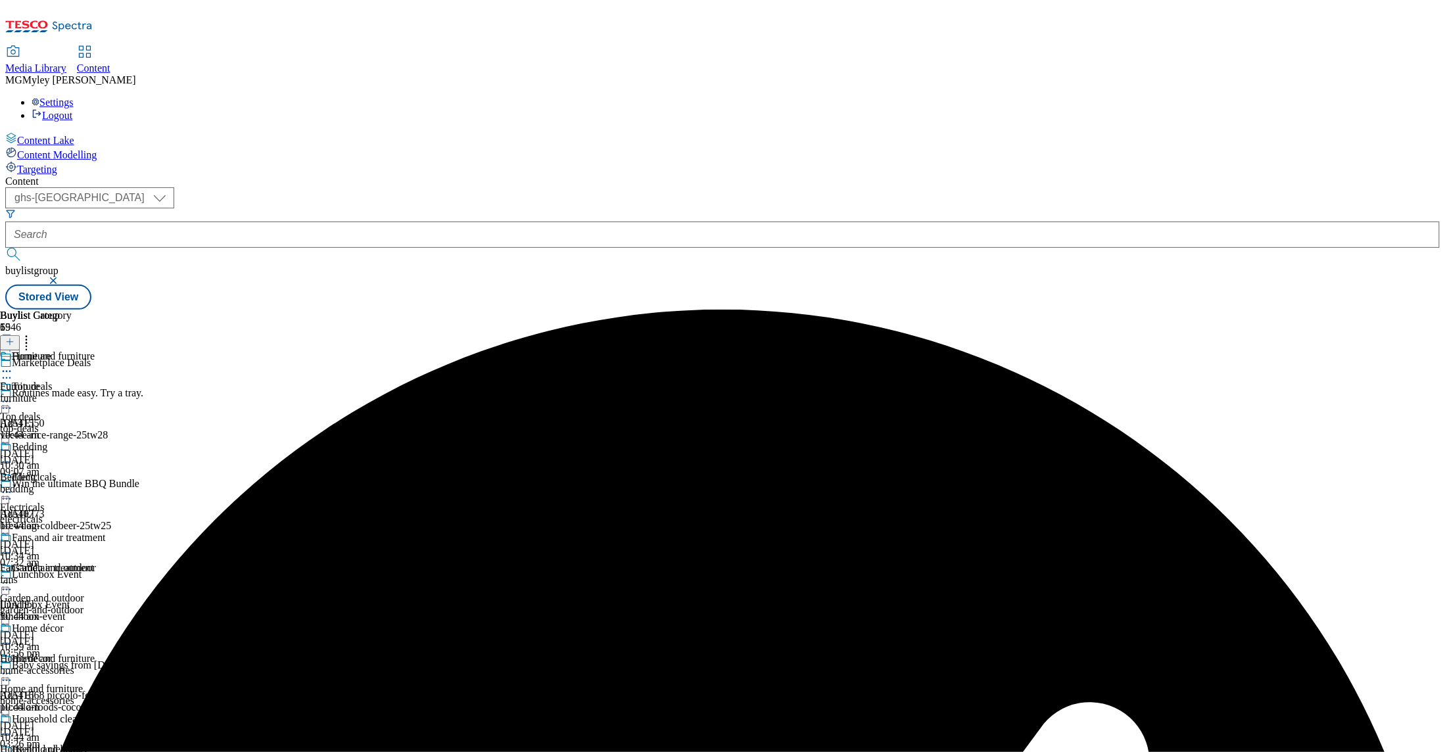
click at [13, 365] on icon at bounding box center [6, 371] width 13 height 13
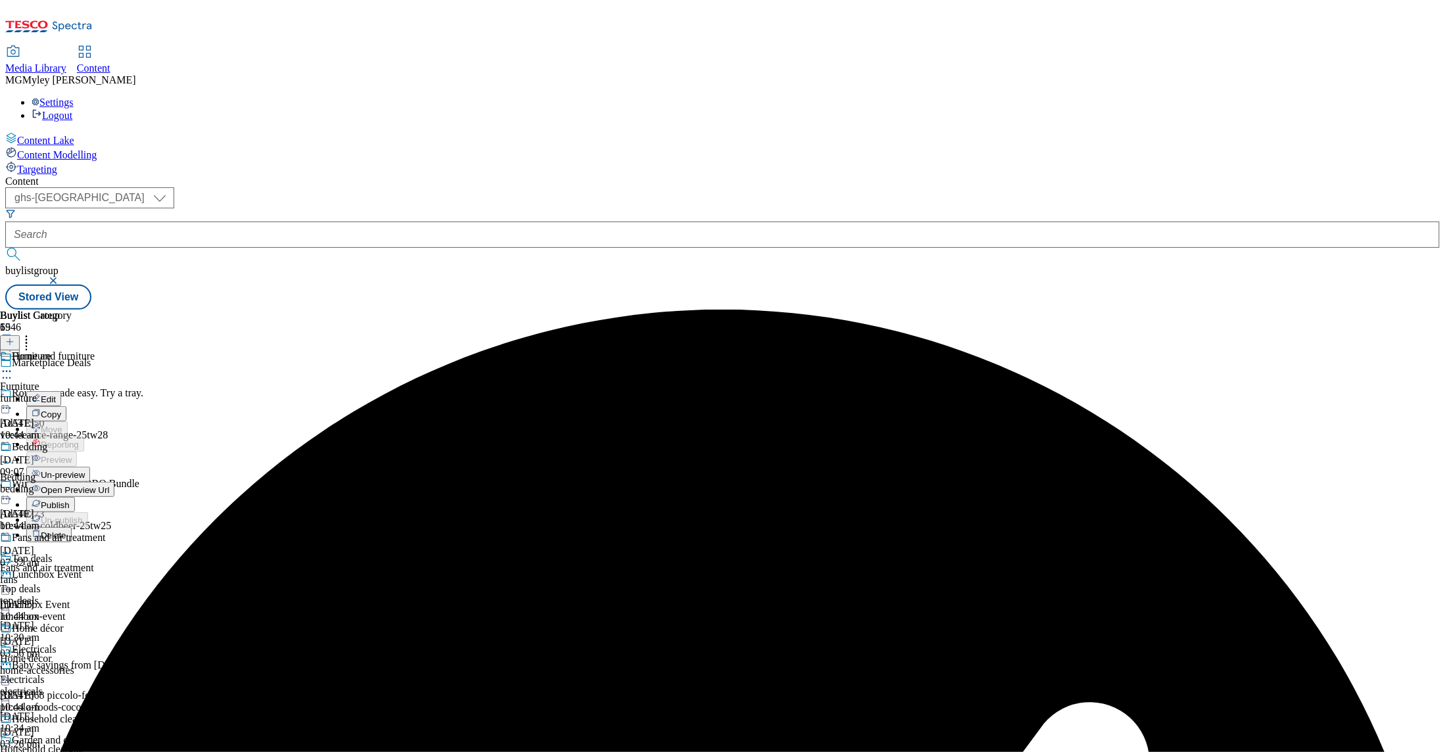
click at [70, 500] on span "Publish" at bounding box center [55, 505] width 29 height 10
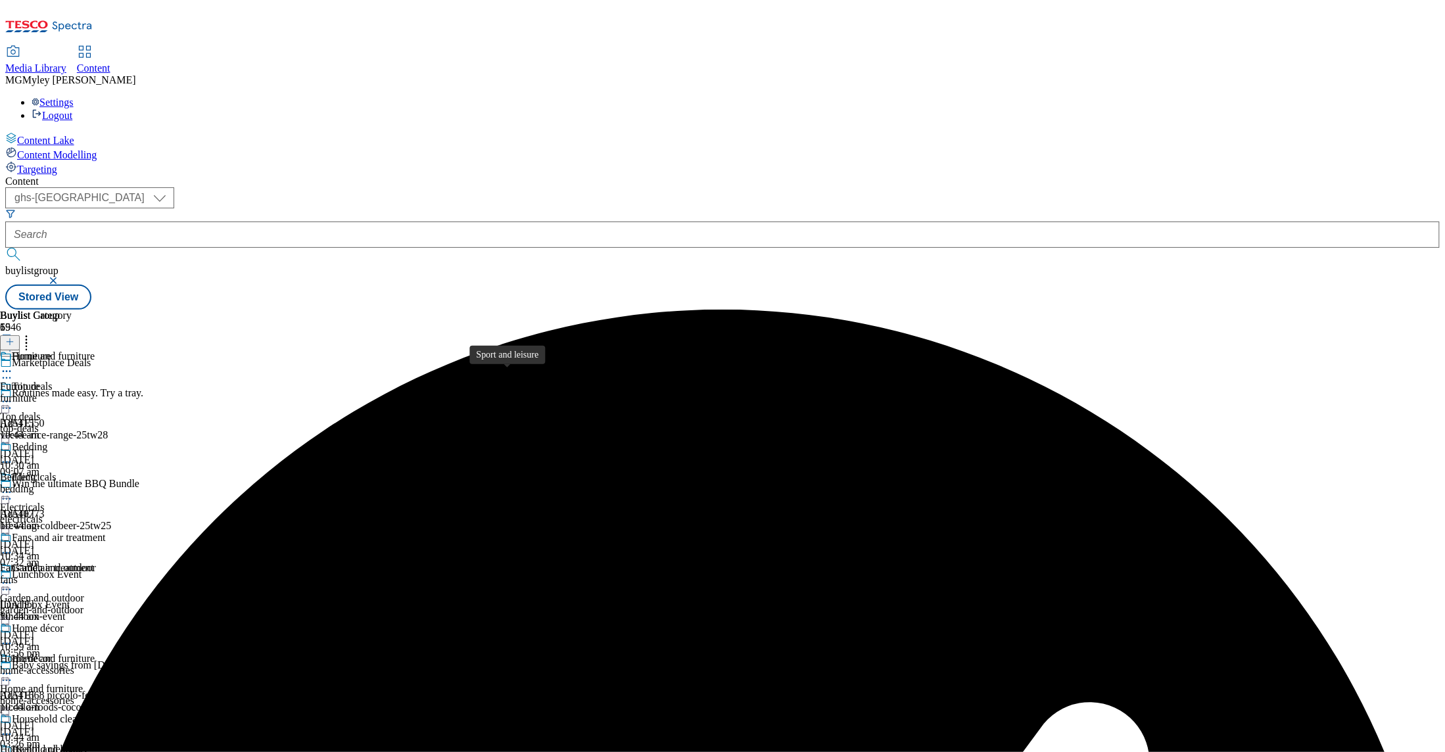
scroll to position [441, 0]
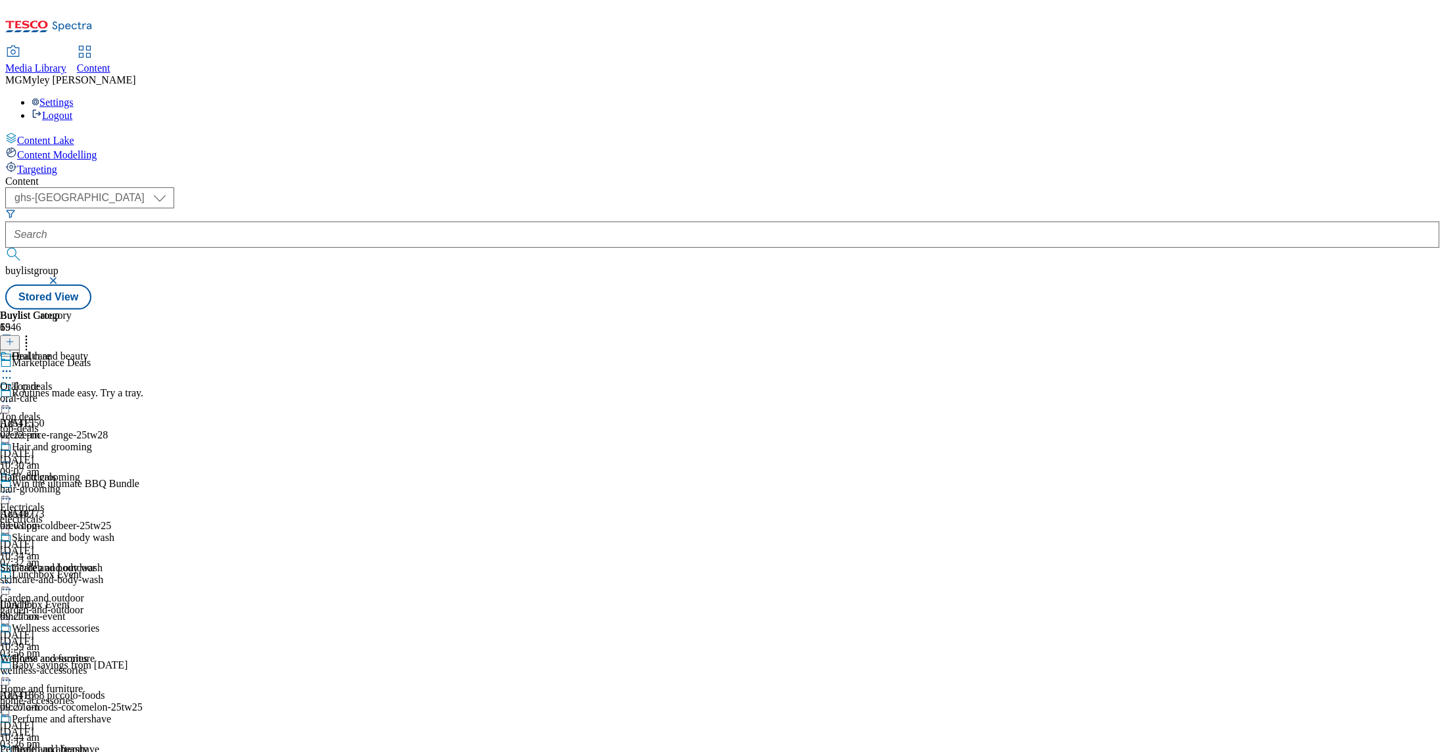
click at [114, 351] on div "Oral care Oral care oral-care 7 Aug 2025 02:22 pm" at bounding box center [57, 396] width 114 height 91
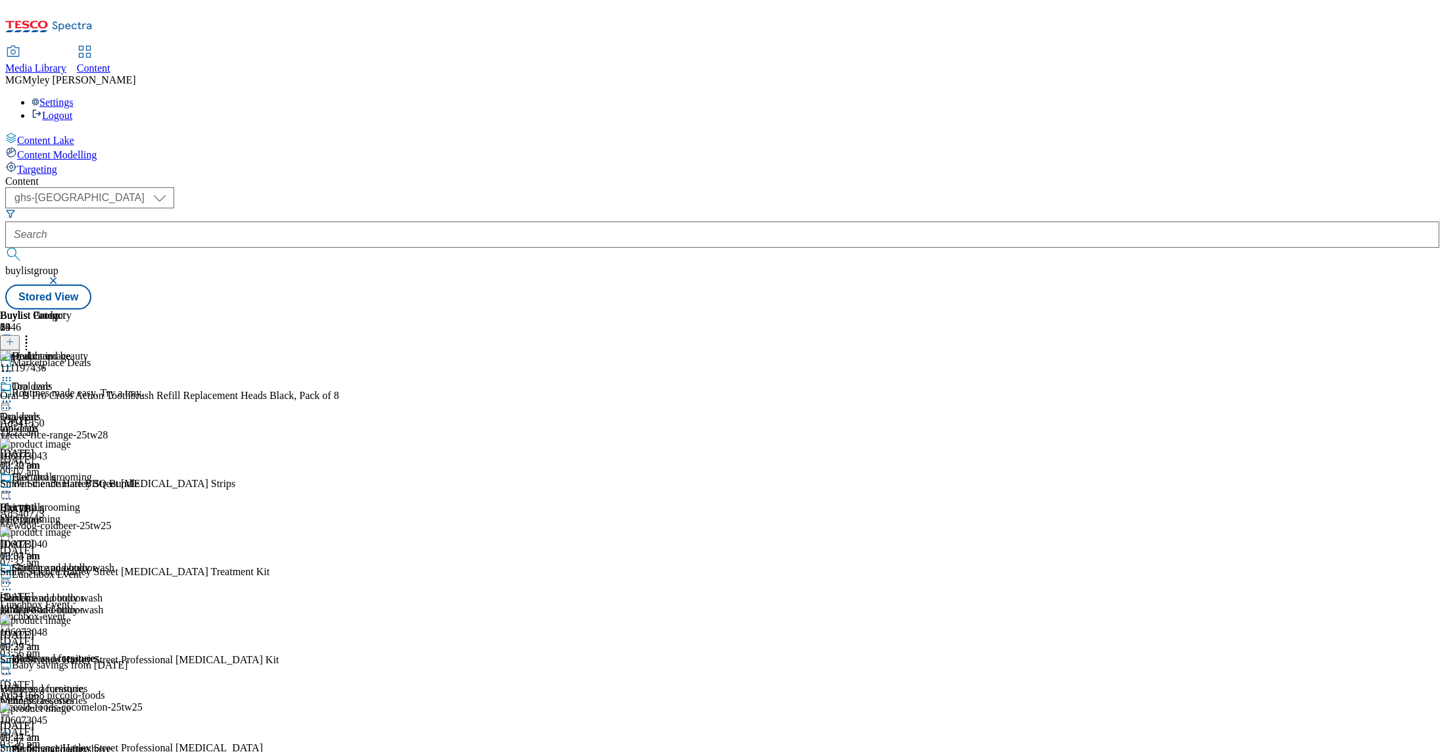
click at [33, 333] on icon at bounding box center [26, 339] width 13 height 13
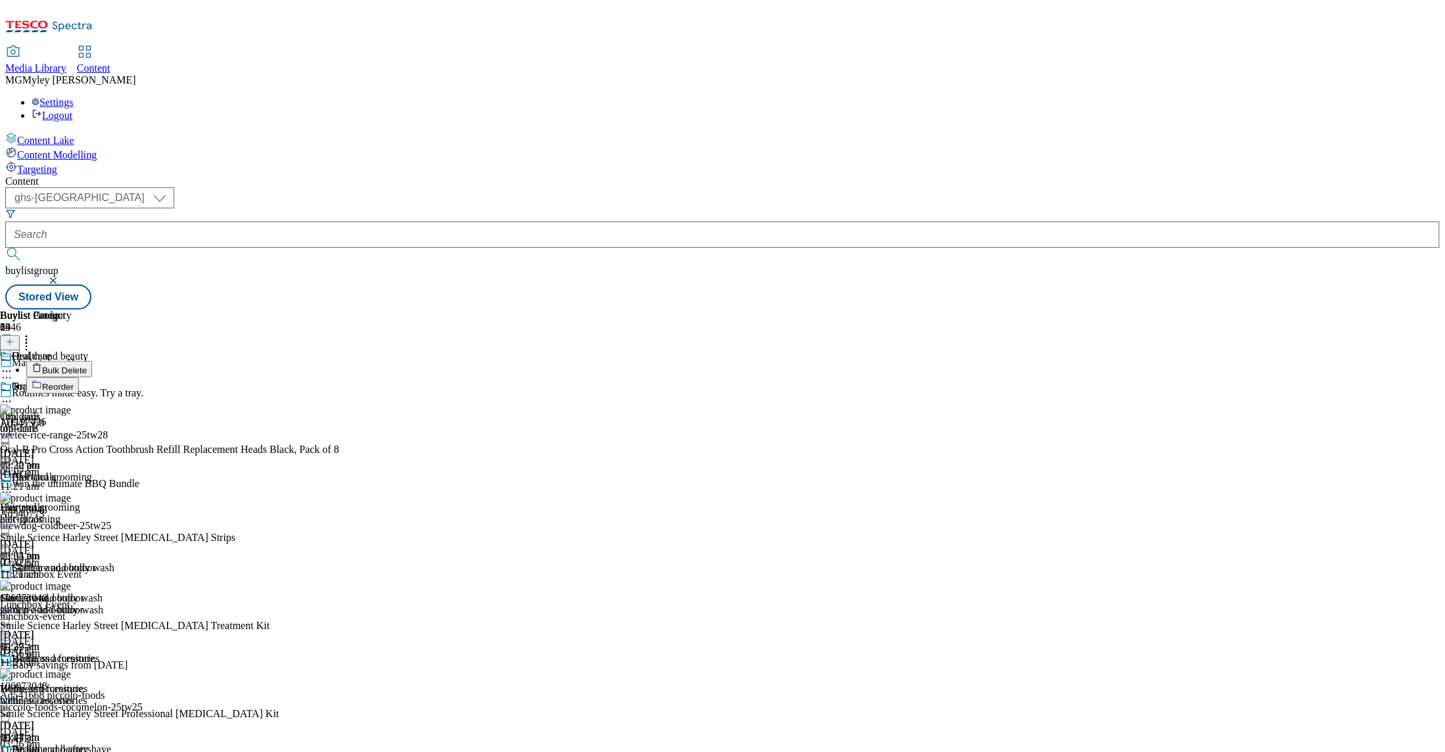
click at [13, 752] on icon at bounding box center [6, 764] width 13 height 13
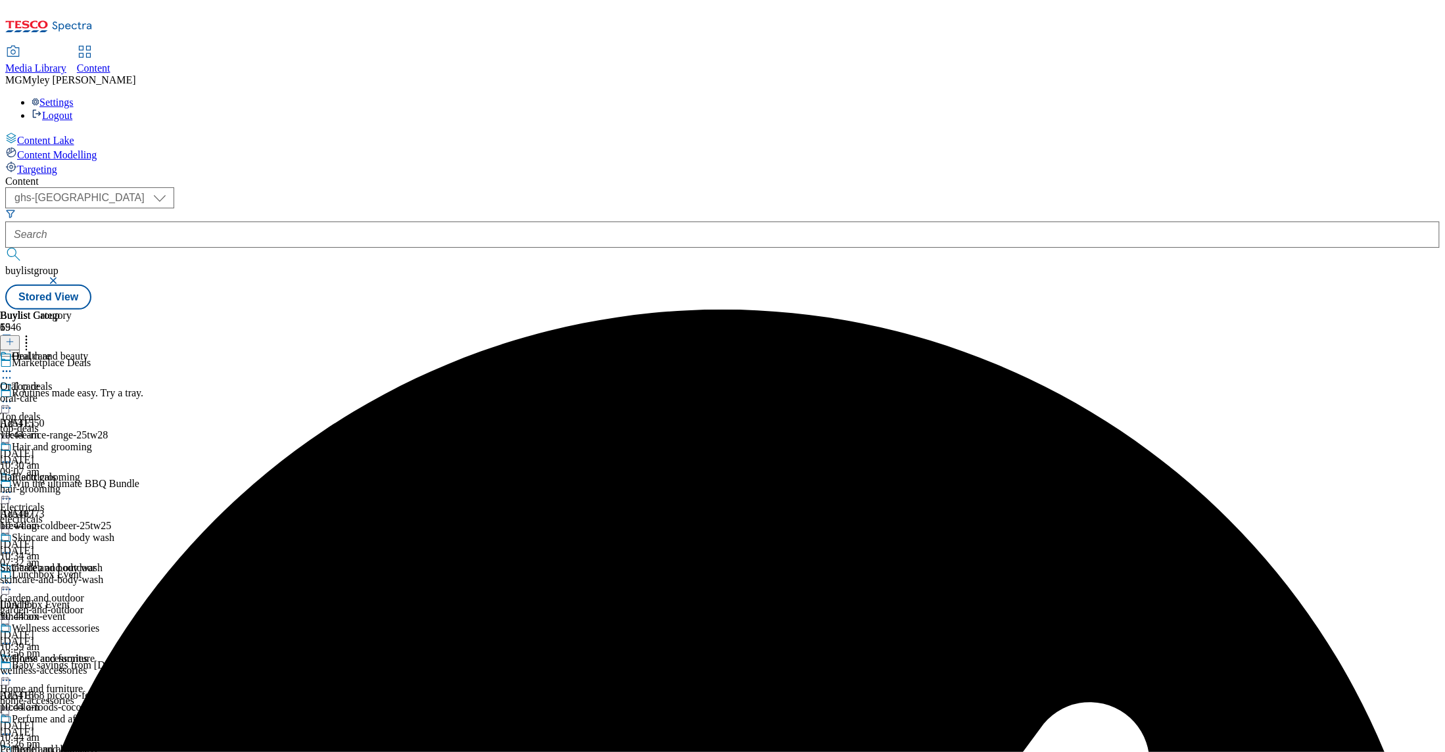
click at [13, 365] on icon at bounding box center [6, 371] width 13 height 13
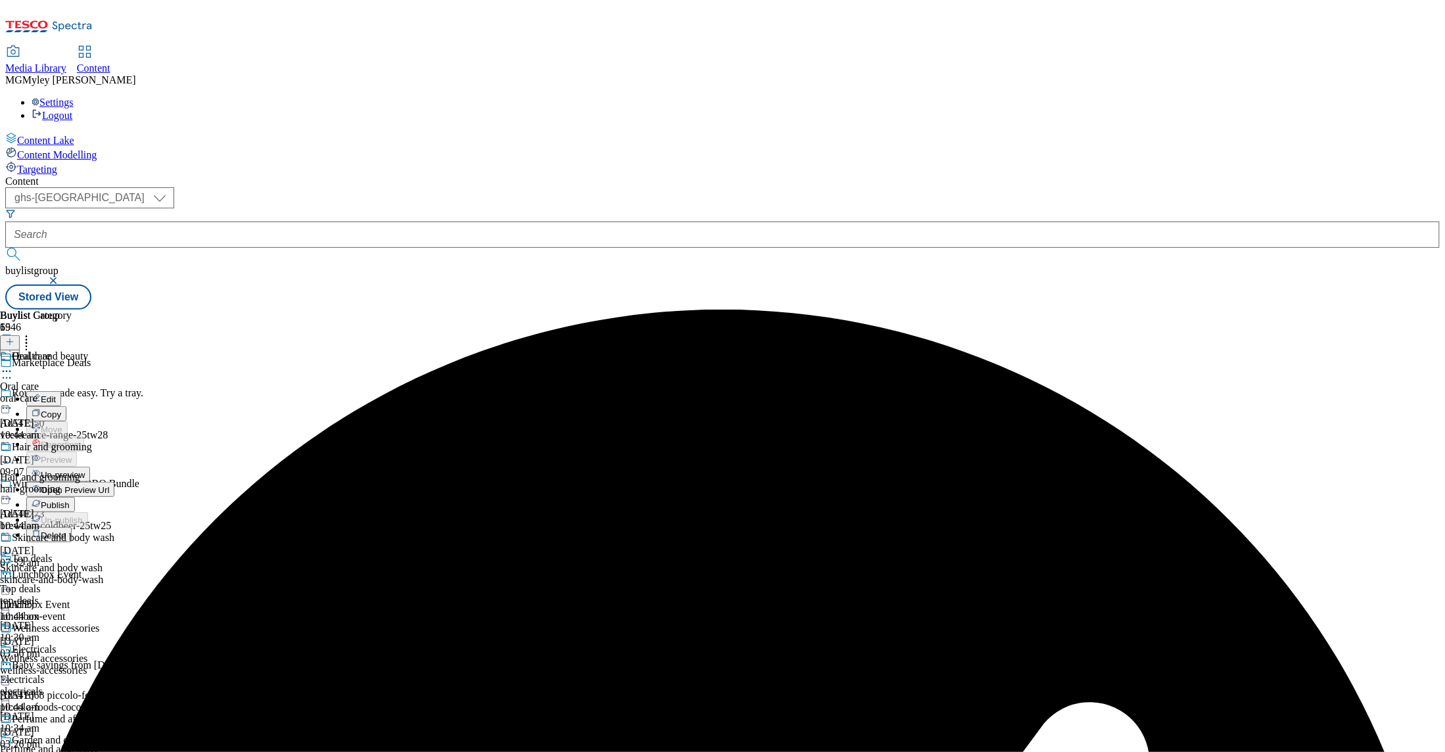
click at [85, 470] on span "Un-preview" at bounding box center [63, 475] width 44 height 10
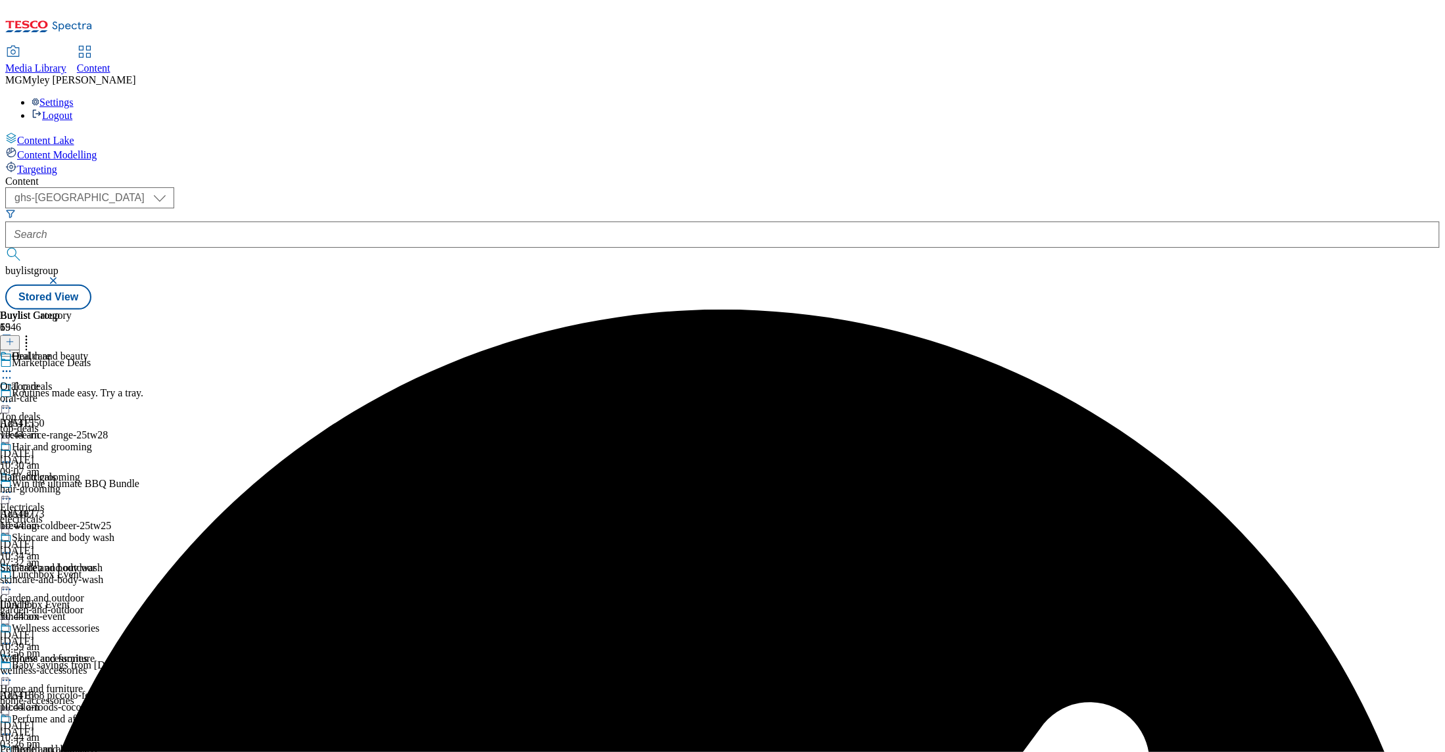
click at [114, 351] on div "Oral care Oral care oral-care 13 Aug 2025 10:44 am" at bounding box center [57, 396] width 114 height 91
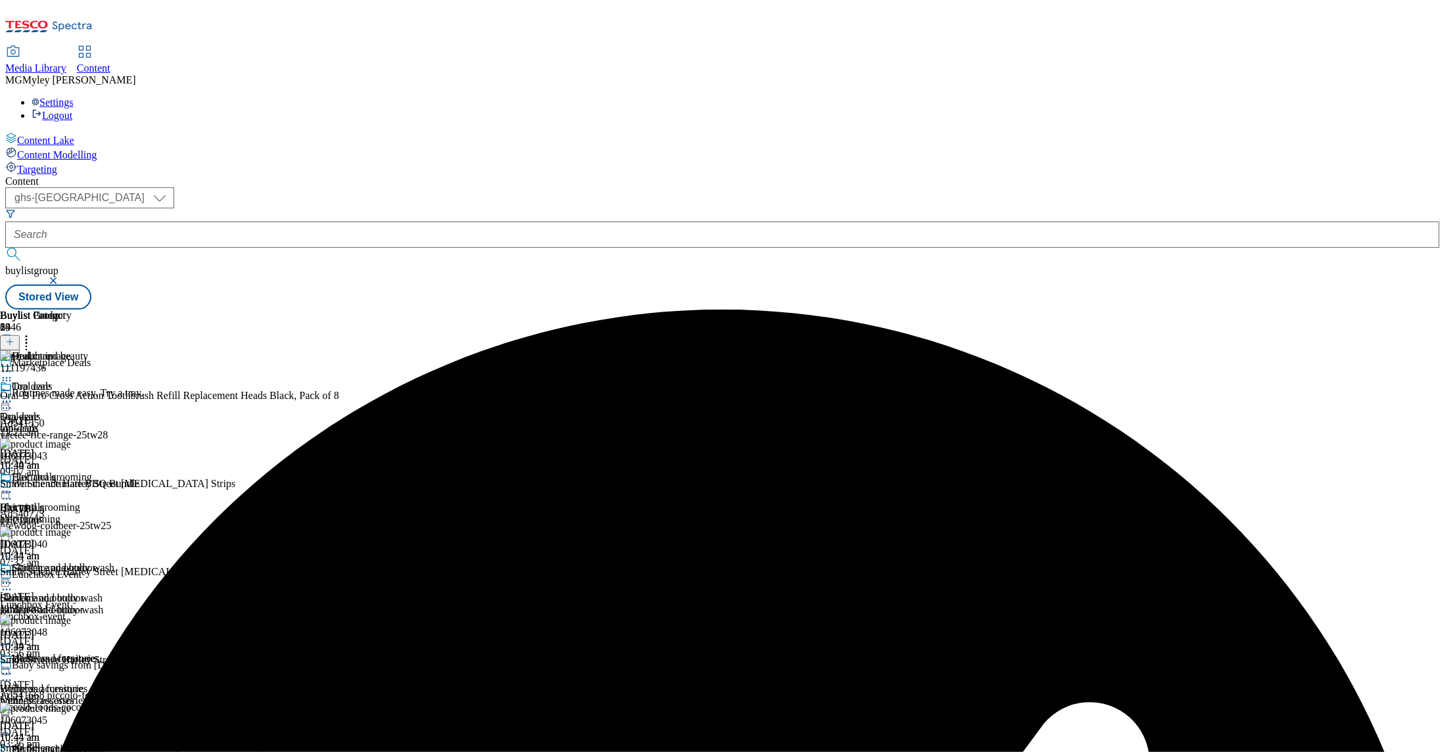
click at [33, 333] on icon at bounding box center [26, 339] width 13 height 13
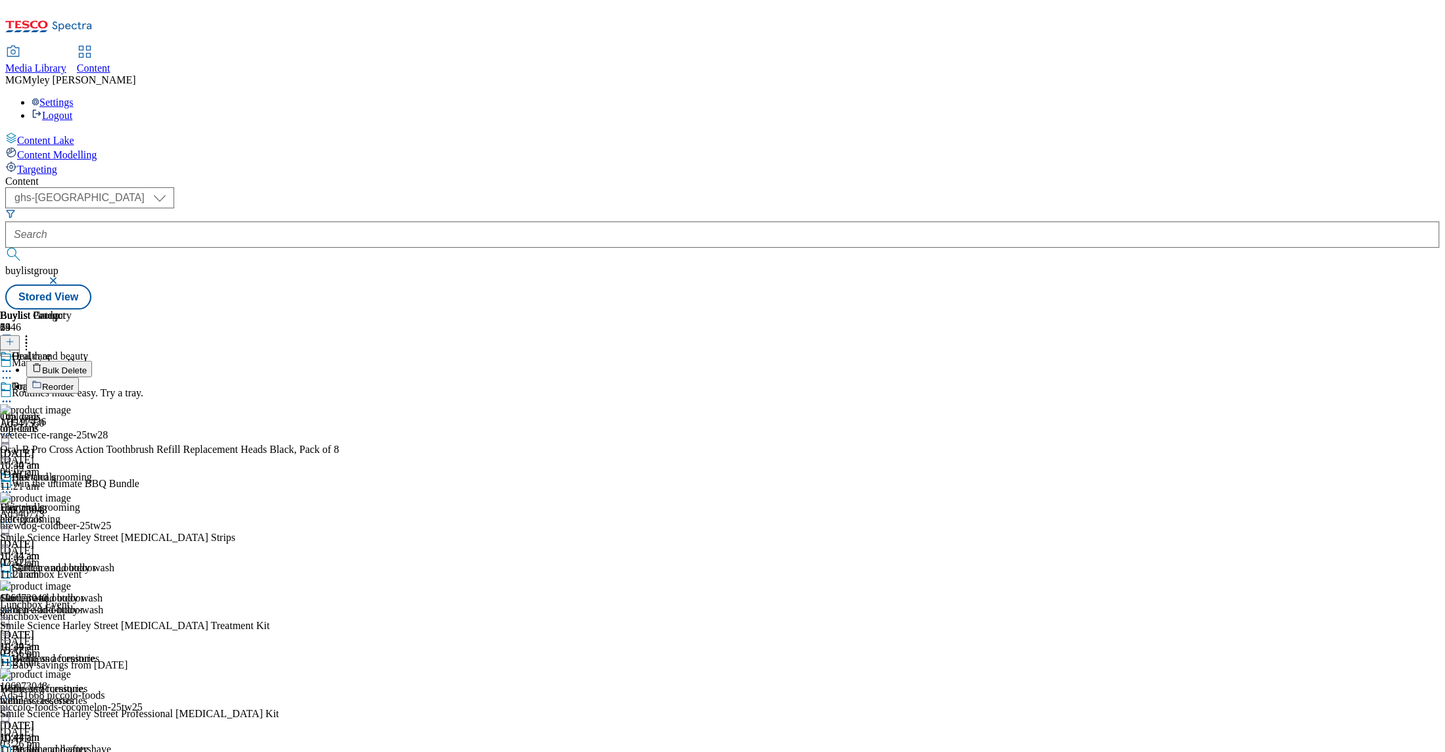
click at [87, 366] on span "Bulk Delete" at bounding box center [64, 371] width 45 height 10
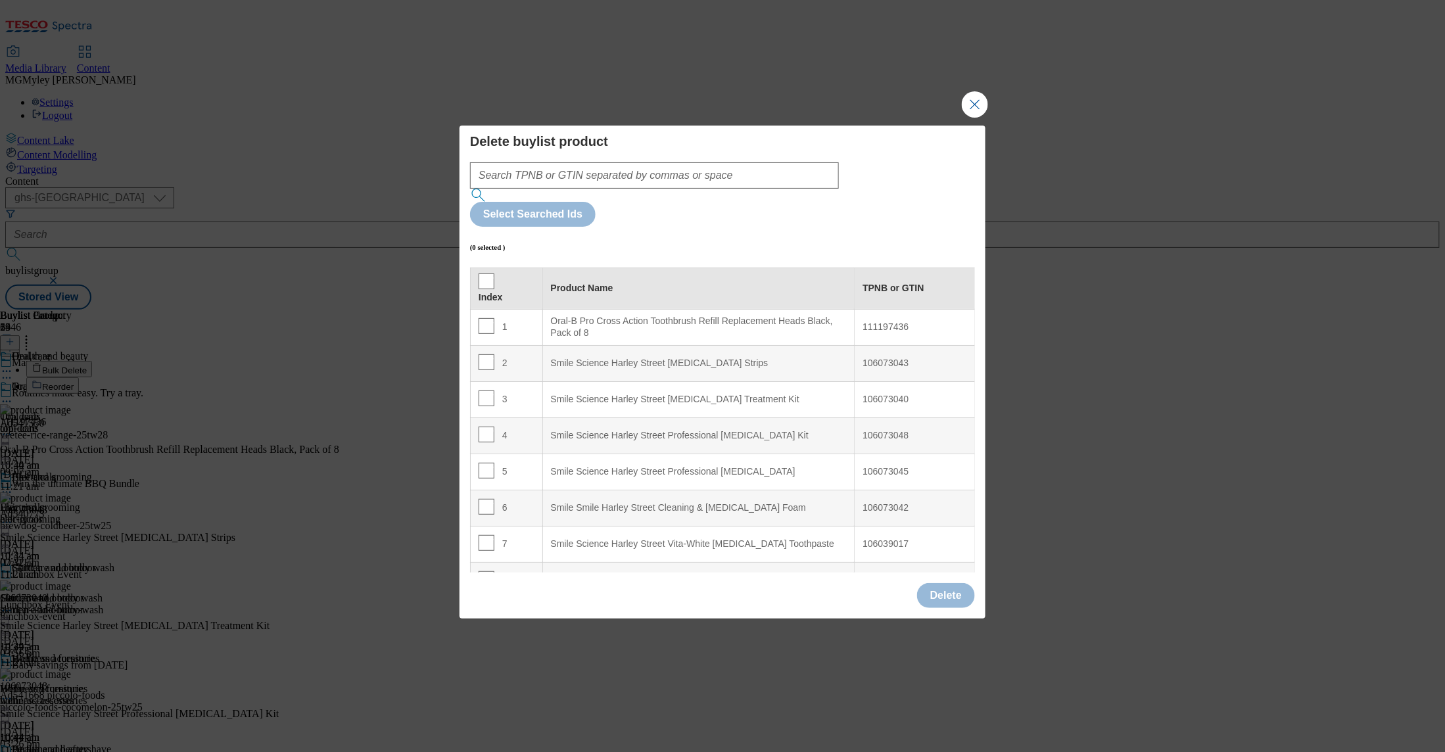
click at [493, 274] on div "Index" at bounding box center [507, 289] width 56 height 30
click at [486, 274] on input "Modal" at bounding box center [487, 282] width 16 height 16
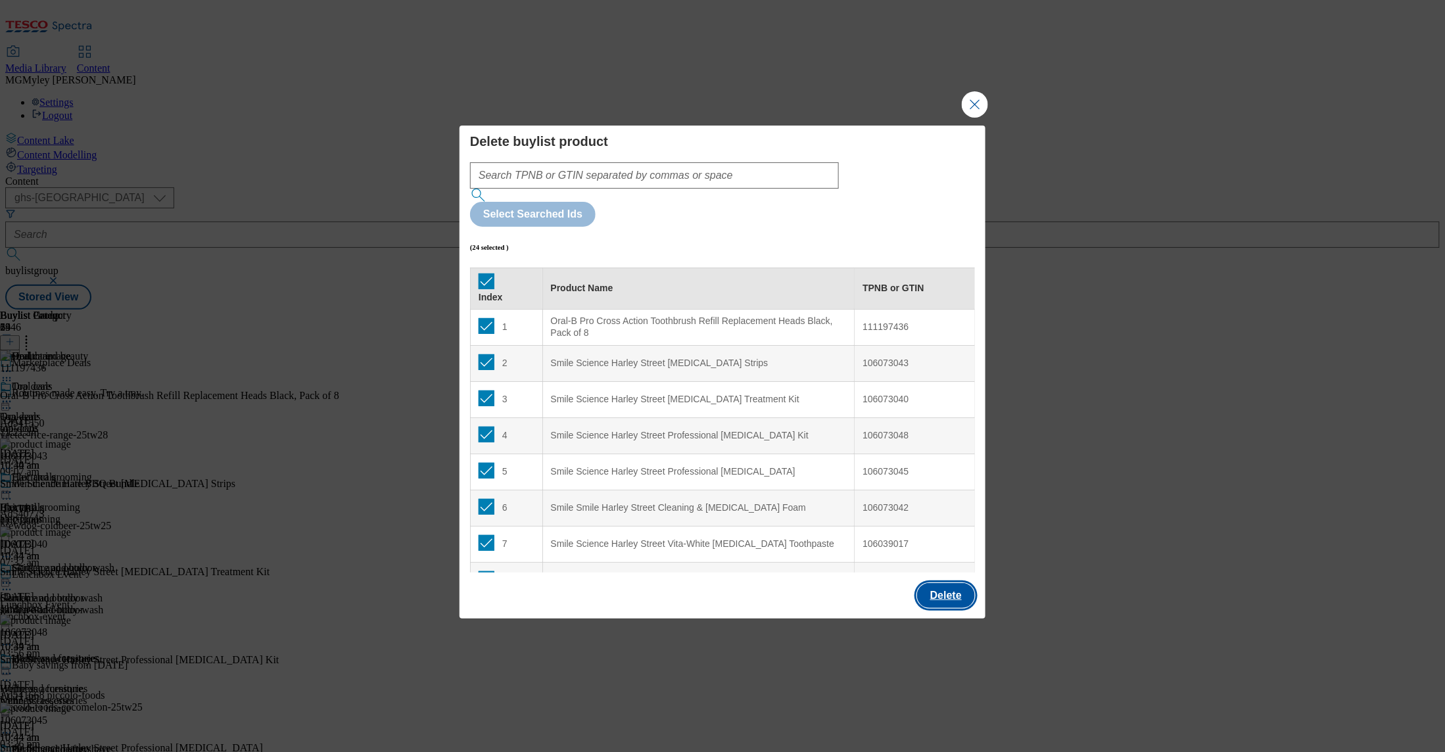
click at [957, 583] on button "Delete" at bounding box center [946, 595] width 58 height 25
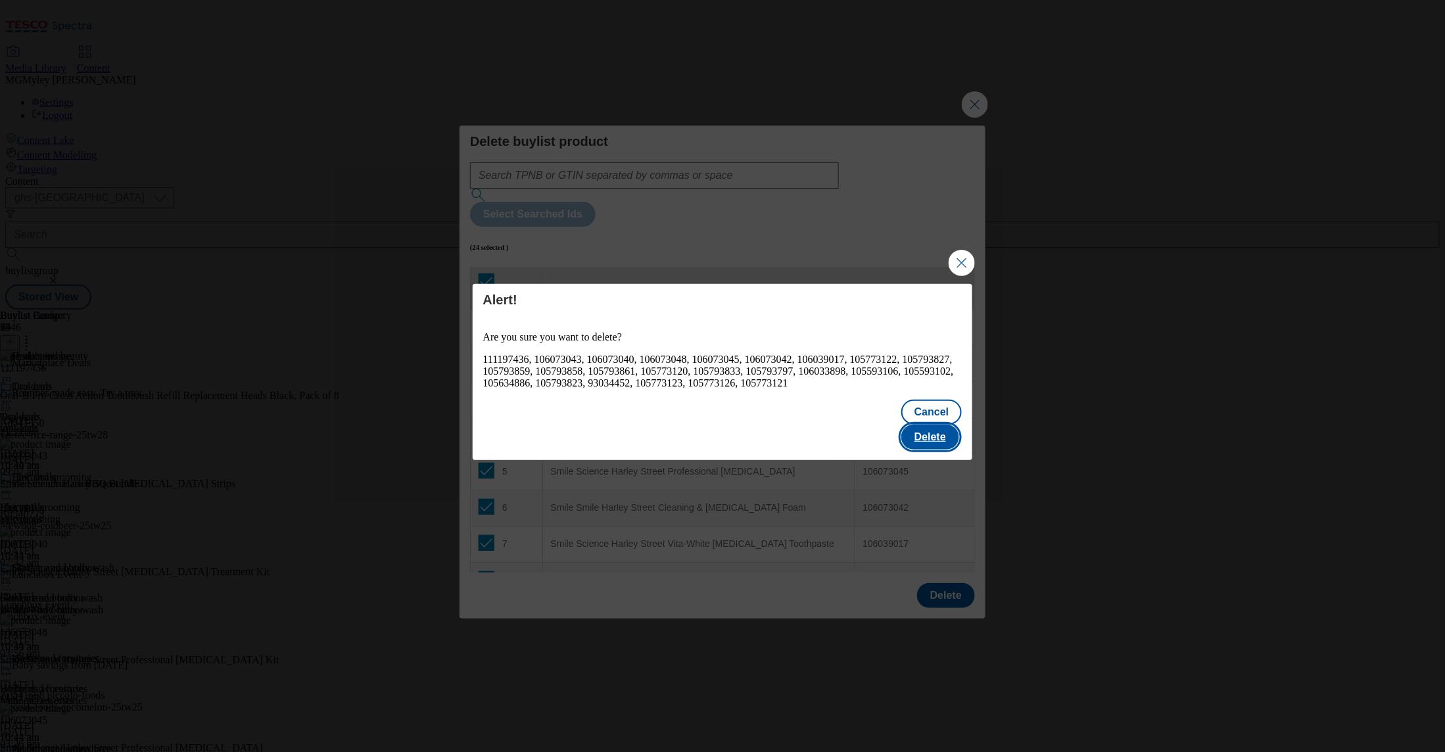
click at [940, 431] on button "Delete" at bounding box center [931, 437] width 58 height 25
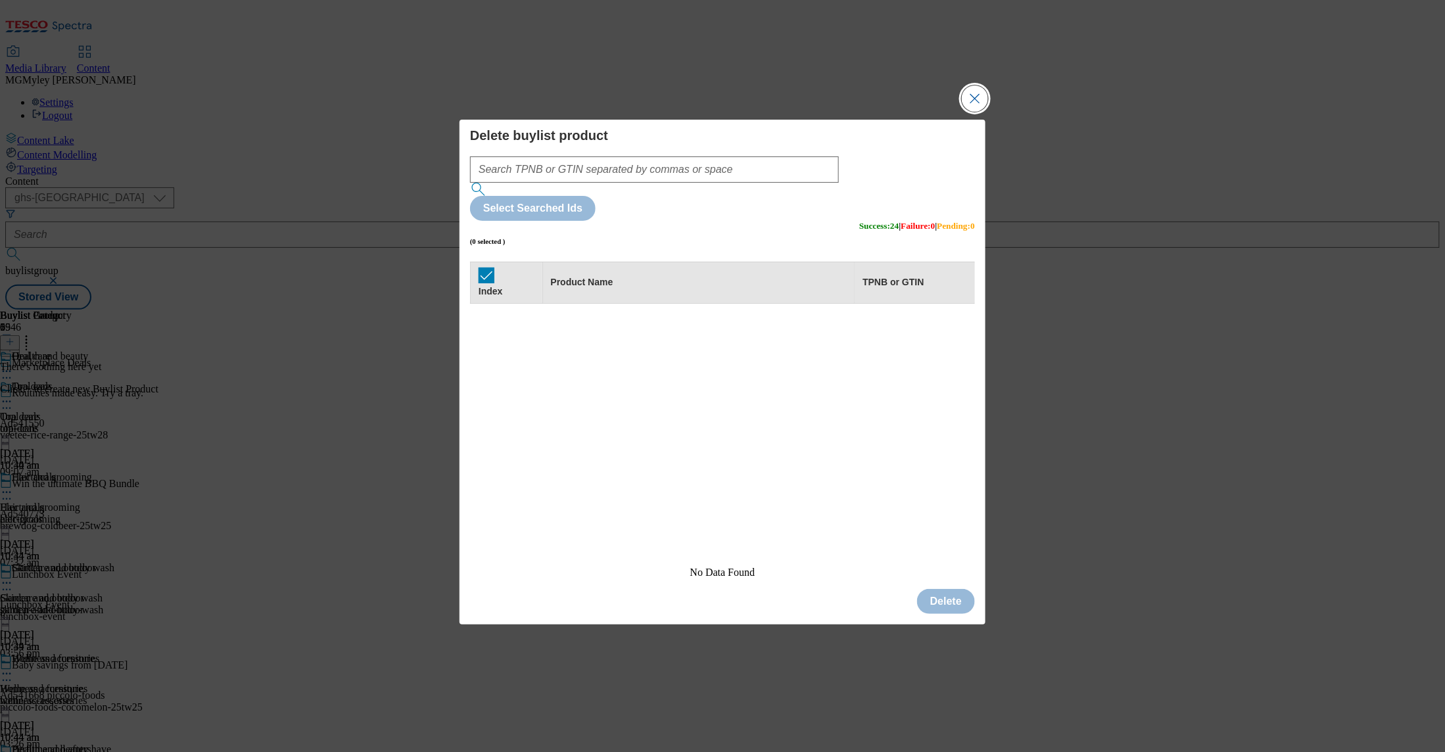
click at [977, 112] on button "Close Modal" at bounding box center [975, 98] width 26 height 26
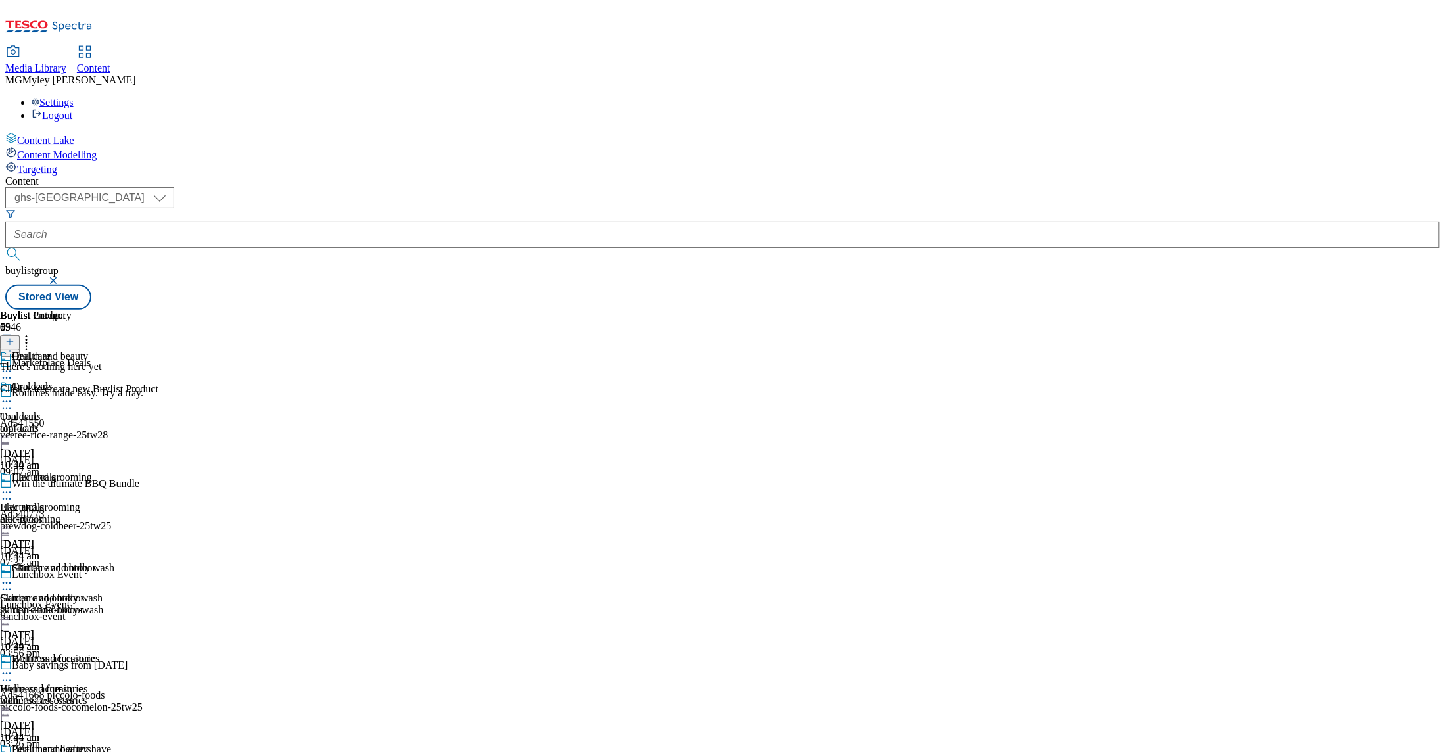
click at [14, 337] on icon at bounding box center [9, 341] width 9 height 9
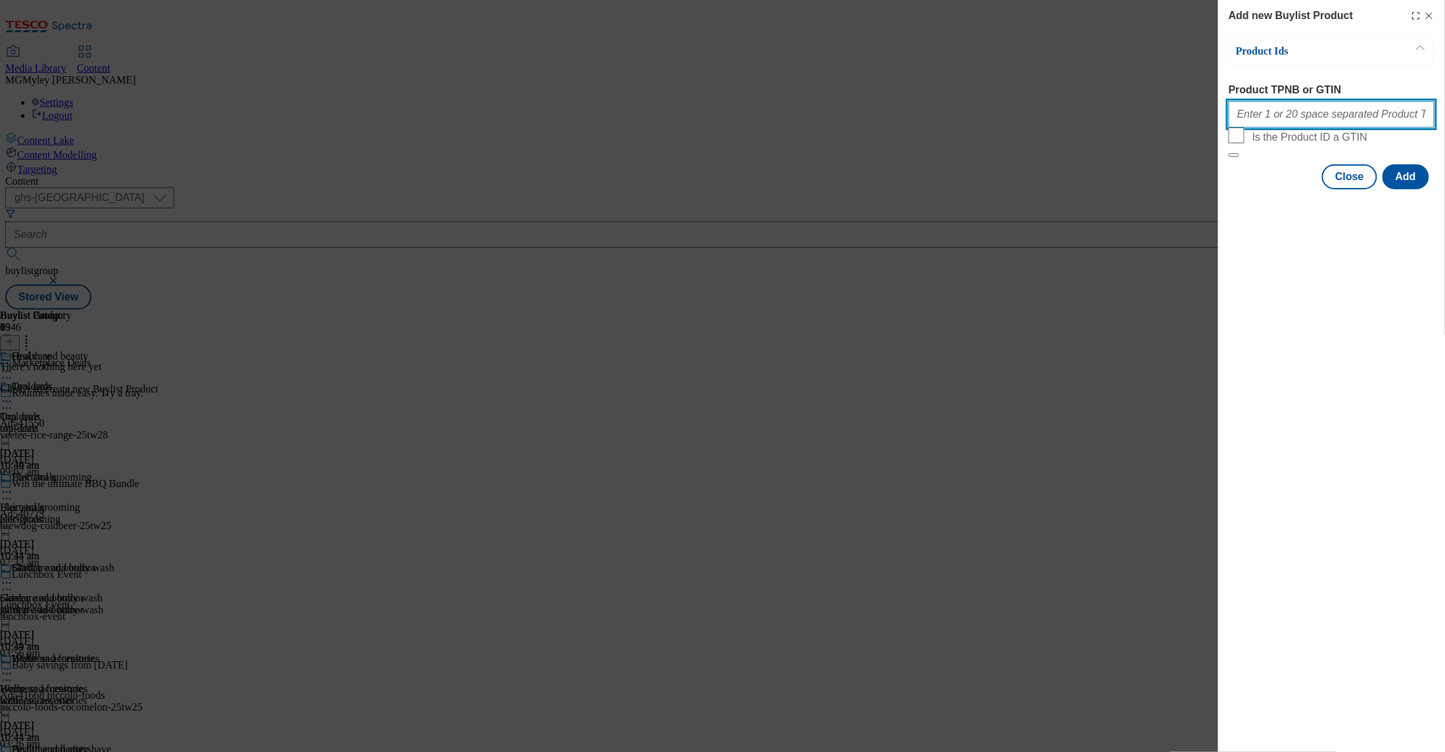
click at [1298, 128] on input "Product TPNB or GTIN" at bounding box center [1332, 114] width 206 height 26
paste input "105634886 105773122 105793823 105773121 105773120 105793859 105793861 105793833…"
click at [1406, 189] on button "Add" at bounding box center [1406, 176] width 47 height 25
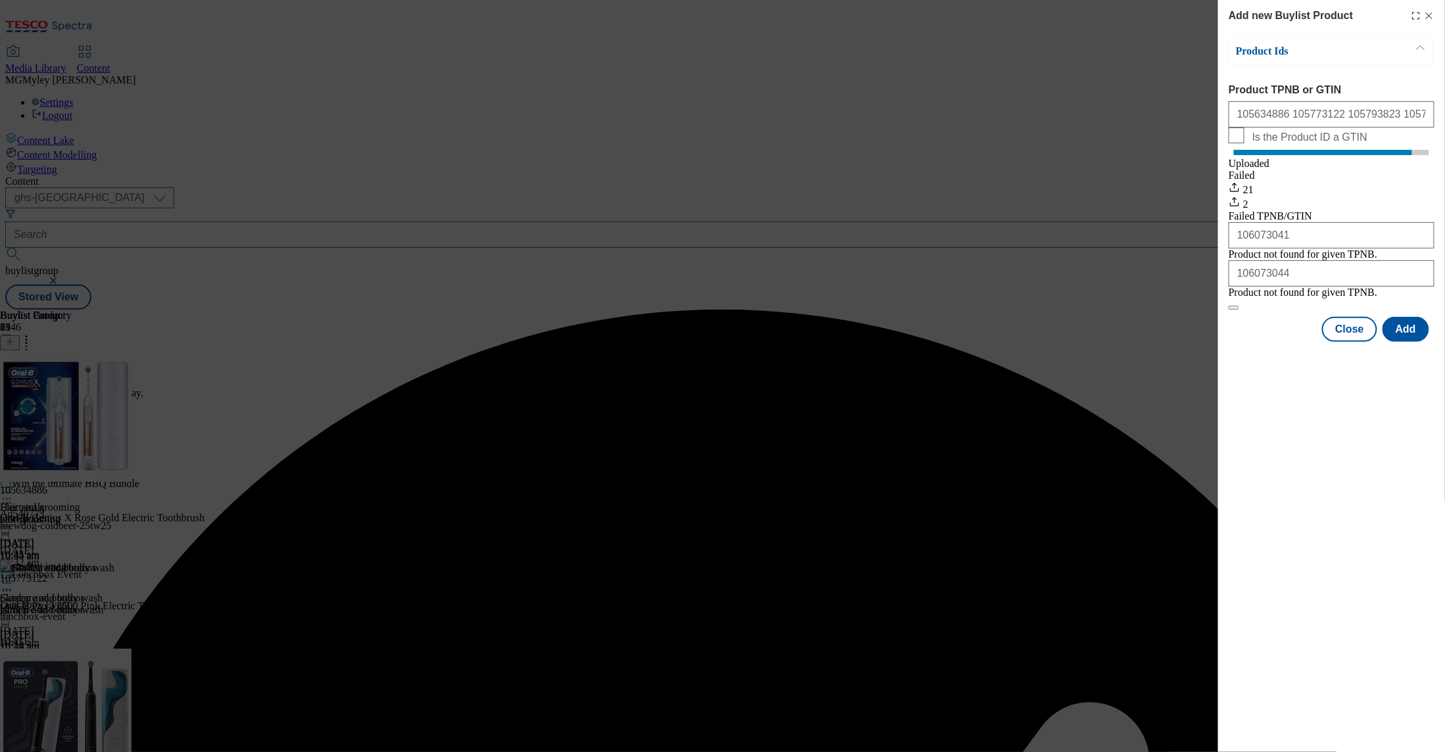
click at [1355, 342] on button "Close" at bounding box center [1350, 329] width 55 height 25
click at [1355, 374] on div "Add new Buylist Product Product Ids Product TPNB or GTIN 105634886 105773122 10…" at bounding box center [1332, 376] width 227 height 752
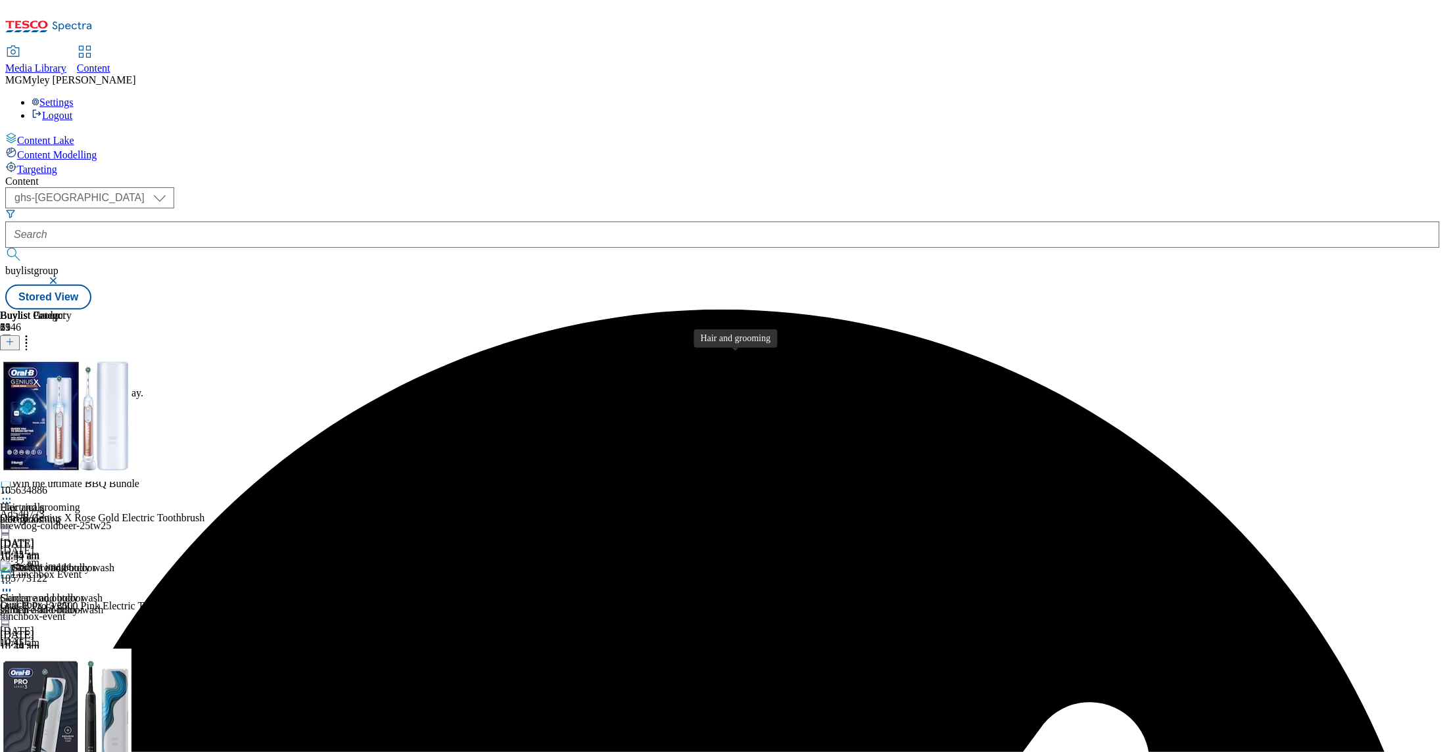
click at [114, 472] on div "Hair and grooming Hair and grooming hair-grooming 13 Aug 2025 10:44 am" at bounding box center [57, 517] width 114 height 91
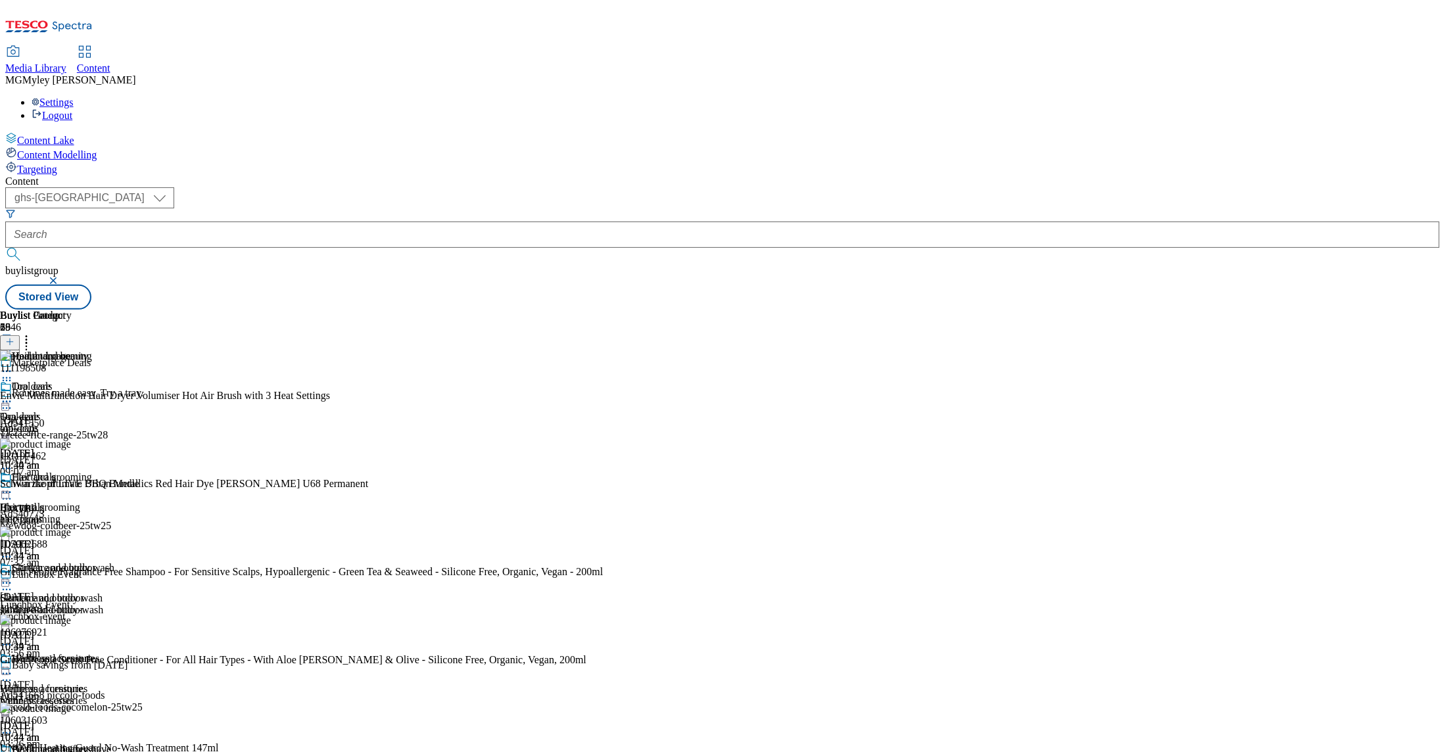
click at [603, 310] on header "Buylist Product 28" at bounding box center [301, 330] width 603 height 41
click at [33, 333] on icon at bounding box center [26, 339] width 13 height 13
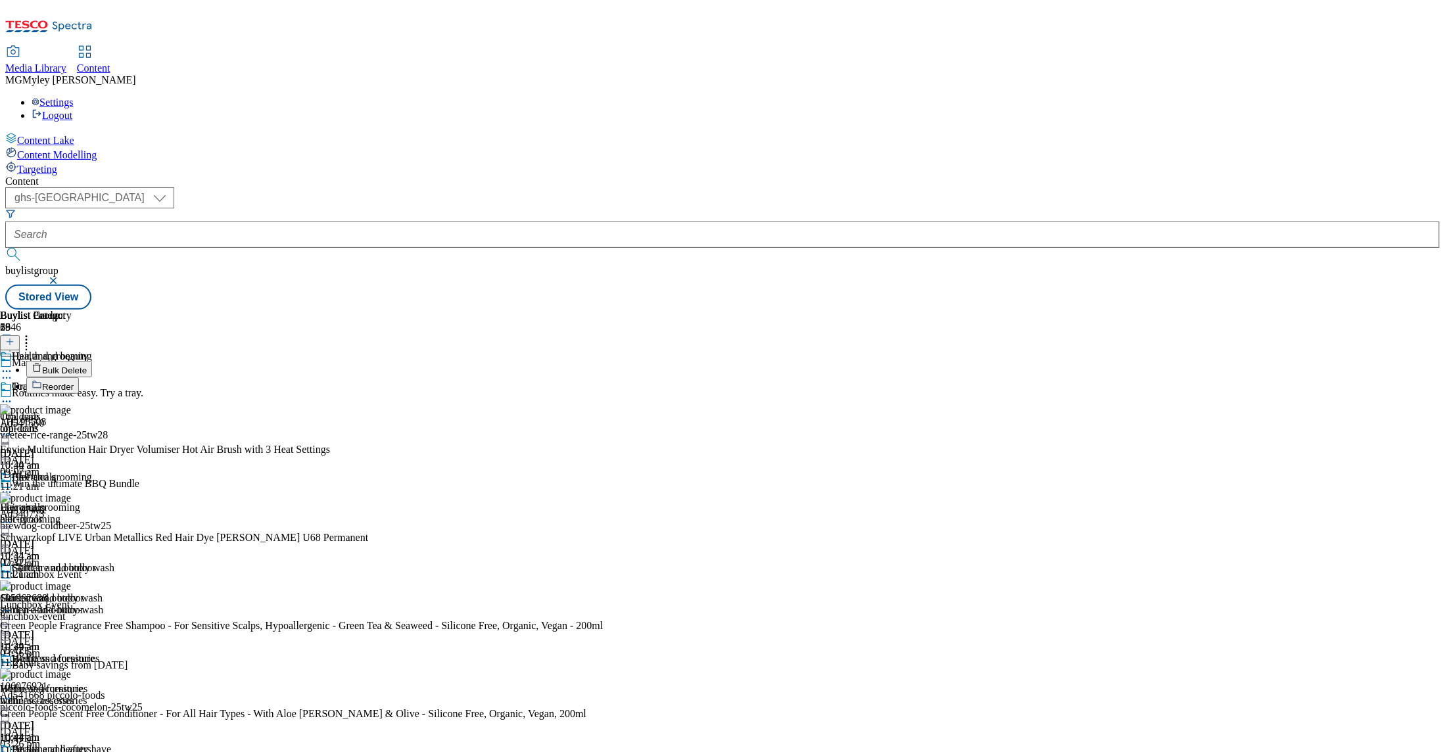
click at [92, 361] on button "Bulk Delete" at bounding box center [59, 369] width 66 height 16
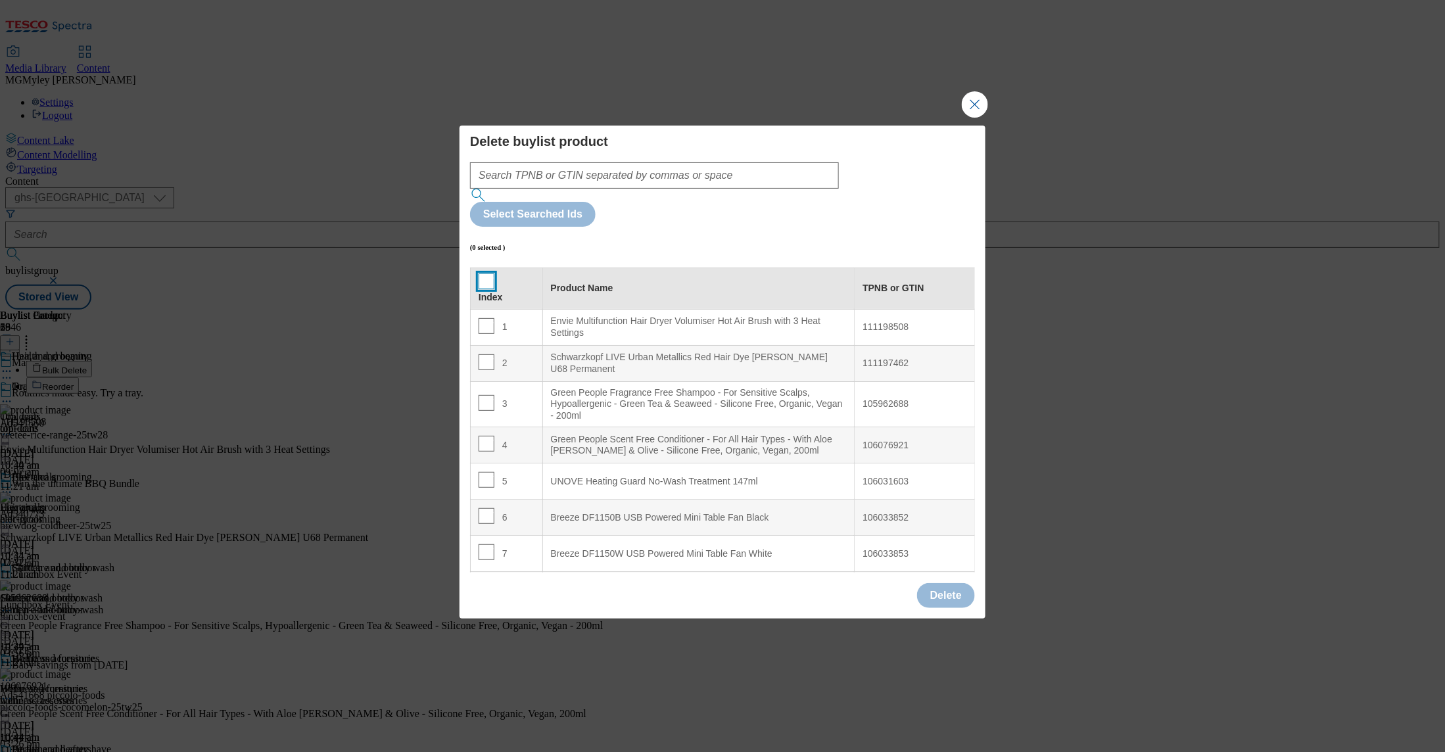
click at [485, 274] on input "Modal" at bounding box center [487, 282] width 16 height 16
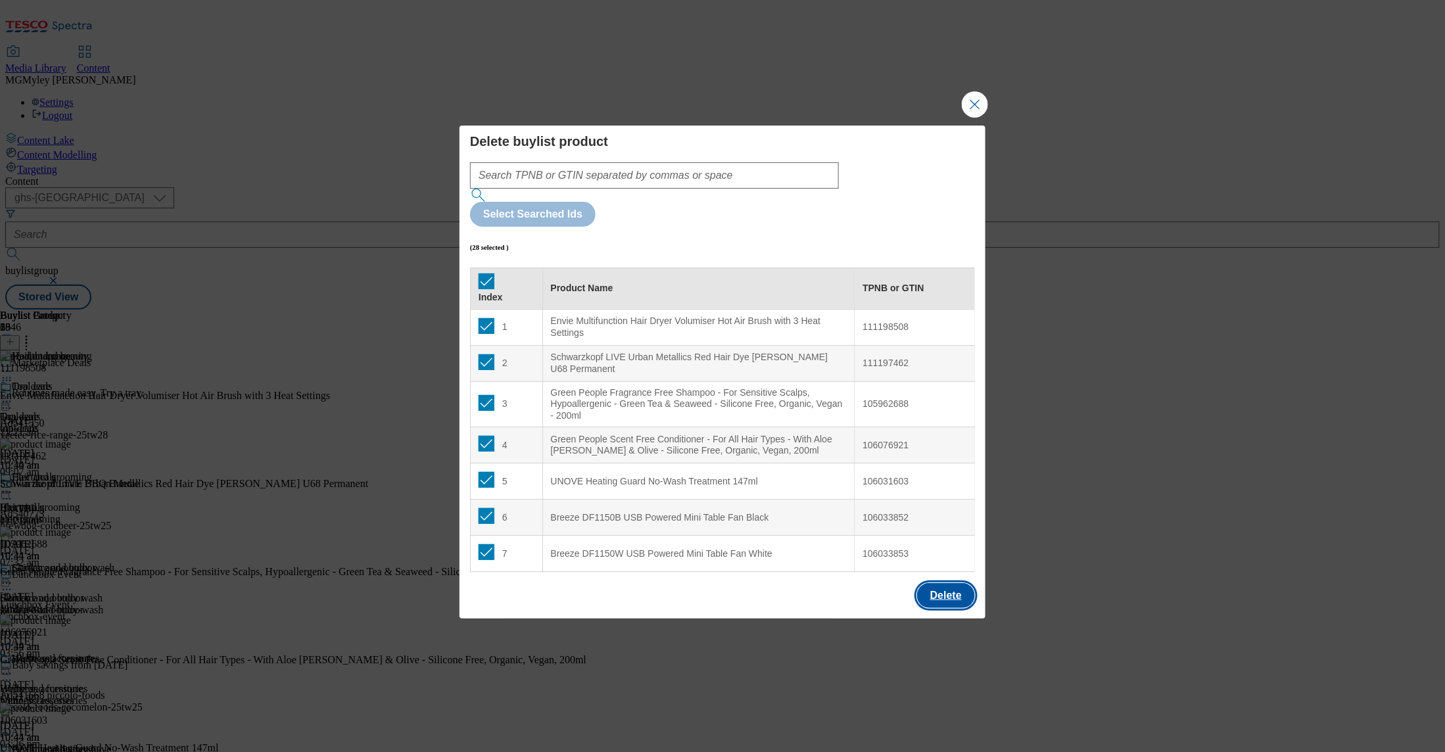
click at [949, 583] on button "Delete" at bounding box center [946, 595] width 58 height 25
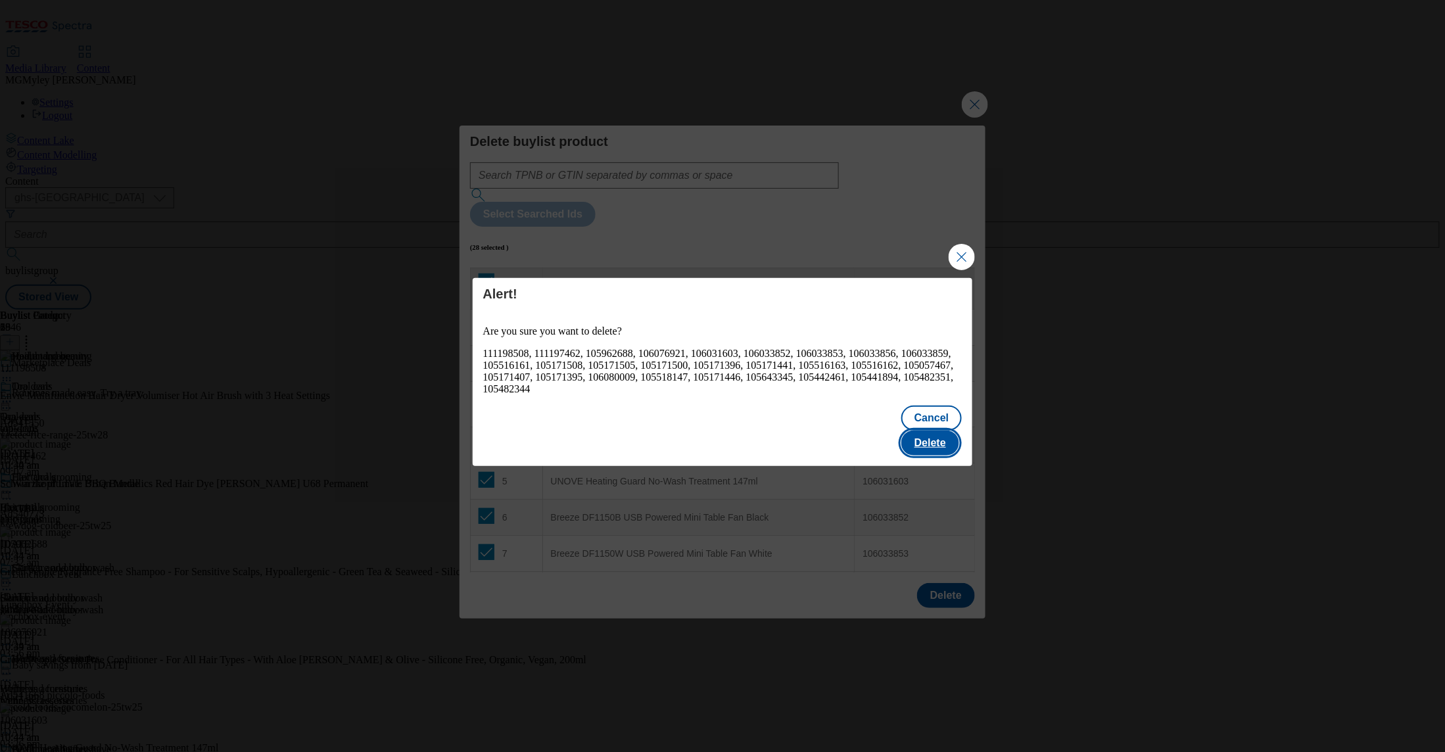
click at [937, 434] on button "Delete" at bounding box center [931, 443] width 58 height 25
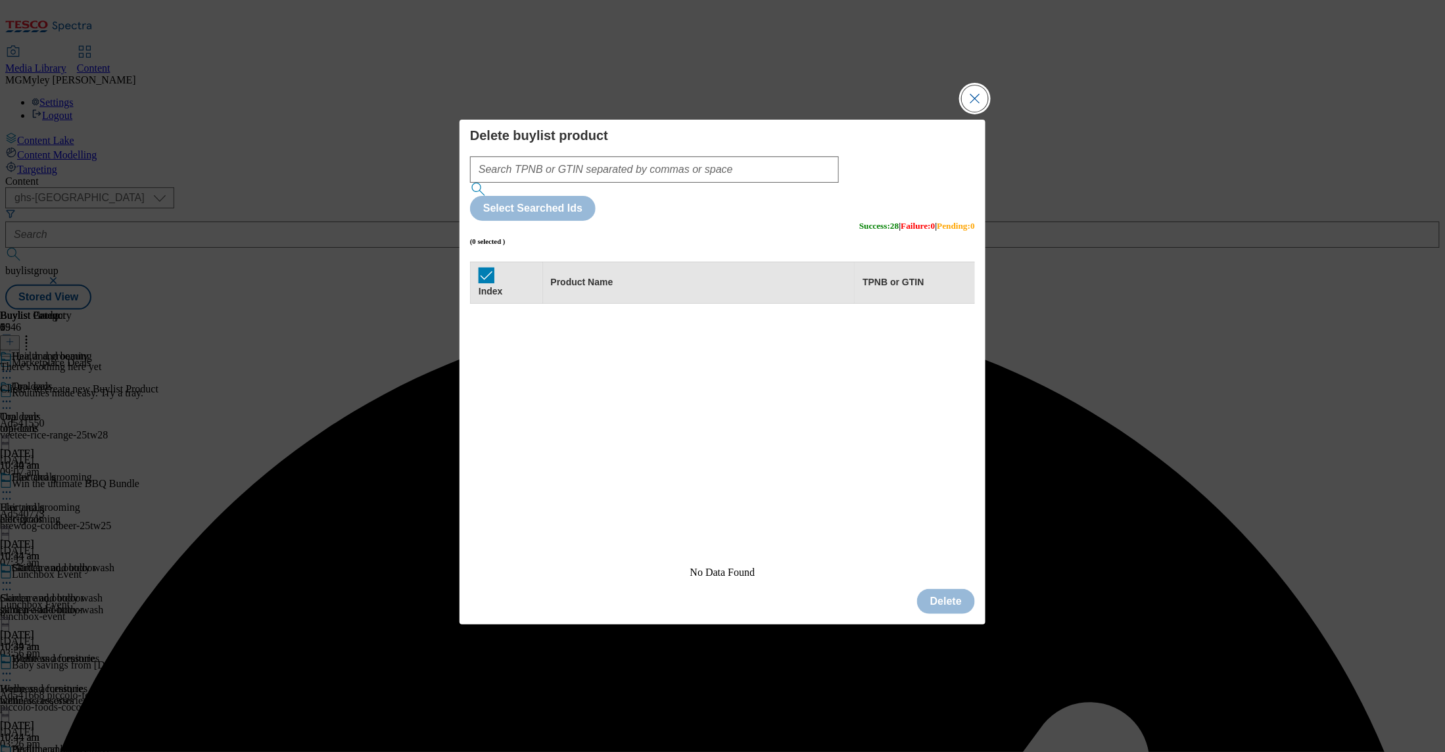
click at [988, 112] on button "Close Modal" at bounding box center [975, 98] width 26 height 26
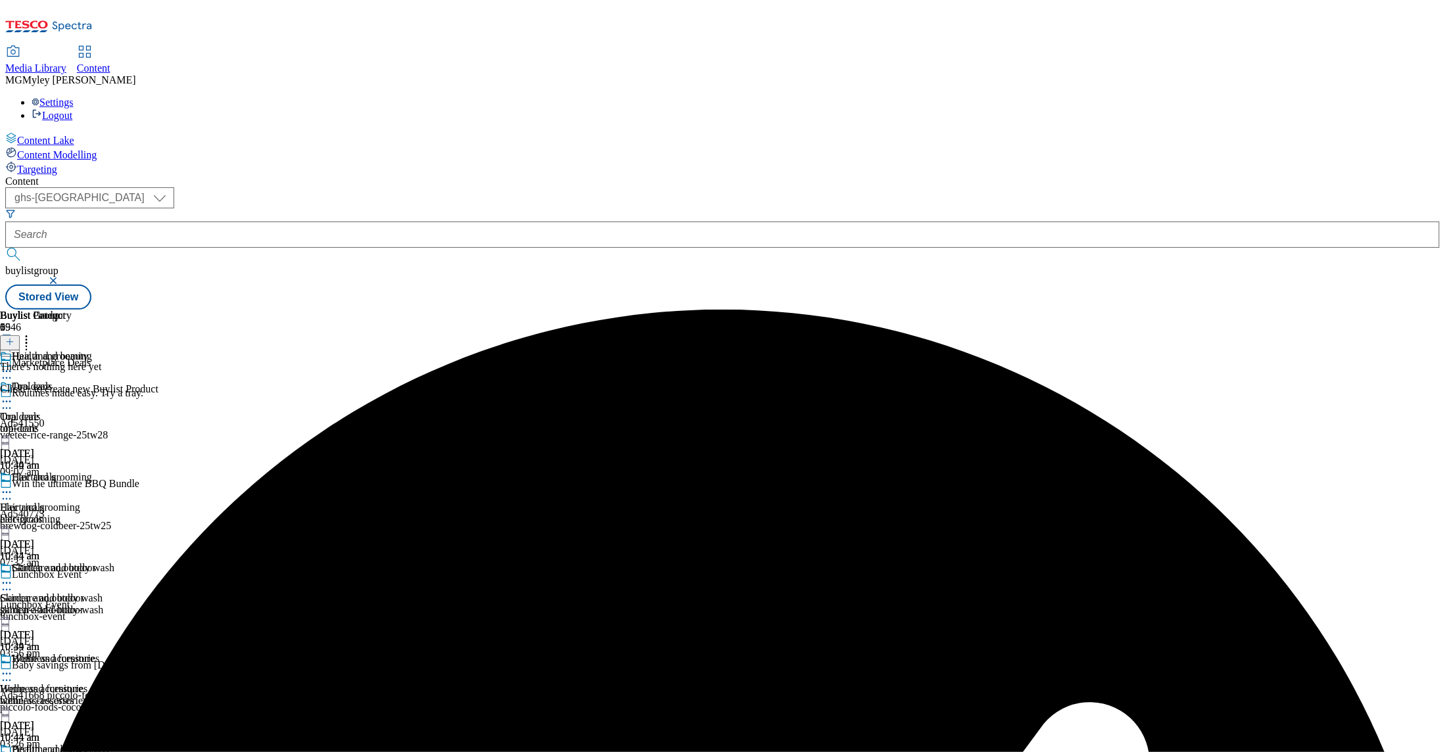
click at [14, 337] on icon at bounding box center [9, 341] width 9 height 9
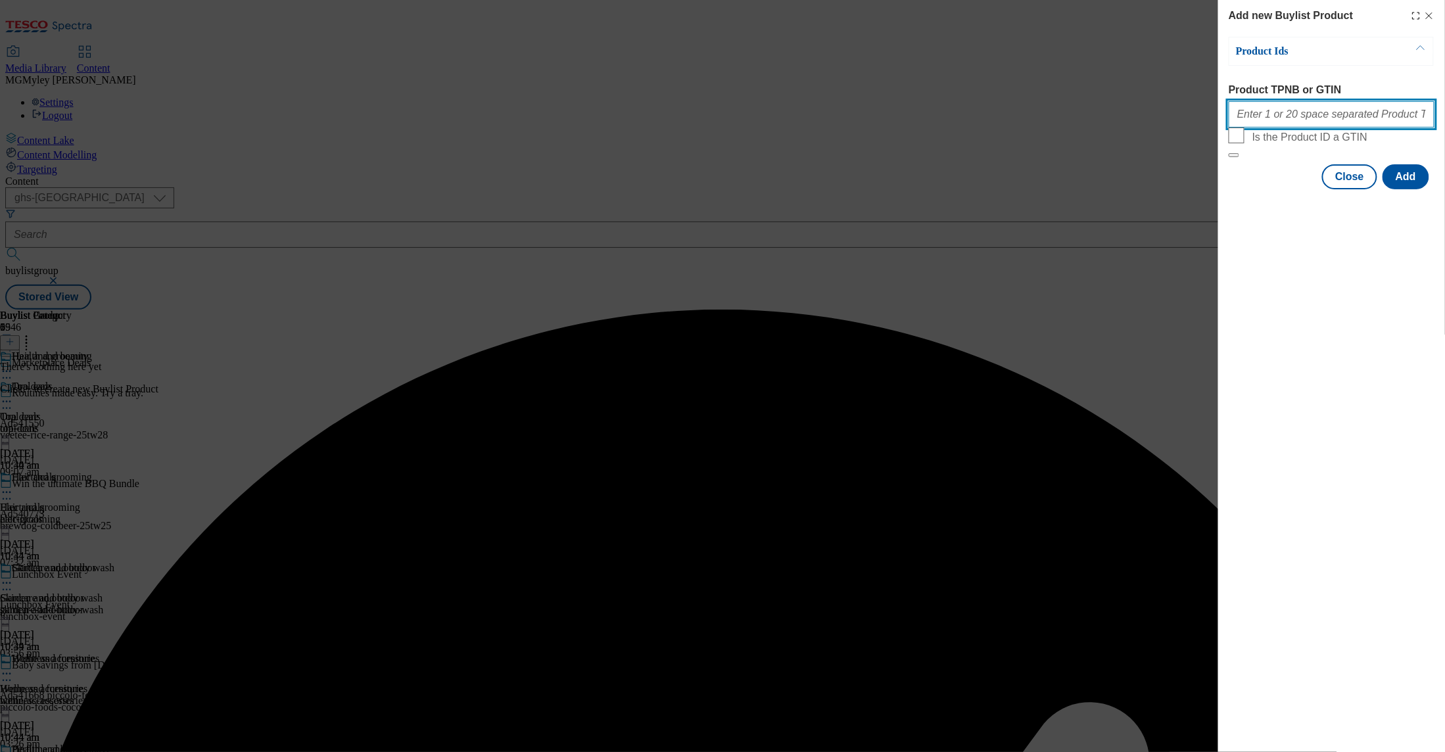
click at [1286, 127] on input "Product TPNB or GTIN" at bounding box center [1332, 114] width 206 height 26
paste input "105516161 105171508 111198508 105171396 106080009 105518147 105171500 105171441…"
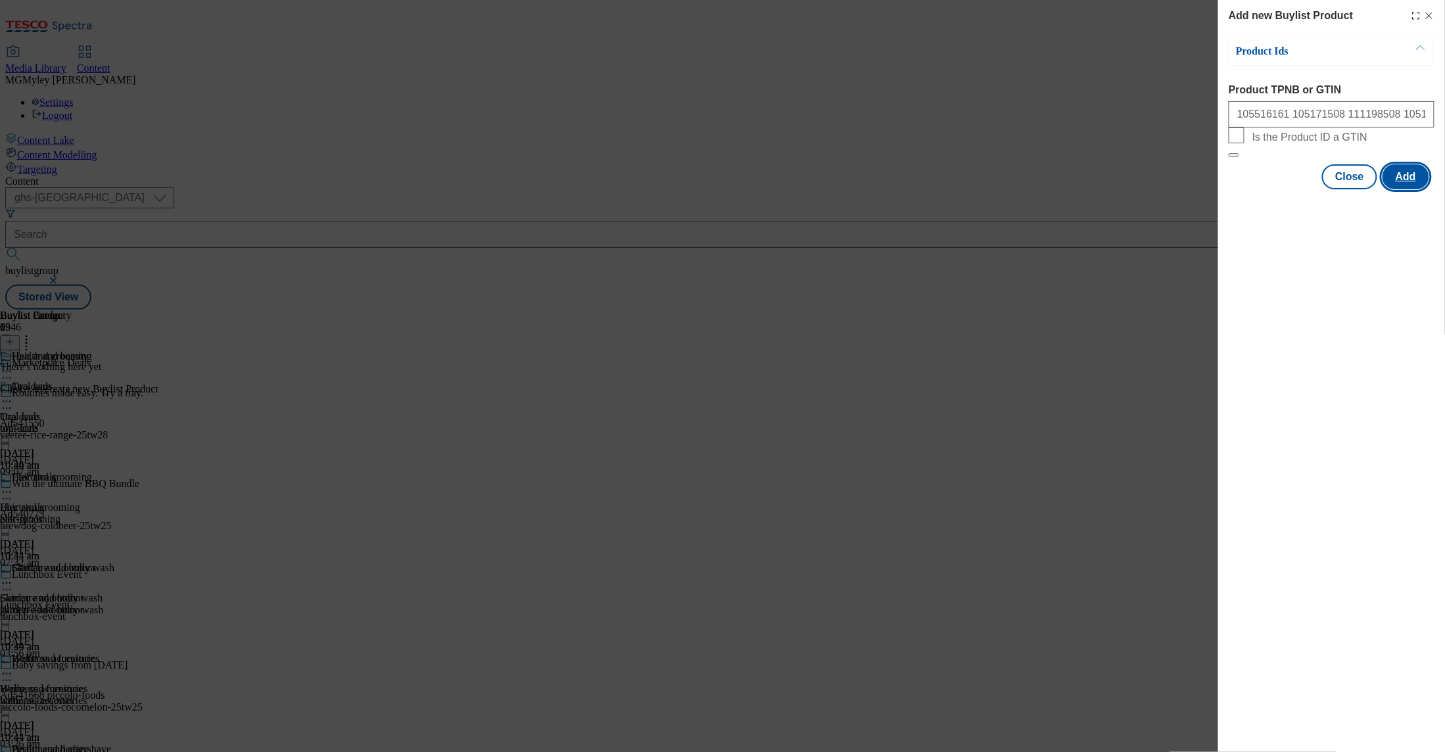
click at [1399, 189] on button "Add" at bounding box center [1406, 176] width 47 height 25
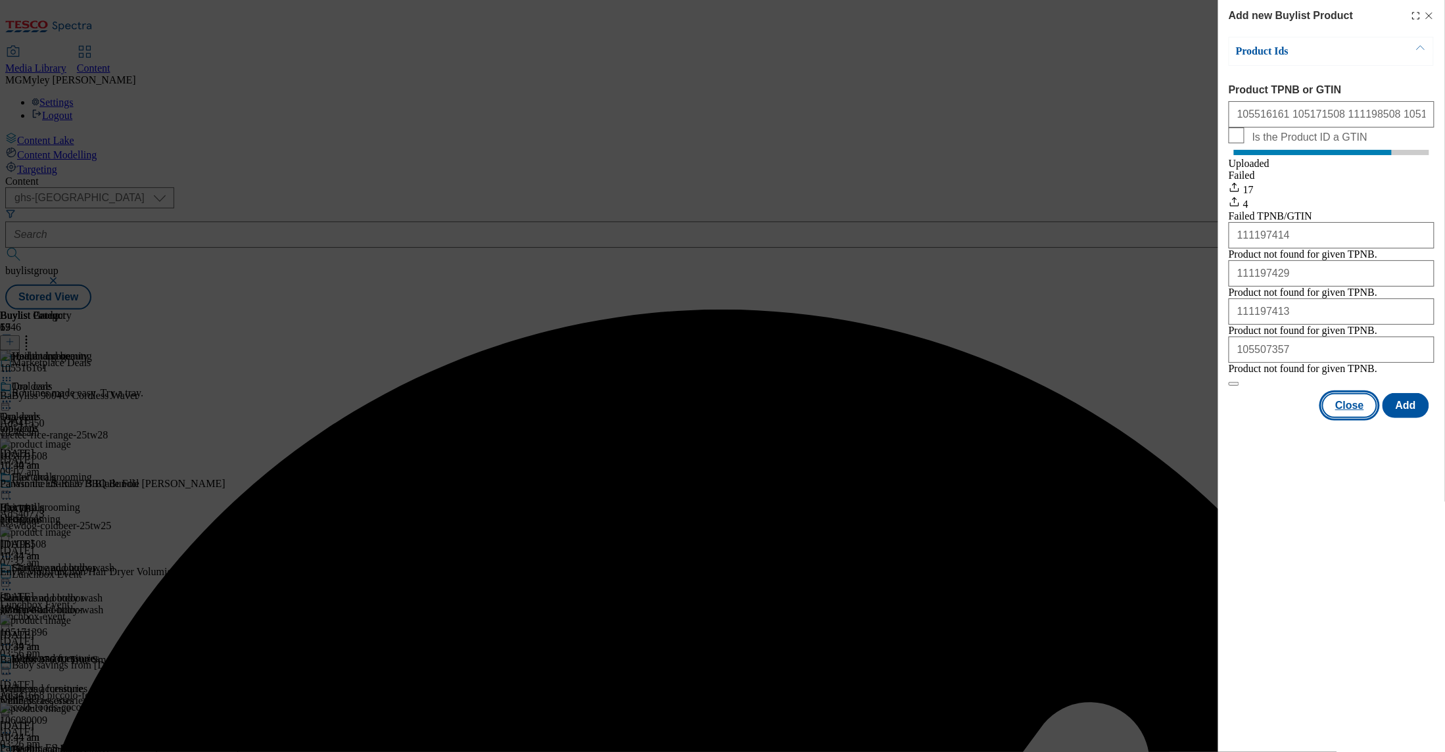
click at [1346, 418] on button "Close" at bounding box center [1350, 405] width 55 height 25
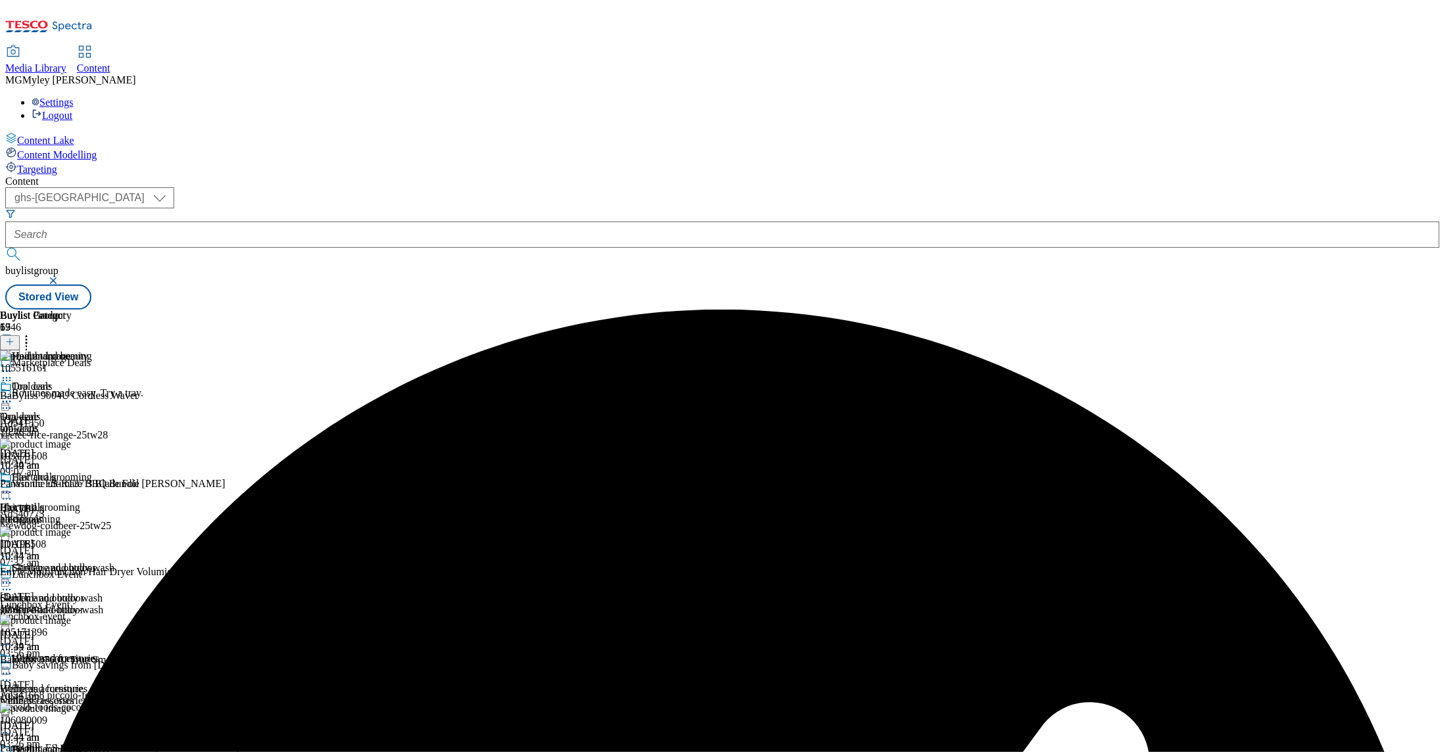
click at [114, 604] on div "skincare-and-body-wash" at bounding box center [57, 610] width 114 height 12
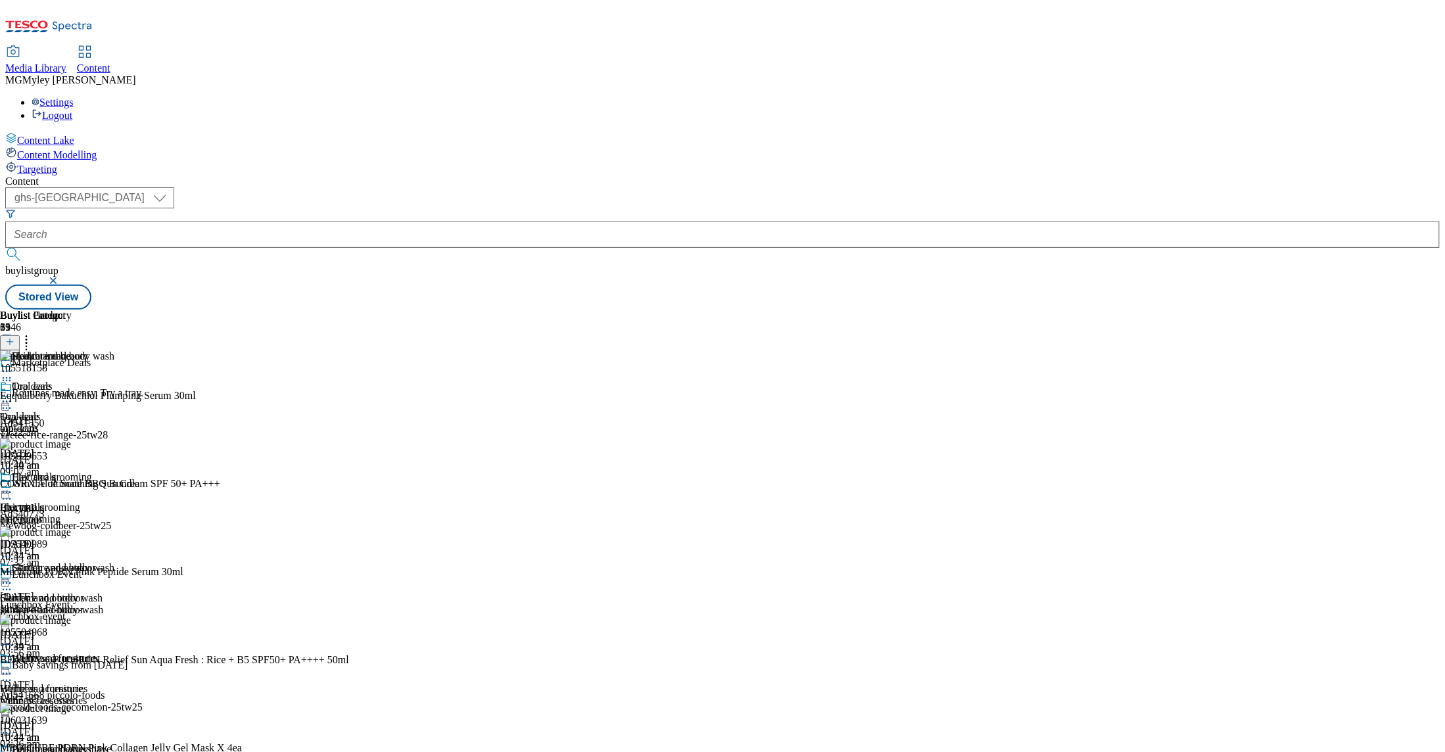
click at [33, 333] on icon at bounding box center [26, 339] width 13 height 13
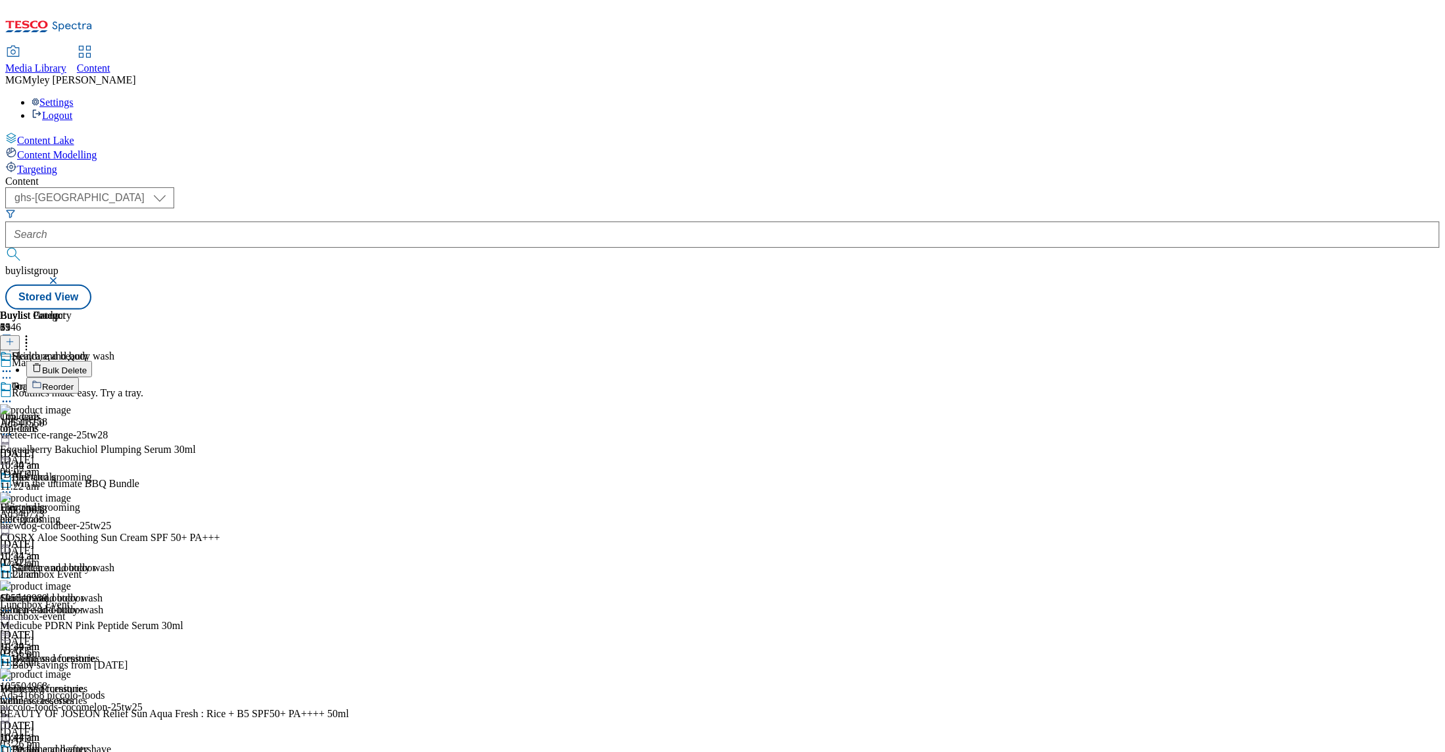
click at [92, 361] on button "Bulk Delete" at bounding box center [59, 369] width 66 height 16
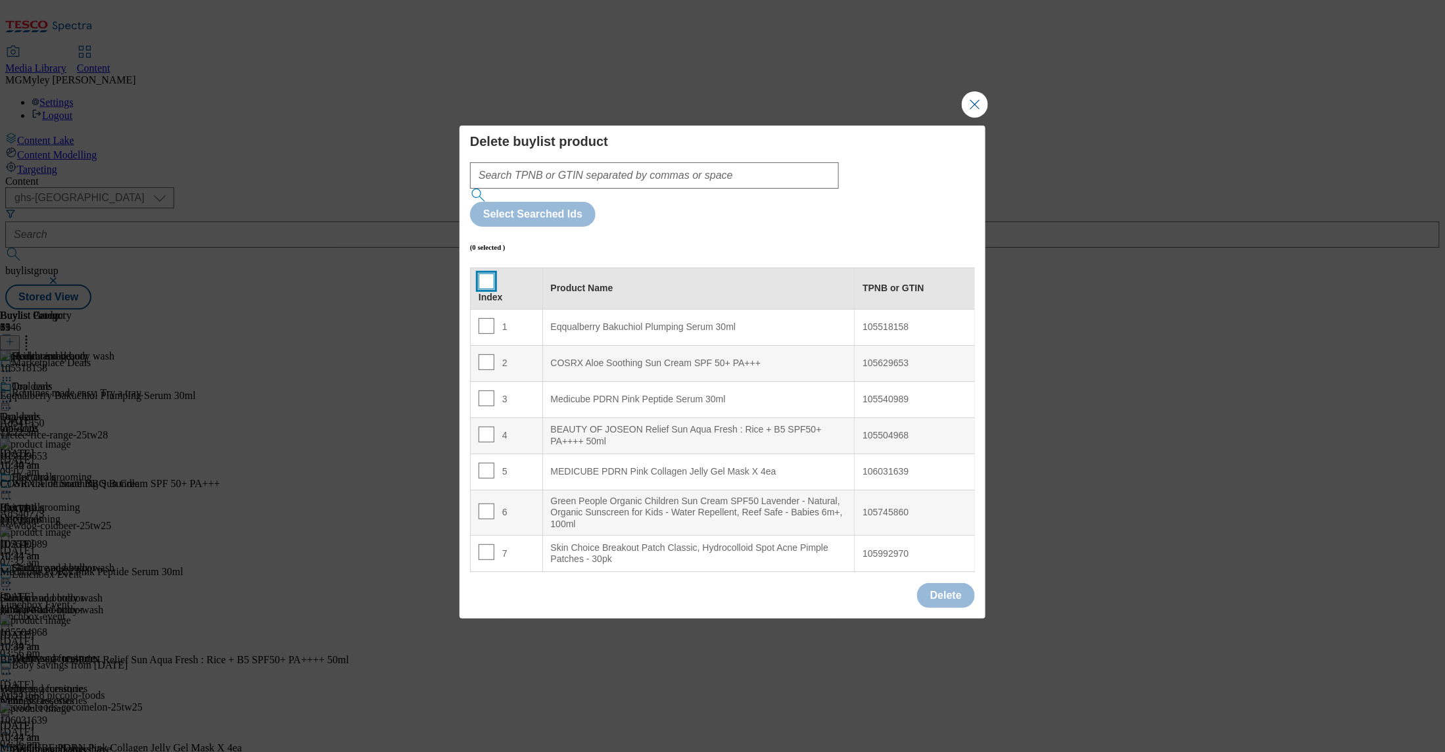
click at [485, 274] on input "Modal" at bounding box center [487, 282] width 16 height 16
click at [954, 583] on button "Delete" at bounding box center [946, 595] width 58 height 25
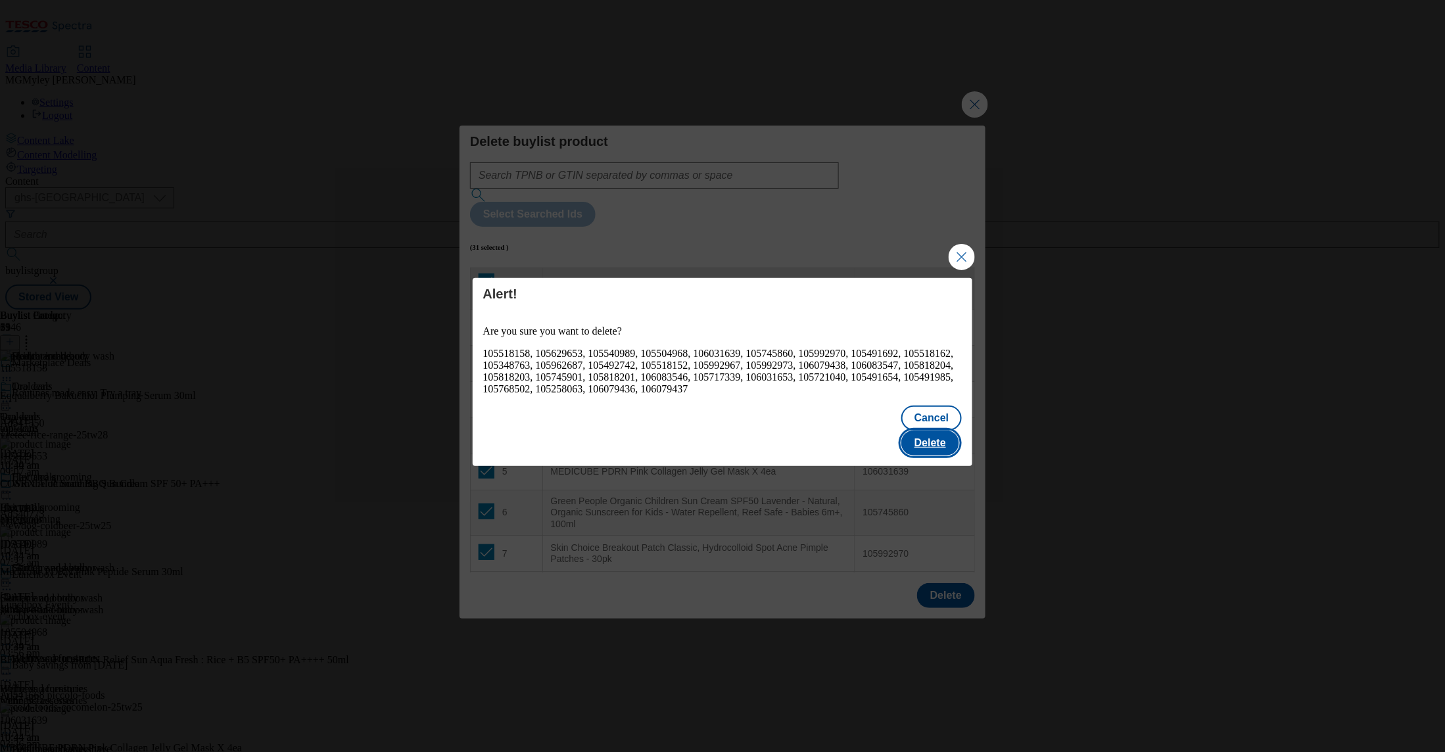
click at [935, 431] on button "Delete" at bounding box center [931, 443] width 58 height 25
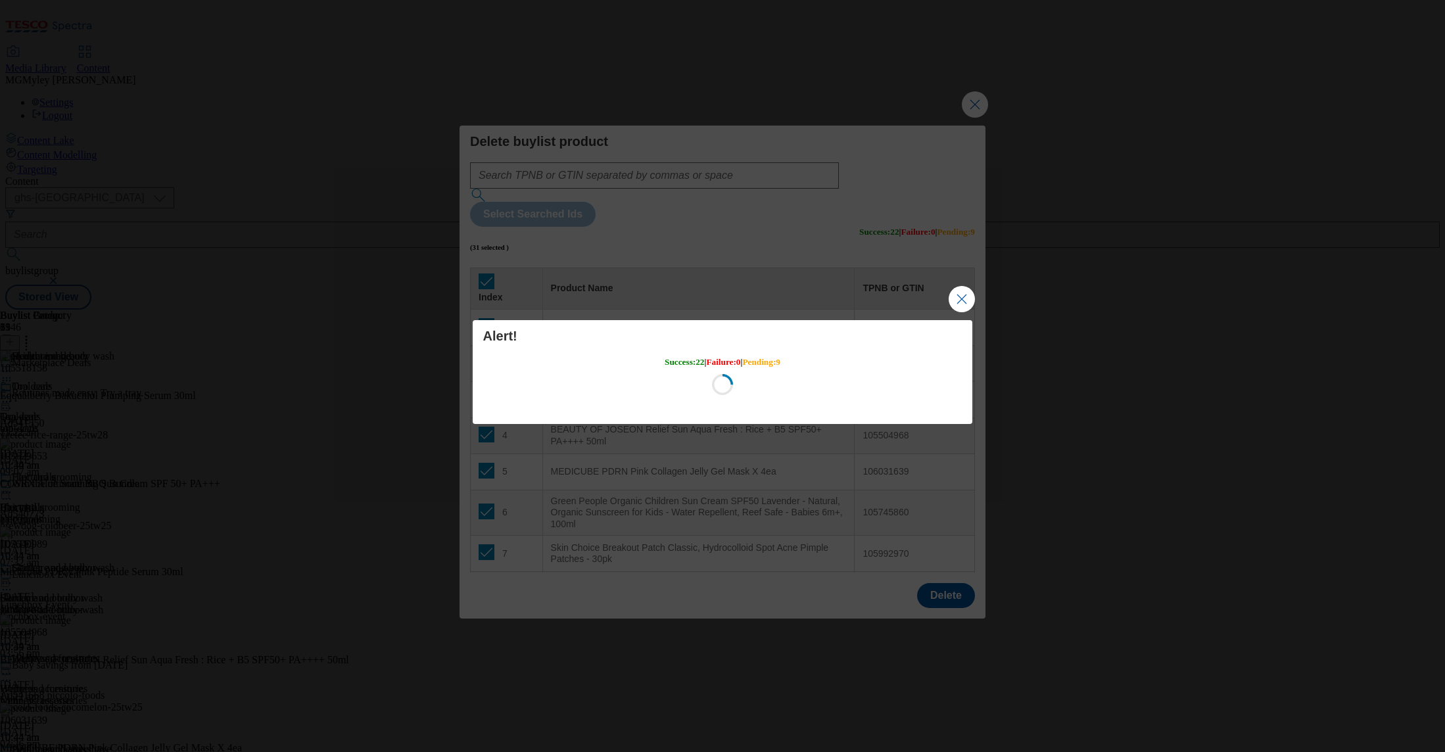
select select "ghs-[GEOGRAPHIC_DATA]"
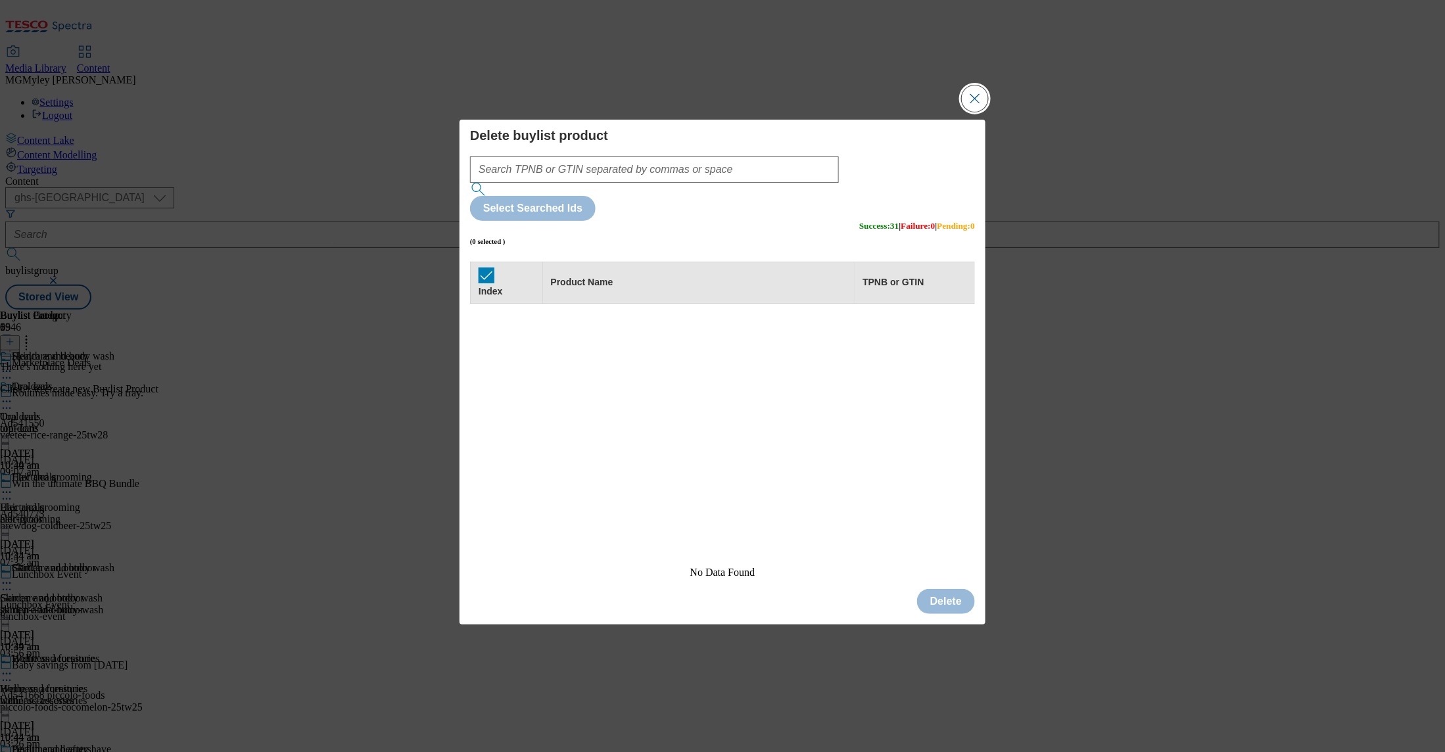
click at [971, 112] on button "Close Modal" at bounding box center [975, 98] width 26 height 26
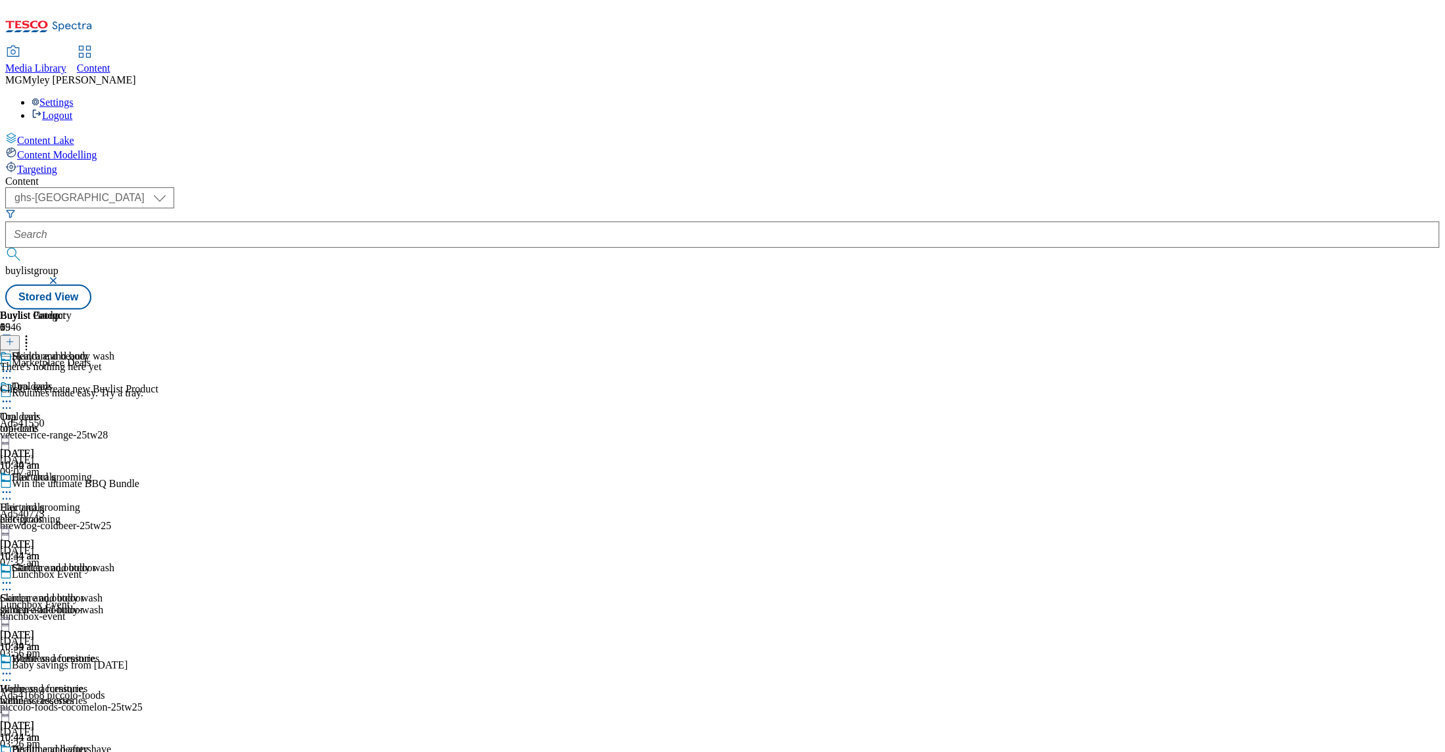
click at [13, 342] on line at bounding box center [10, 342] width 7 height 0
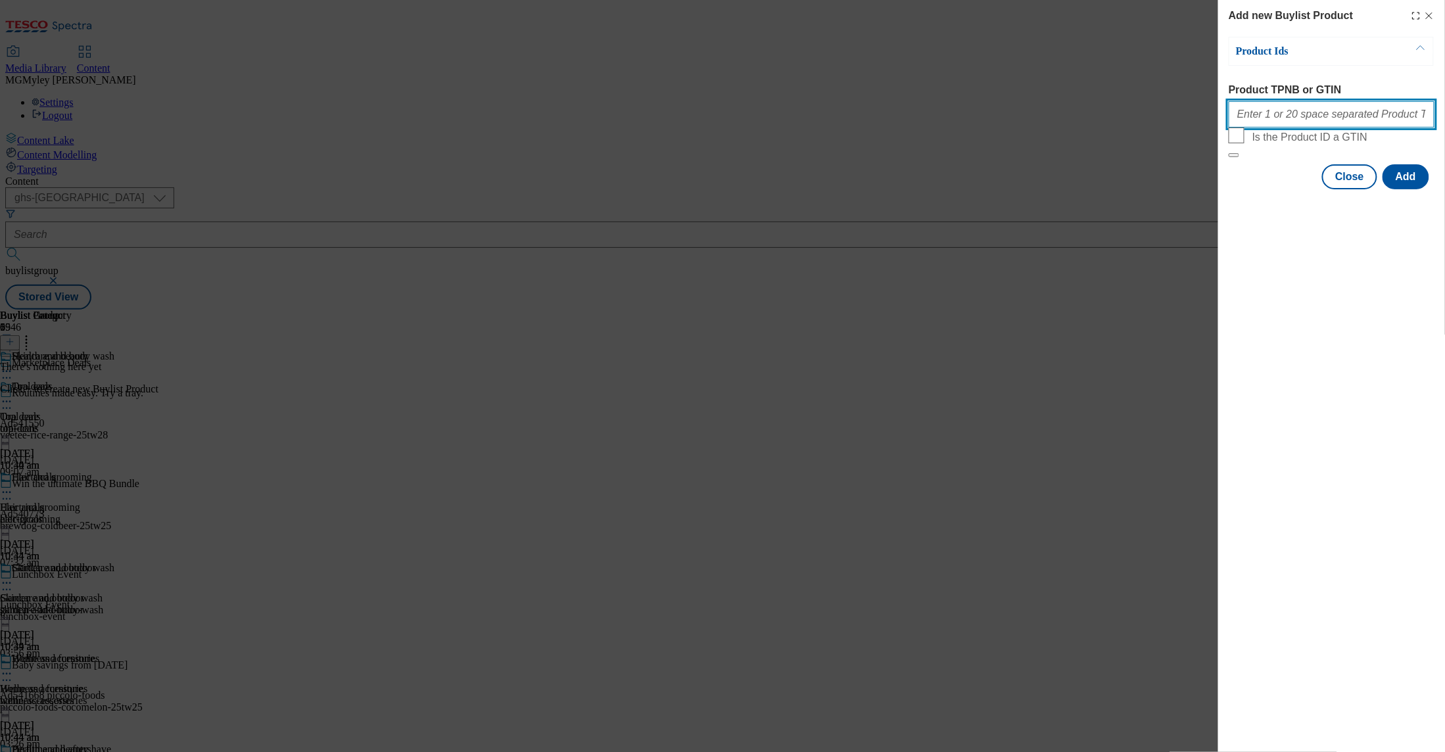
click at [1239, 126] on input "Product TPNB or GTIN" at bounding box center [1332, 114] width 206 height 26
paste input "105518158 105629653 105540989 105992974 105504968 105348919 106031639 105745860…"
type input "105518158 105629653 105540989 105992974 105504968 105348919 106031639 105745860…"
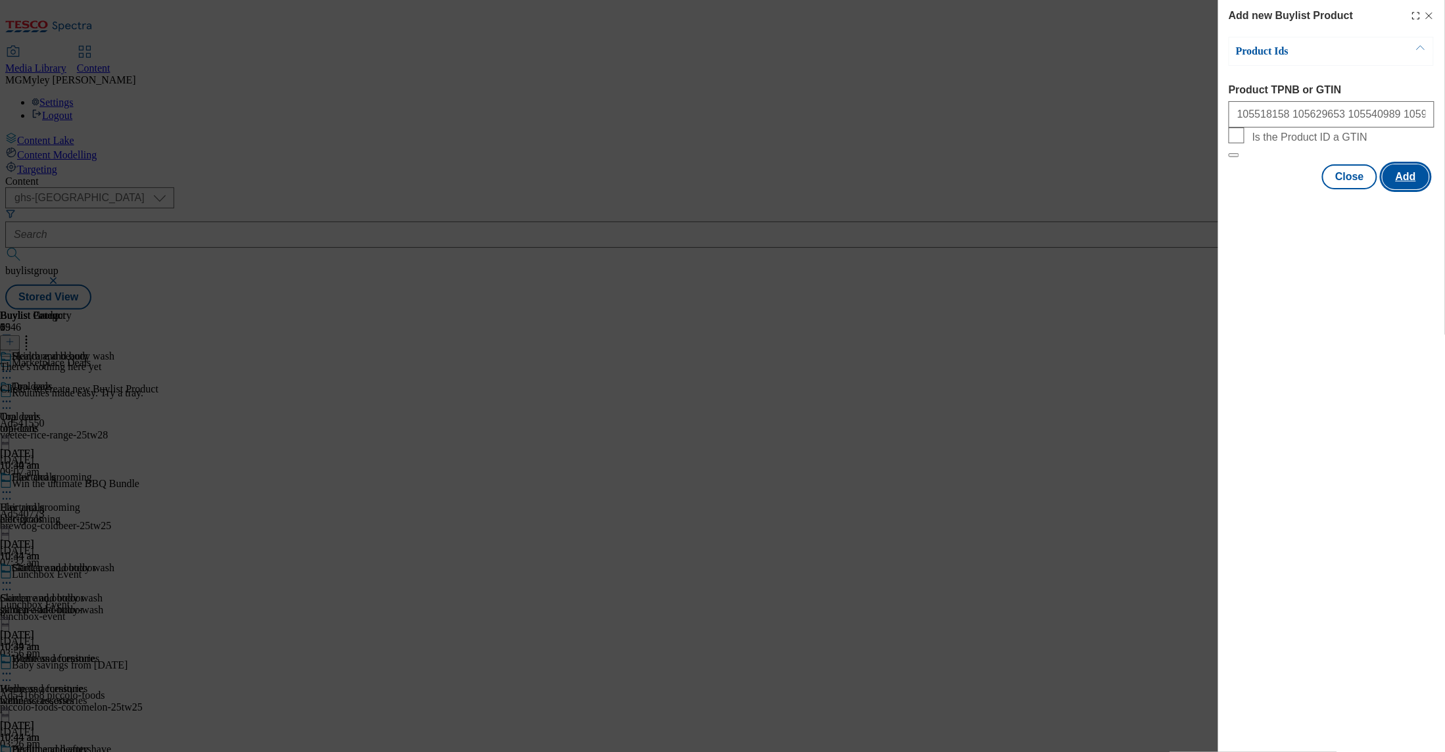
click at [1422, 189] on button "Add" at bounding box center [1406, 176] width 47 height 25
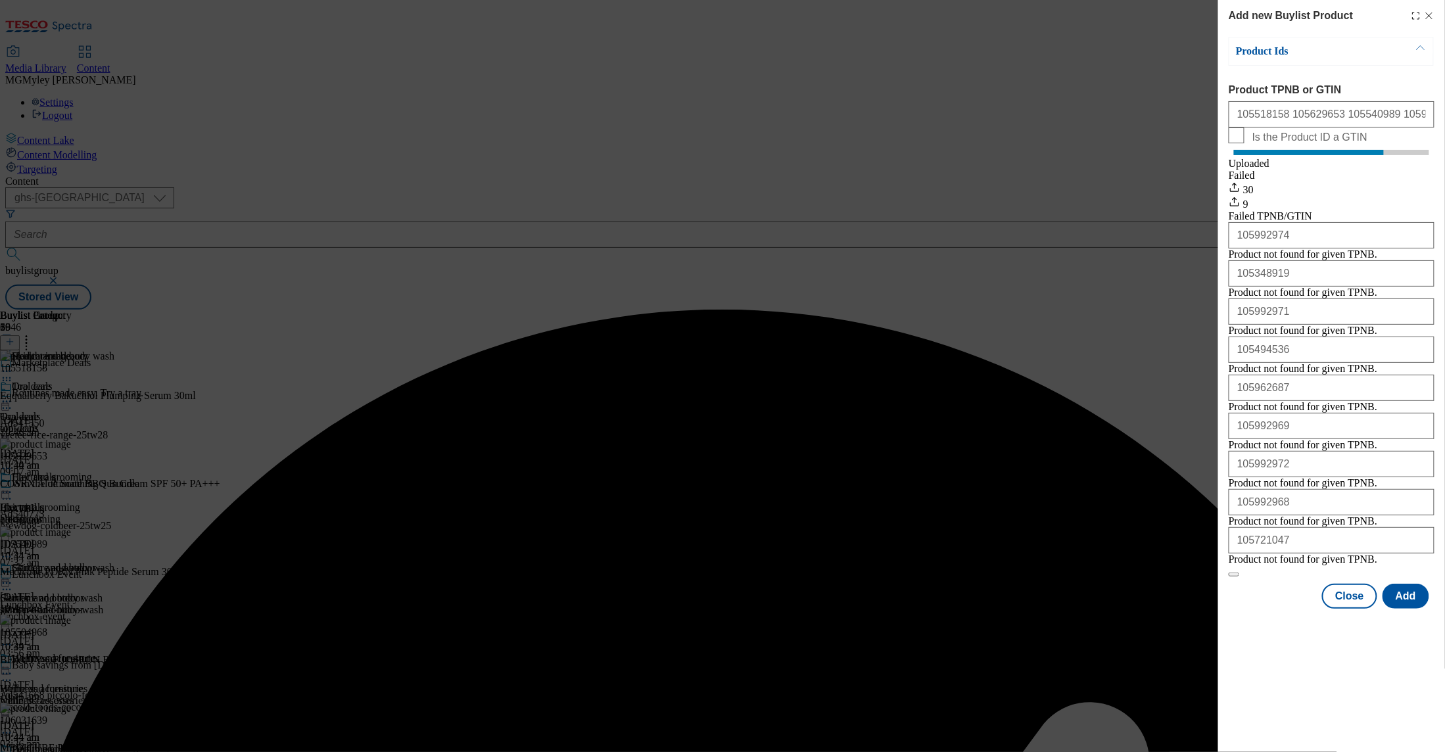
scroll to position [19, 0]
click at [1346, 609] on button "Close" at bounding box center [1350, 596] width 55 height 25
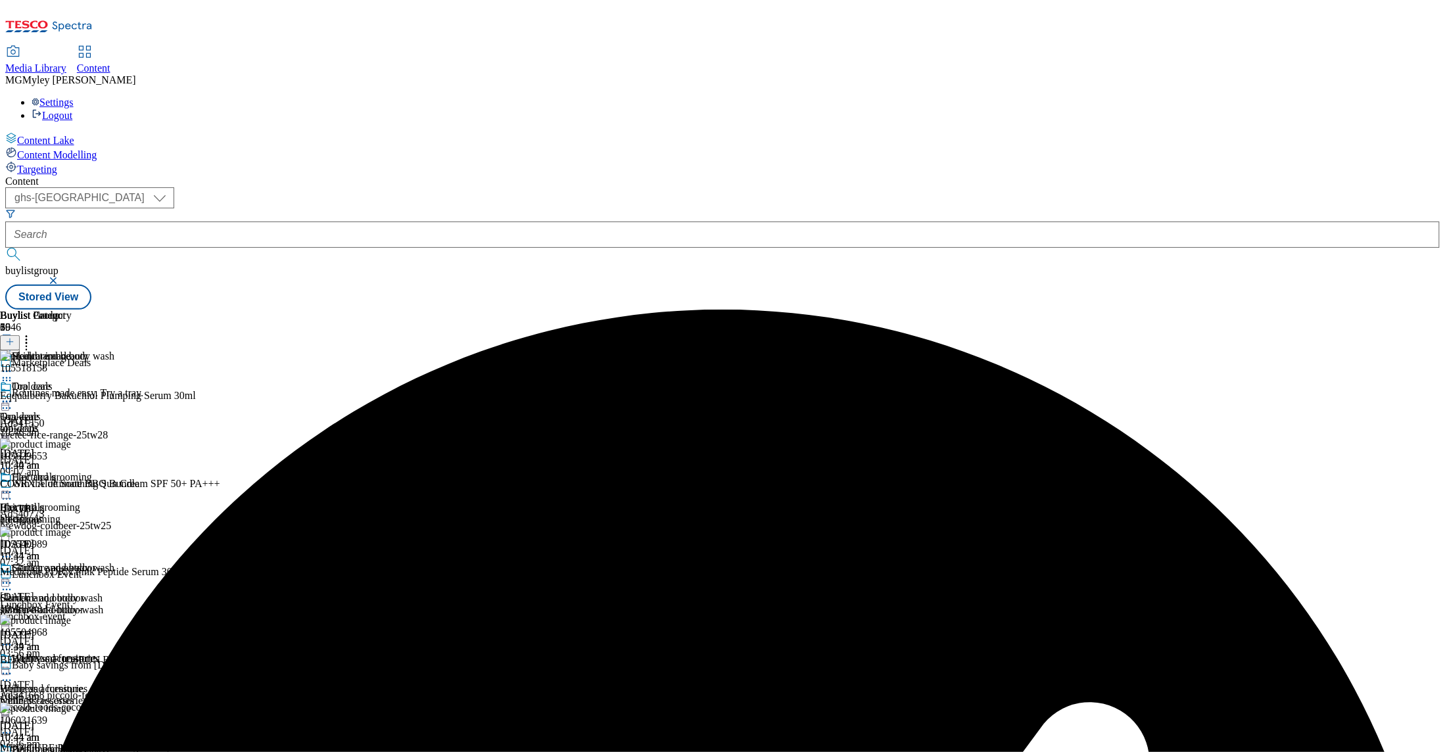
scroll to position [260, 0]
click at [13, 577] on icon at bounding box center [6, 583] width 13 height 13
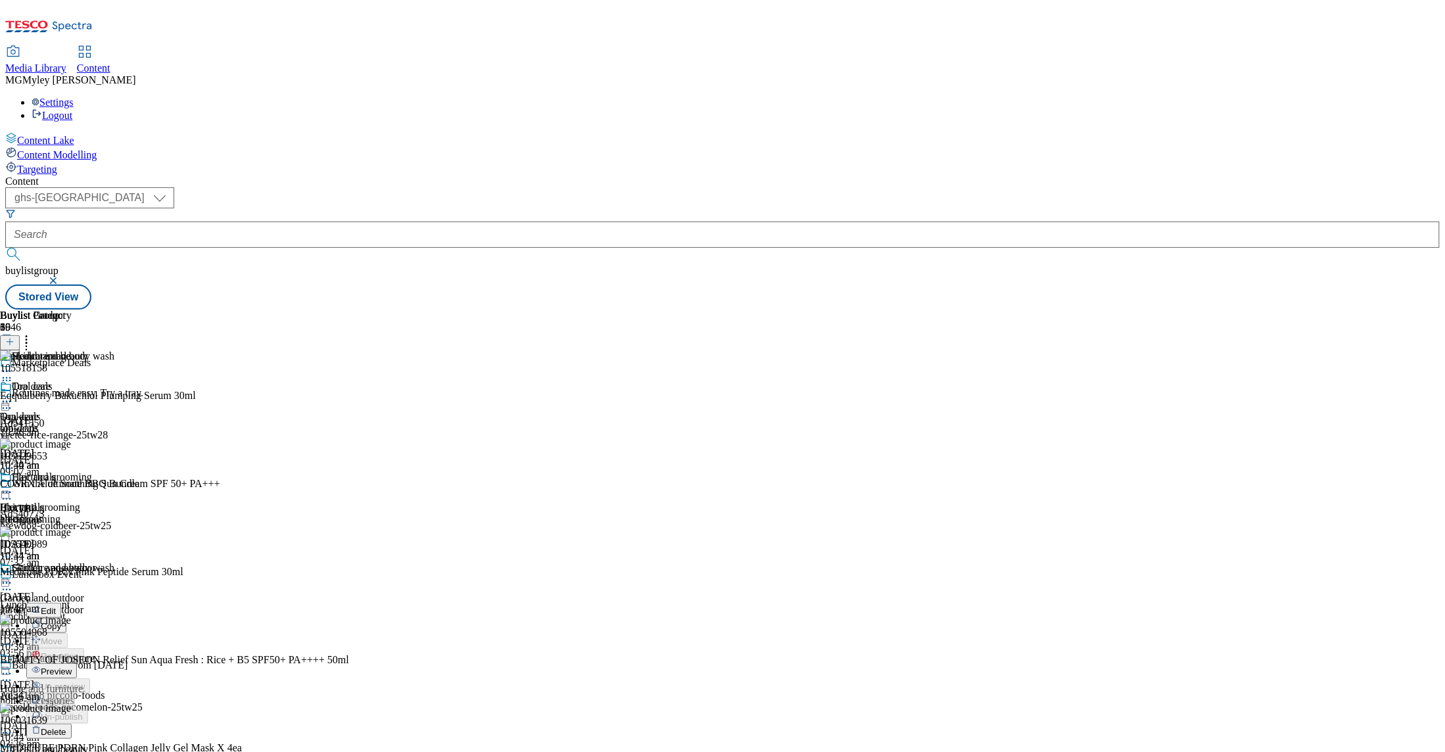
click at [72, 667] on span "Preview" at bounding box center [56, 672] width 31 height 10
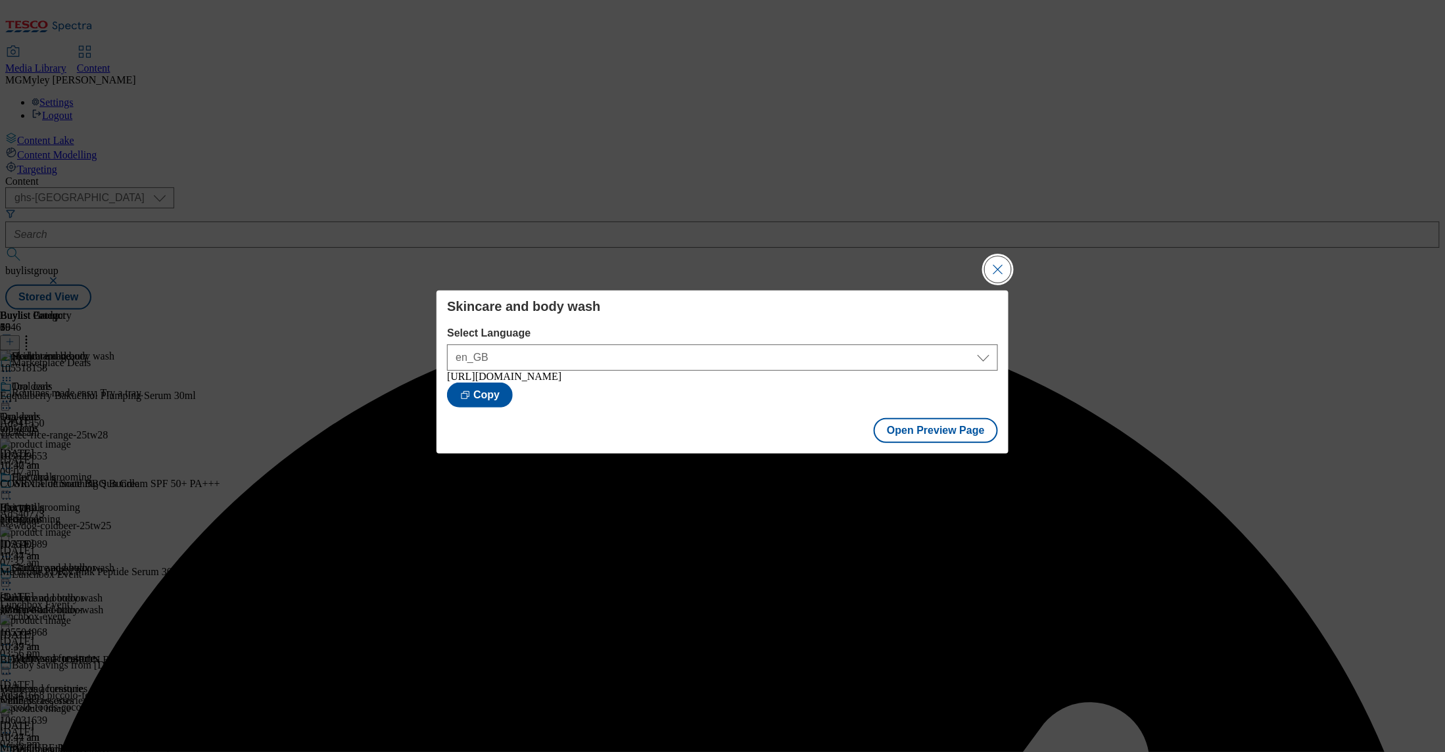
click at [1004, 261] on button "Close Modal" at bounding box center [998, 269] width 26 height 26
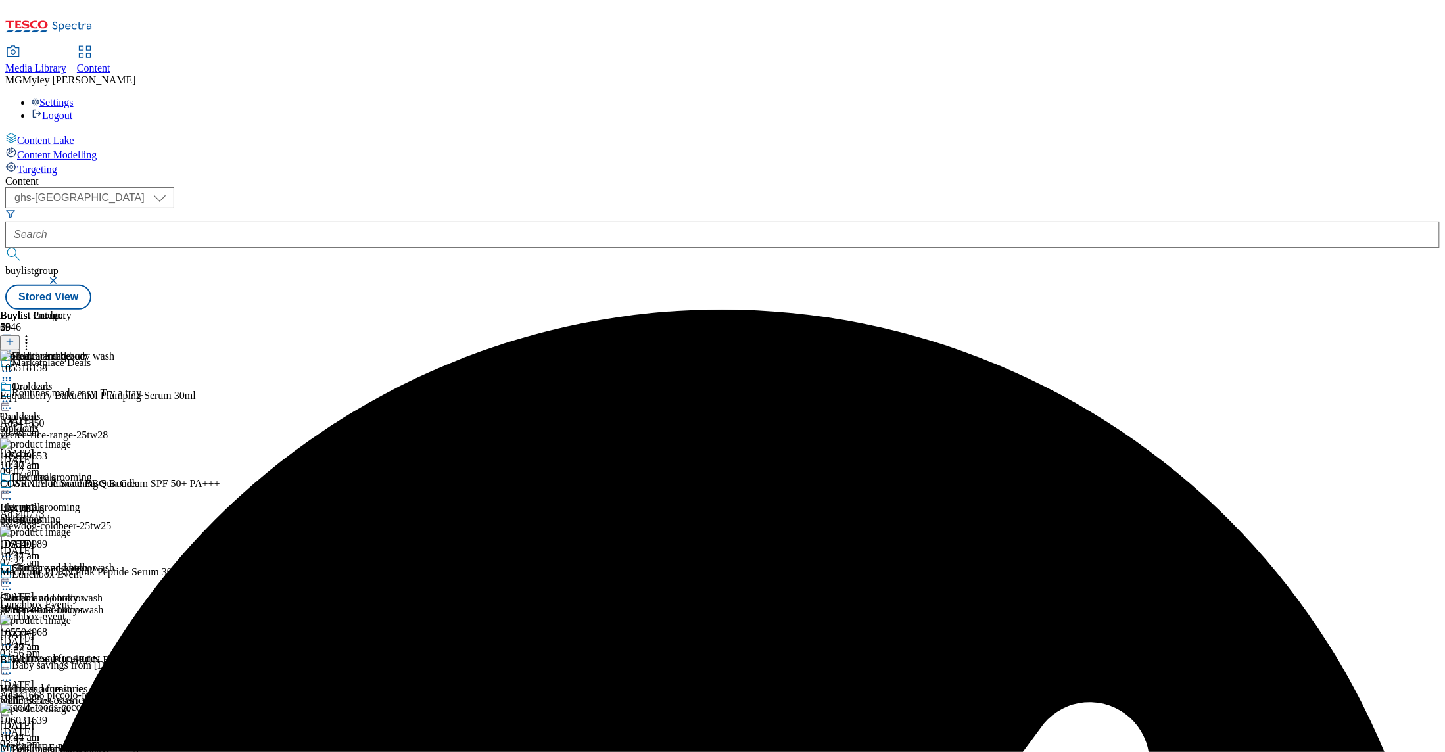
scroll to position [87, 0]
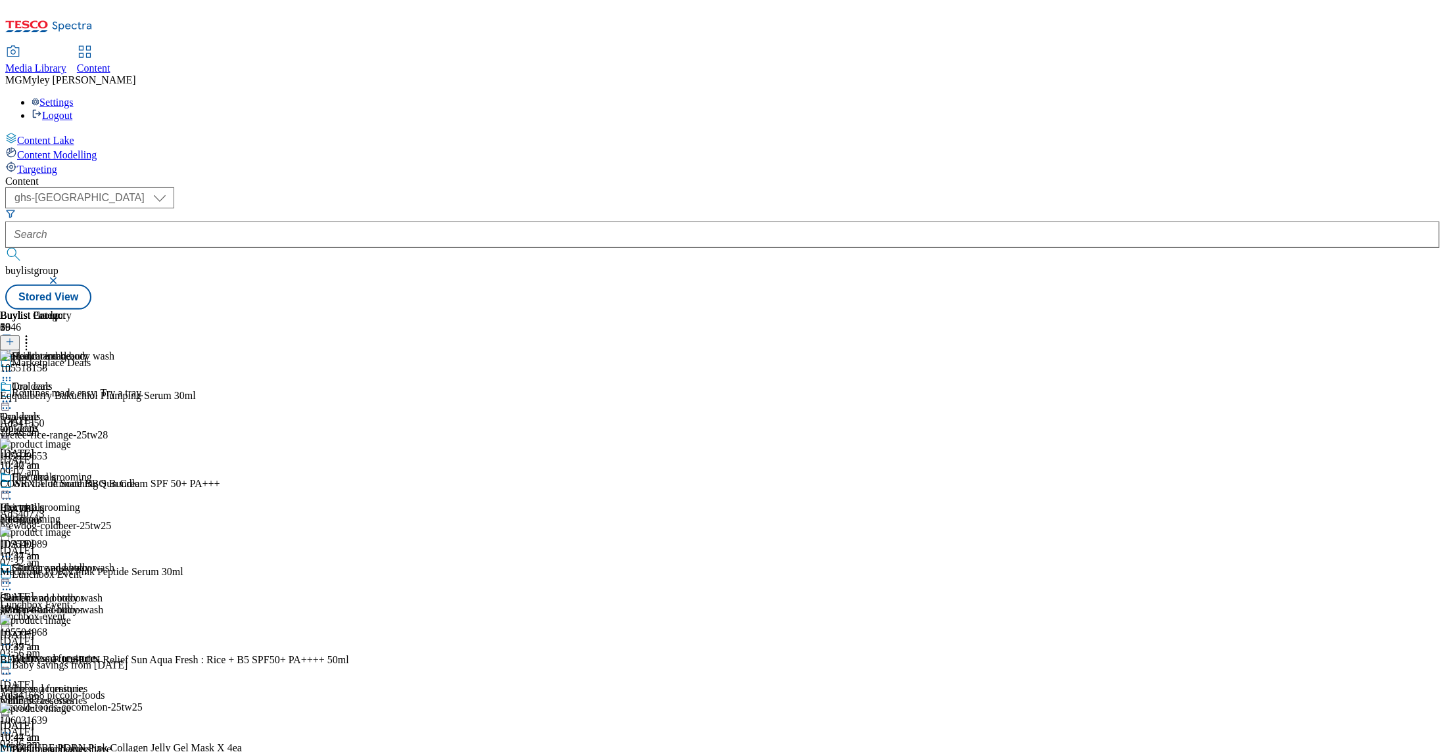
click at [13, 577] on icon at bounding box center [6, 583] width 13 height 13
click at [1271, 310] on div "Buylist Group 5946 Marketplace Deals Routines made easy. Try a tray. Ad541550 v…" at bounding box center [722, 310] width 1435 height 0
click at [114, 695] on div "wellness-accessories" at bounding box center [57, 701] width 114 height 12
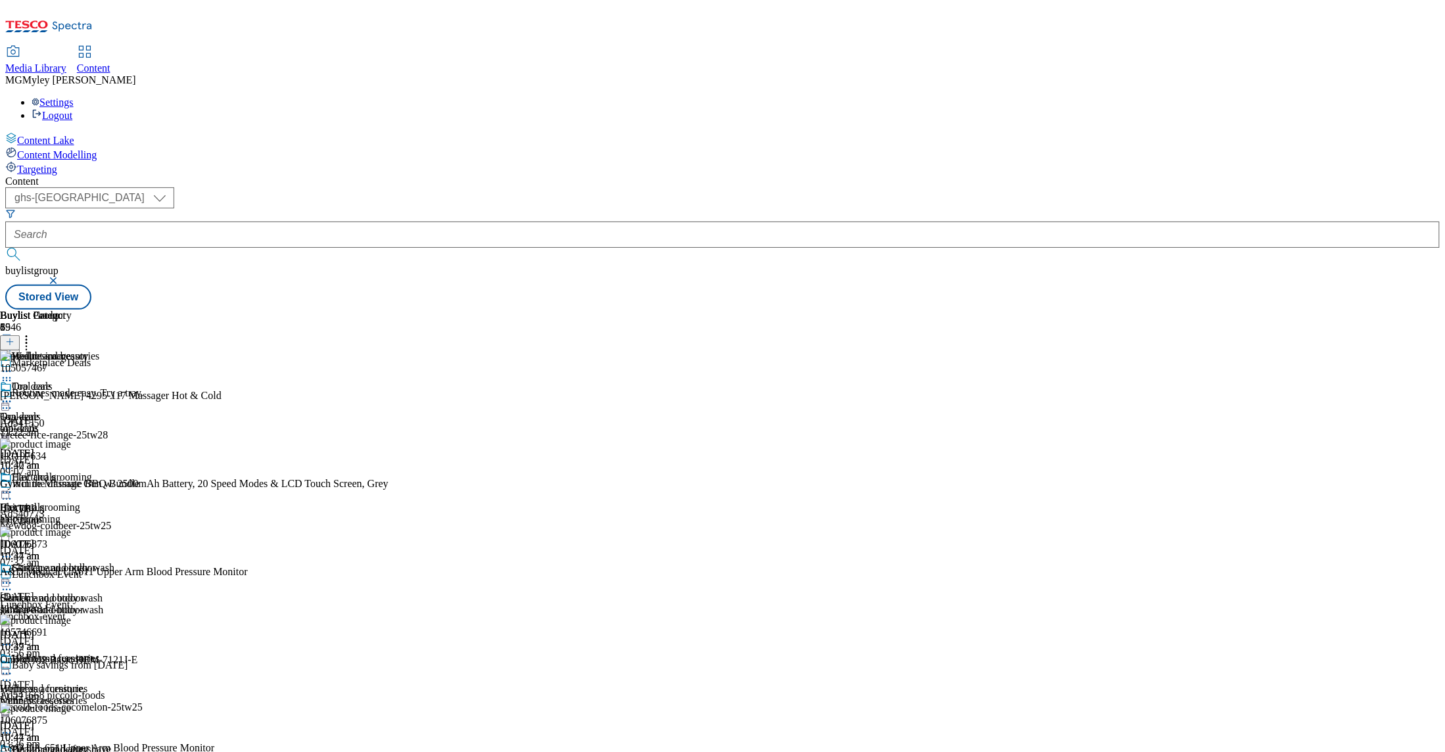
click at [13, 752] on icon at bounding box center [6, 764] width 13 height 13
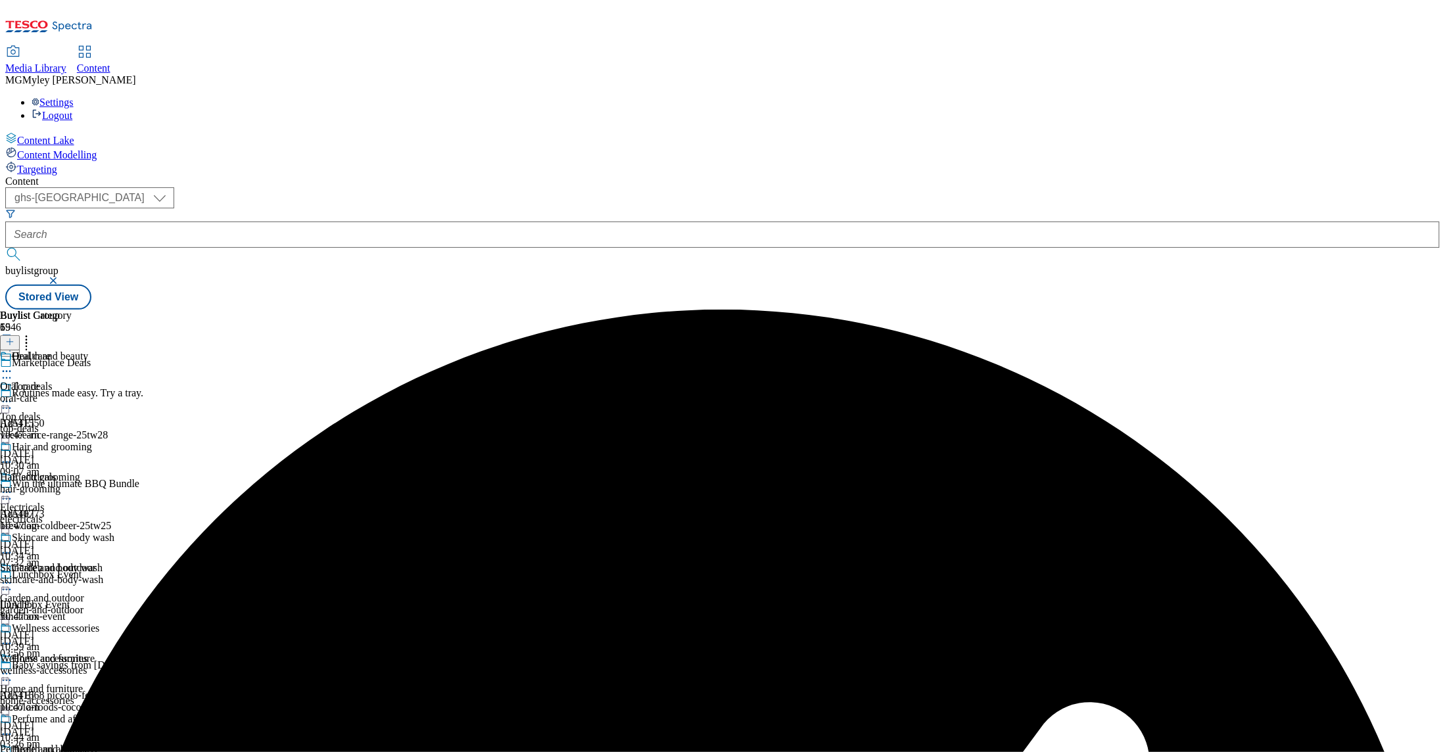
scroll to position [442, 0]
click at [11, 752] on circle at bounding box center [10, 765] width 2 height 2
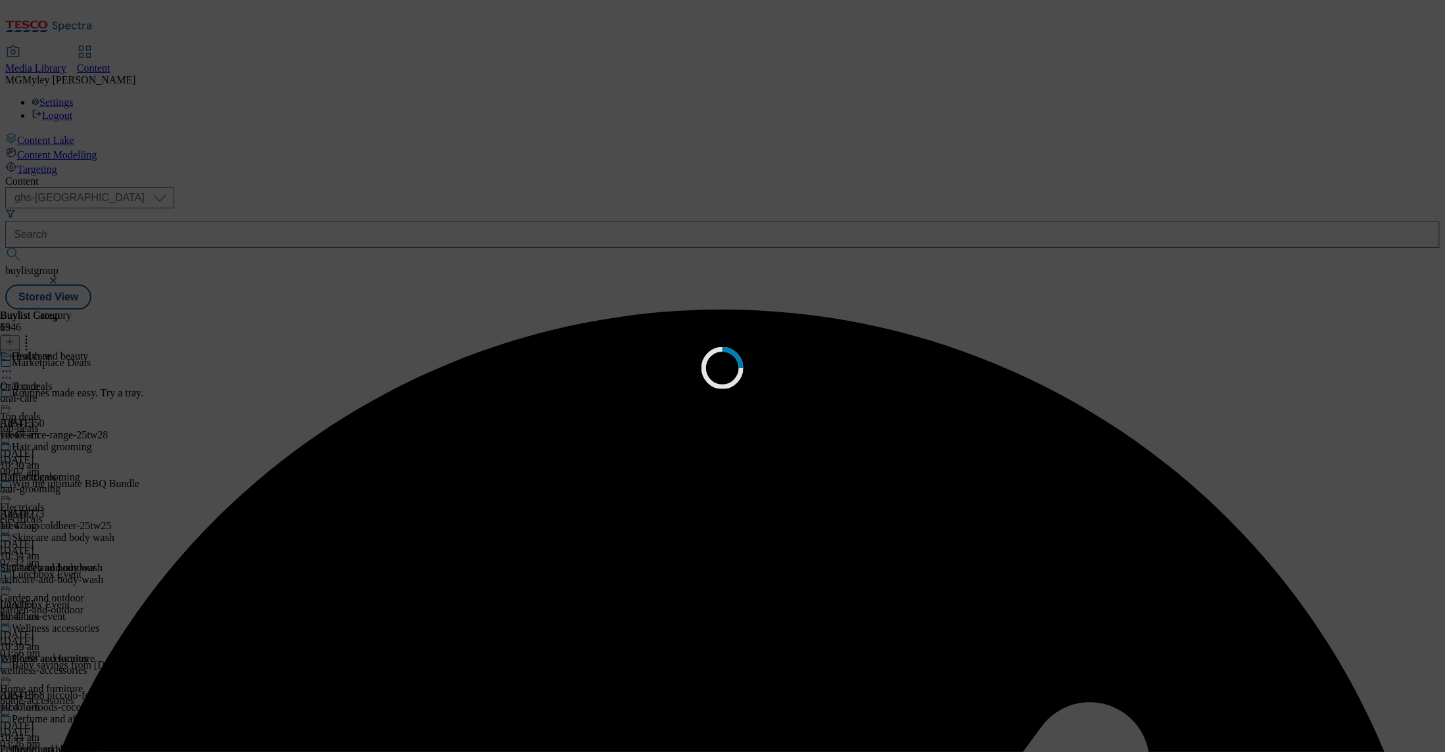
scroll to position [0, 0]
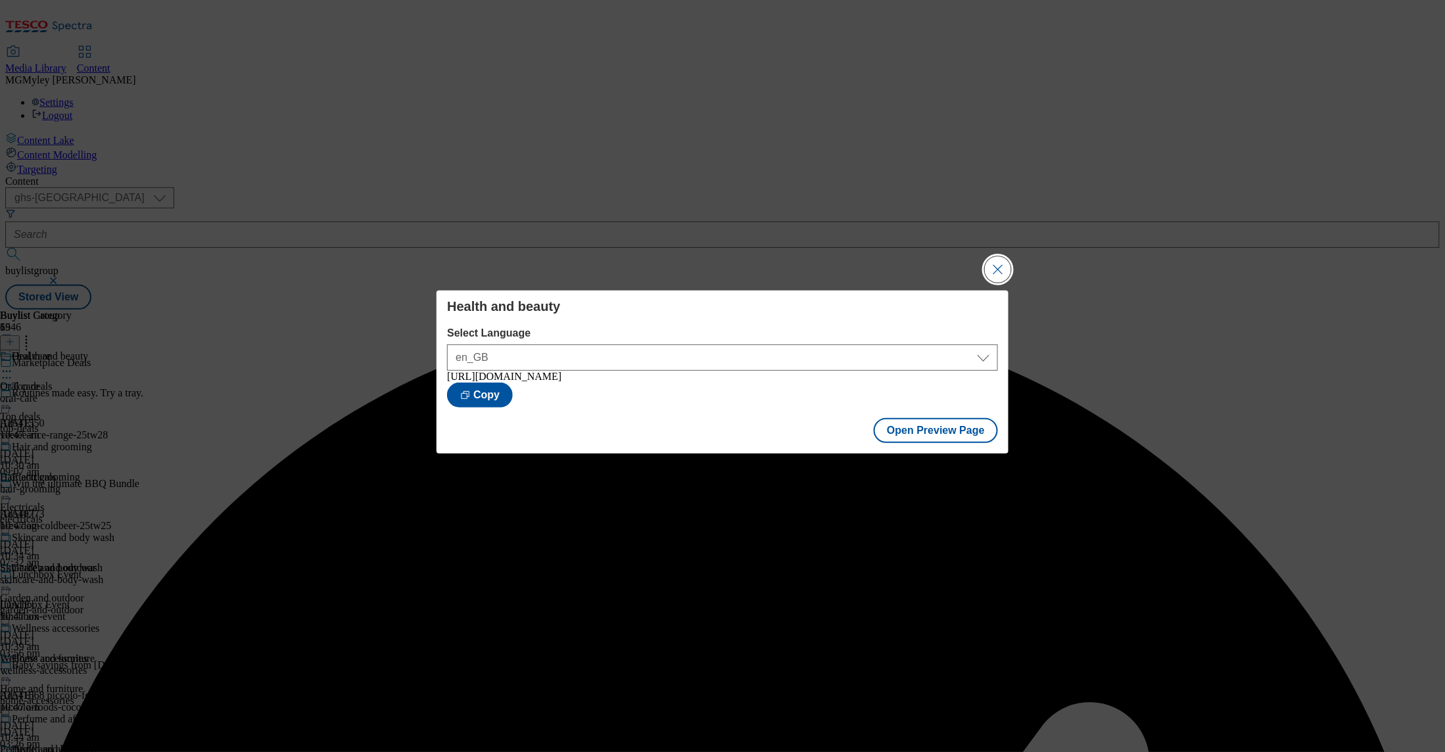
click at [992, 260] on button "Close Modal" at bounding box center [998, 269] width 26 height 26
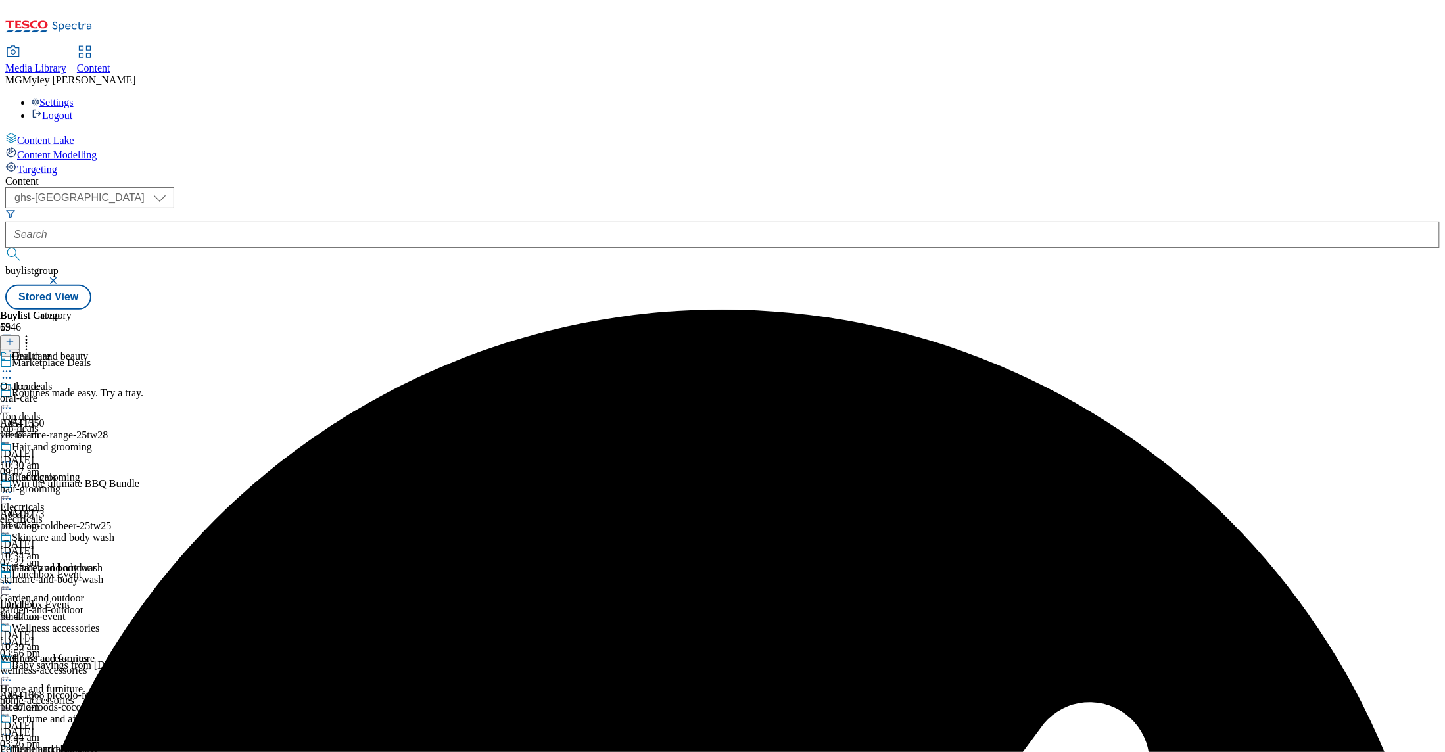
scroll to position [516, 0]
click at [13, 752] on icon at bounding box center [6, 764] width 13 height 13
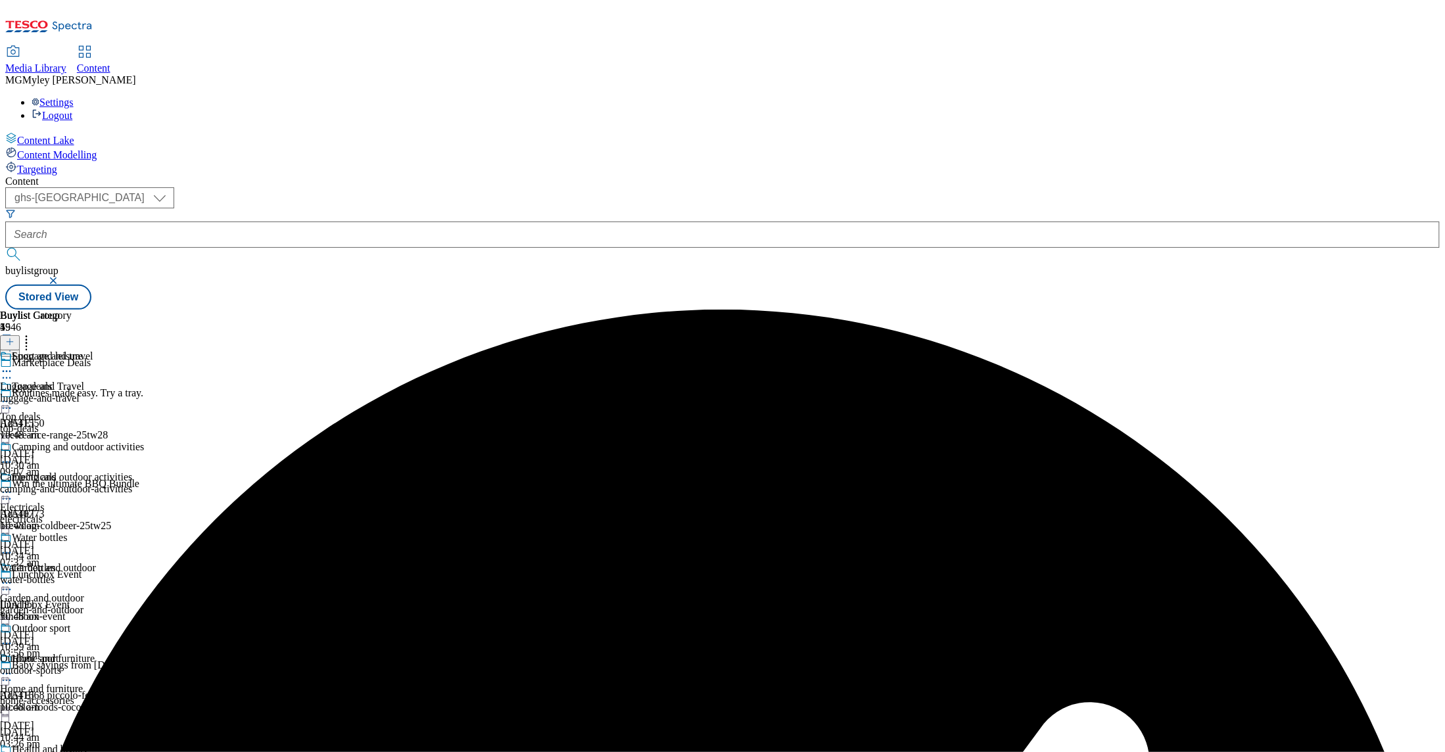
click at [144, 351] on div "Luggage and travel Luggage and Travel luggage-and-travel [DATE] 10:48 am" at bounding box center [72, 396] width 144 height 91
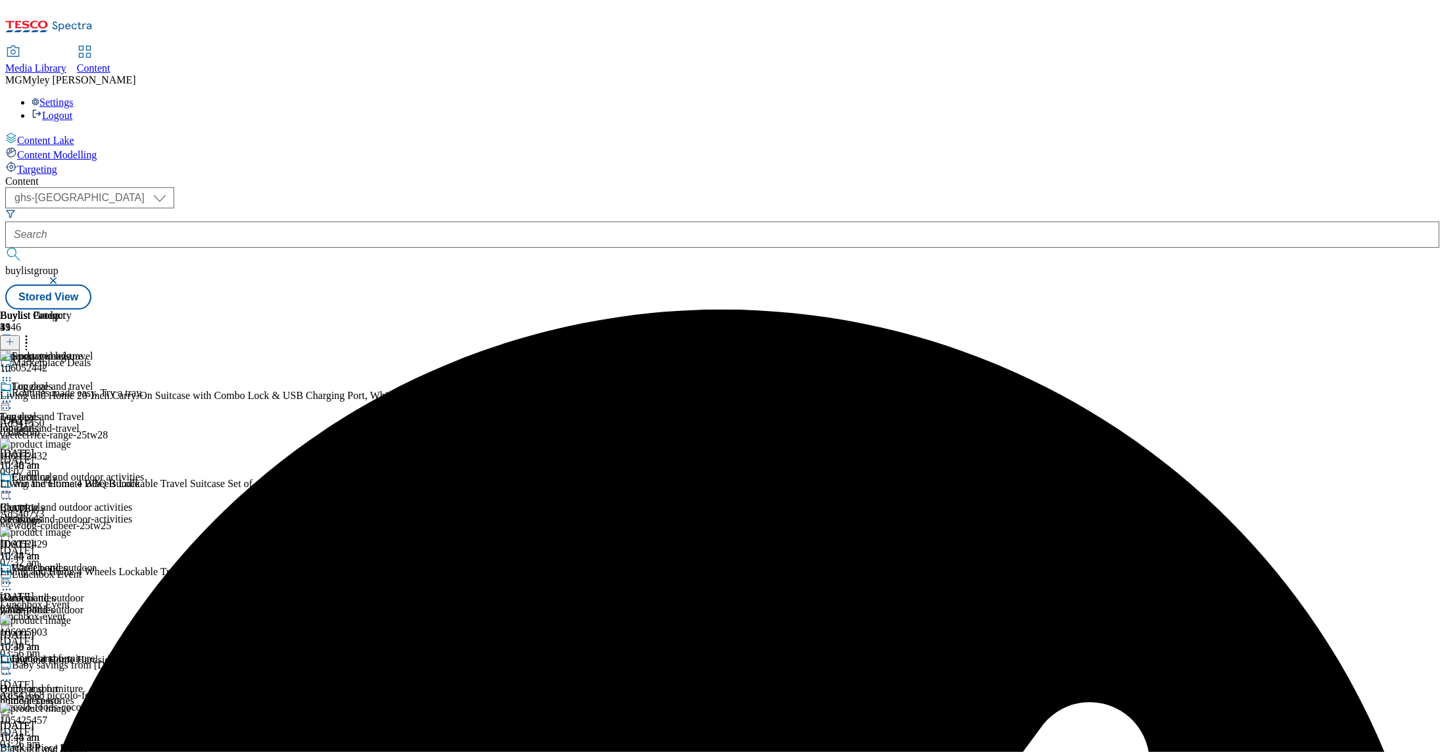
click at [33, 333] on icon at bounding box center [26, 339] width 13 height 13
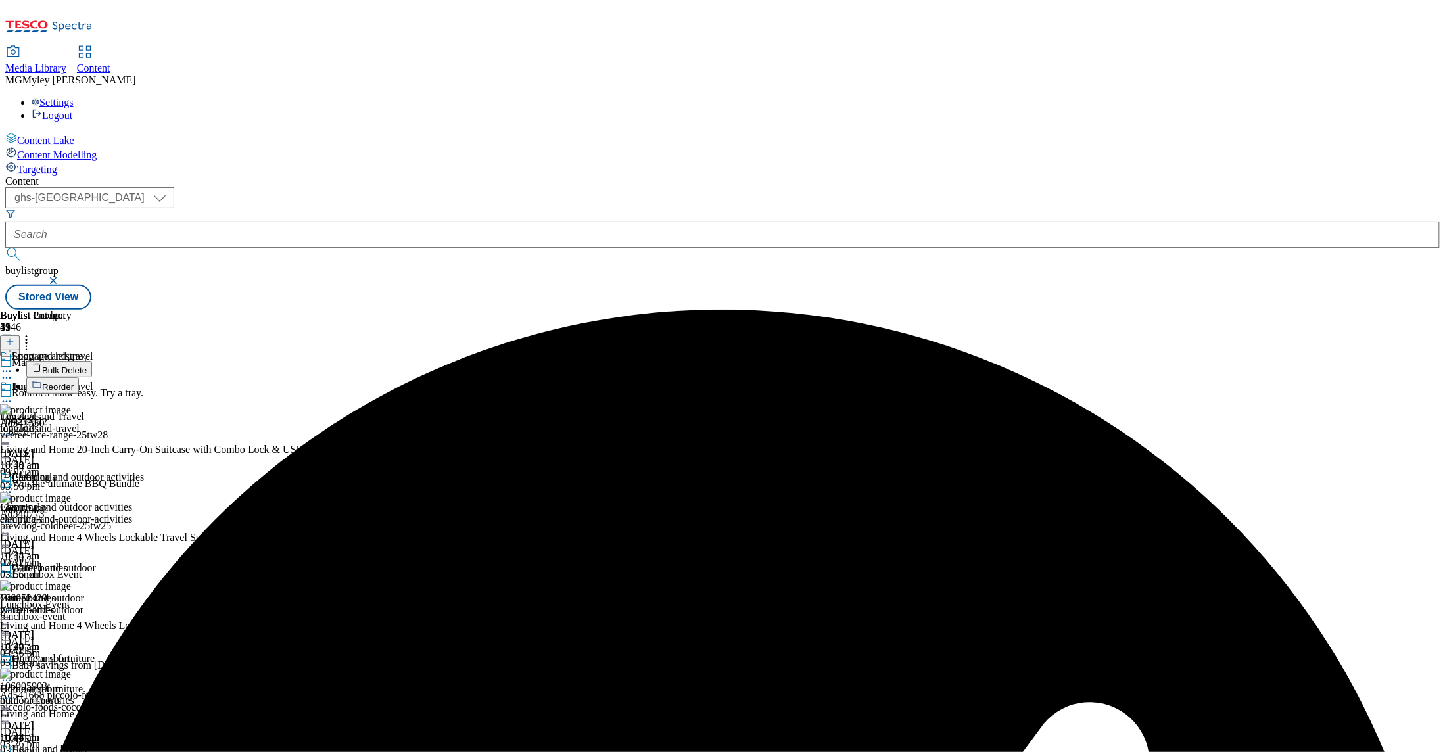
click at [87, 366] on span "Bulk Delete" at bounding box center [64, 371] width 45 height 10
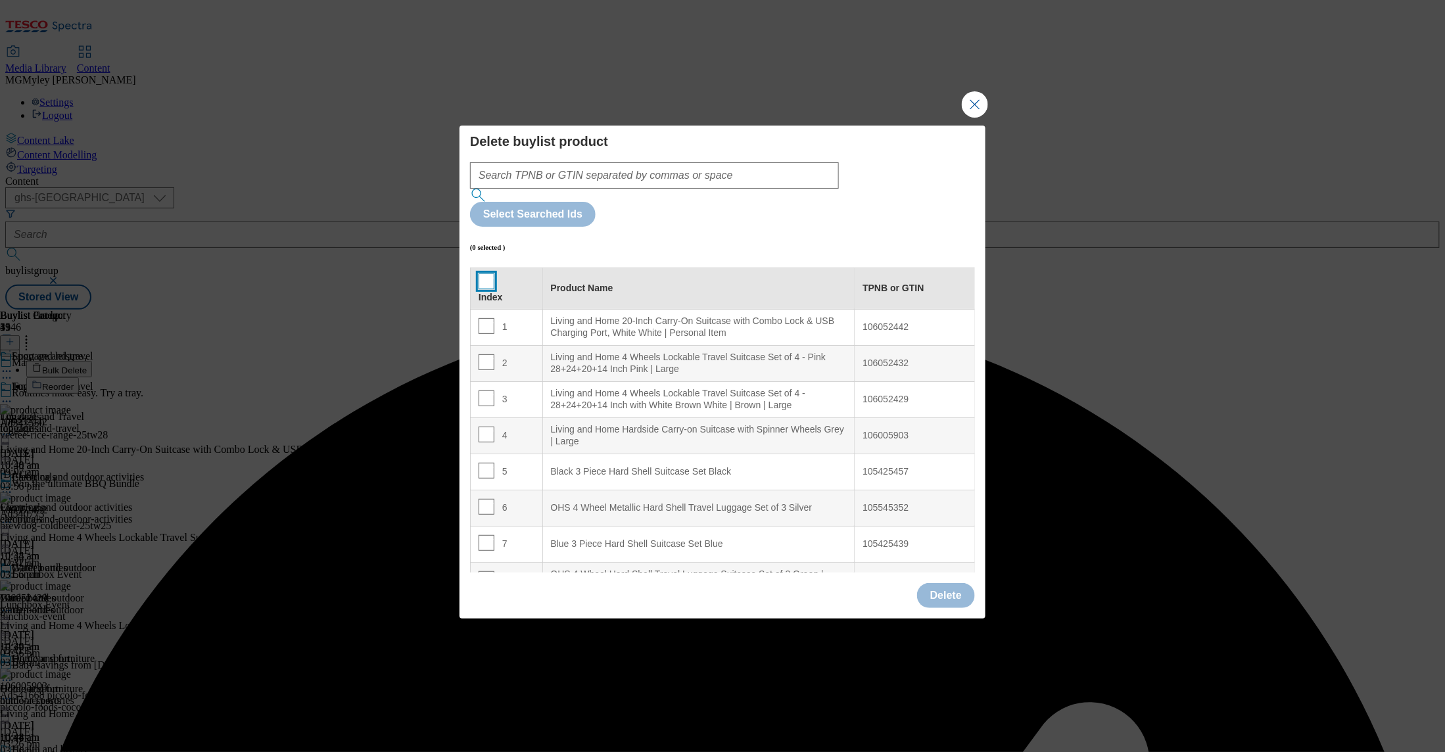
click at [483, 274] on input "Modal" at bounding box center [487, 282] width 16 height 16
checkbox input "true"
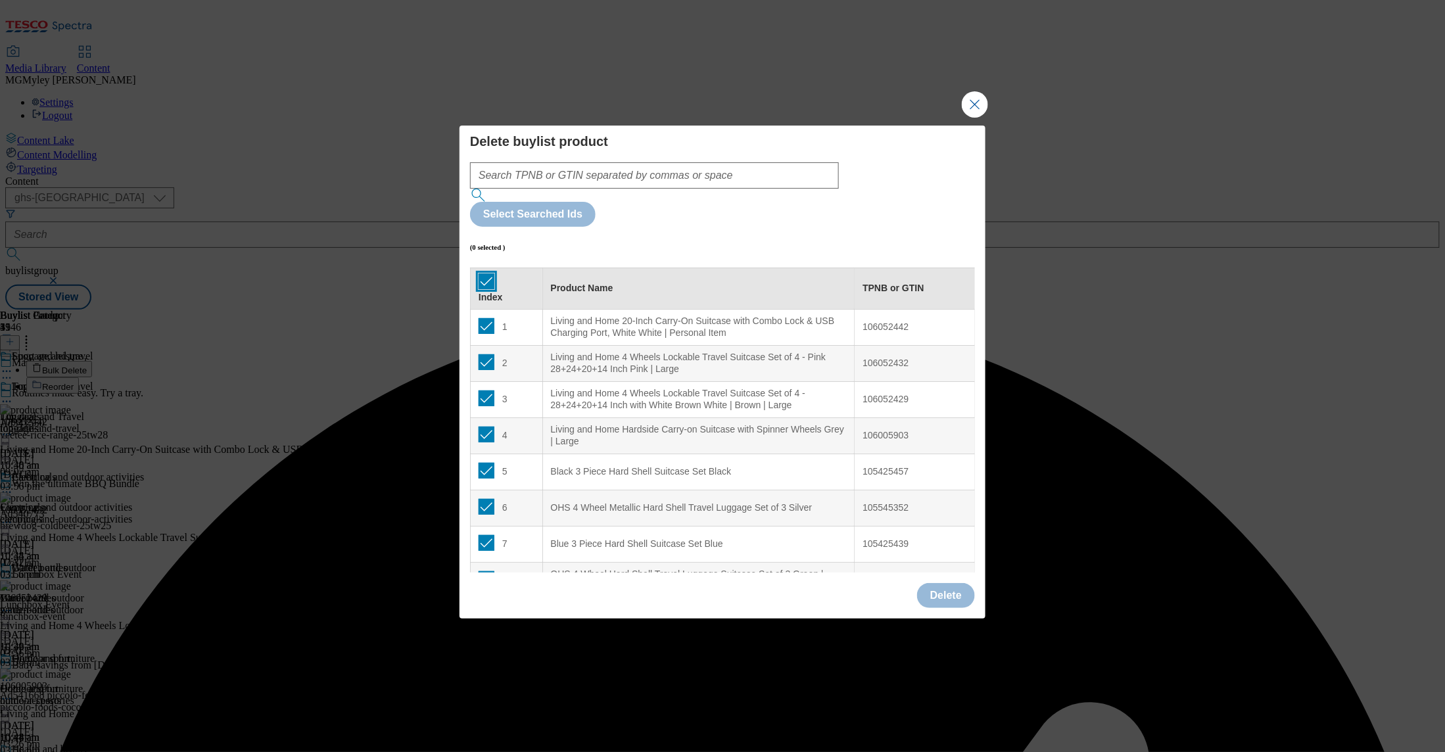
checkbox input "true"
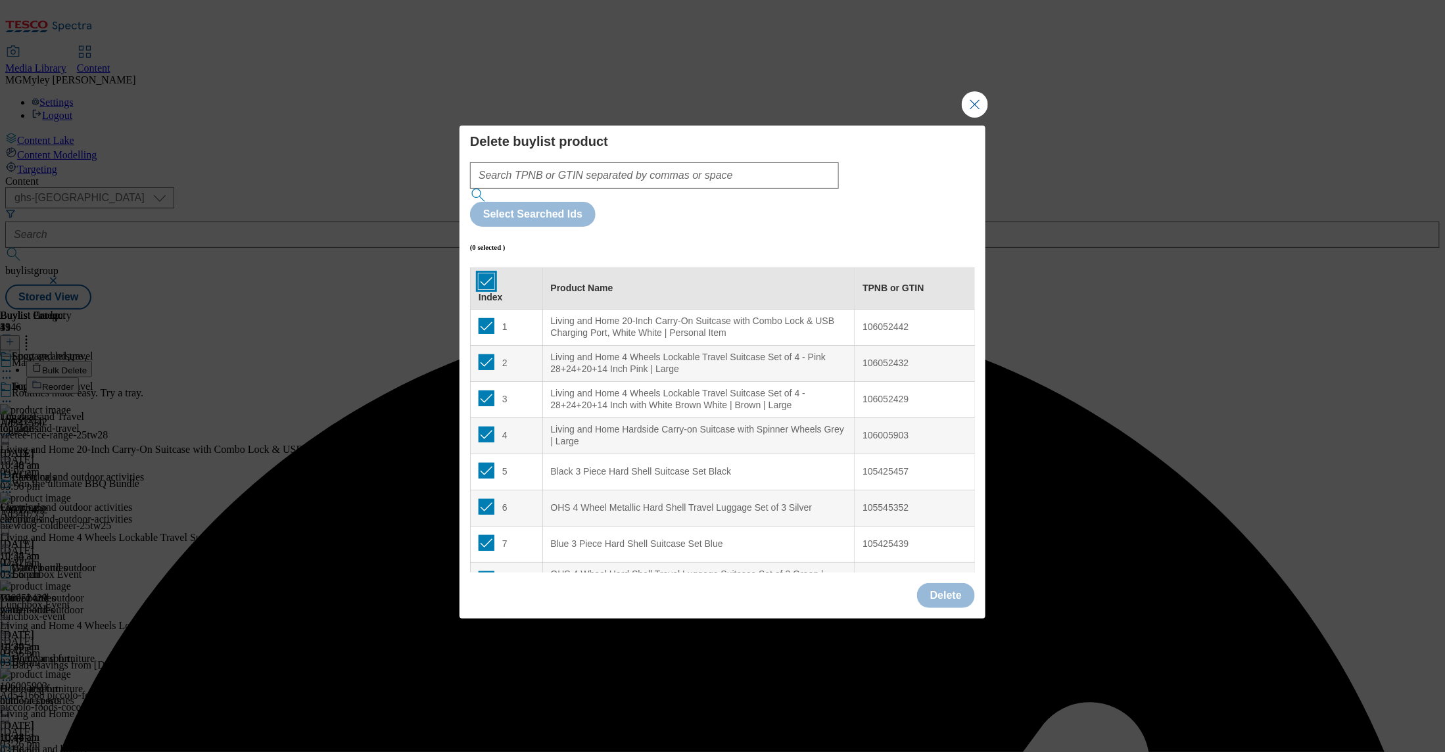
checkbox input "true"
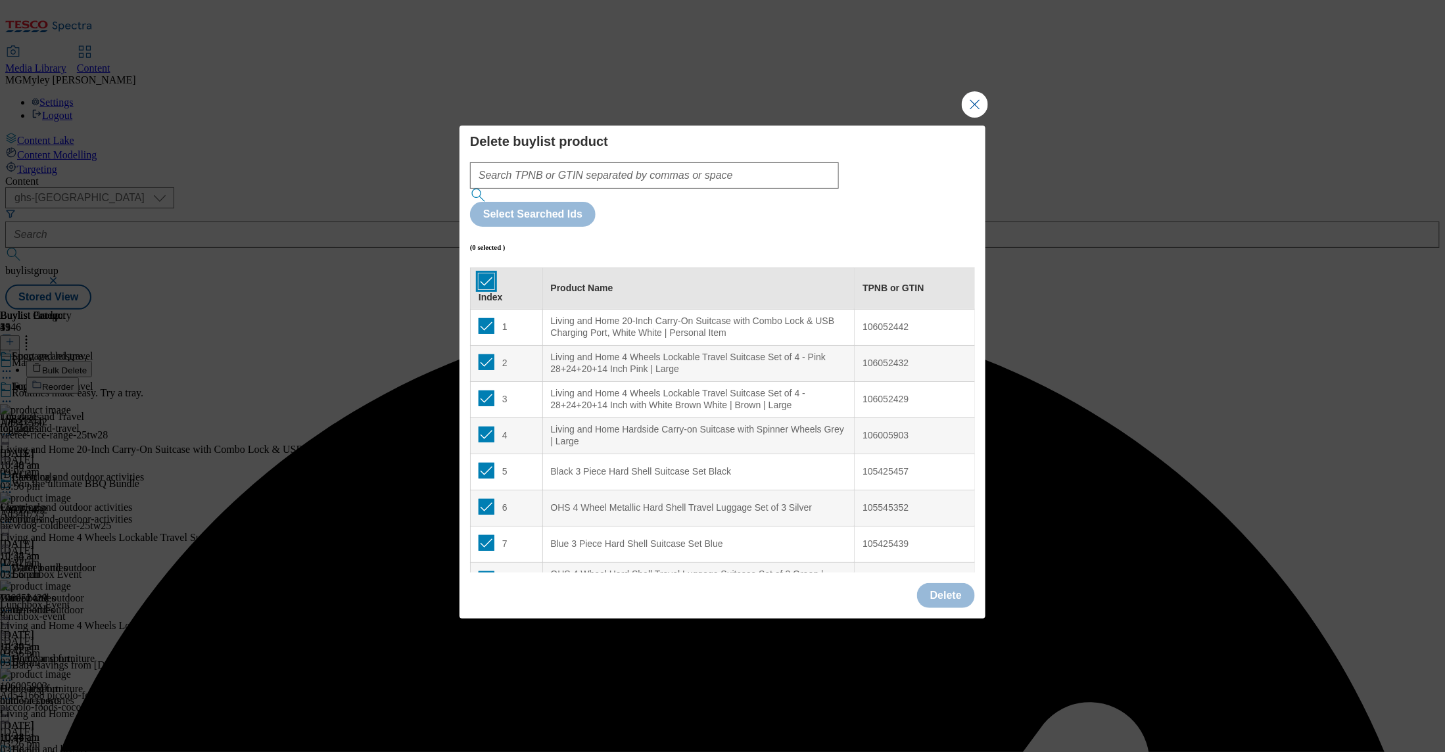
checkbox input "true"
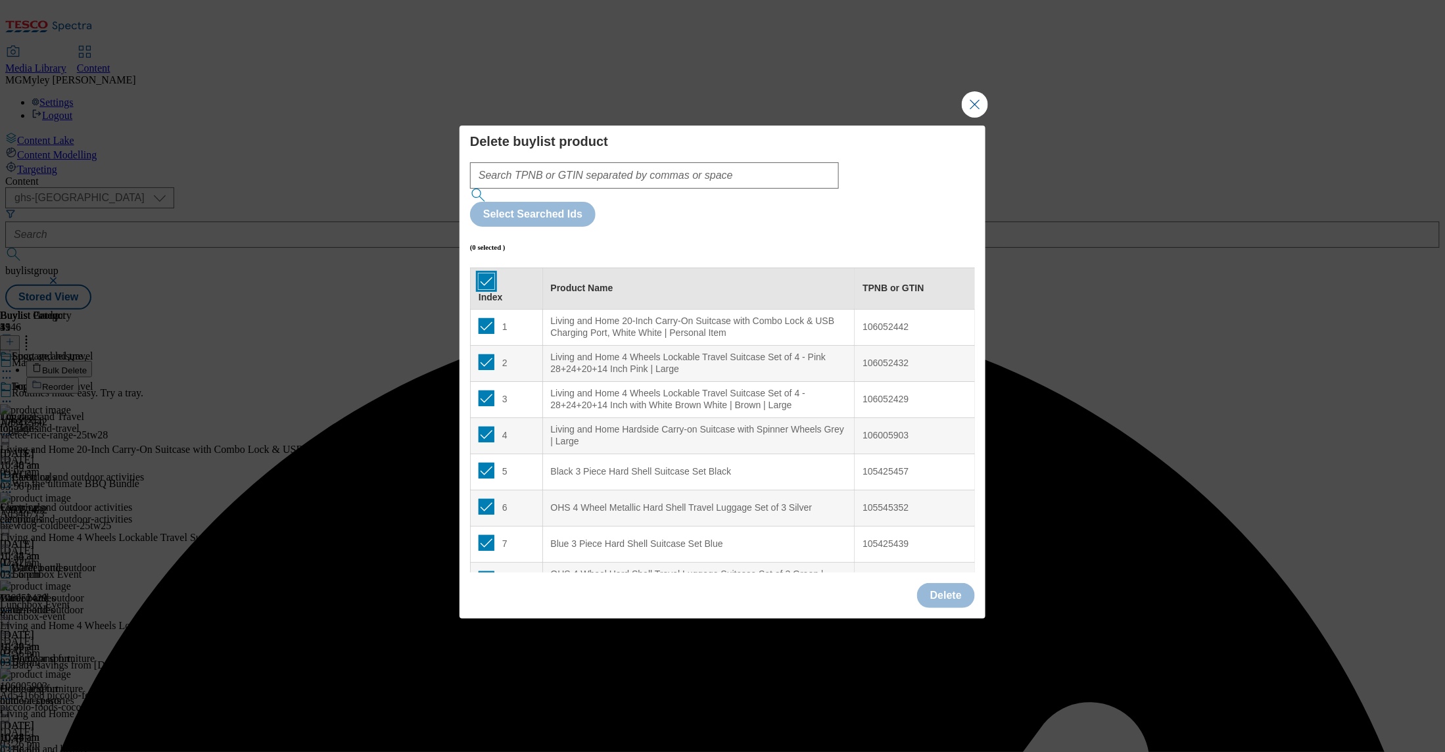
checkbox input "true"
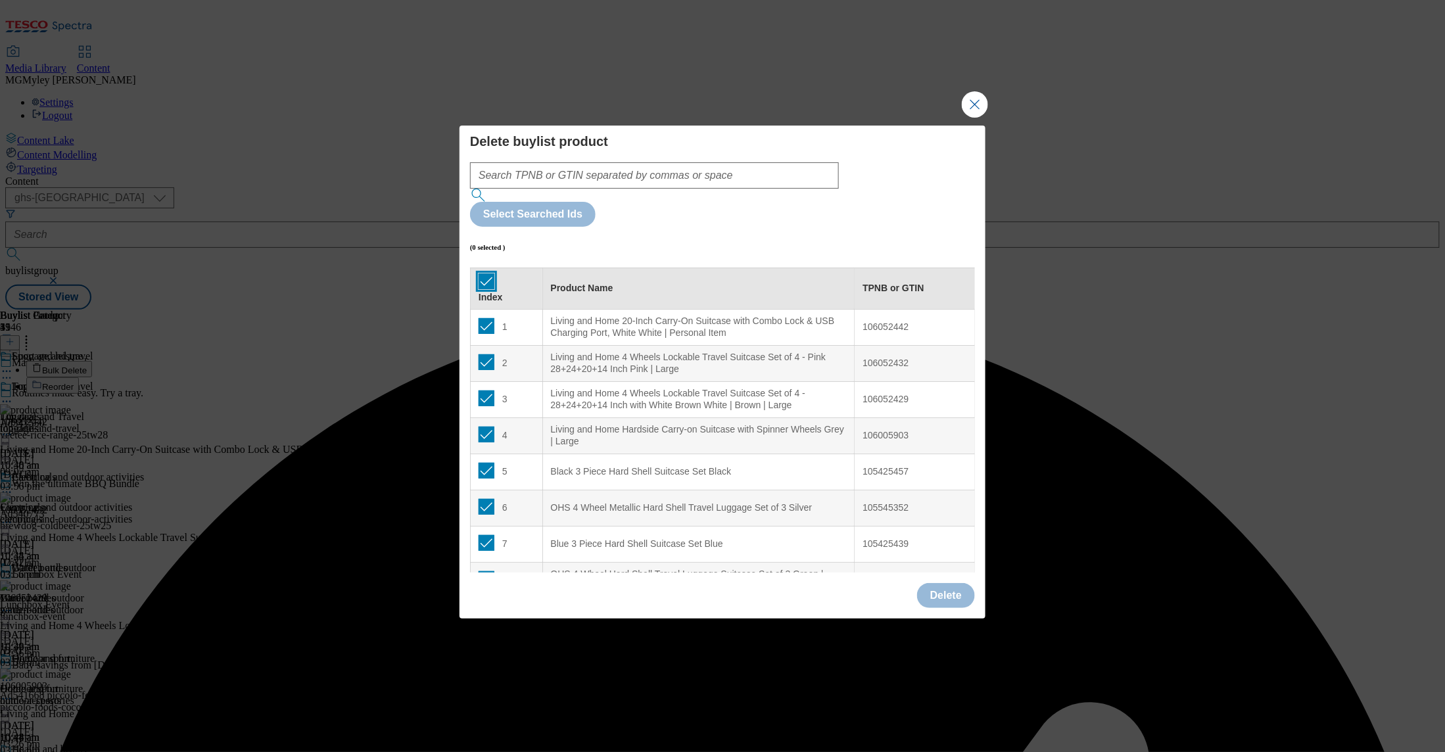
checkbox input "true"
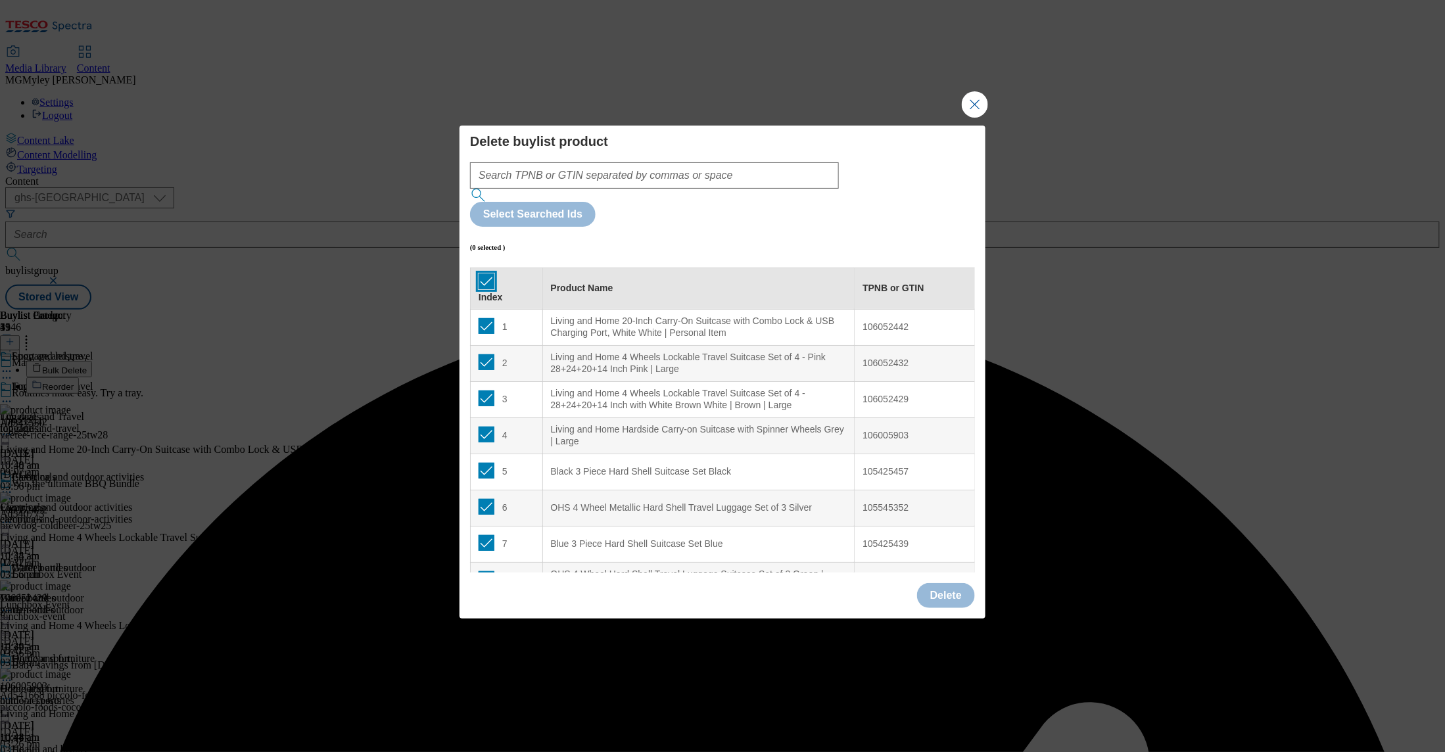
checkbox input "true"
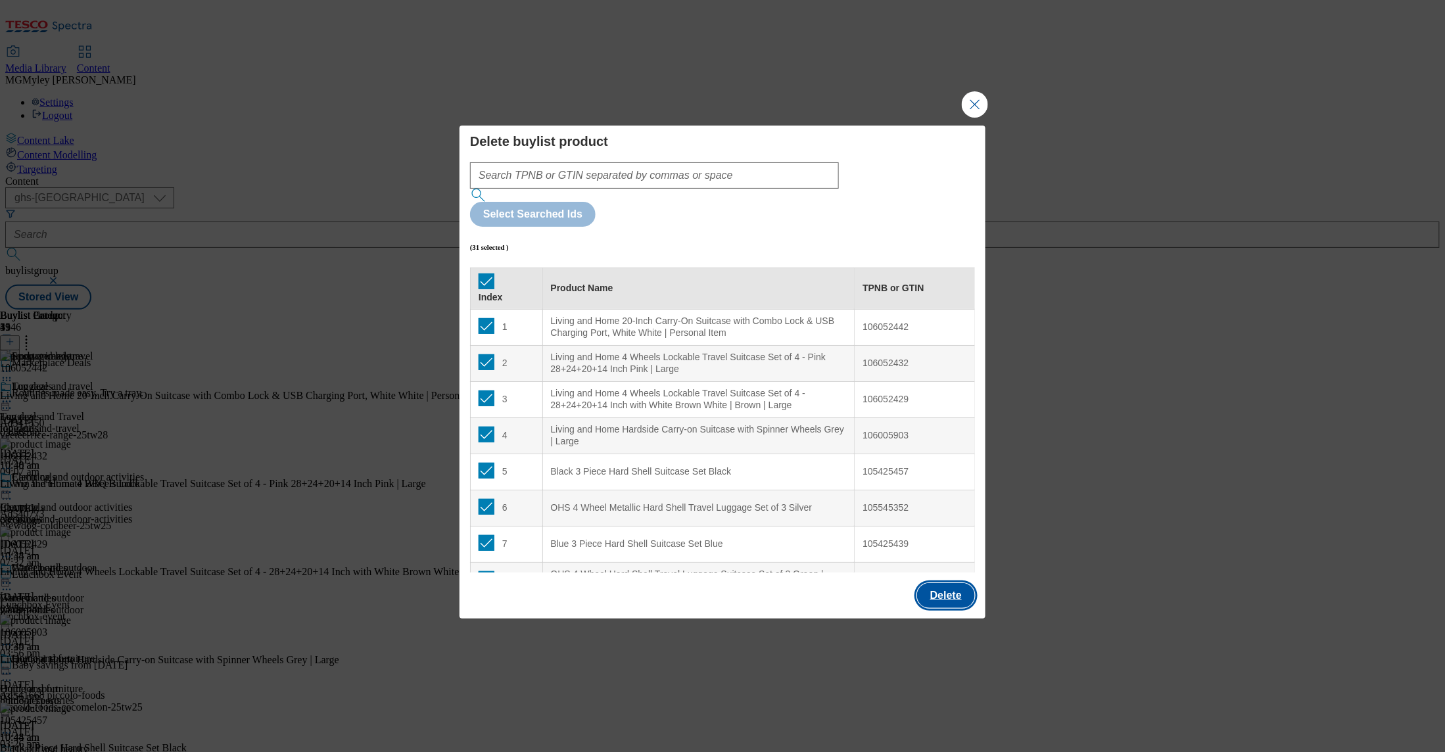
click at [952, 583] on button "Delete" at bounding box center [946, 595] width 58 height 25
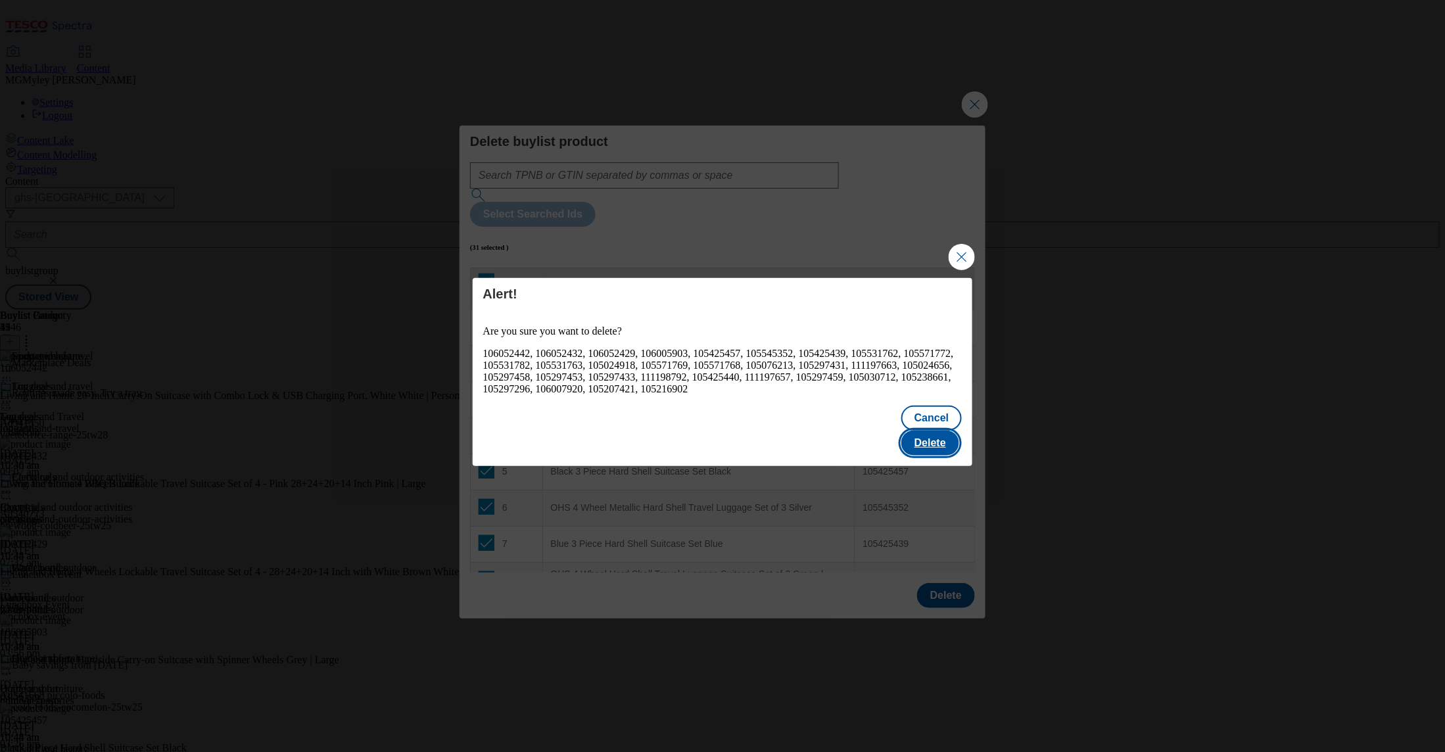
click at [947, 434] on button "Delete" at bounding box center [931, 443] width 58 height 25
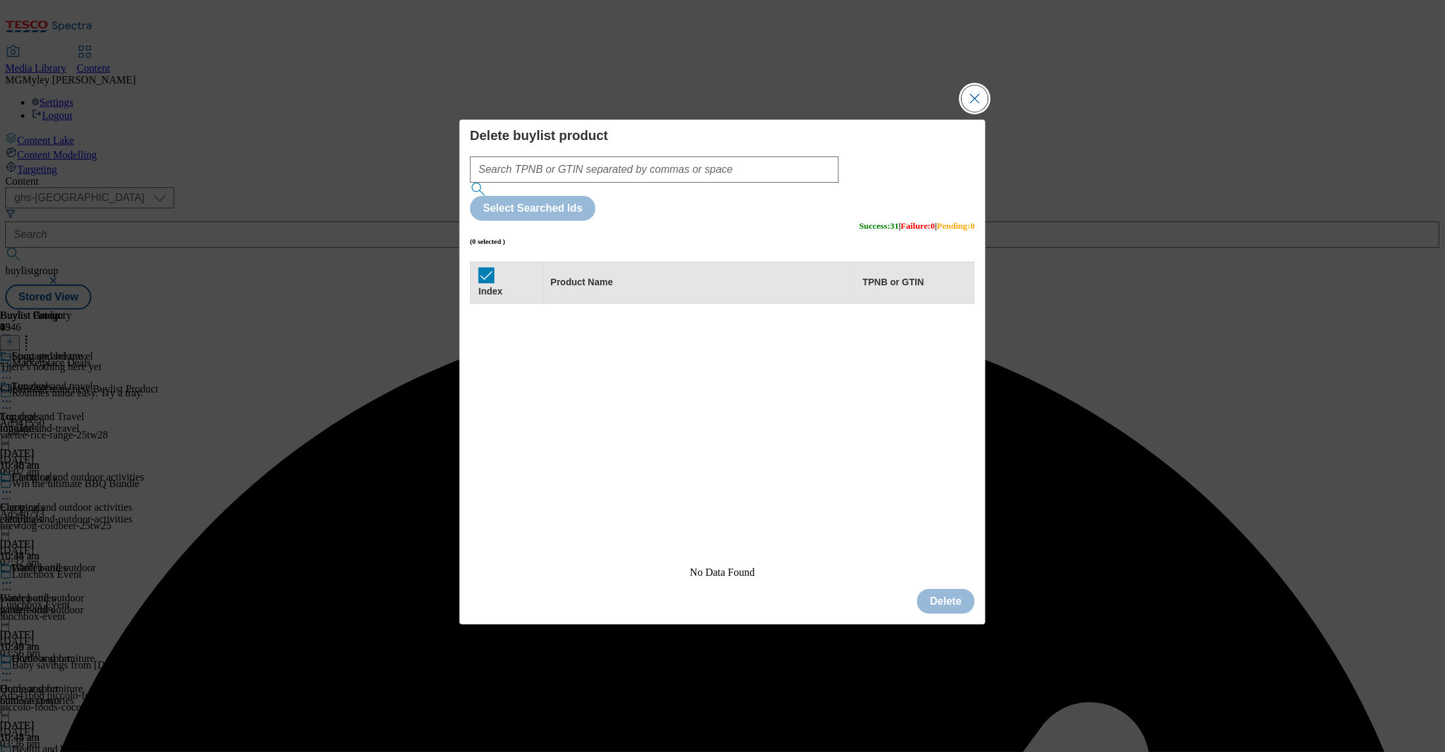
click at [975, 112] on button "Close Modal" at bounding box center [975, 98] width 26 height 26
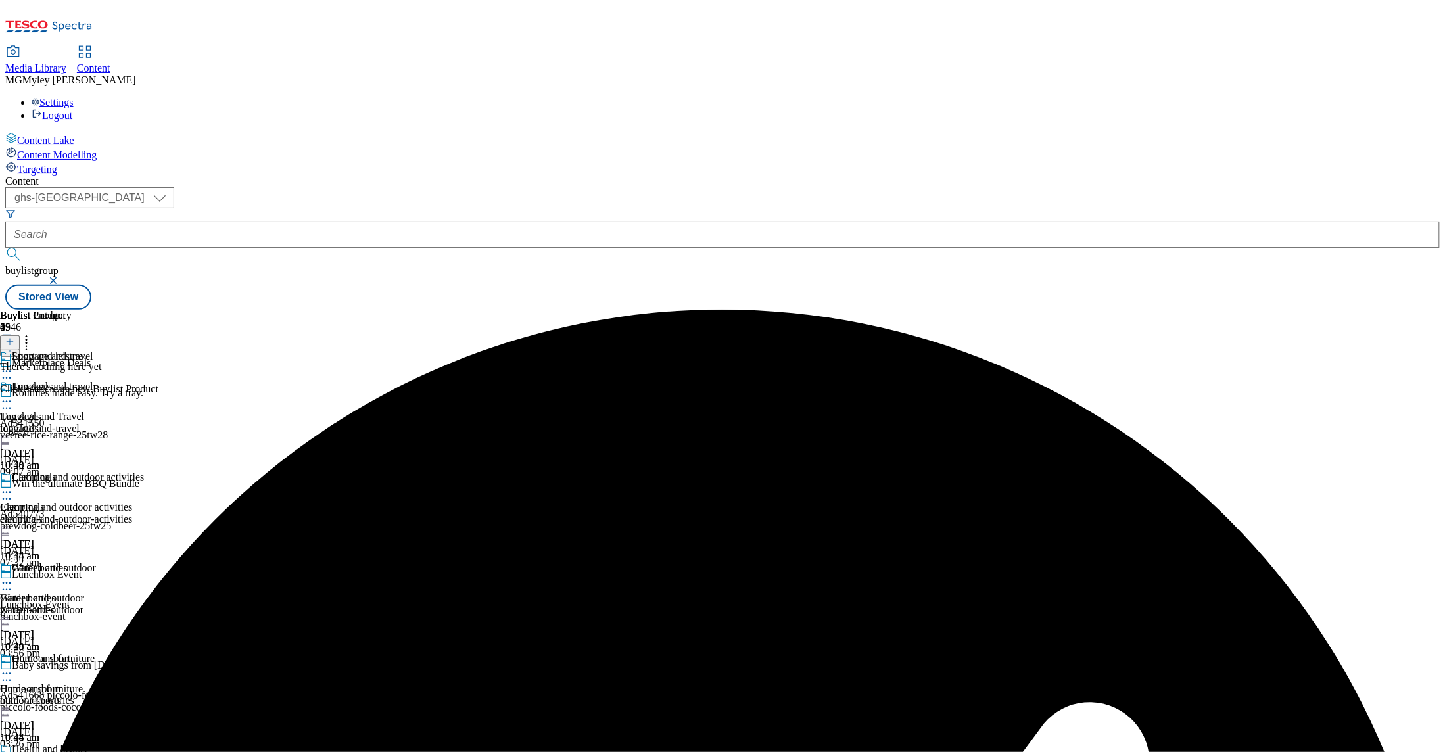
click at [14, 337] on icon at bounding box center [9, 341] width 9 height 9
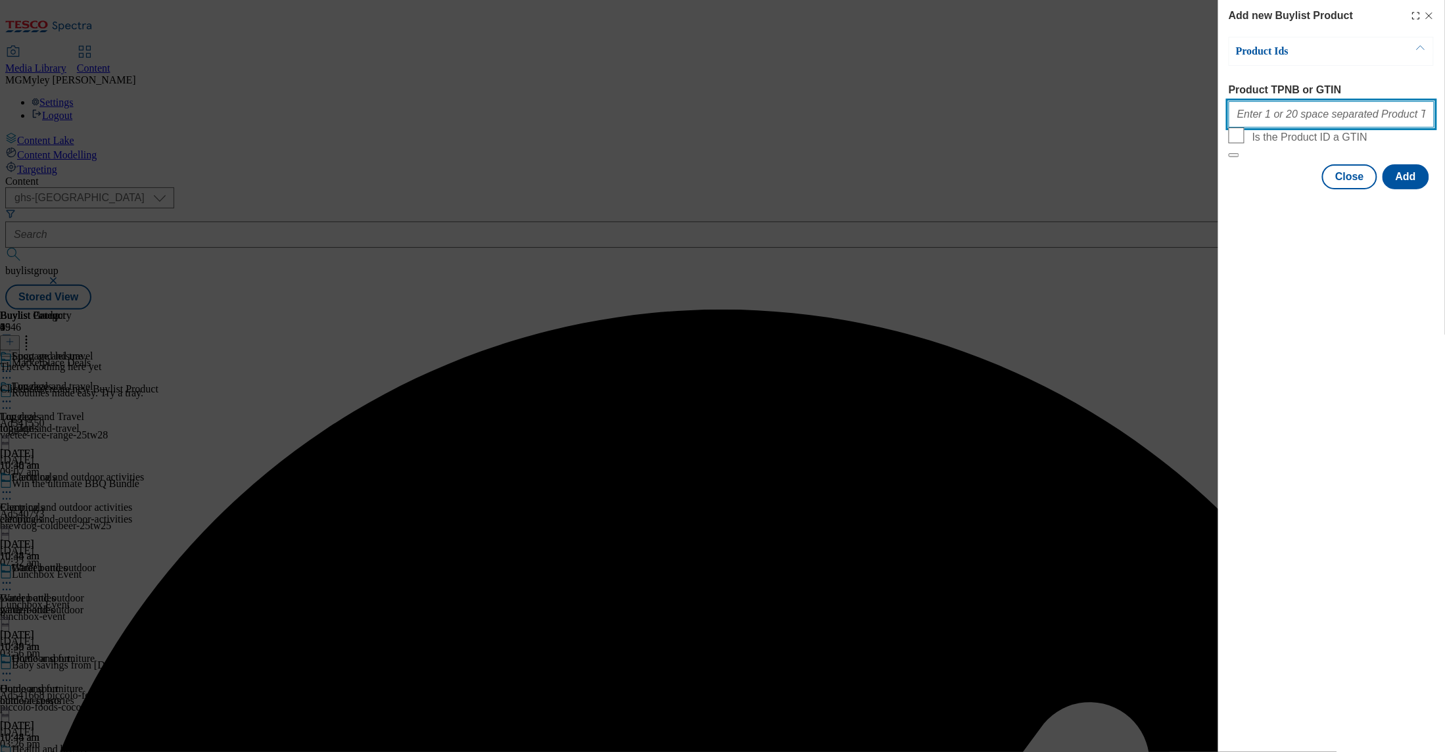
click at [1330, 124] on input "Product TPNB or GTIN" at bounding box center [1332, 114] width 206 height 26
paste input "105425479 105425457 105545352 105425439 105425413 105531762 105571746 105571772…"
type input "105425479 105425457 105545352 105425439 105425413 105531762 105571746 105571772…"
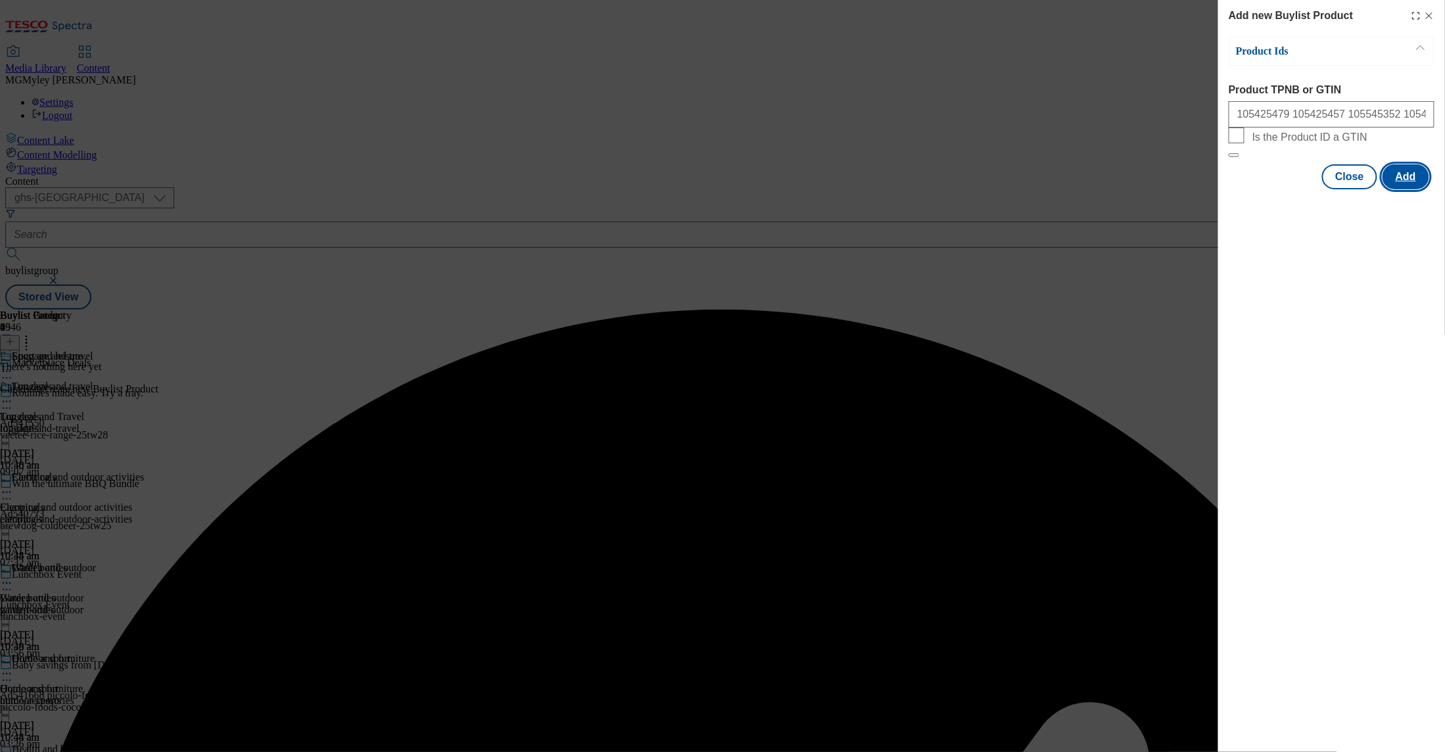
click at [1411, 189] on button "Add" at bounding box center [1406, 176] width 47 height 25
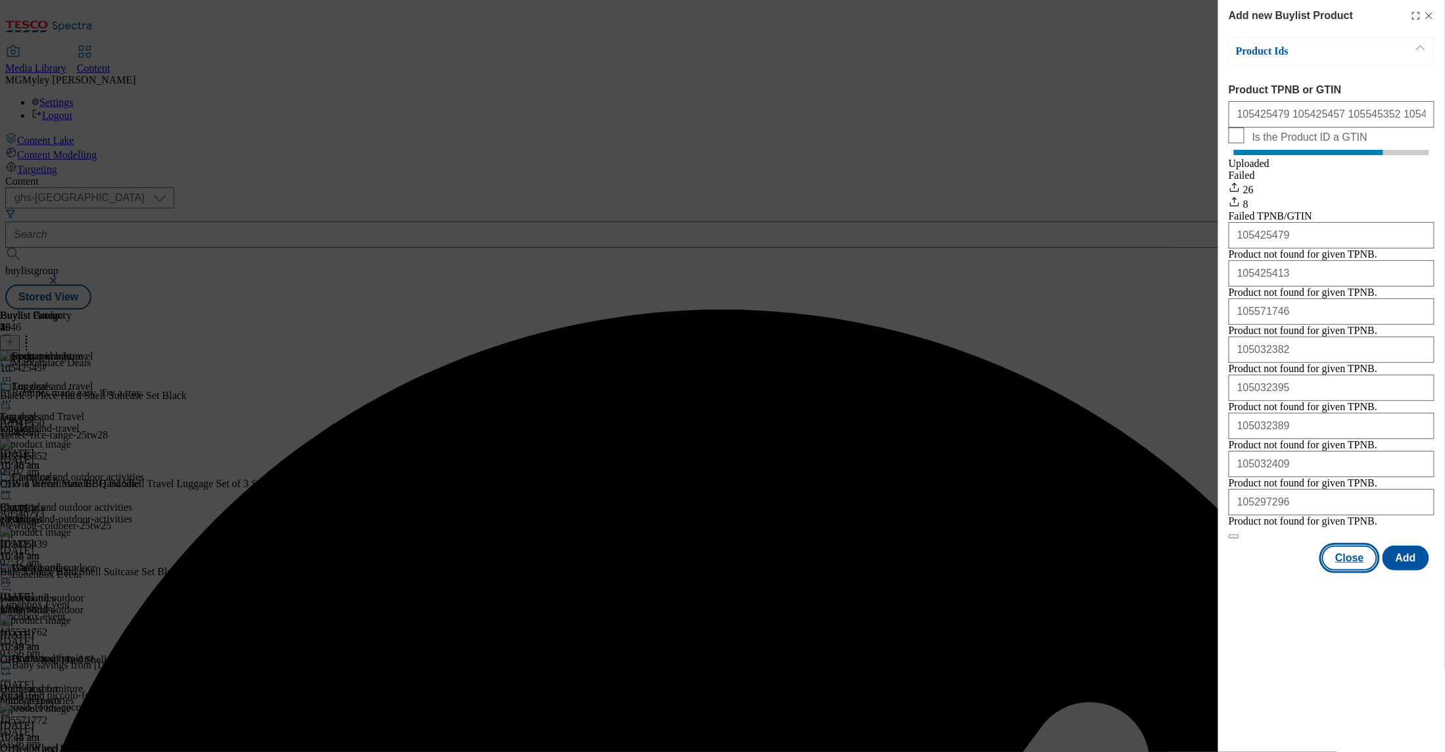
click at [1360, 571] on button "Close" at bounding box center [1350, 558] width 55 height 25
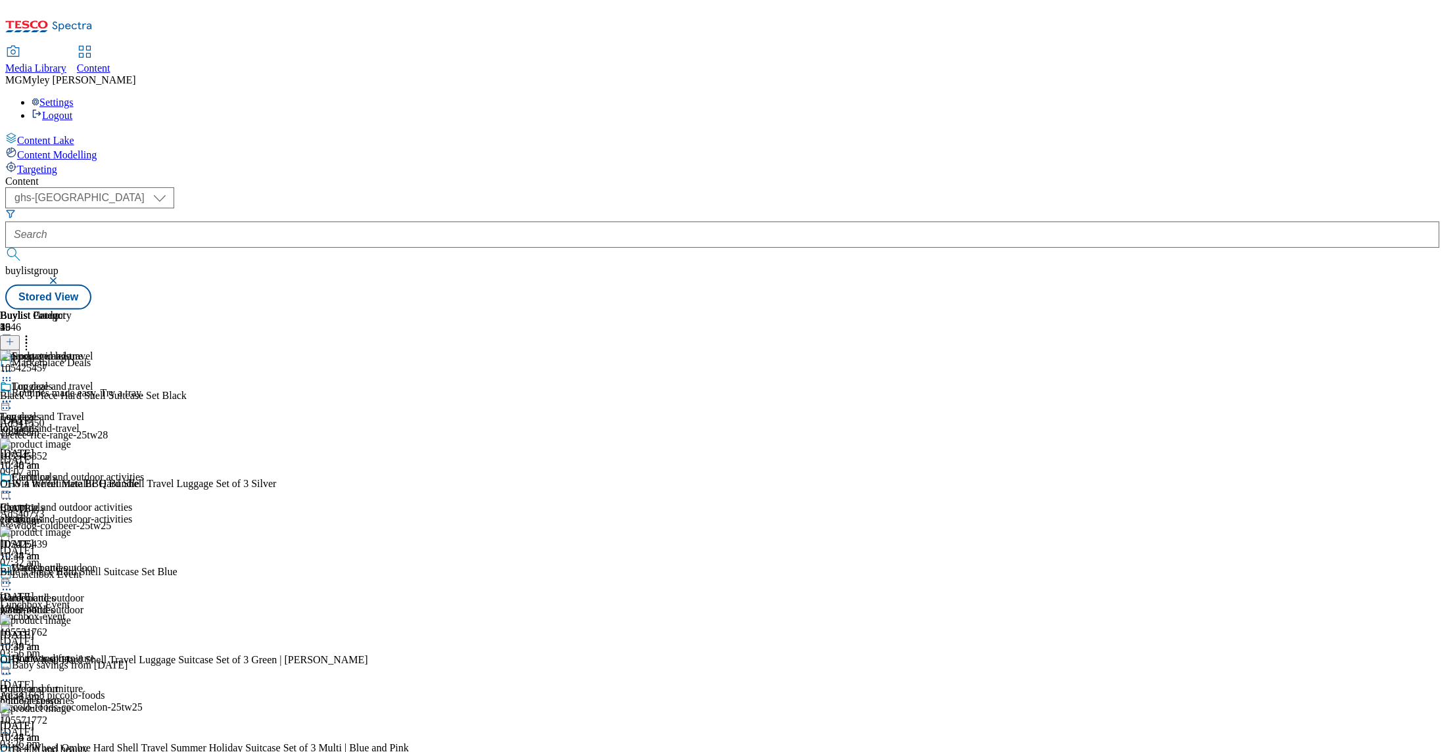
click at [144, 514] on div "camping-and-outdoor-activities" at bounding box center [72, 520] width 144 height 12
click at [33, 333] on icon at bounding box center [26, 339] width 13 height 13
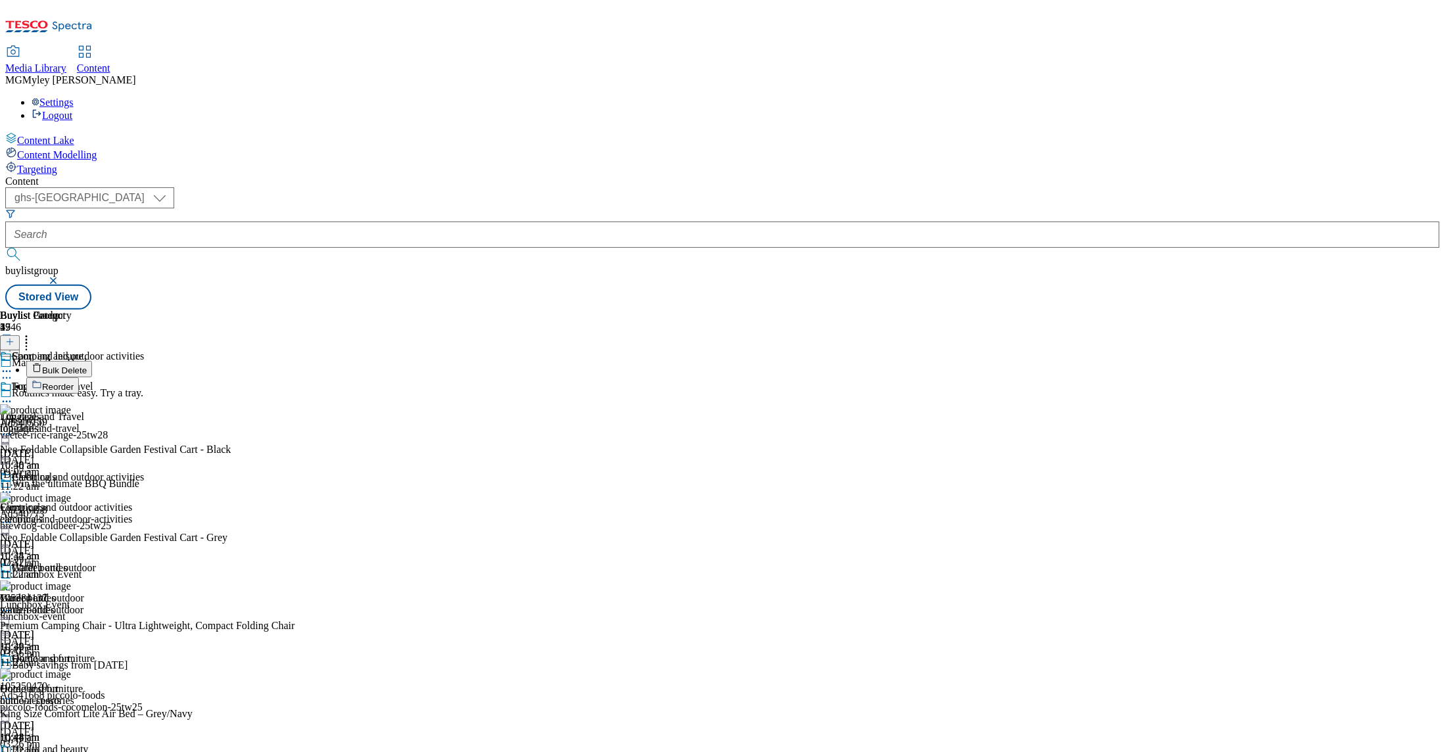
click at [87, 366] on span "Bulk Delete" at bounding box center [64, 371] width 45 height 10
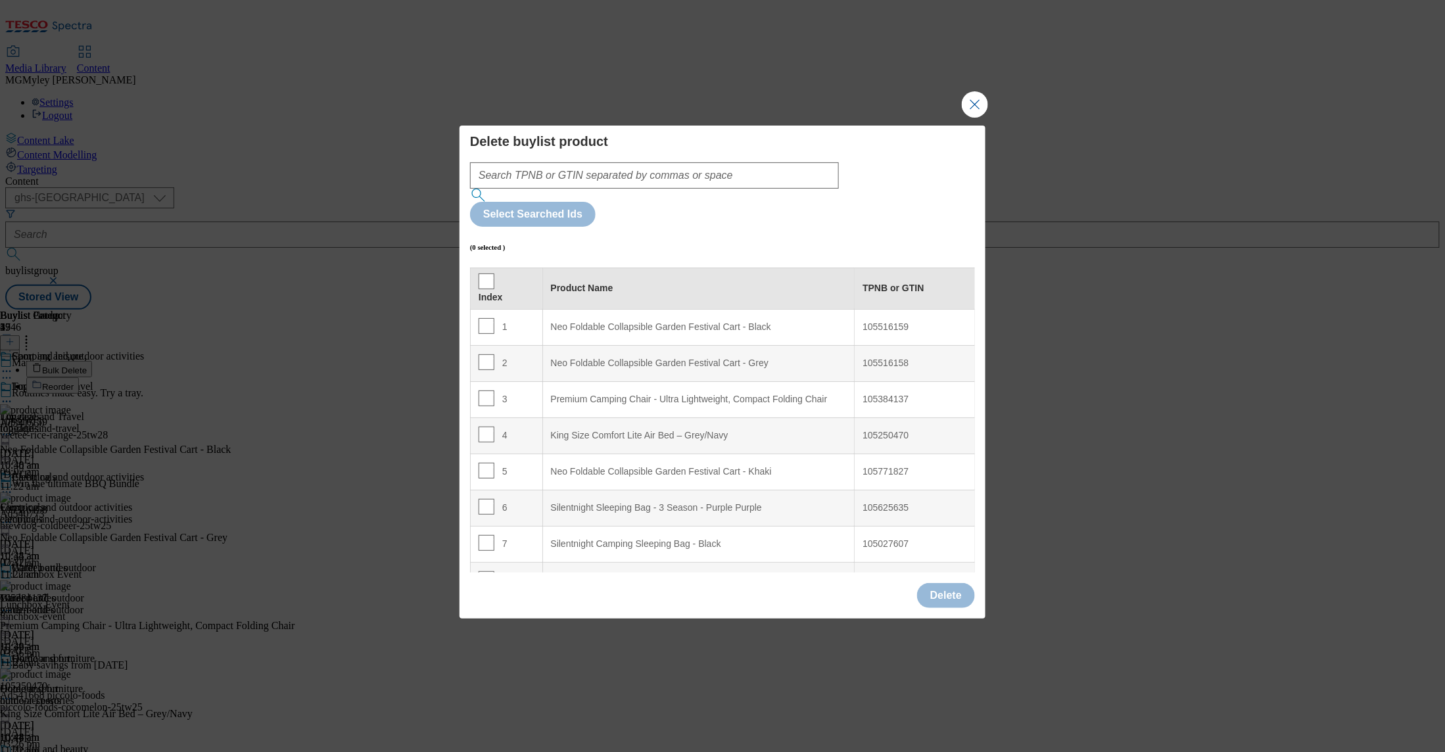
click at [479, 268] on th "Index" at bounding box center [507, 288] width 72 height 41
click at [483, 274] on input "Modal" at bounding box center [487, 282] width 16 height 16
checkbox input "true"
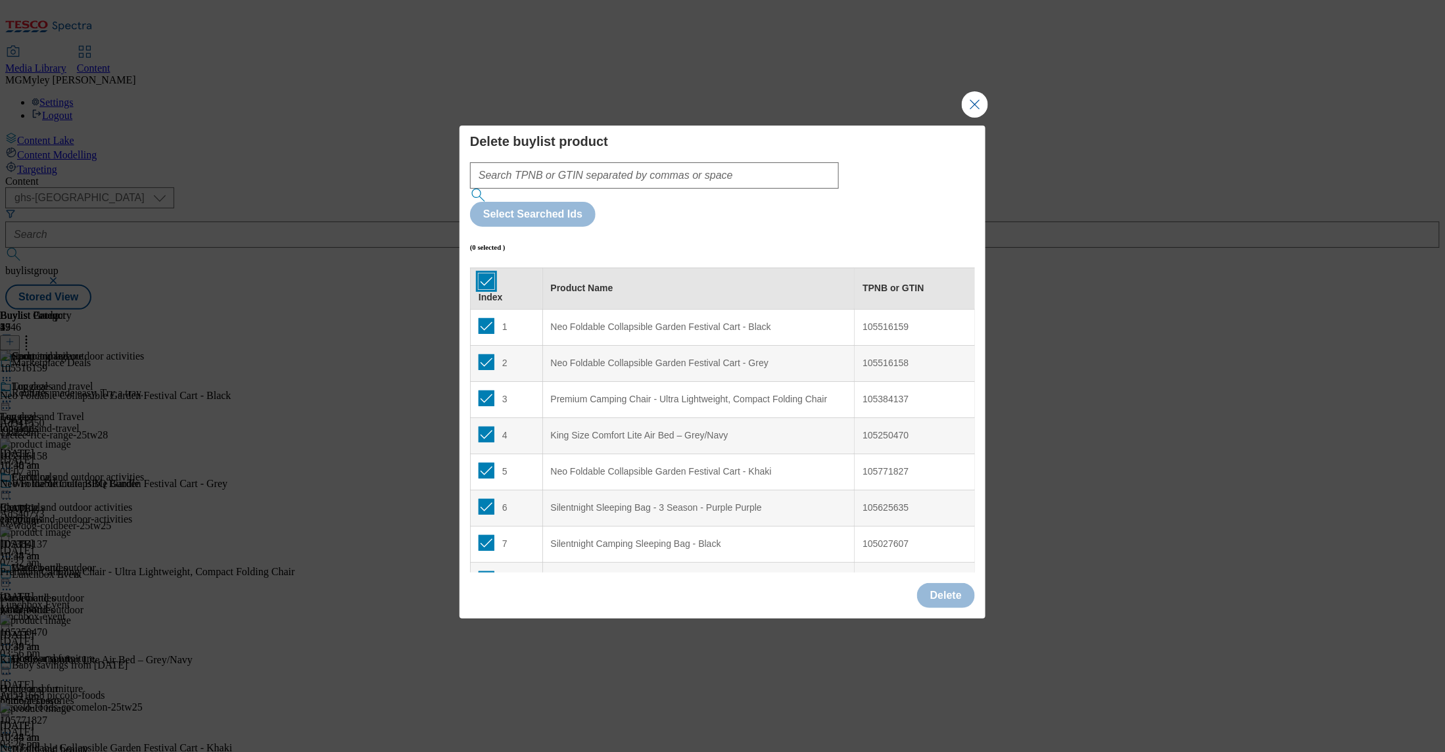
checkbox input "true"
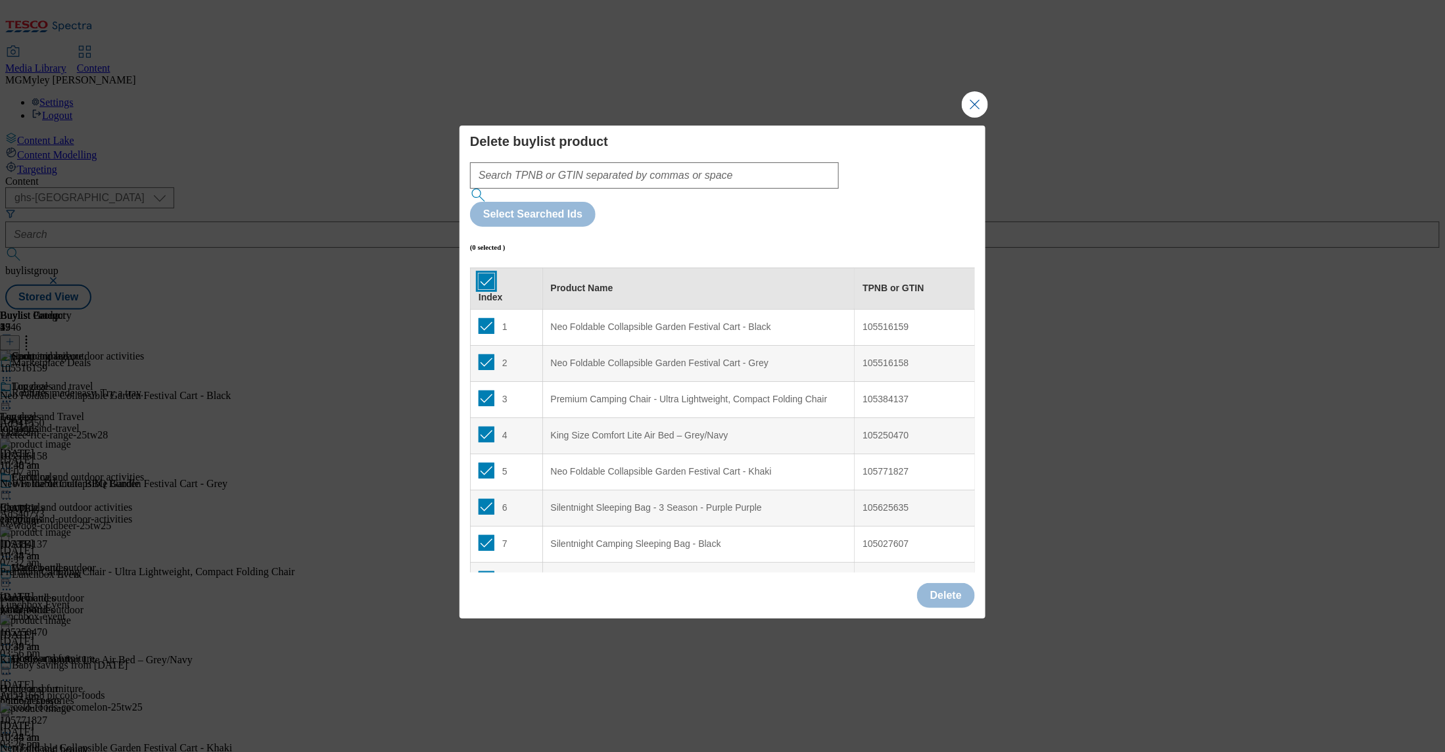
checkbox input "true"
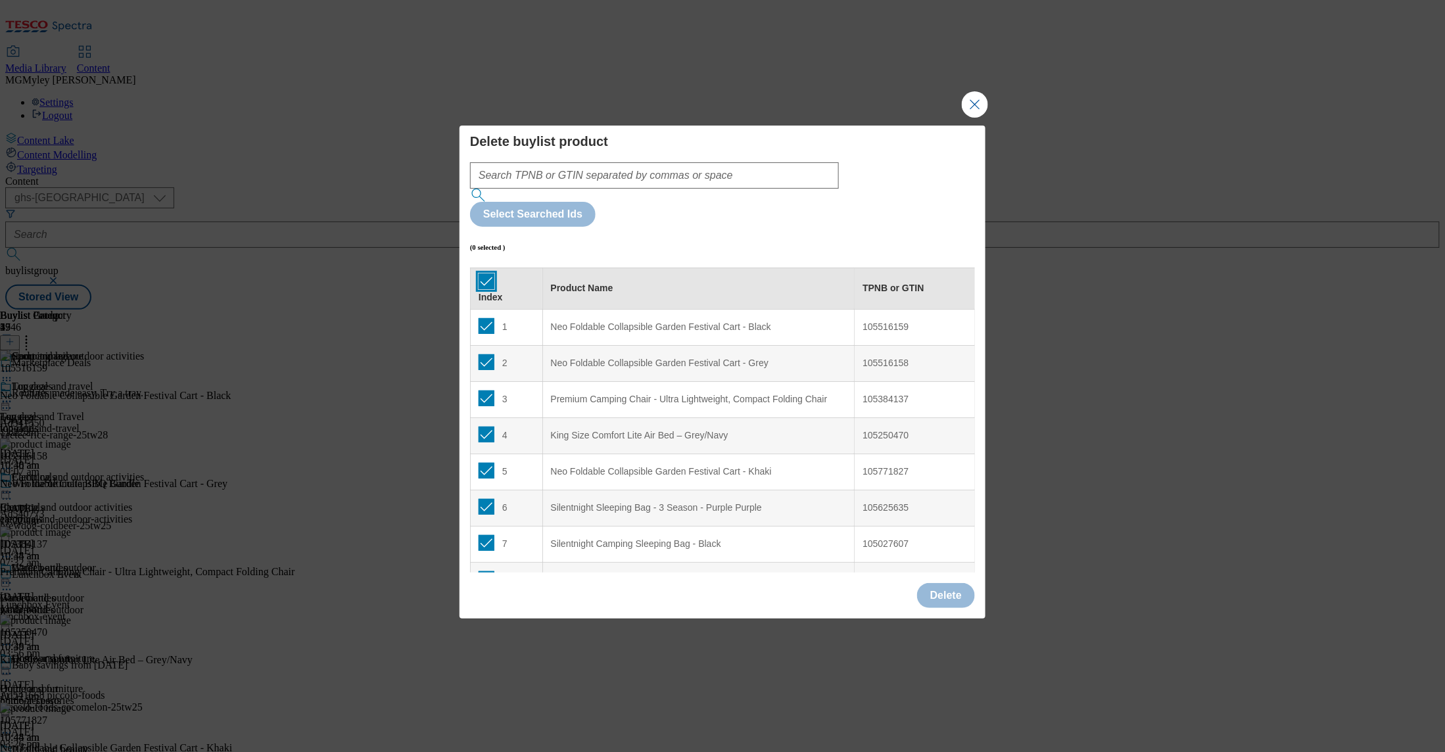
checkbox input "true"
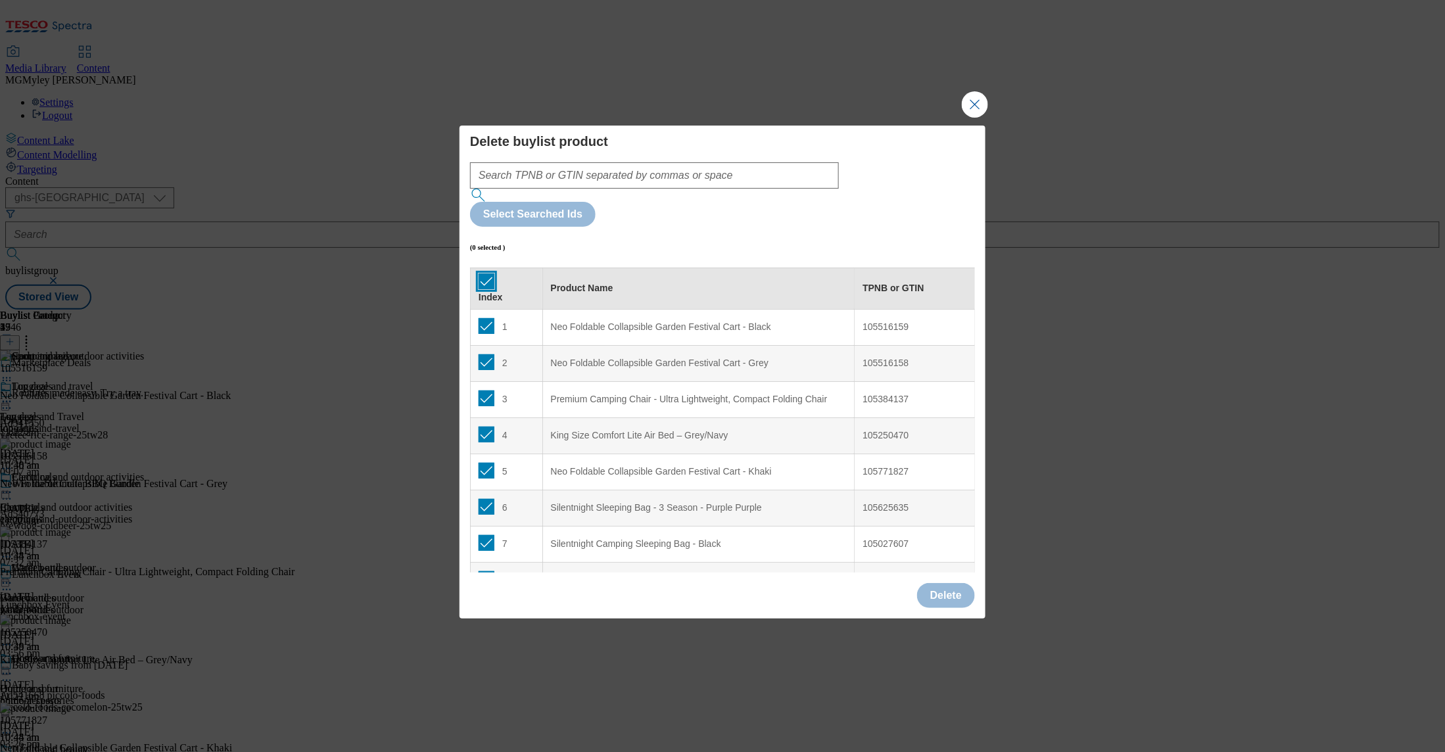
checkbox input "true"
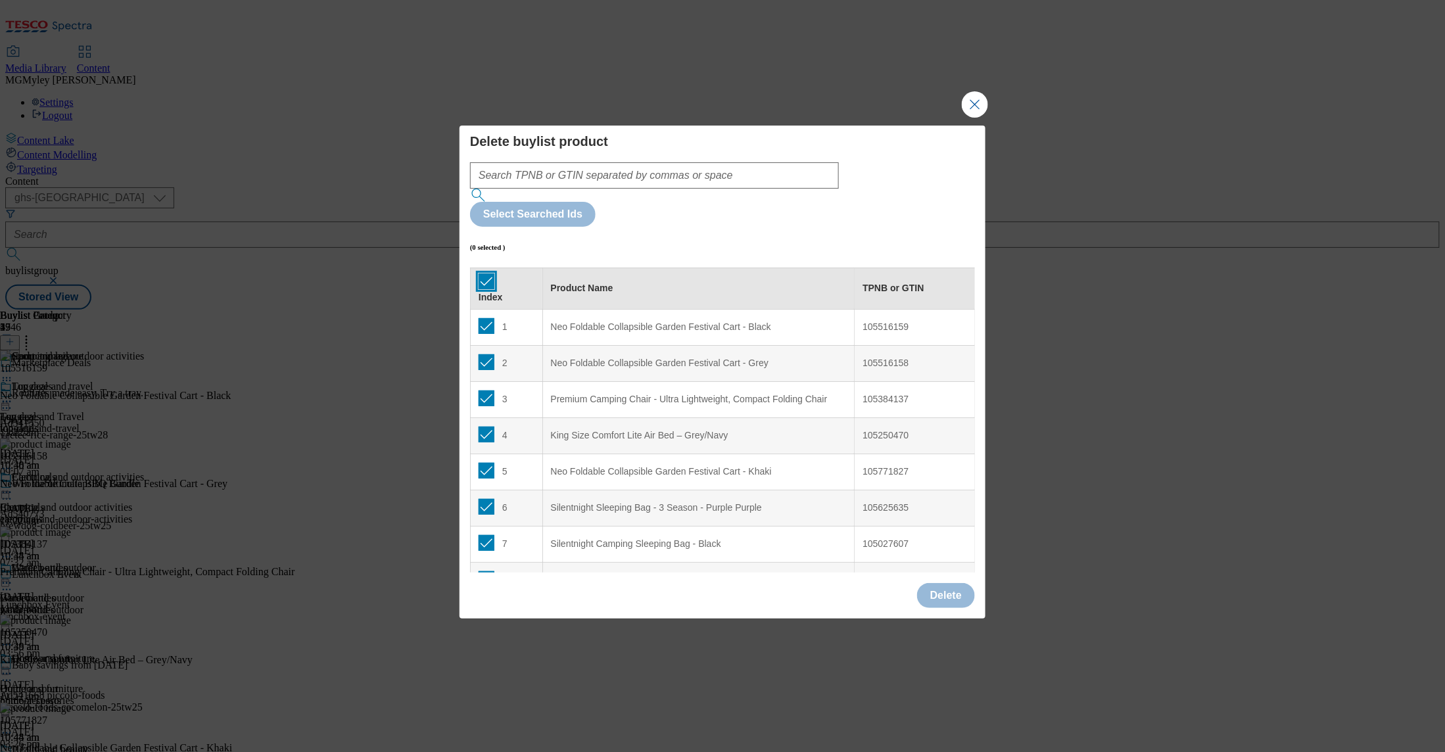
checkbox input "true"
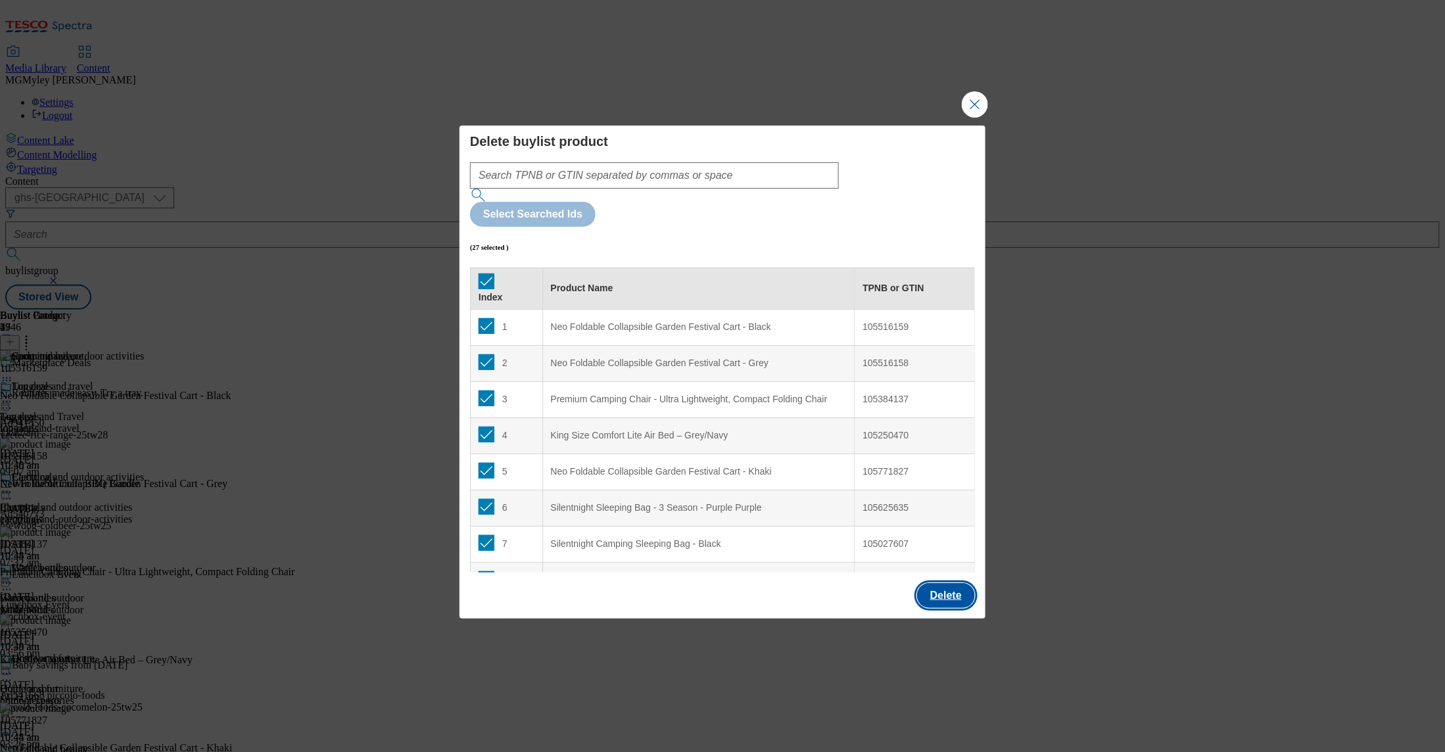
click at [963, 583] on button "Delete" at bounding box center [946, 595] width 58 height 25
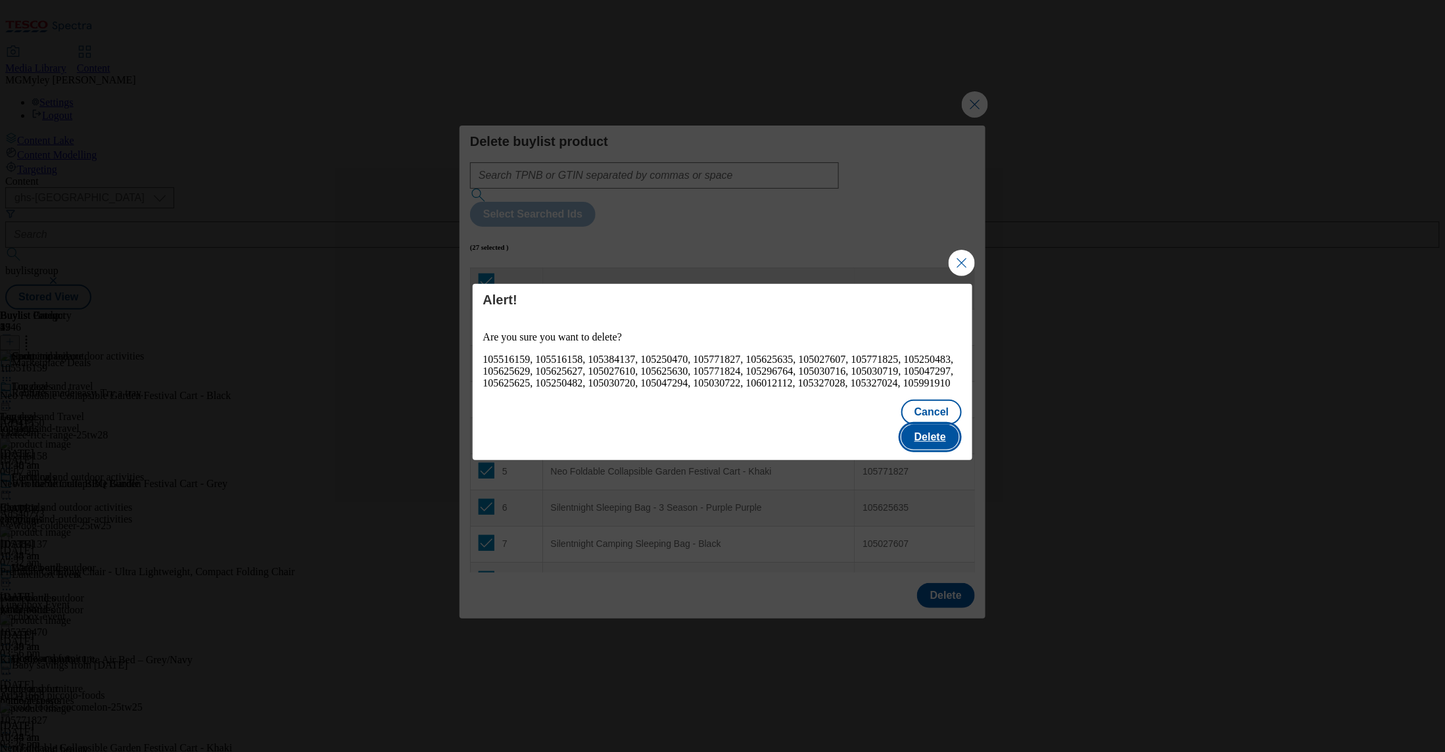
click at [940, 425] on button "Delete" at bounding box center [931, 437] width 58 height 25
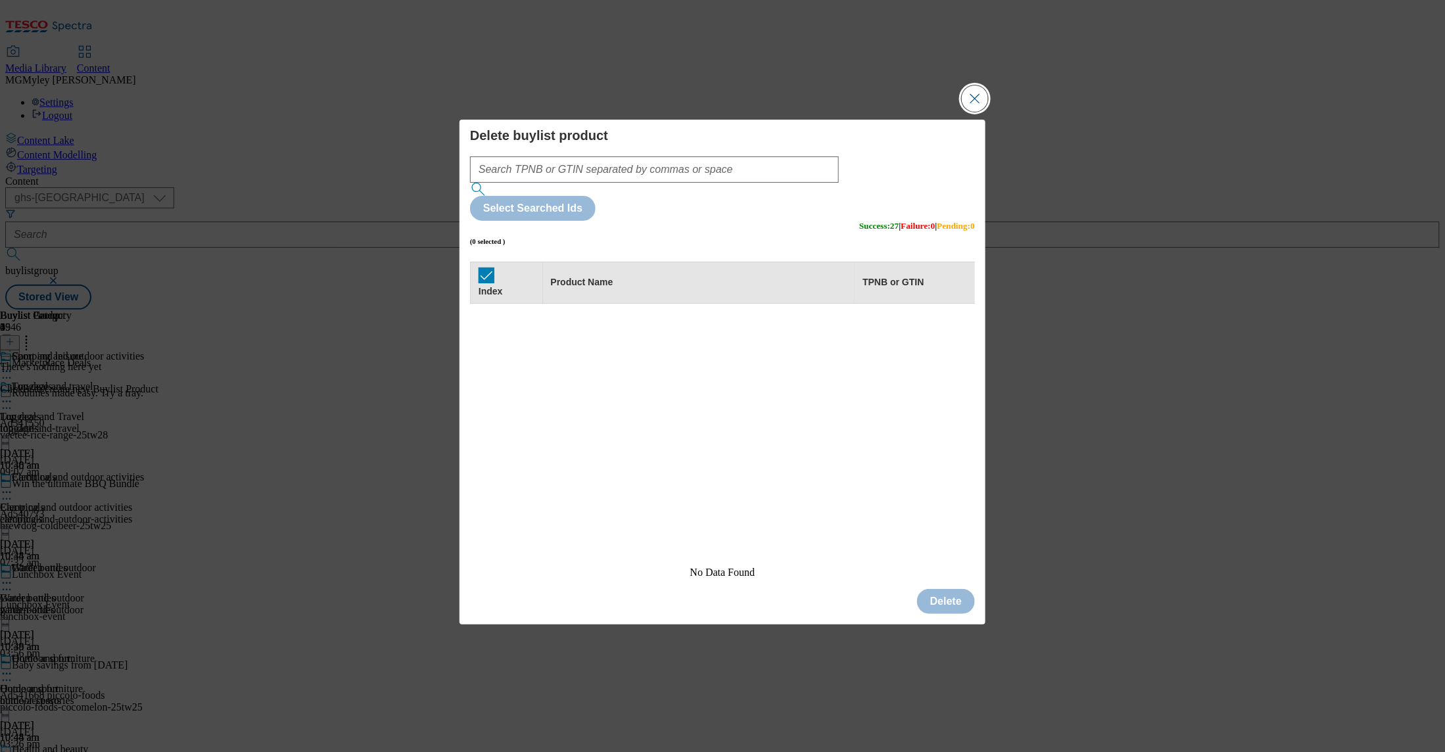
click at [979, 112] on button "Close Modal" at bounding box center [975, 98] width 26 height 26
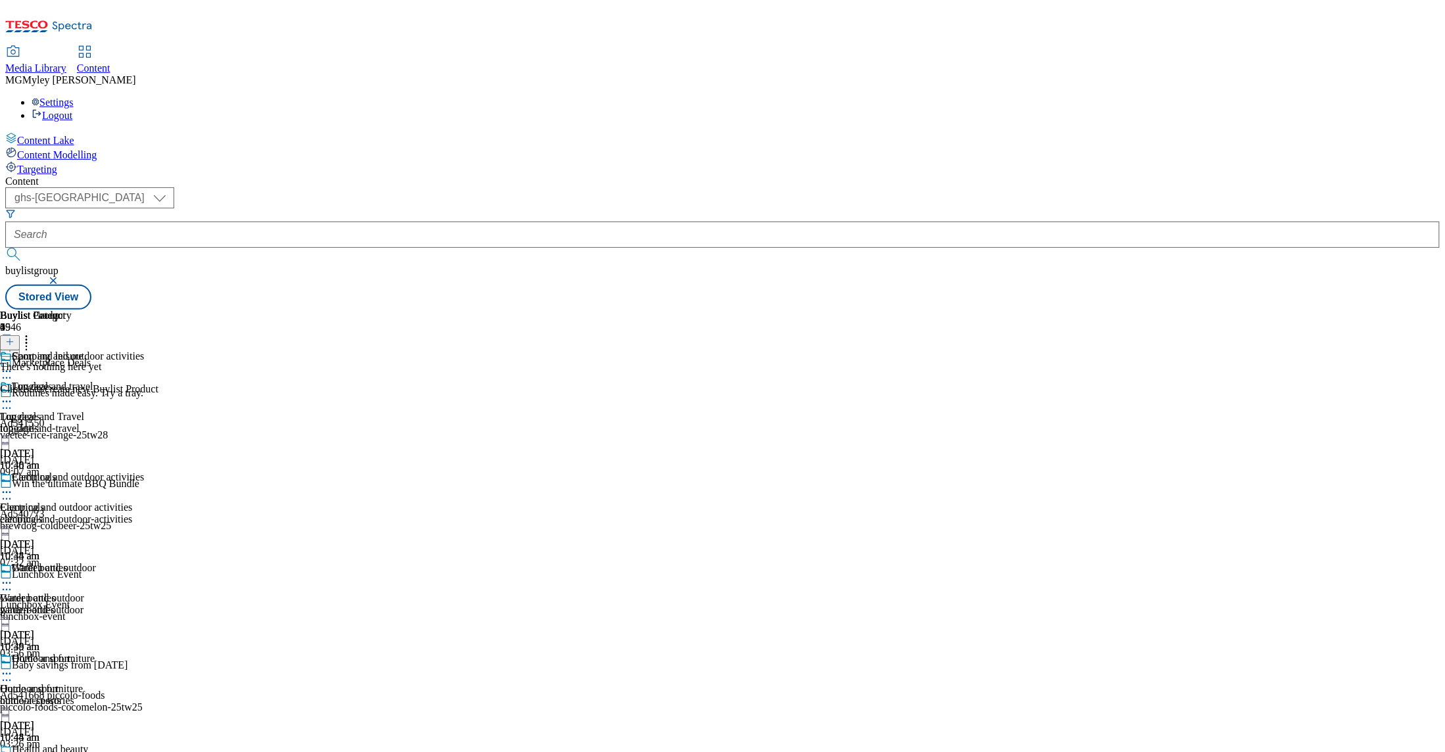
click at [14, 337] on icon at bounding box center [9, 341] width 9 height 9
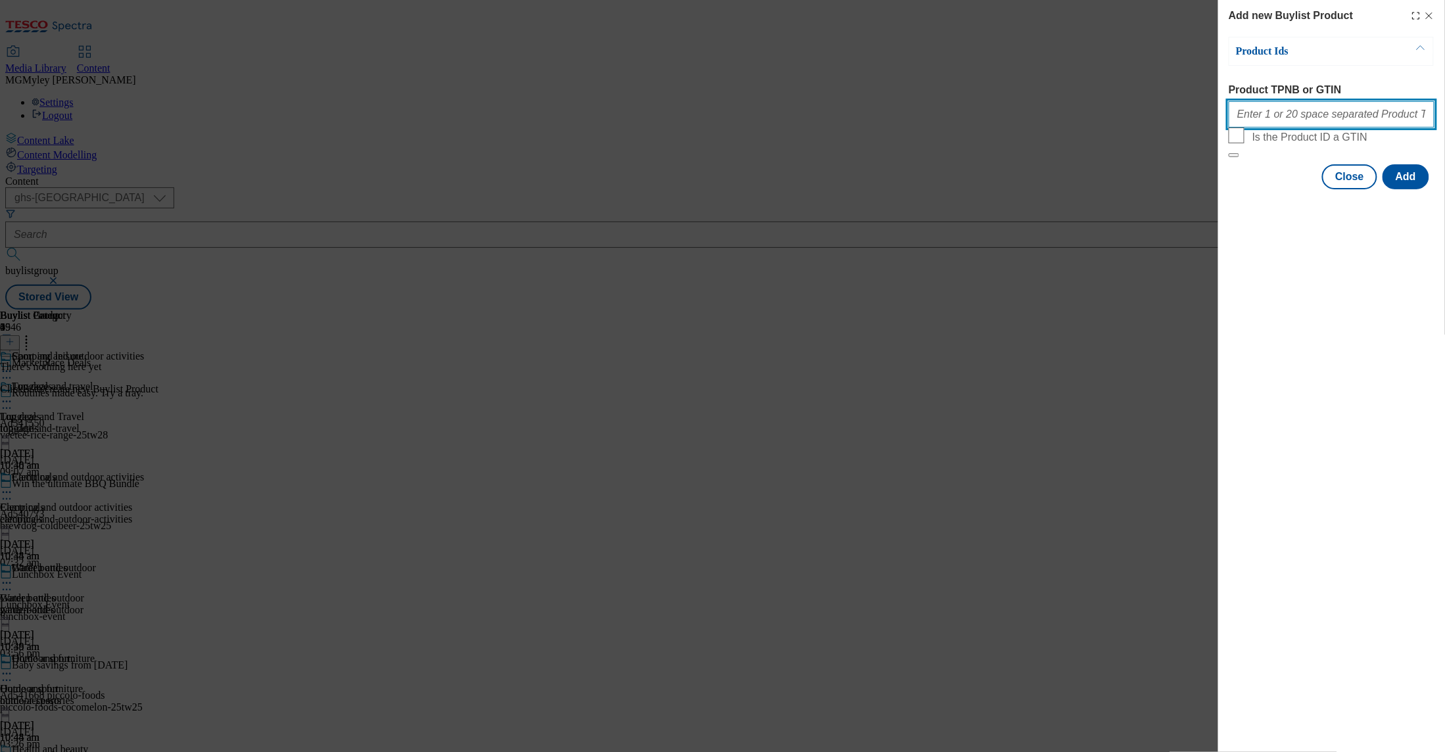
click at [1295, 126] on input "Product TPNB or GTIN" at bounding box center [1332, 114] width 206 height 26
paste input "105516159 105516158 105384137 105250470 105771827 105625635 105027607 105771825…"
type input "105516159 105516158 105384137 105250470 105771827 105625635 105027607 105771825…"
click at [1420, 189] on button "Add" at bounding box center [1406, 176] width 47 height 25
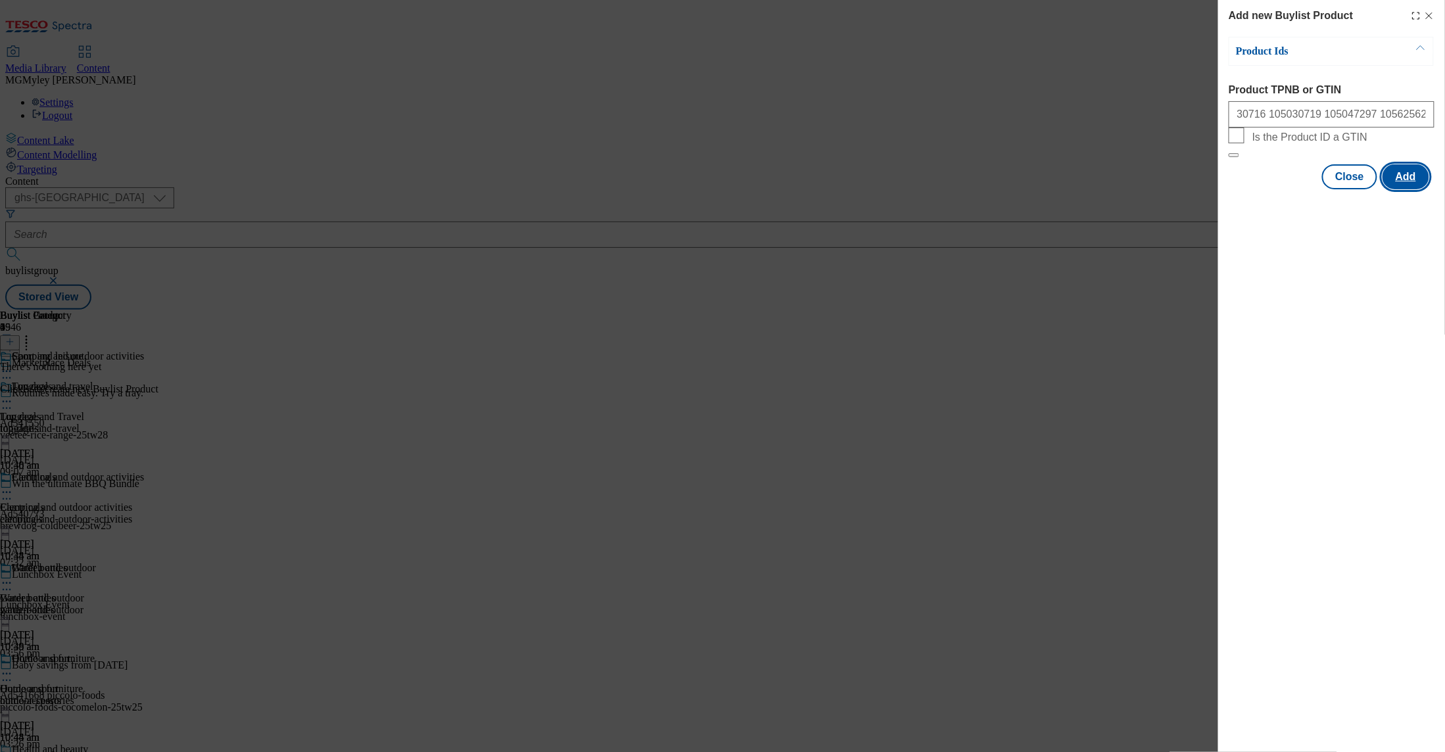
scroll to position [0, 0]
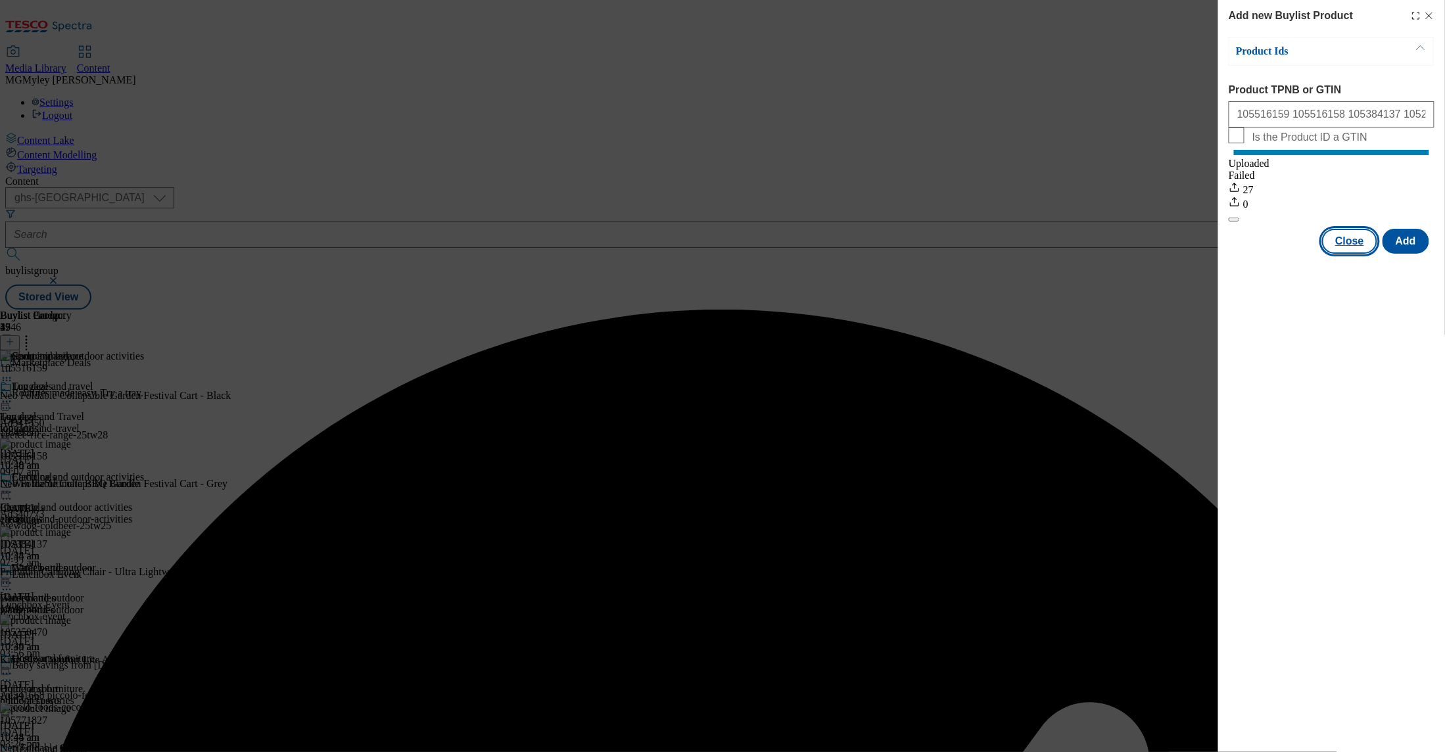
click at [1357, 254] on button "Close" at bounding box center [1350, 241] width 55 height 25
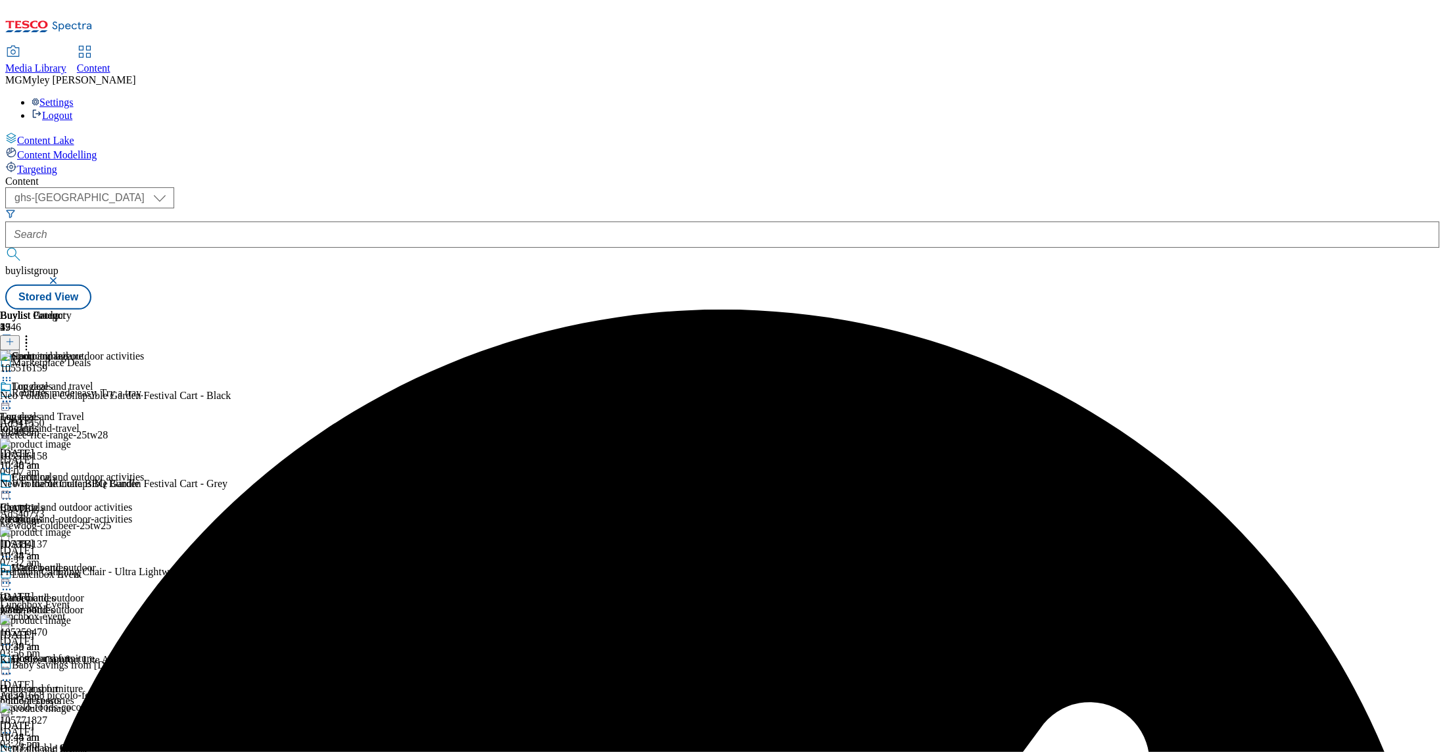
click at [144, 604] on div "water-bottles" at bounding box center [72, 610] width 144 height 12
click at [33, 333] on icon at bounding box center [26, 339] width 13 height 13
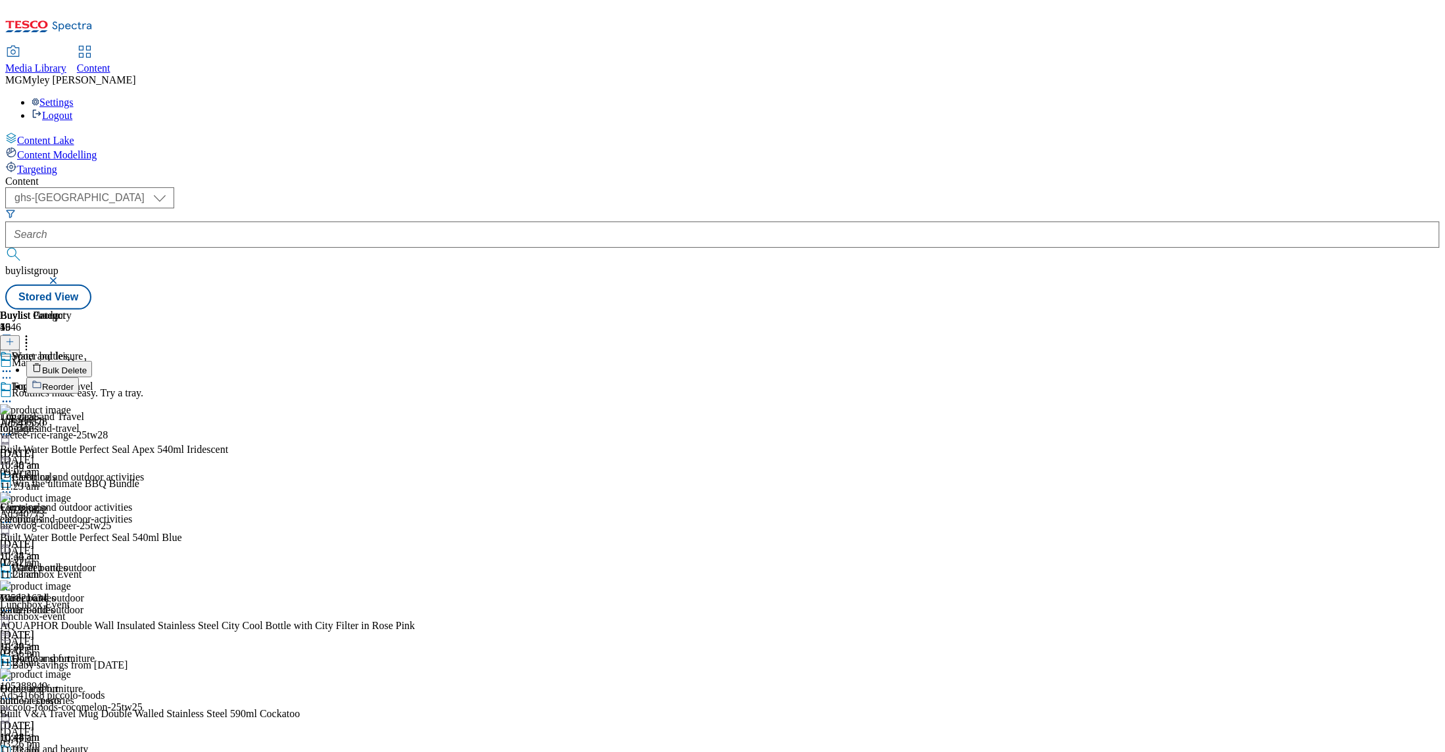
click at [87, 366] on span "Bulk Delete" at bounding box center [64, 371] width 45 height 10
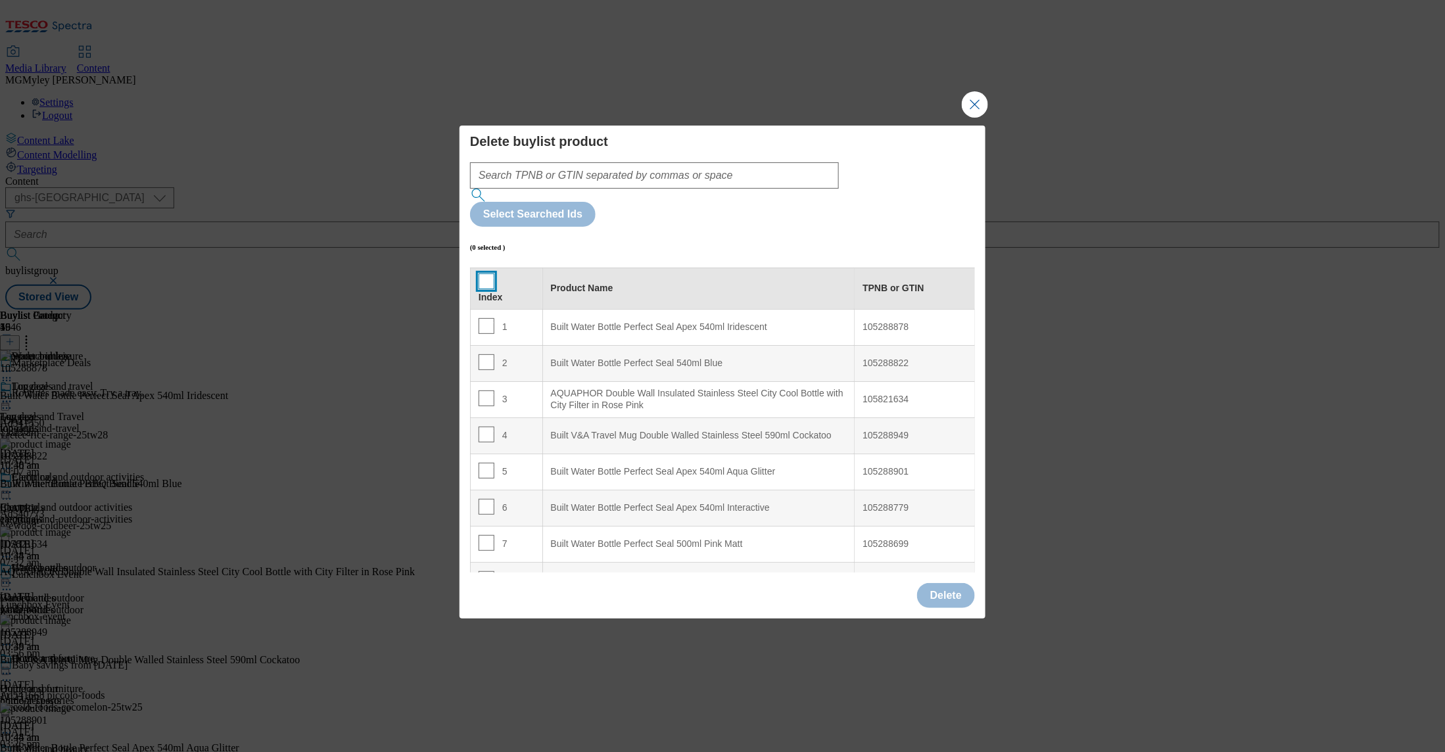
click at [487, 274] on input "Modal" at bounding box center [487, 282] width 16 height 16
checkbox input "true"
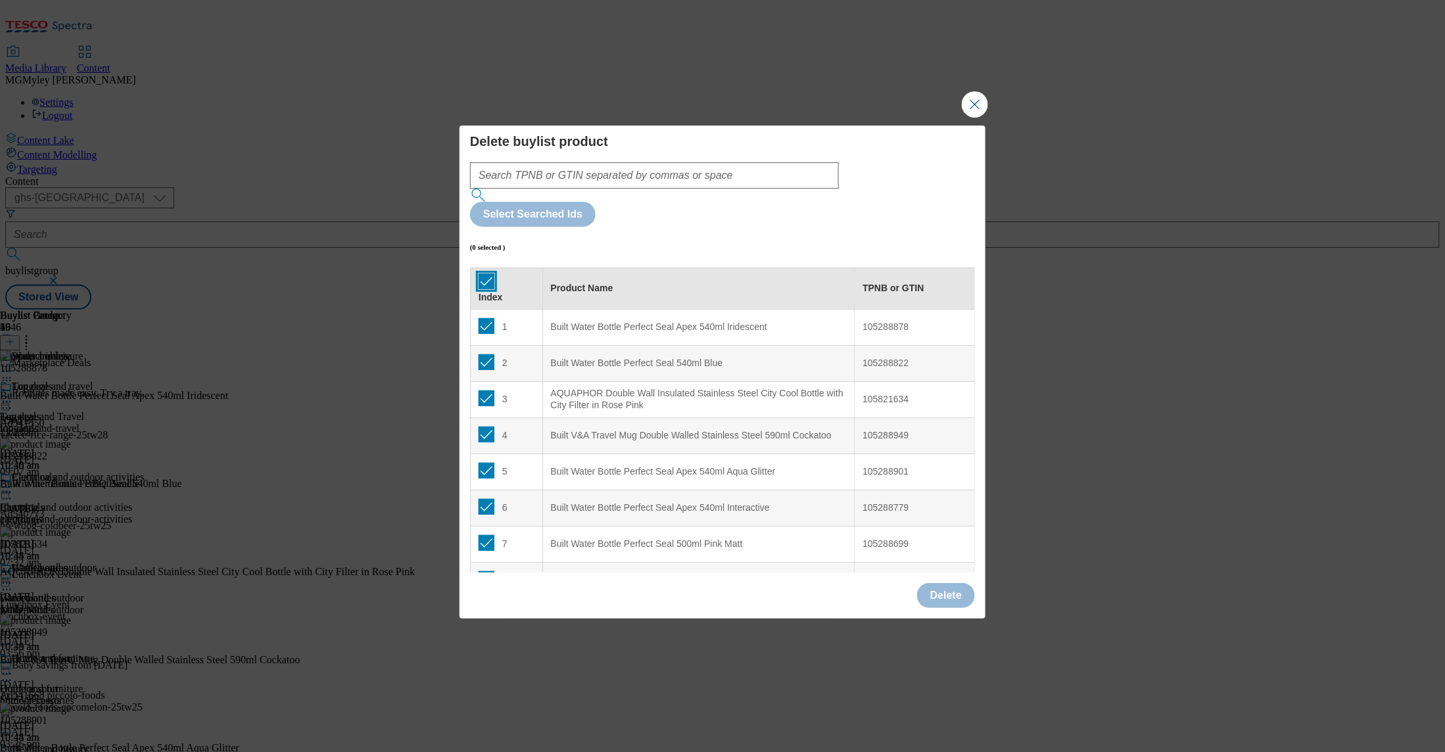
checkbox input "true"
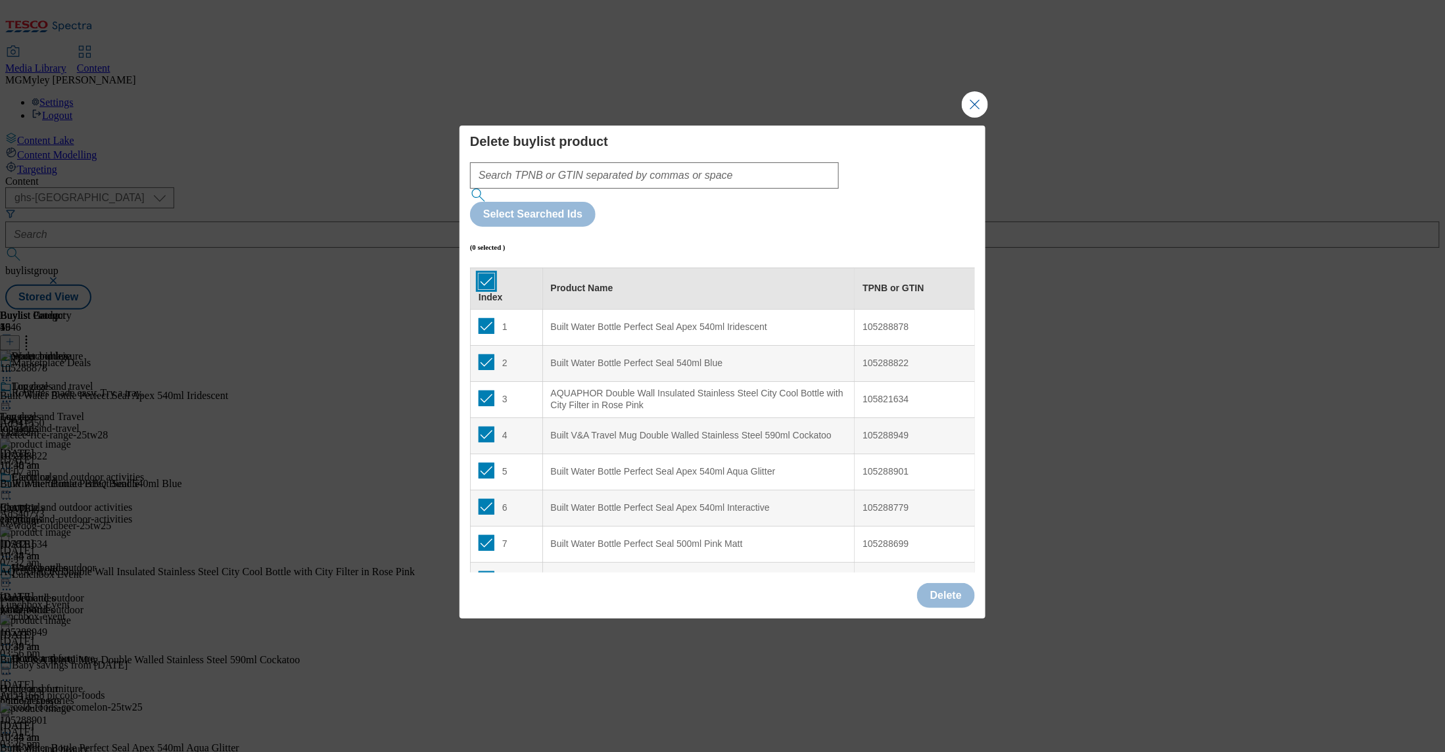
checkbox input "true"
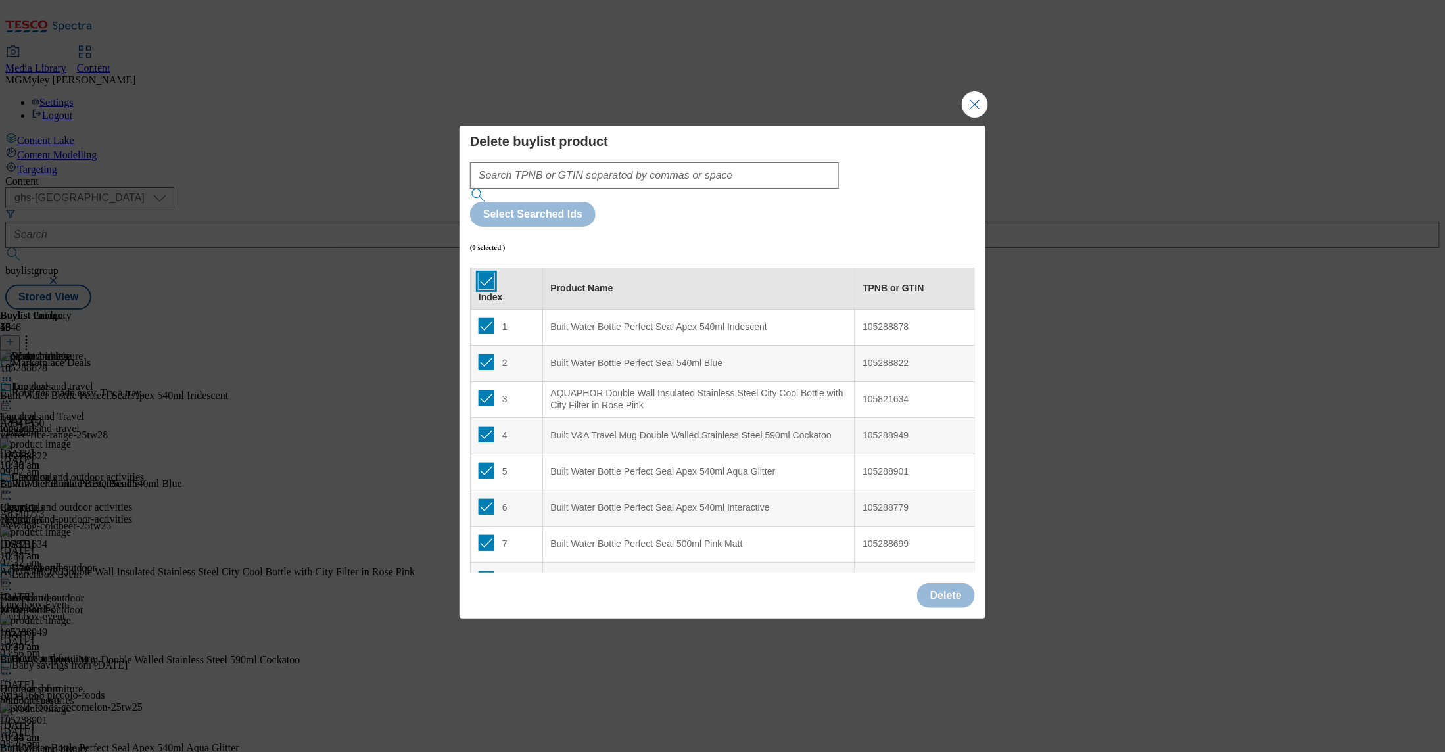
checkbox input "true"
click at [955, 583] on button "Delete" at bounding box center [946, 595] width 58 height 25
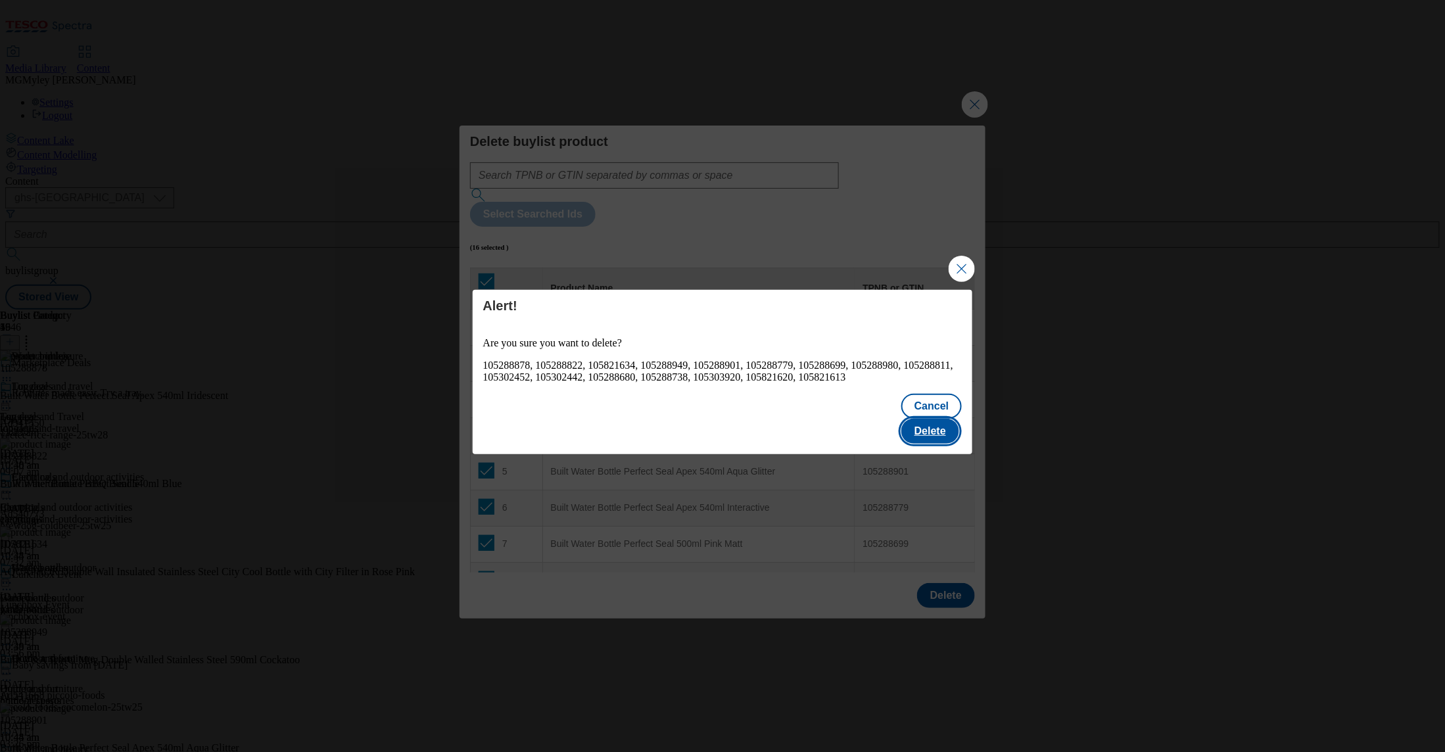
click at [939, 425] on button "Delete" at bounding box center [931, 431] width 58 height 25
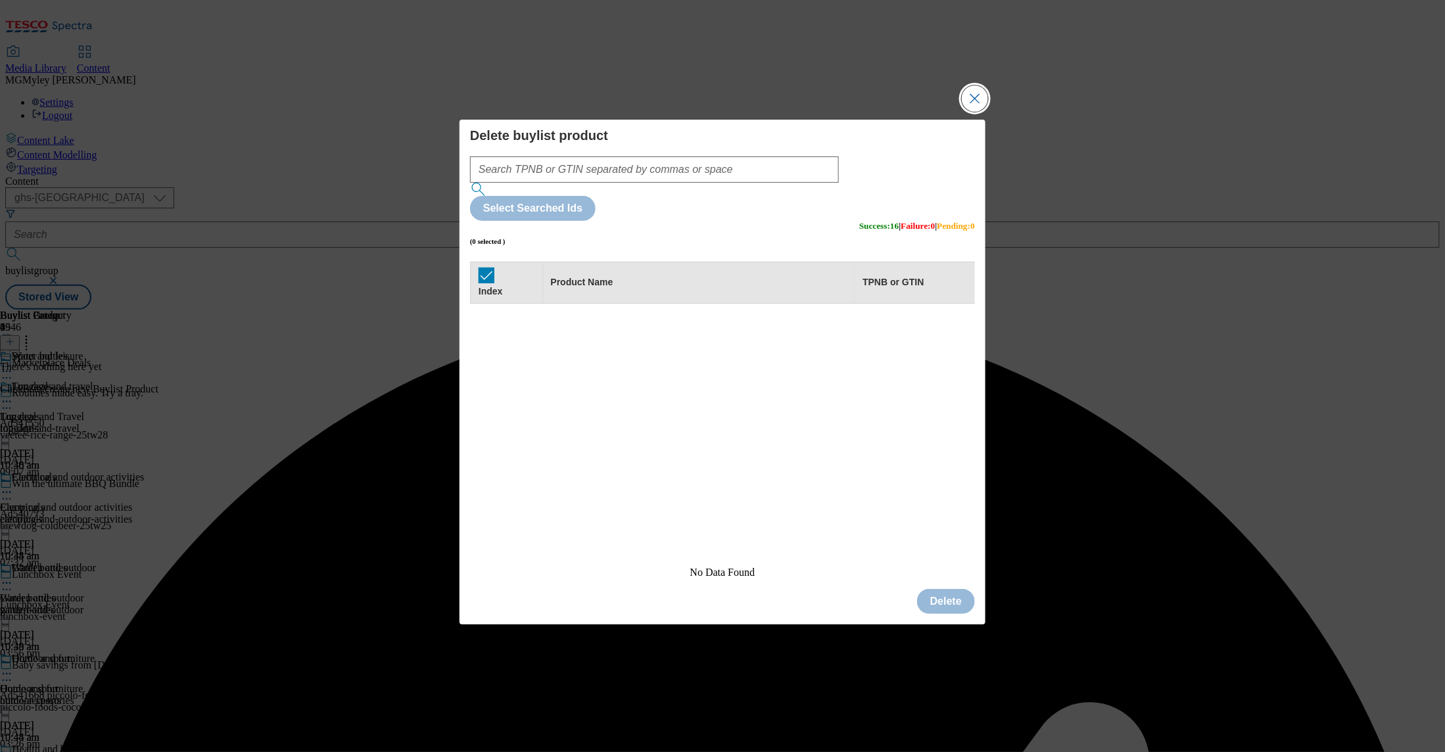
click at [981, 112] on button "Close Modal" at bounding box center [975, 98] width 26 height 26
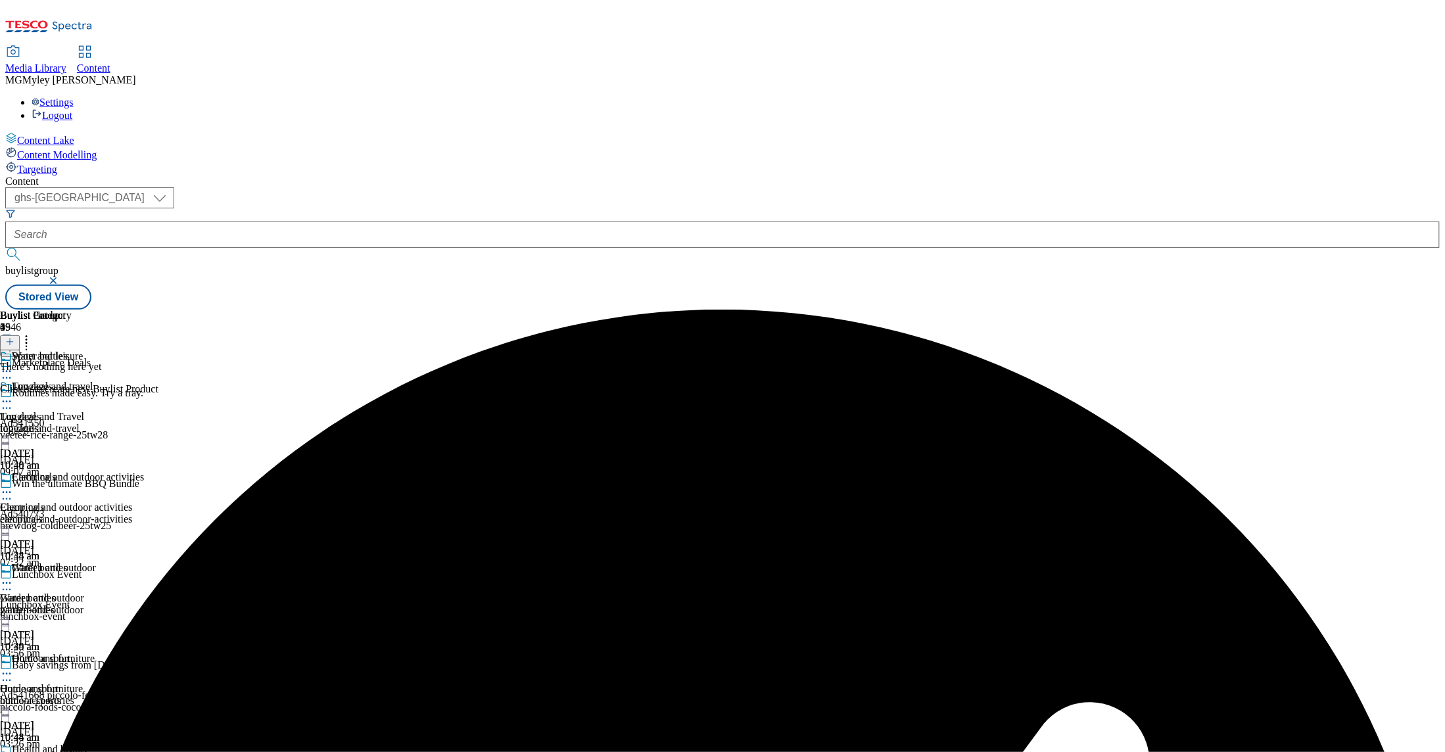
click at [14, 337] on icon at bounding box center [9, 341] width 9 height 9
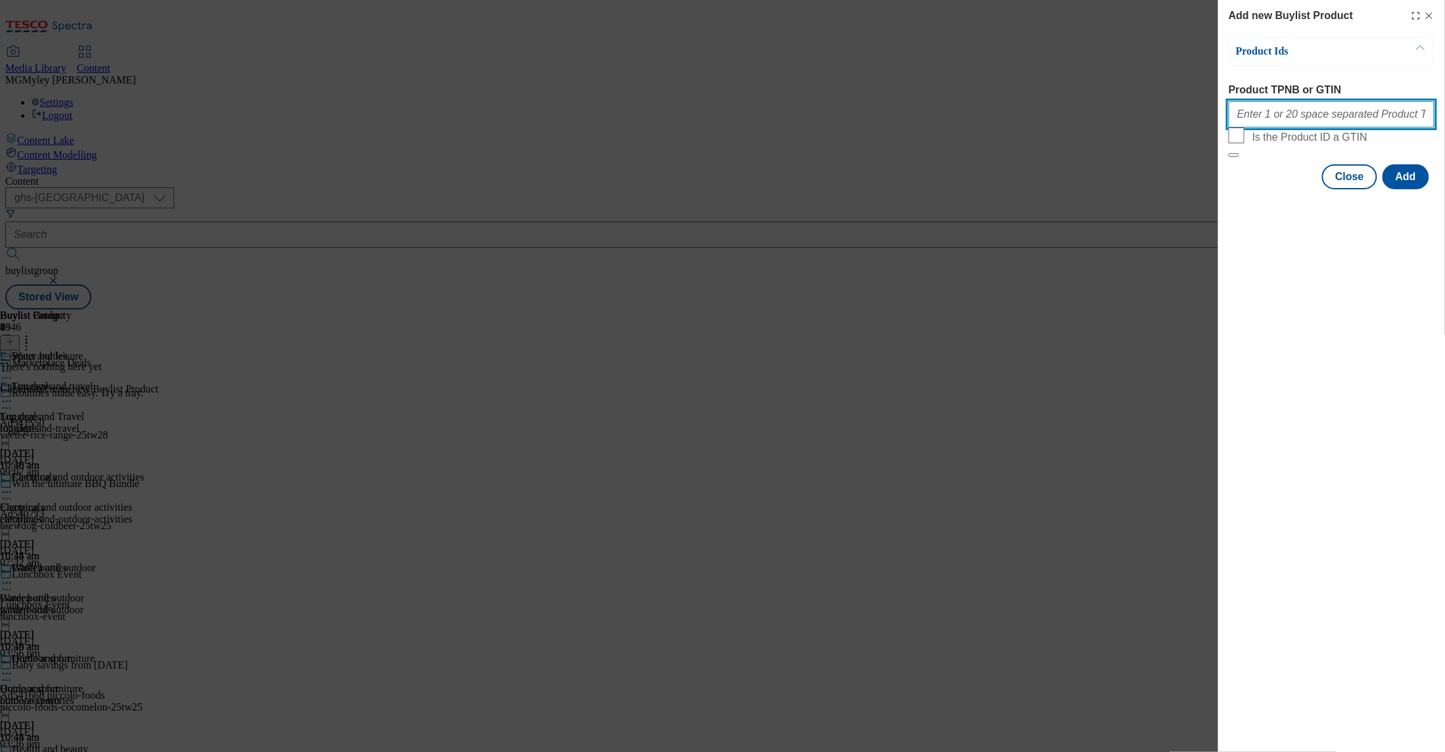
click at [1295, 120] on input "Product TPNB or GTIN" at bounding box center [1332, 114] width 206 height 26
paste input "105288878 105288822 105821634 105288949 105288901 105821633 105288779 105288699…"
type input "105288878 105288822 105821634 105288949 105288901 105821633 105288779 105288699…"
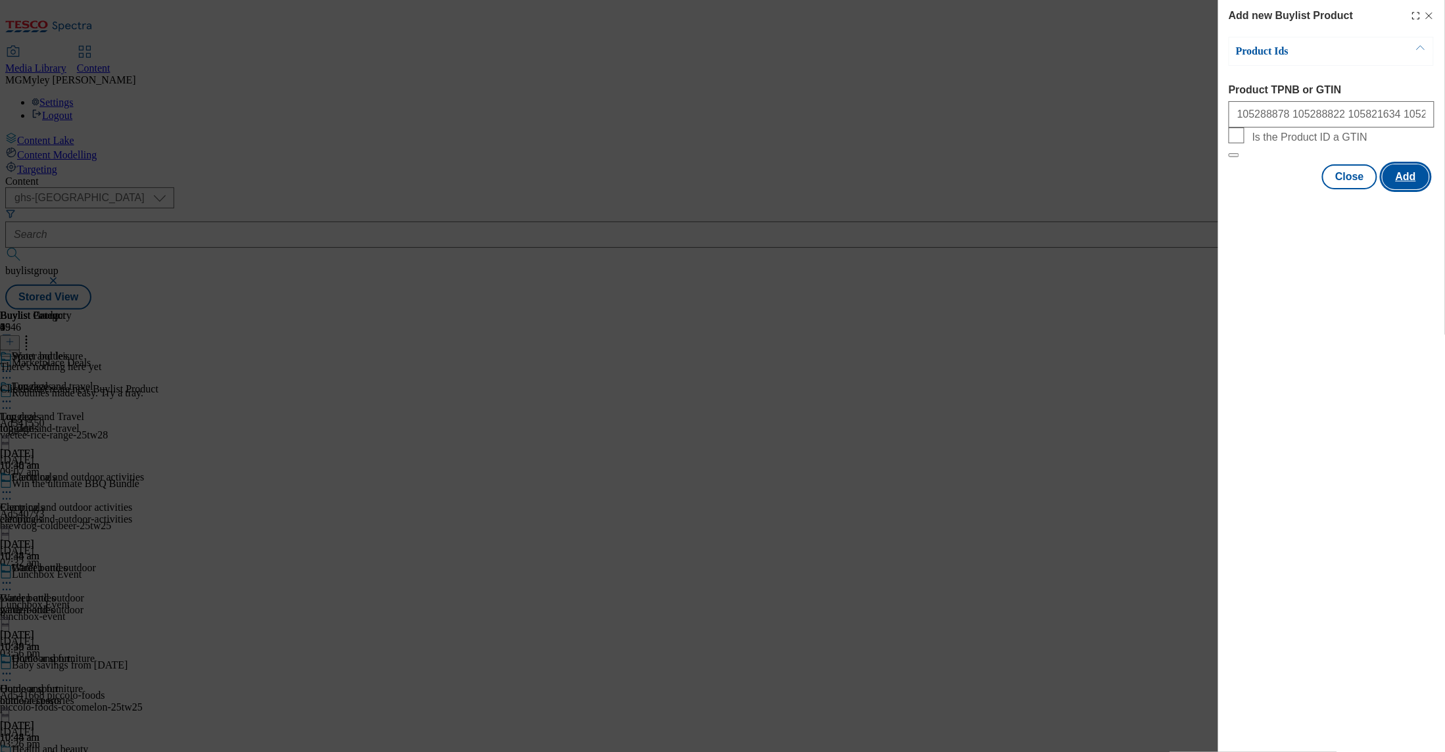
click at [1424, 189] on button "Add" at bounding box center [1406, 176] width 47 height 25
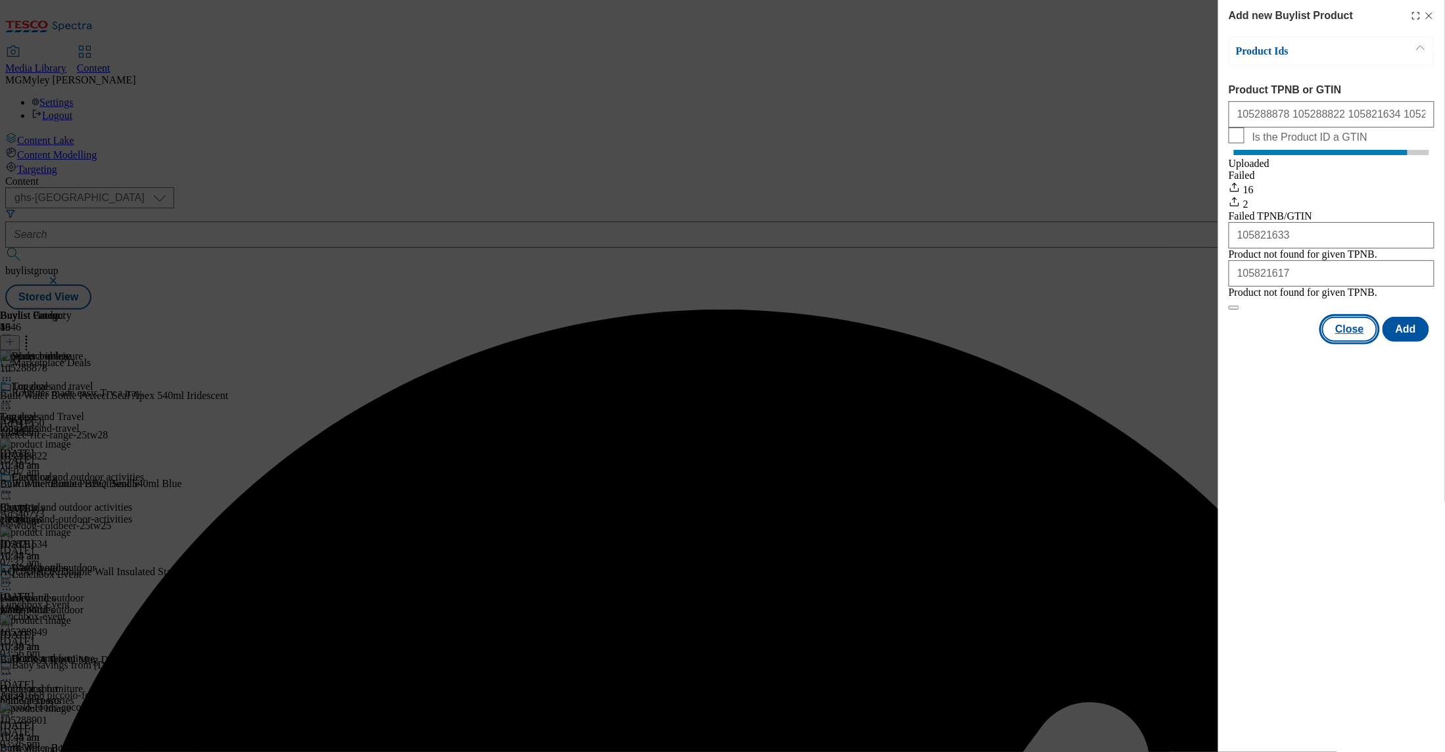
drag, startPoint x: 1348, startPoint y: 376, endPoint x: 1231, endPoint y: 381, distance: 117.2
click at [1348, 342] on button "Close" at bounding box center [1350, 329] width 55 height 25
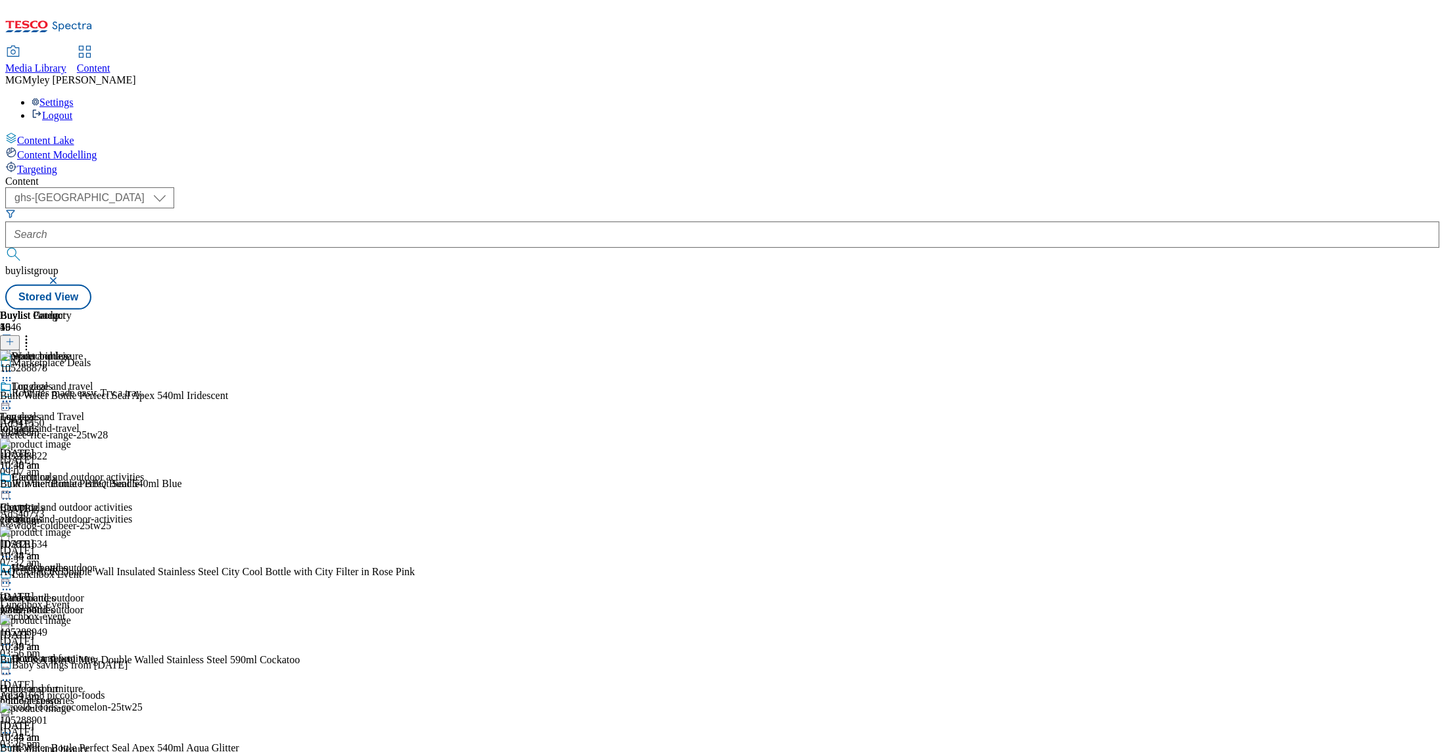
scroll to position [584, 0]
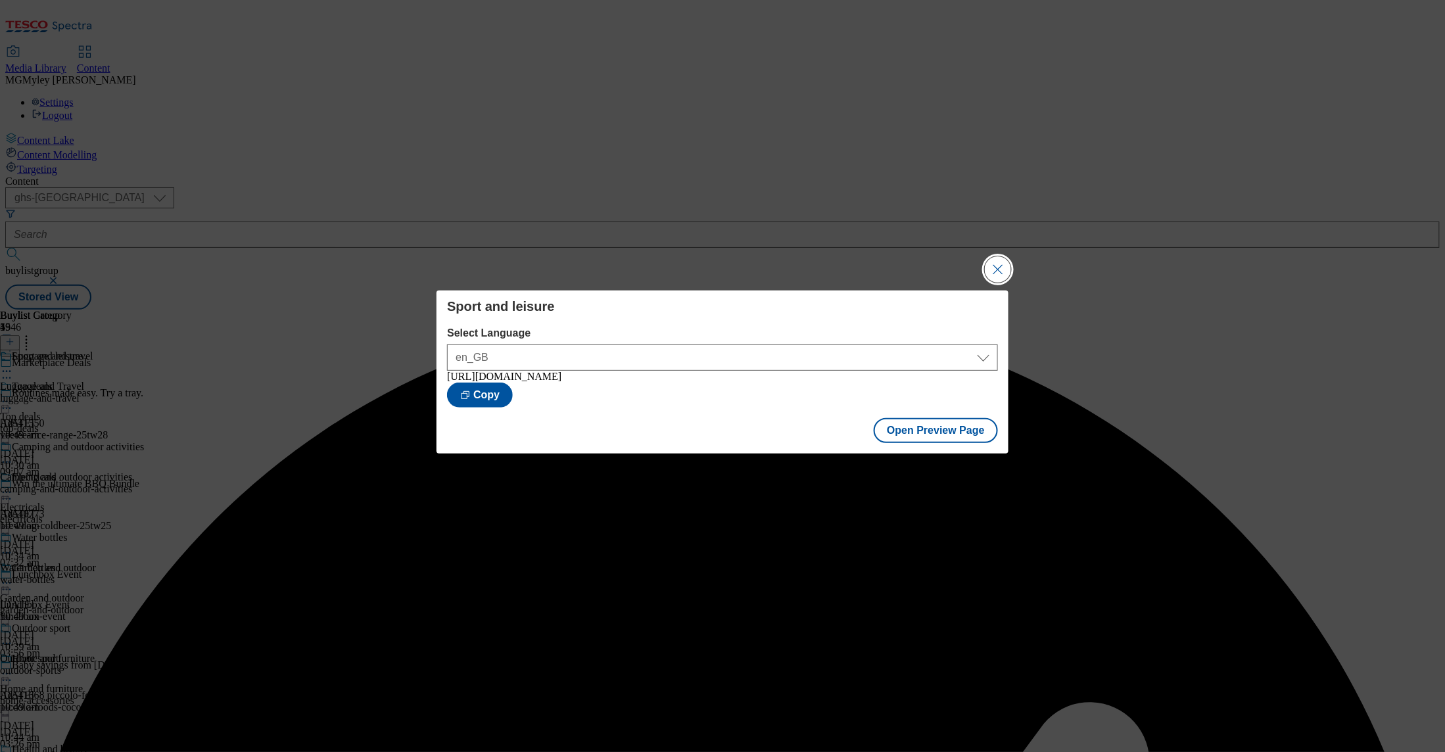
click at [997, 263] on button "Close Modal" at bounding box center [998, 269] width 26 height 26
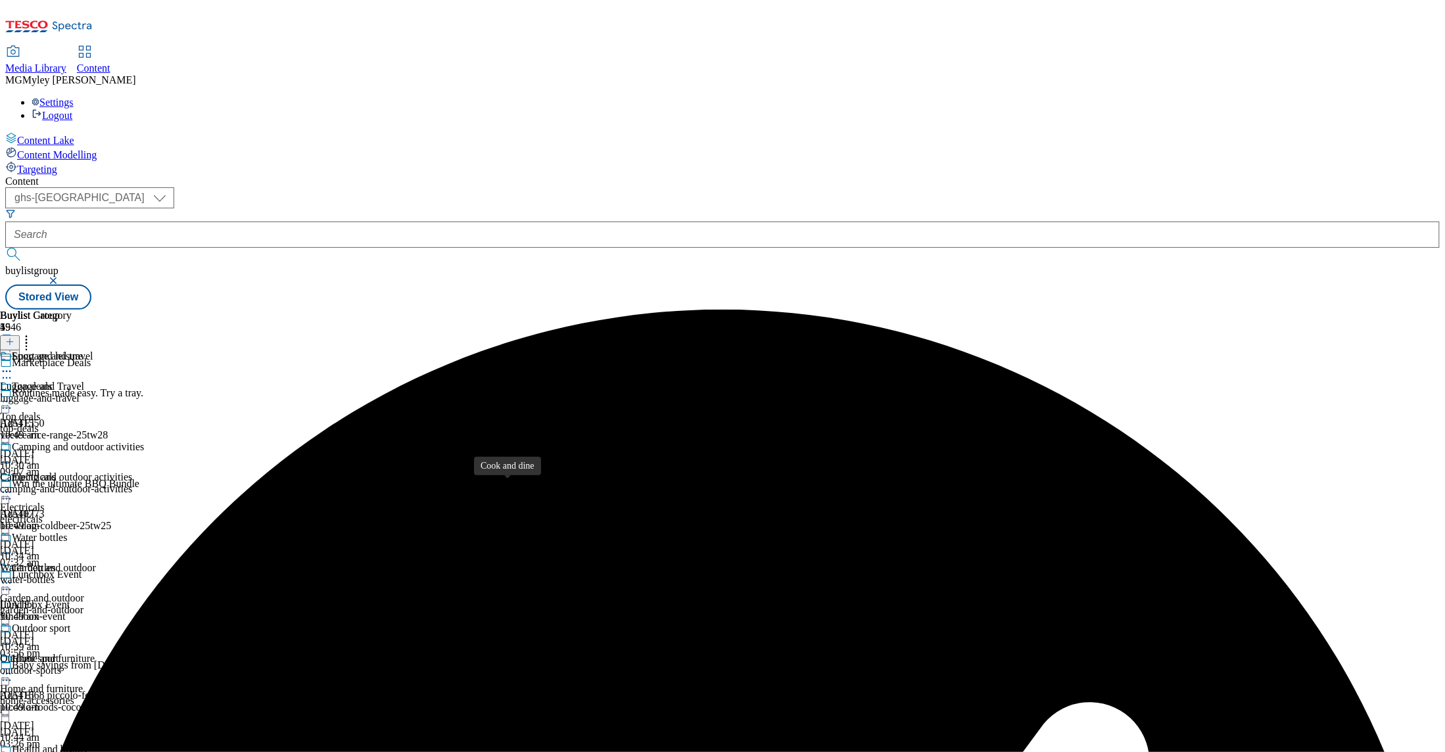
scroll to position [568, 0]
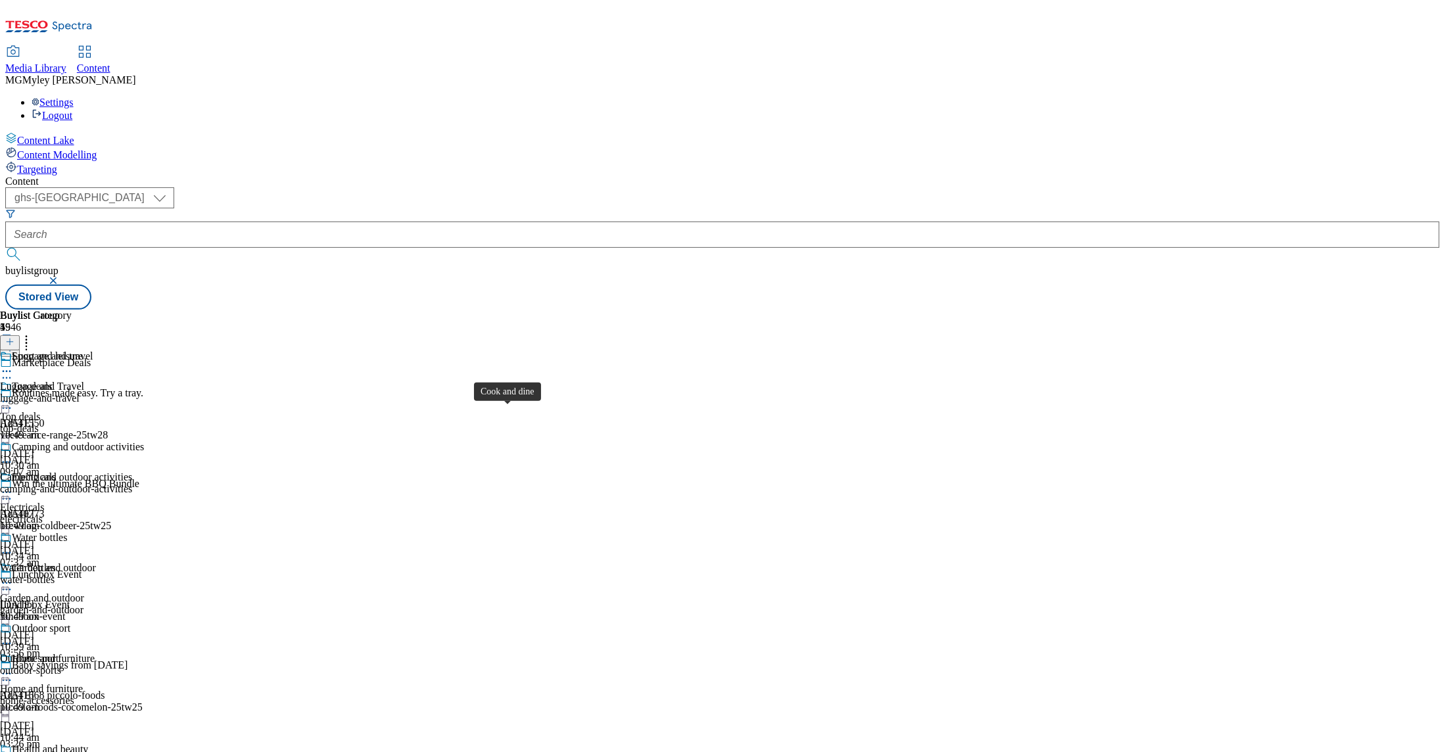
scroll to position [654, 0]
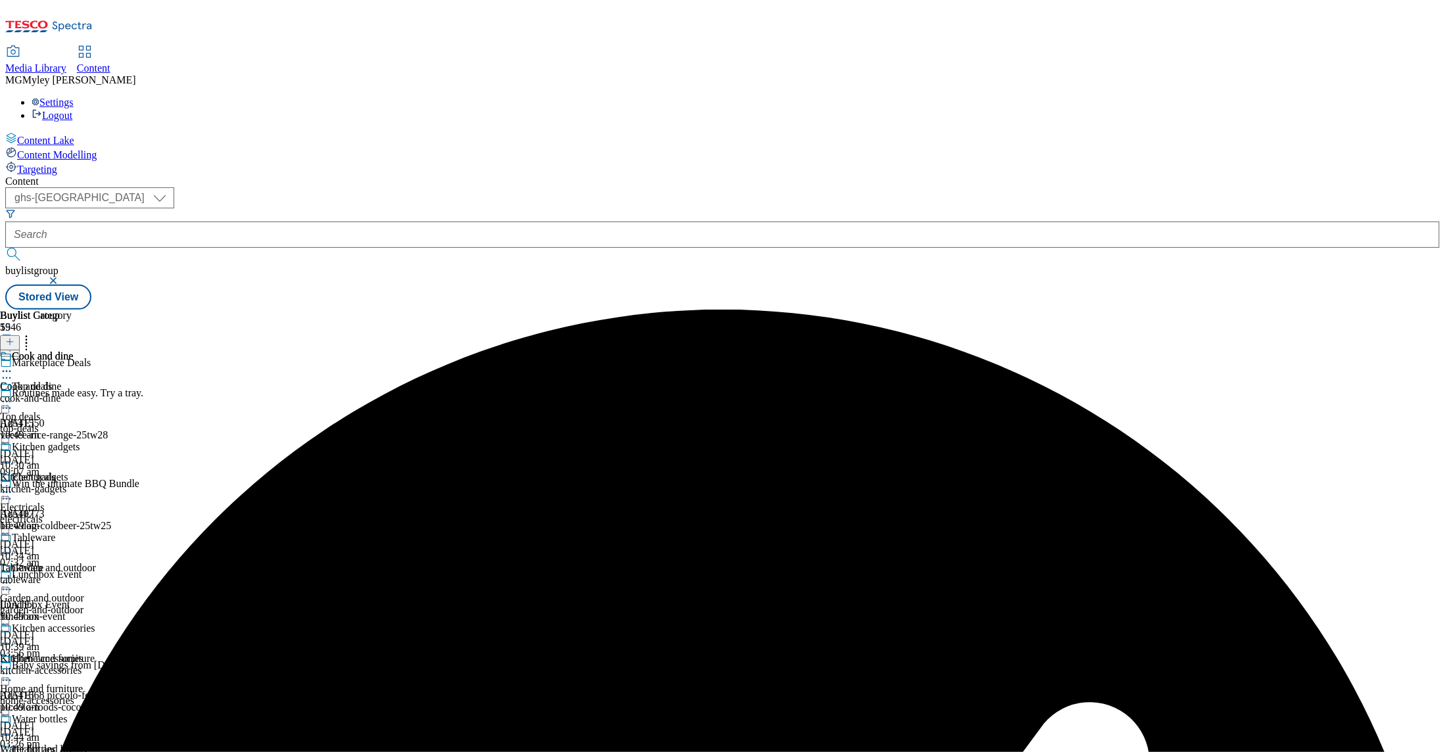
scroll to position [627, 0]
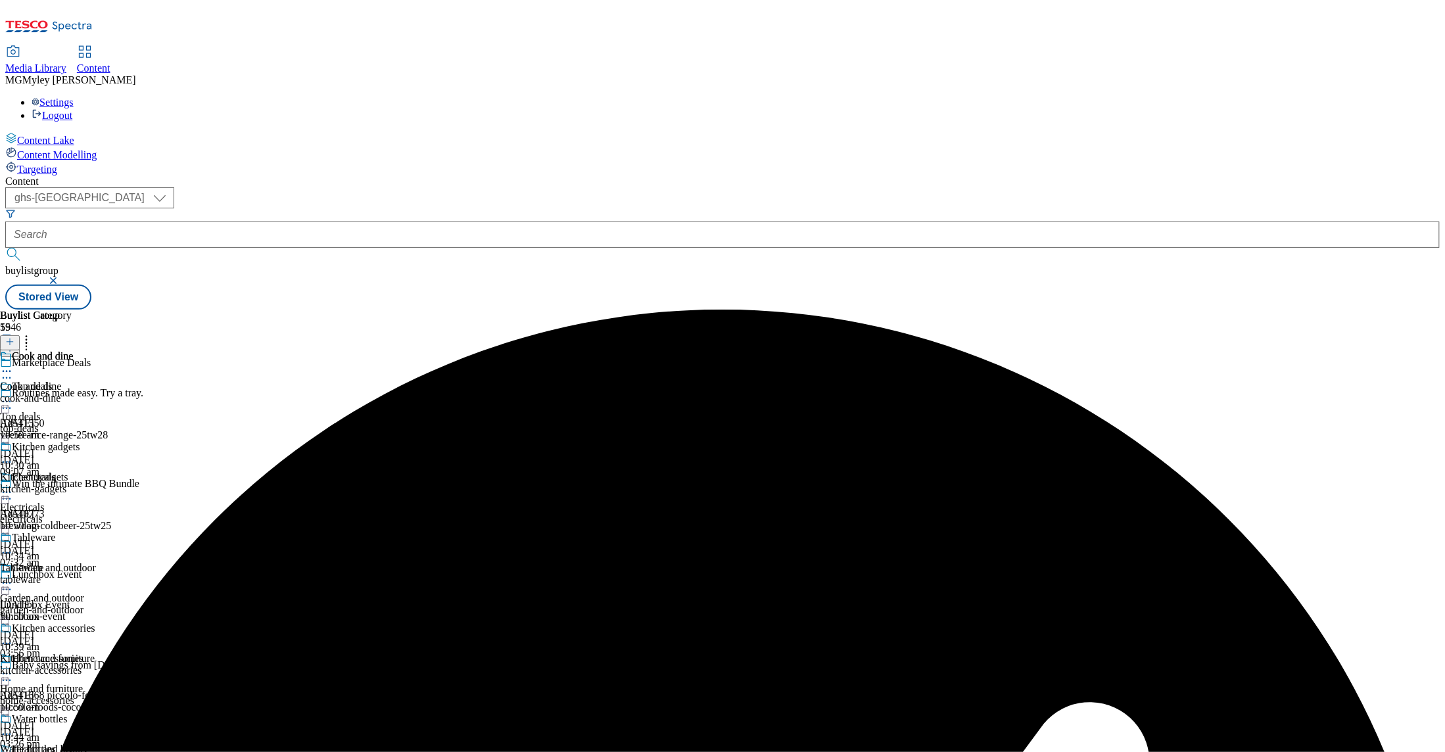
click at [95, 441] on div "Kitchen gadgets Kitchen gadgets kitchen-gadgets [DATE] 10:50 am" at bounding box center [47, 486] width 95 height 91
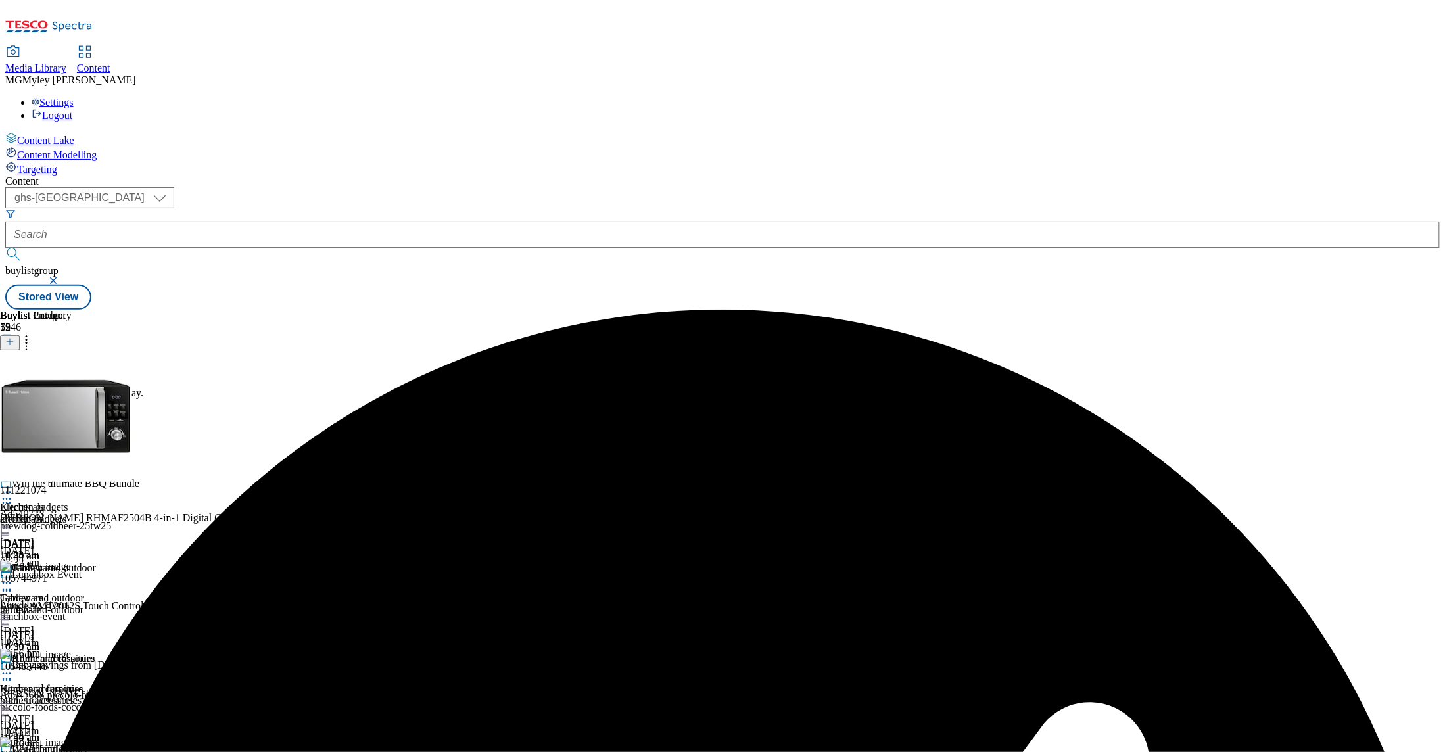
click at [33, 333] on icon at bounding box center [26, 339] width 13 height 13
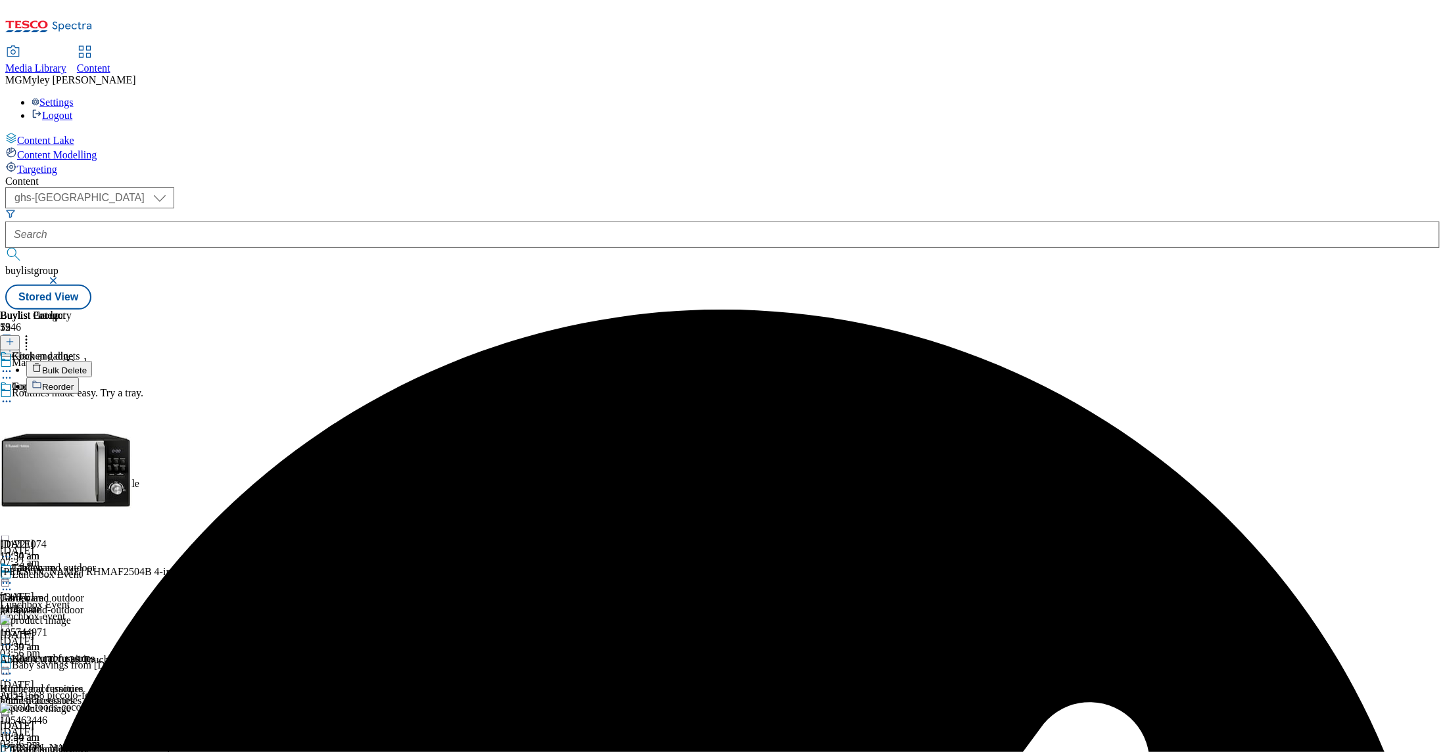
click at [87, 366] on span "Bulk Delete" at bounding box center [64, 371] width 45 height 10
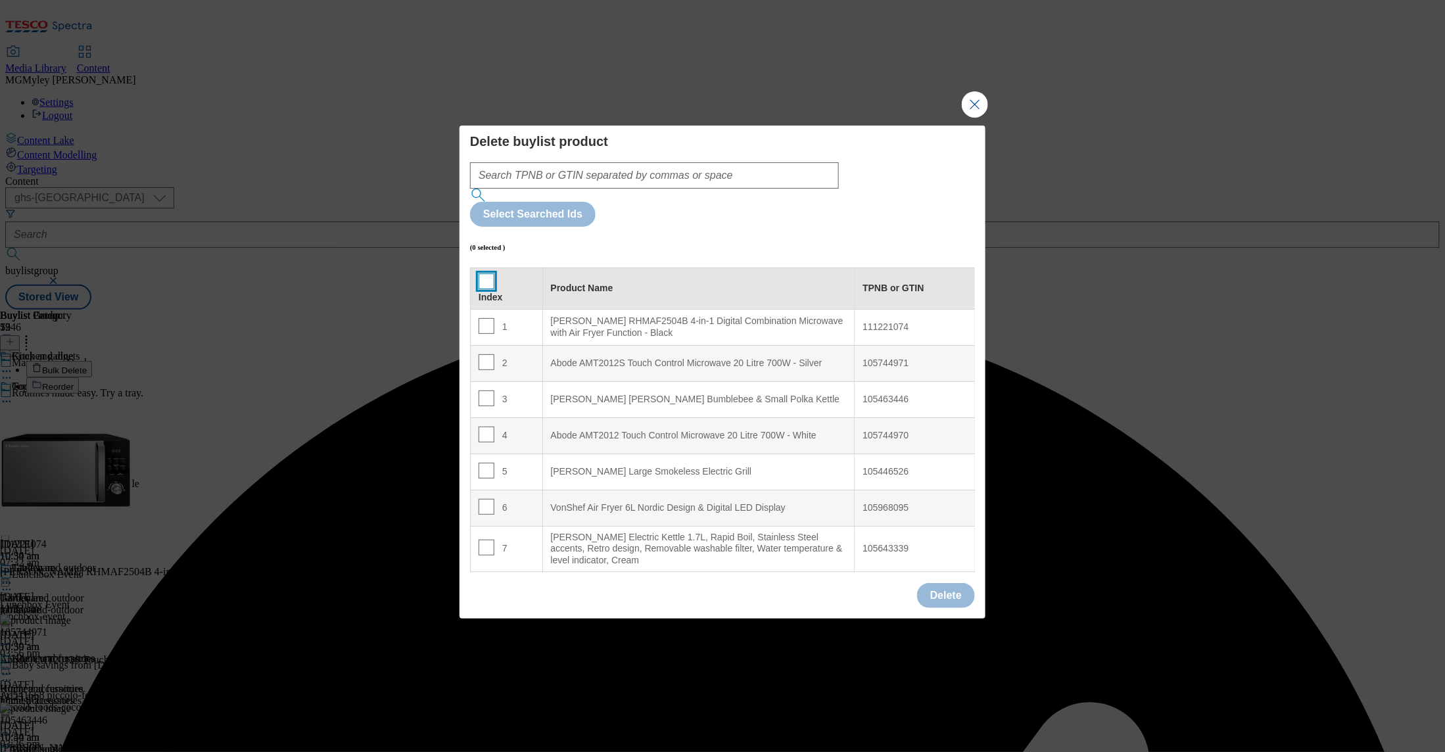
click at [489, 274] on input "Modal" at bounding box center [487, 282] width 16 height 16
checkbox input "true"
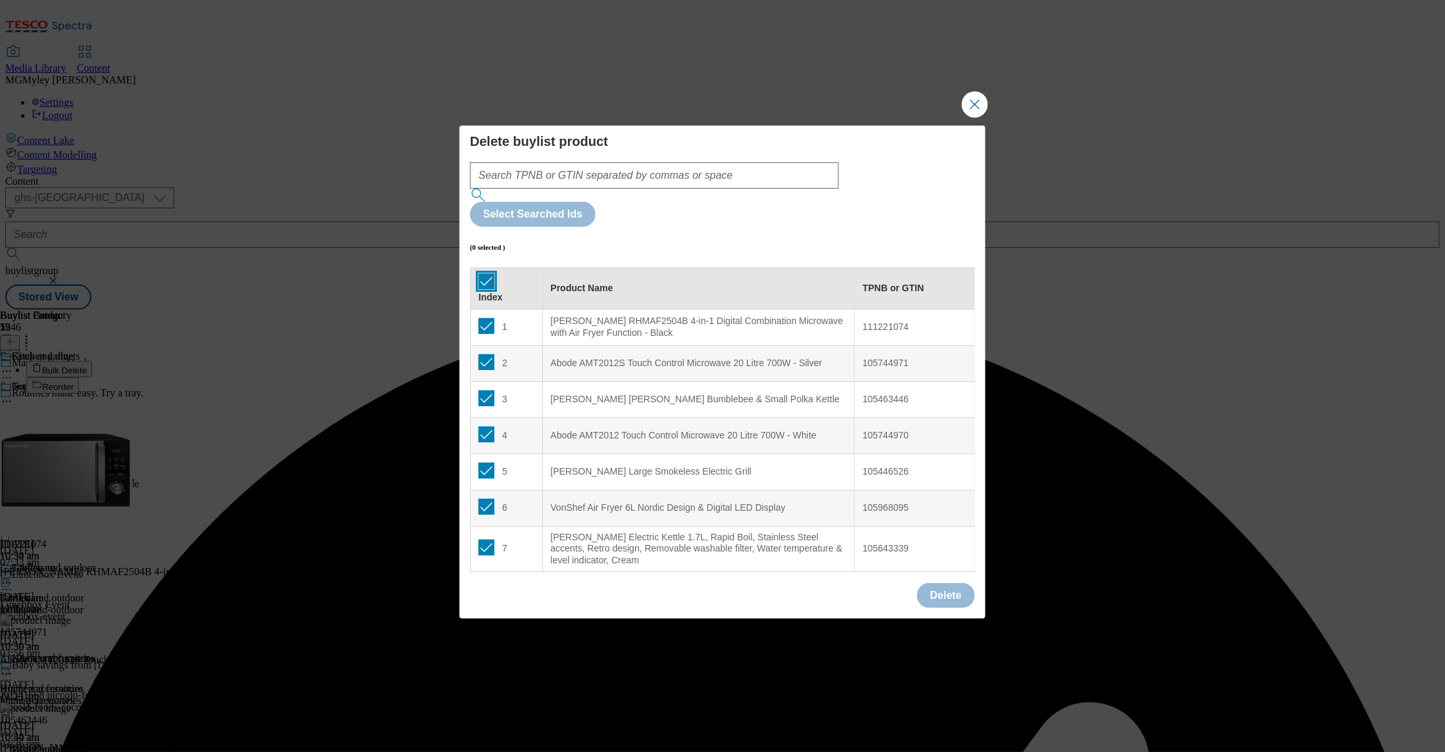
checkbox input "true"
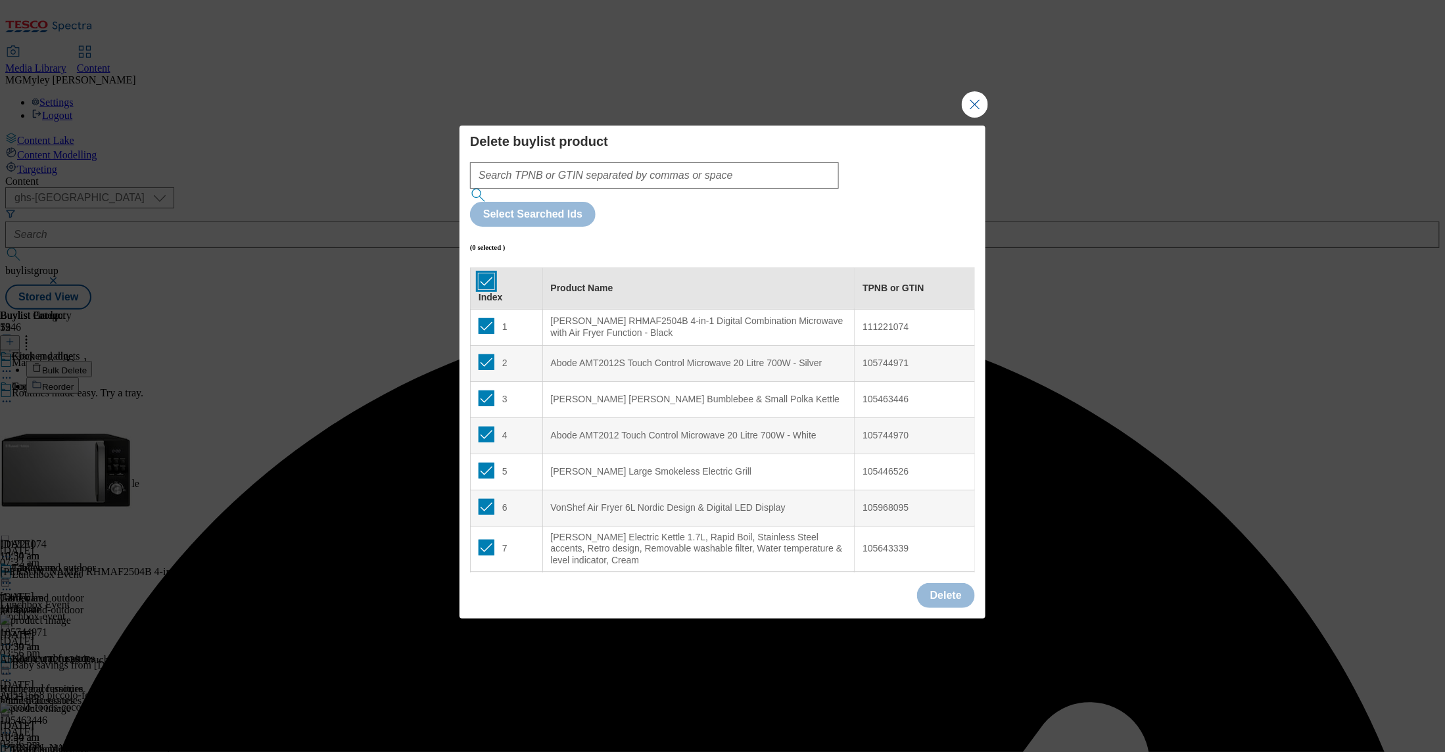
checkbox input "true"
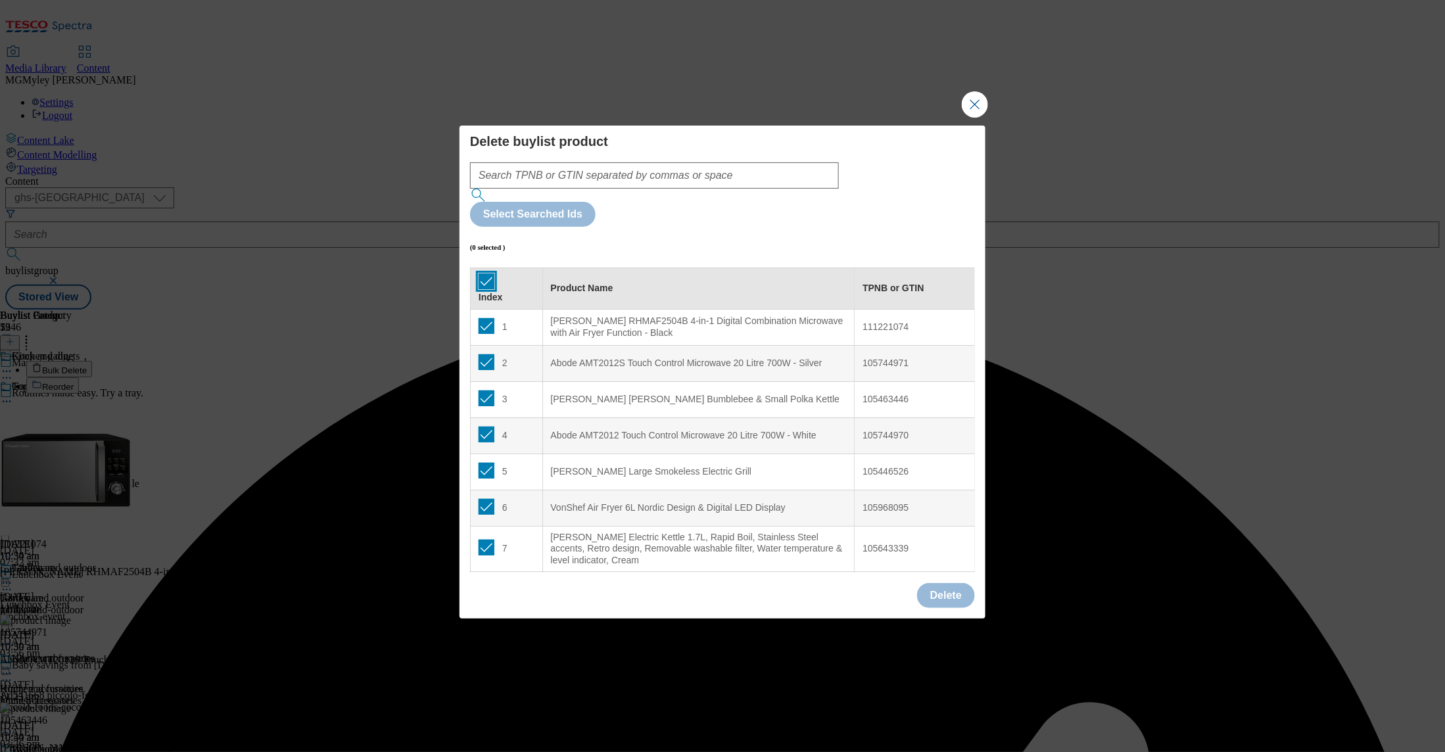
checkbox input "true"
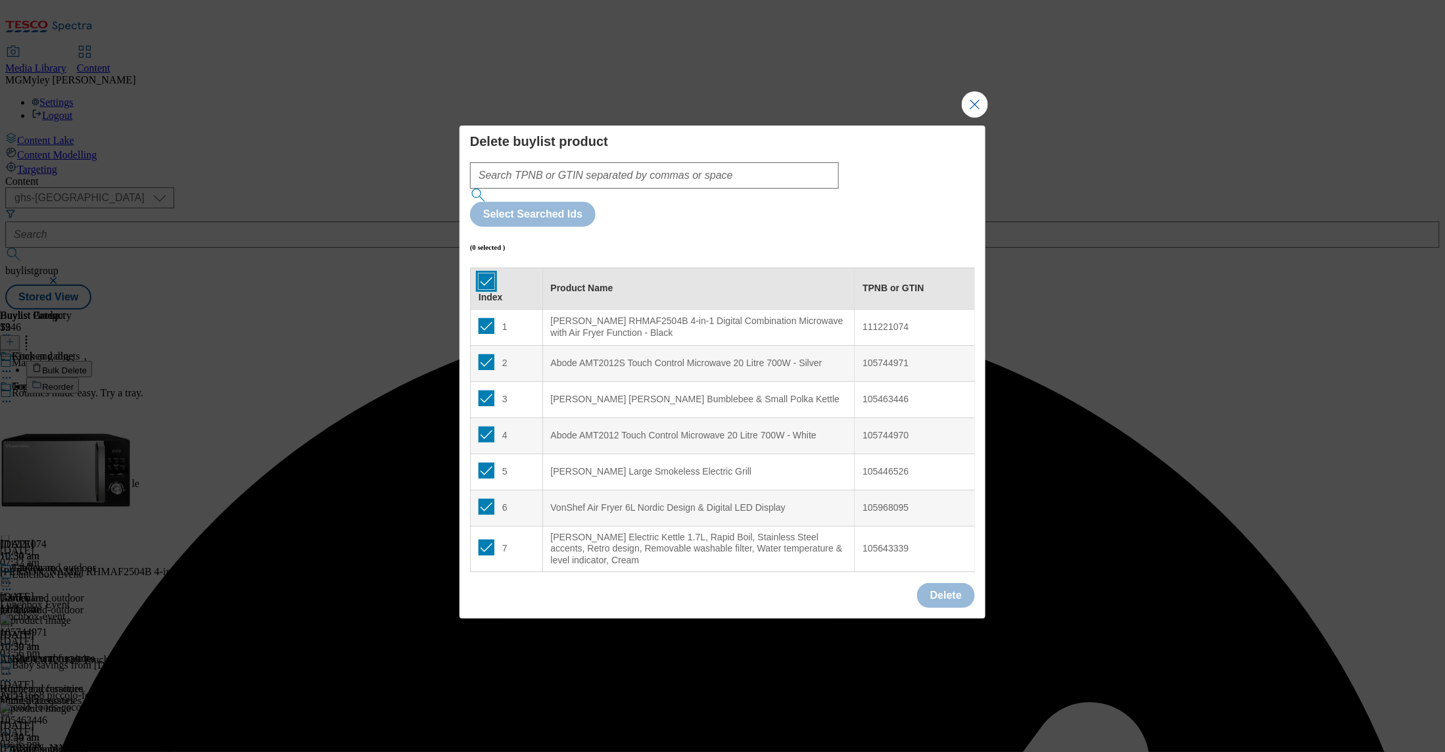
checkbox input "true"
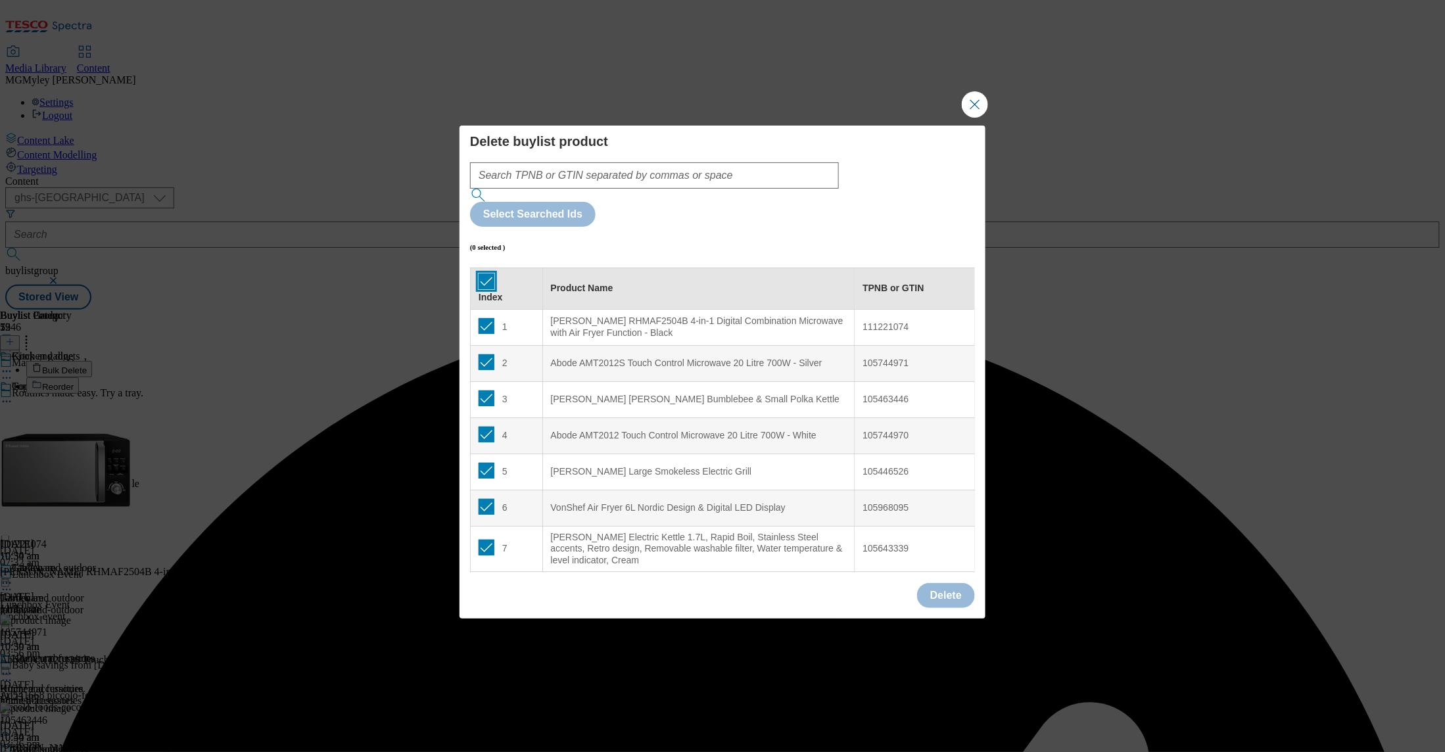
checkbox input "true"
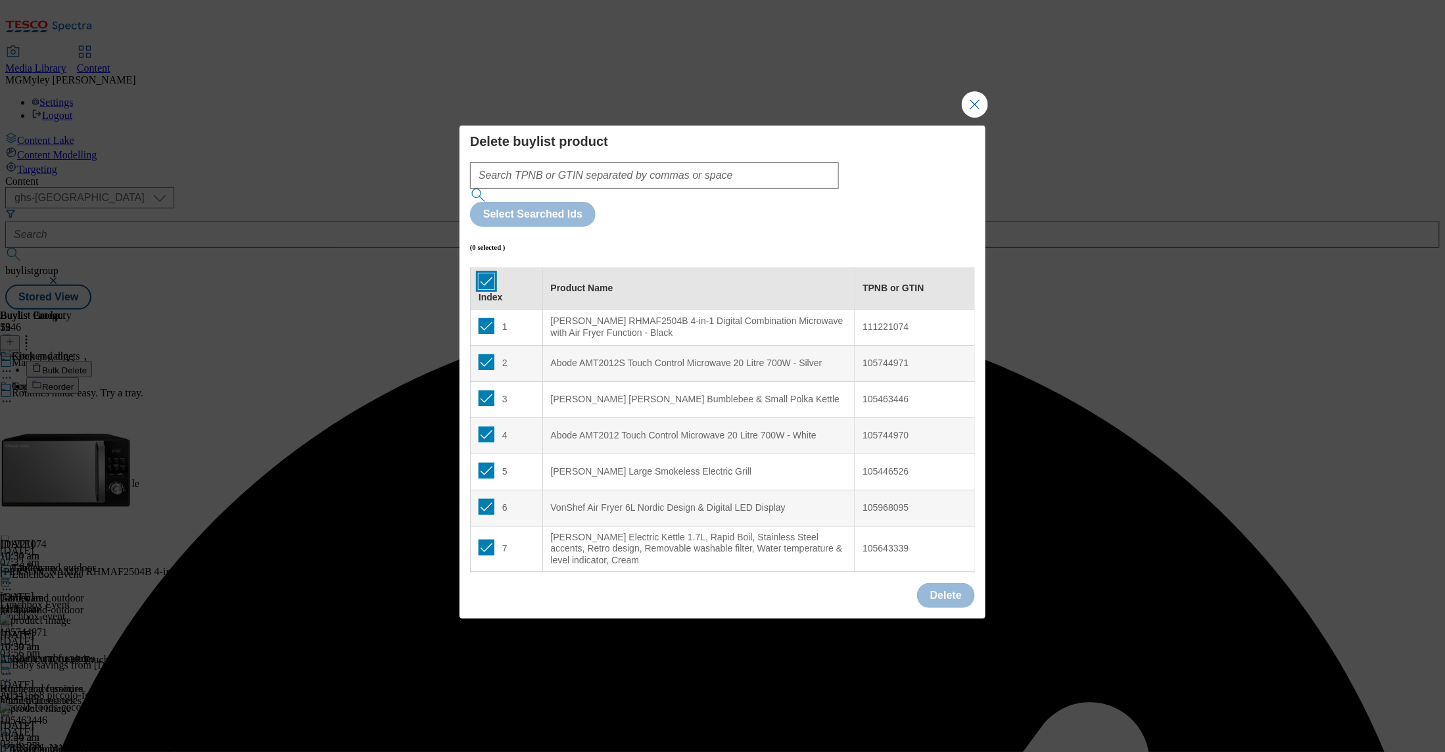
checkbox input "true"
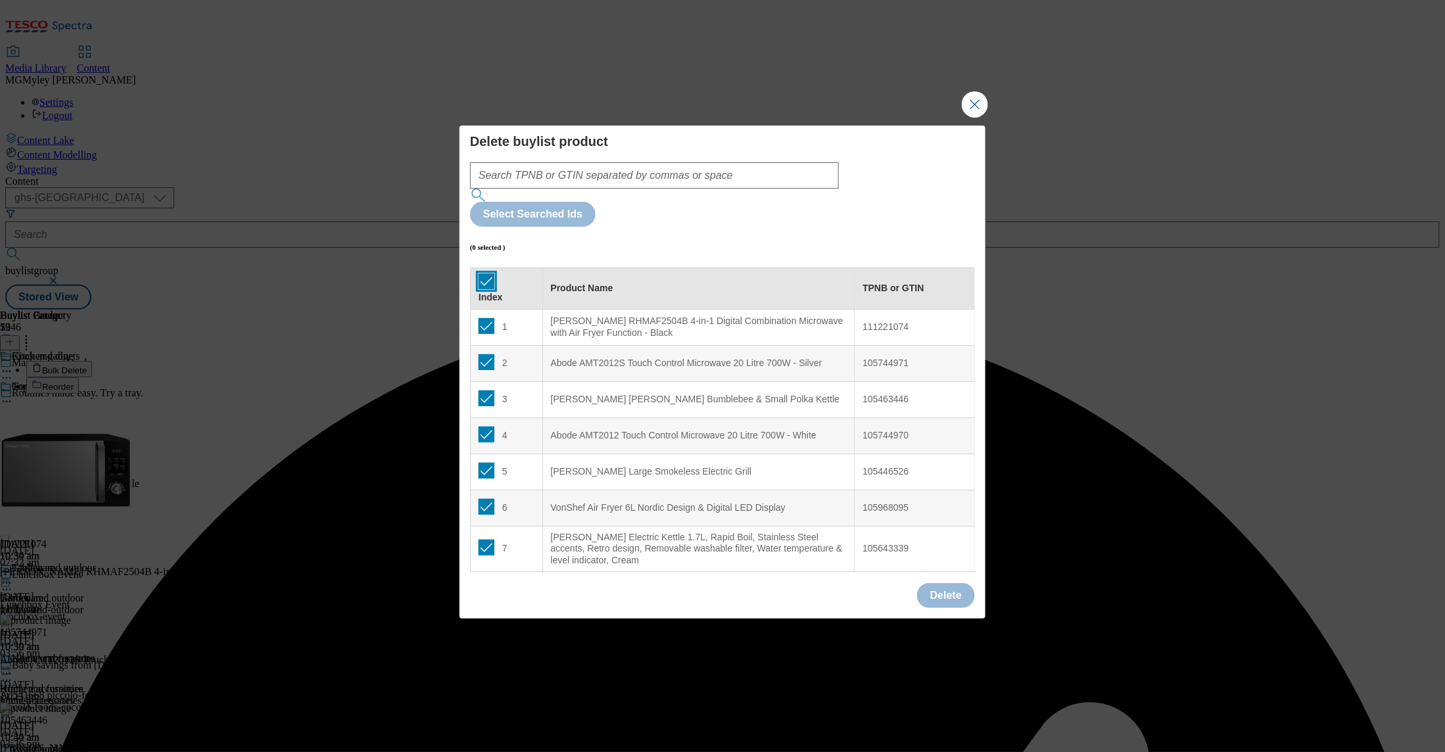
checkbox input "true"
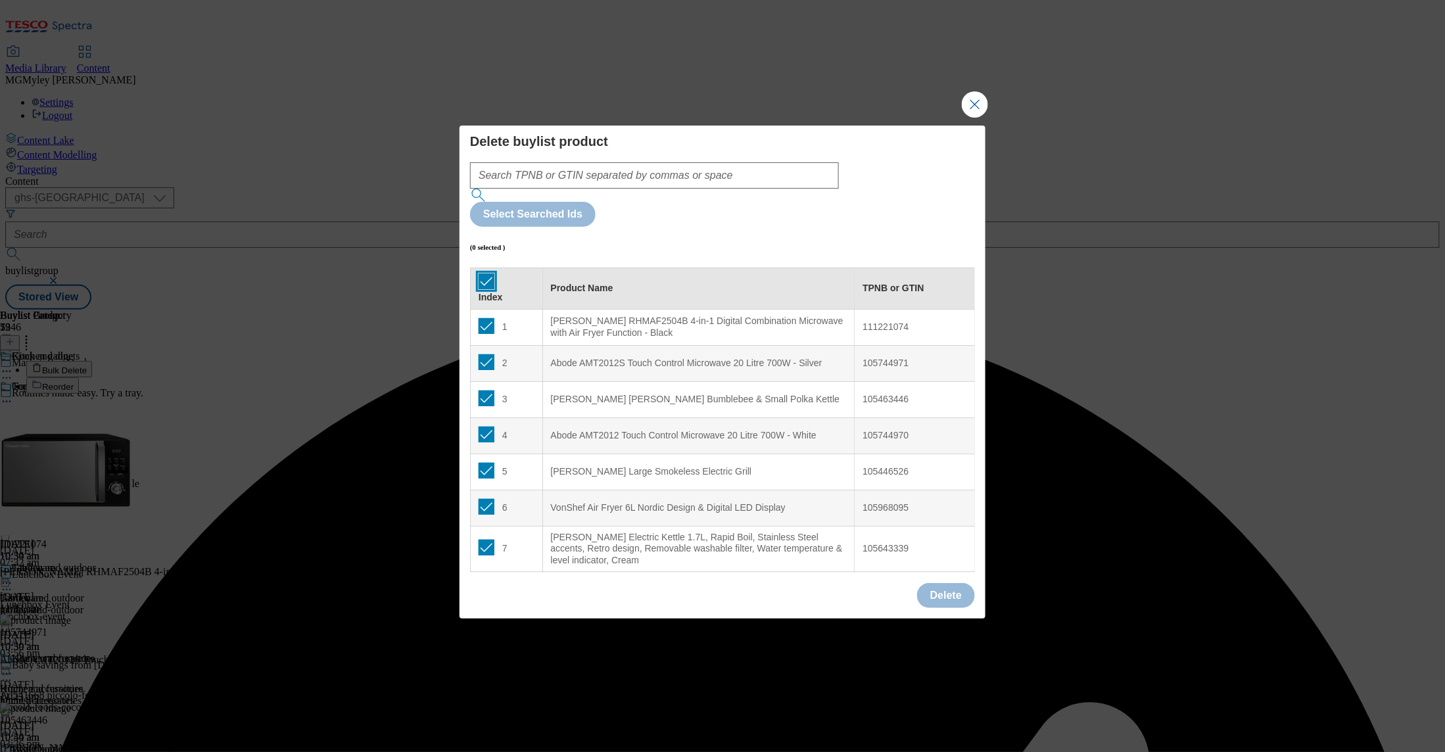
checkbox input "true"
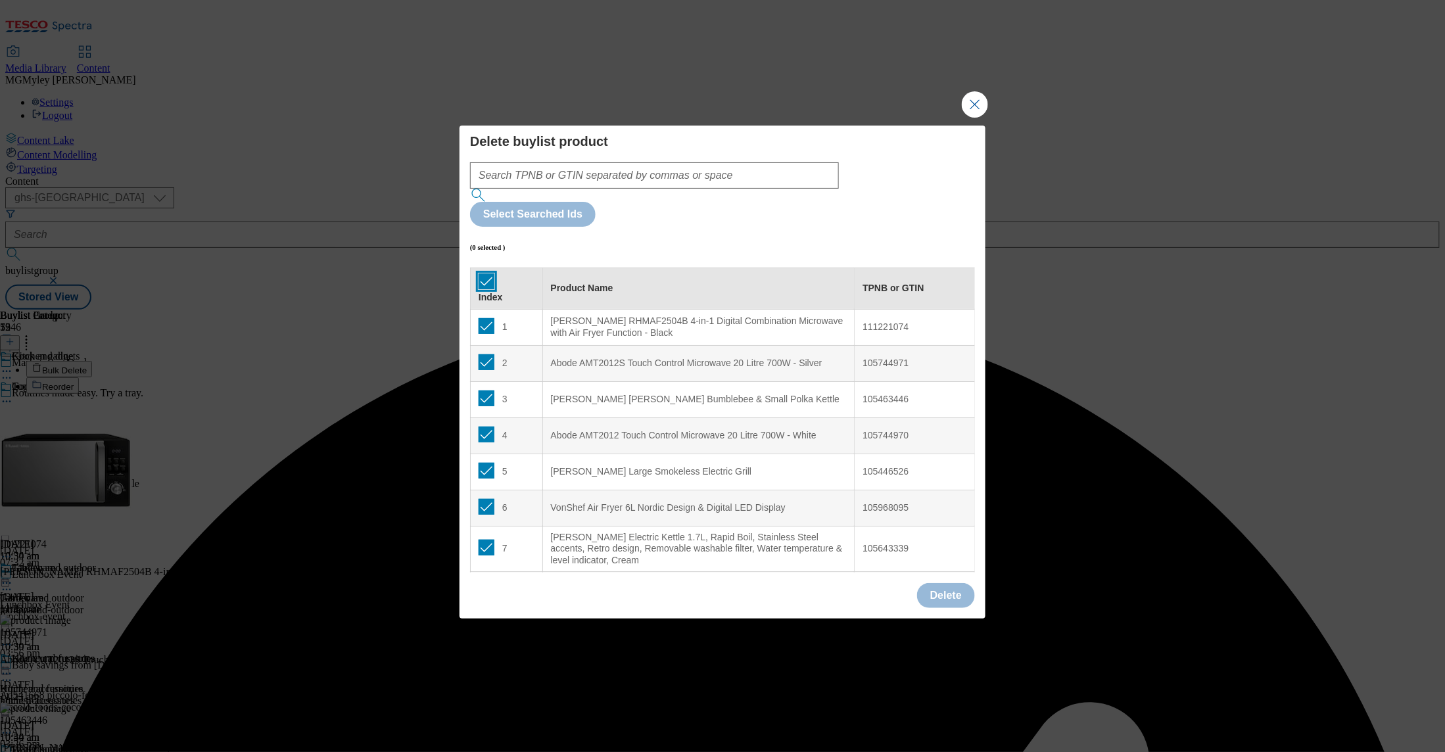
checkbox input "true"
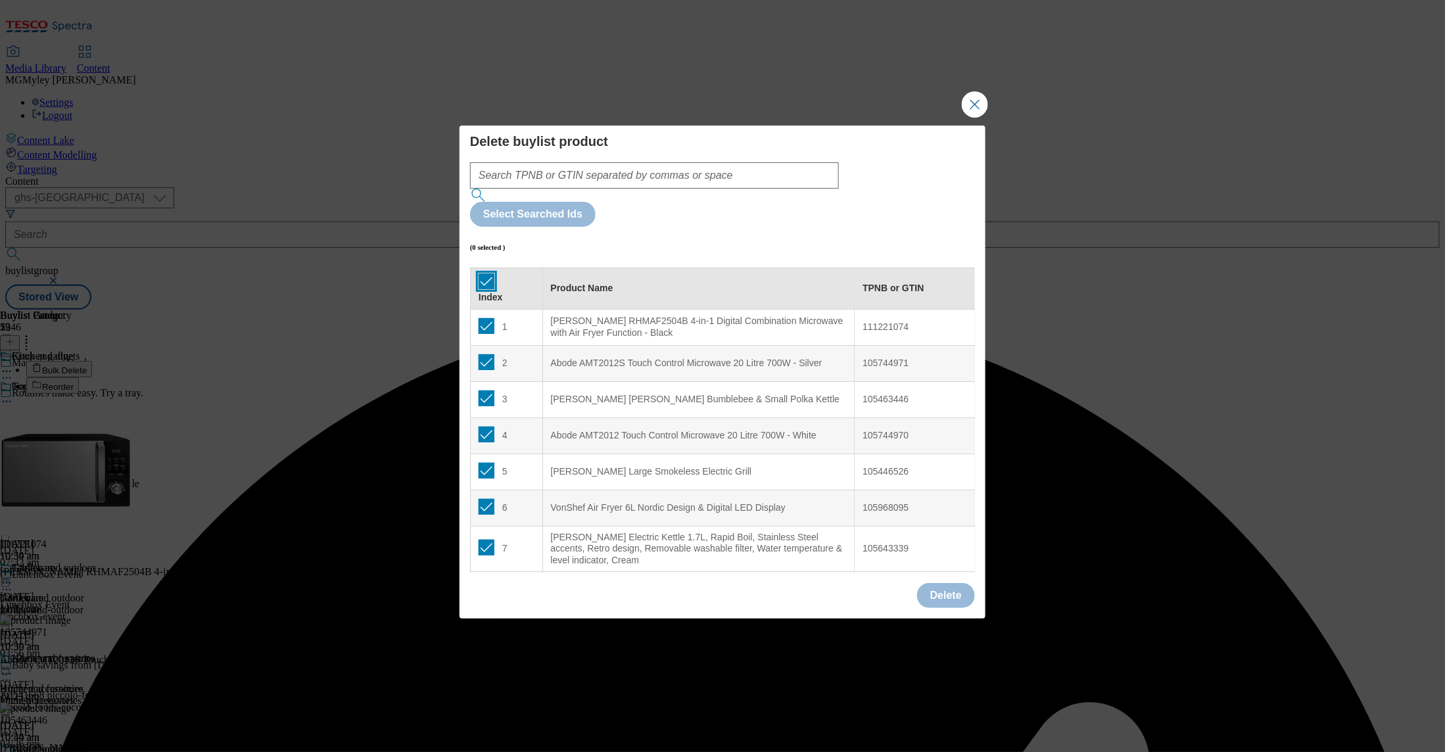
checkbox input "true"
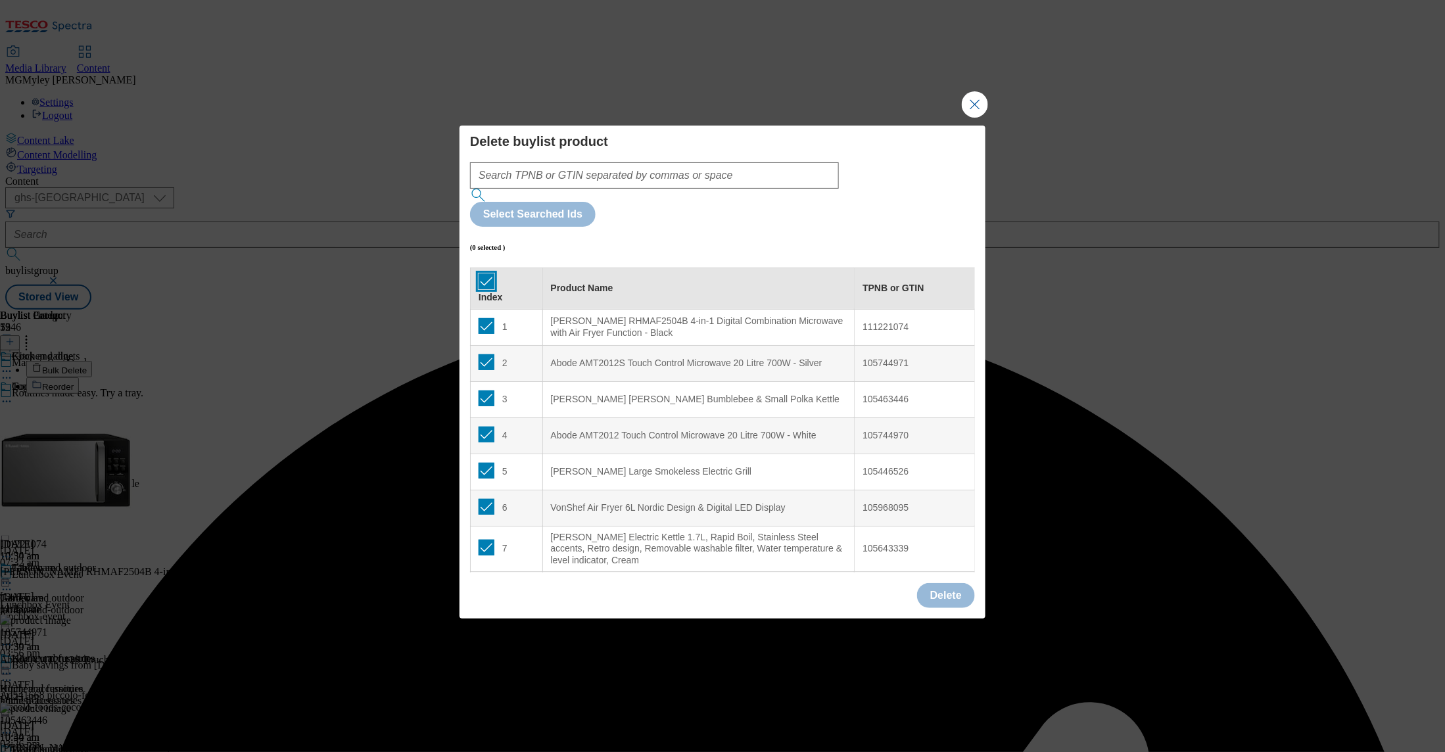
checkbox input "true"
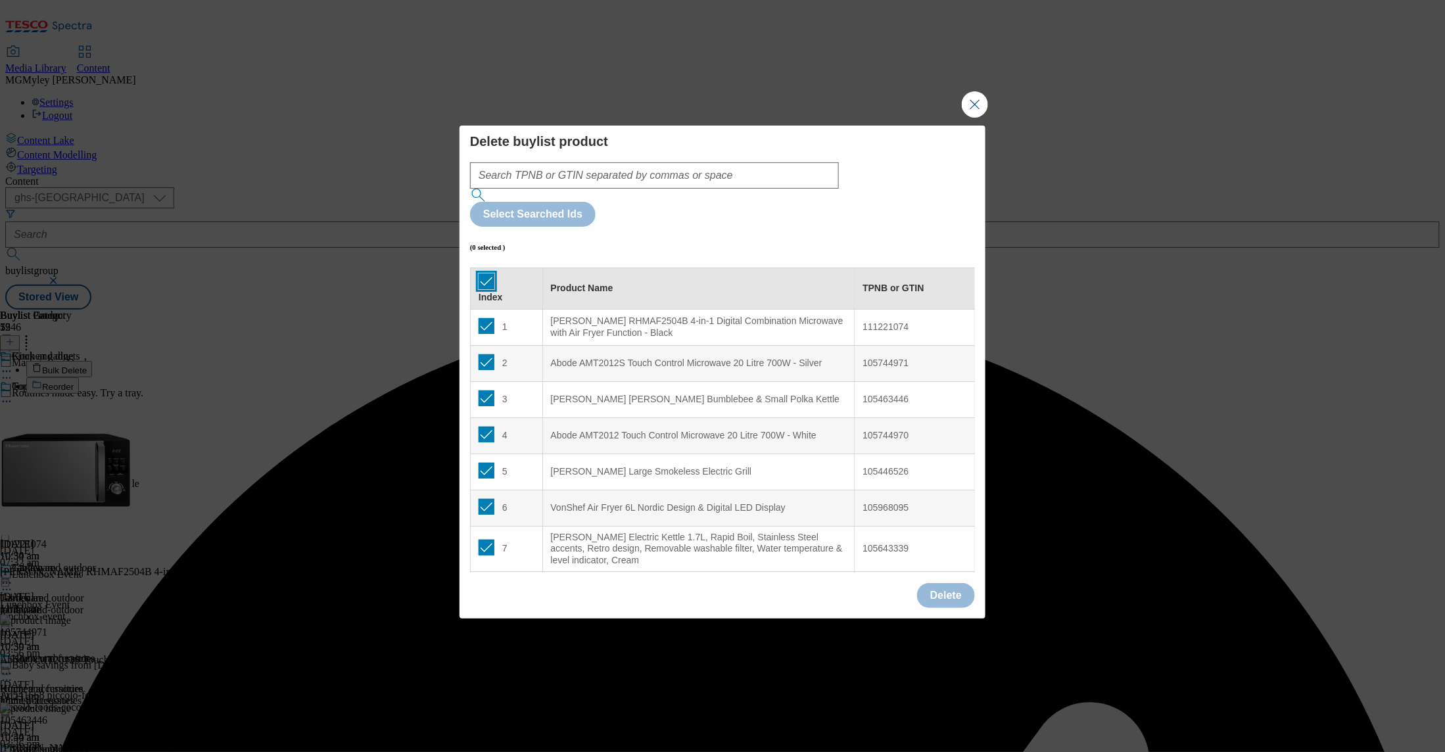
checkbox input "true"
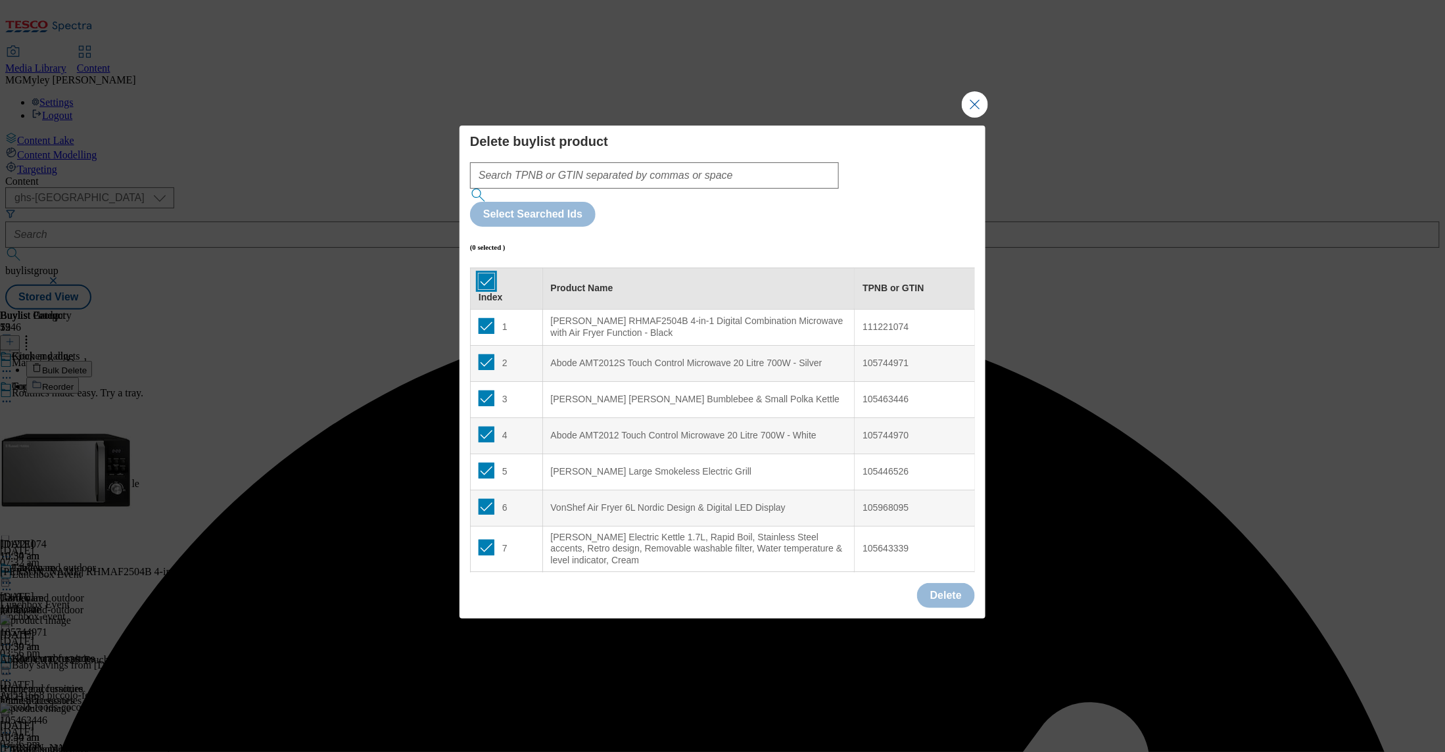
checkbox input "true"
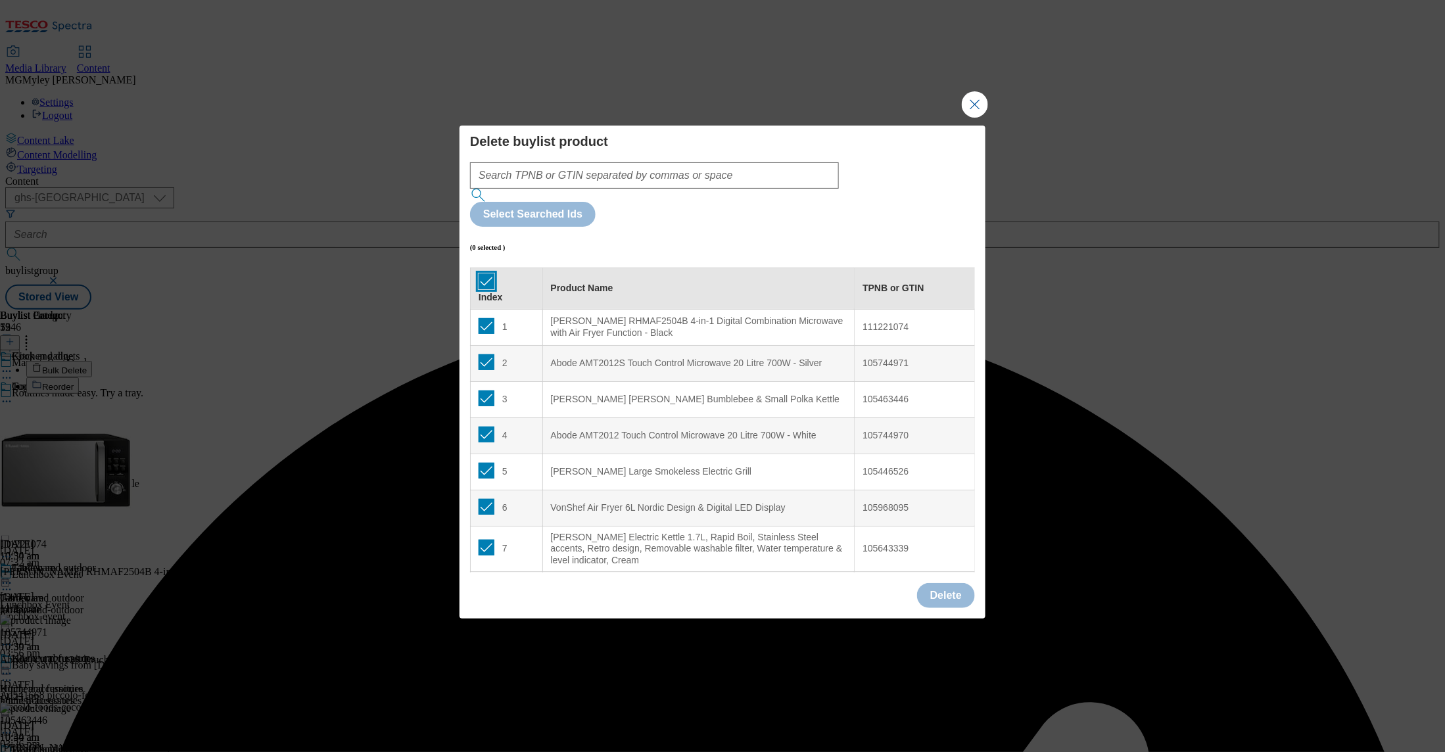
checkbox input "true"
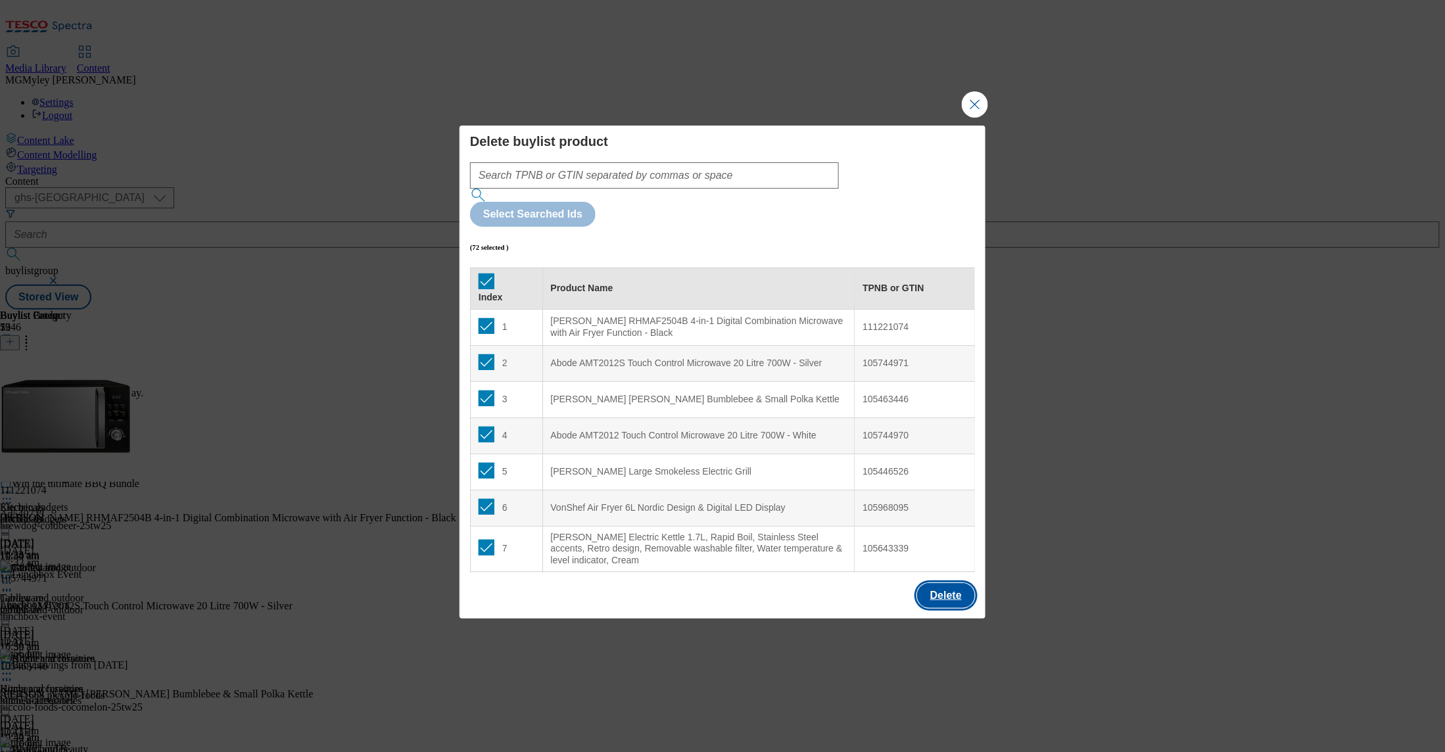
click at [958, 583] on button "Delete" at bounding box center [946, 595] width 58 height 25
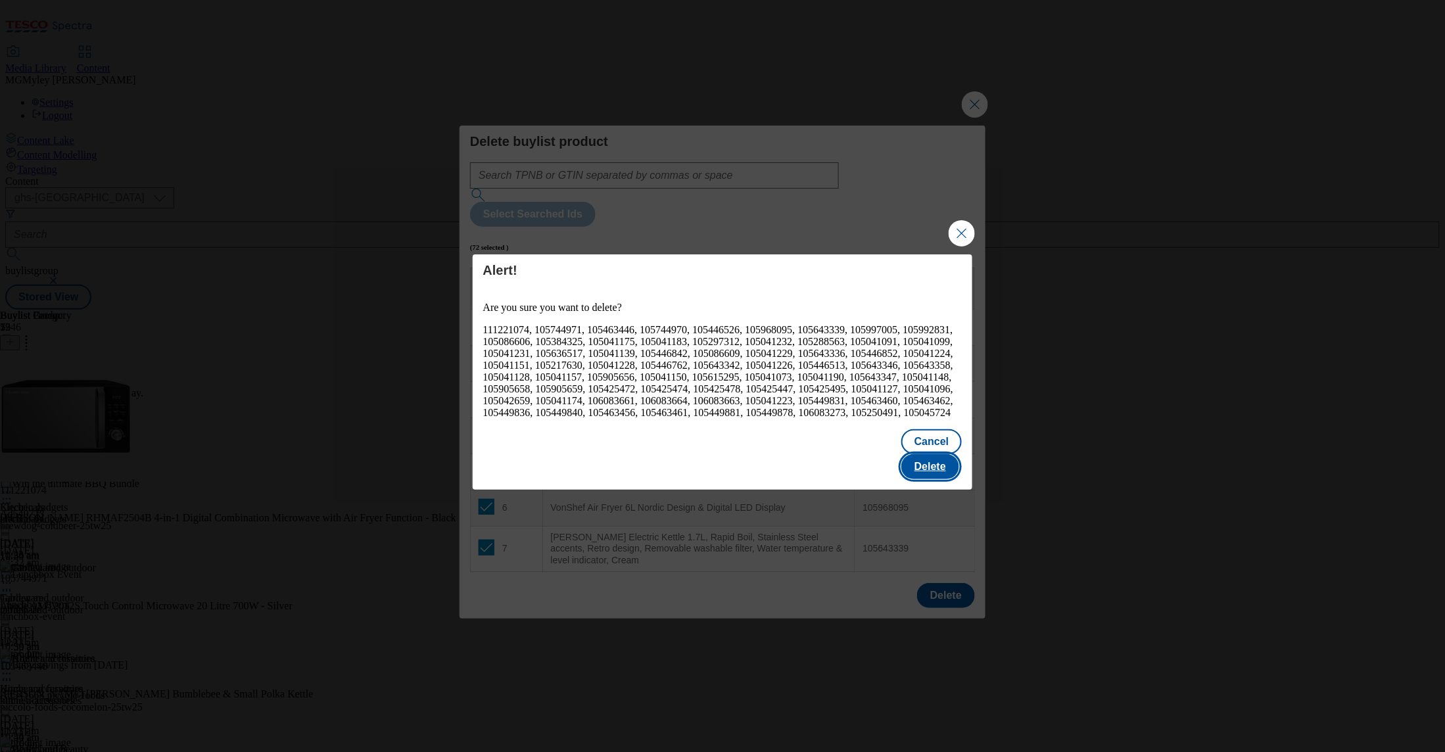
click at [933, 460] on button "Delete" at bounding box center [931, 466] width 58 height 25
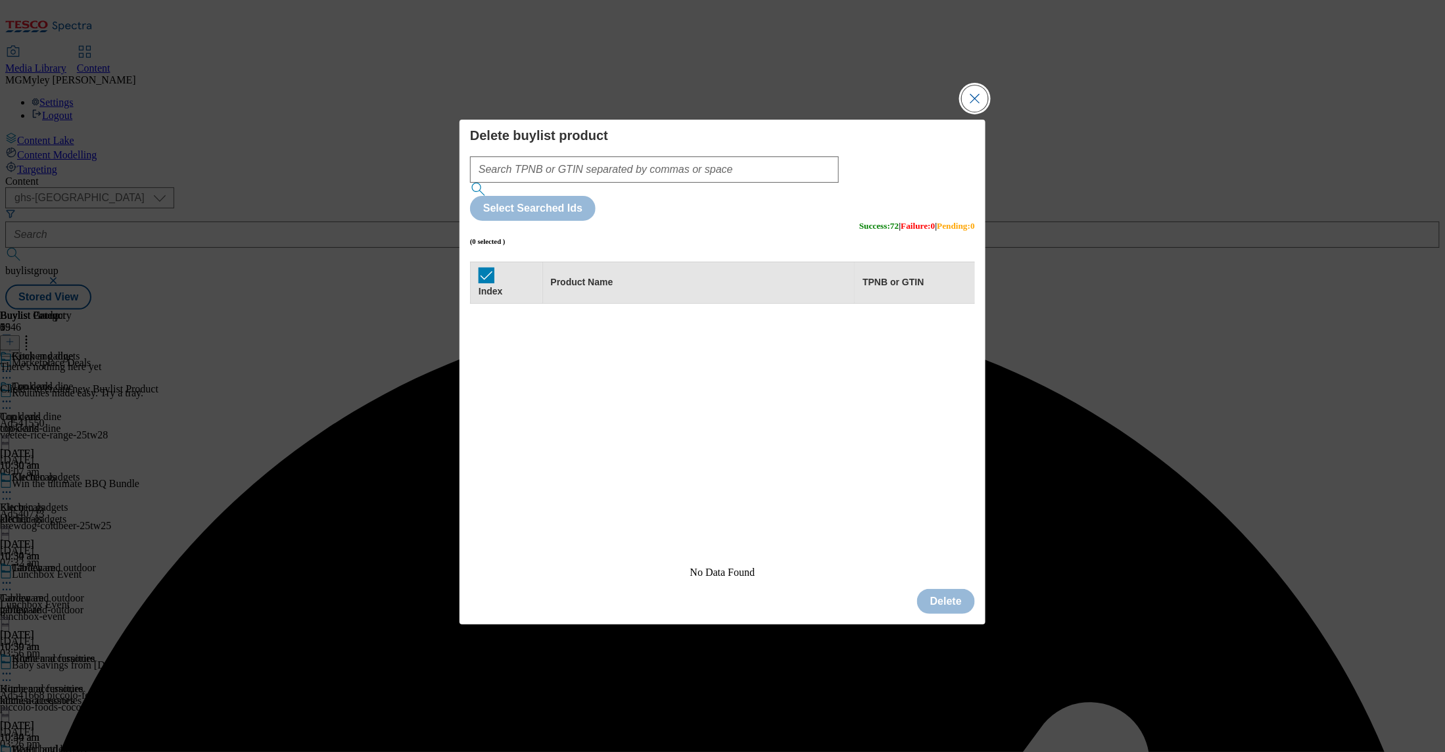
click at [975, 112] on button "Close Modal" at bounding box center [975, 98] width 26 height 26
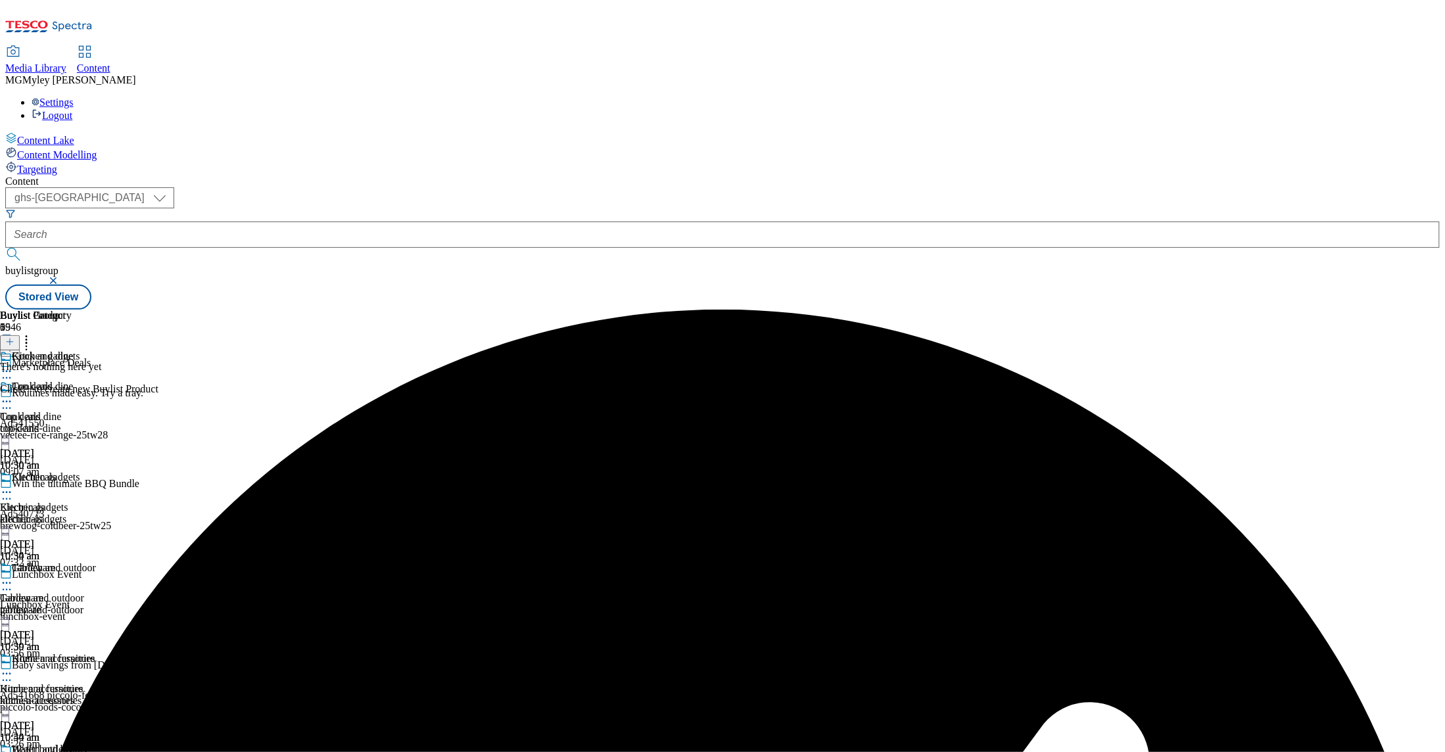
click at [14, 337] on icon at bounding box center [9, 341] width 9 height 9
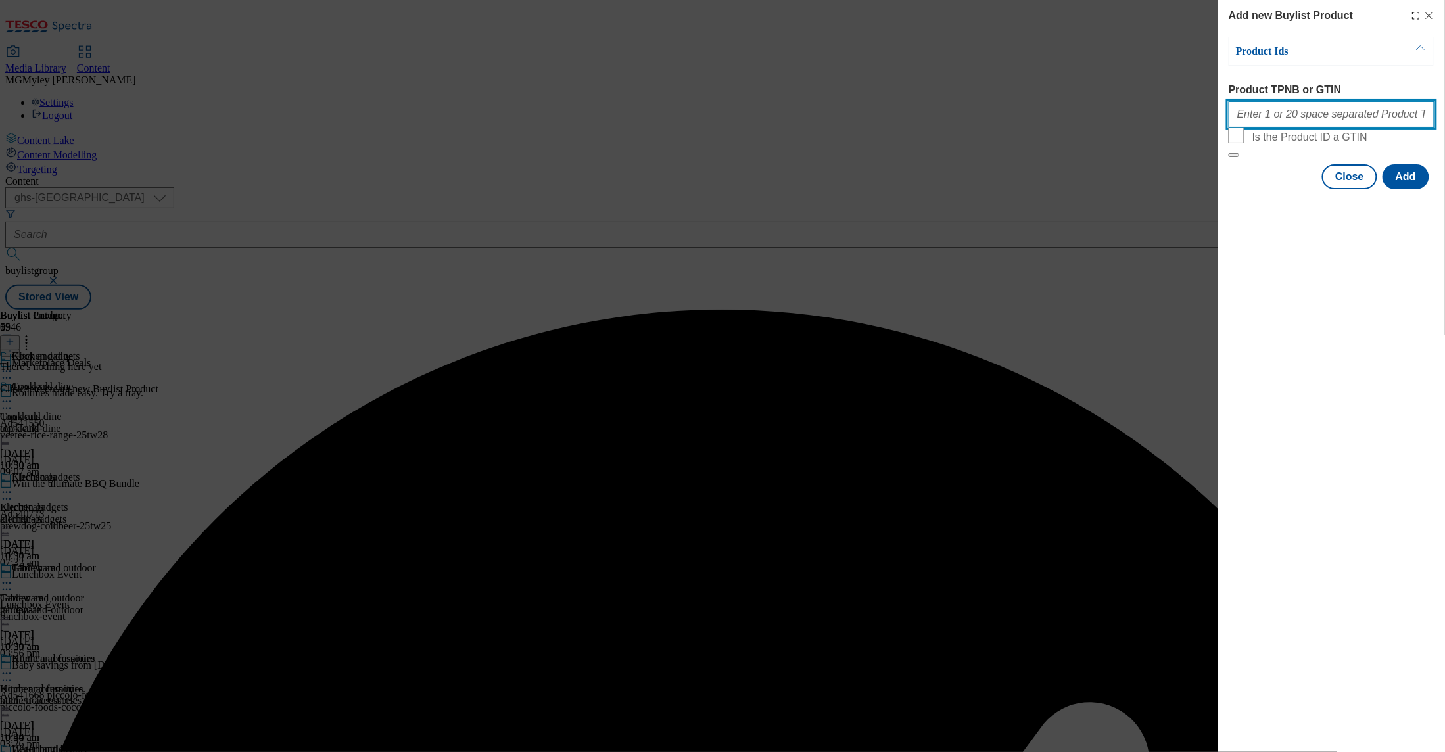
click at [1290, 118] on input "Product TPNB or GTIN" at bounding box center [1332, 114] width 206 height 26
paste input "111221074 105744971 105463446 105744970 105446526 105968095 105643339 105997005…"
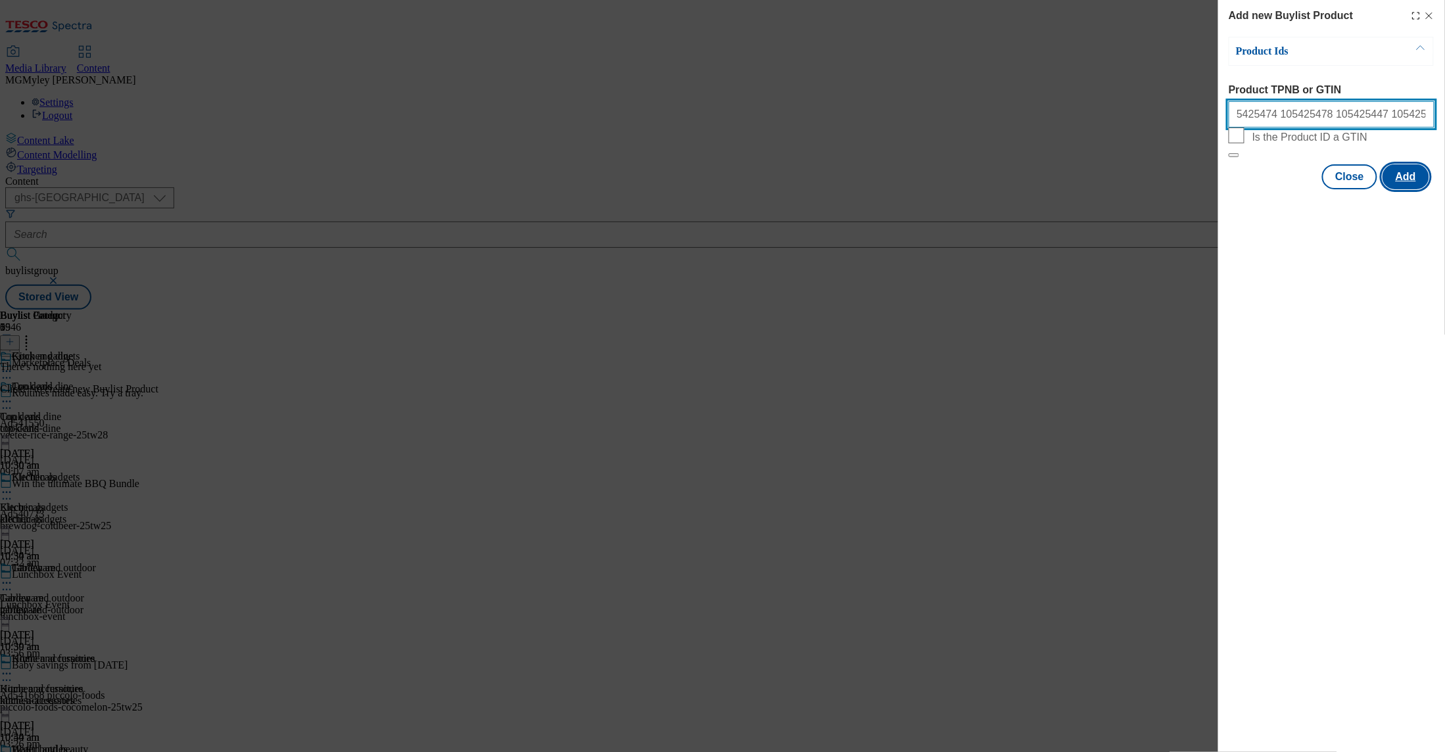
type input "111221074 105744971 105463446 105744970 105446526 105968095 105643339 105997005…"
click at [1402, 189] on button "Add" at bounding box center [1406, 176] width 47 height 25
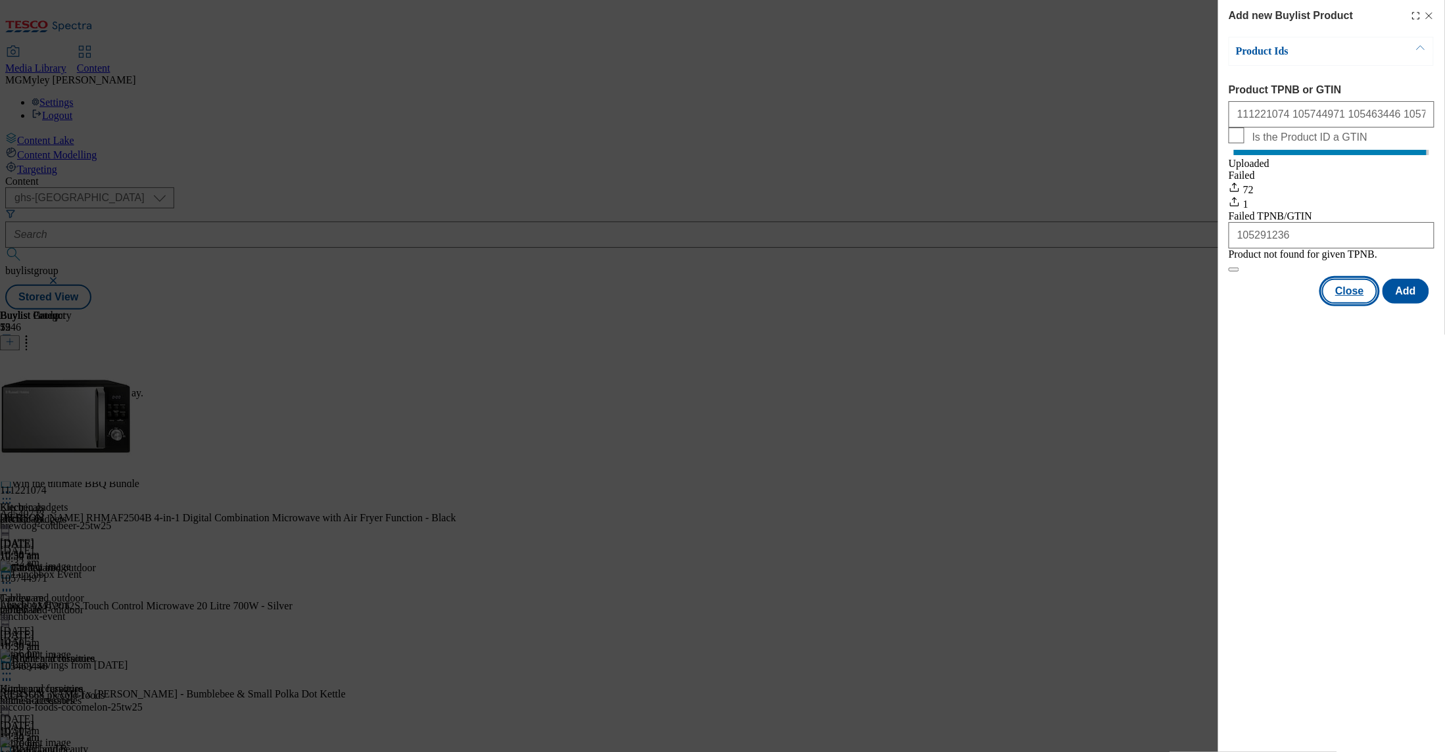
click at [1354, 304] on button "Close" at bounding box center [1350, 291] width 55 height 25
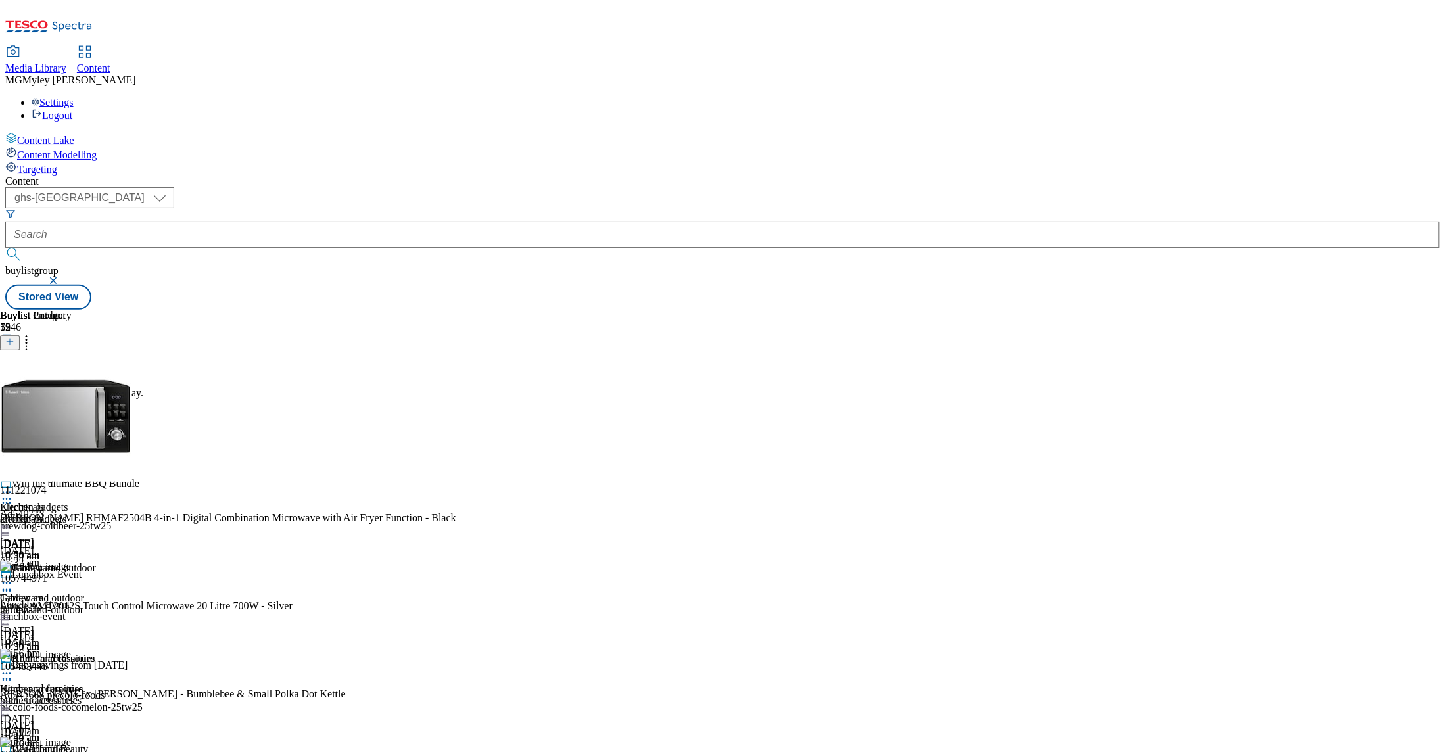
click at [95, 604] on div "tableware" at bounding box center [47, 610] width 95 height 12
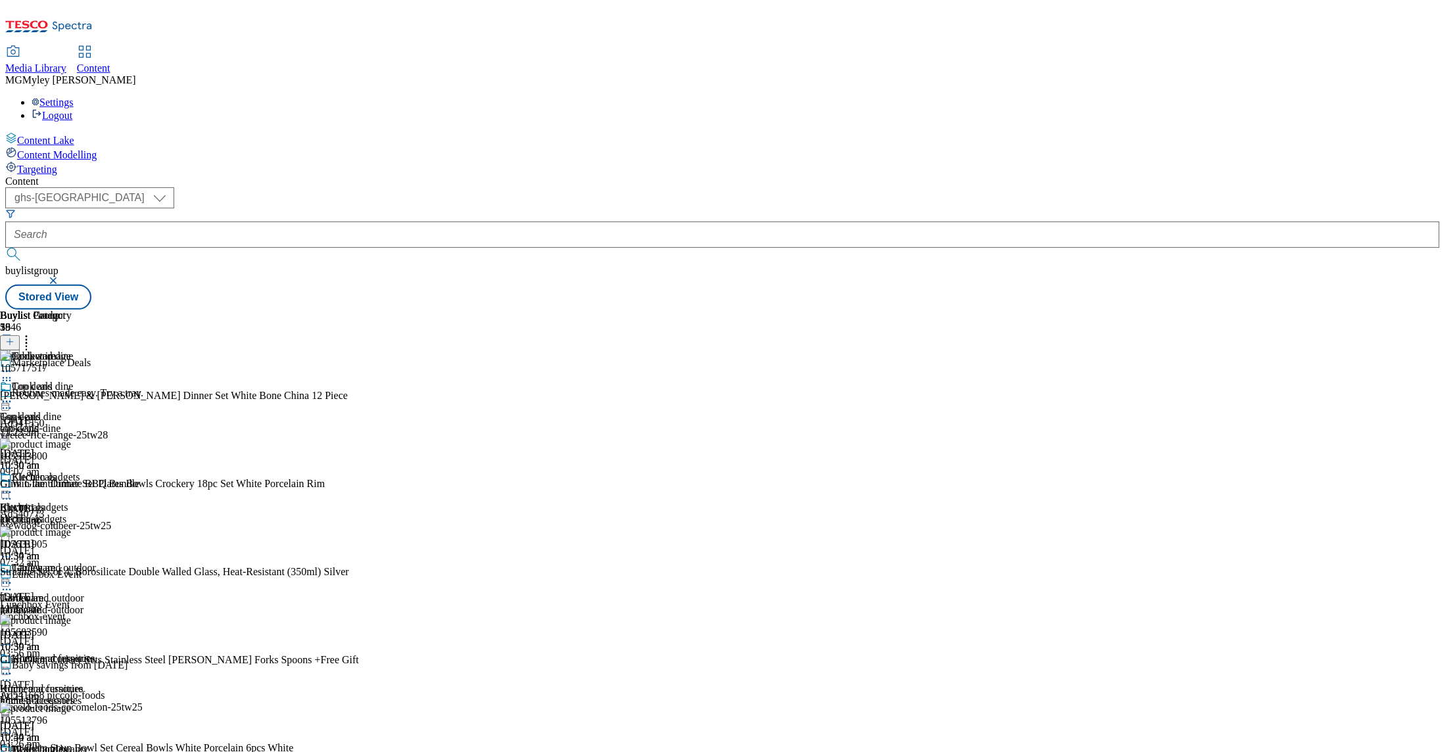
click at [33, 333] on icon at bounding box center [26, 339] width 13 height 13
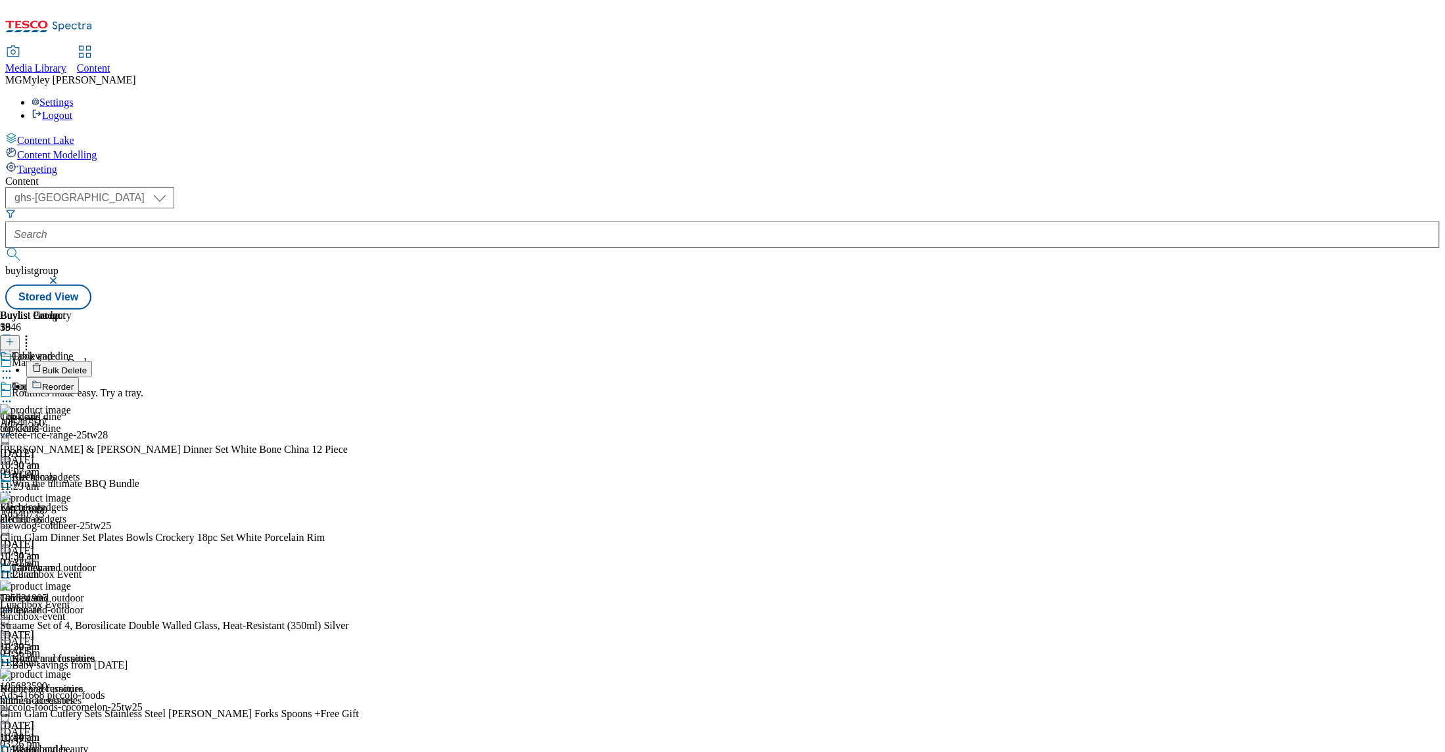
click at [359, 361] on li "Bulk Delete" at bounding box center [192, 369] width 333 height 16
click at [87, 366] on span "Bulk Delete" at bounding box center [64, 371] width 45 height 10
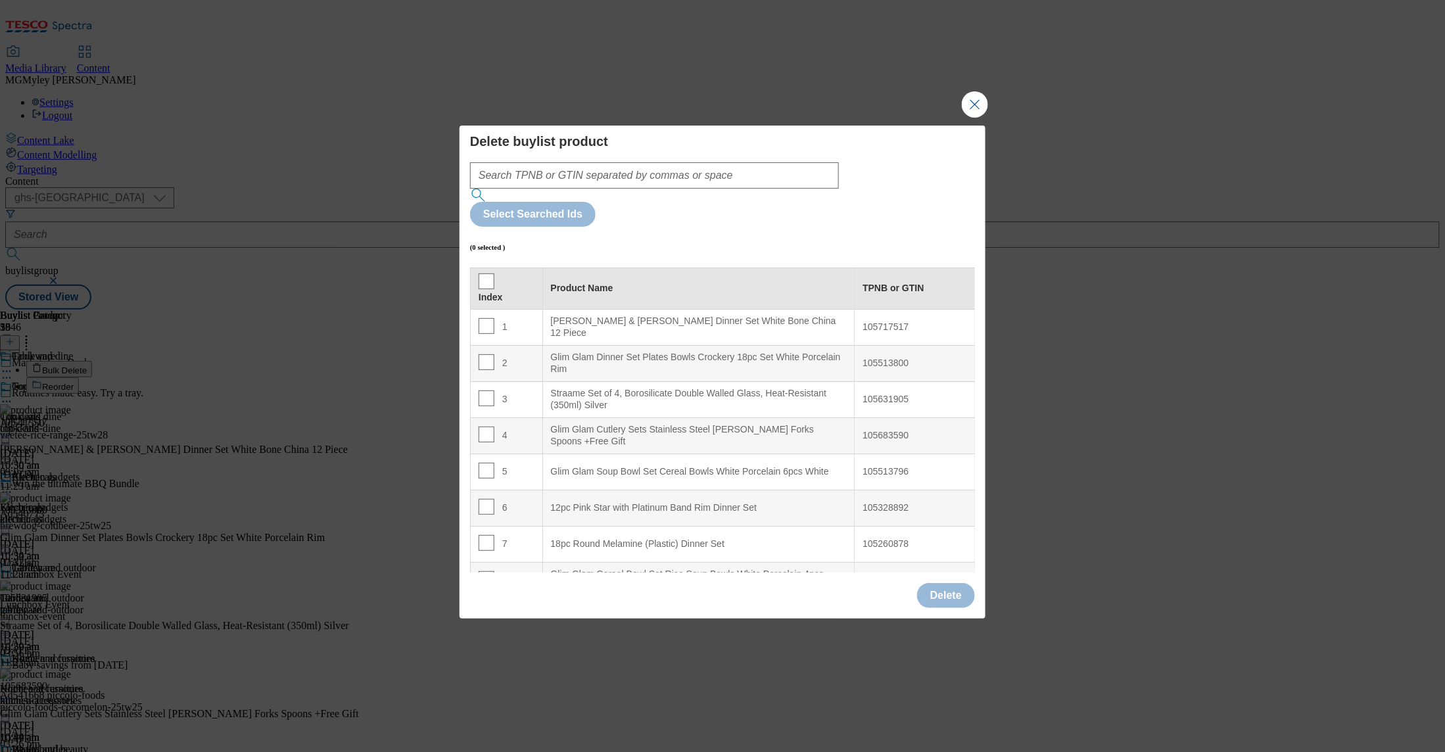
click at [488, 268] on th "Index" at bounding box center [507, 288] width 72 height 41
click at [483, 274] on input "Modal" at bounding box center [487, 282] width 16 height 16
checkbox input "true"
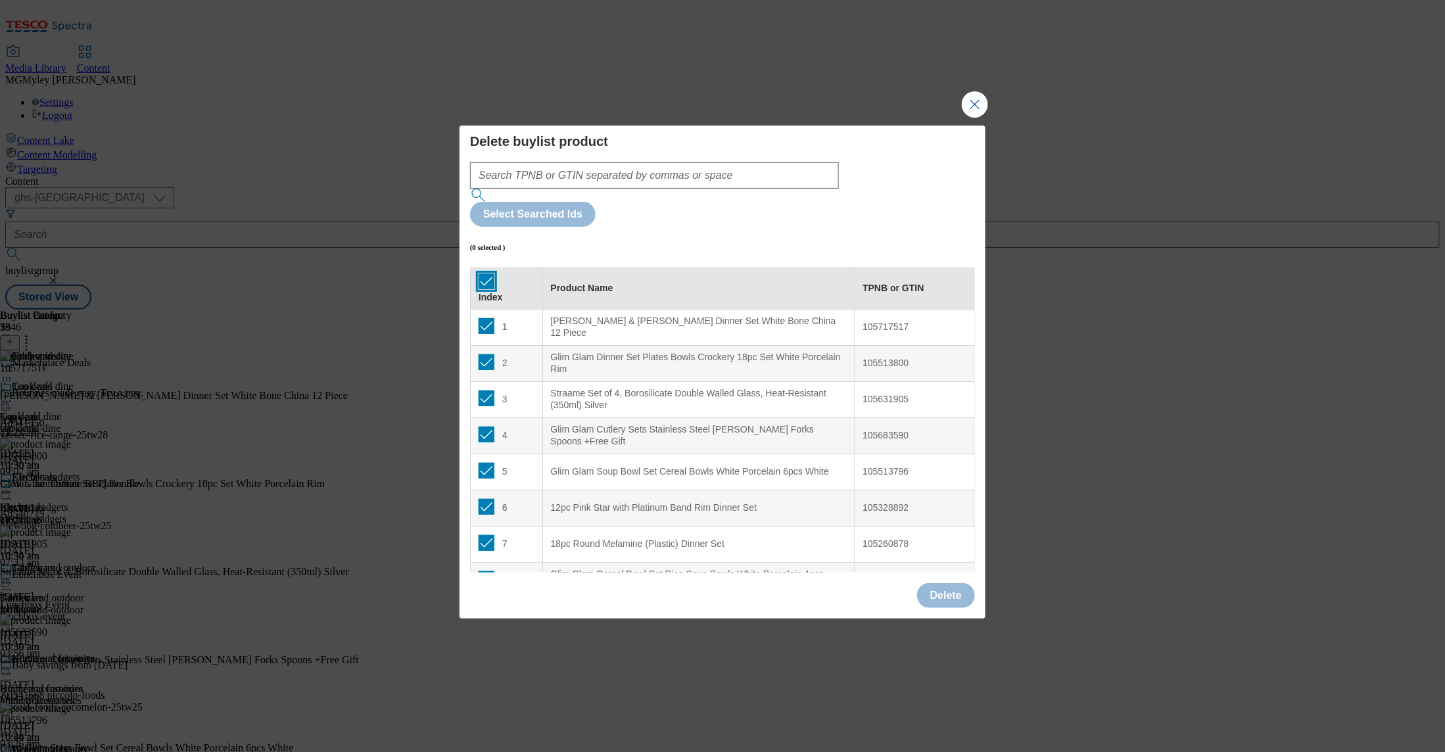
checkbox input "true"
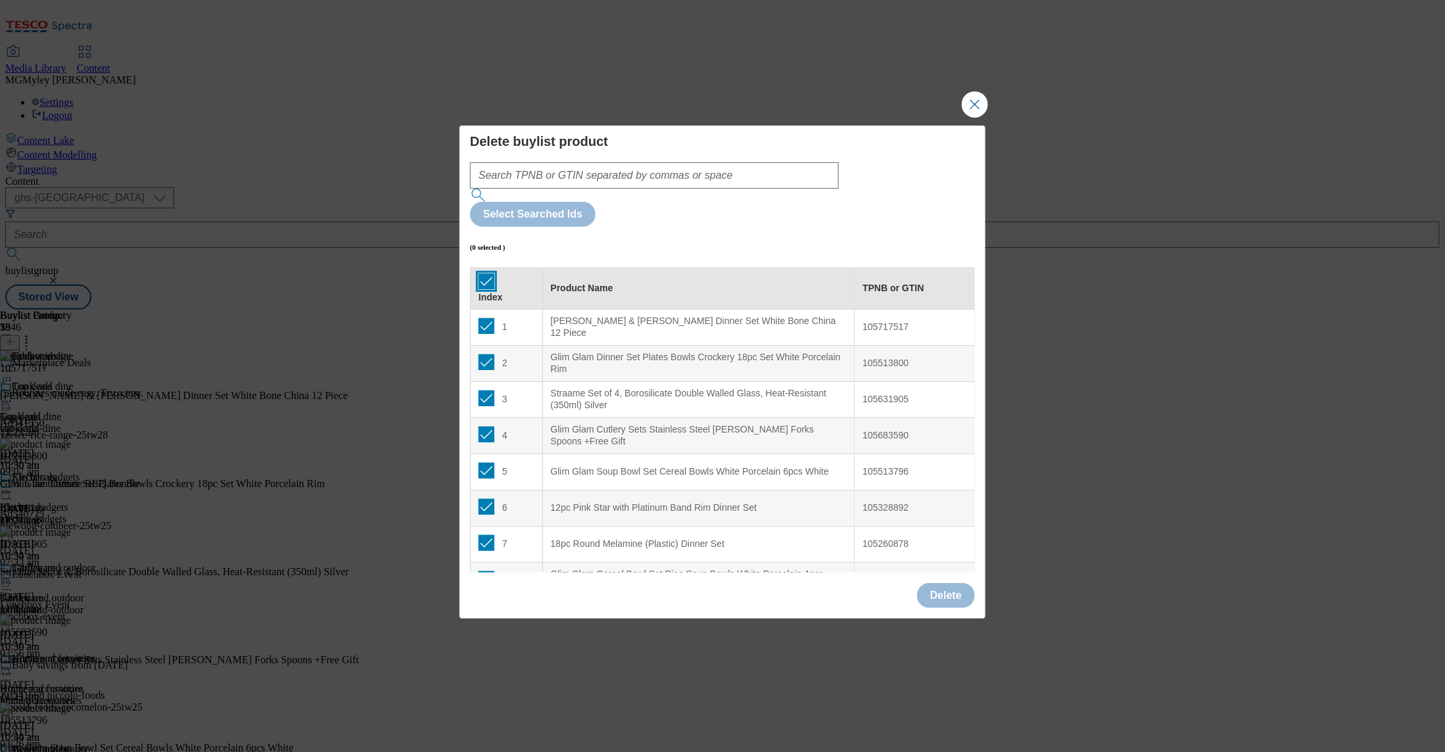
checkbox input "true"
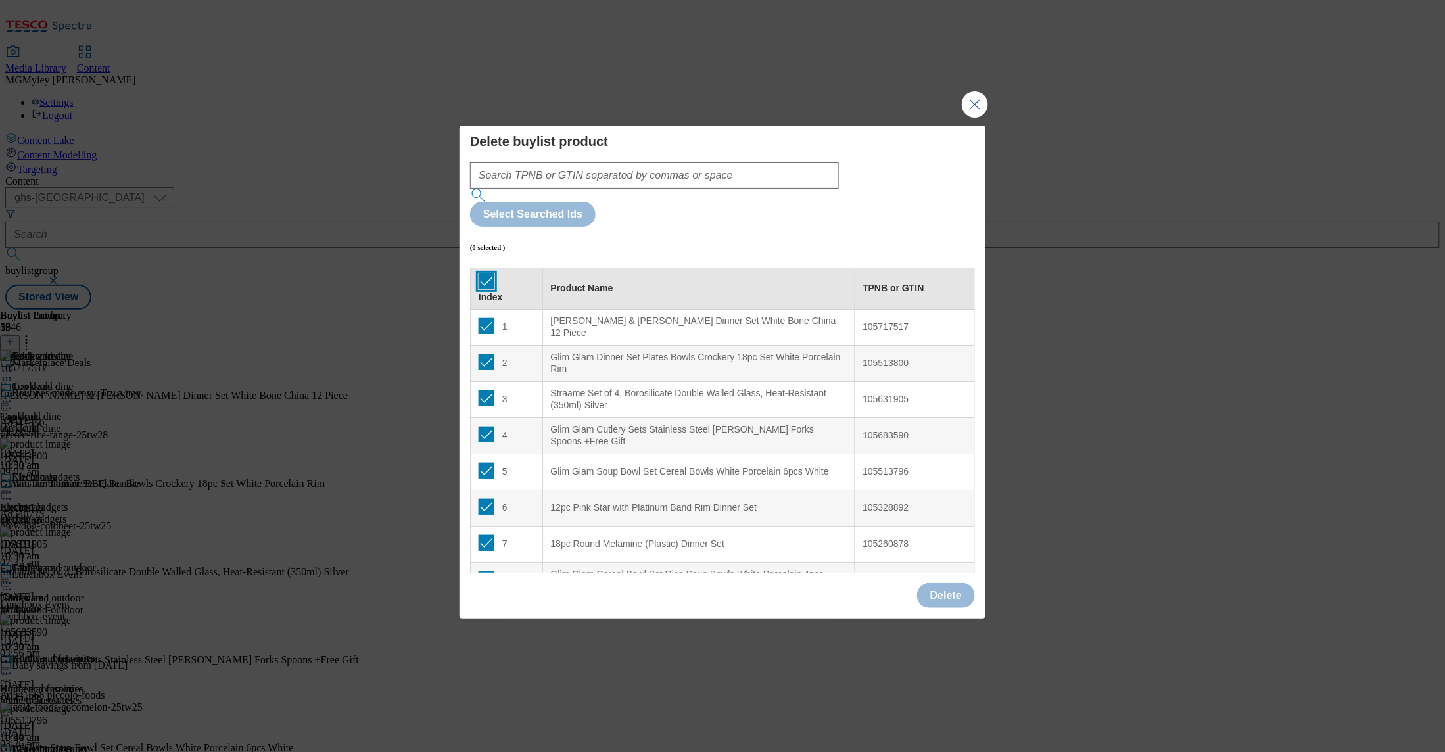
checkbox input "true"
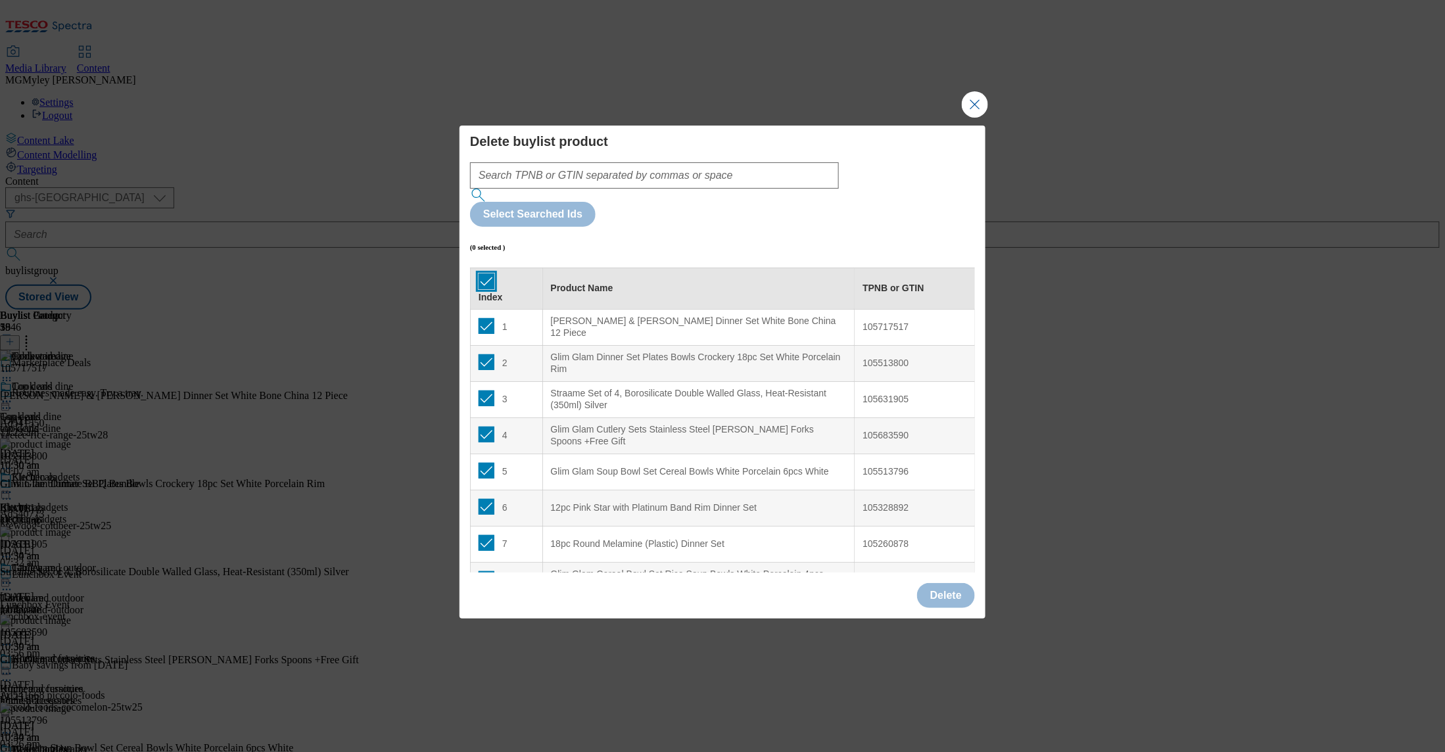
checkbox input "true"
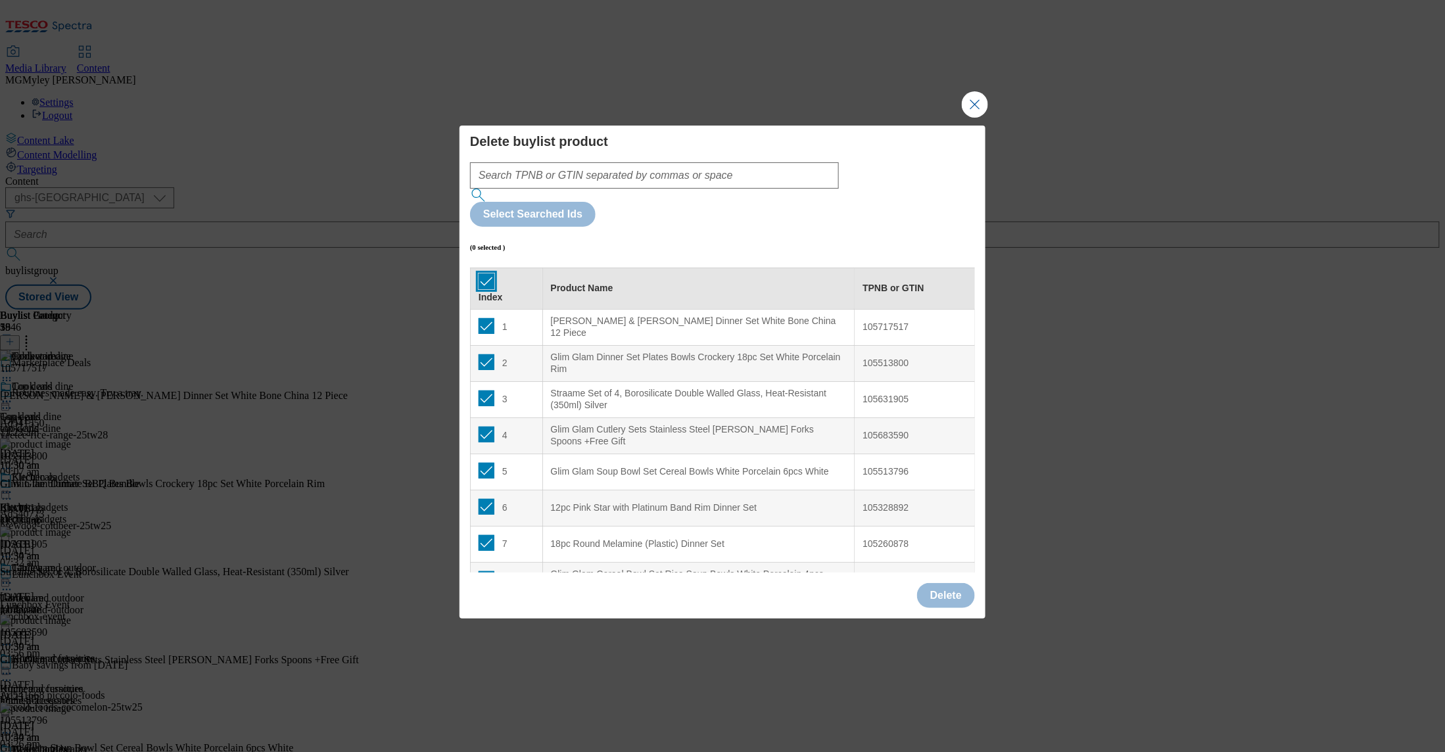
checkbox input "true"
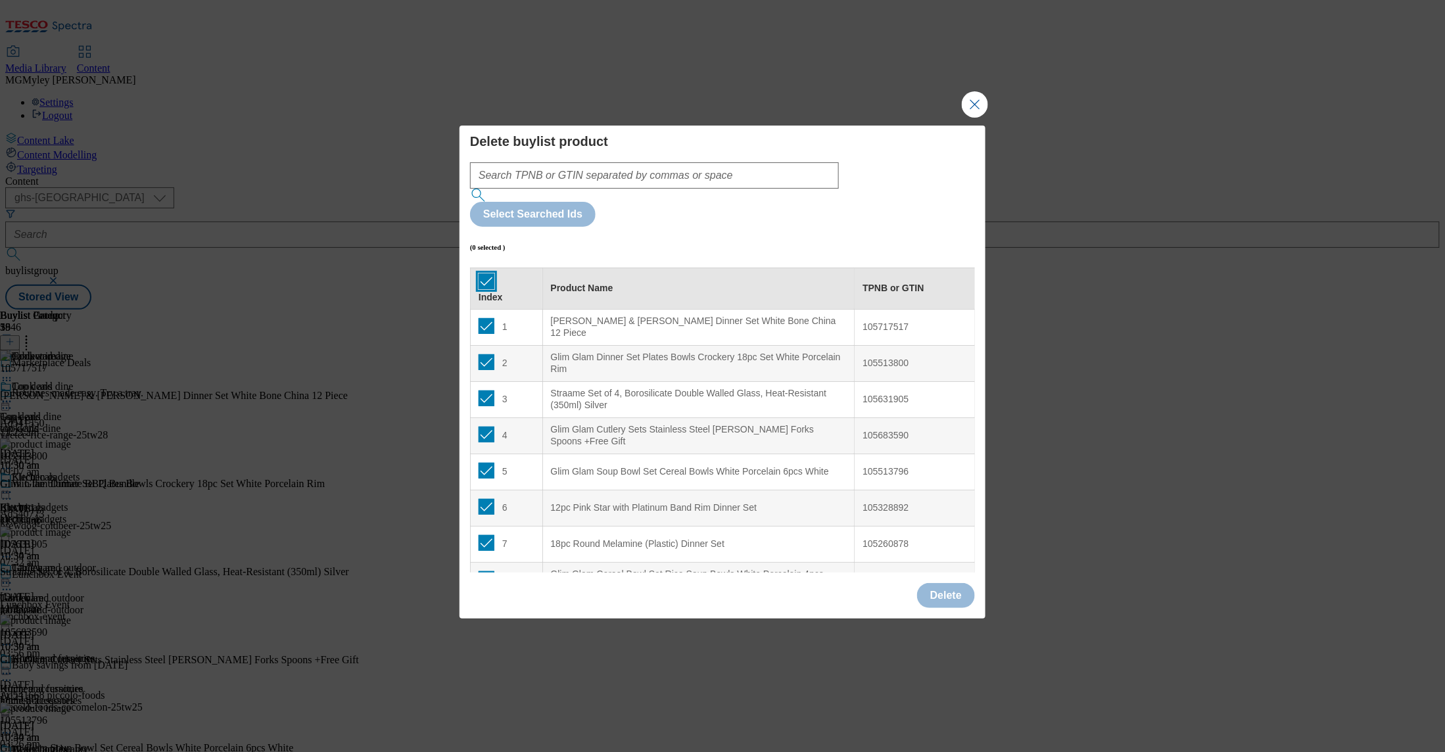
checkbox input "true"
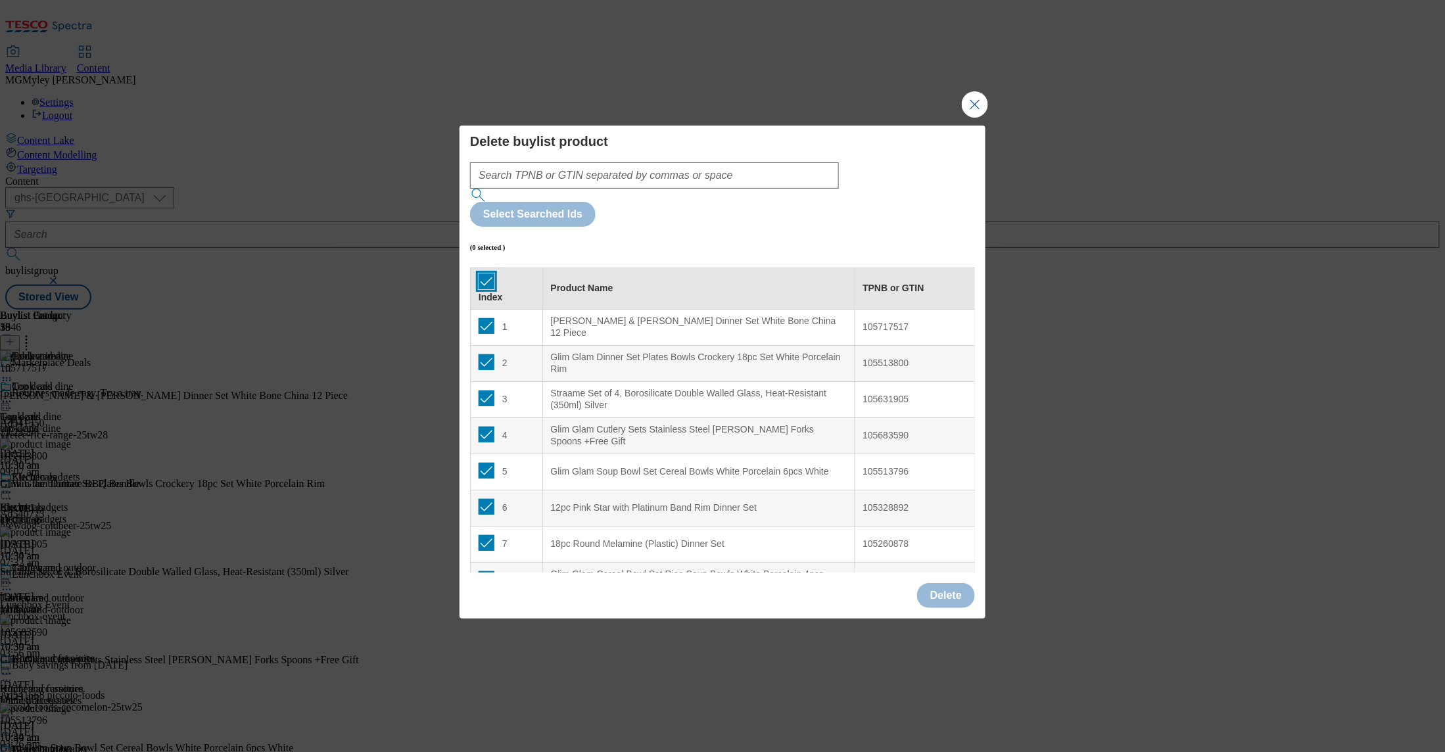
checkbox input "true"
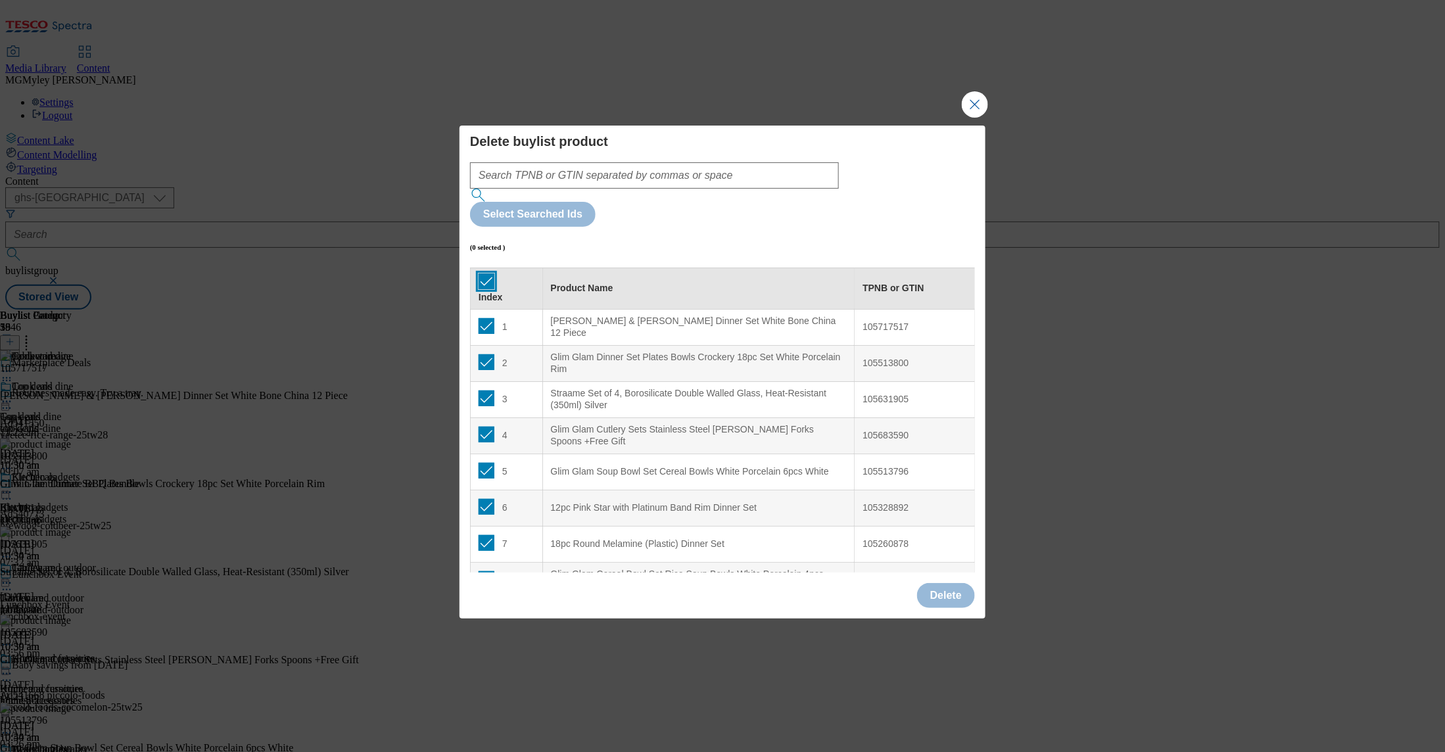
checkbox input "true"
click at [963, 583] on button "Delete" at bounding box center [946, 595] width 58 height 25
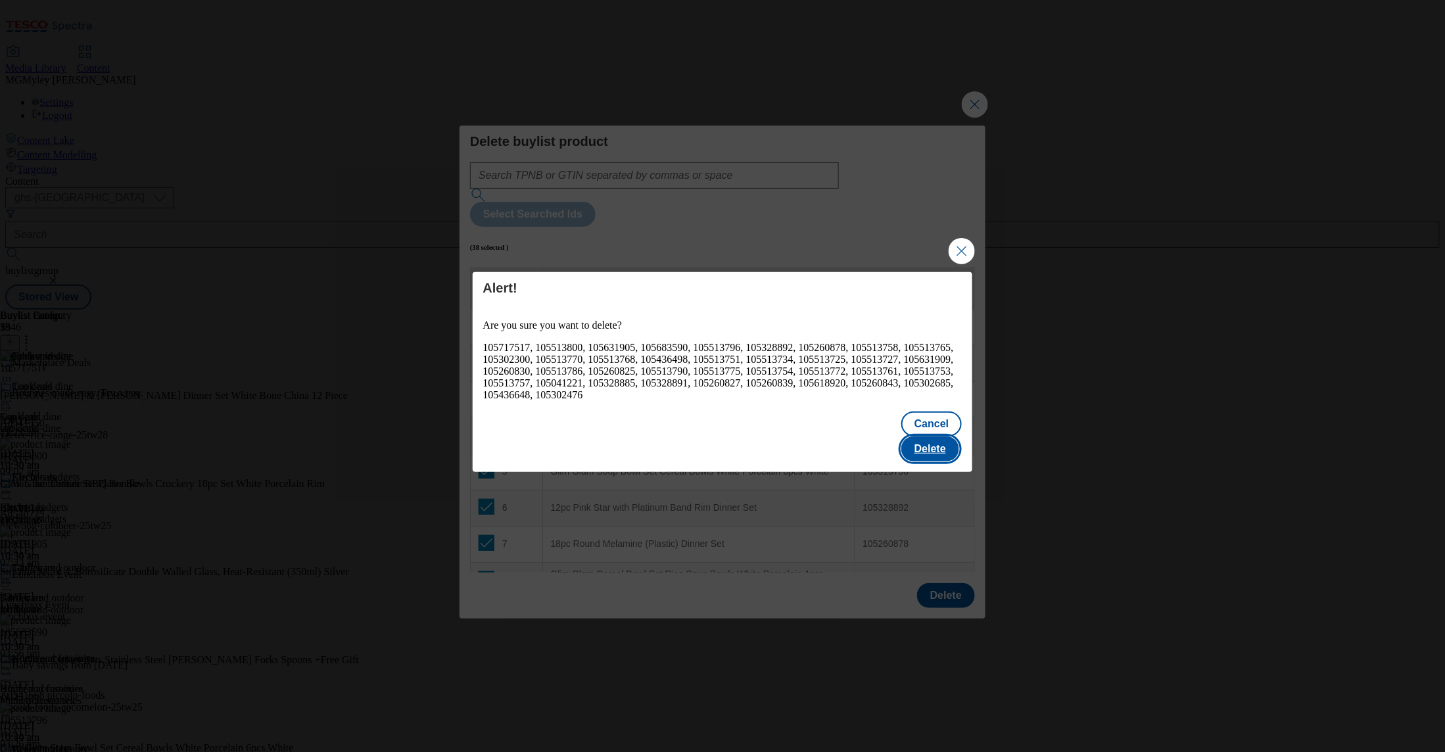
click at [920, 447] on button "Delete" at bounding box center [931, 449] width 58 height 25
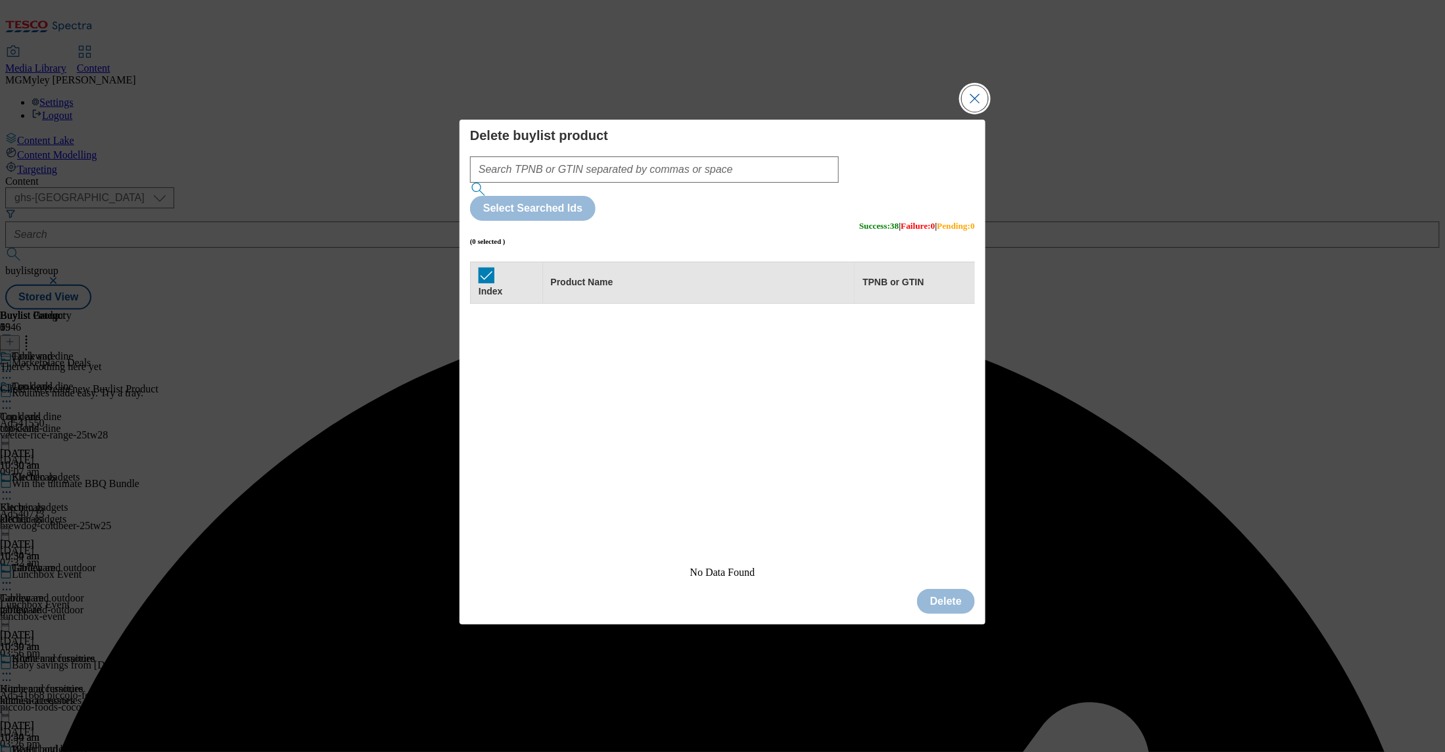
click at [975, 112] on button "Close Modal" at bounding box center [975, 98] width 26 height 26
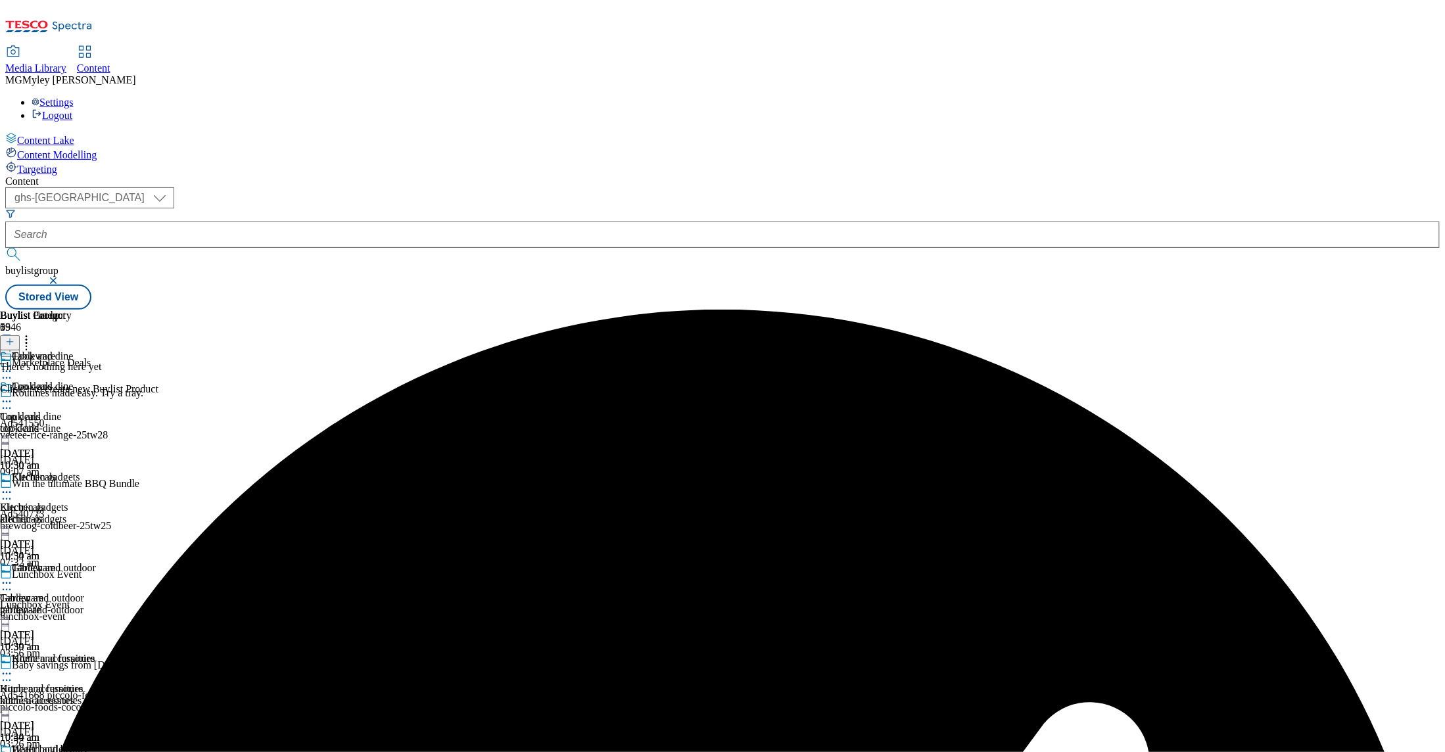
click at [14, 337] on icon at bounding box center [9, 341] width 9 height 9
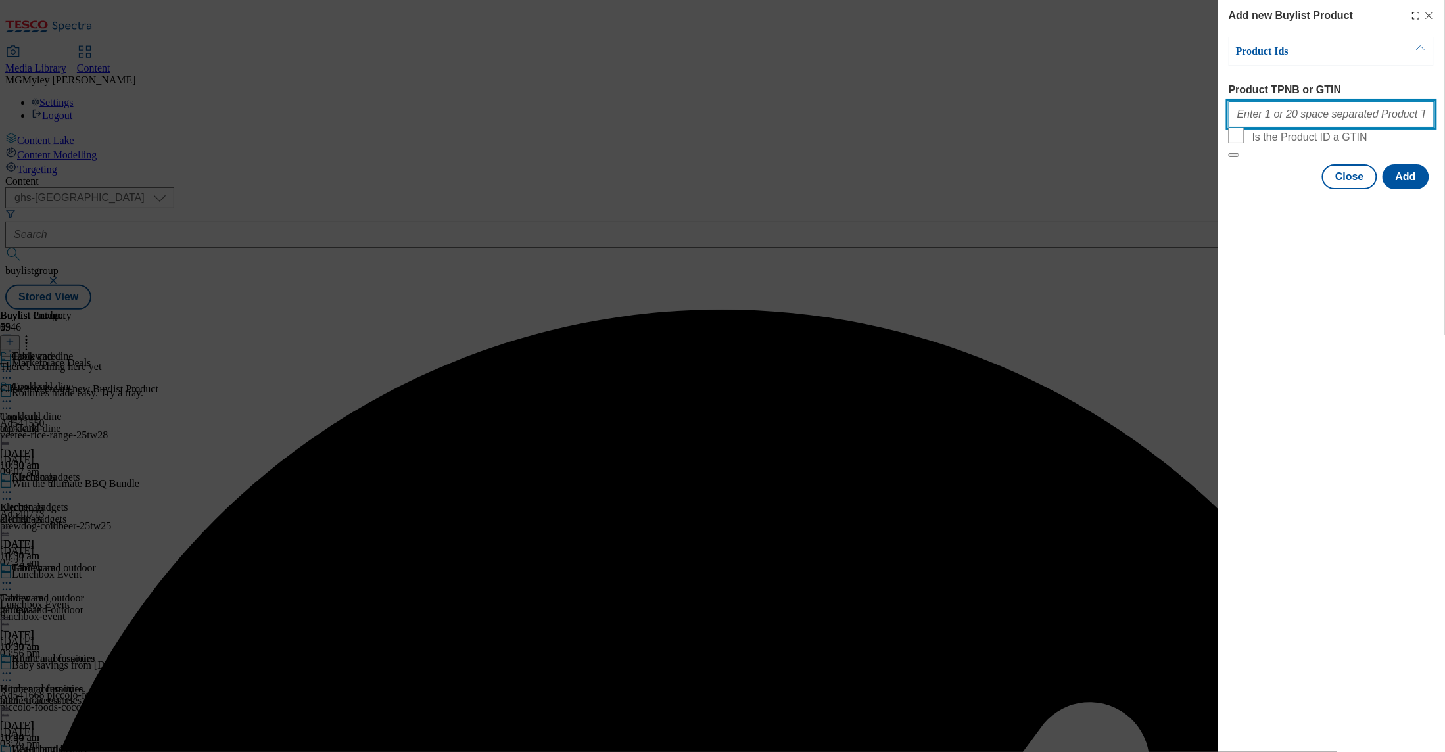
click at [1258, 125] on input "Product TPNB or GTIN" at bounding box center [1332, 114] width 206 height 26
paste input "105717517 105513800 105631905 105683590 105513796 105328892 105260878 105513758…"
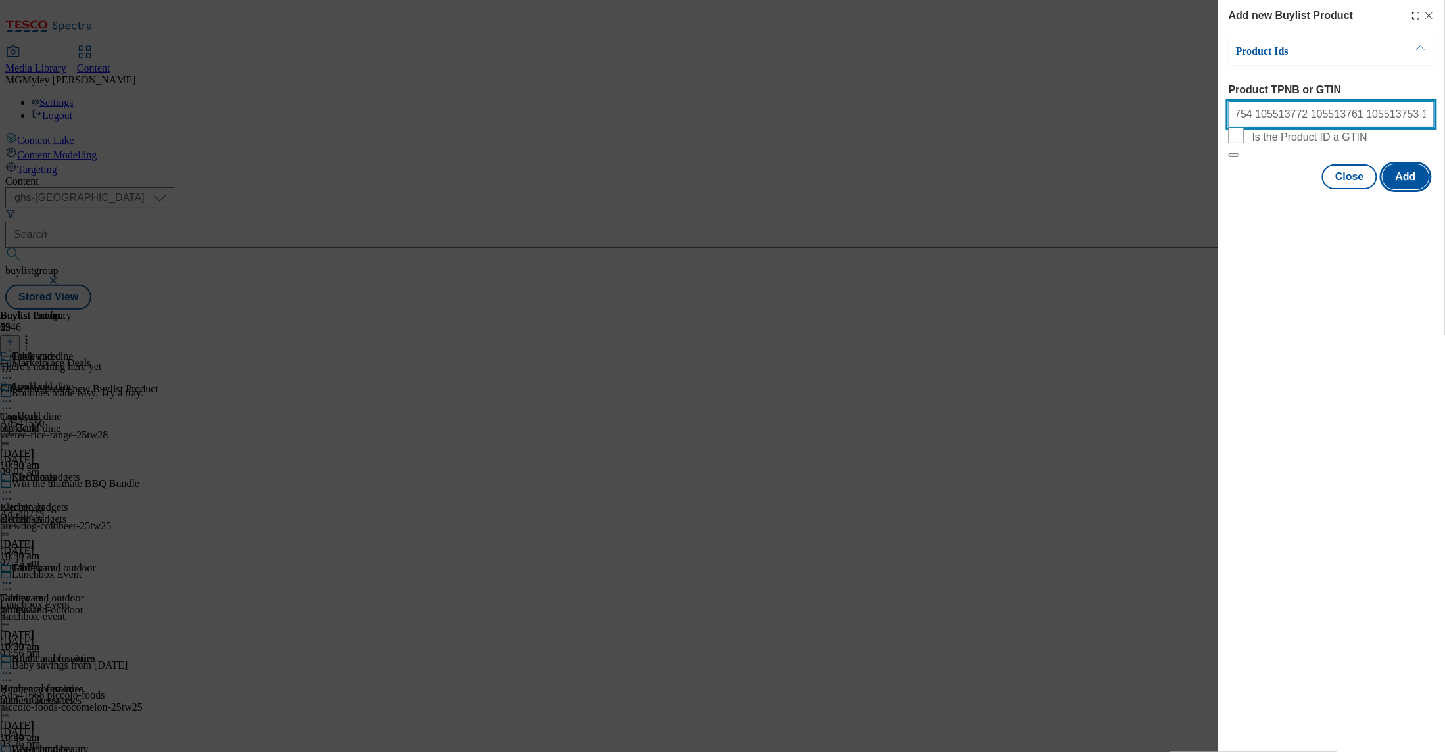
type input "105717517 105513800 105631905 105683590 105513796 105328892 105260878 105513758…"
click at [1409, 189] on button "Add" at bounding box center [1406, 176] width 47 height 25
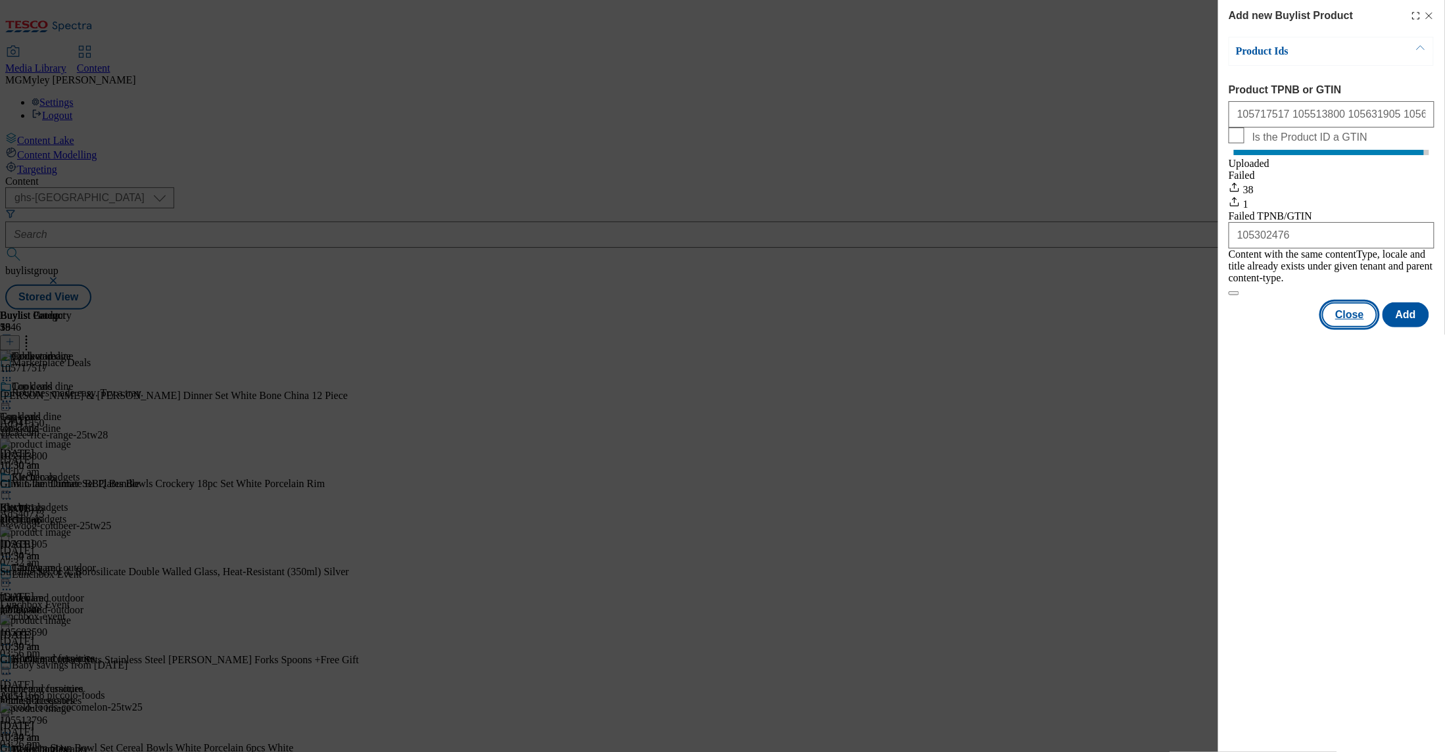
click at [1356, 318] on button "Close" at bounding box center [1350, 315] width 55 height 25
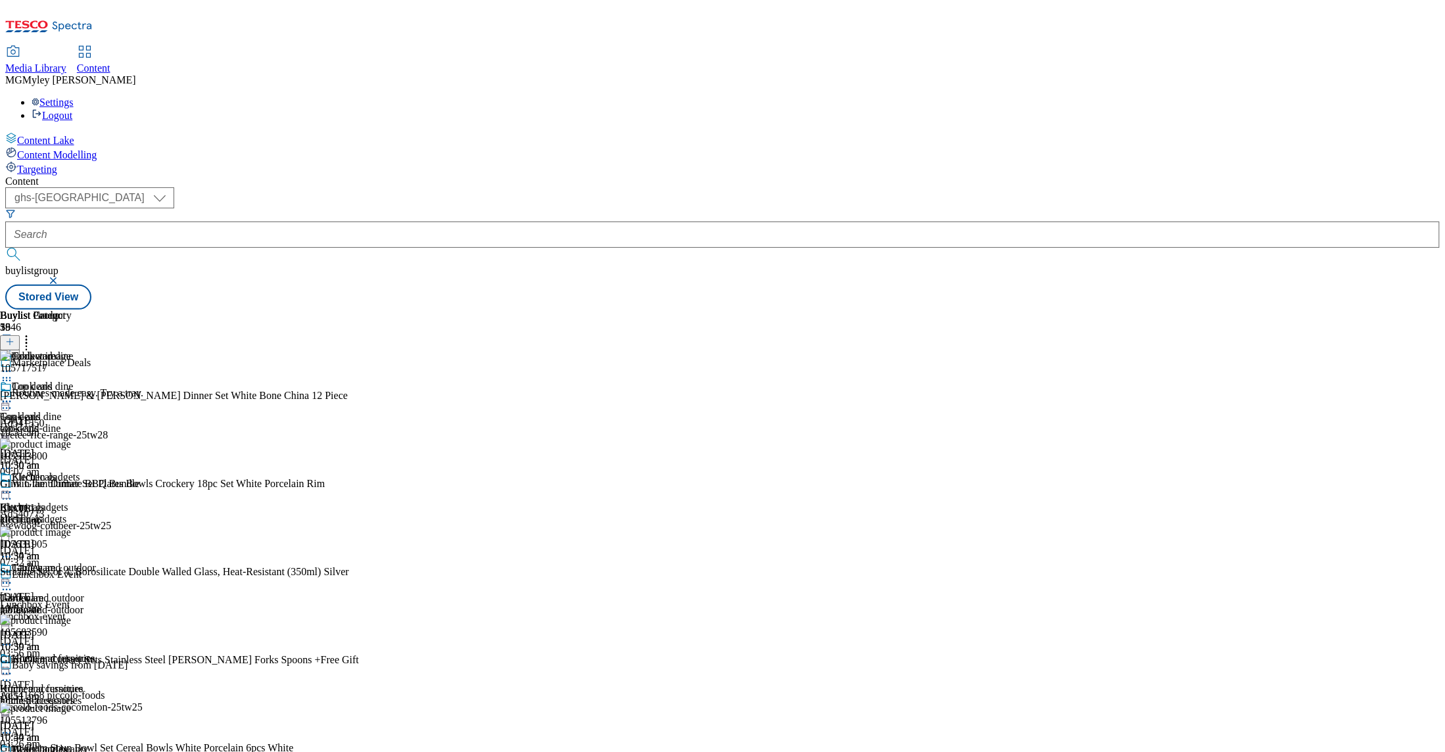
scroll to position [237, 0]
click at [95, 653] on div "Kitchen accessories Kitchen accessories kitchen-accessories [DATE] 10:50 am" at bounding box center [47, 698] width 95 height 91
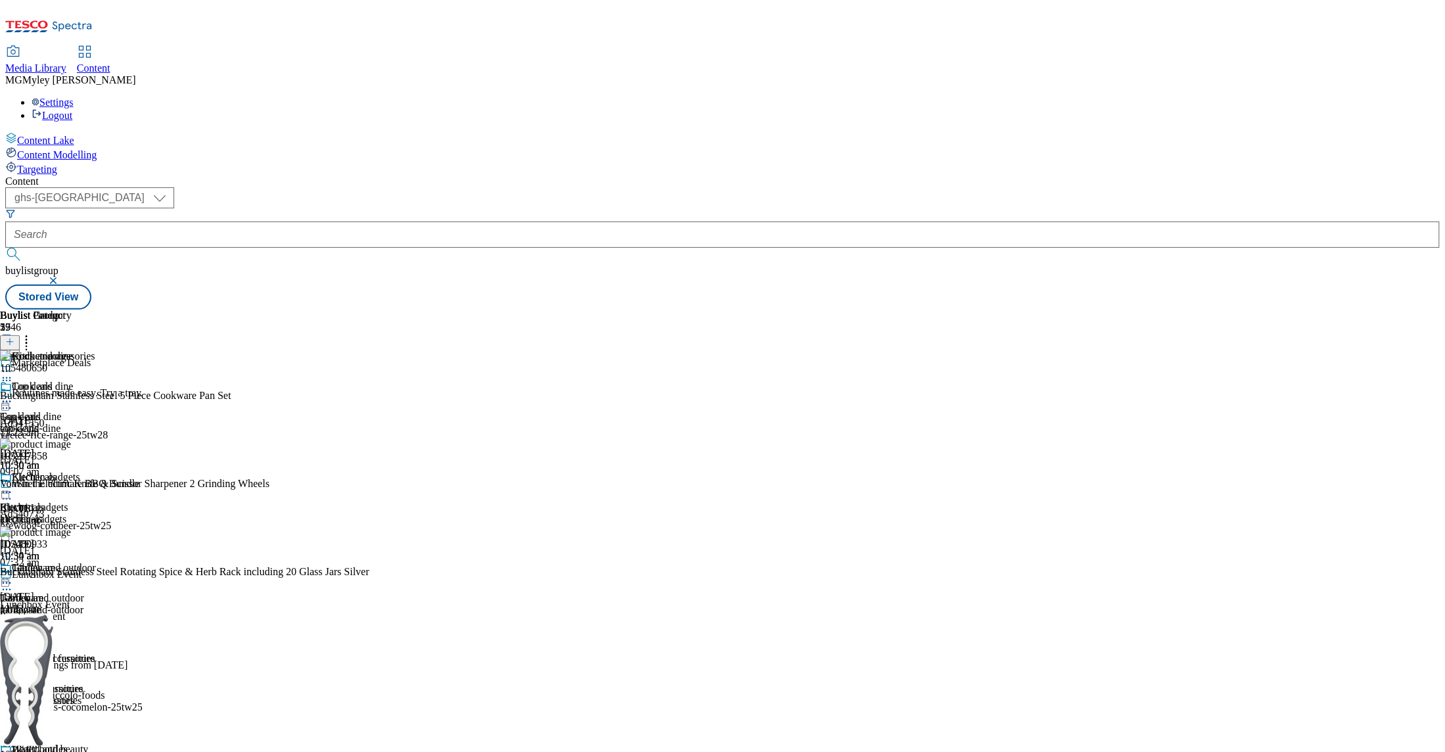
click at [33, 333] on icon at bounding box center [26, 339] width 13 height 13
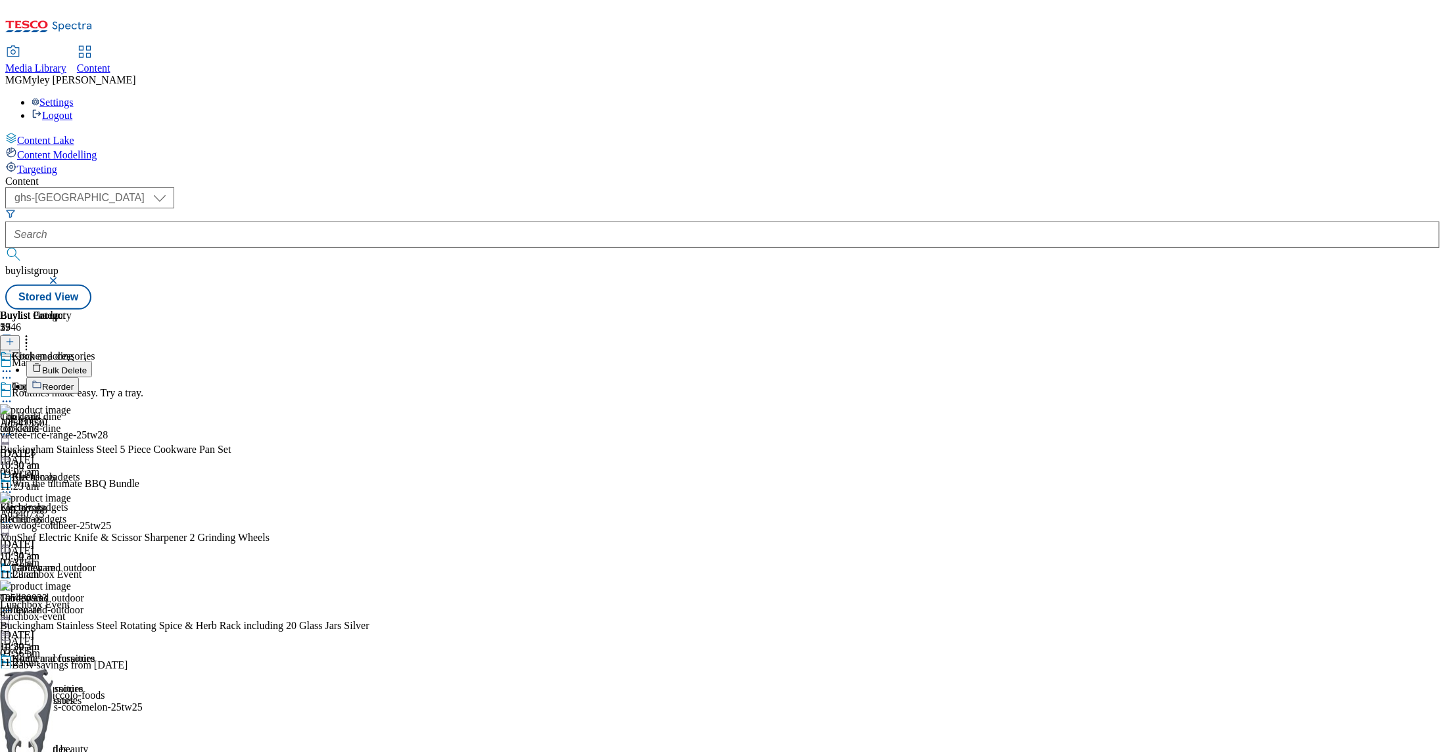
click at [87, 366] on span "Bulk Delete" at bounding box center [64, 371] width 45 height 10
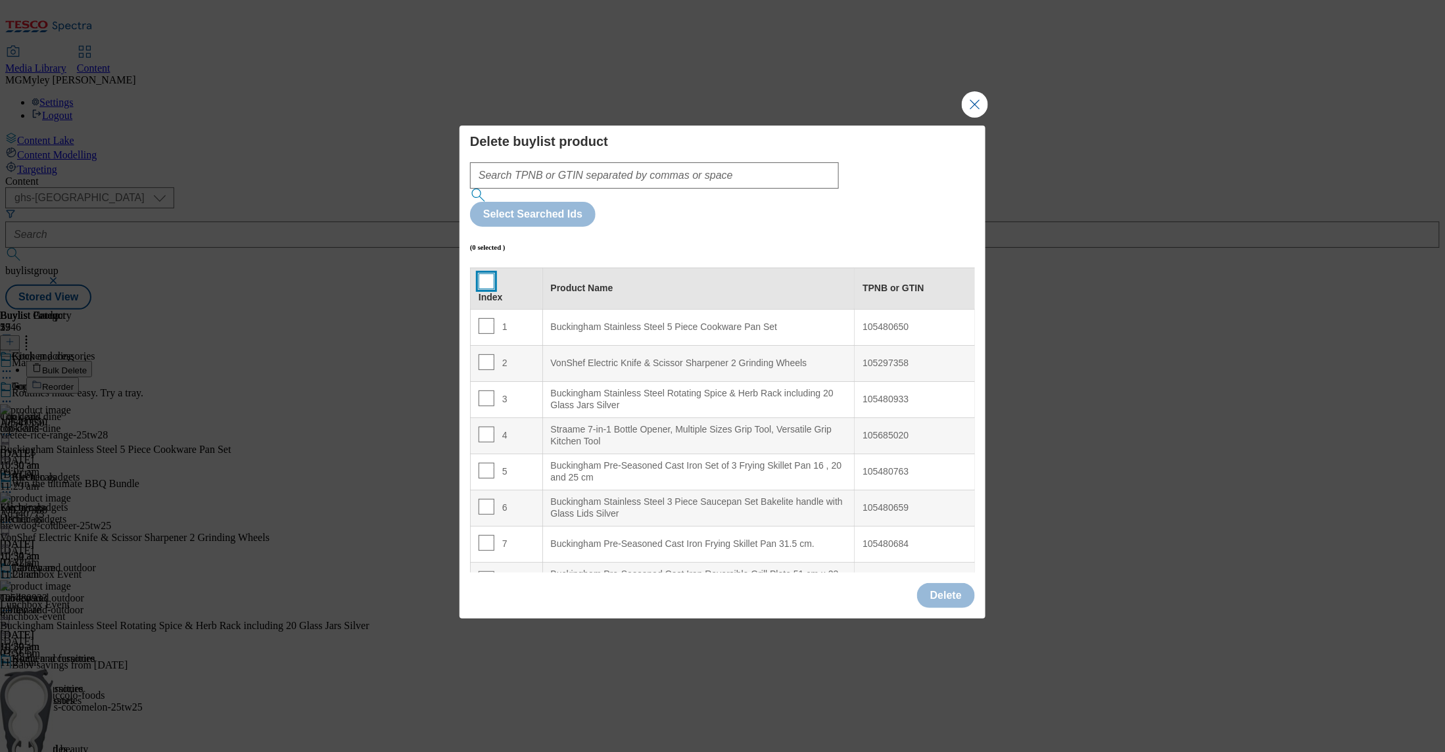
click at [483, 274] on input "Modal" at bounding box center [487, 282] width 16 height 16
checkbox input "true"
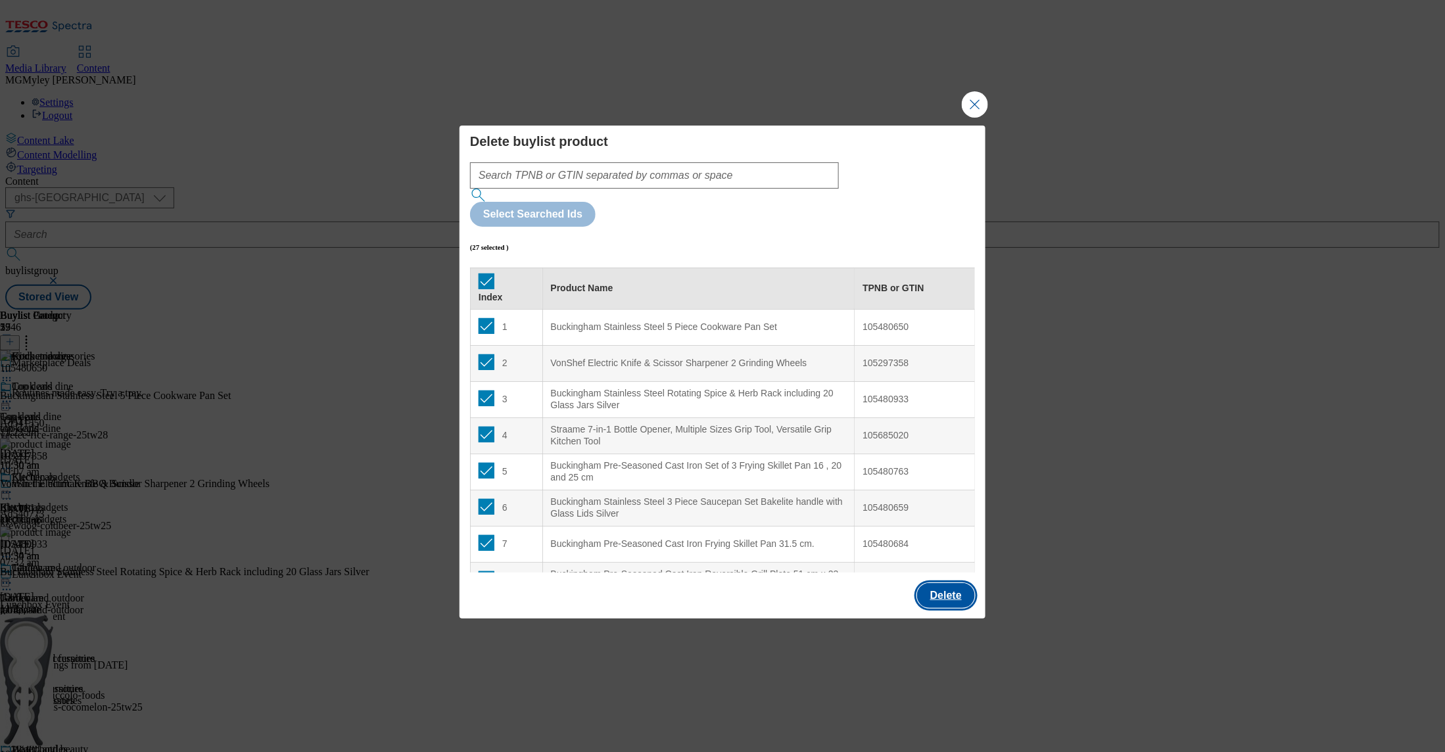
click at [938, 583] on button "Delete" at bounding box center [946, 595] width 58 height 25
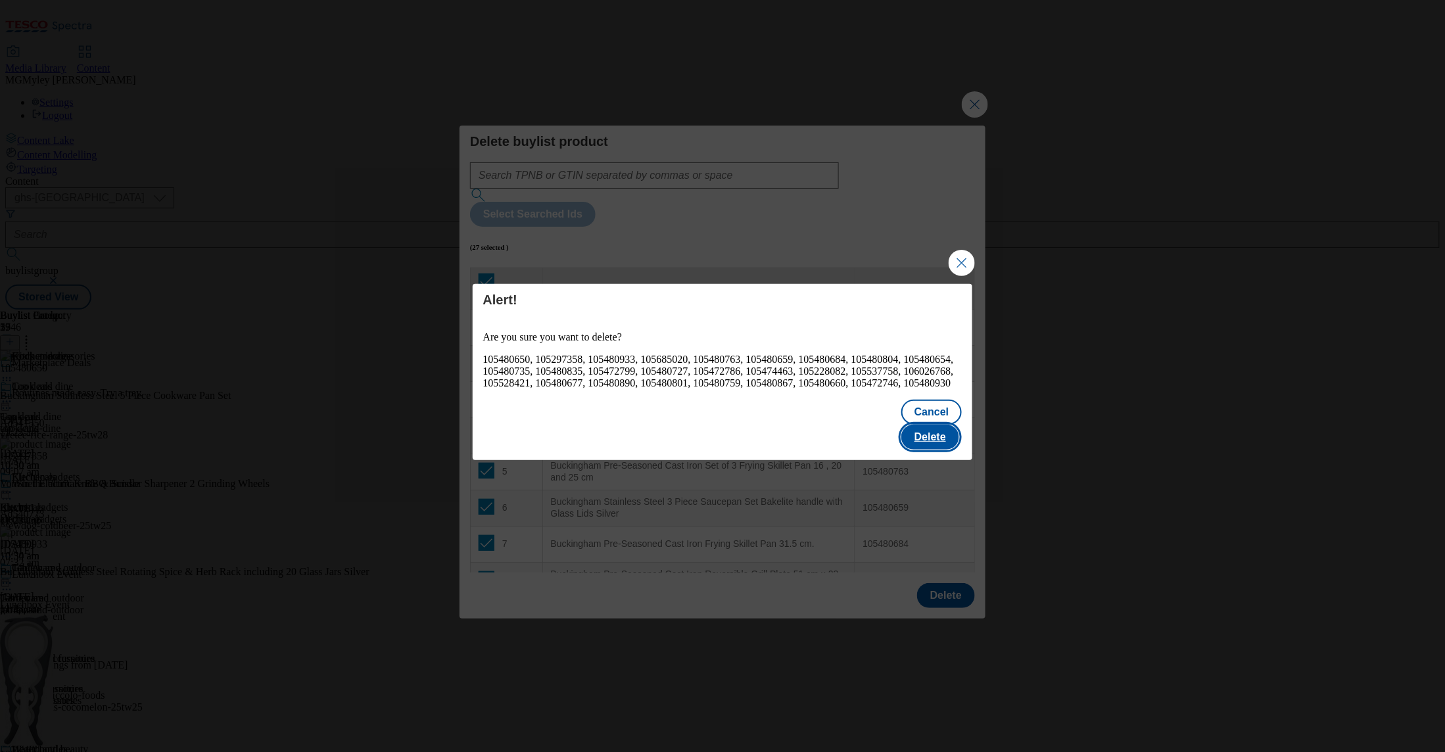
click at [948, 433] on button "Delete" at bounding box center [931, 437] width 58 height 25
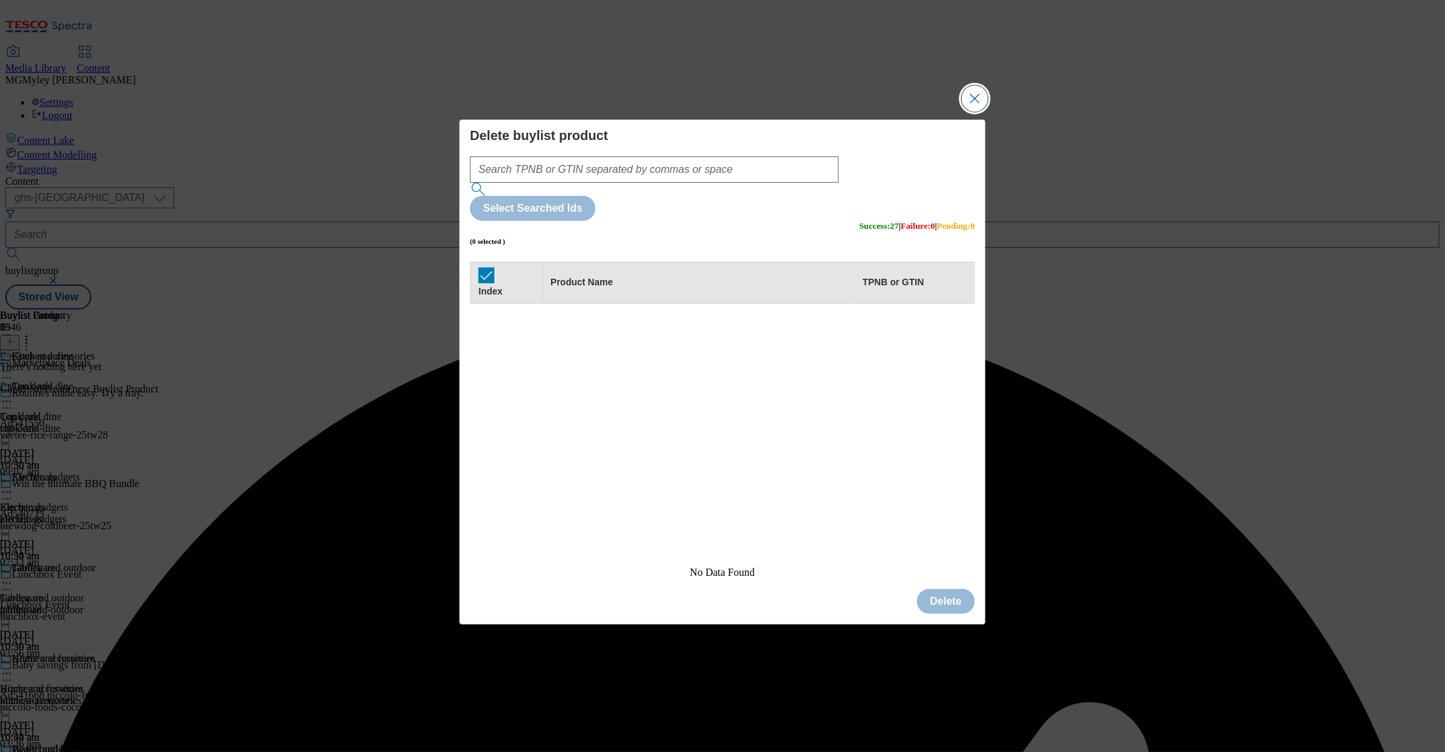
click at [975, 112] on button "Close Modal" at bounding box center [975, 98] width 26 height 26
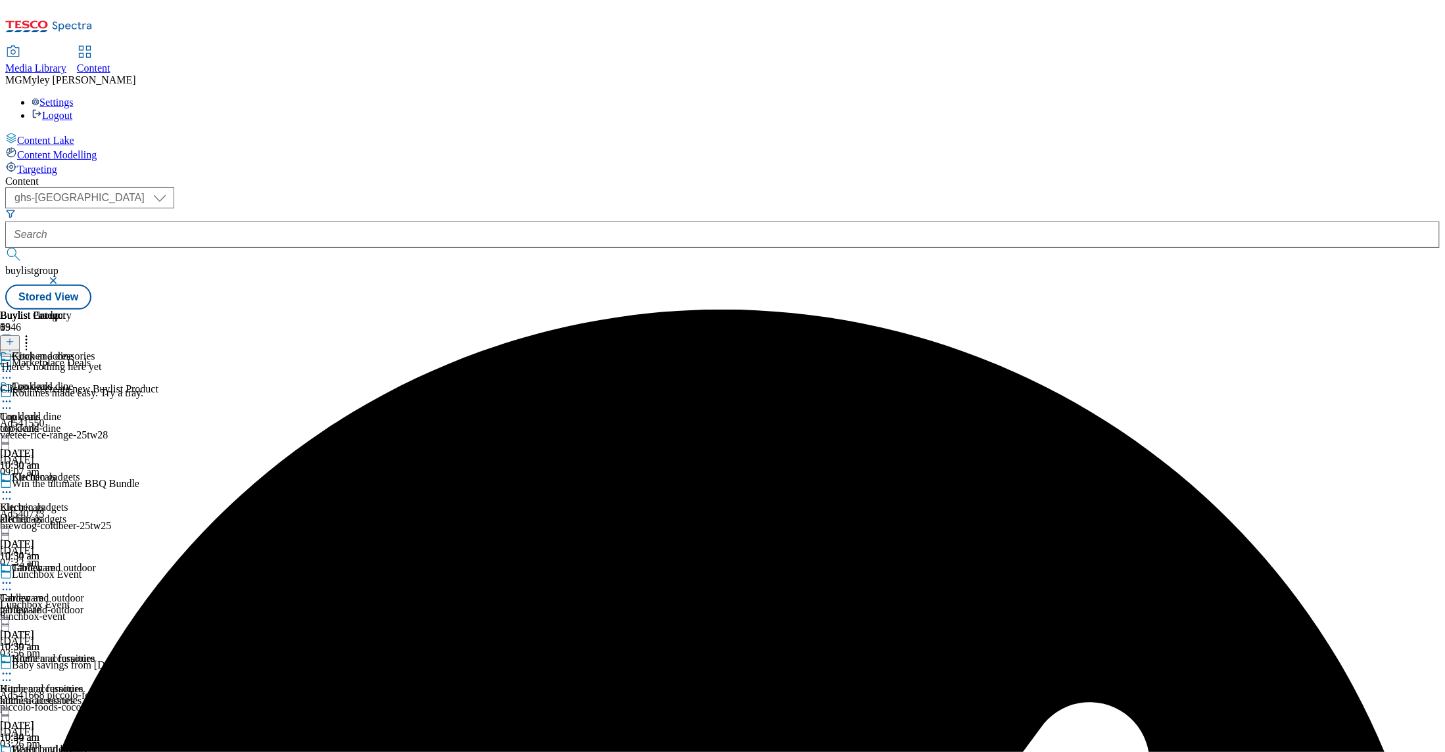
click at [14, 337] on icon at bounding box center [9, 341] width 9 height 9
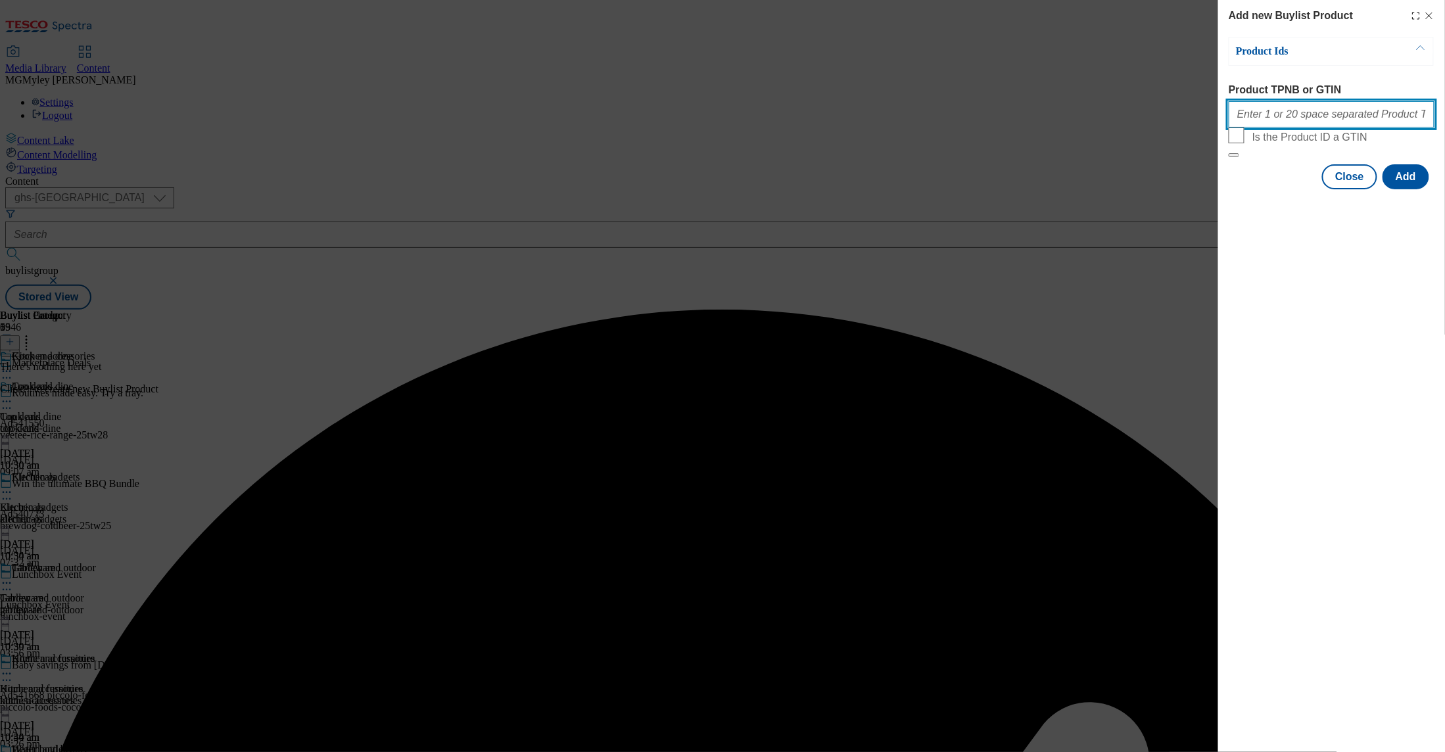
click at [1327, 123] on input "Product TPNB or GTIN" at bounding box center [1332, 114] width 206 height 26
paste input "105480650 105297358 105480933 105685020 105480763 105480659 105480684 105480804…"
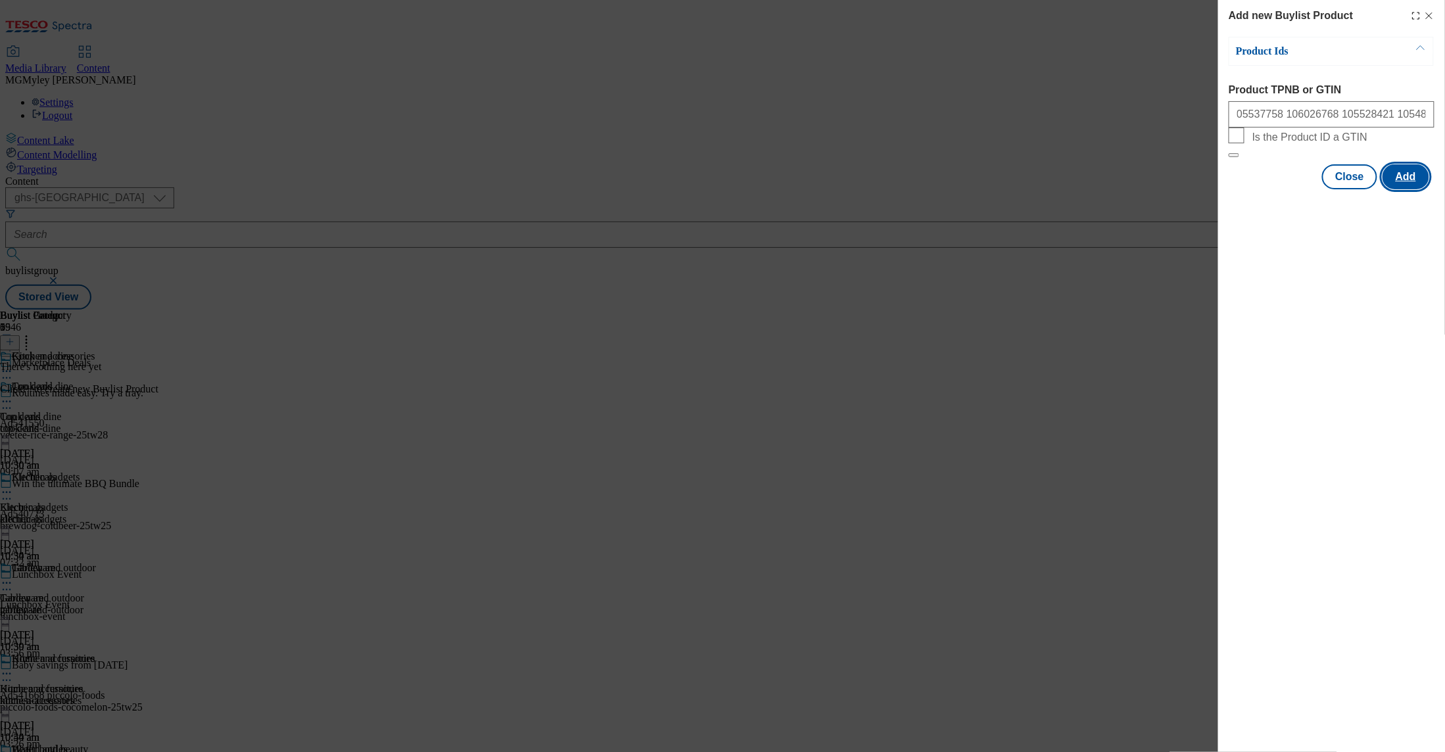
click at [1407, 189] on button "Add" at bounding box center [1406, 176] width 47 height 25
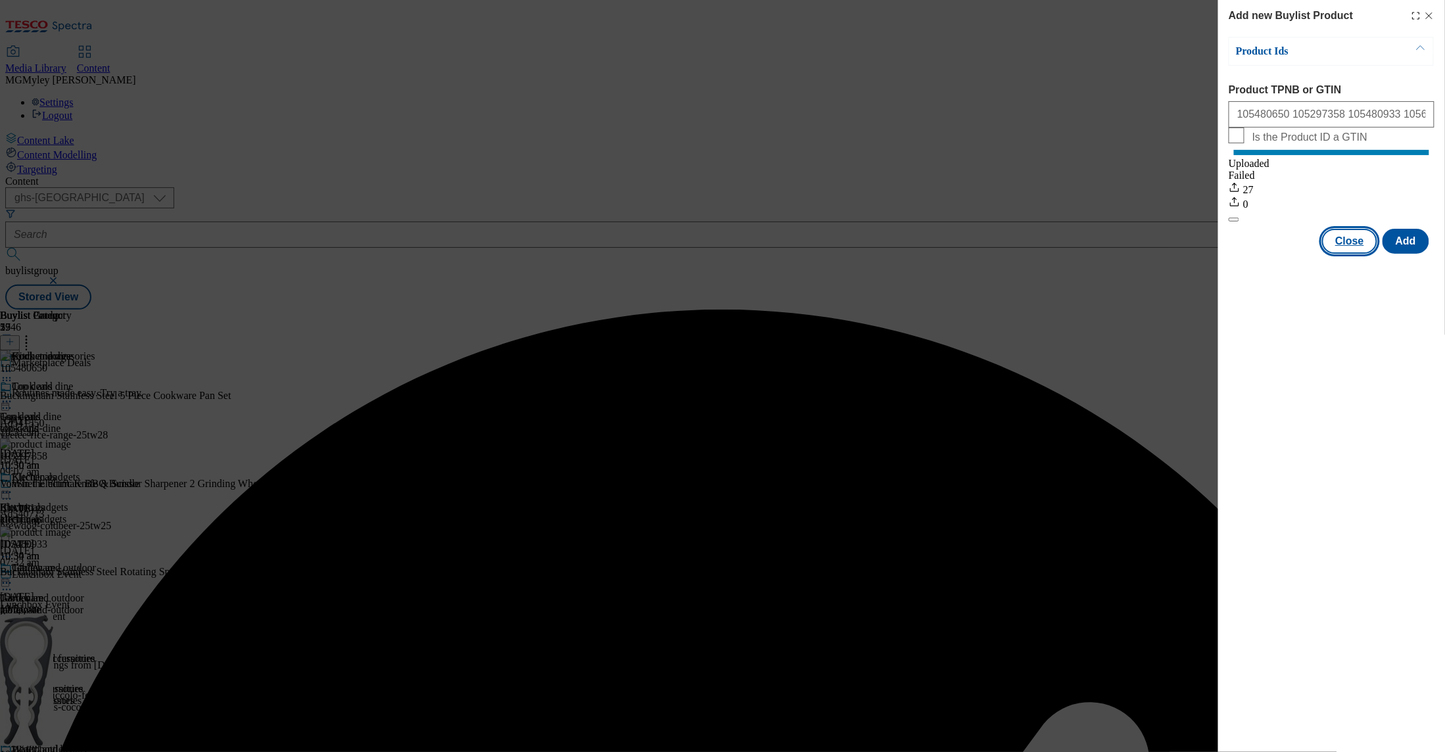
click at [1349, 254] on button "Close" at bounding box center [1350, 241] width 55 height 25
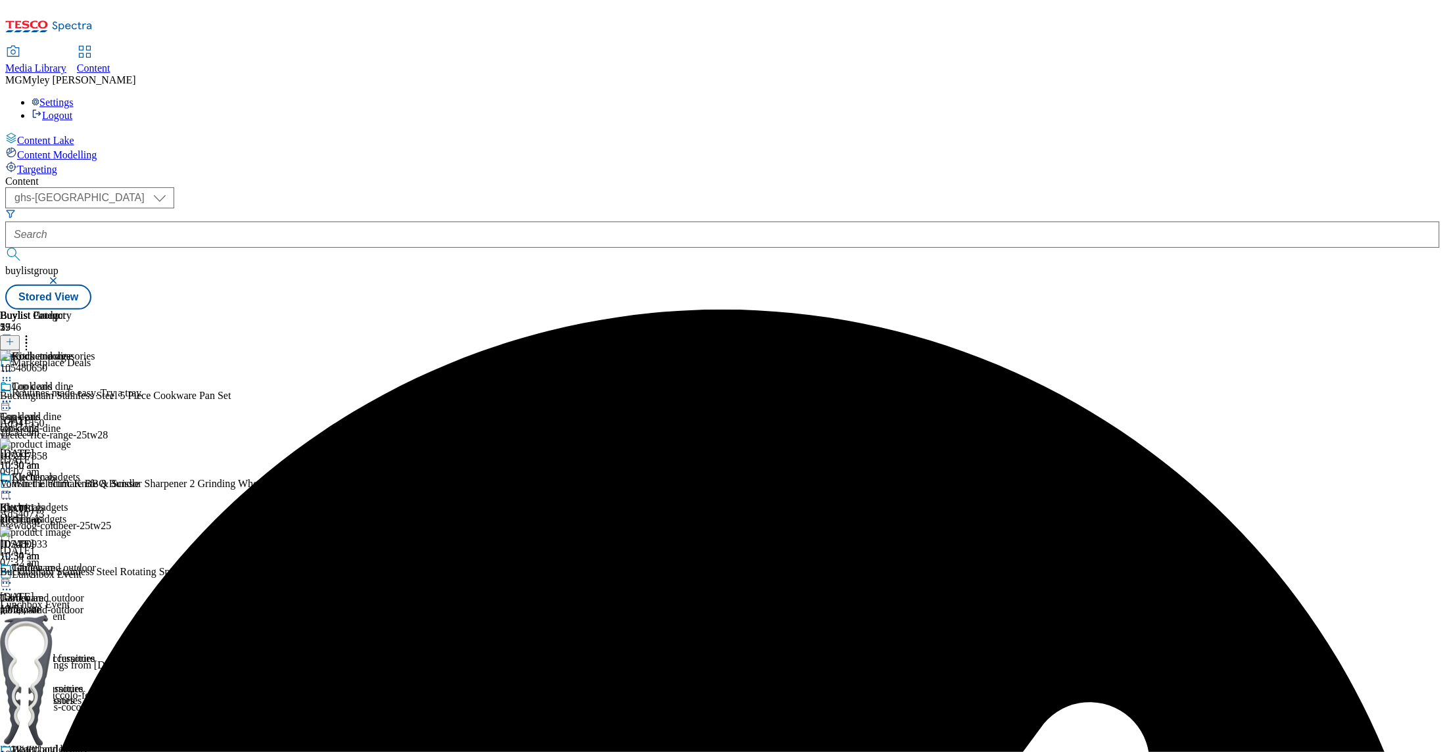
scroll to position [267, 0]
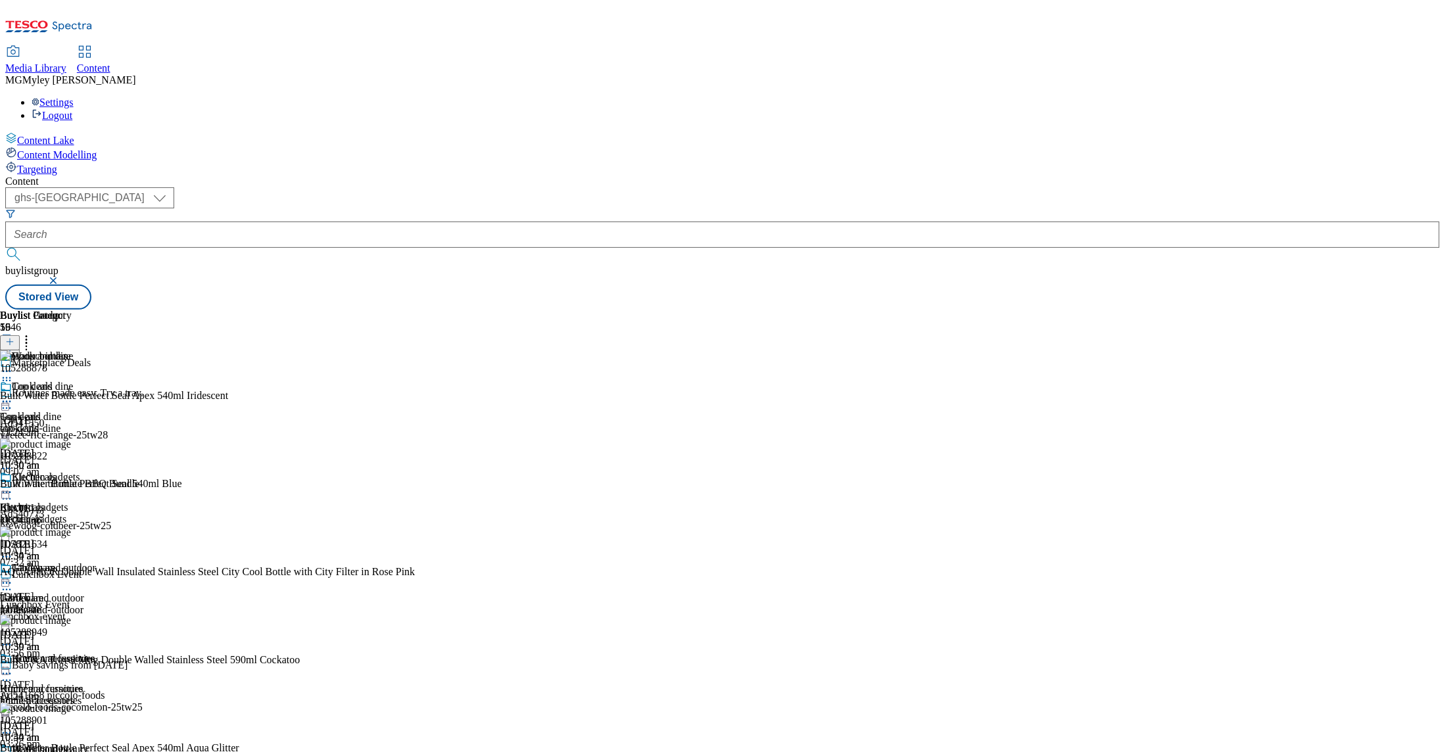
click at [33, 333] on icon at bounding box center [26, 339] width 13 height 13
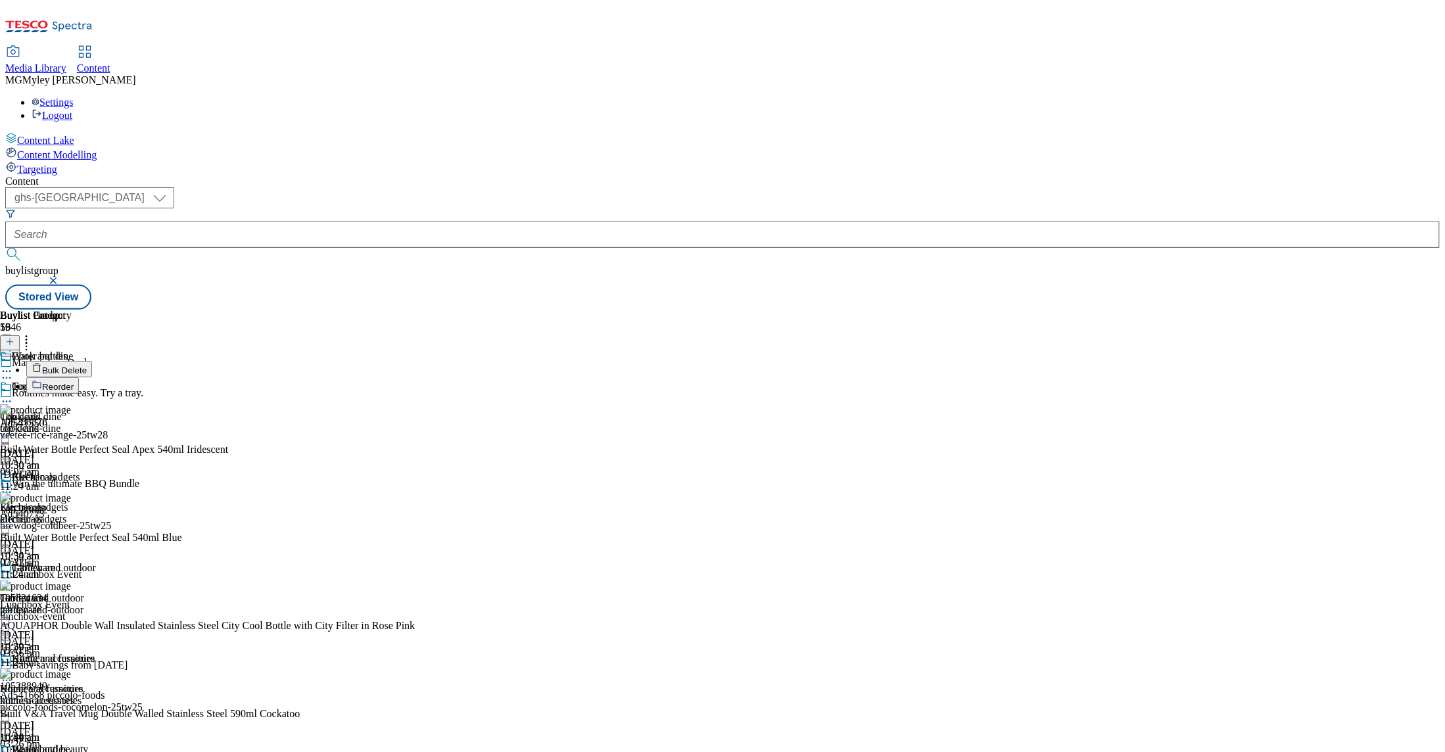
click at [87, 366] on span "Bulk Delete" at bounding box center [64, 371] width 45 height 10
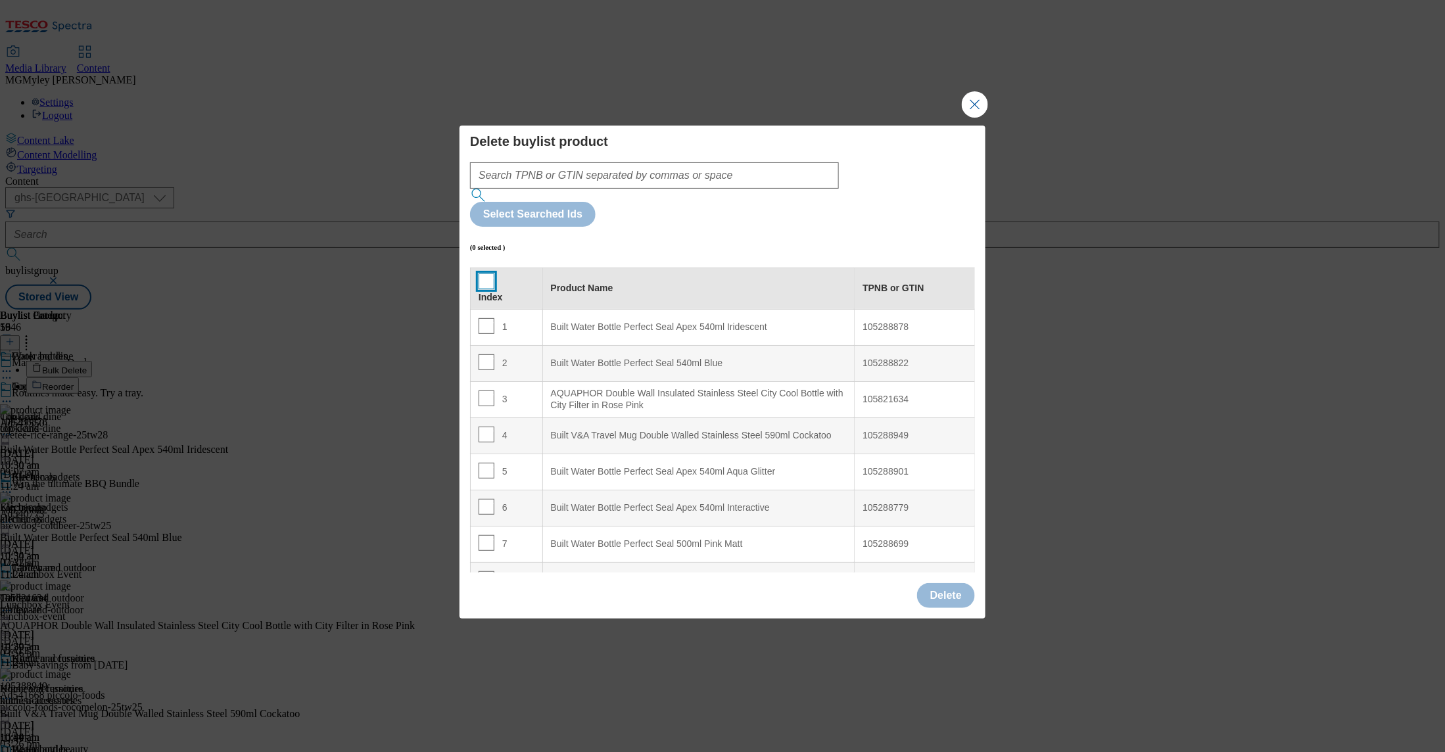
click at [491, 274] on input "Modal" at bounding box center [487, 282] width 16 height 16
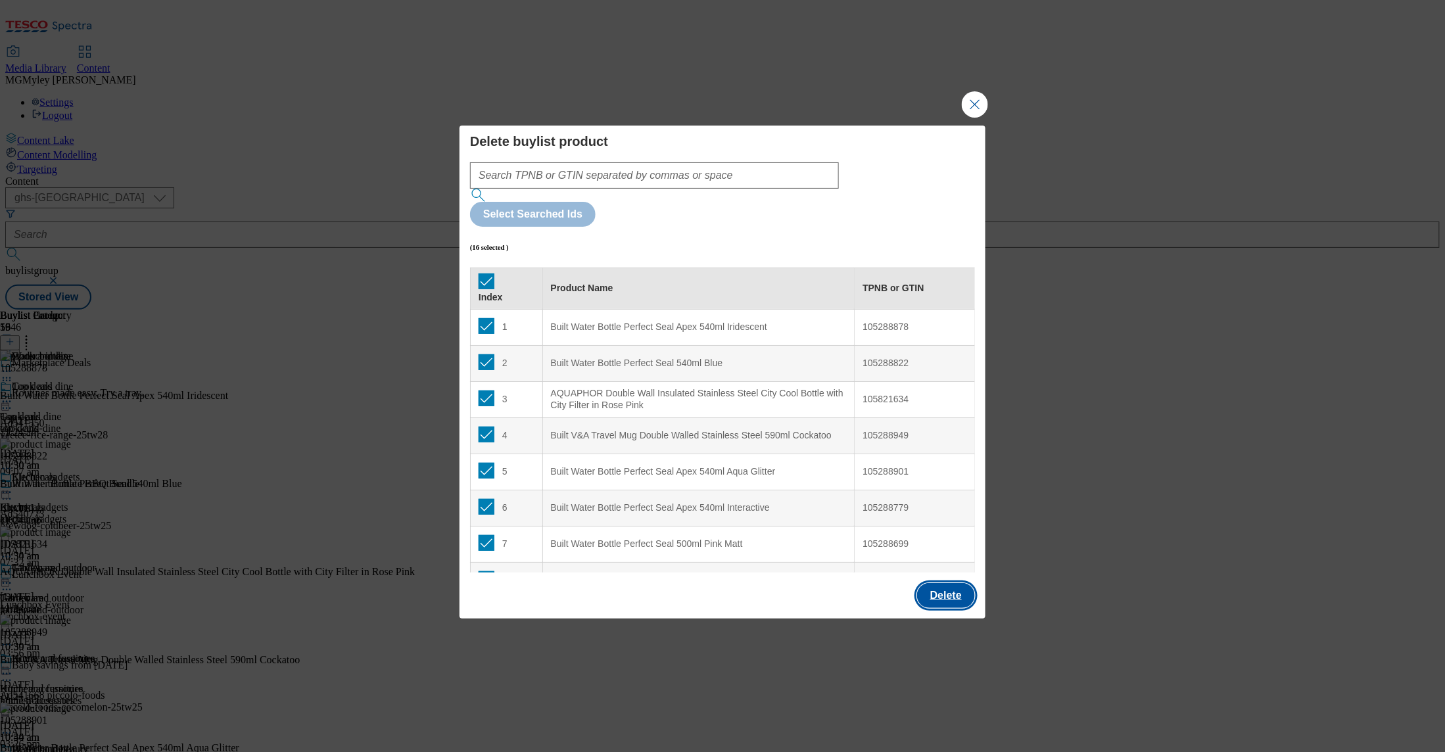
click at [947, 583] on button "Delete" at bounding box center [946, 595] width 58 height 25
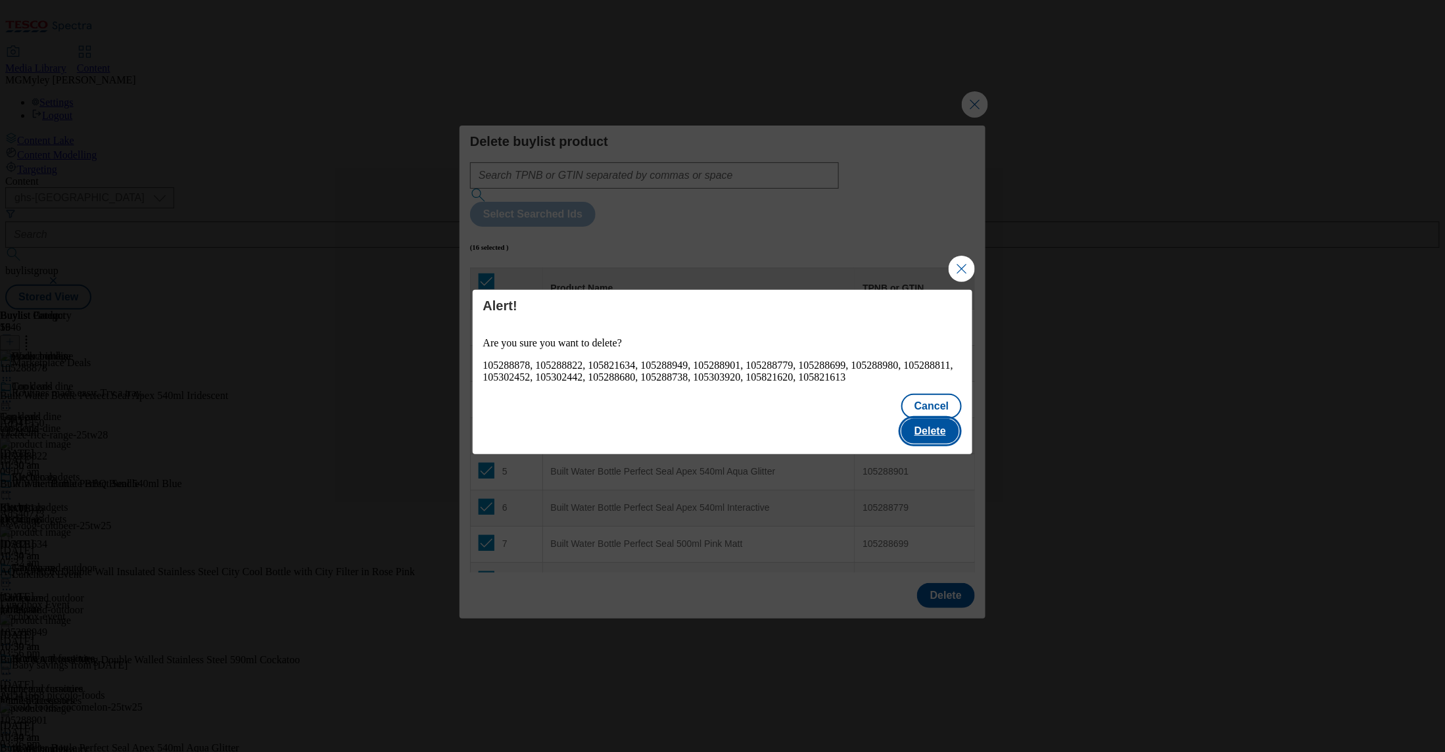
click at [948, 422] on button "Delete" at bounding box center [931, 431] width 58 height 25
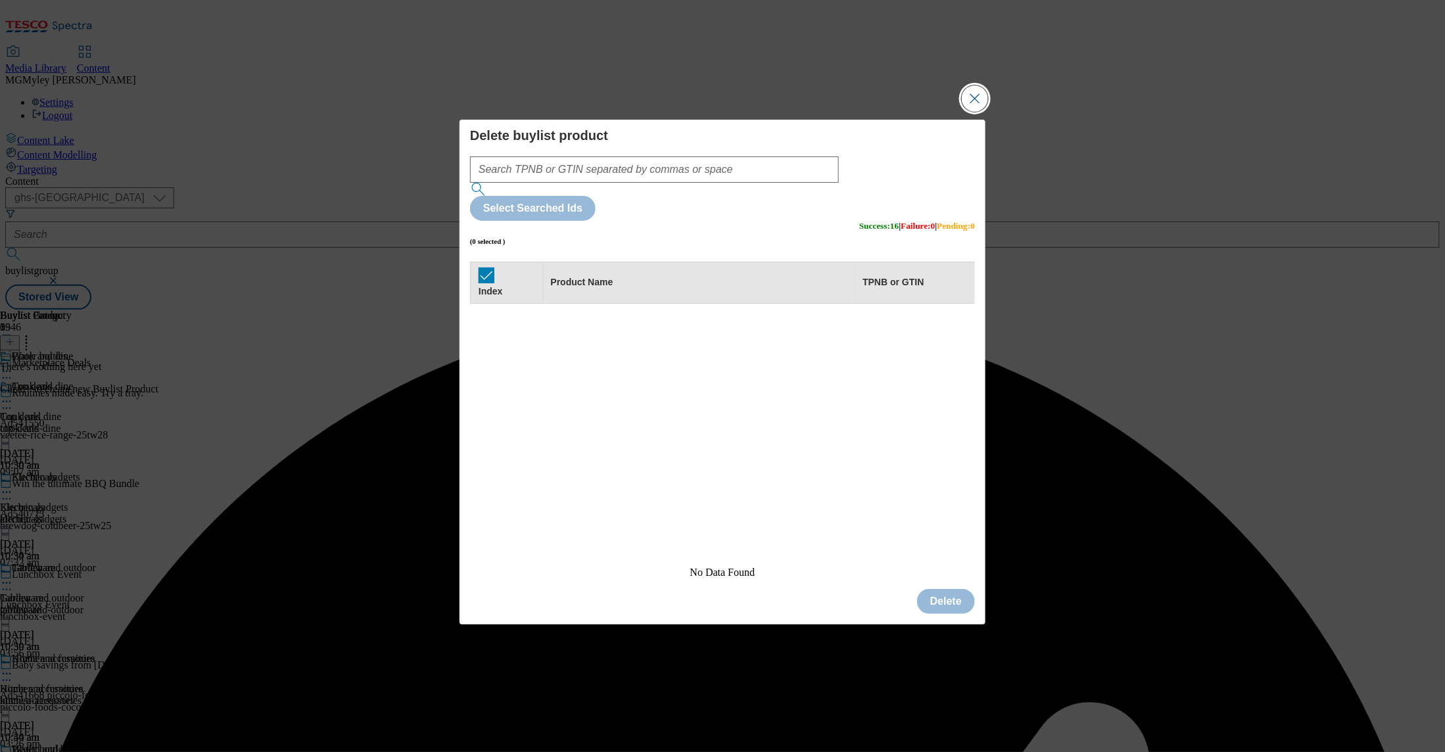
click at [974, 112] on button "Close Modal" at bounding box center [975, 98] width 26 height 26
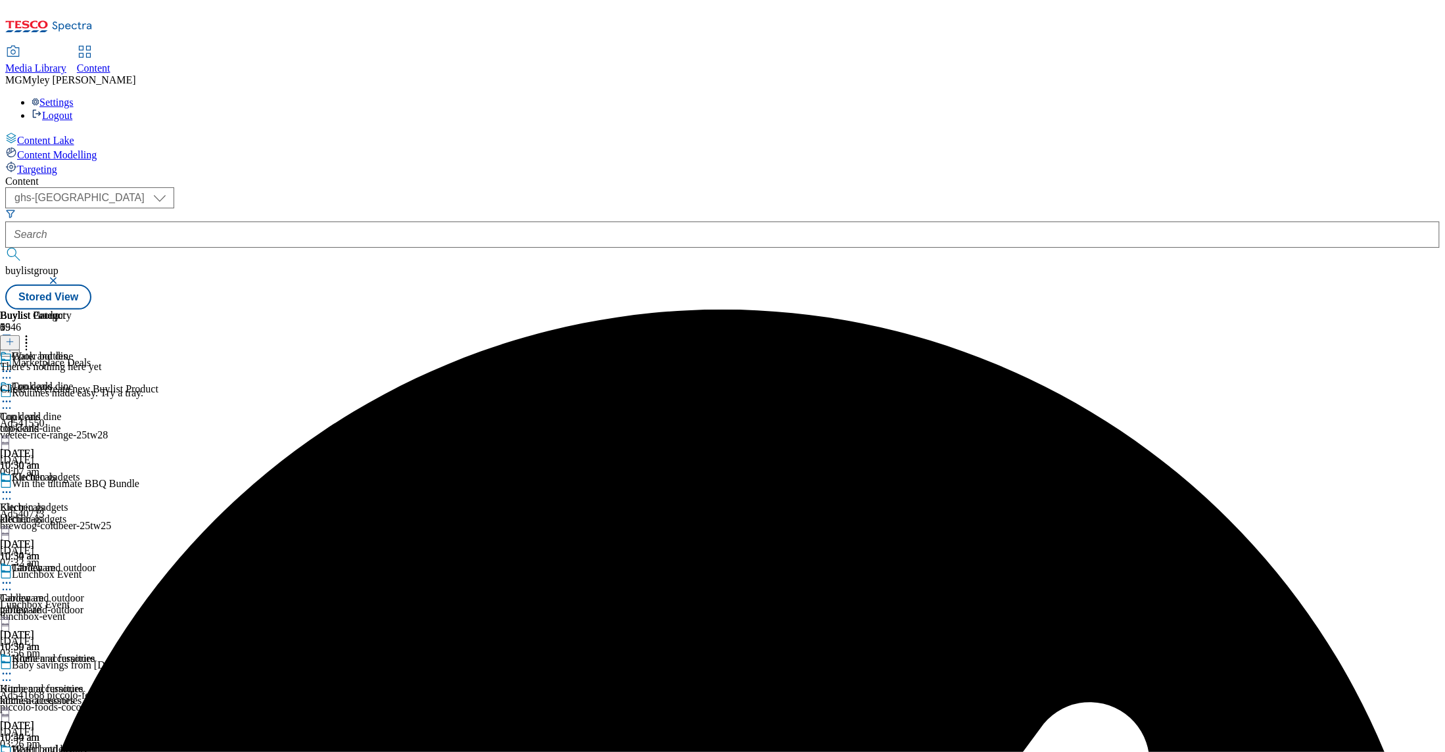
click at [20, 335] on button at bounding box center [10, 342] width 20 height 15
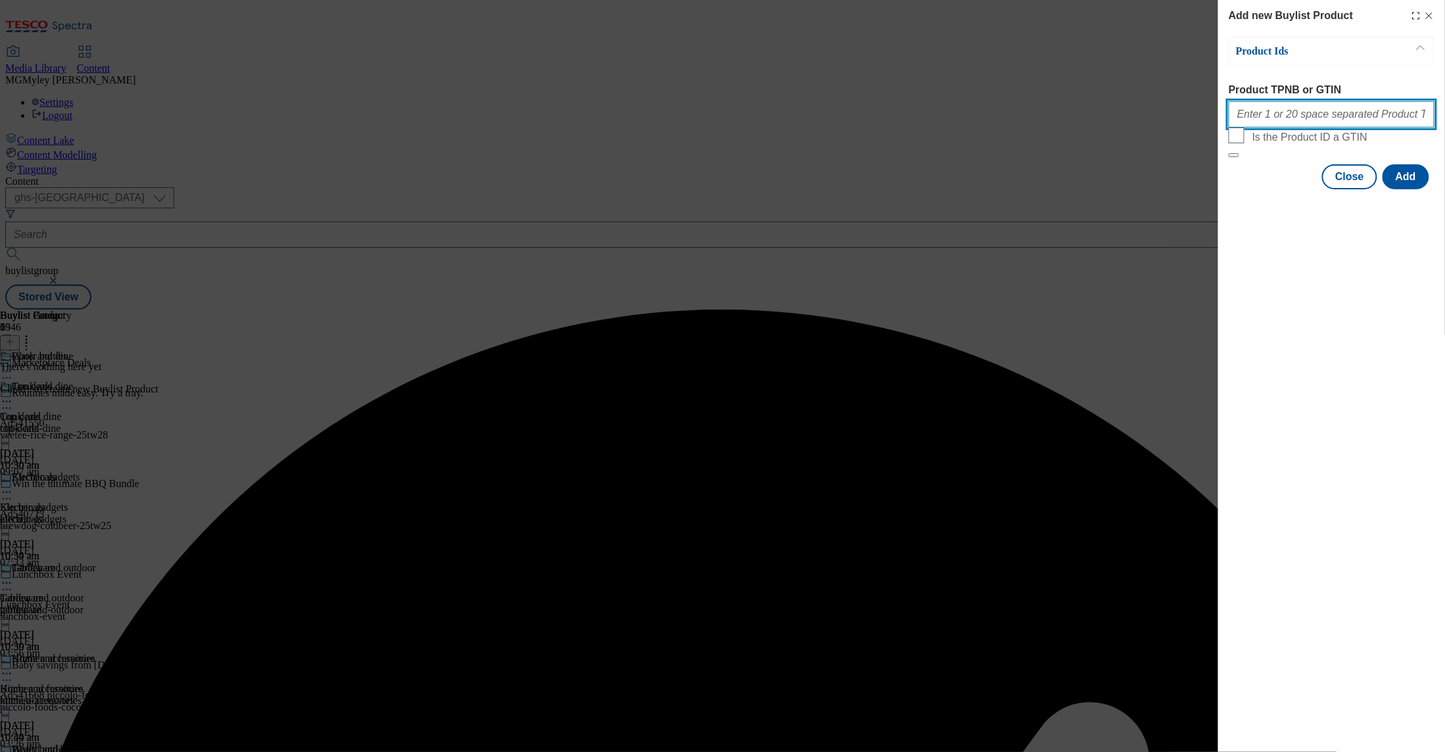
click at [1317, 119] on input "Product TPNB or GTIN" at bounding box center [1332, 114] width 206 height 26
paste input "105288878 105288822 105821634 105288949 105288901 105821633 105288779 105288699…"
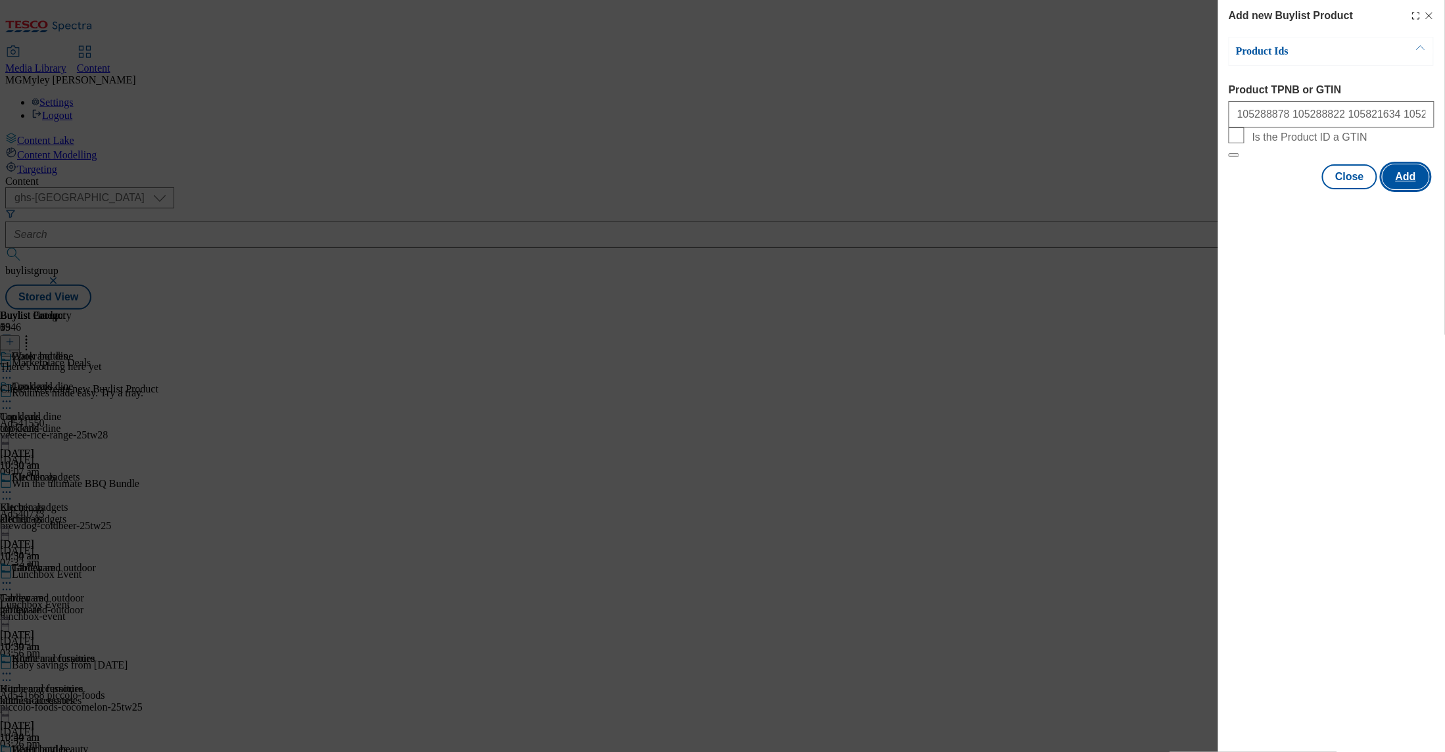
click at [1417, 189] on button "Add" at bounding box center [1406, 176] width 47 height 25
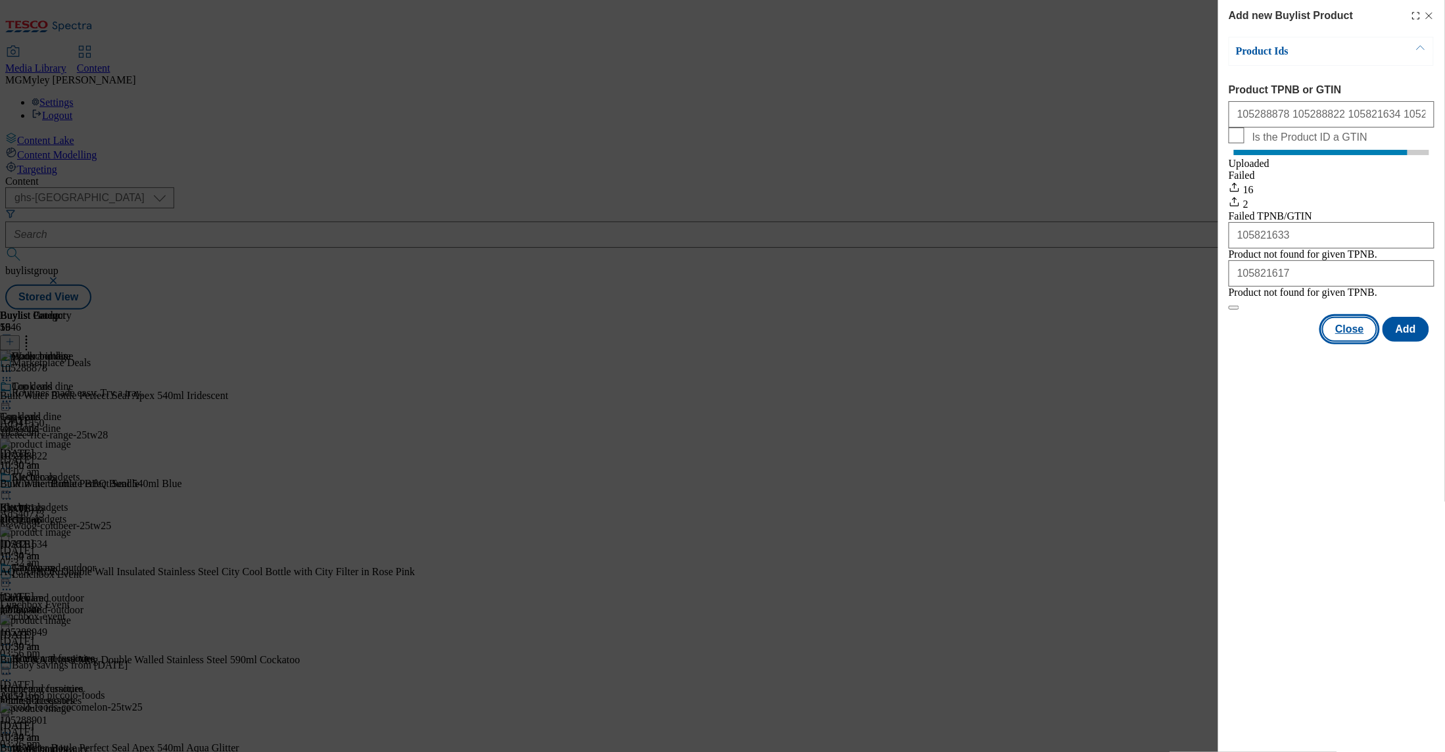
click at [1350, 342] on button "Close" at bounding box center [1350, 329] width 55 height 25
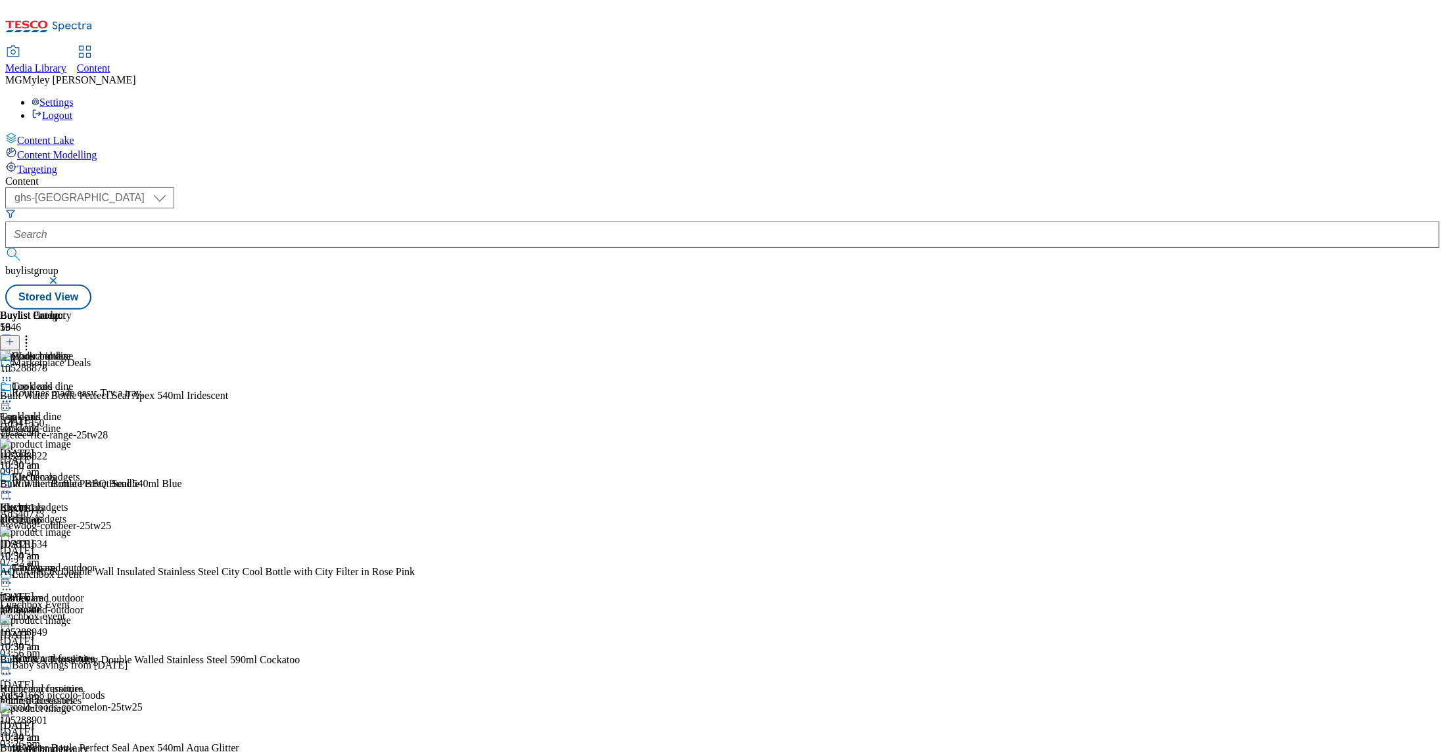
scroll to position [702, 0]
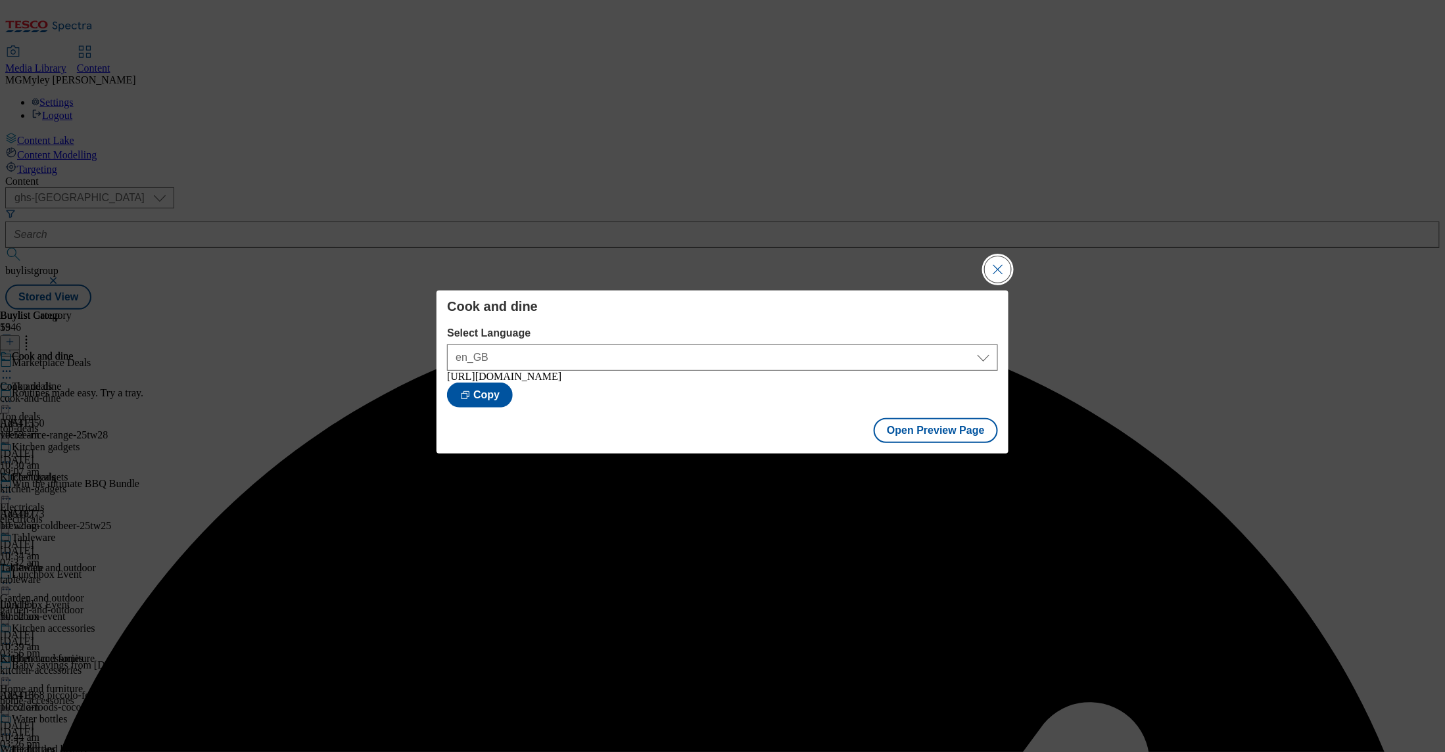
click at [1004, 257] on button "Close Modal" at bounding box center [998, 269] width 26 height 26
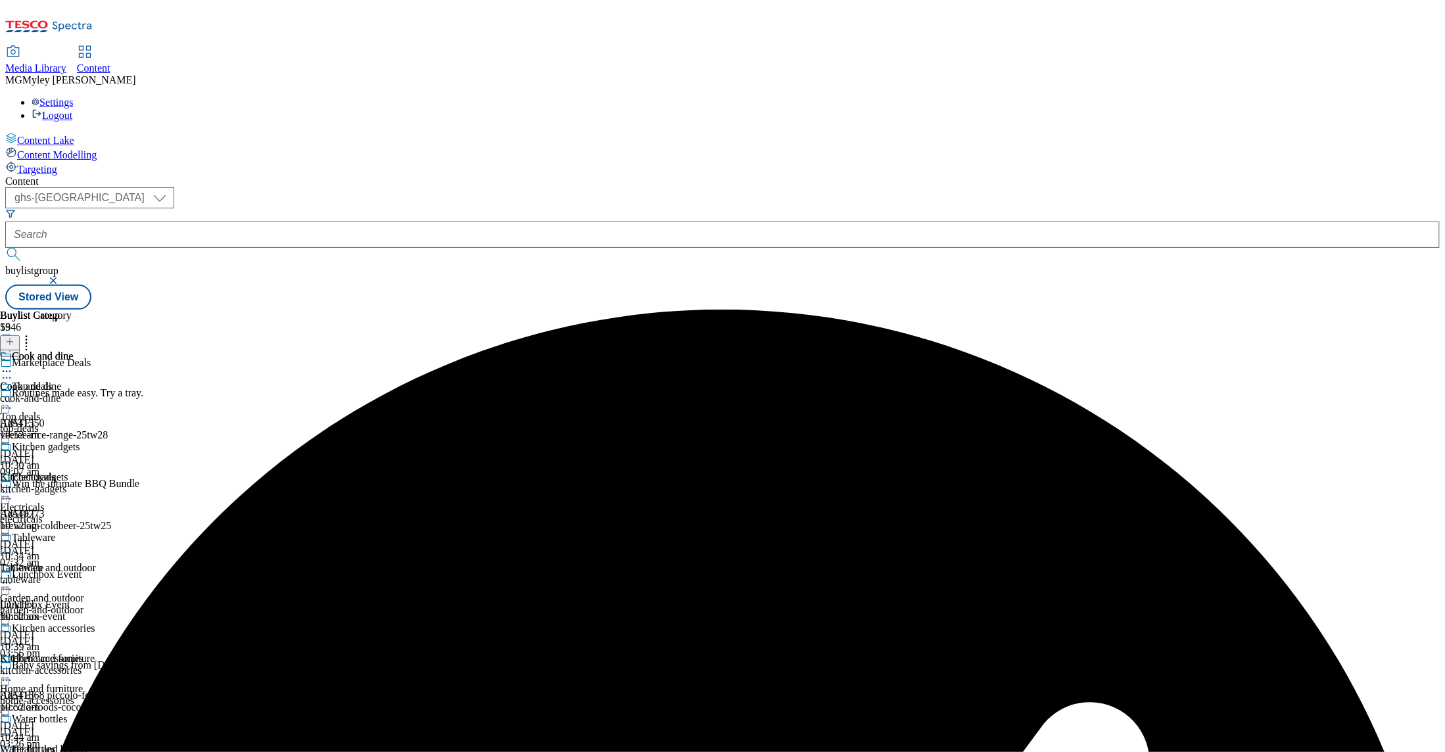
scroll to position [597, 0]
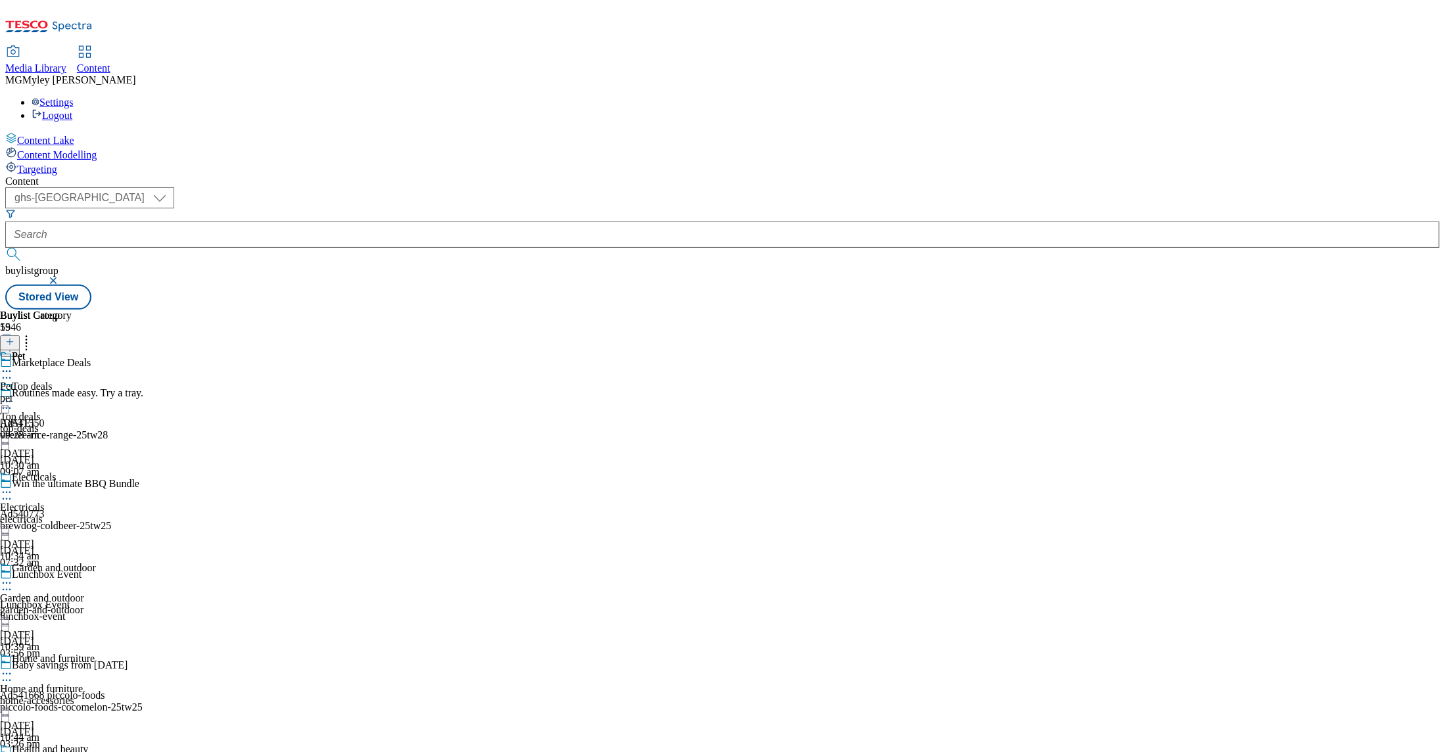
scroll to position [826, 0]
click at [72, 351] on div "Pet" at bounding box center [36, 366] width 72 height 30
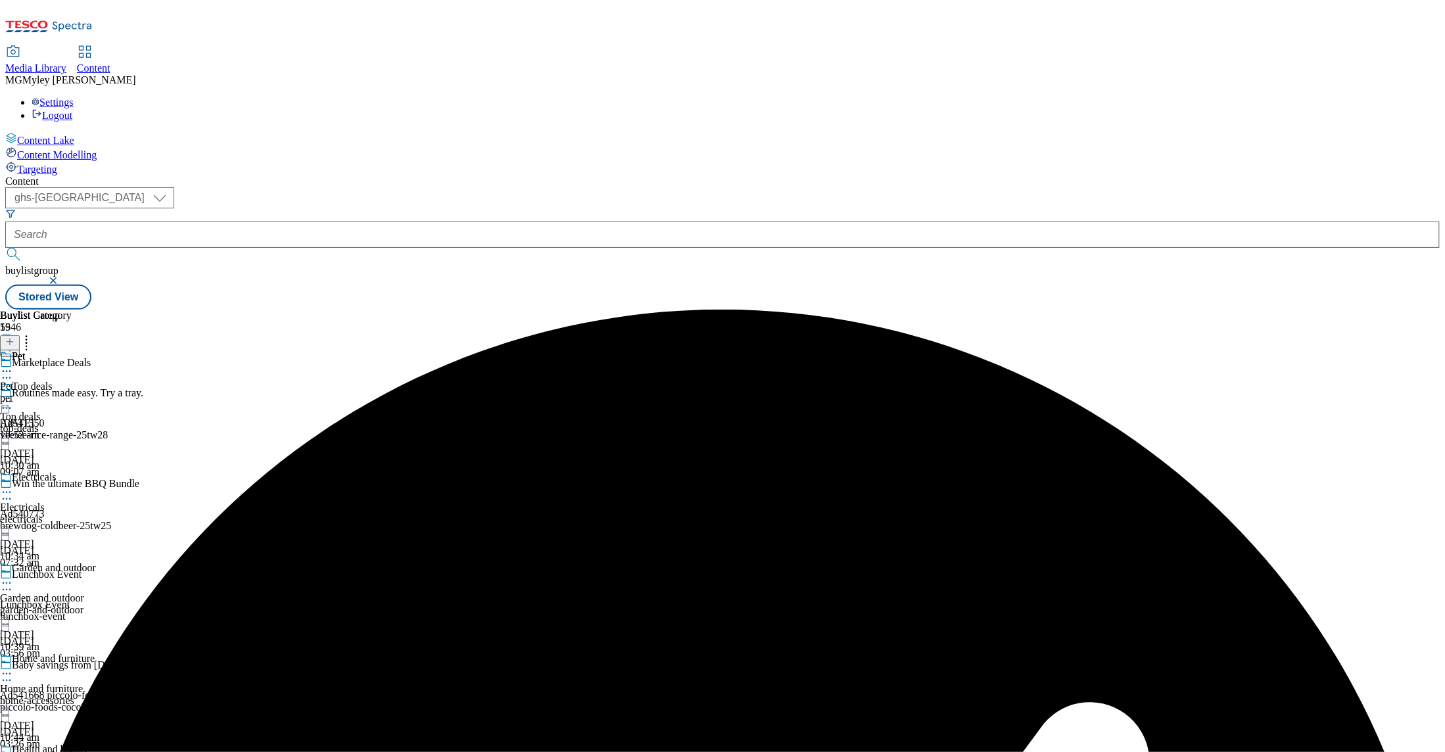
click at [103, 351] on div "Pet" at bounding box center [51, 366] width 103 height 30
click at [13, 365] on icon at bounding box center [6, 371] width 13 height 13
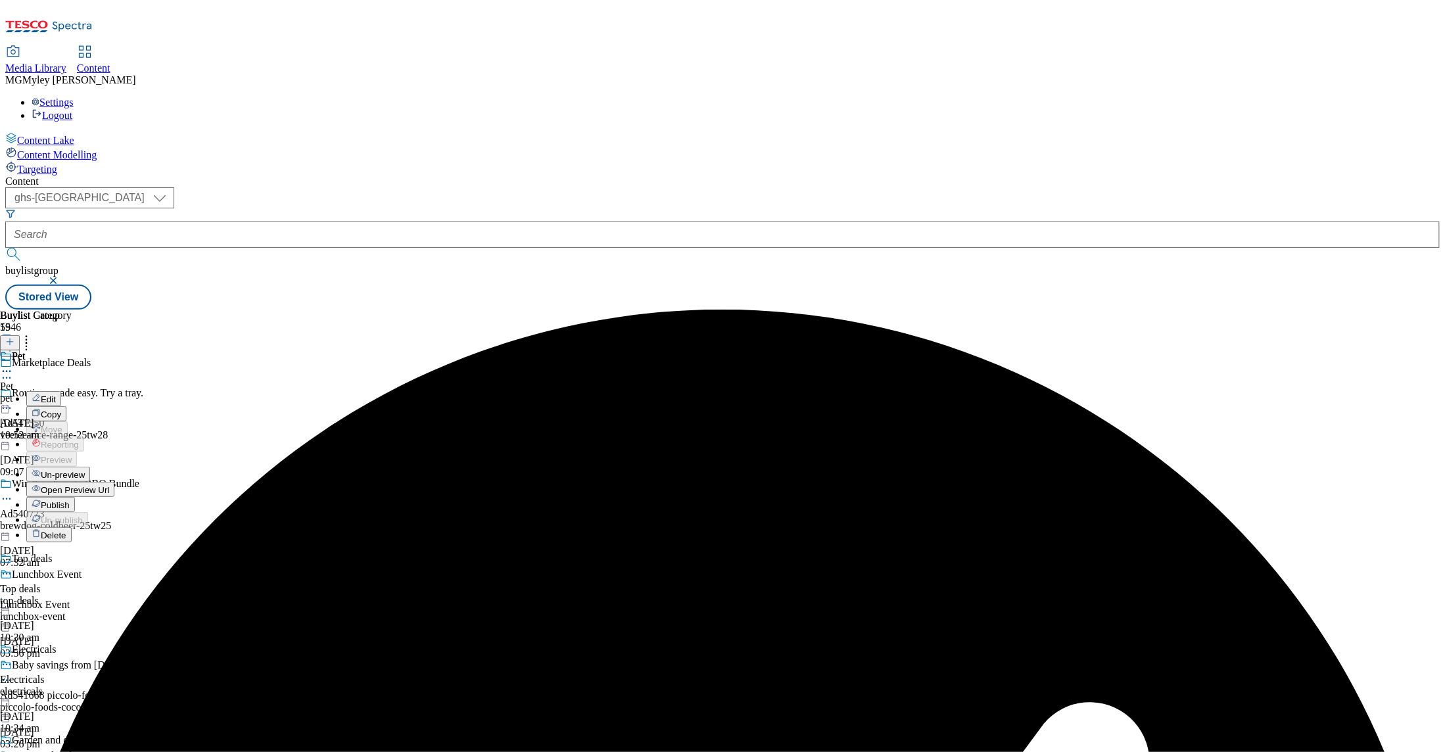
click at [85, 470] on span "Un-preview" at bounding box center [63, 475] width 44 height 10
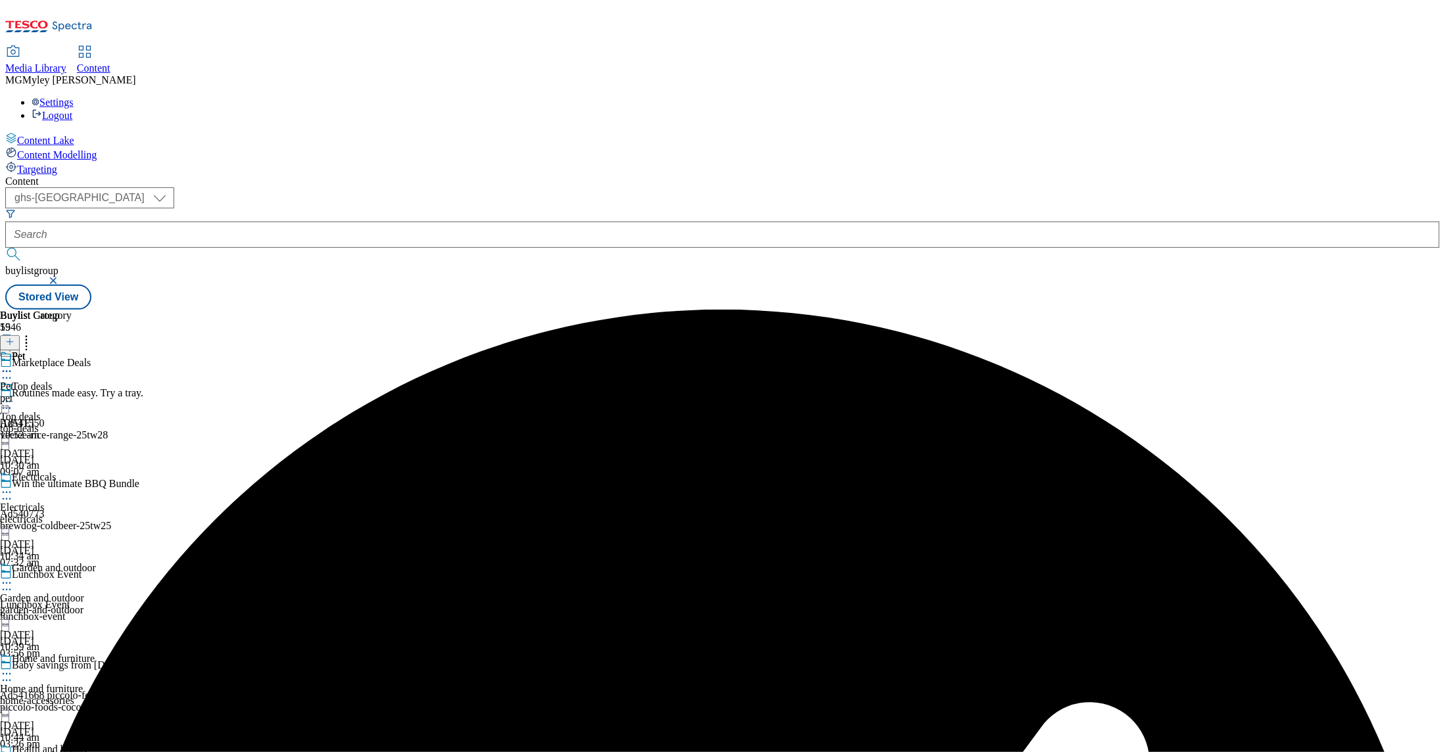
click at [72, 393] on div "pet" at bounding box center [36, 399] width 72 height 12
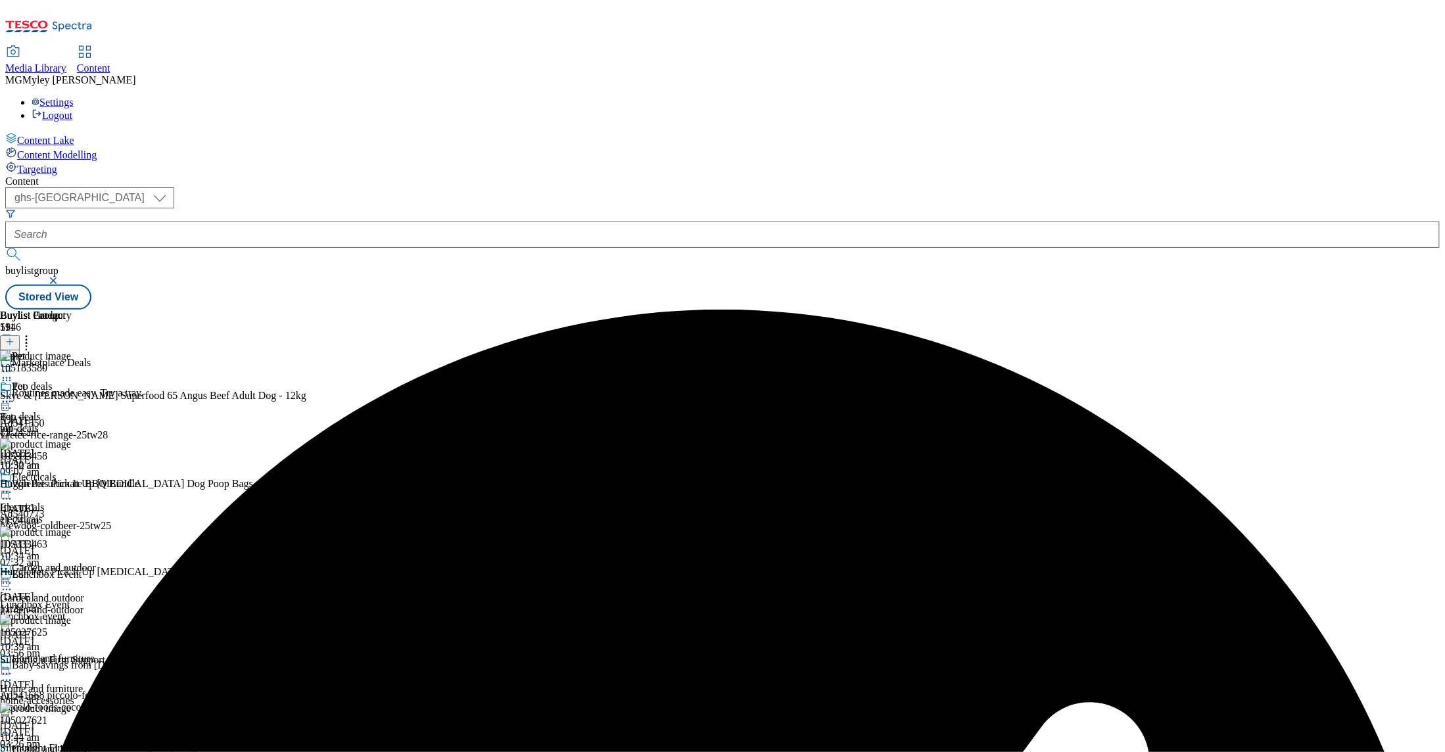
click at [33, 333] on icon at bounding box center [26, 339] width 13 height 13
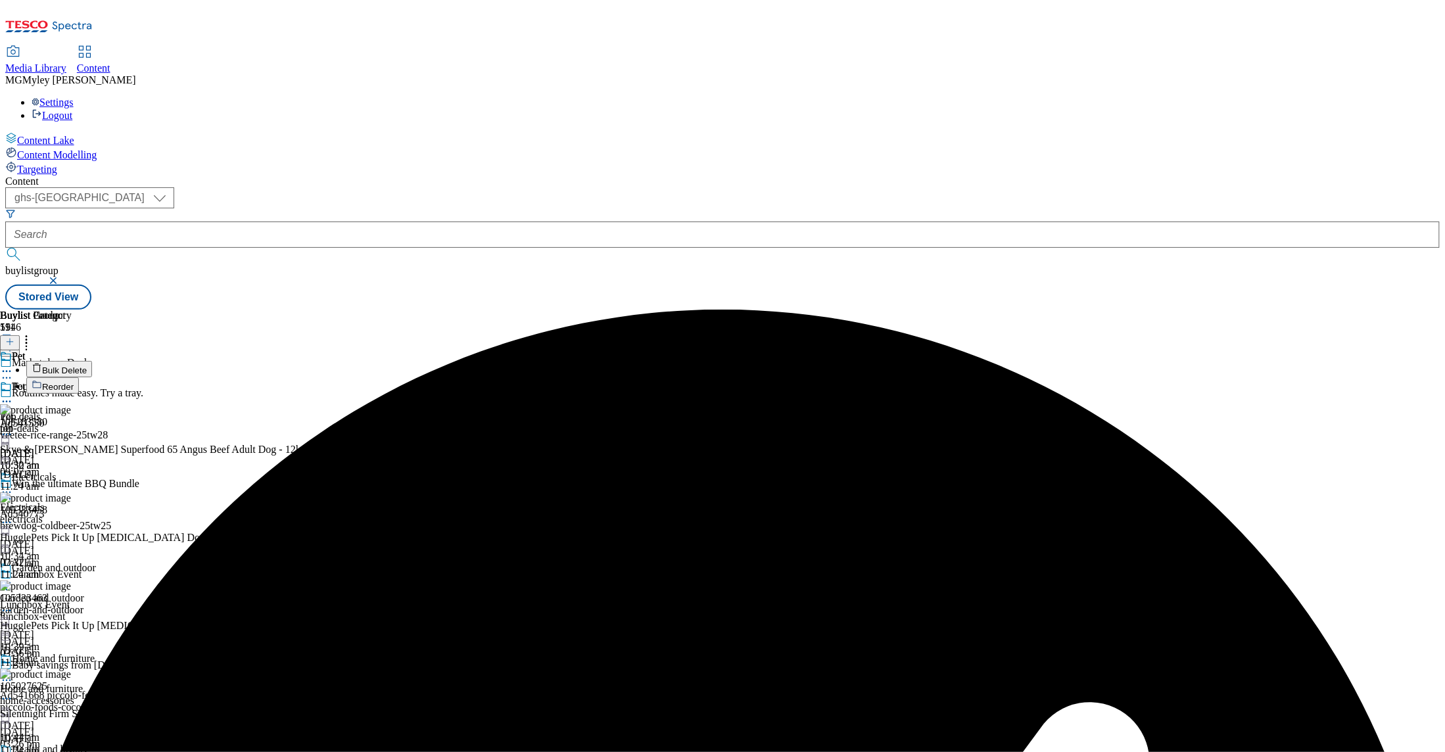
click at [87, 366] on span "Bulk Delete" at bounding box center [64, 371] width 45 height 10
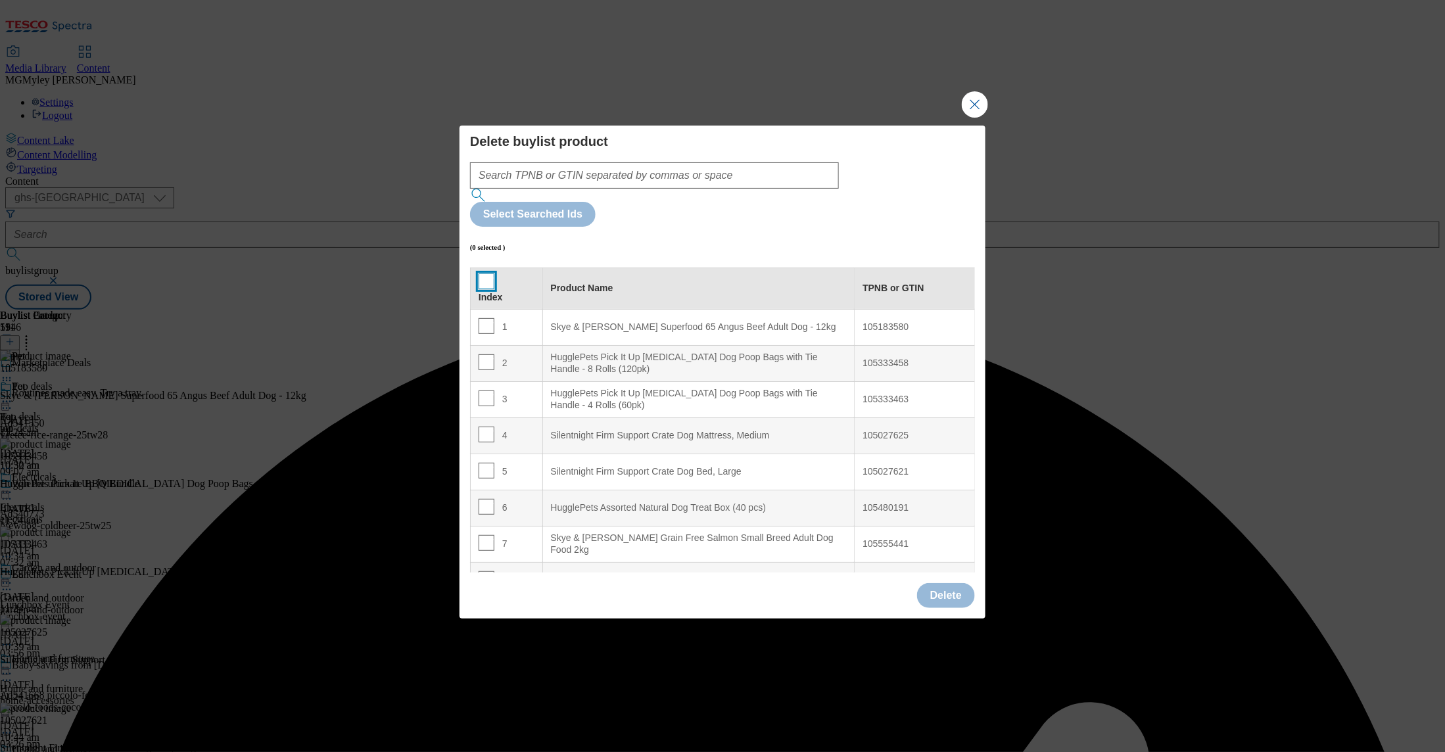
click at [489, 274] on input "Modal" at bounding box center [487, 282] width 16 height 16
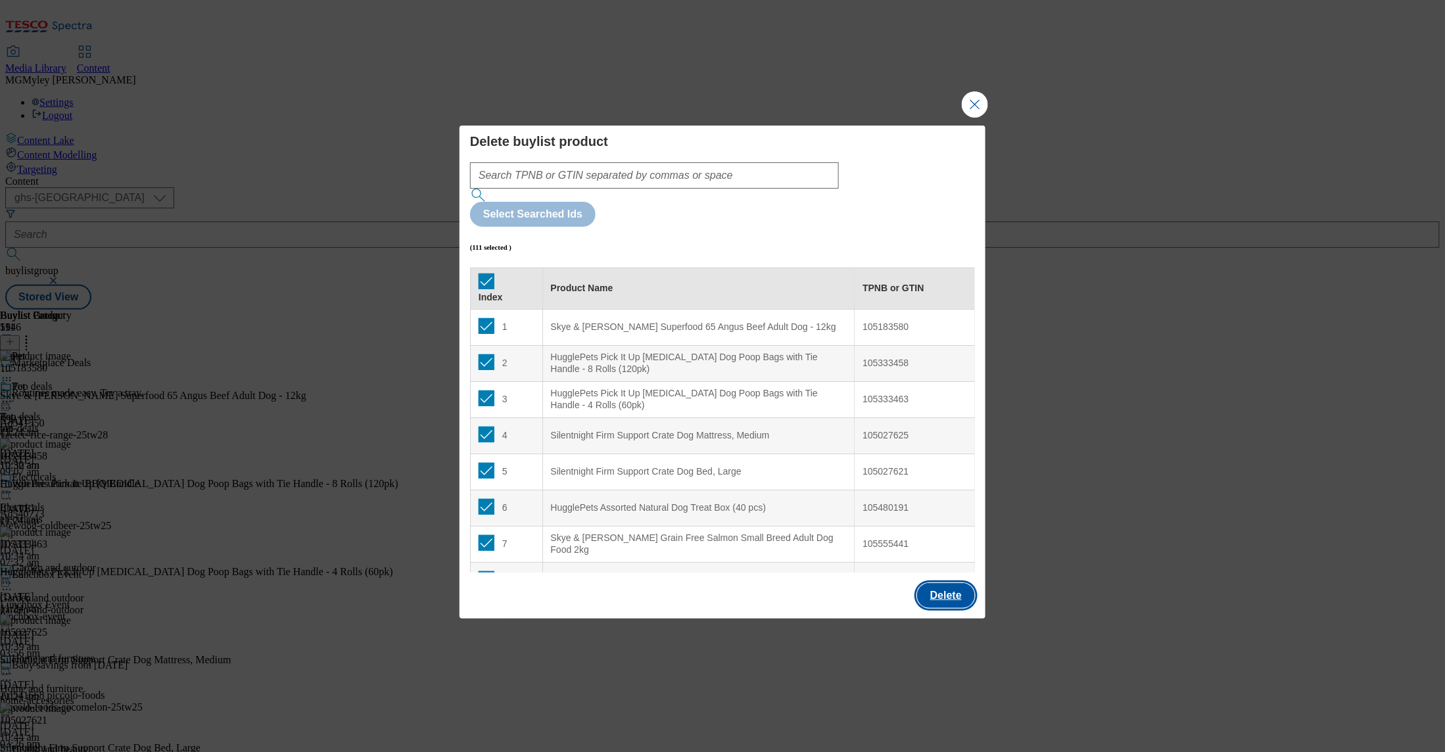
click at [947, 583] on button "Delete" at bounding box center [946, 595] width 58 height 25
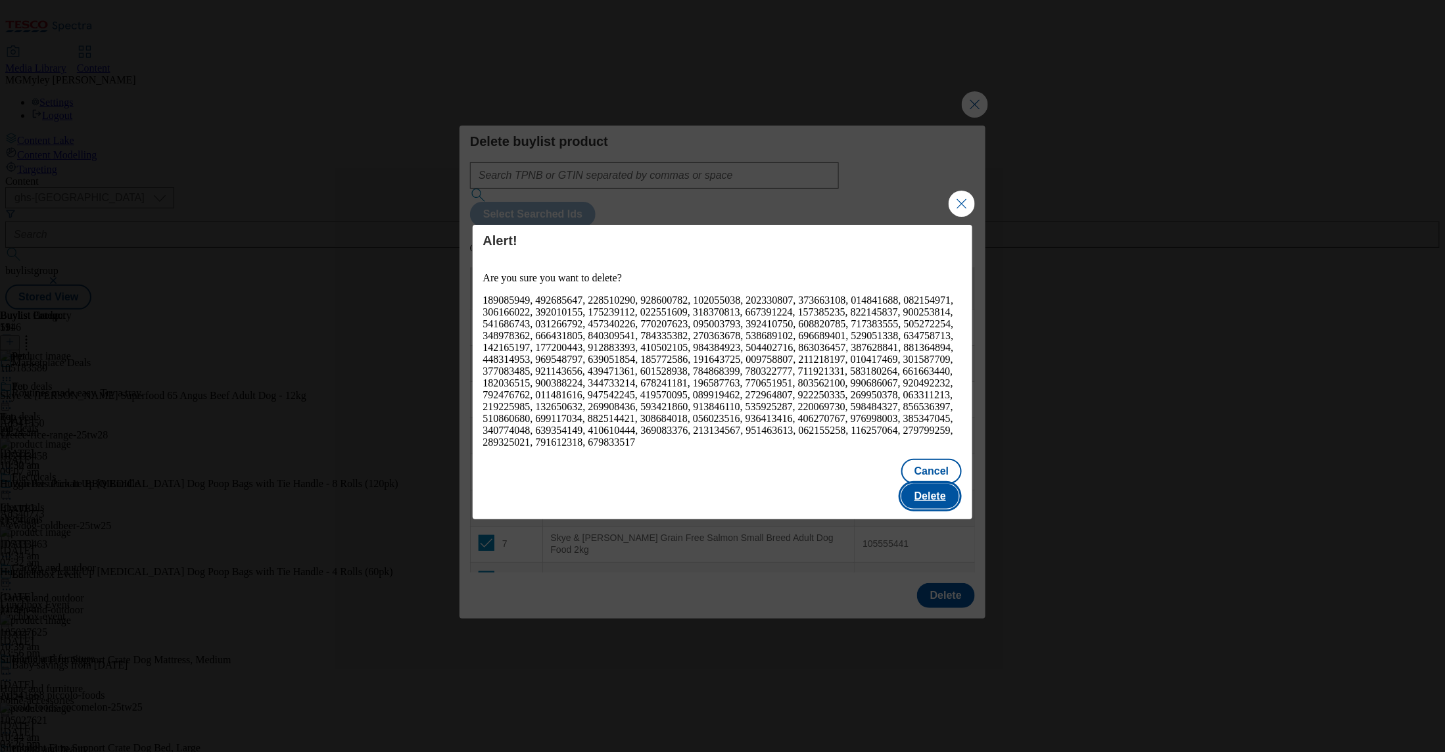
click at [944, 484] on button "Delete" at bounding box center [931, 496] width 58 height 25
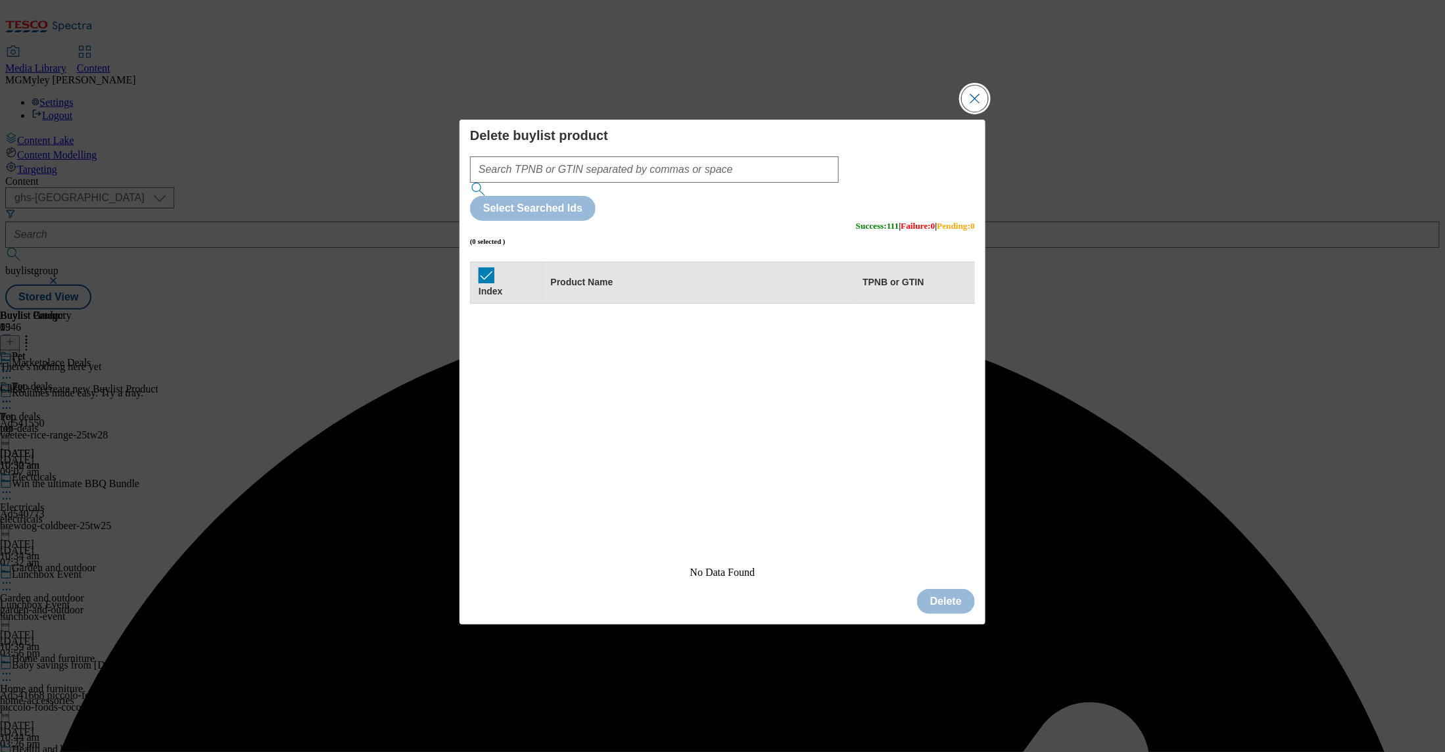
click at [971, 112] on button "Close Modal" at bounding box center [975, 98] width 26 height 26
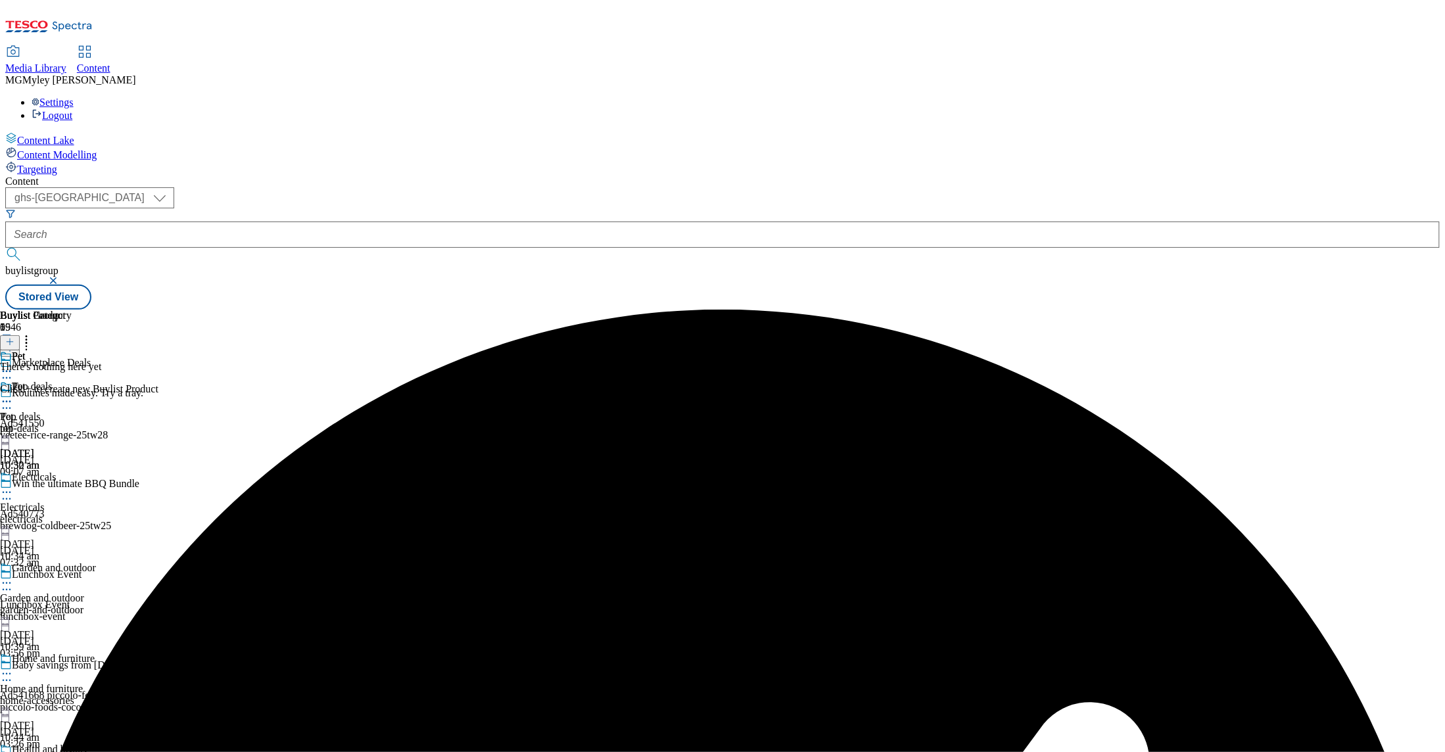
click at [14, 337] on icon at bounding box center [9, 341] width 9 height 9
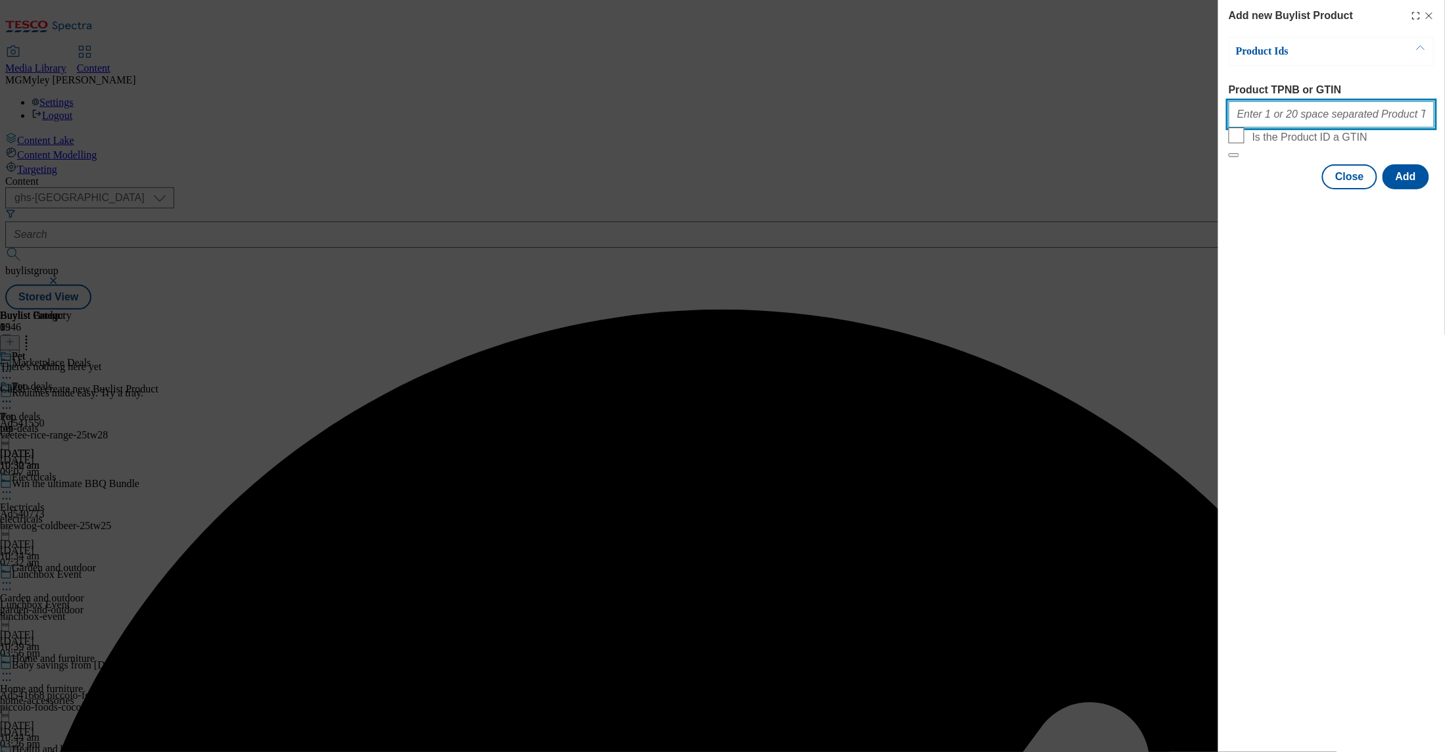
click at [1298, 118] on input "Product TPNB or GTIN" at bounding box center [1332, 114] width 206 height 26
paste input "105183580 105333458 105333463 105027625 105027621 325340299 105480191 105555441…"
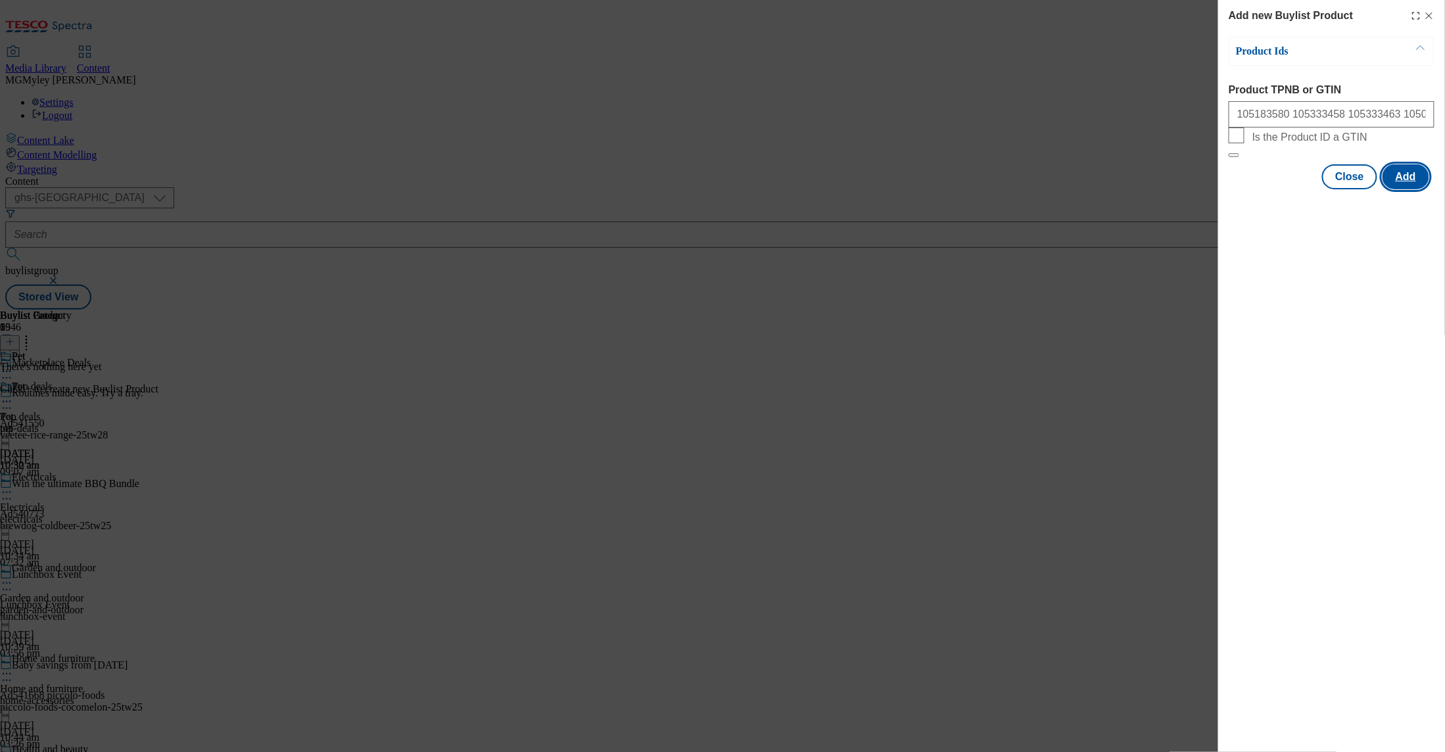
click at [1413, 189] on button "Add" at bounding box center [1406, 176] width 47 height 25
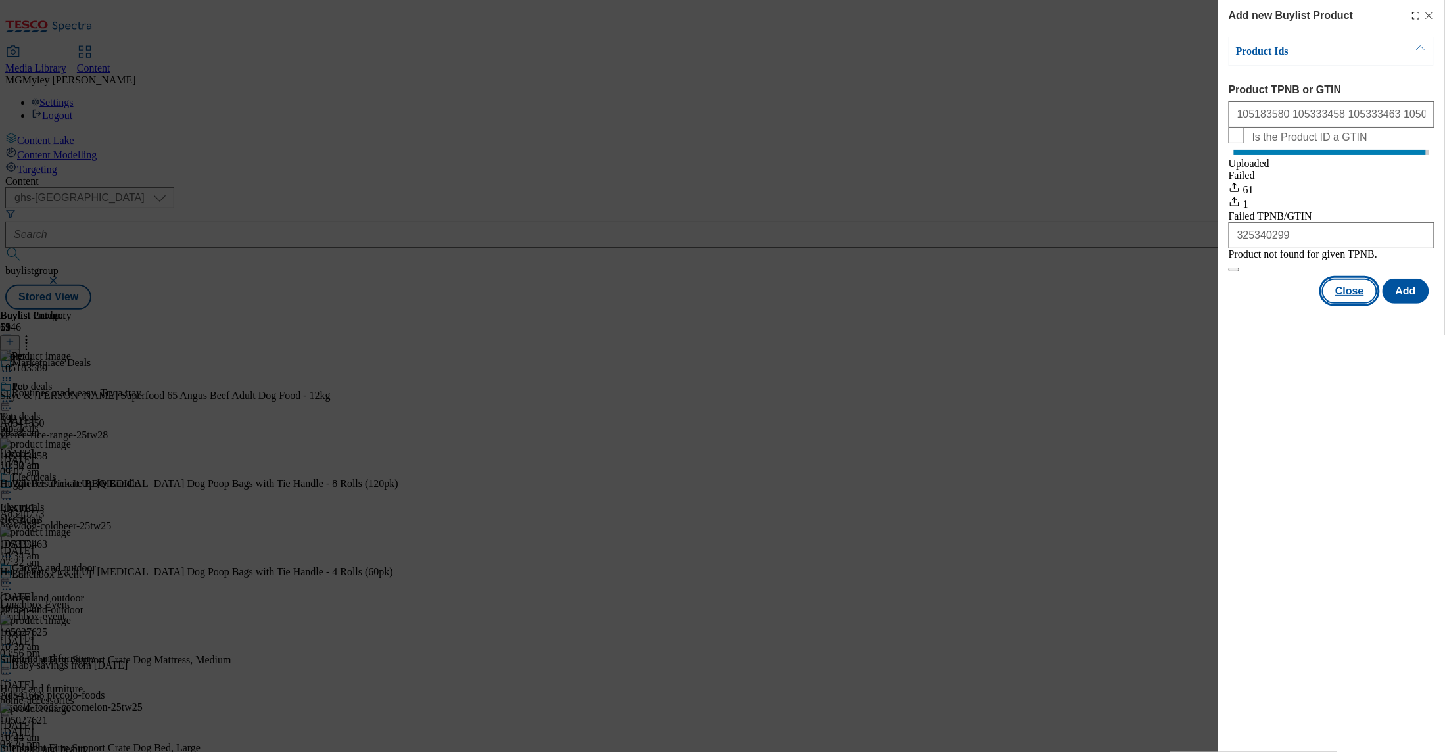
click at [1348, 304] on button "Close" at bounding box center [1350, 291] width 55 height 25
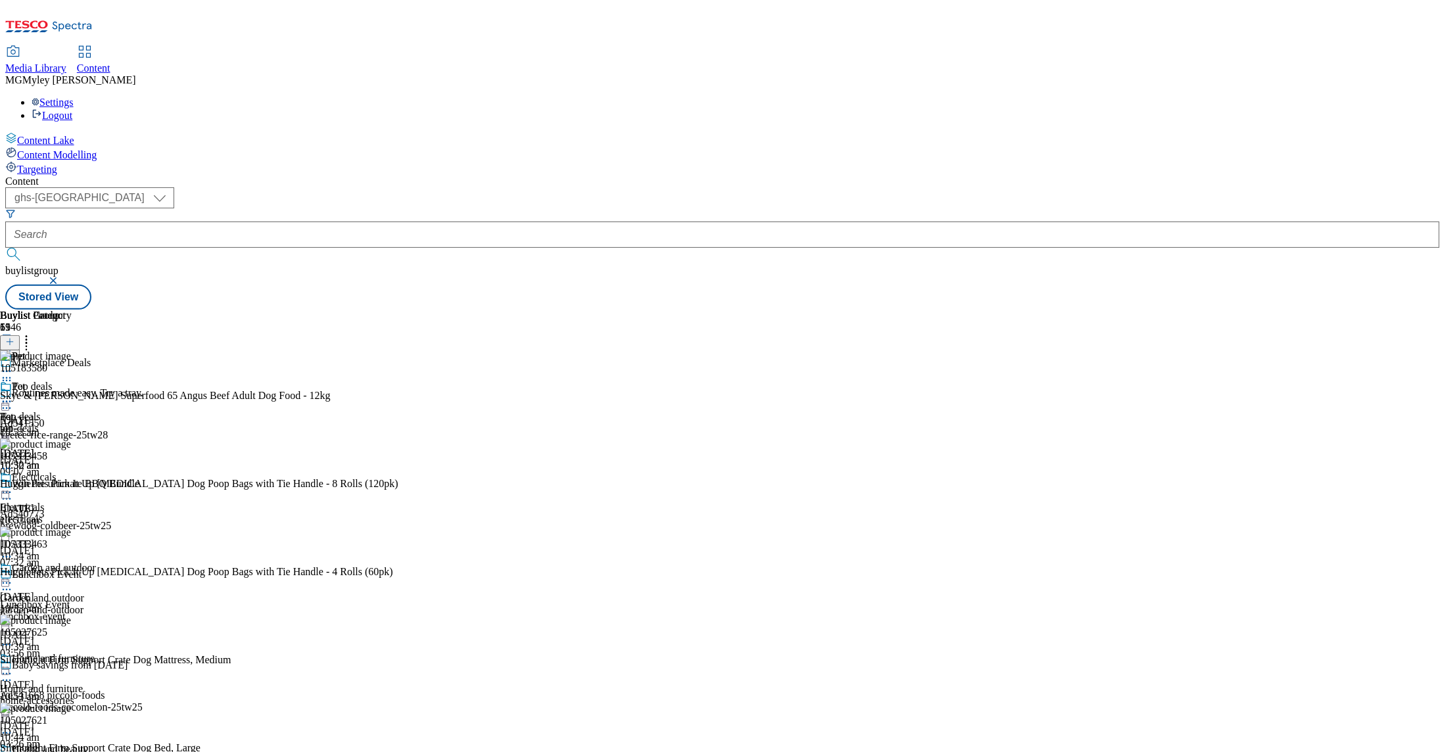
click at [13, 365] on icon at bounding box center [6, 371] width 13 height 13
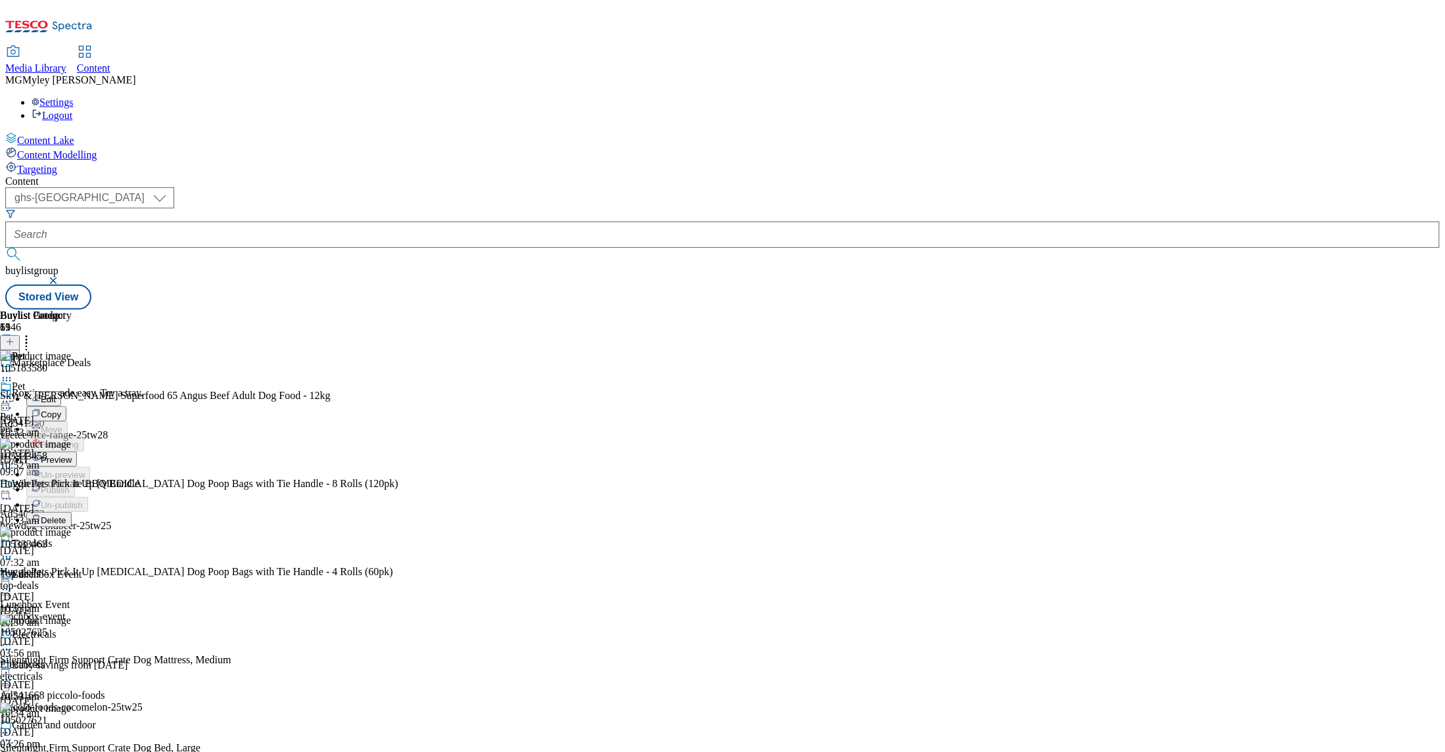
click at [77, 452] on button "Preview" at bounding box center [51, 459] width 51 height 15
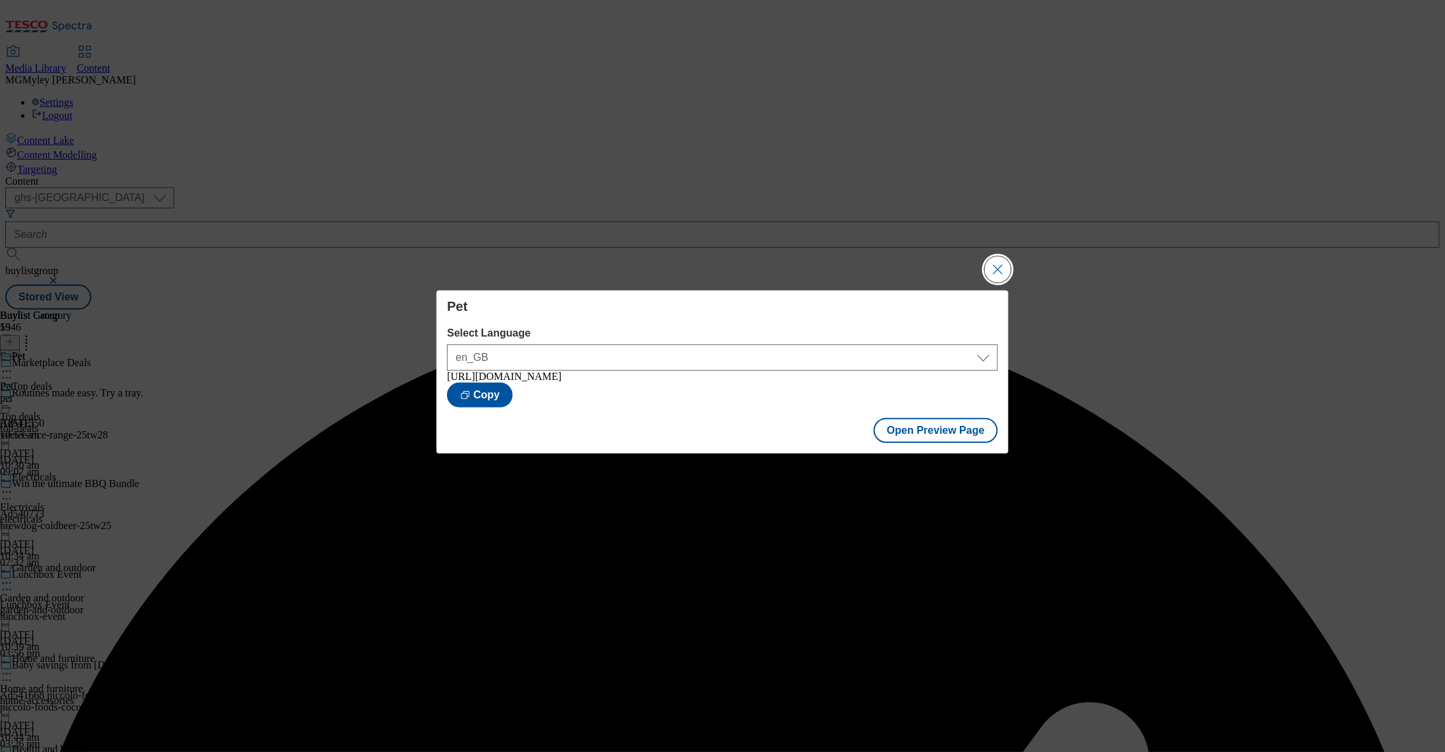
click at [1001, 263] on button "Close Modal" at bounding box center [998, 269] width 26 height 26
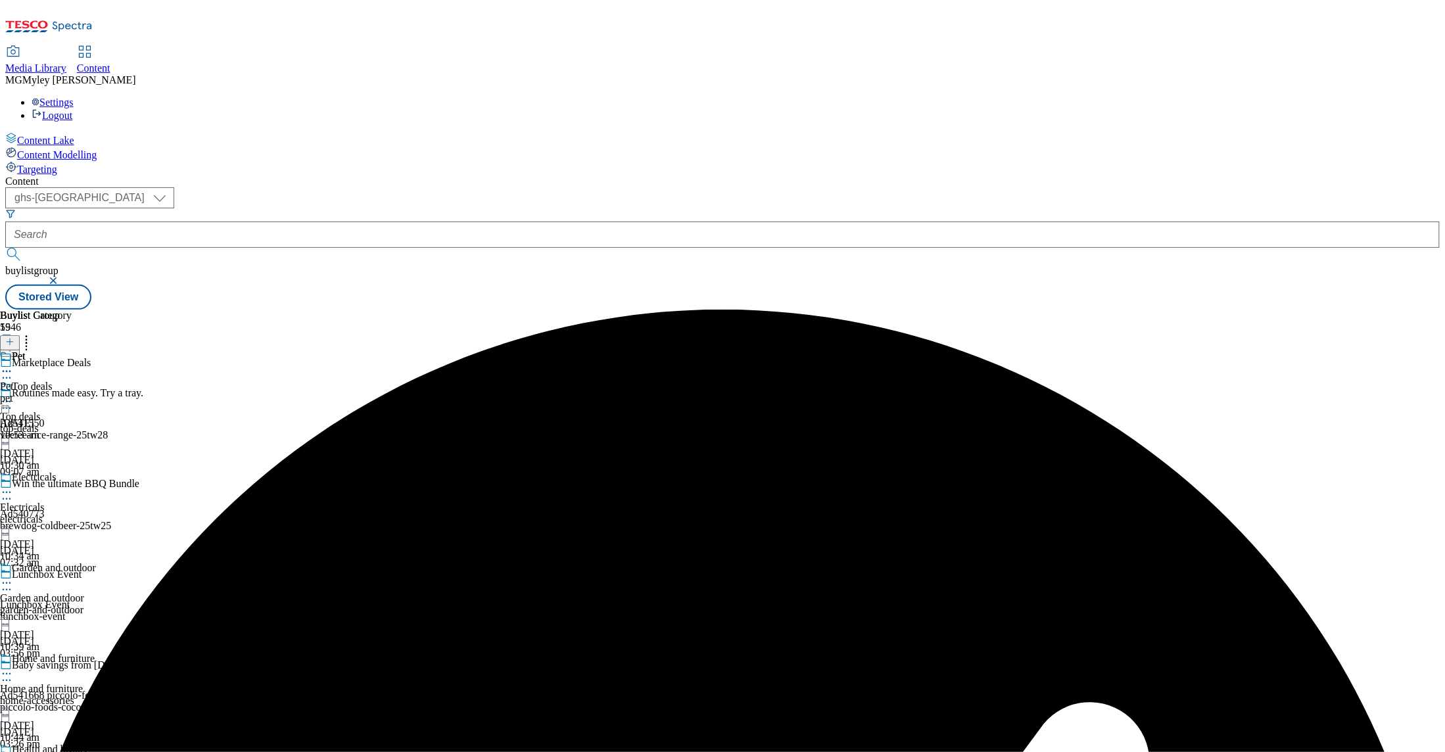
click at [13, 365] on icon at bounding box center [6, 371] width 13 height 13
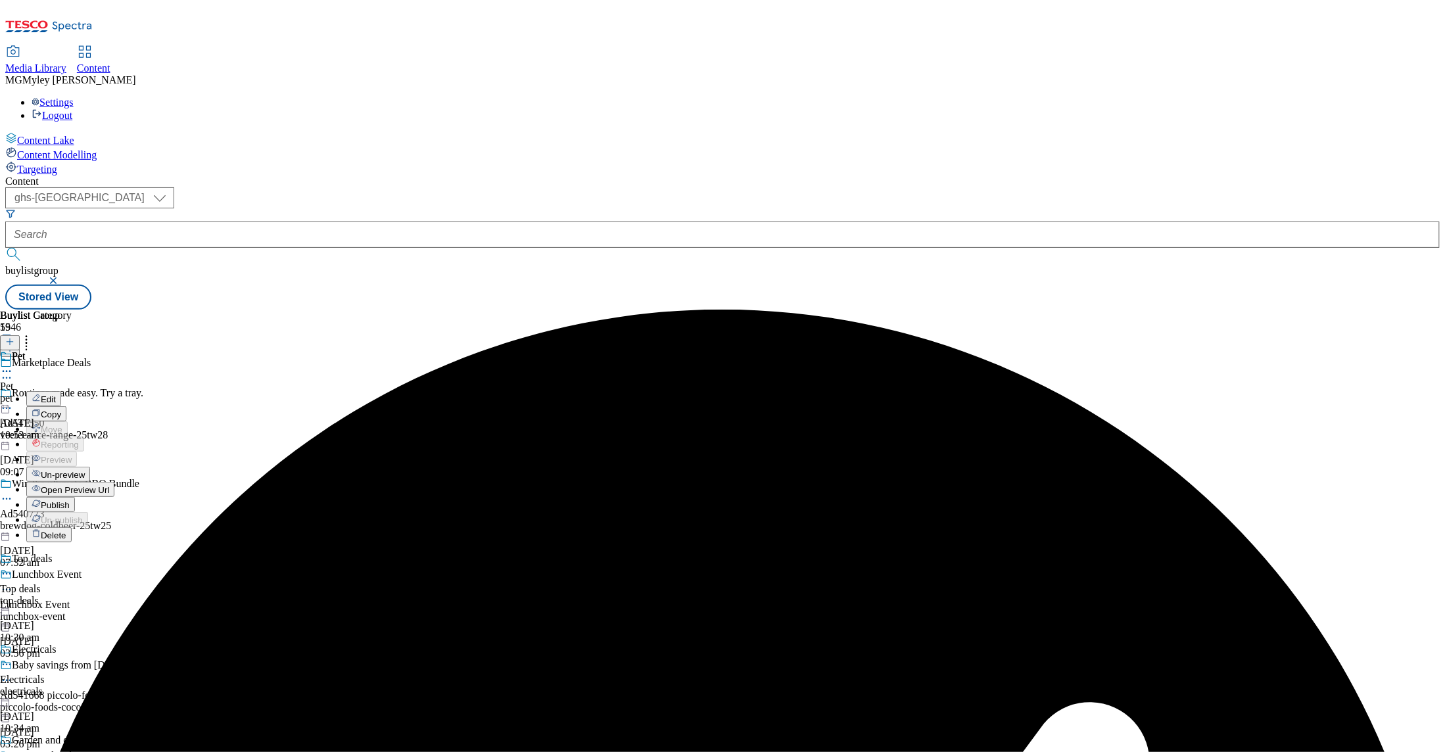
click at [114, 497] on li "Publish" at bounding box center [70, 504] width 88 height 15
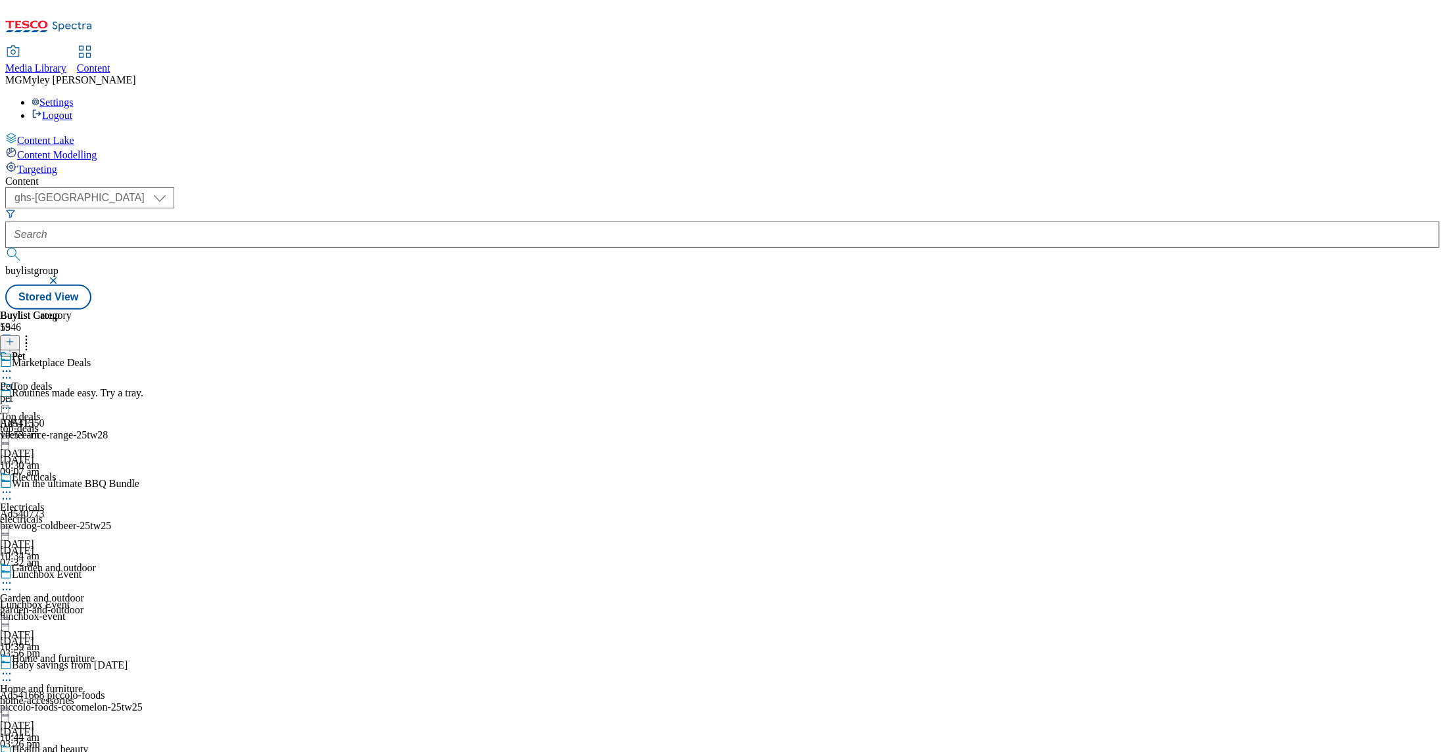
click at [13, 365] on icon at bounding box center [6, 371] width 13 height 13
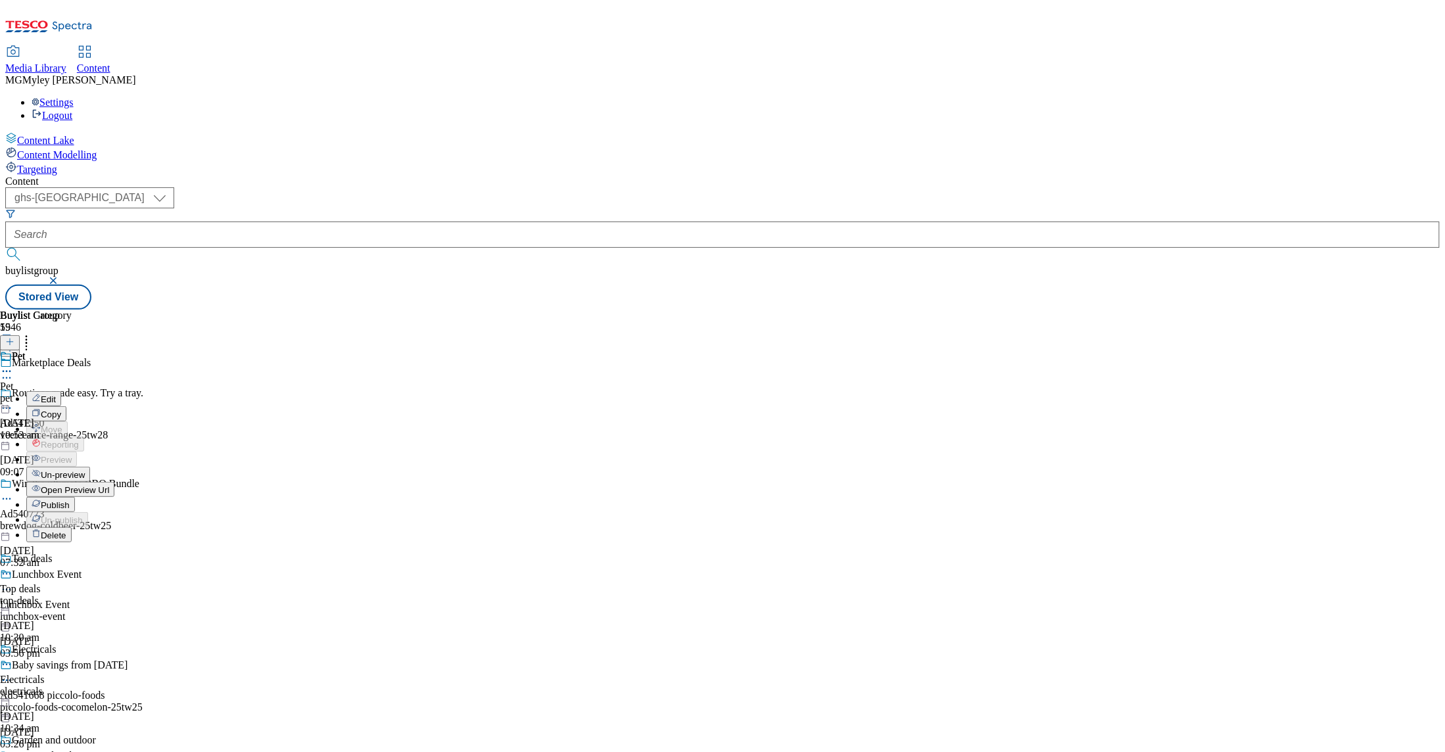
click at [70, 500] on span "Publish" at bounding box center [55, 505] width 29 height 10
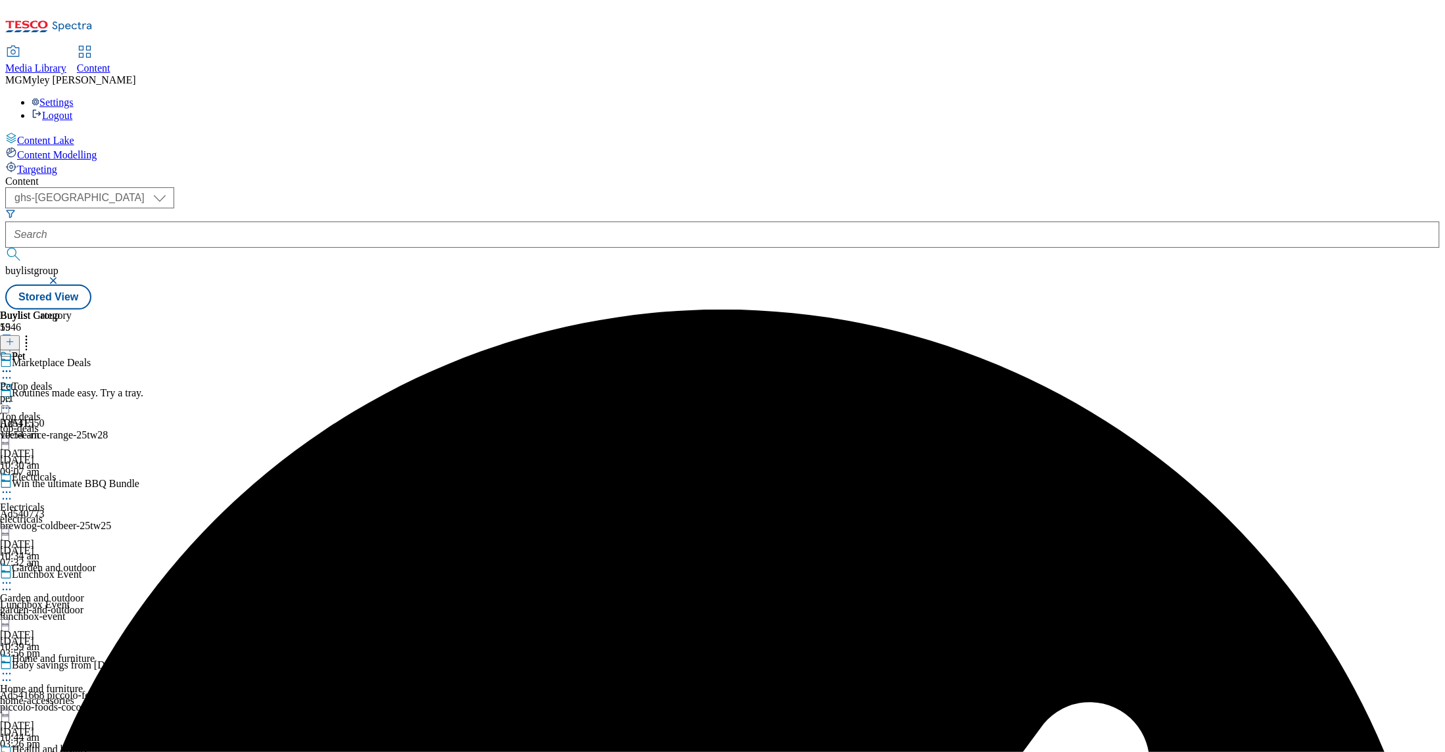
scroll to position [973, 0]
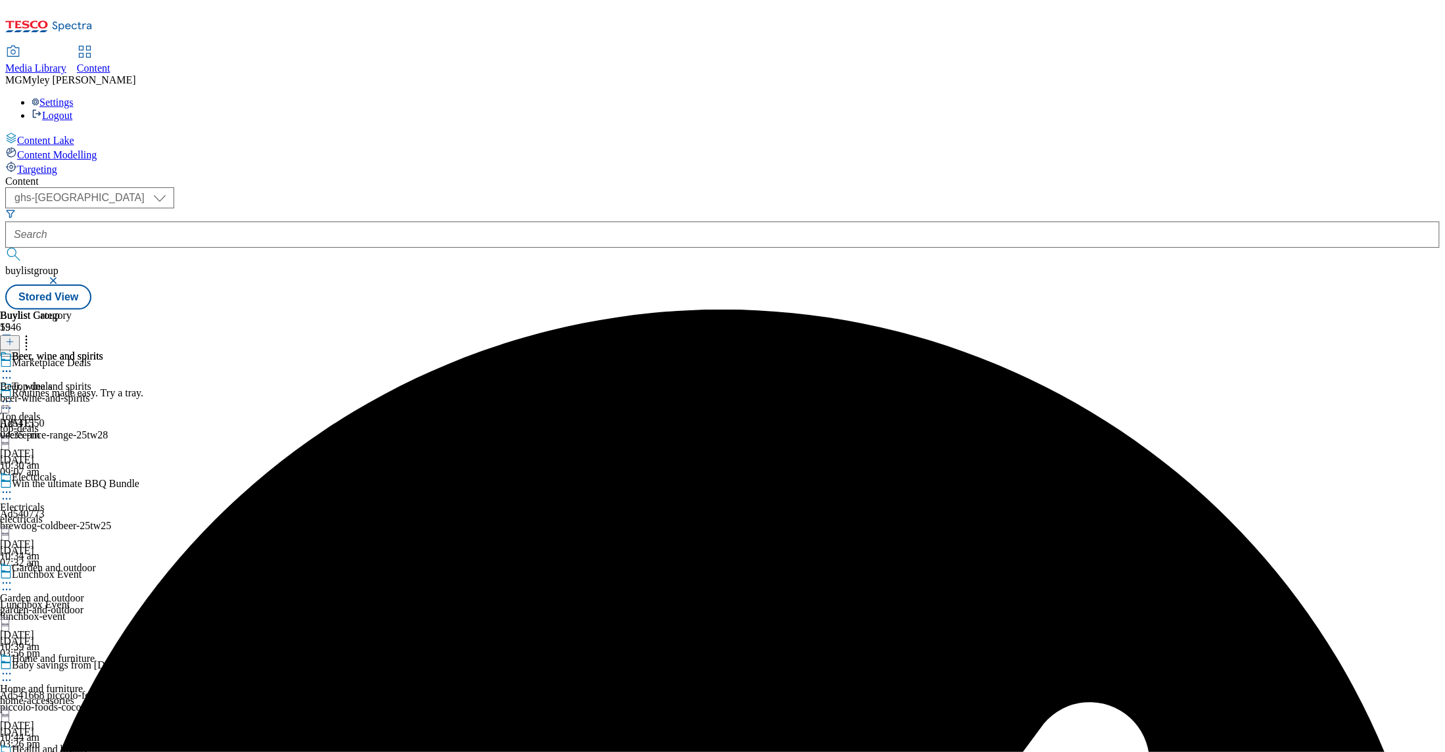
scroll to position [1050, 0]
click at [103, 393] on div "beer-wine-and-spirits" at bounding box center [51, 399] width 103 height 12
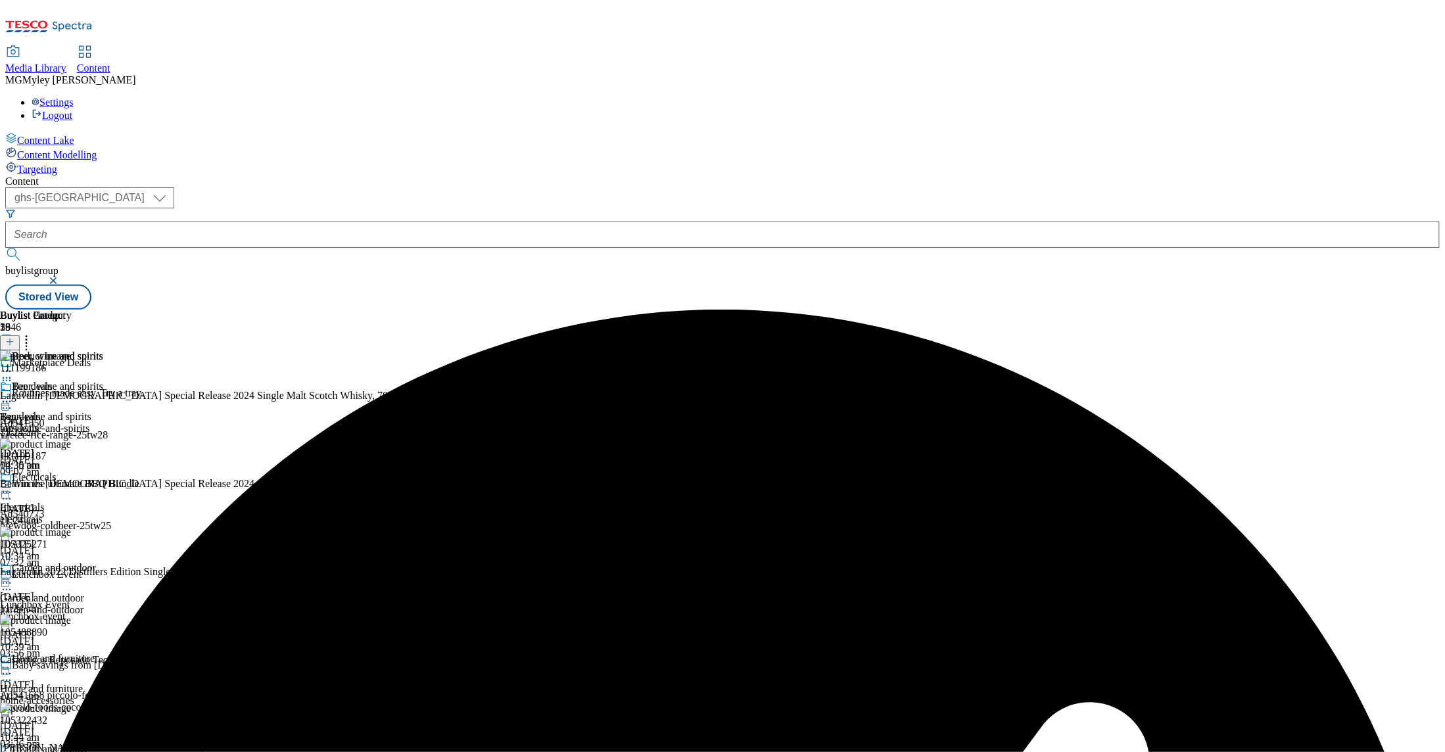
click at [33, 333] on icon at bounding box center [26, 339] width 13 height 13
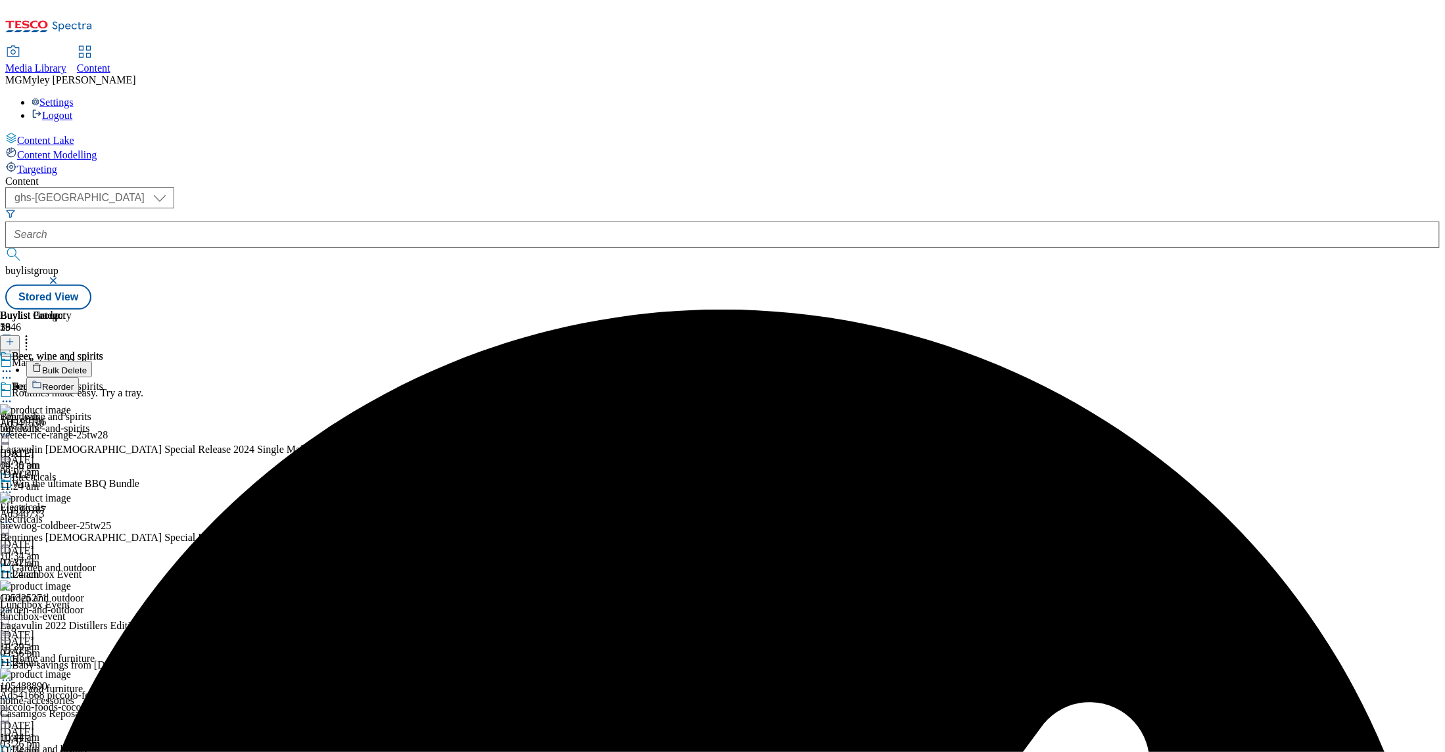
click at [87, 366] on span "Bulk Delete" at bounding box center [64, 371] width 45 height 10
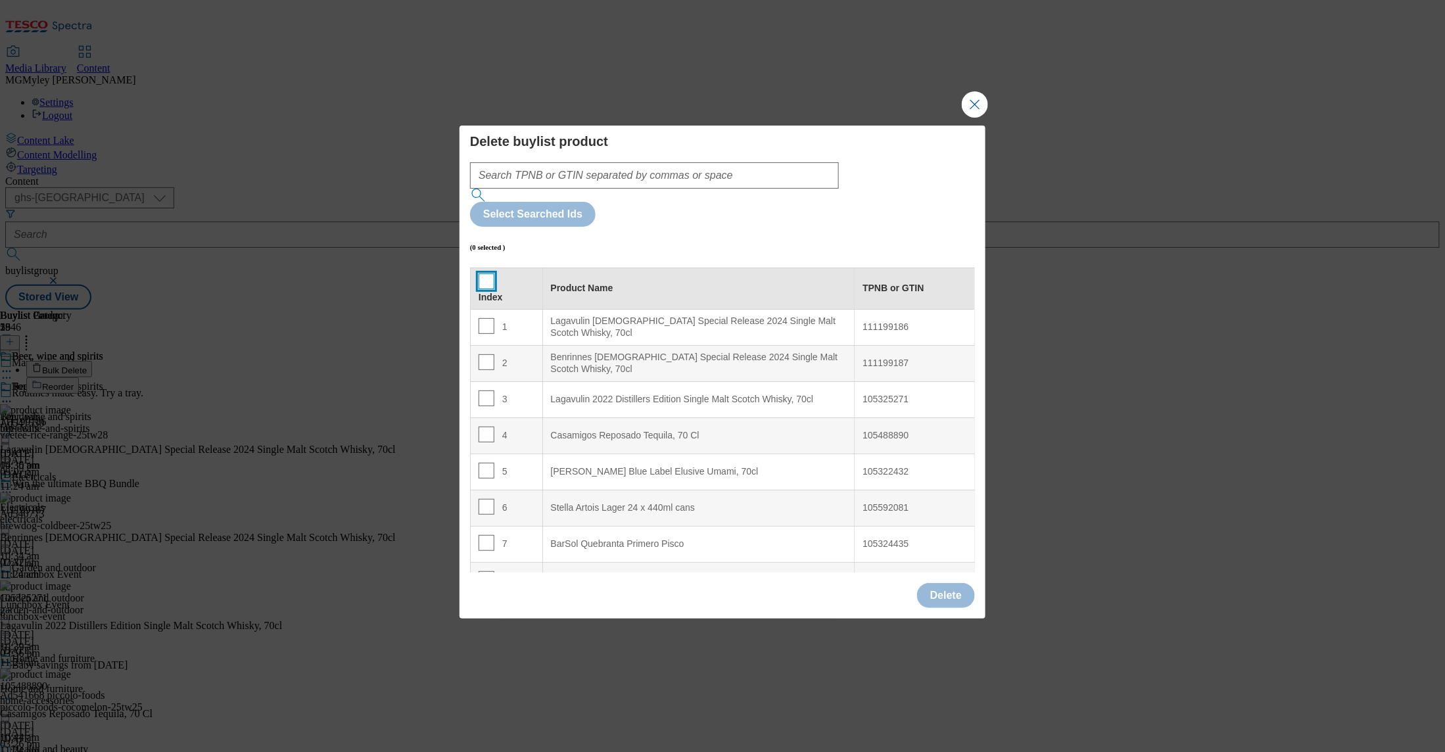
click at [485, 274] on input "Modal" at bounding box center [487, 282] width 16 height 16
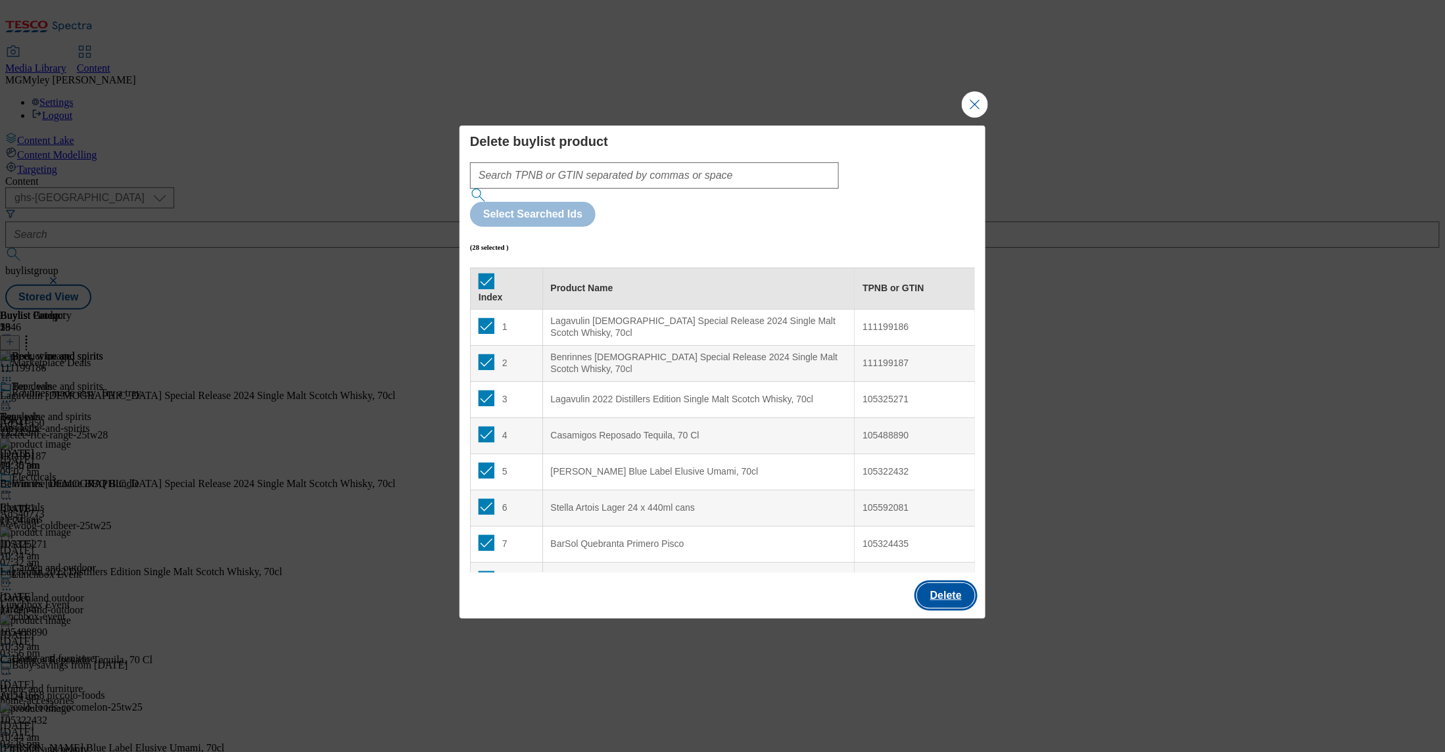
click at [970, 583] on button "Delete" at bounding box center [946, 595] width 58 height 25
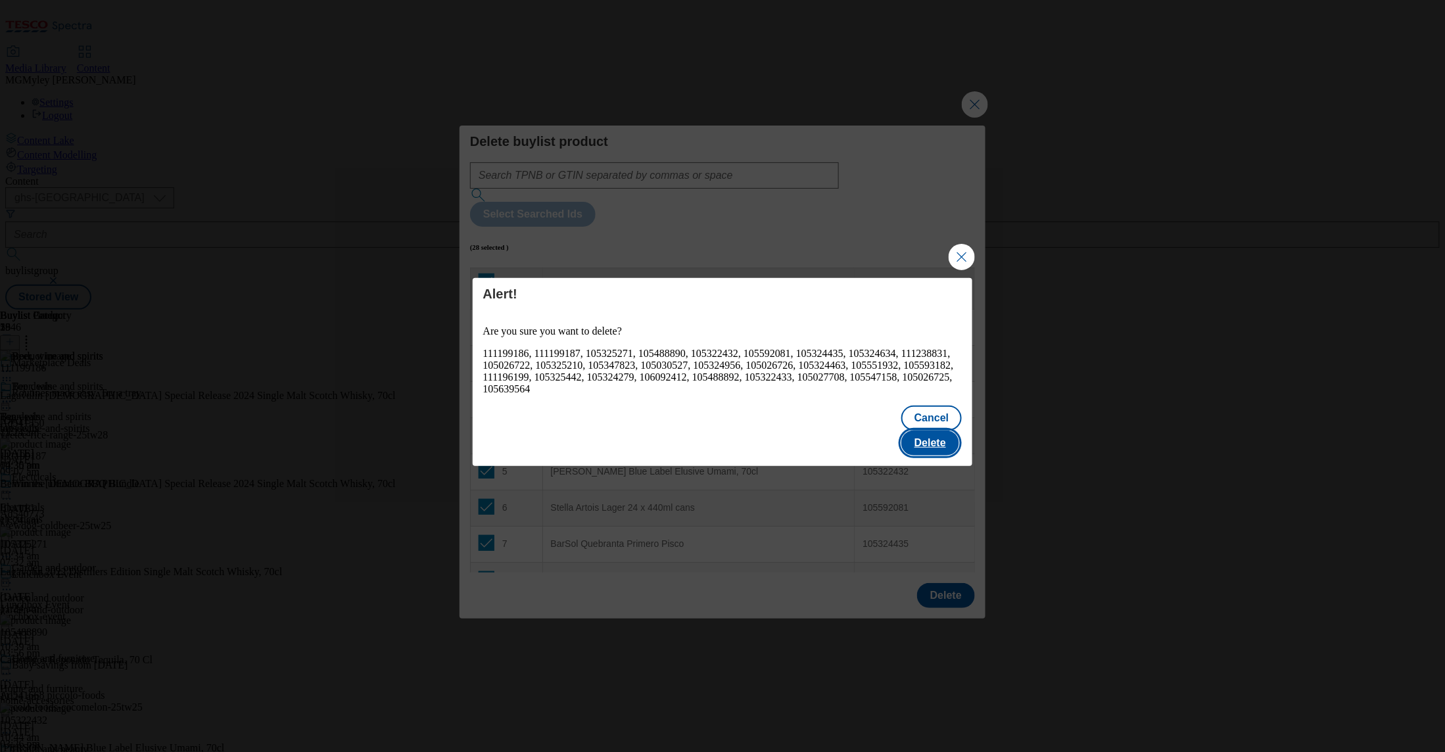
click at [945, 431] on button "Delete" at bounding box center [931, 443] width 58 height 25
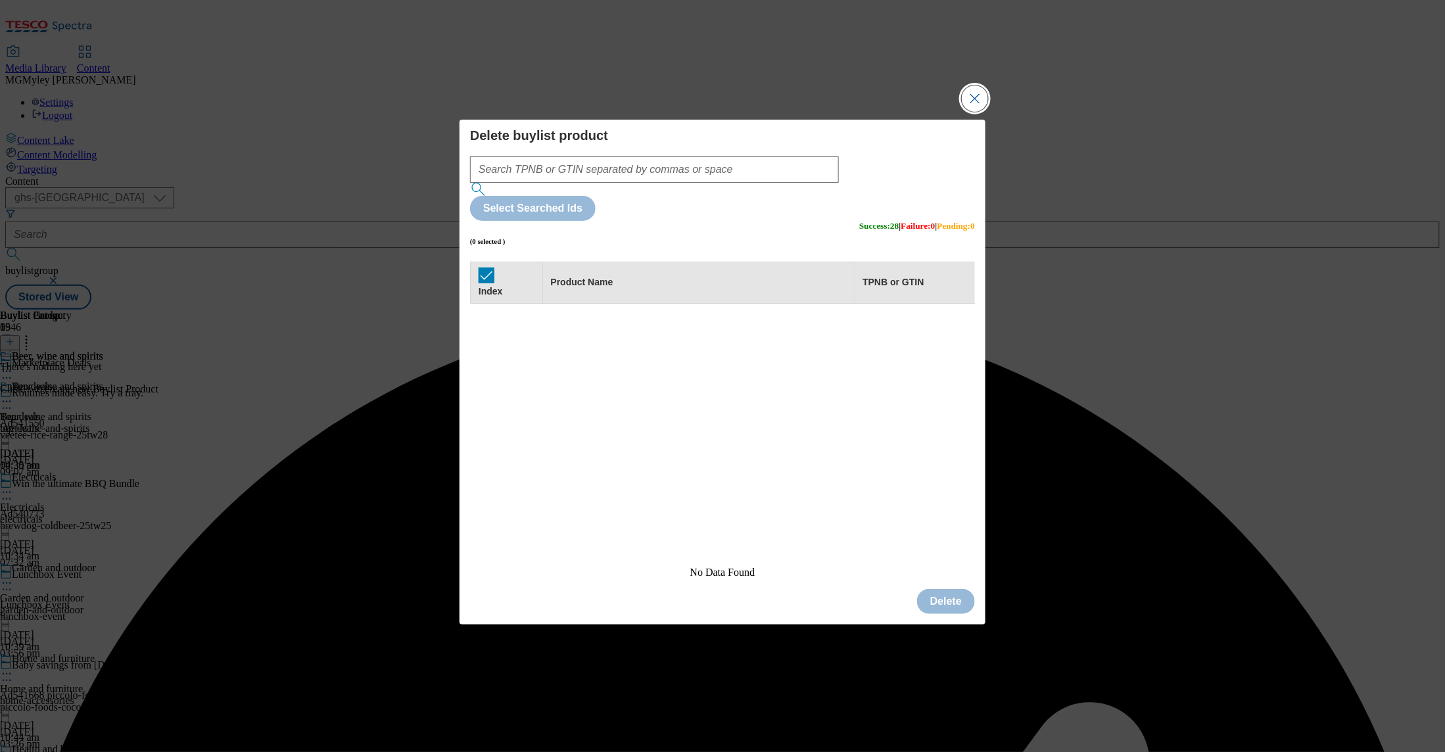
click at [980, 112] on button "Close Modal" at bounding box center [975, 98] width 26 height 26
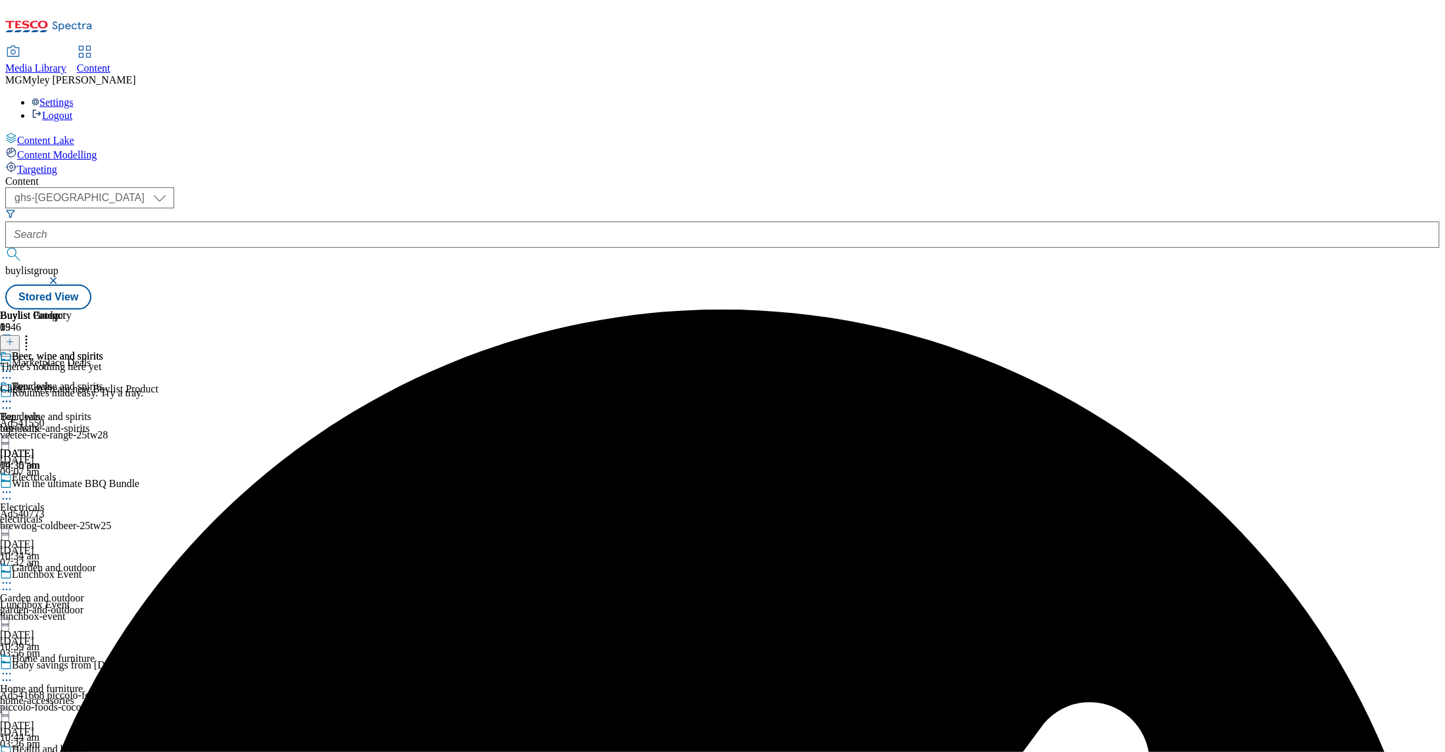
click at [14, 337] on icon at bounding box center [9, 341] width 9 height 9
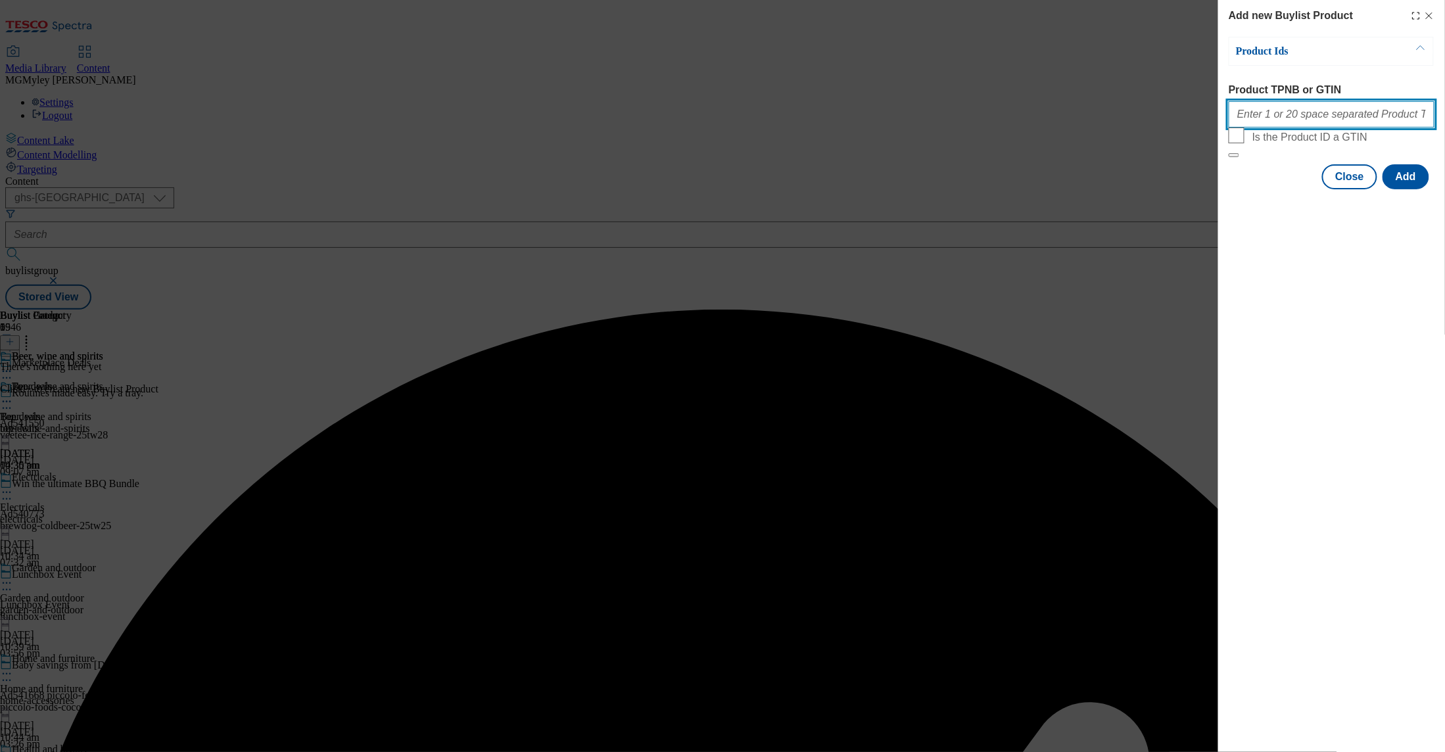
click at [1300, 121] on input "Product TPNB or GTIN" at bounding box center [1332, 114] width 206 height 26
paste input "111199186 111199187 105325271 105488890 105322432 105322433 105026725 105592081…"
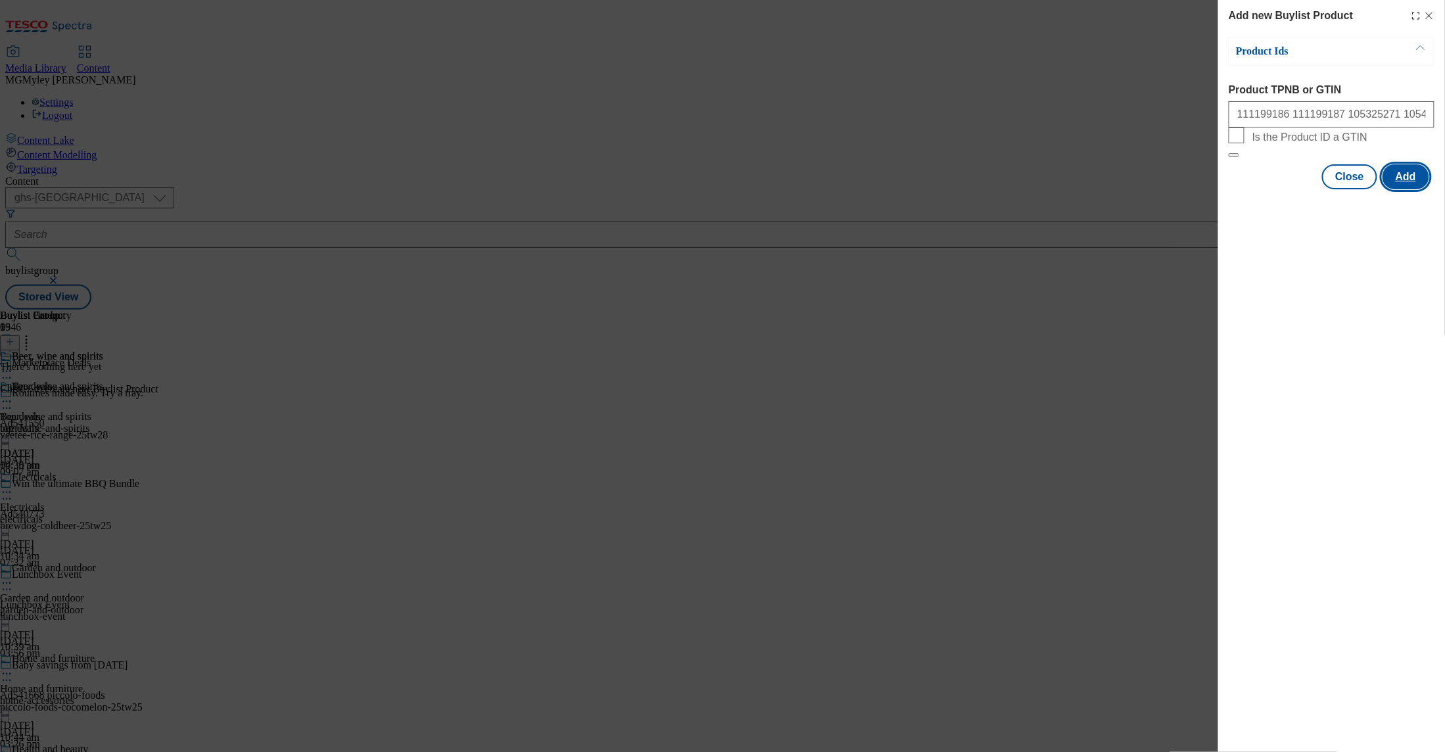
click at [1416, 189] on button "Add" at bounding box center [1406, 176] width 47 height 25
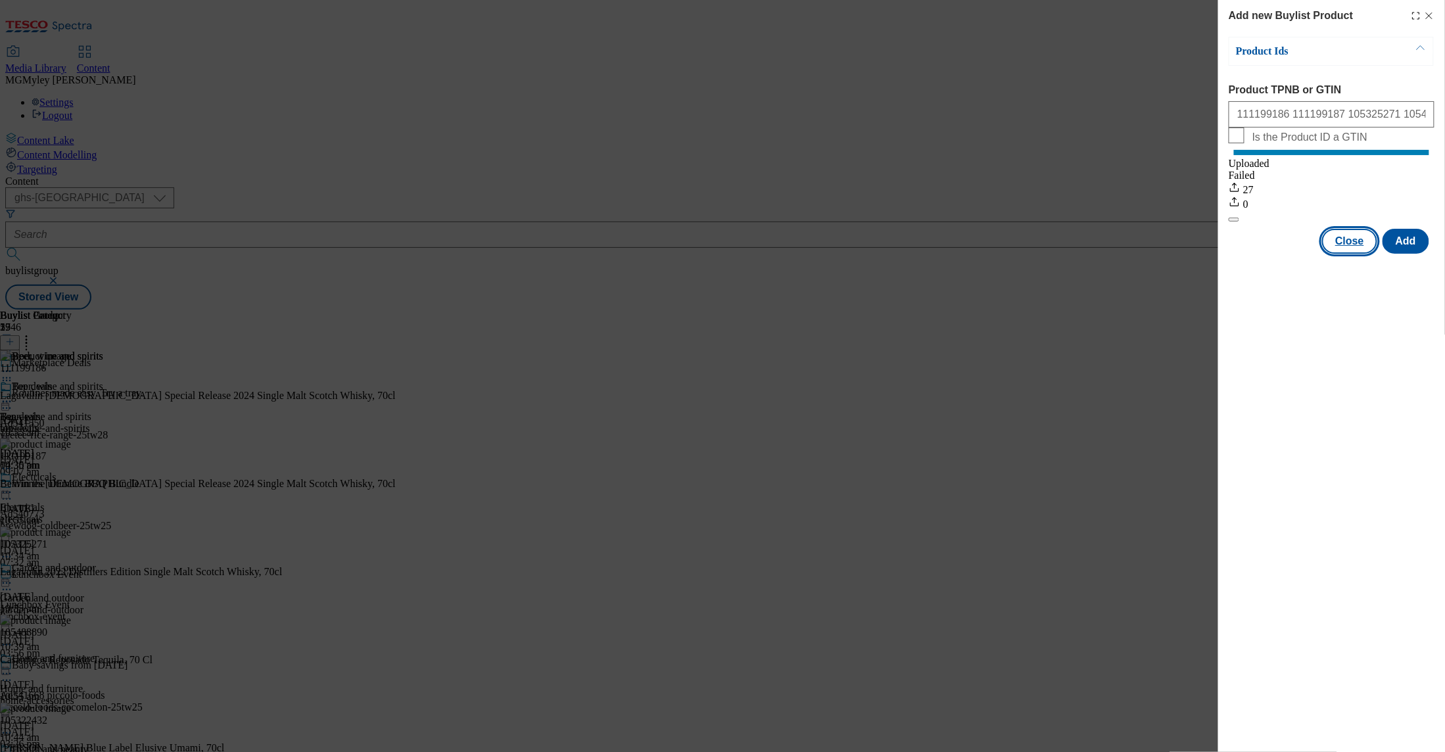
click at [1346, 254] on button "Close" at bounding box center [1350, 241] width 55 height 25
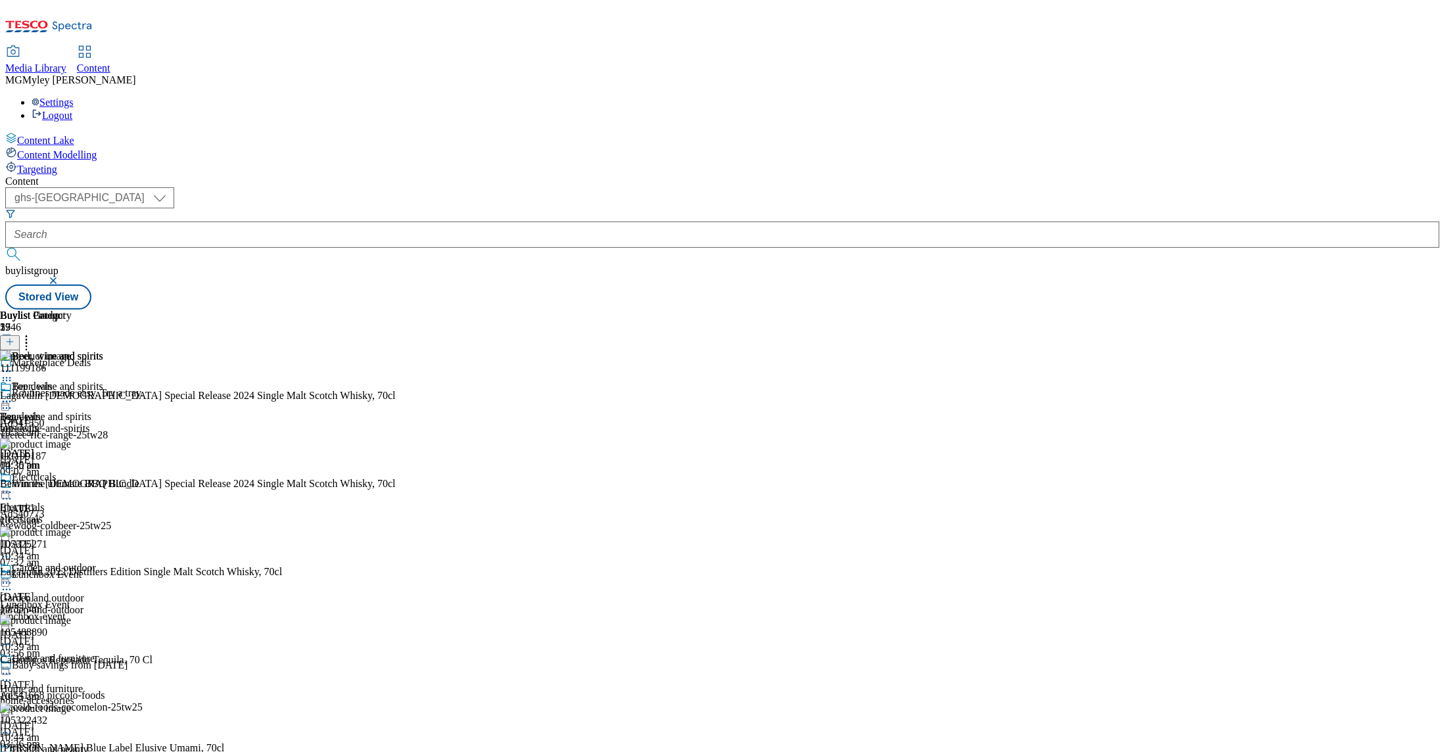
click at [13, 365] on icon at bounding box center [6, 371] width 13 height 13
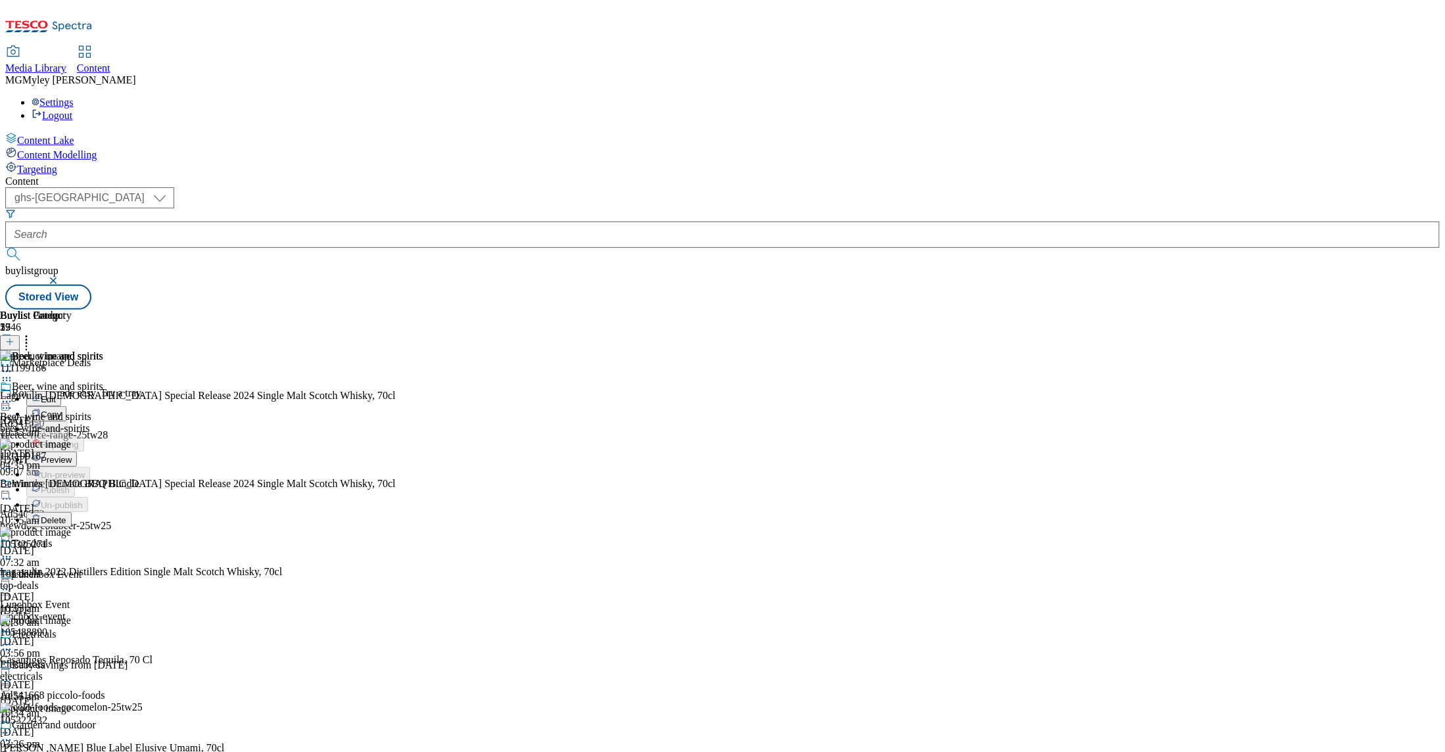
click at [72, 455] on span "Preview" at bounding box center [56, 460] width 31 height 10
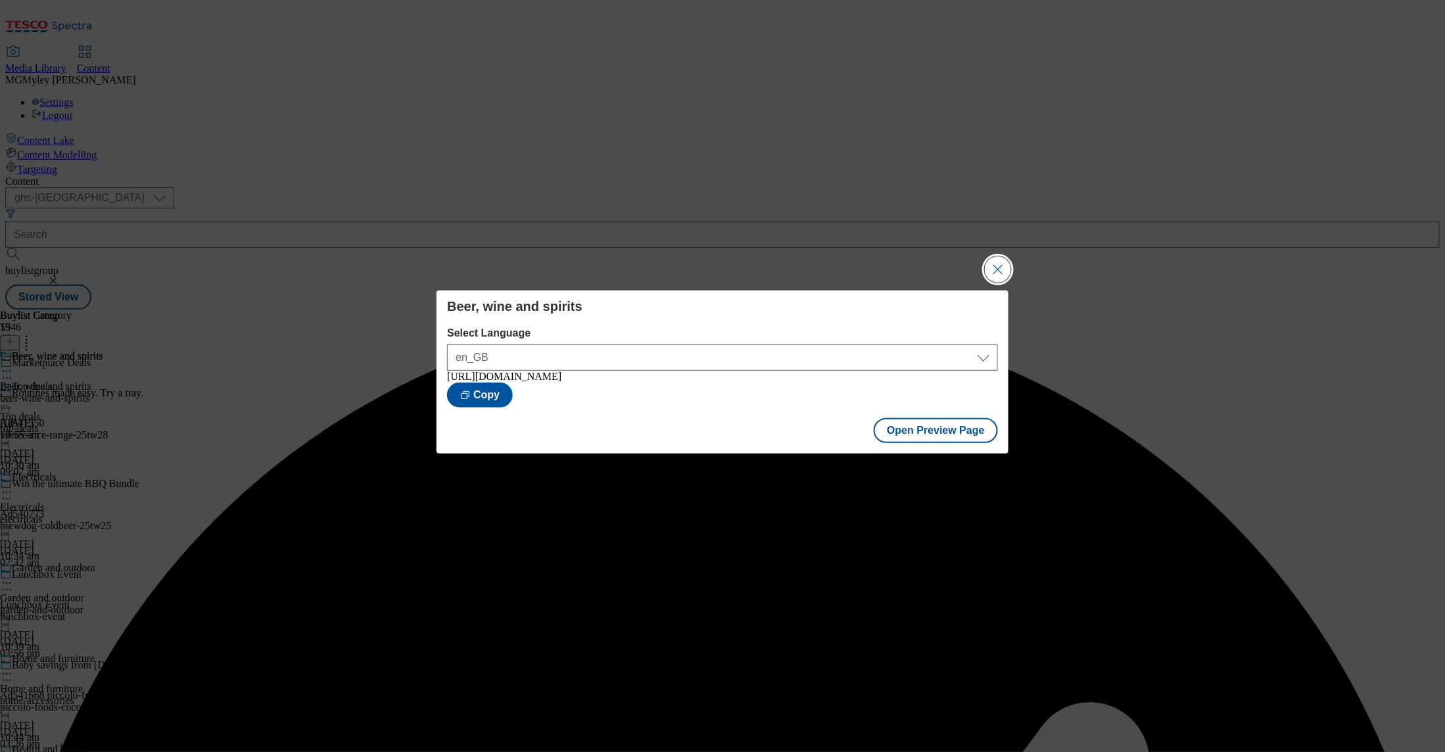
click at [1011, 266] on button "Close Modal" at bounding box center [998, 269] width 26 height 26
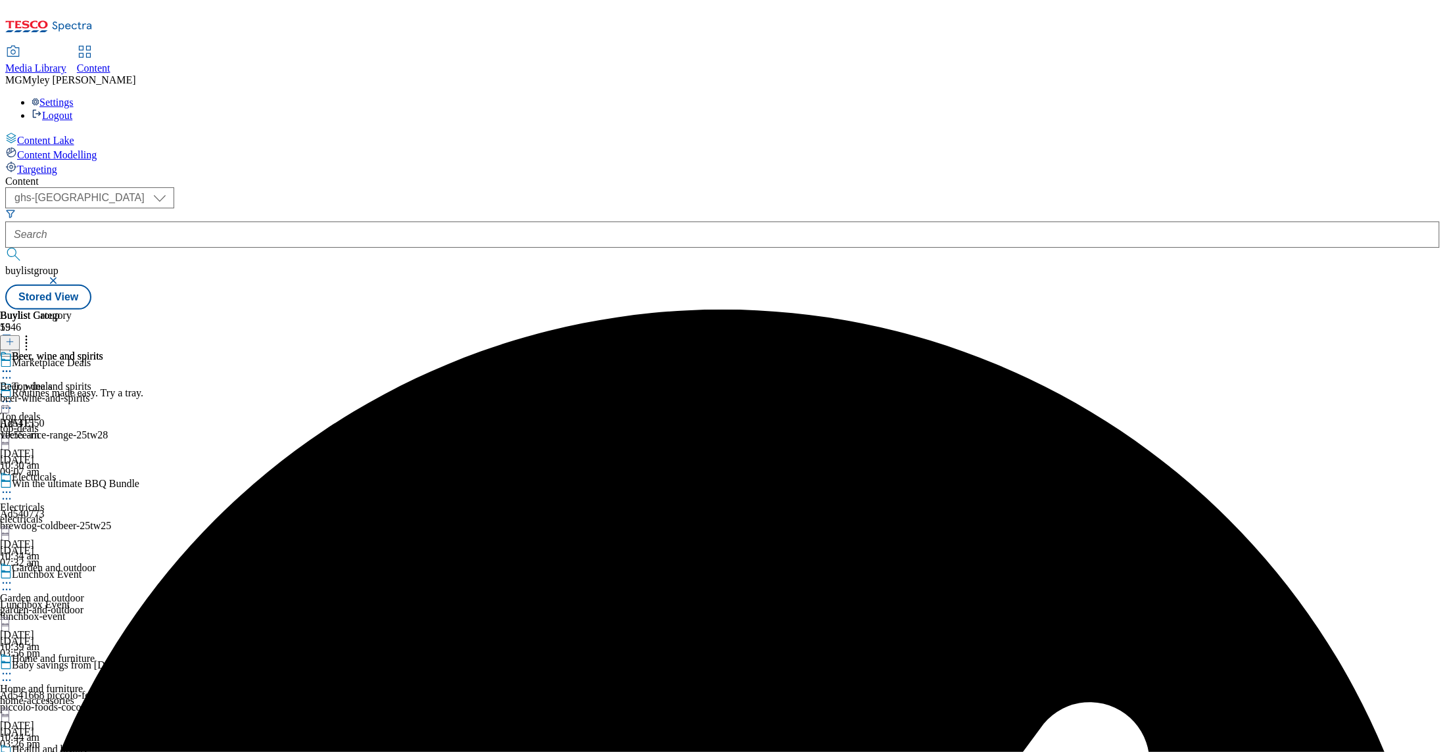
click at [13, 365] on icon at bounding box center [6, 371] width 13 height 13
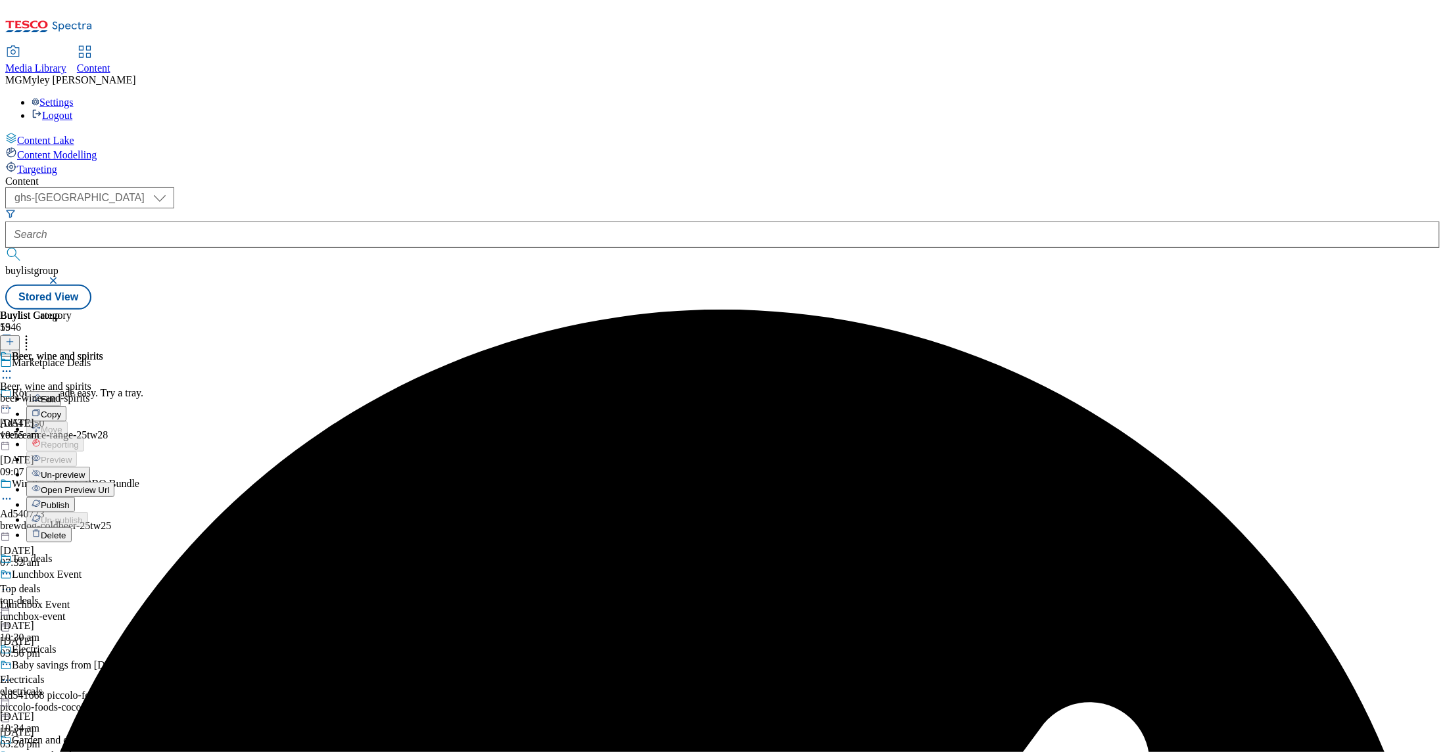
click at [75, 497] on button "Publish" at bounding box center [50, 504] width 49 height 15
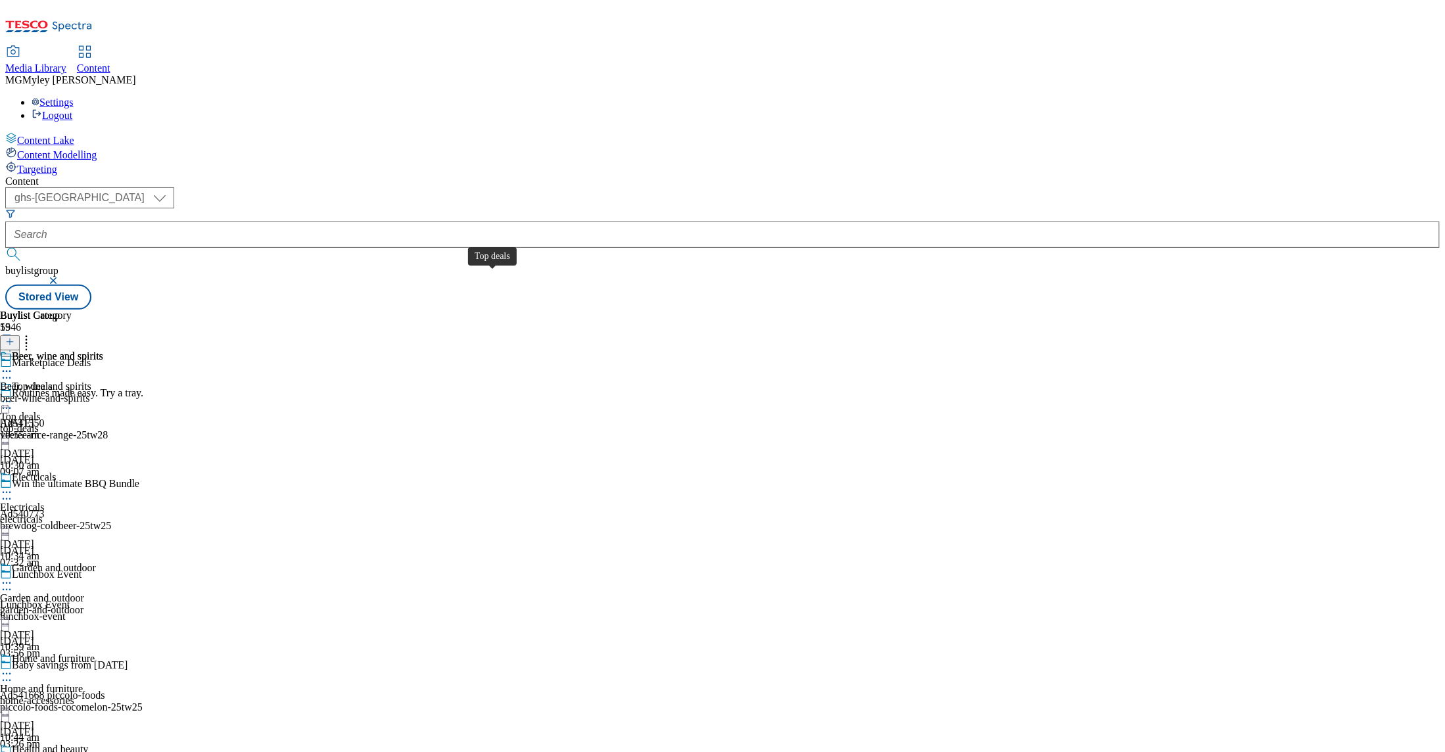
click at [53, 381] on span "Top deals" at bounding box center [32, 388] width 41 height 14
